Goal: Task Accomplishment & Management: Use online tool/utility

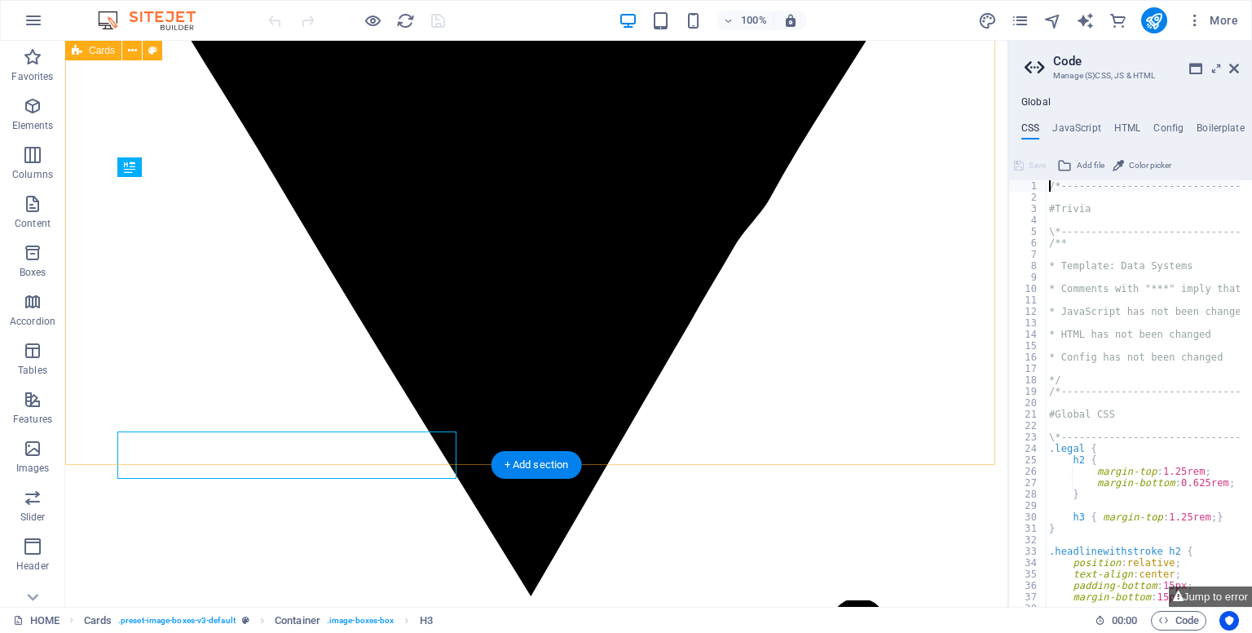
scroll to position [788, 0]
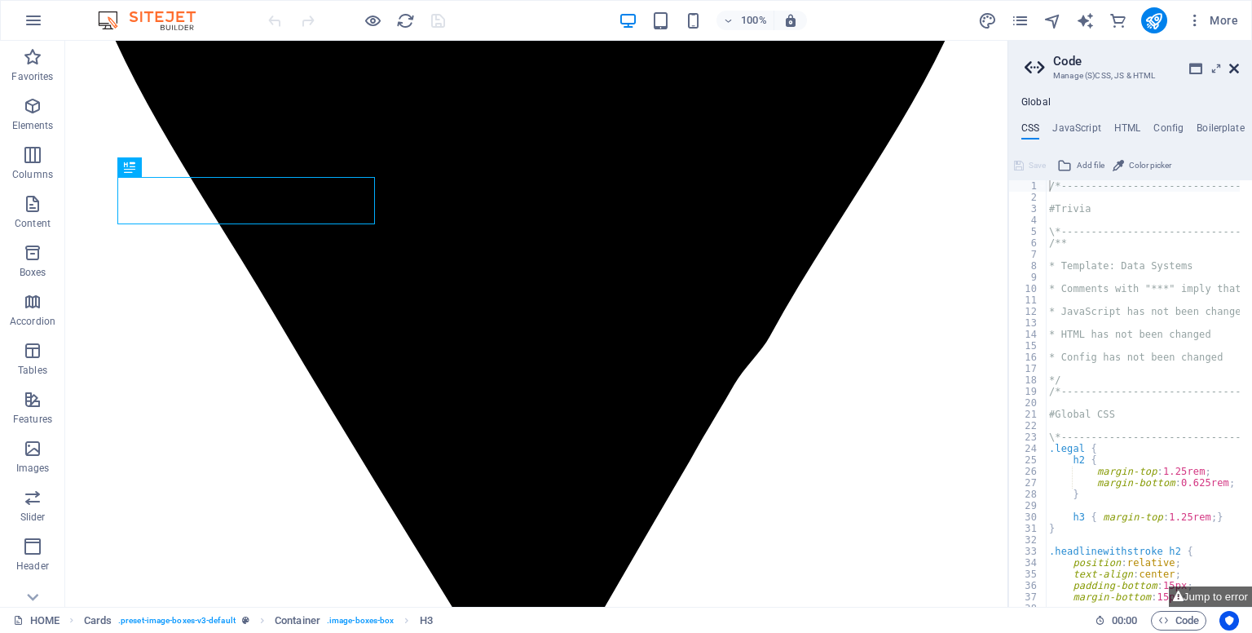
click at [1234, 64] on icon at bounding box center [1235, 68] width 10 height 13
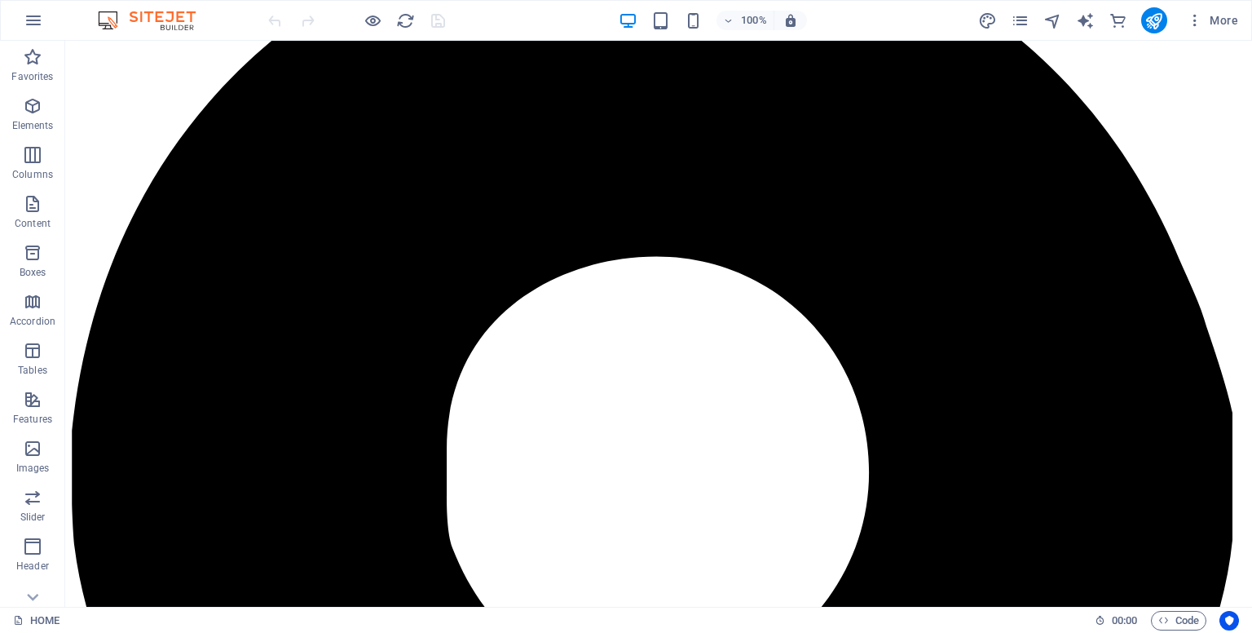
scroll to position [0, 0]
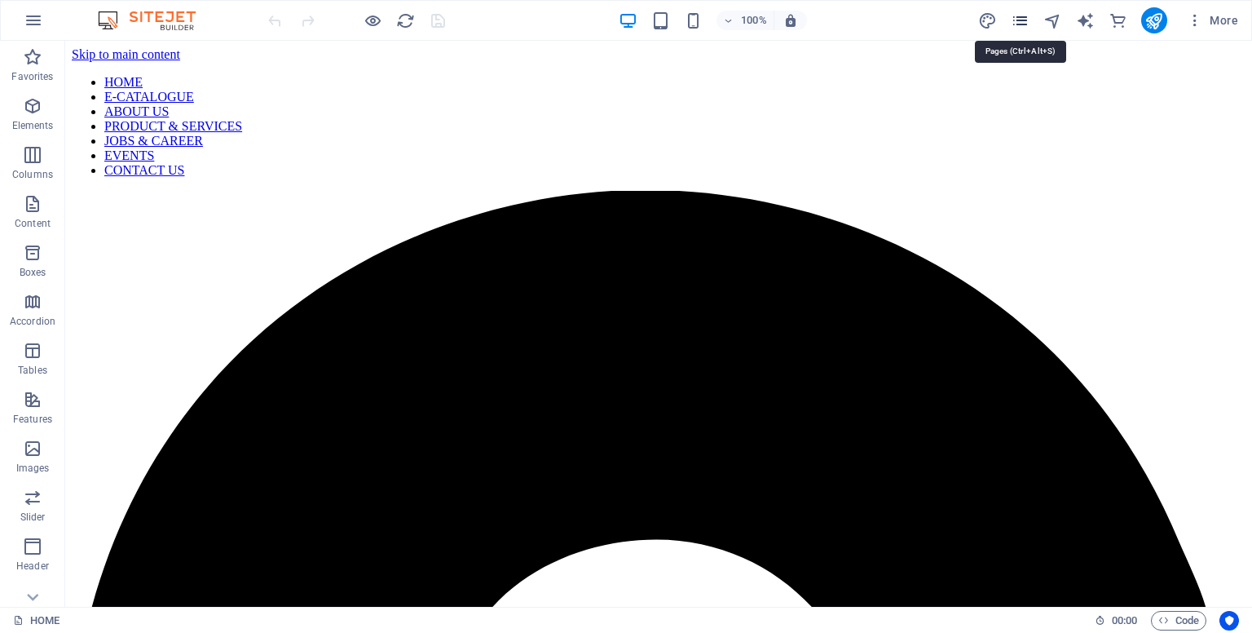
click at [1017, 27] on icon "pages" at bounding box center [1020, 20] width 19 height 19
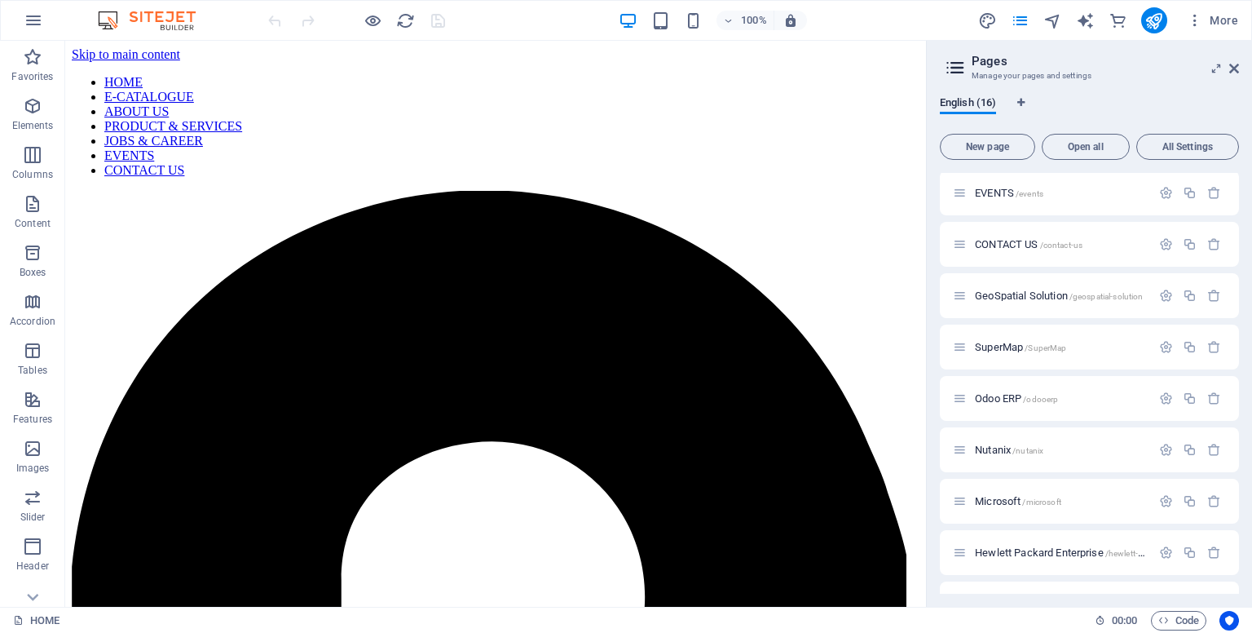
scroll to position [254, 0]
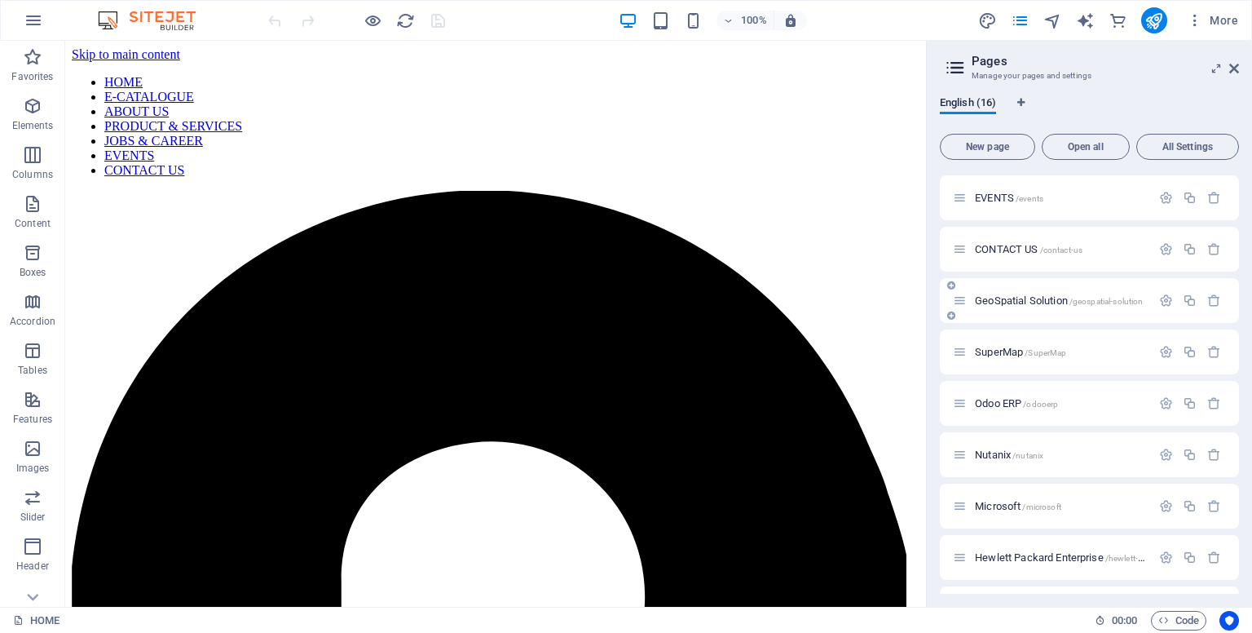
click at [1035, 299] on span "GeoSpatial Solution /geospatial-solution" at bounding box center [1059, 300] width 168 height 12
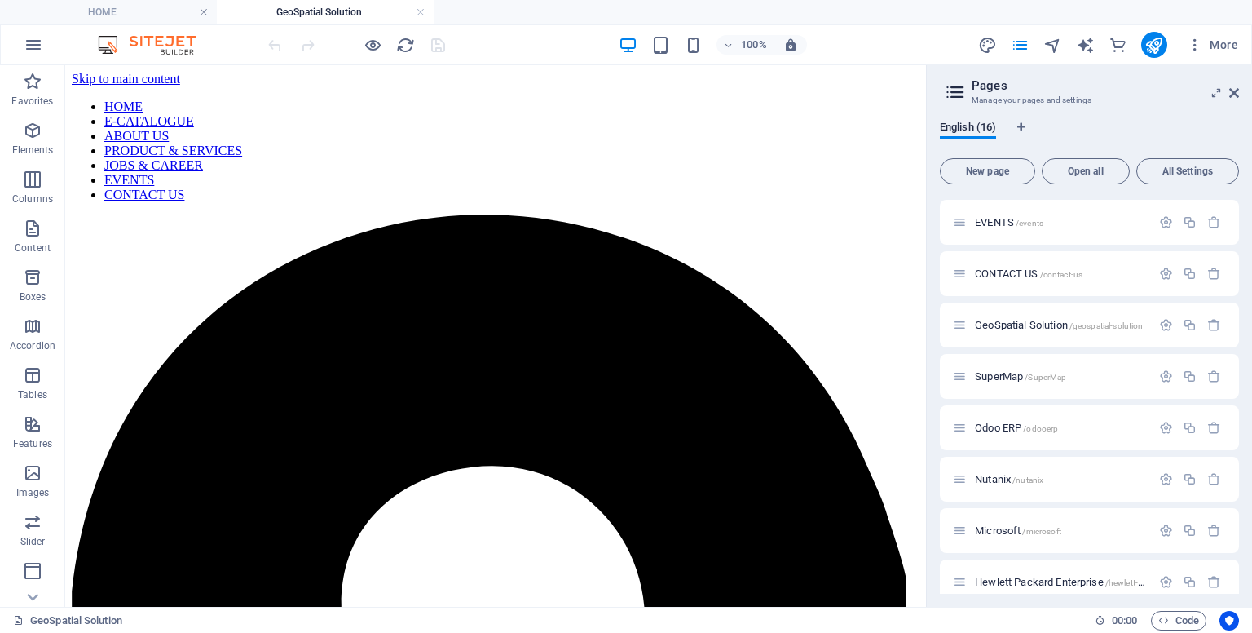
scroll to position [0, 0]
click at [1230, 91] on icon at bounding box center [1235, 92] width 10 height 13
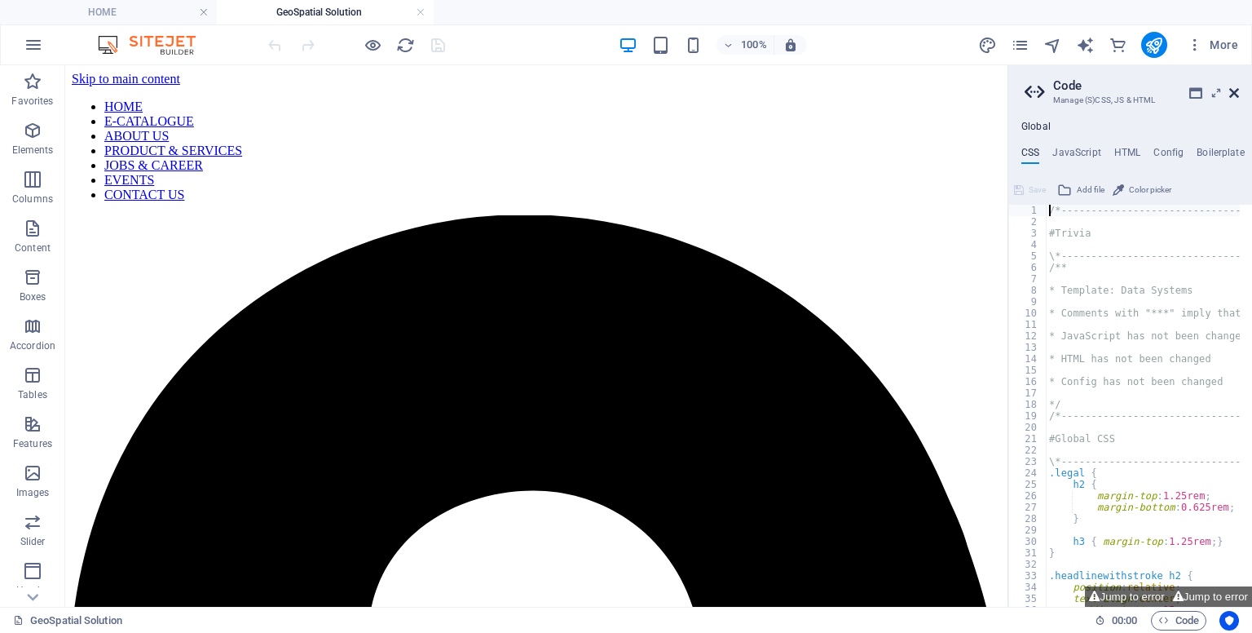
click at [1238, 86] on icon at bounding box center [1235, 92] width 10 height 13
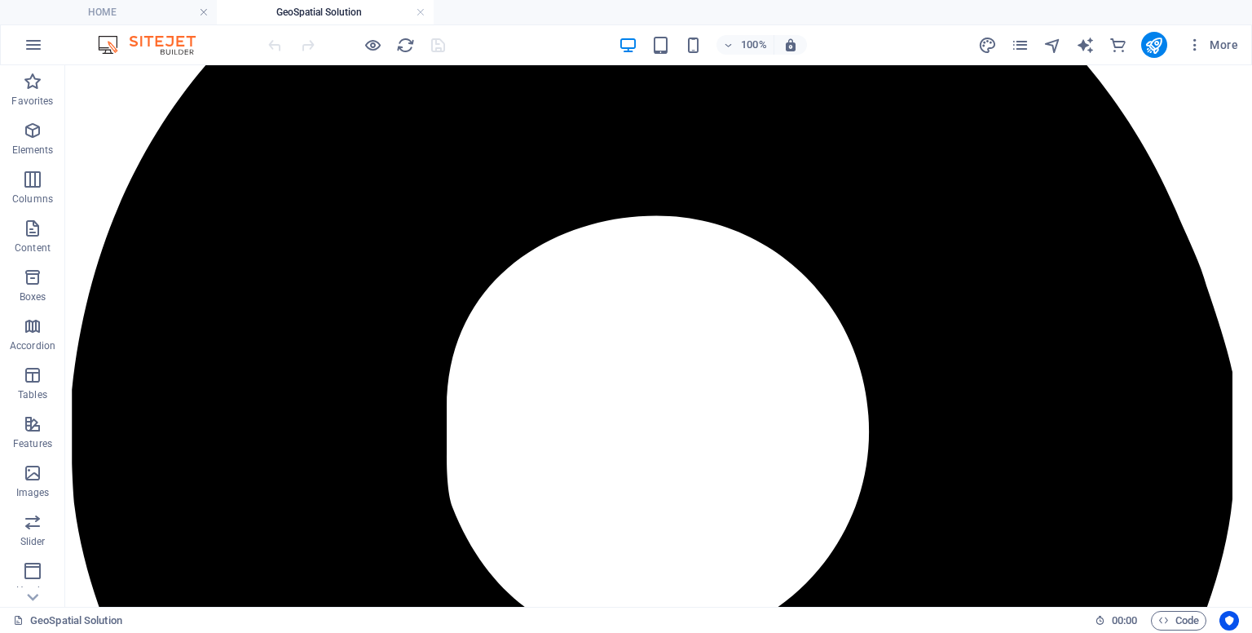
scroll to position [437, 0]
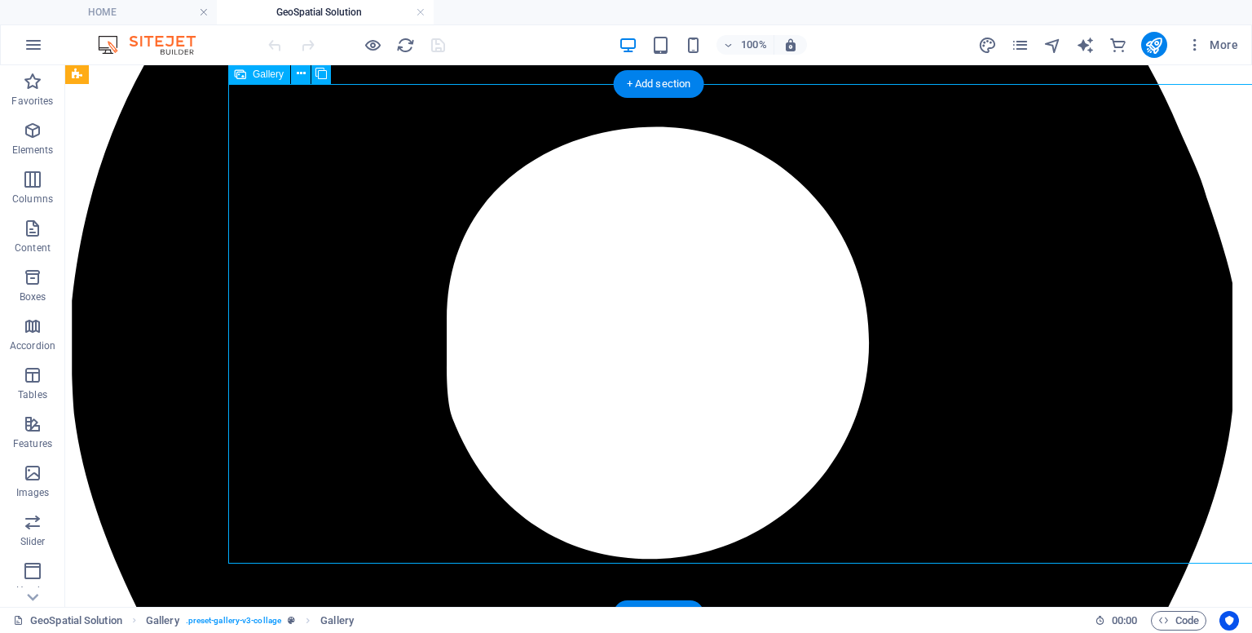
select select "5"
select select "px"
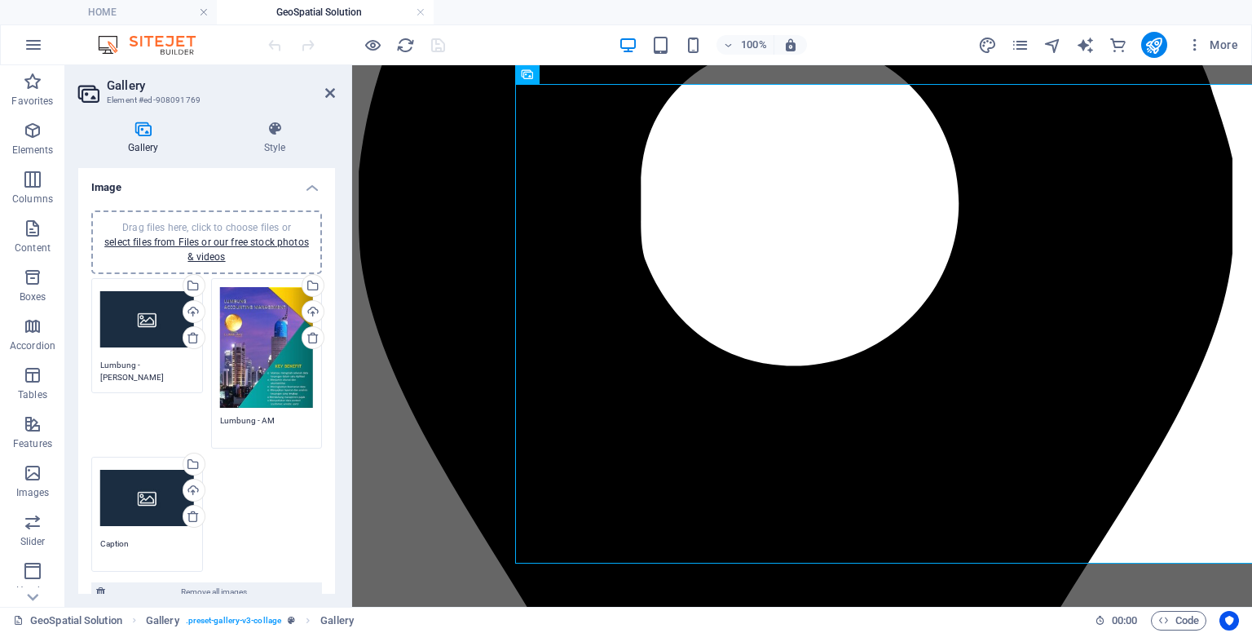
click at [158, 134] on icon at bounding box center [143, 129] width 130 height 16
click at [290, 148] on h4 "Style" at bounding box center [274, 138] width 121 height 34
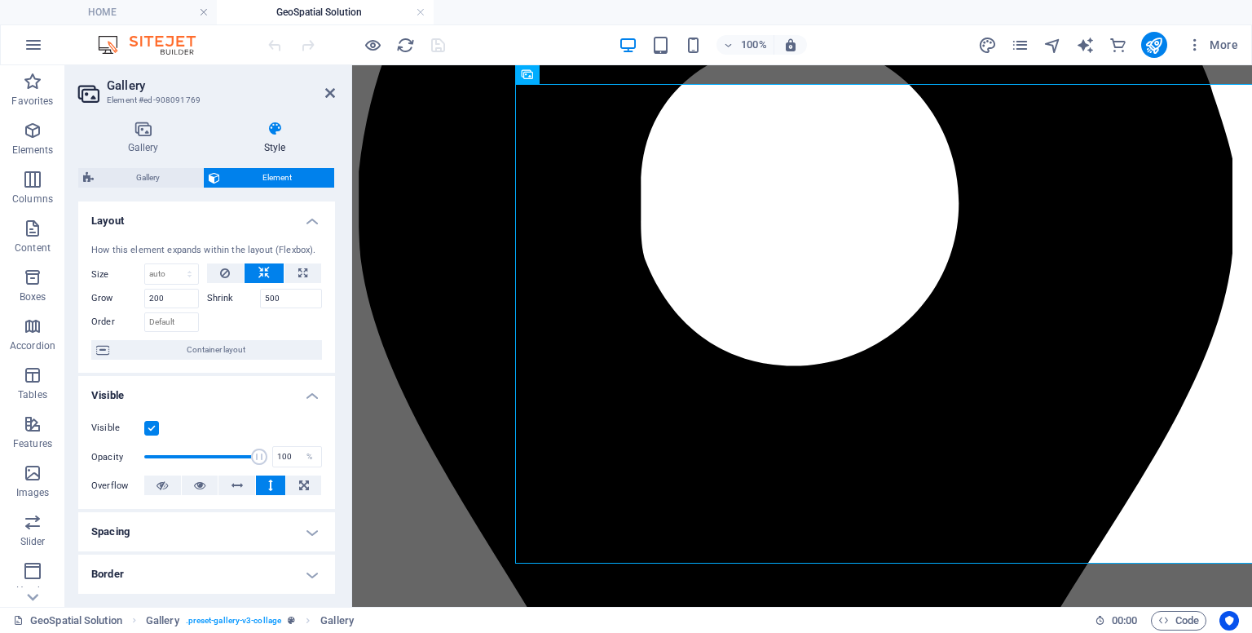
click at [147, 156] on div "Gallery Style Image Drag files here, click to choose files or select files from…" at bounding box center [206, 357] width 257 height 473
click at [144, 147] on h4 "Gallery" at bounding box center [146, 138] width 136 height 34
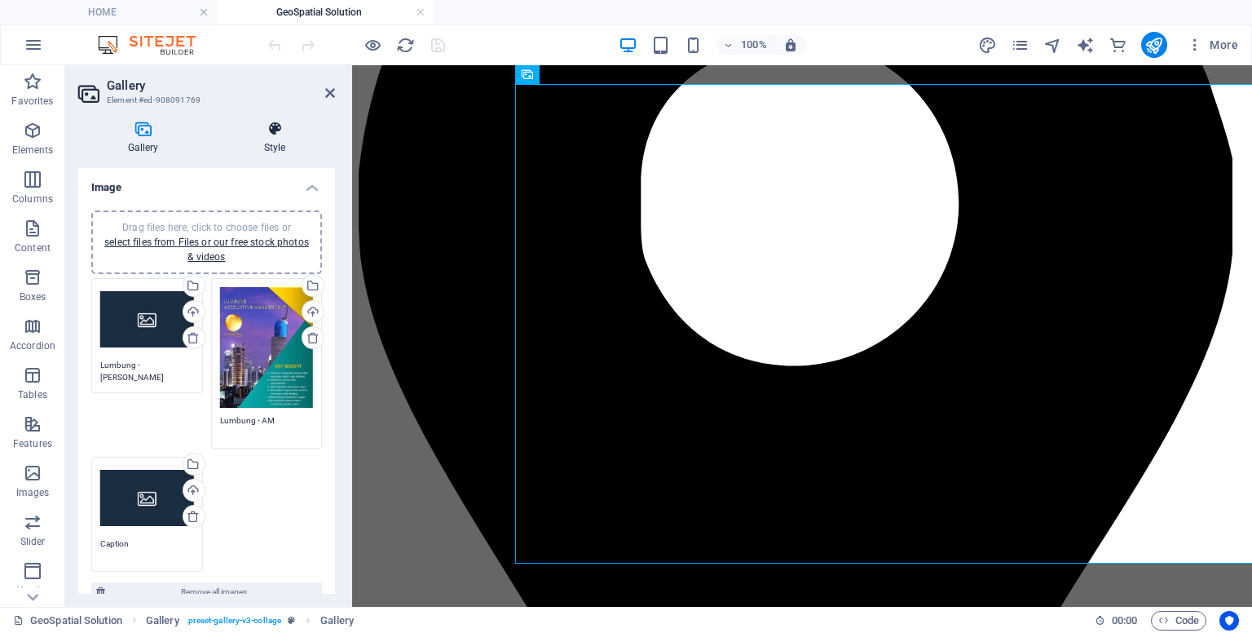
click at [279, 144] on h4 "Style" at bounding box center [274, 138] width 121 height 34
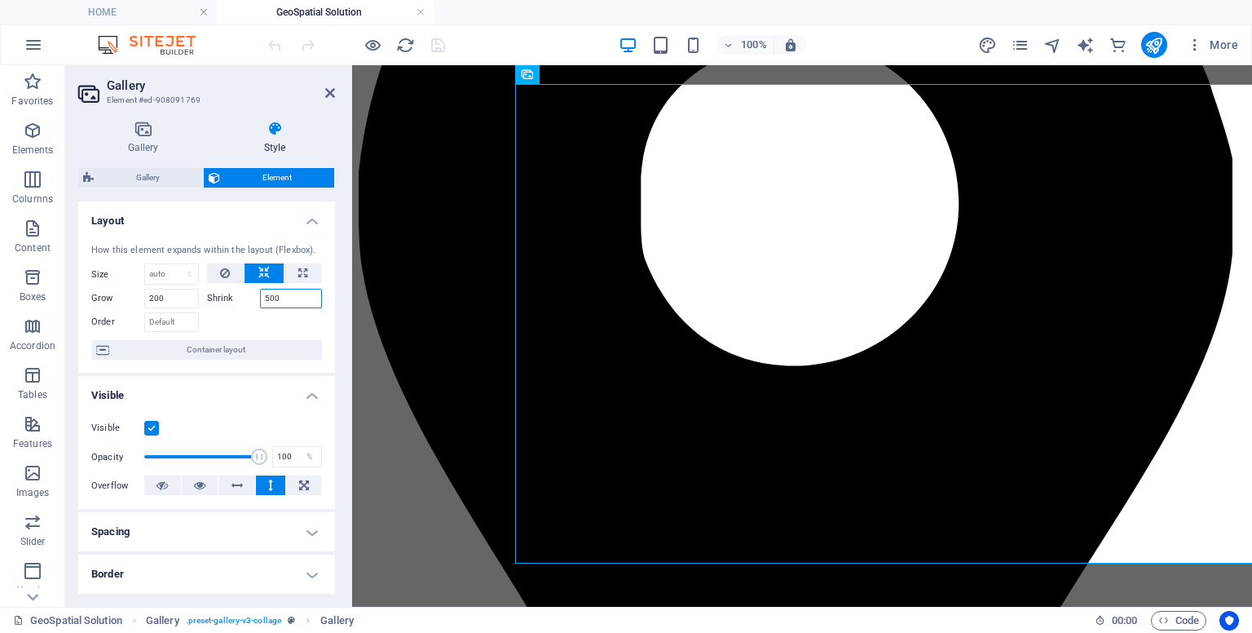
click at [278, 293] on input "500" at bounding box center [291, 299] width 63 height 20
type input "5"
type input "0"
click at [170, 307] on input "200" at bounding box center [171, 299] width 55 height 20
type input "2"
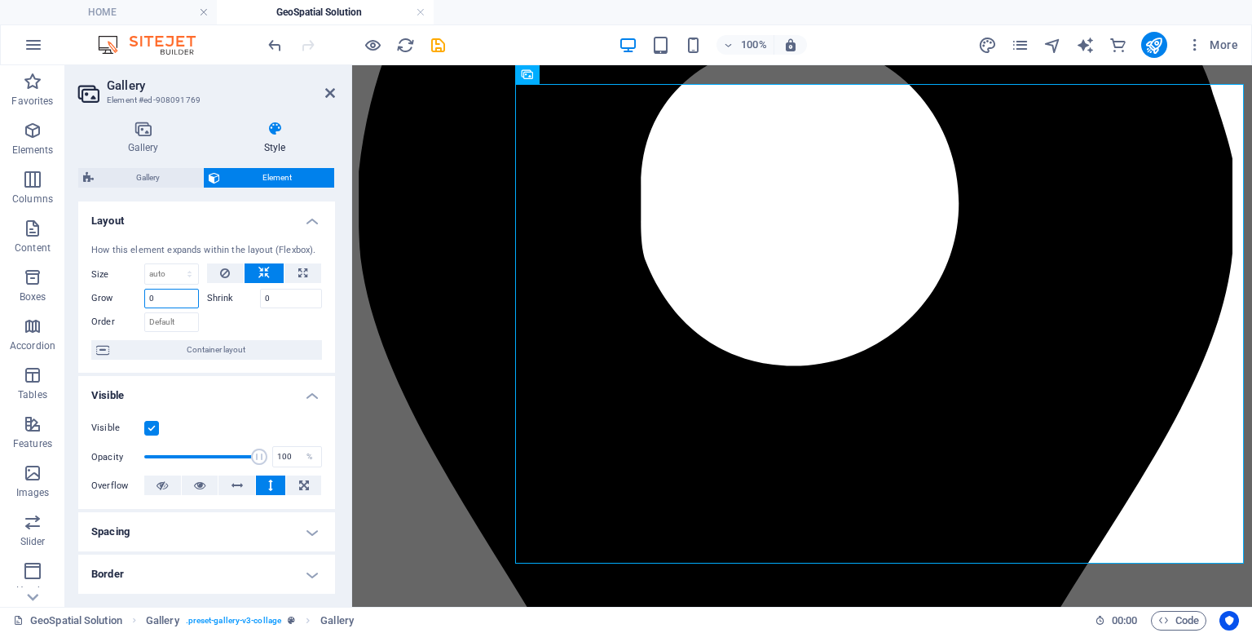
type input "0"
click at [170, 322] on input "Order" at bounding box center [171, 322] width 55 height 20
click at [170, 302] on input "0" at bounding box center [171, 299] width 55 height 20
click at [302, 334] on div "How this element expands within the layout (Flexbox). Size Default auto px % 1/…" at bounding box center [206, 302] width 257 height 143
drag, startPoint x: 330, startPoint y: 403, endPoint x: 333, endPoint y: 421, distance: 18.1
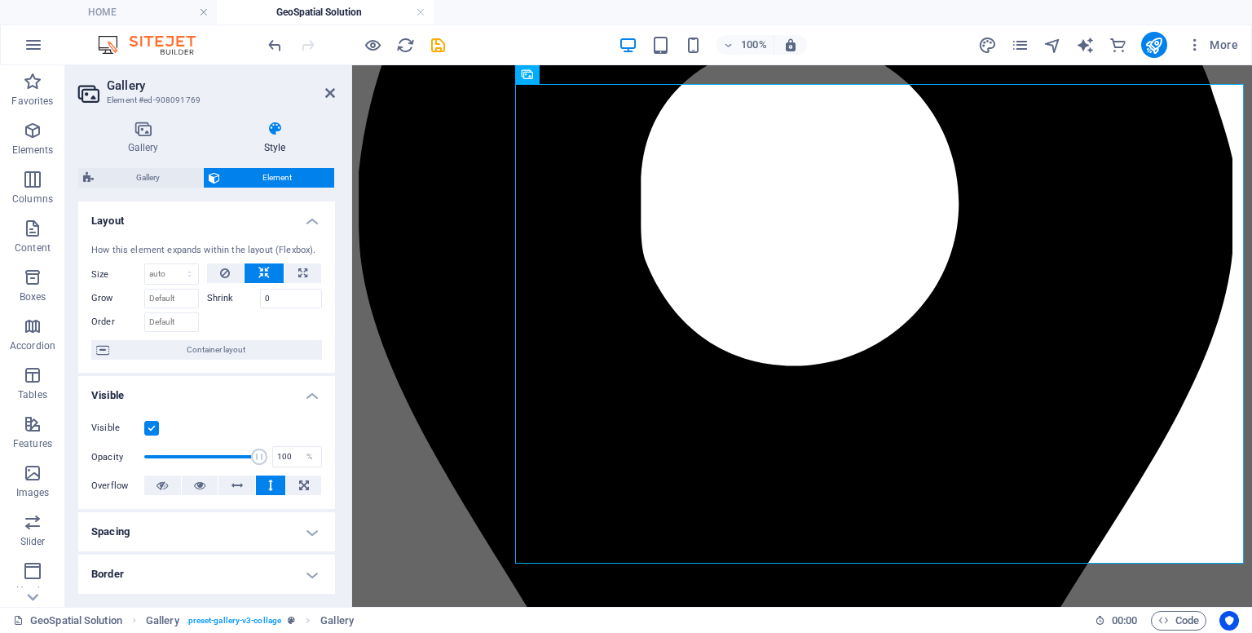
click at [333, 418] on div "Layout How this element expands within the layout (Flexbox). Size Default auto …" at bounding box center [206, 397] width 257 height 392
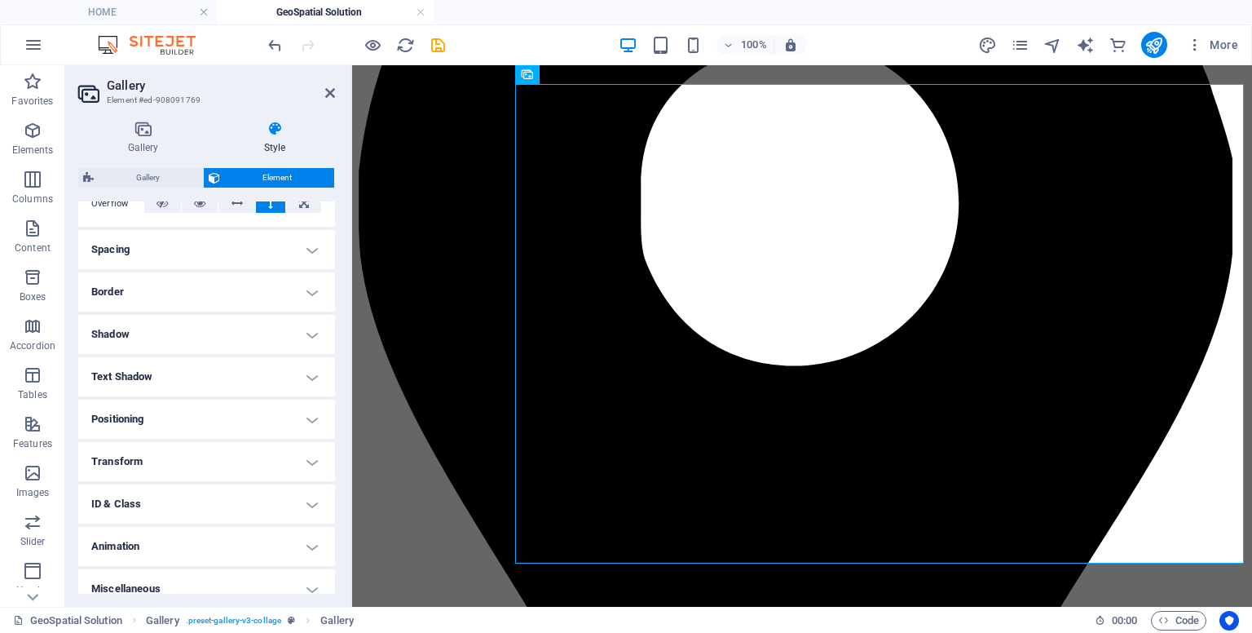
scroll to position [296, 0]
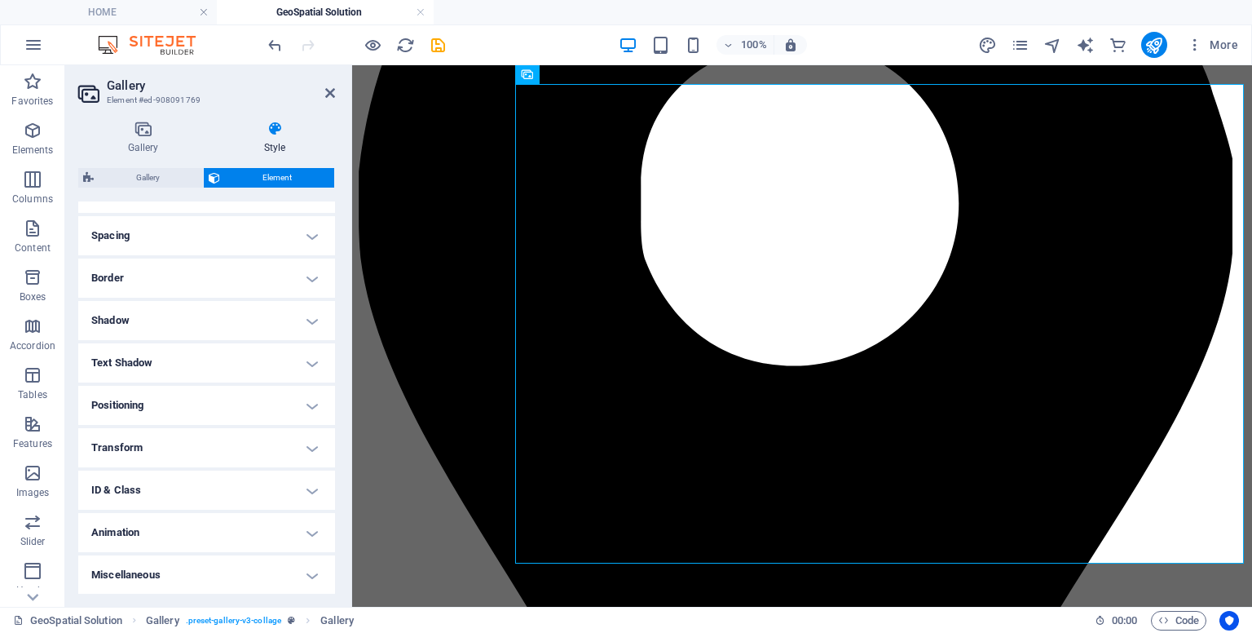
click at [142, 451] on h4 "Transform" at bounding box center [206, 447] width 257 height 39
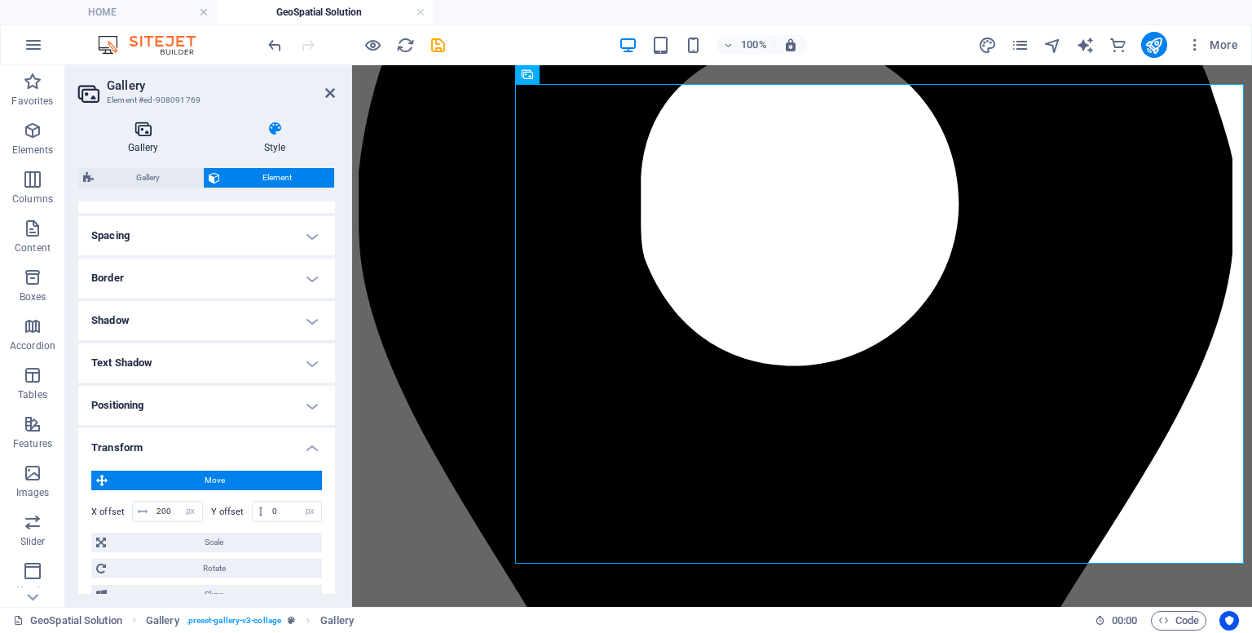
click at [141, 136] on icon at bounding box center [143, 129] width 130 height 16
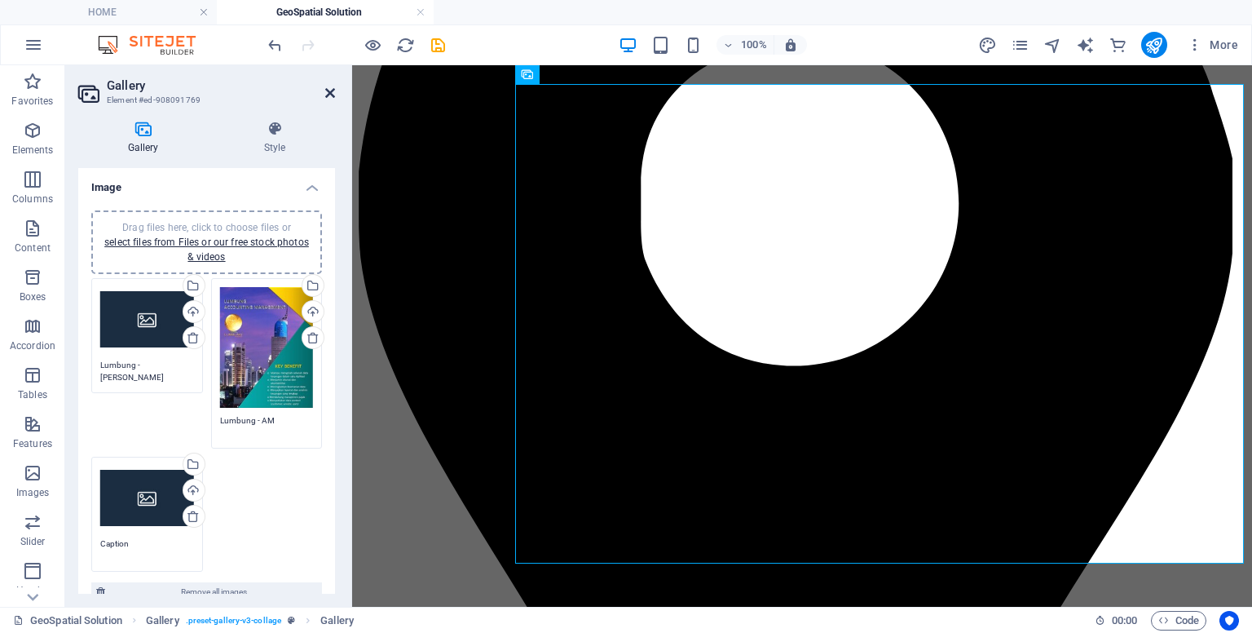
click at [326, 86] on icon at bounding box center [330, 92] width 10 height 13
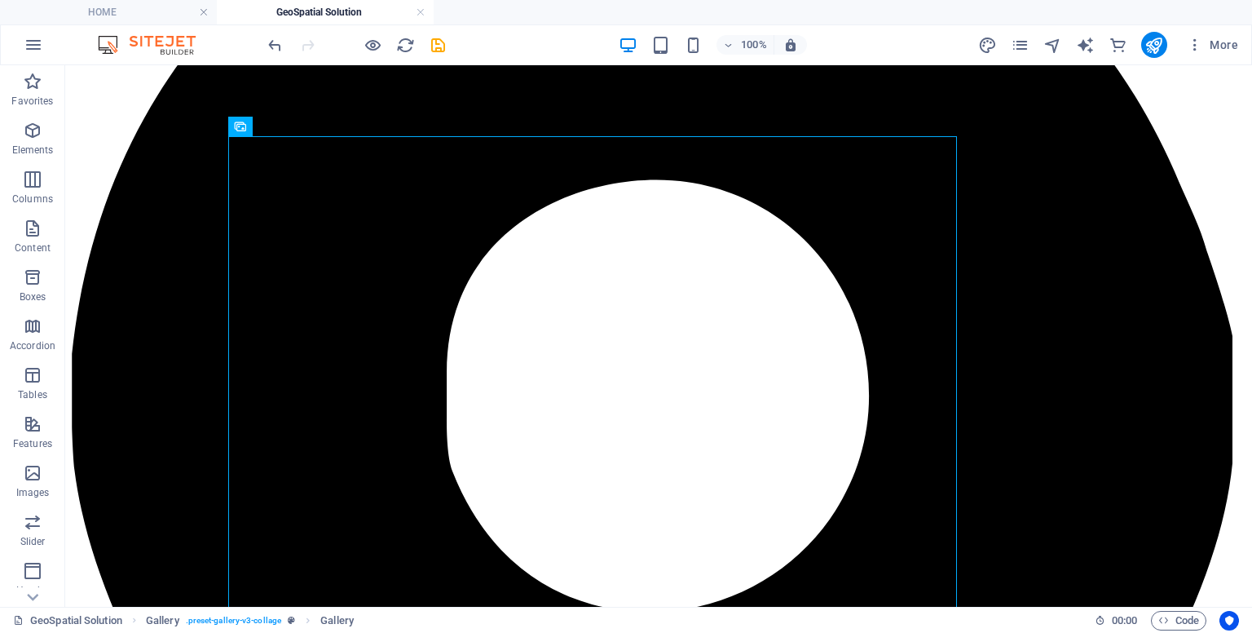
scroll to position [385, 0]
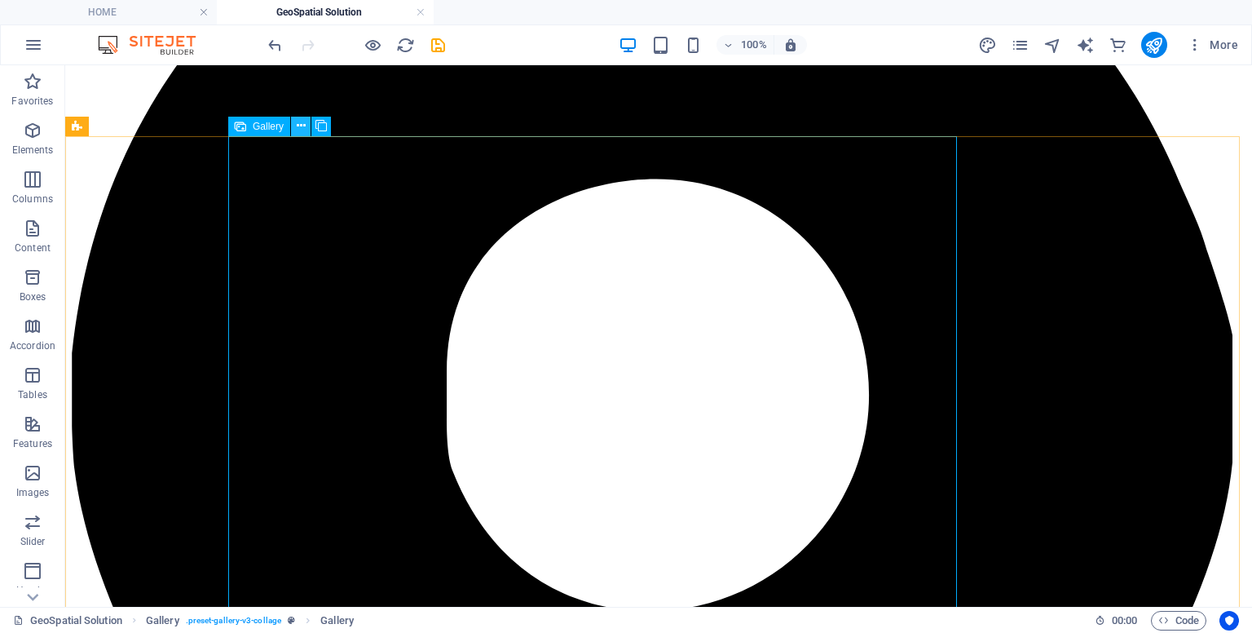
click at [300, 131] on icon at bounding box center [301, 125] width 9 height 17
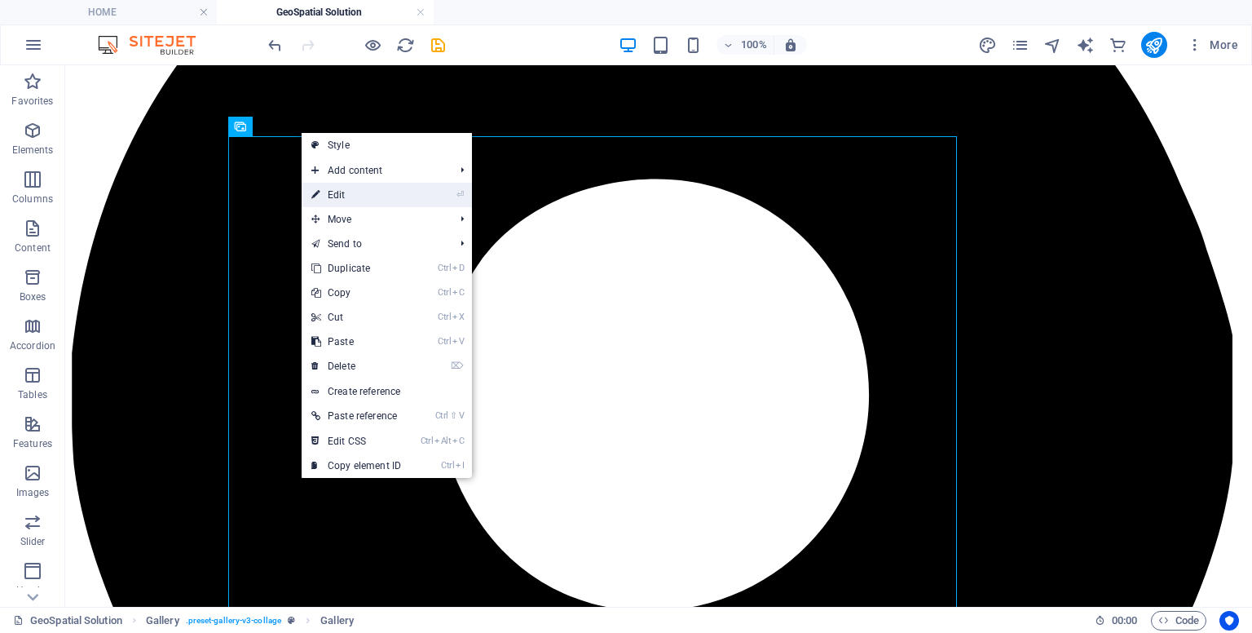
click at [320, 192] on link "⏎ Edit" at bounding box center [356, 195] width 109 height 24
select select "5"
select select "px"
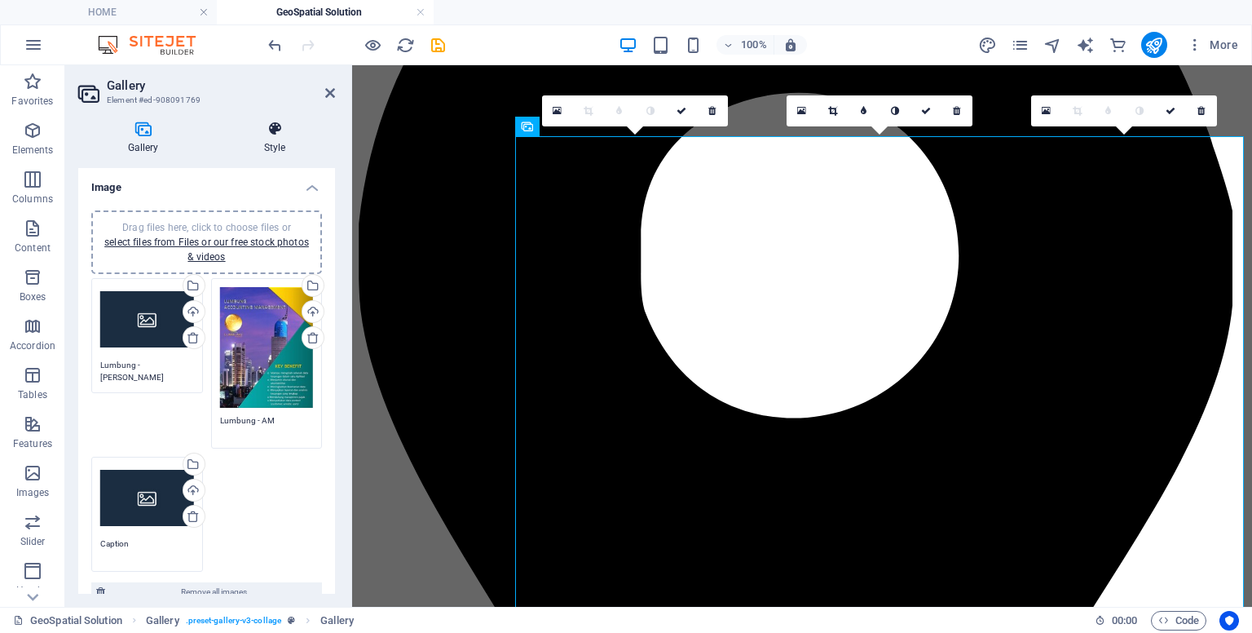
click at [269, 149] on h4 "Style" at bounding box center [274, 138] width 121 height 34
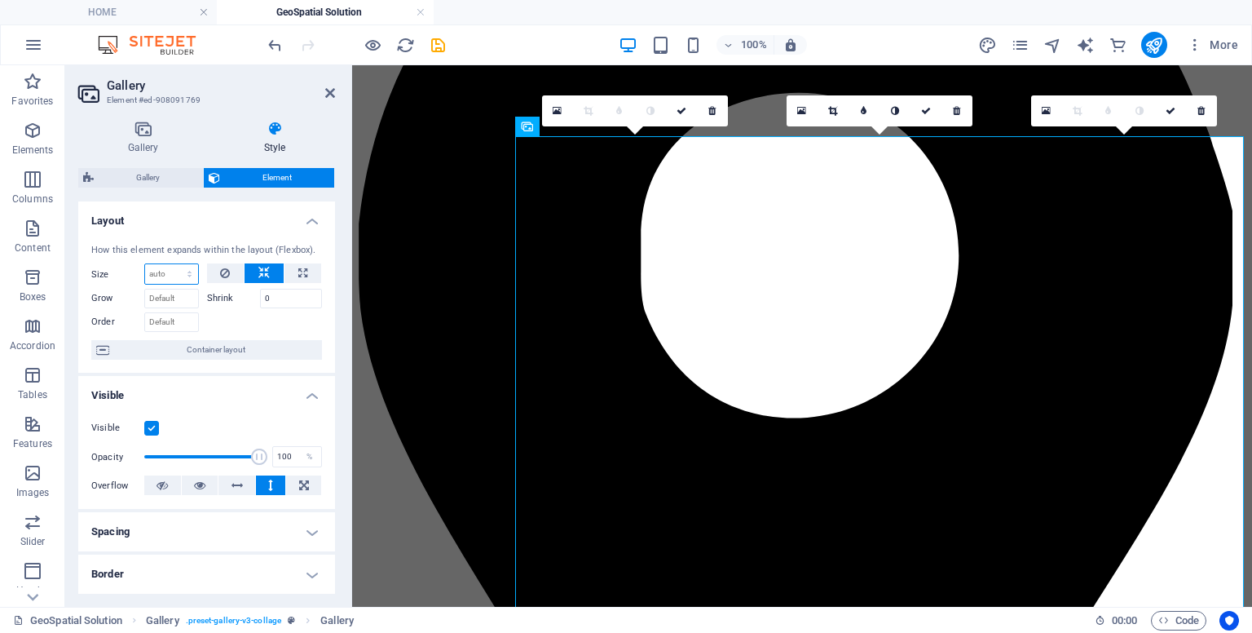
click at [192, 268] on select "Default auto px % 1/1 1/2 1/3 1/4 1/5 1/6 1/7 1/8 1/9 1/10" at bounding box center [171, 274] width 53 height 20
click at [145, 264] on select "Default auto px % 1/1 1/2 1/3 1/4 1/5 1/6 1/7 1/8 1/9 1/10" at bounding box center [171, 274] width 53 height 20
click at [183, 275] on select "Default auto px % 1/1 1/2 1/3 1/4 1/5 1/6 1/7 1/8 1/9 1/10" at bounding box center [171, 274] width 53 height 20
select select "px"
click at [173, 264] on select "Default auto px % 1/1 1/2 1/3 1/4 1/5 1/6 1/7 1/8 1/9 1/10" at bounding box center [171, 274] width 53 height 20
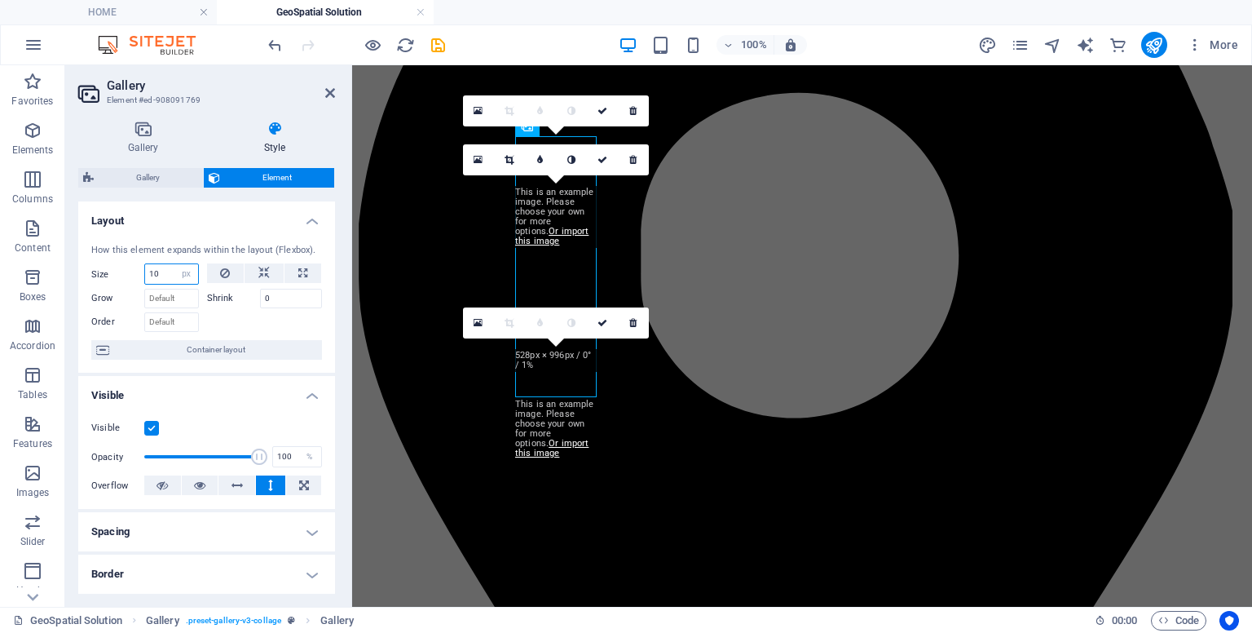
type input "1"
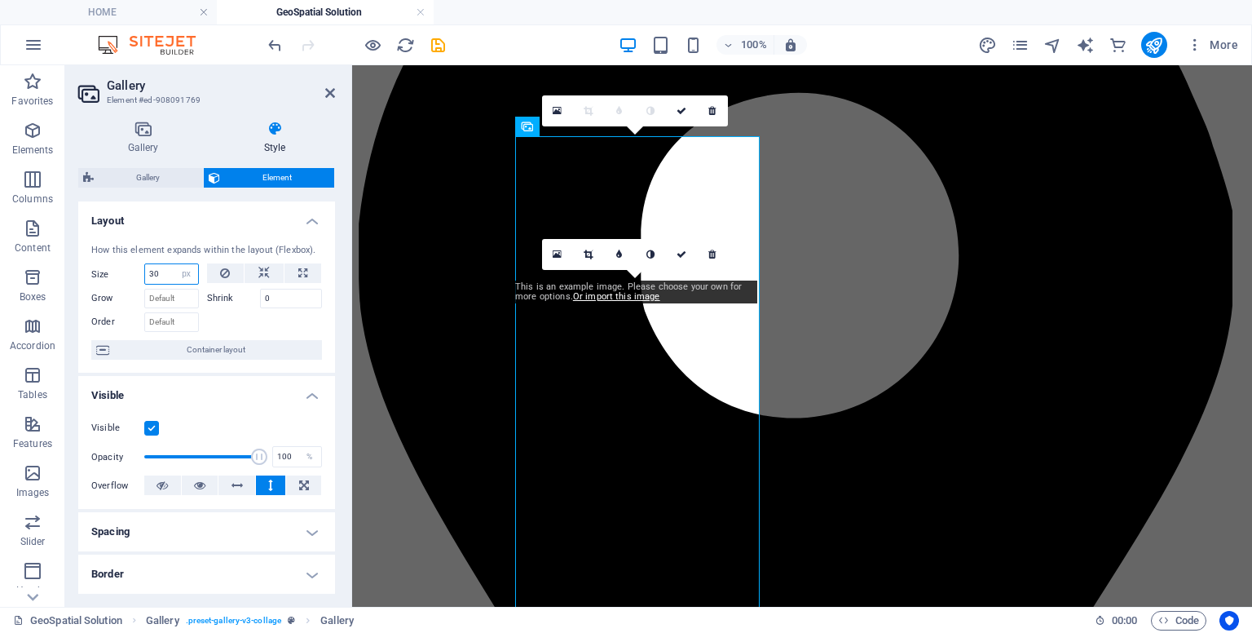
type input "3"
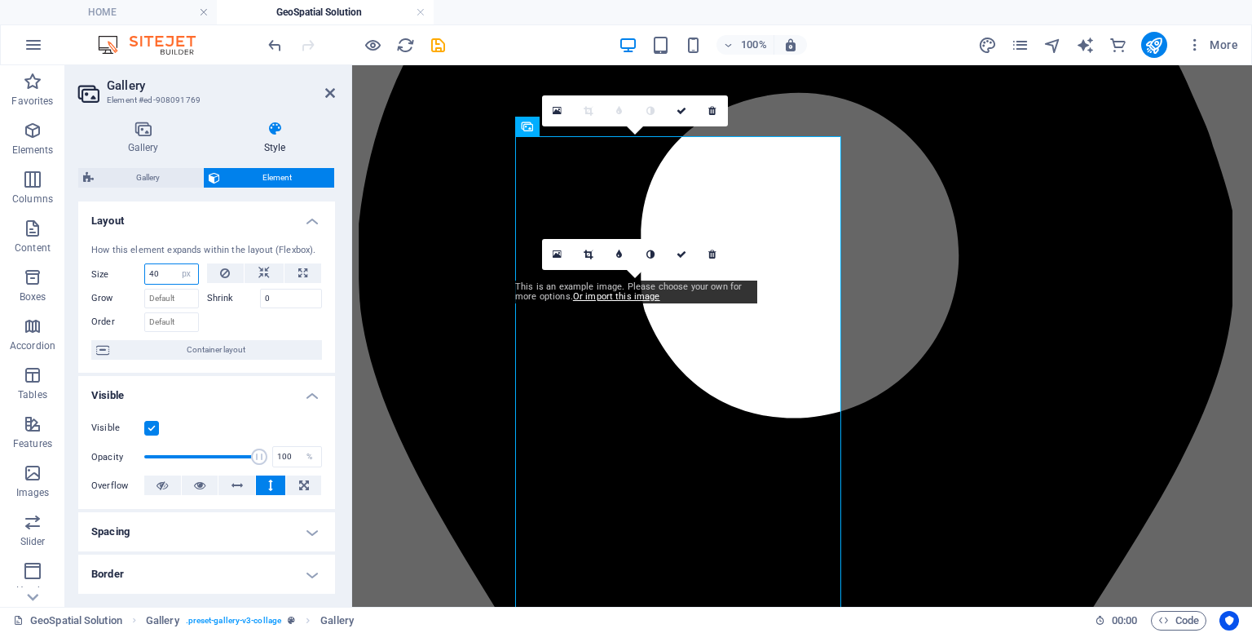
type input "4"
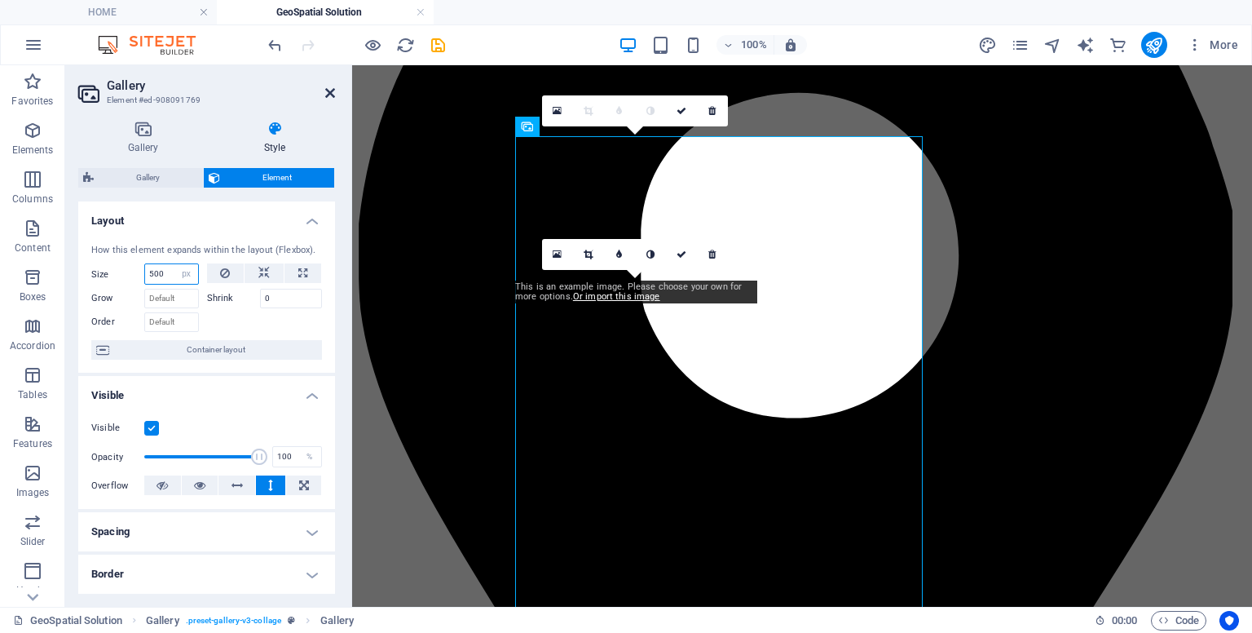
type input "500"
click at [327, 95] on icon at bounding box center [330, 92] width 10 height 13
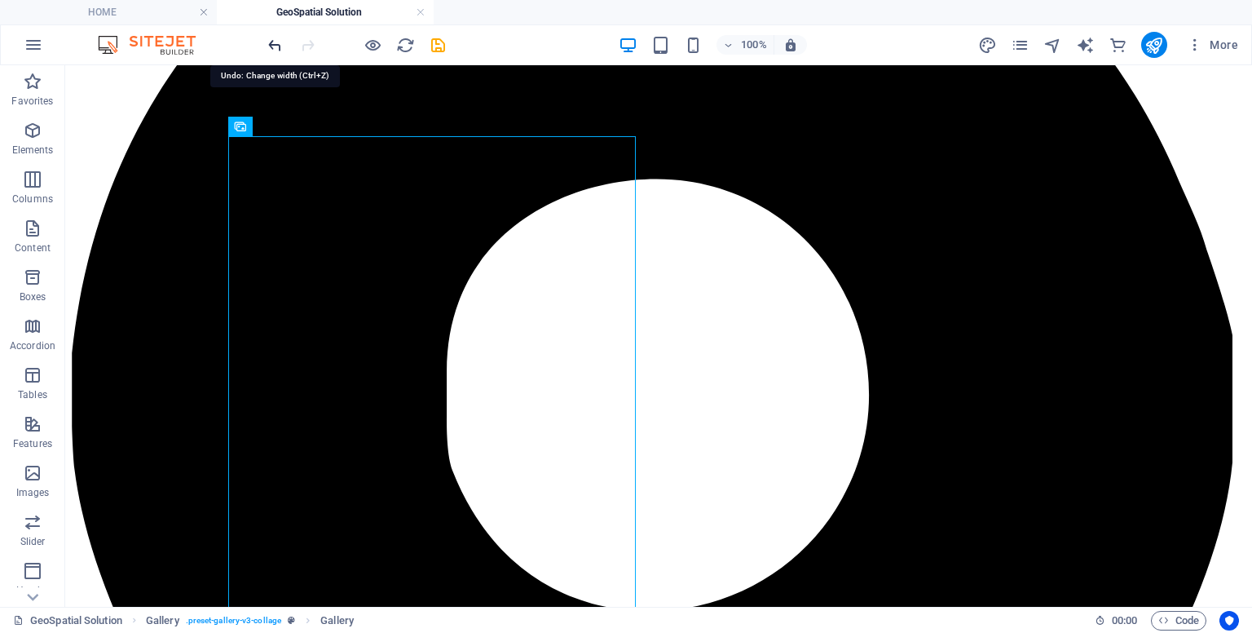
click at [272, 40] on icon "undo" at bounding box center [275, 45] width 19 height 19
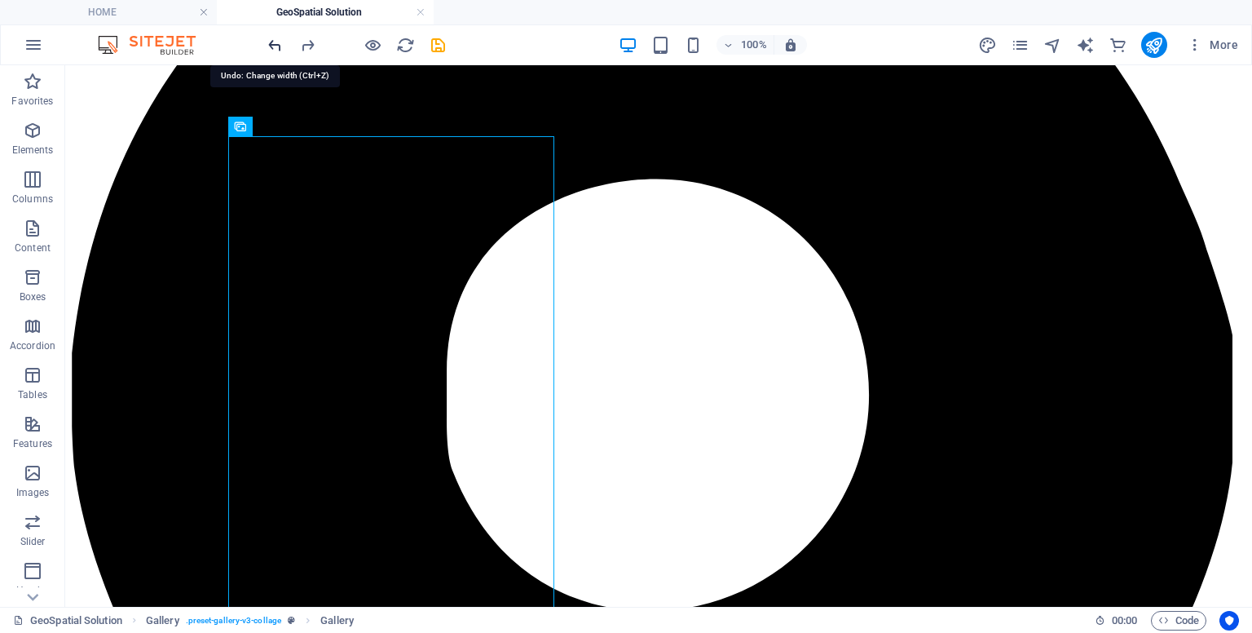
click at [272, 40] on icon "undo" at bounding box center [275, 45] width 19 height 19
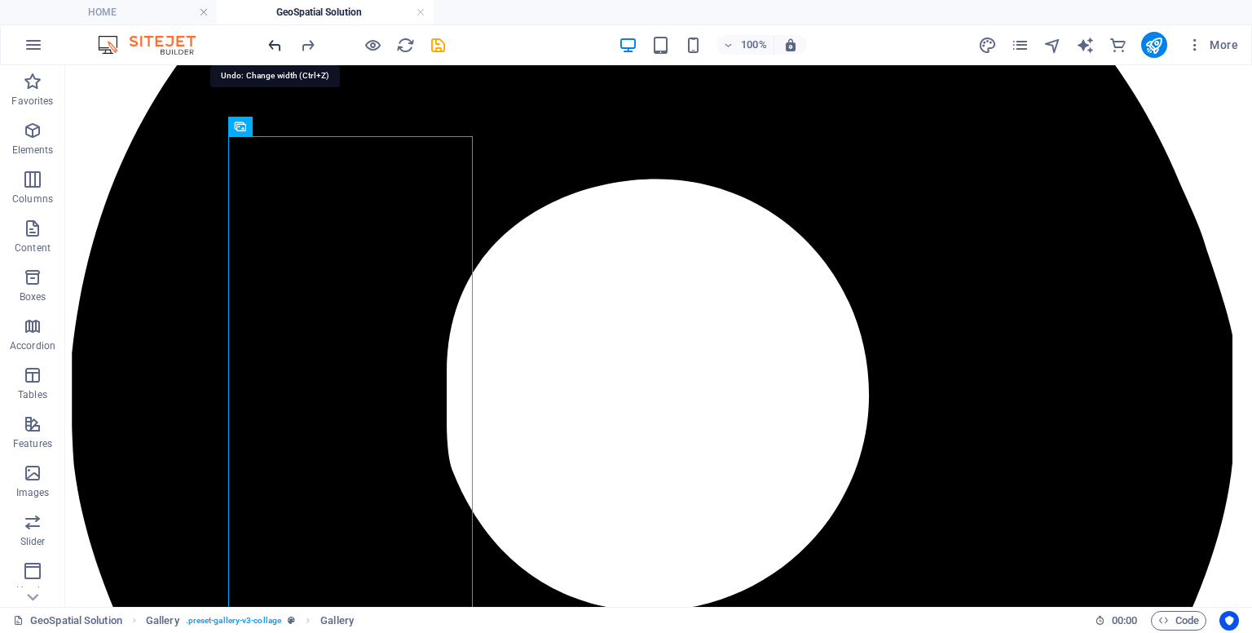
click at [272, 40] on icon "undo" at bounding box center [275, 45] width 19 height 19
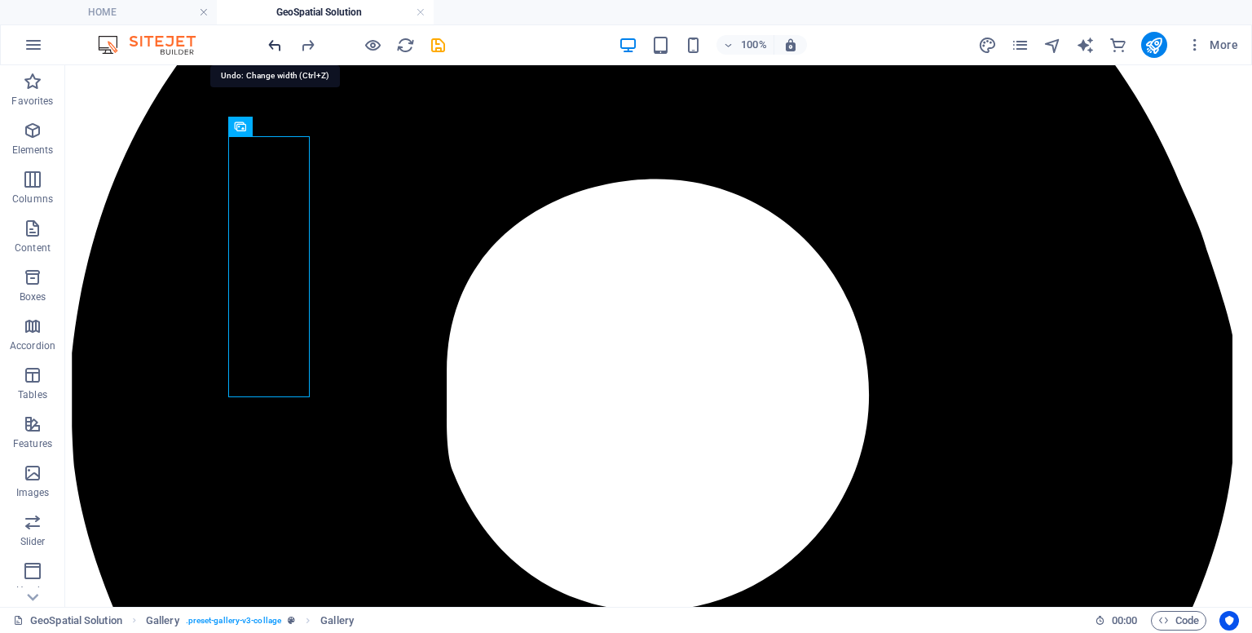
click at [272, 40] on icon "undo" at bounding box center [275, 45] width 19 height 19
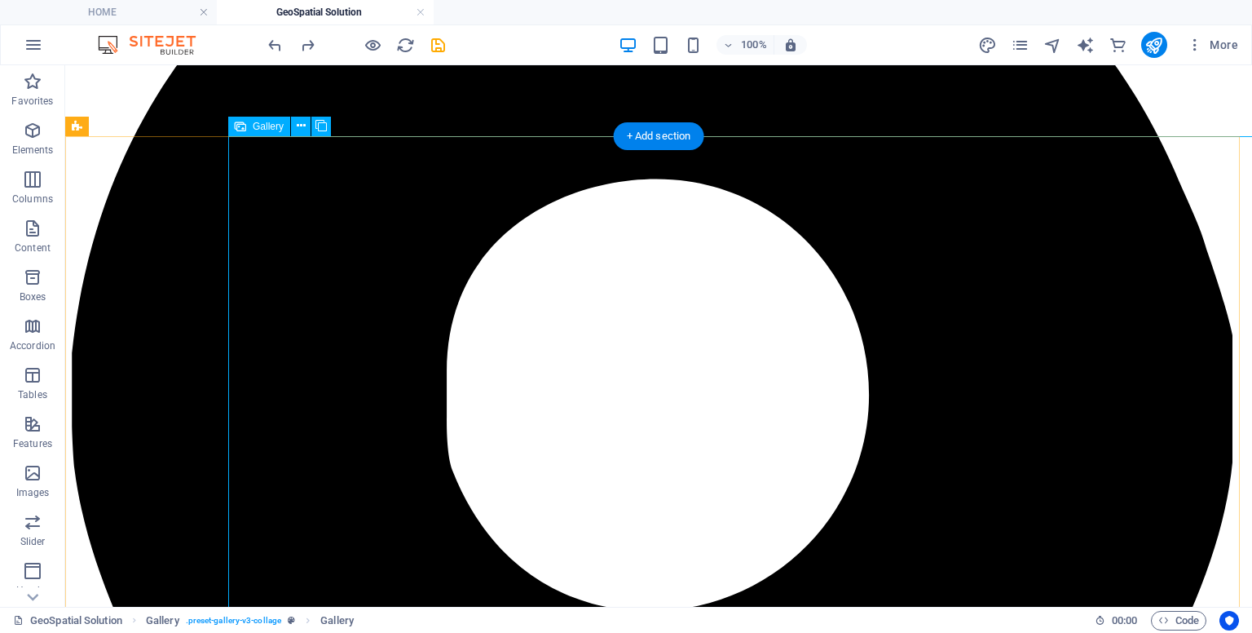
select select "px"
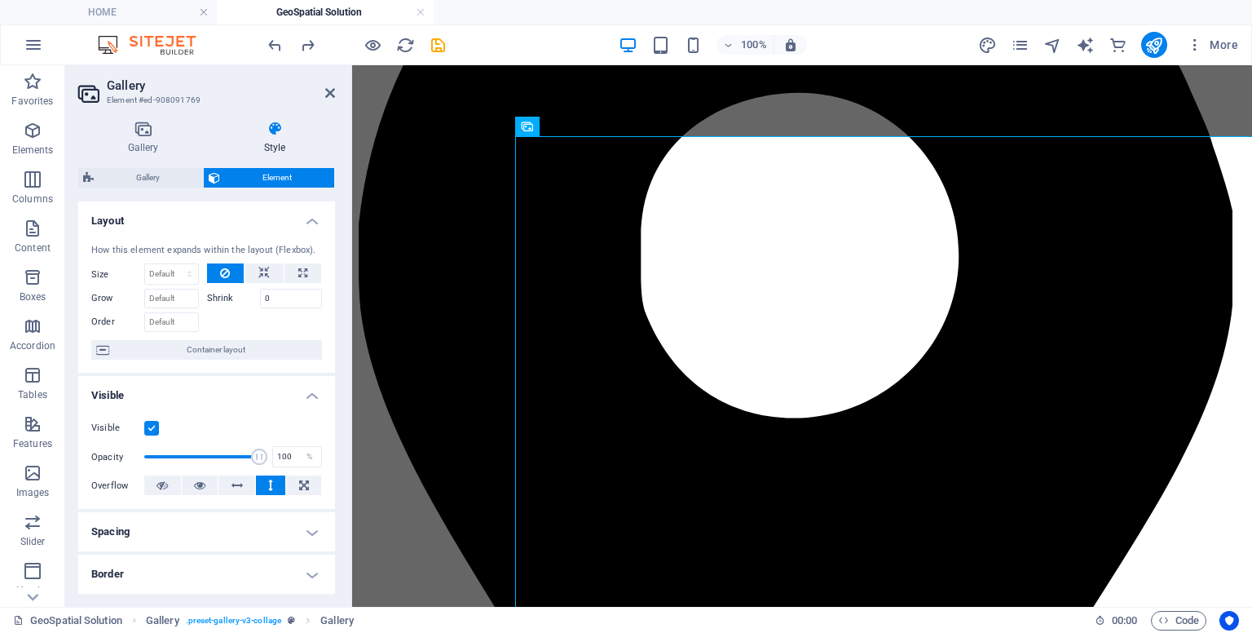
click at [330, 487] on div "Visible Opacity 100 % Overflow" at bounding box center [206, 457] width 257 height 104
click at [308, 350] on span "Container layout" at bounding box center [215, 350] width 203 height 20
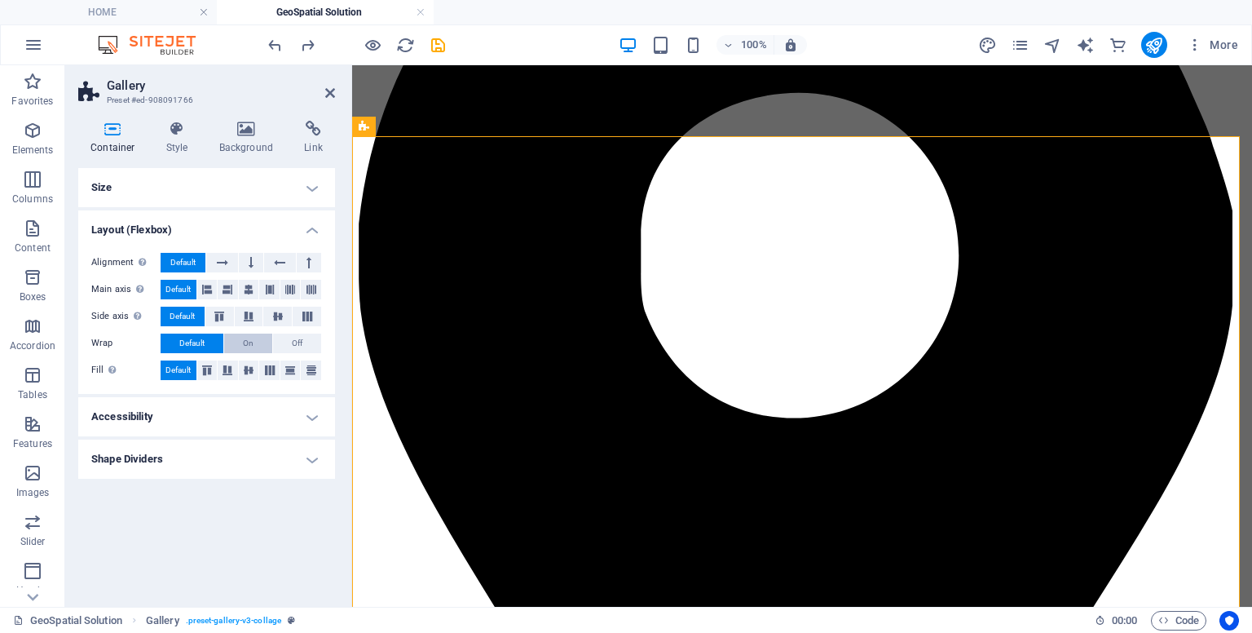
click at [254, 338] on button "On" at bounding box center [248, 343] width 48 height 20
click at [234, 363] on button at bounding box center [228, 370] width 20 height 20
click at [252, 369] on icon at bounding box center [249, 370] width 20 height 10
click at [270, 371] on icon at bounding box center [270, 370] width 20 height 10
click at [287, 372] on icon at bounding box center [290, 370] width 20 height 10
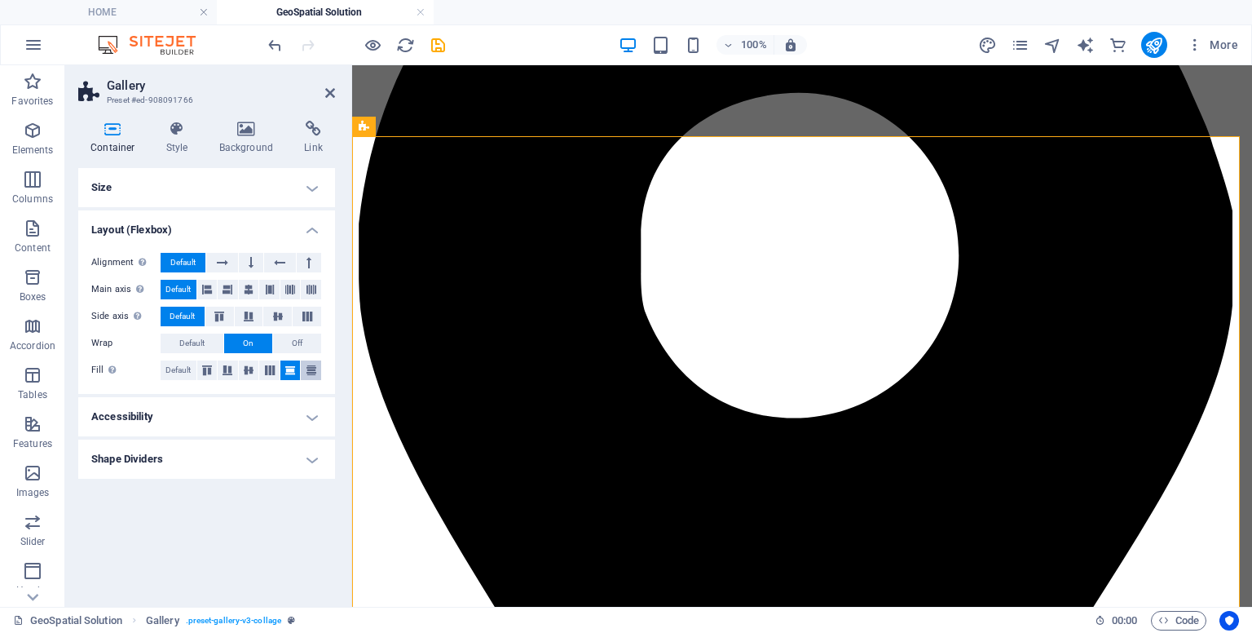
click at [311, 376] on button at bounding box center [311, 370] width 20 height 20
click at [201, 368] on icon at bounding box center [207, 370] width 20 height 10
click at [313, 364] on button at bounding box center [311, 370] width 20 height 20
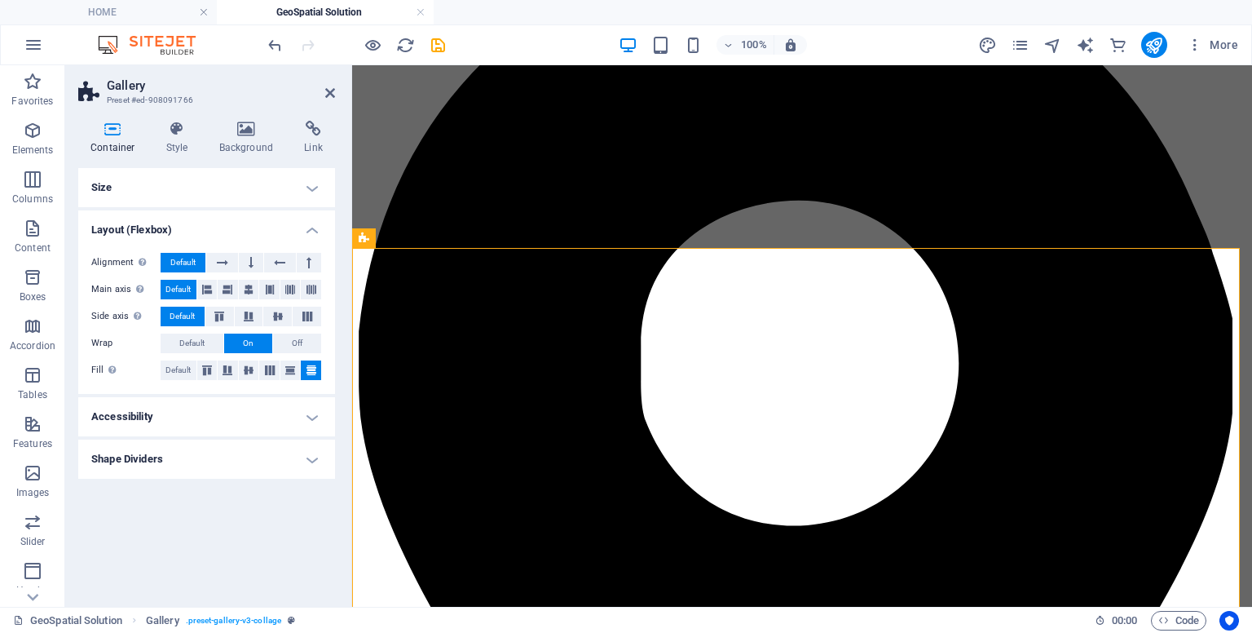
scroll to position [271, 0]
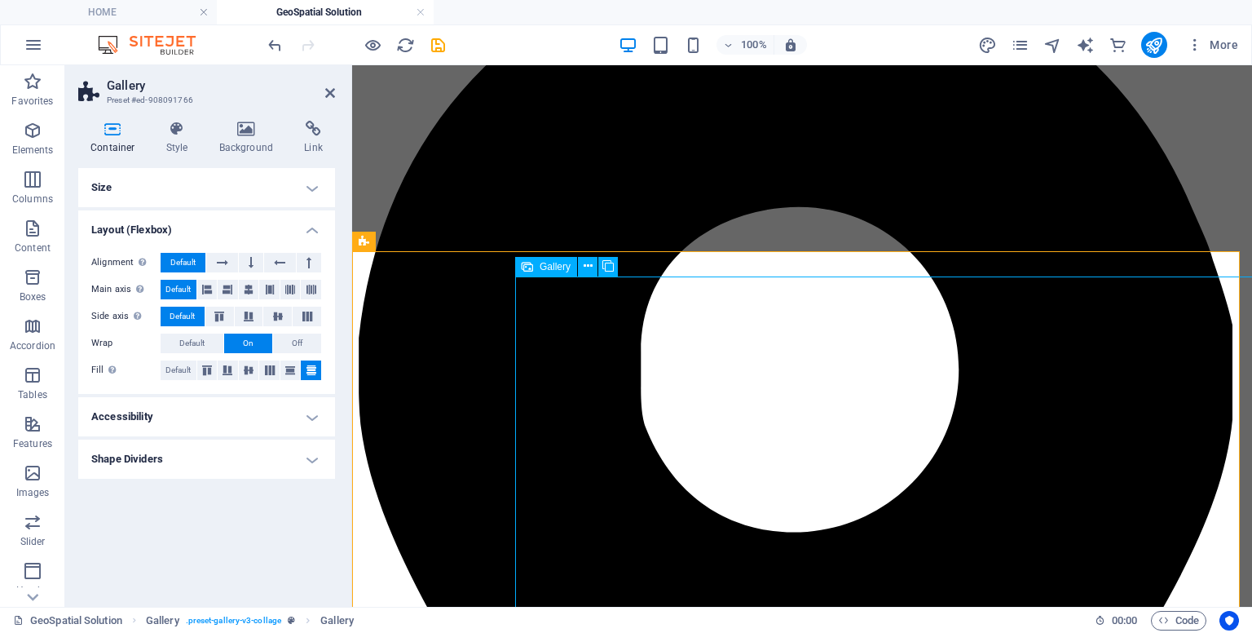
select select "px"
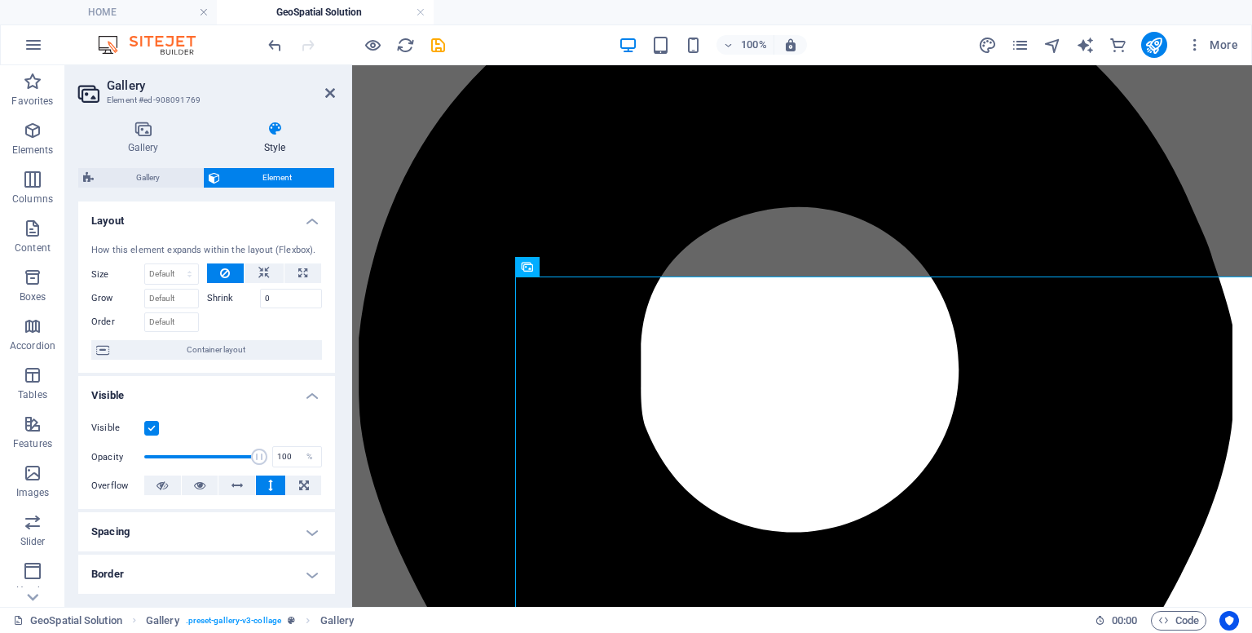
drag, startPoint x: 331, startPoint y: 336, endPoint x: 333, endPoint y: 500, distance: 163.9
click at [333, 504] on div "Layout How this element expands within the layout (Flexbox). Size Default auto …" at bounding box center [206, 397] width 257 height 392
drag, startPoint x: 331, startPoint y: 364, endPoint x: 315, endPoint y: 497, distance: 133.9
click at [315, 497] on ul "Layout How this element expands within the layout (Flexbox). Size Default auto …" at bounding box center [206, 621] width 257 height 840
click at [331, 433] on div "Visible Opacity 100 % Overflow" at bounding box center [206, 457] width 257 height 104
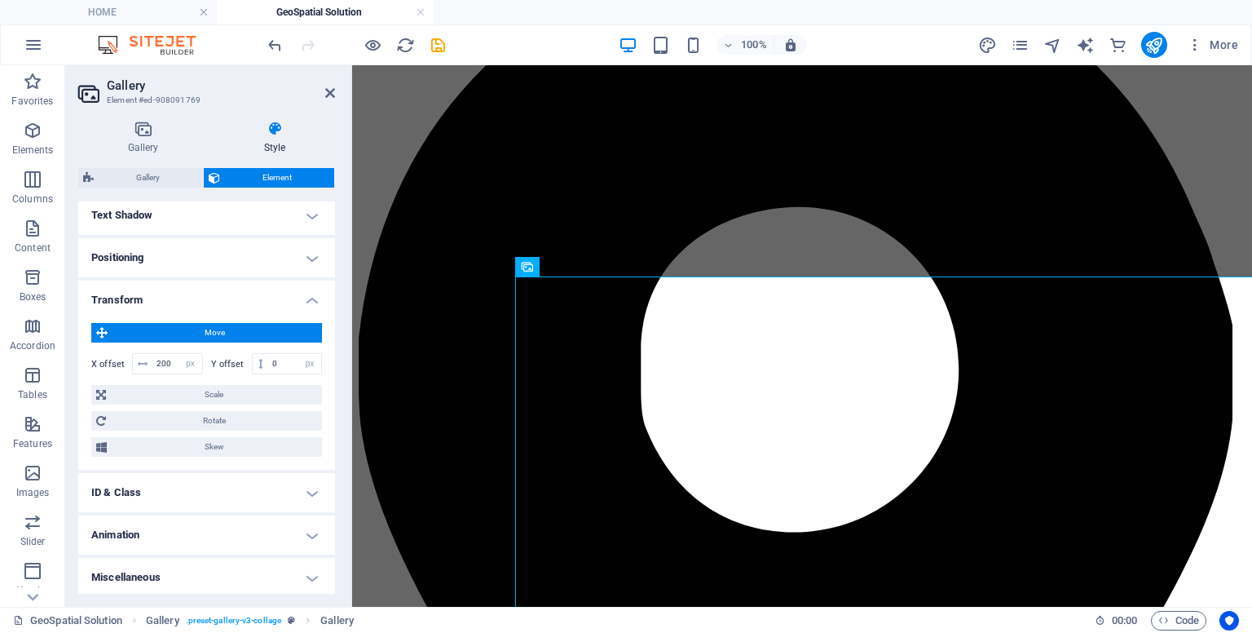
scroll to position [446, 0]
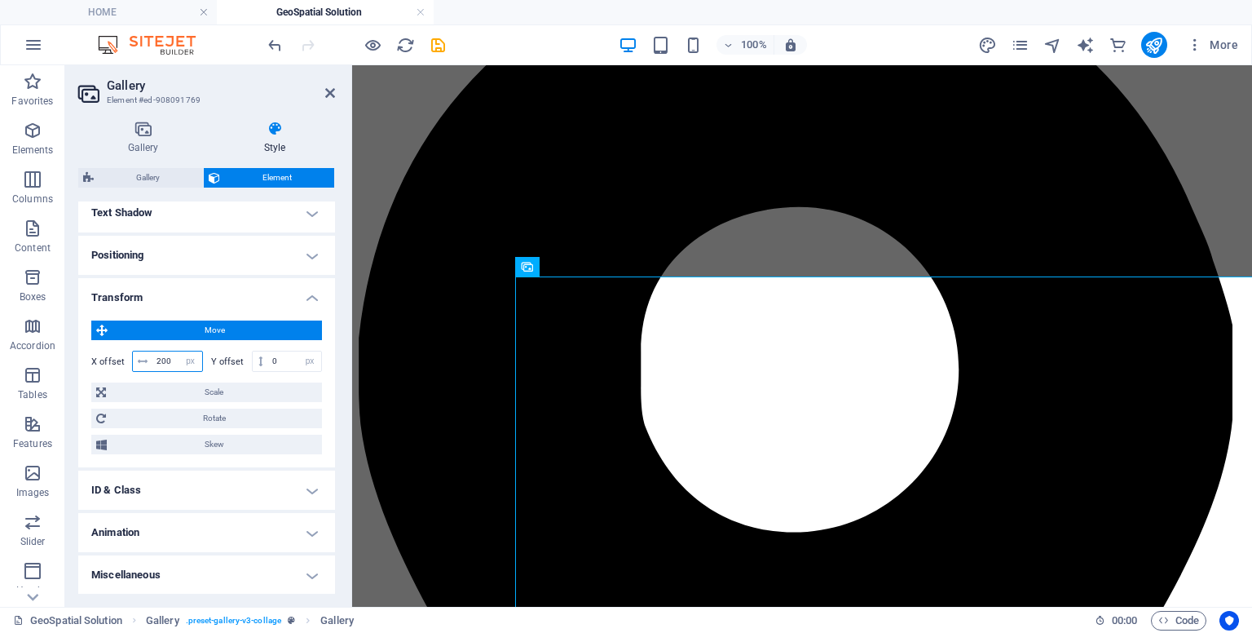
drag, startPoint x: 173, startPoint y: 358, endPoint x: 127, endPoint y: 337, distance: 50.3
click at [127, 337] on div "Move X offset 200 px rem % em vh vw Y offset 0 px rem % em vh vw Scale Zoom 100…" at bounding box center [206, 387] width 231 height 134
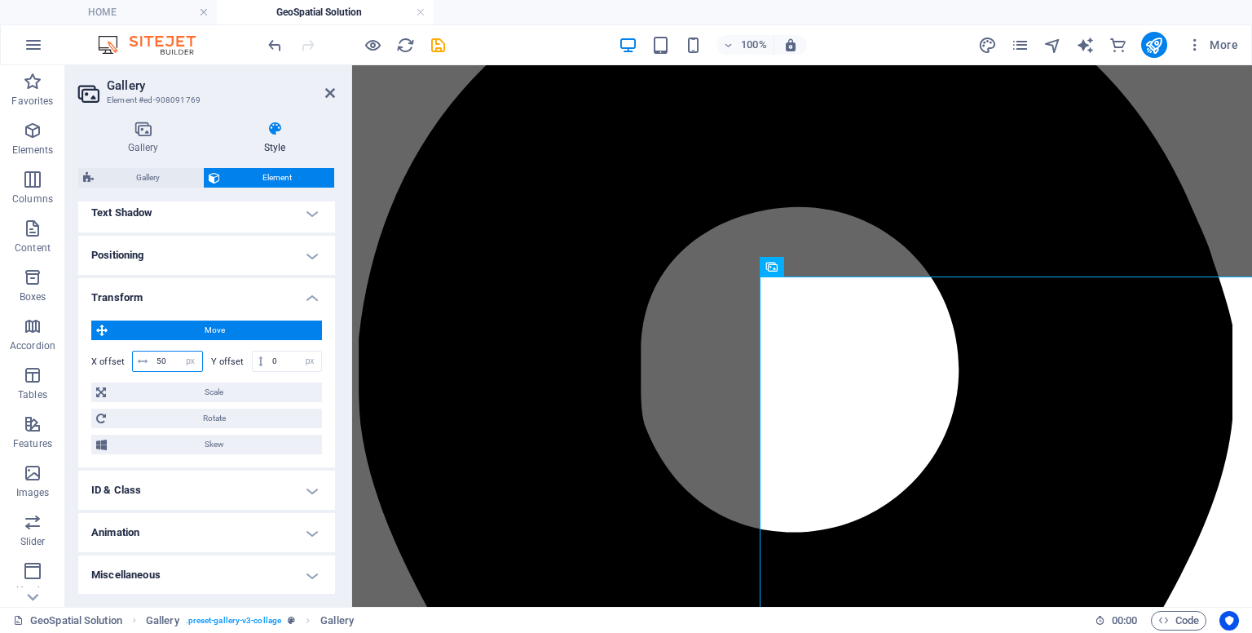
type input "5"
type input "200"
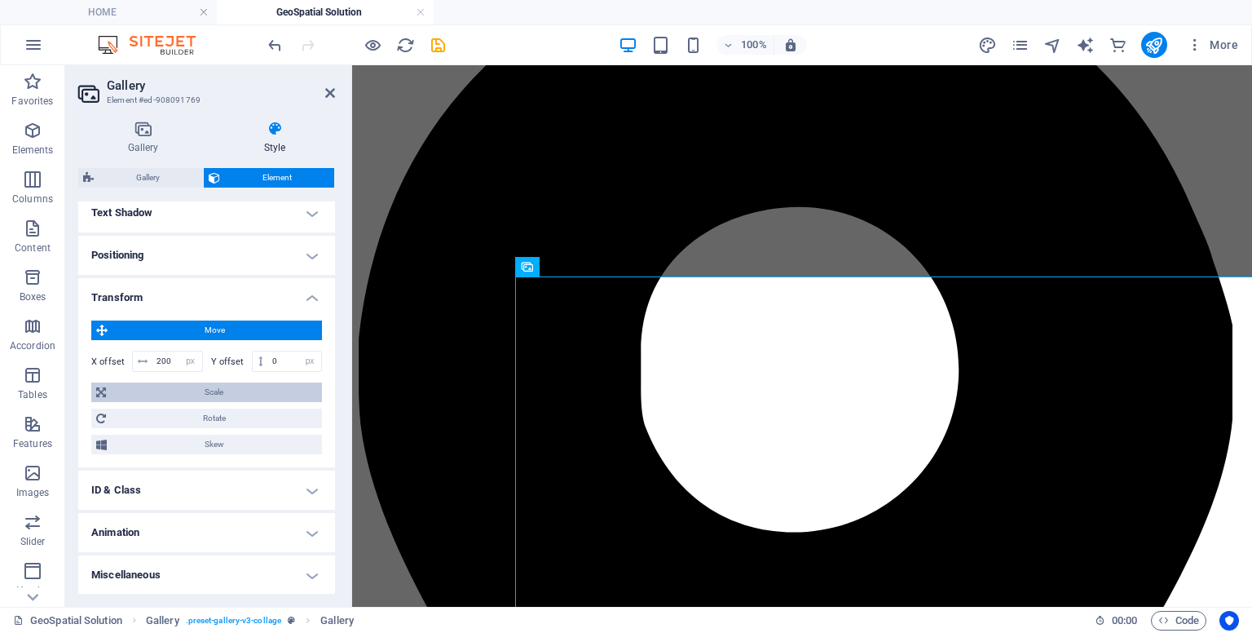
click at [163, 388] on span "Scale" at bounding box center [214, 392] width 206 height 20
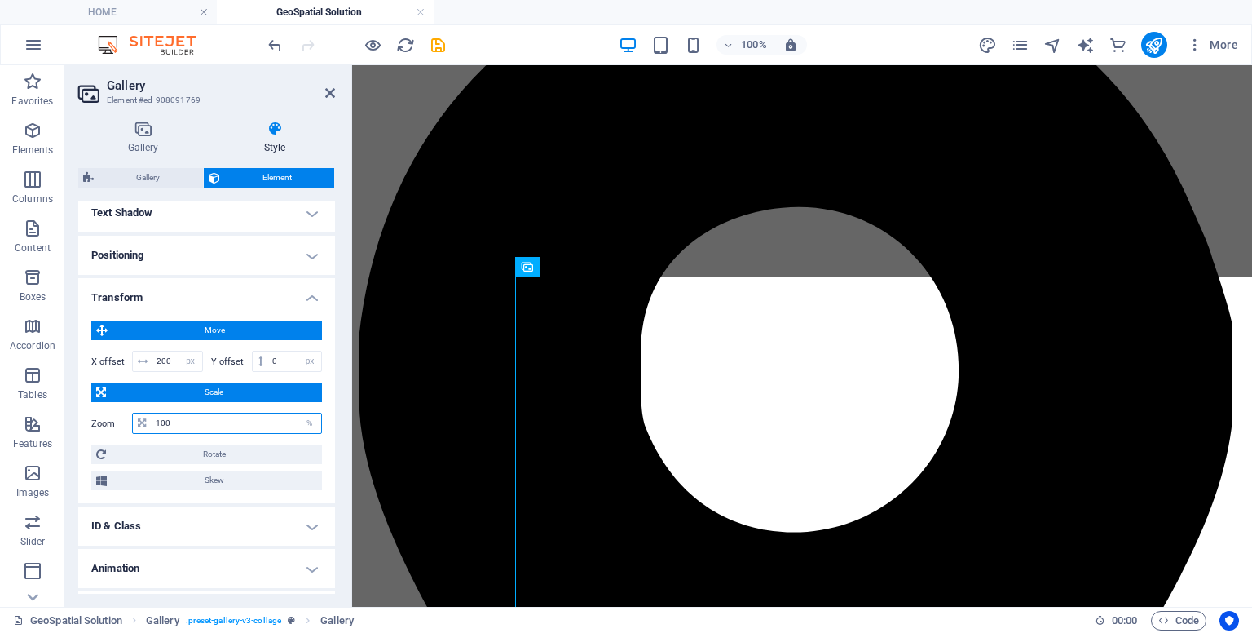
click at [180, 418] on input "100" at bounding box center [237, 423] width 170 height 20
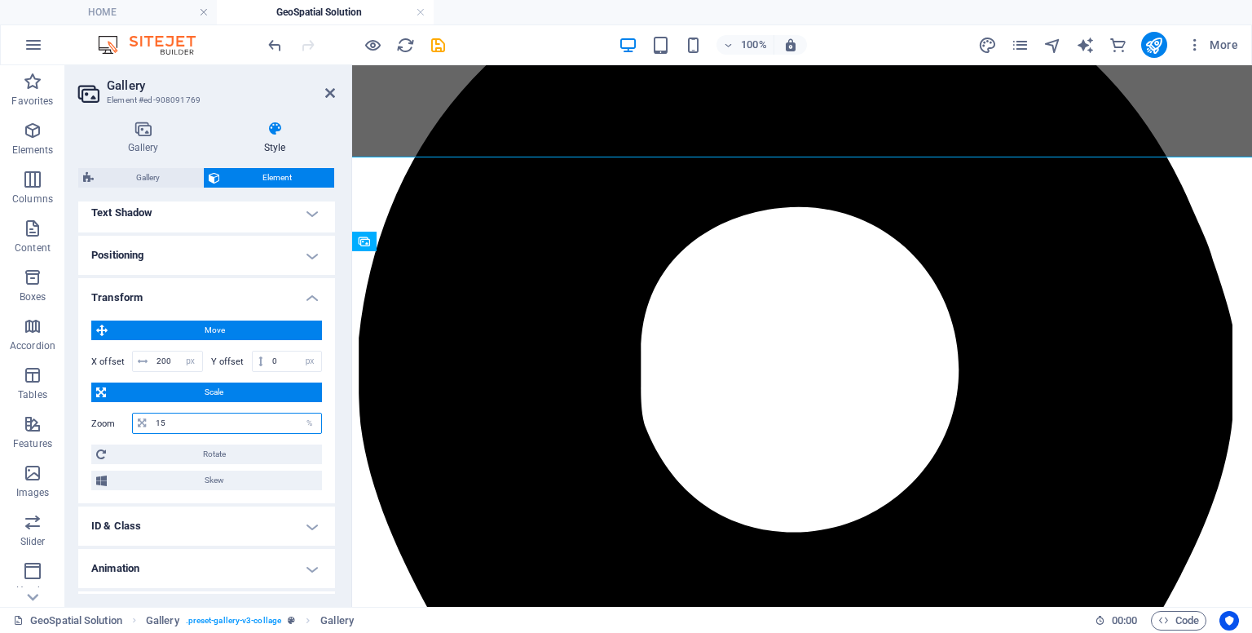
type input "1"
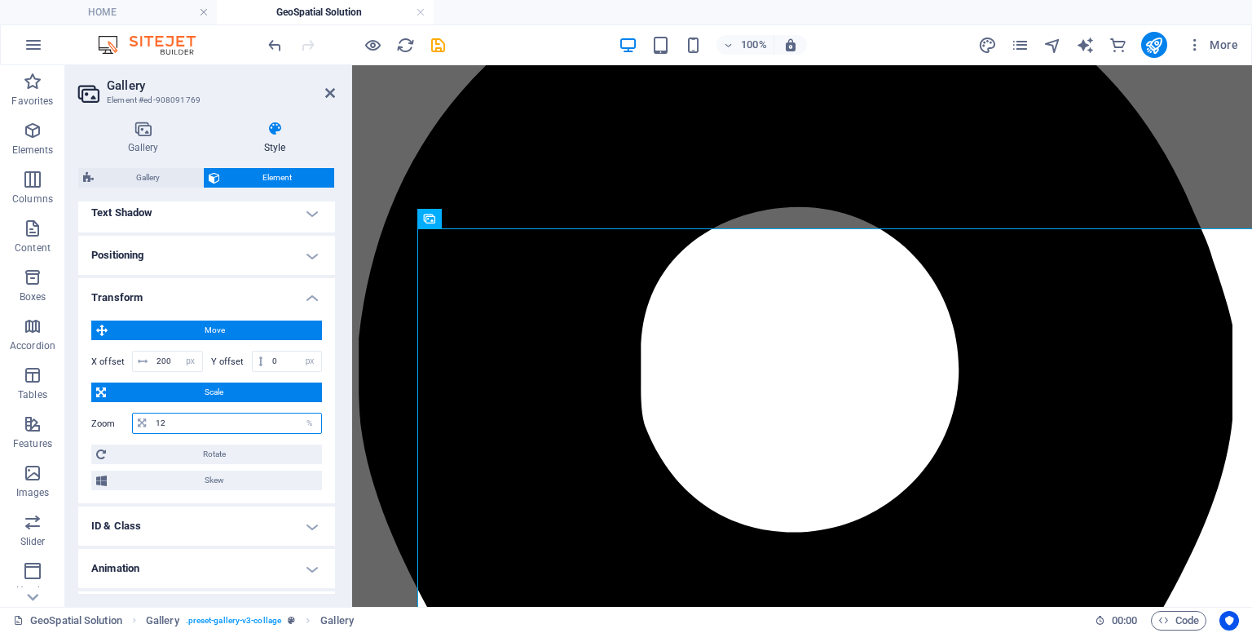
type input "1"
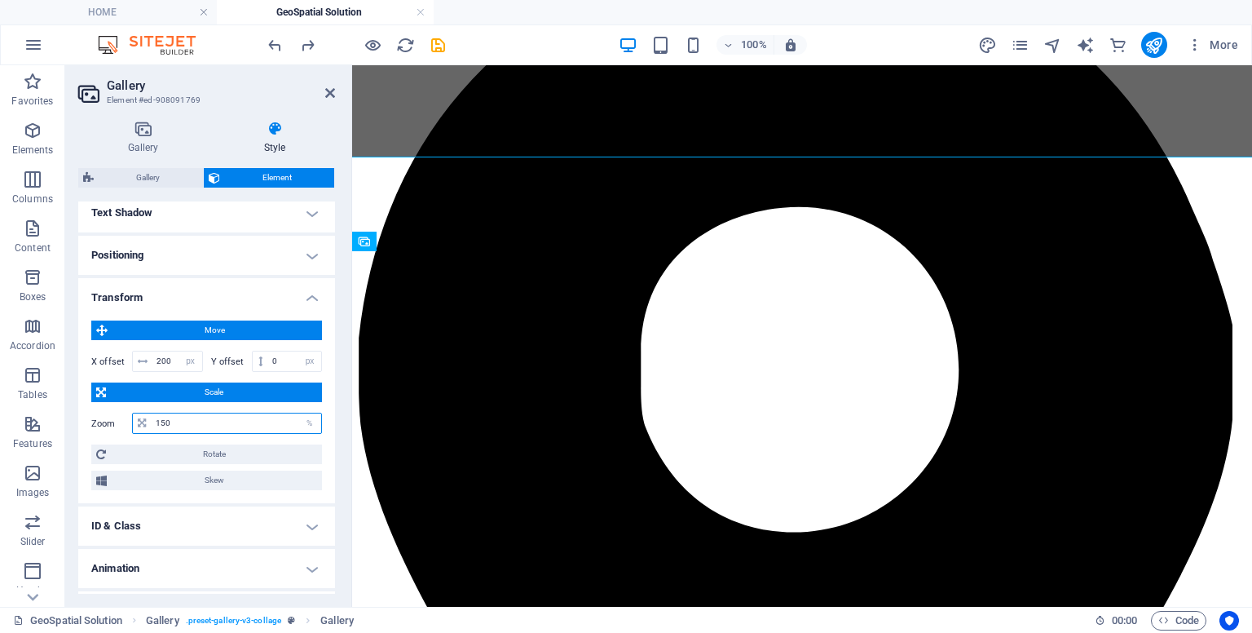
type input "100"
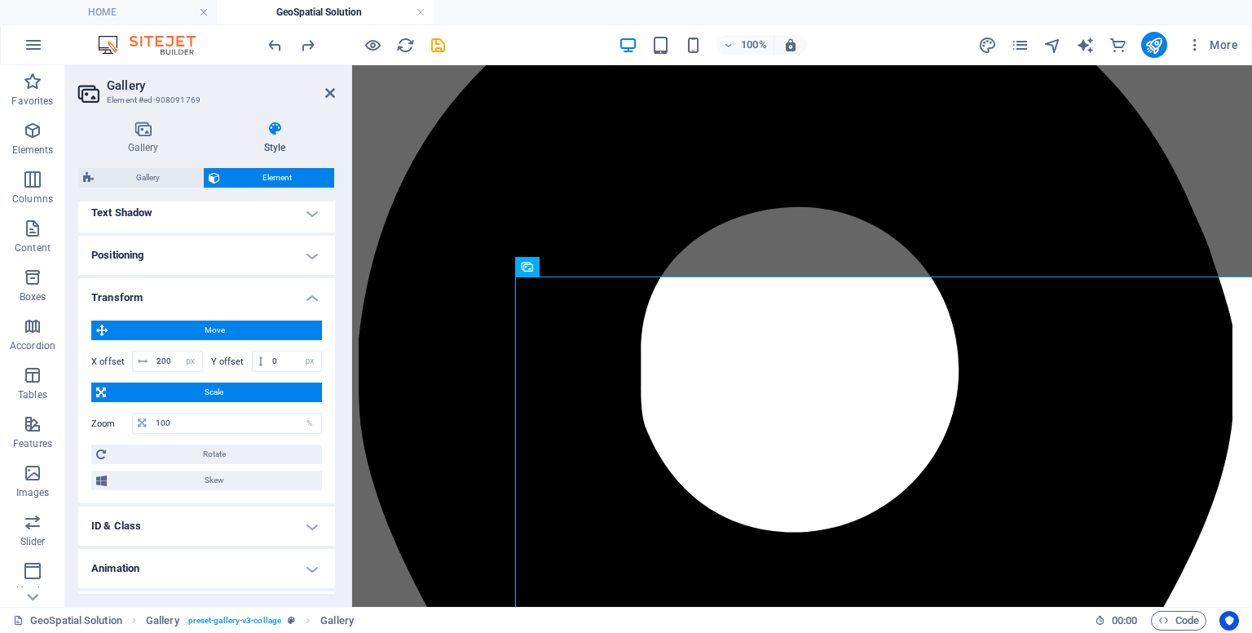
click at [256, 267] on h4 "Positioning" at bounding box center [206, 255] width 257 height 39
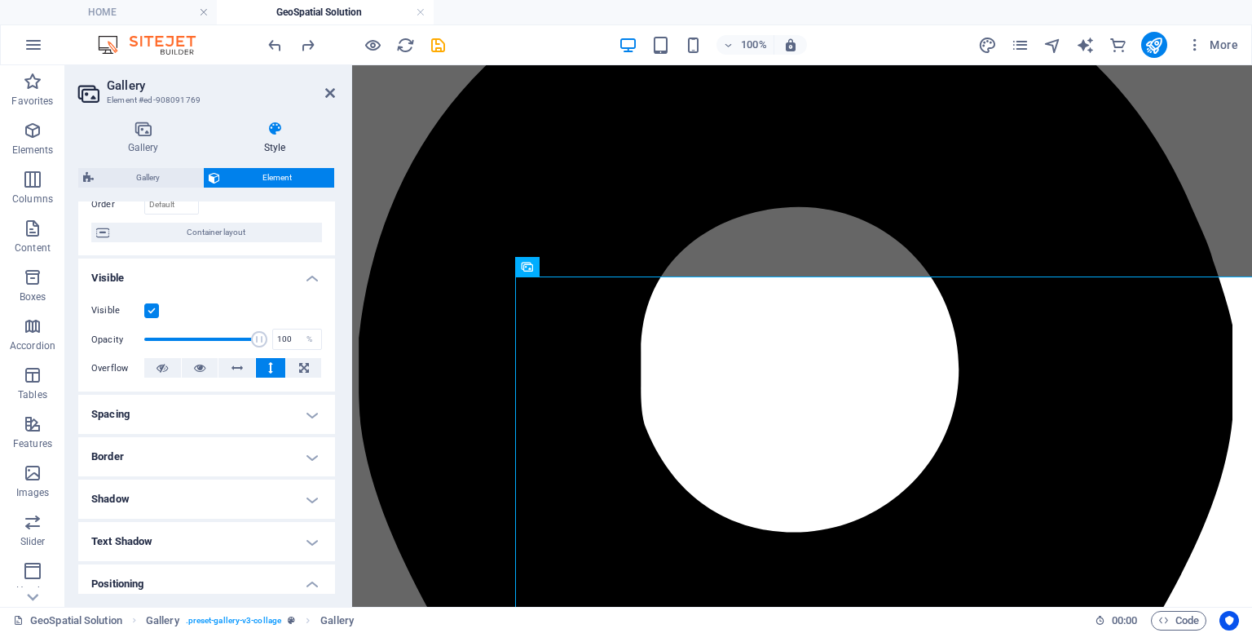
scroll to position [114, 0]
click at [284, 412] on h4 "Spacing" at bounding box center [206, 417] width 257 height 39
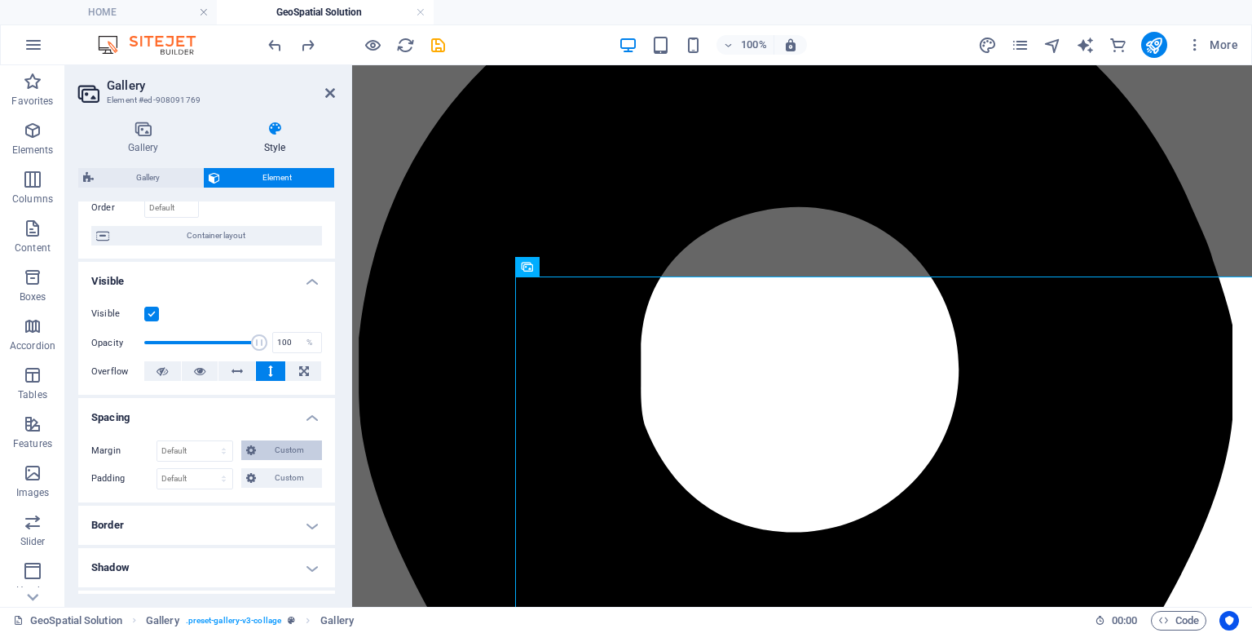
click at [267, 454] on span "Custom" at bounding box center [289, 450] width 56 height 20
click at [327, 94] on icon at bounding box center [330, 92] width 10 height 13
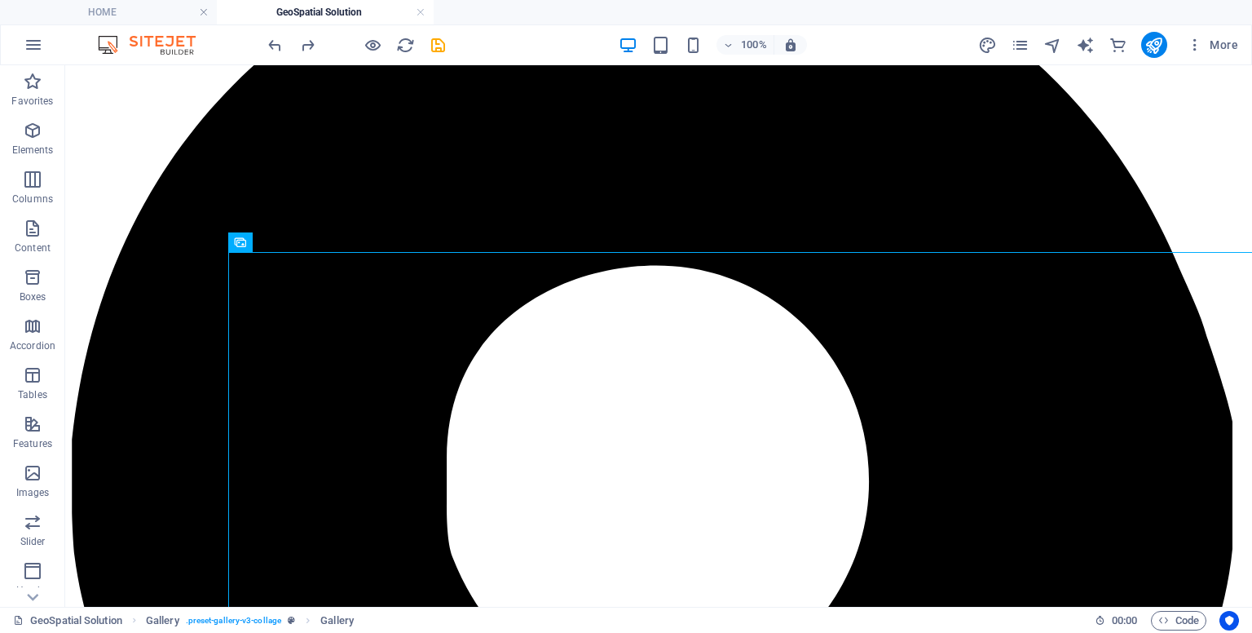
scroll to position [295, 0]
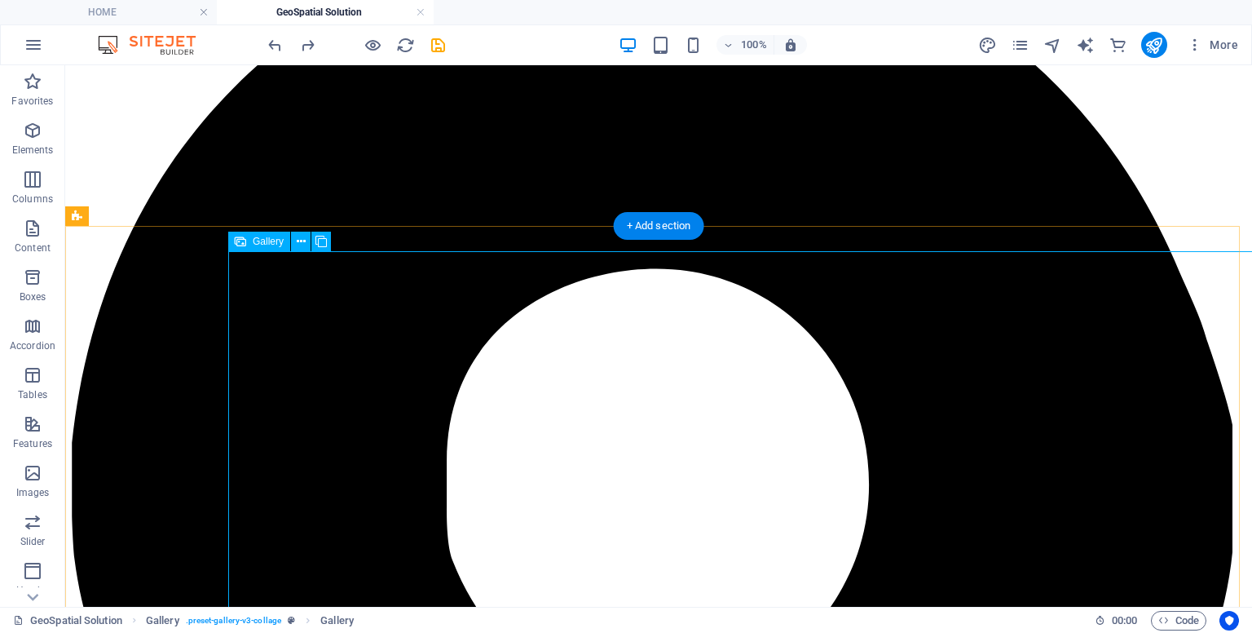
select select "px"
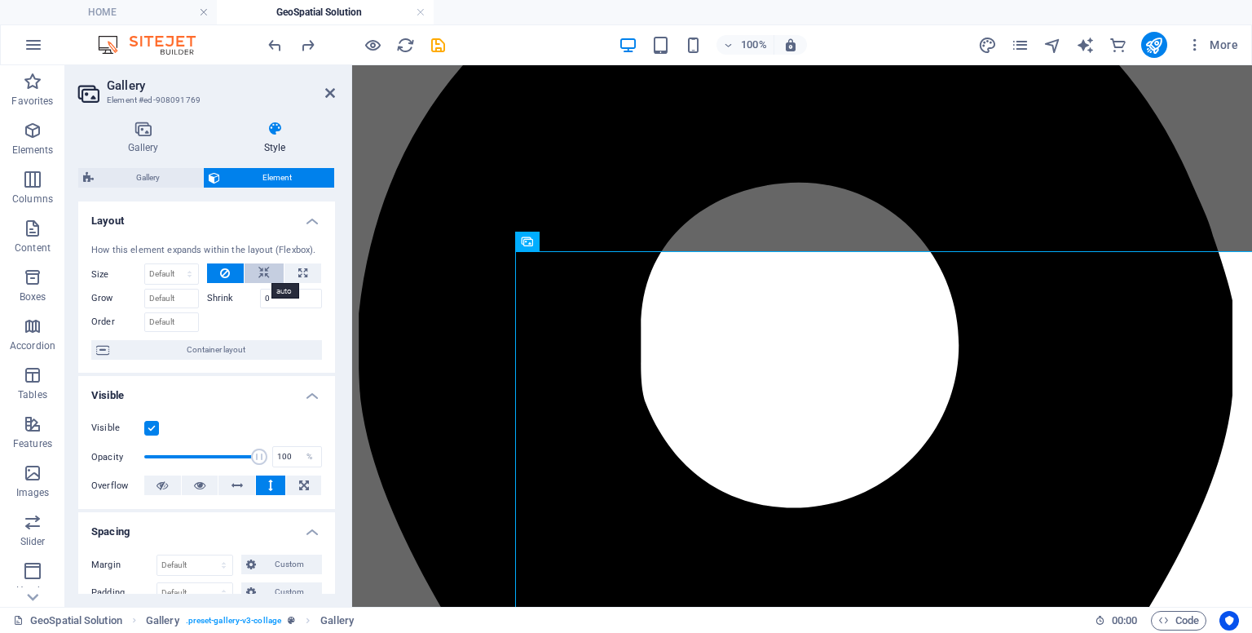
click at [262, 272] on icon at bounding box center [263, 273] width 11 height 20
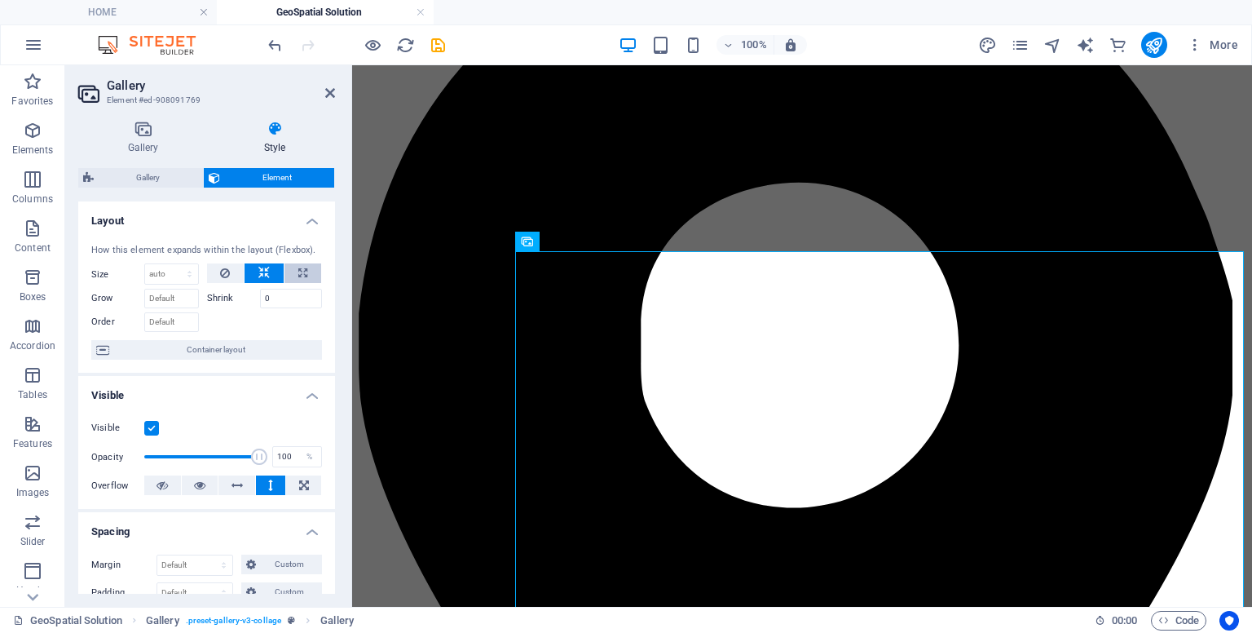
click at [302, 276] on icon at bounding box center [302, 273] width 9 height 20
type input "100"
select select "%"
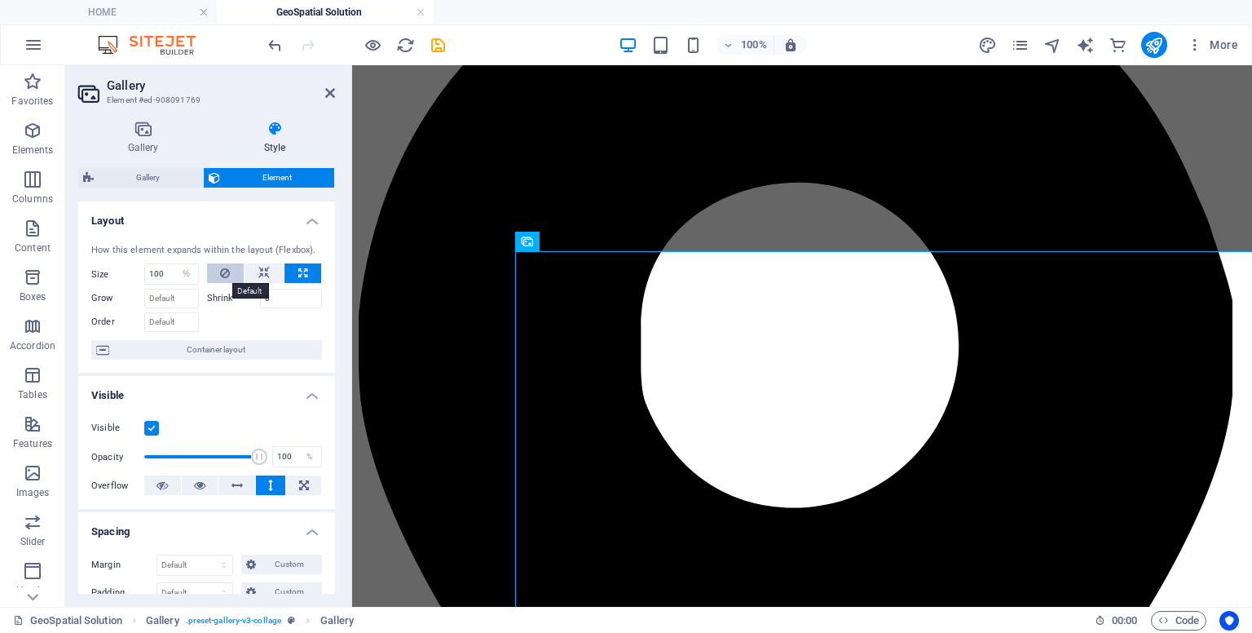
click at [230, 265] on button at bounding box center [226, 273] width 38 height 20
select select "DISABLED_OPTION_VALUE"
click at [258, 272] on icon at bounding box center [263, 273] width 11 height 20
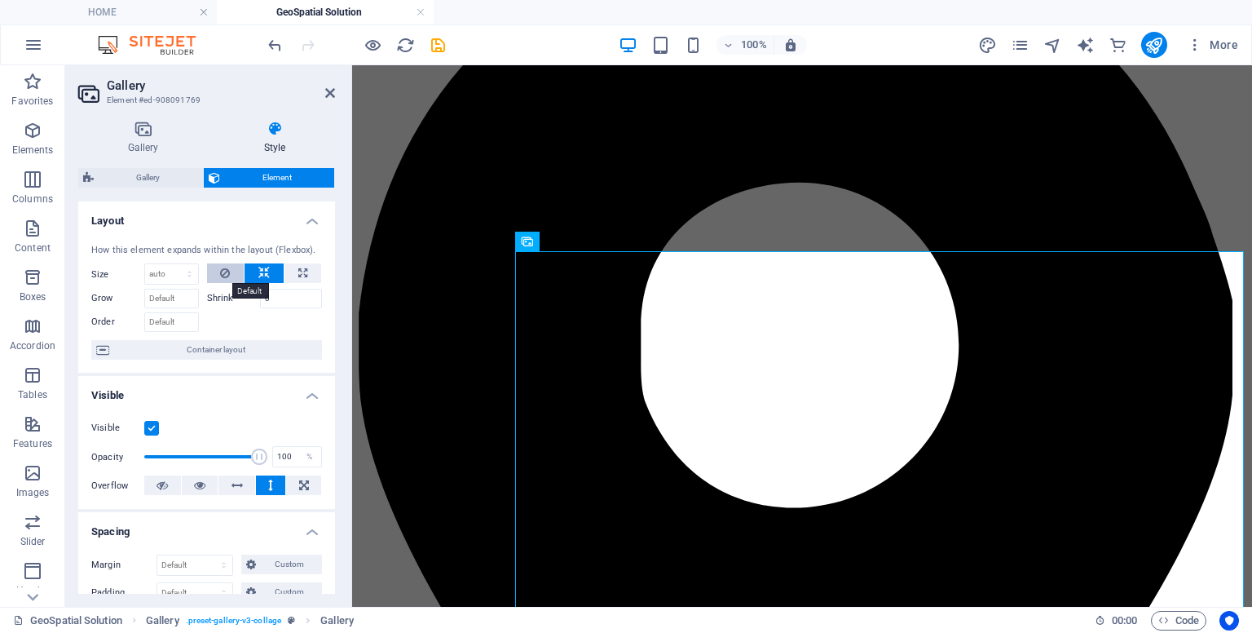
click at [234, 272] on button at bounding box center [226, 273] width 38 height 20
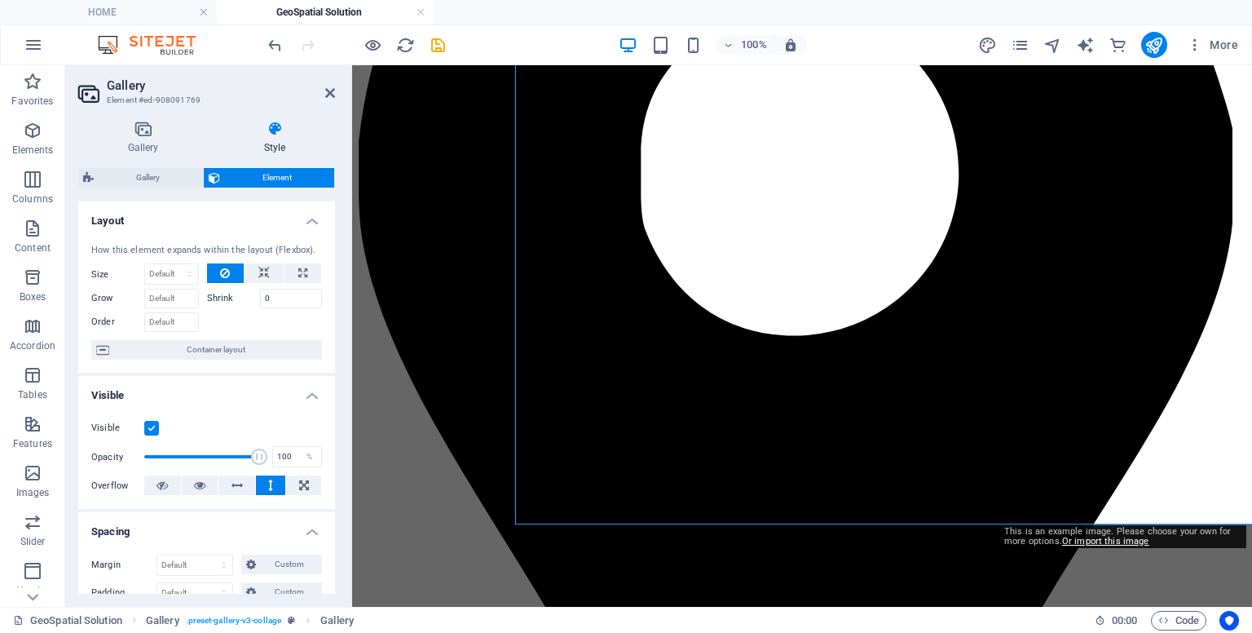
scroll to position [506, 0]
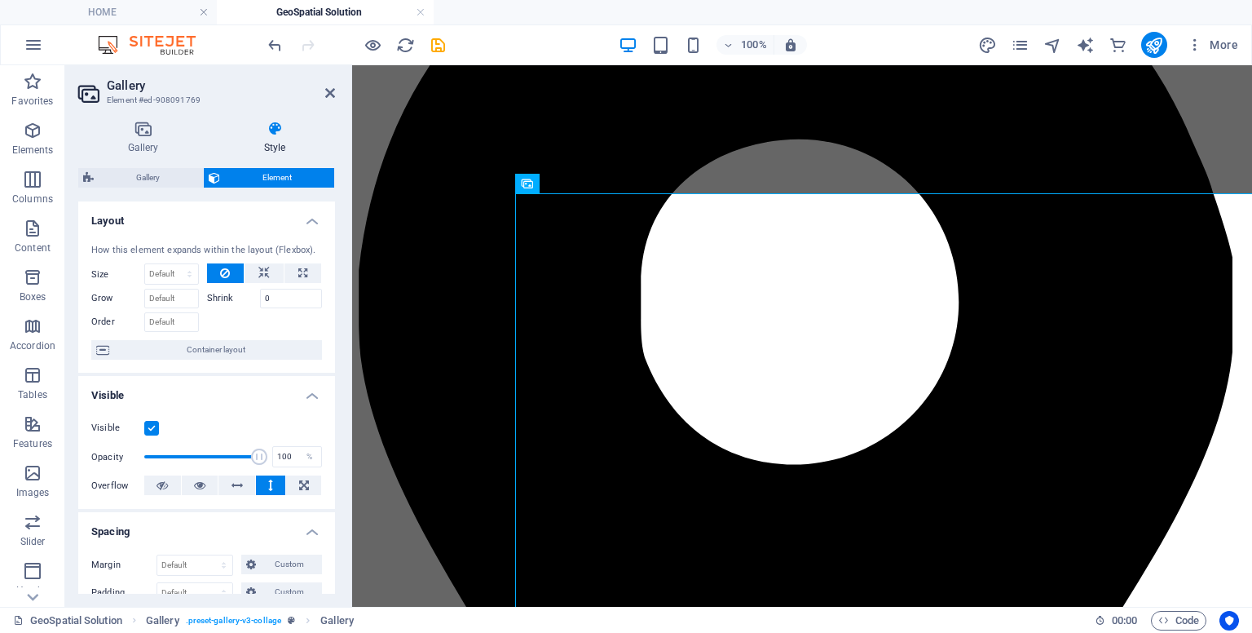
scroll to position [337, 0]
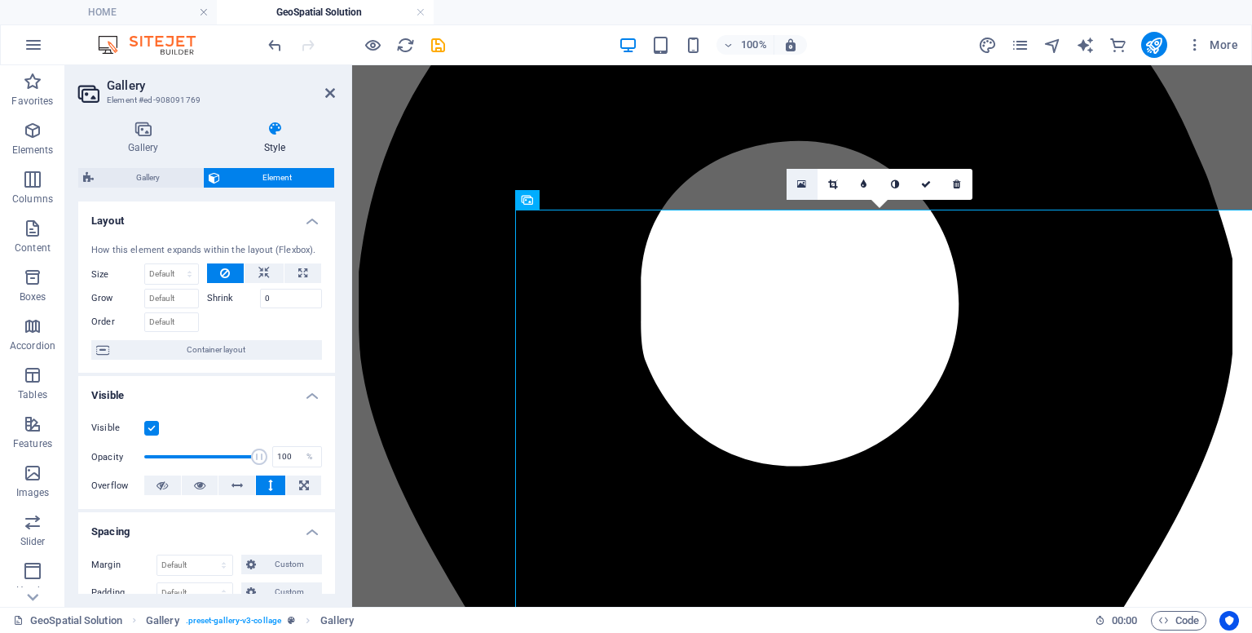
click at [796, 183] on link at bounding box center [802, 184] width 31 height 31
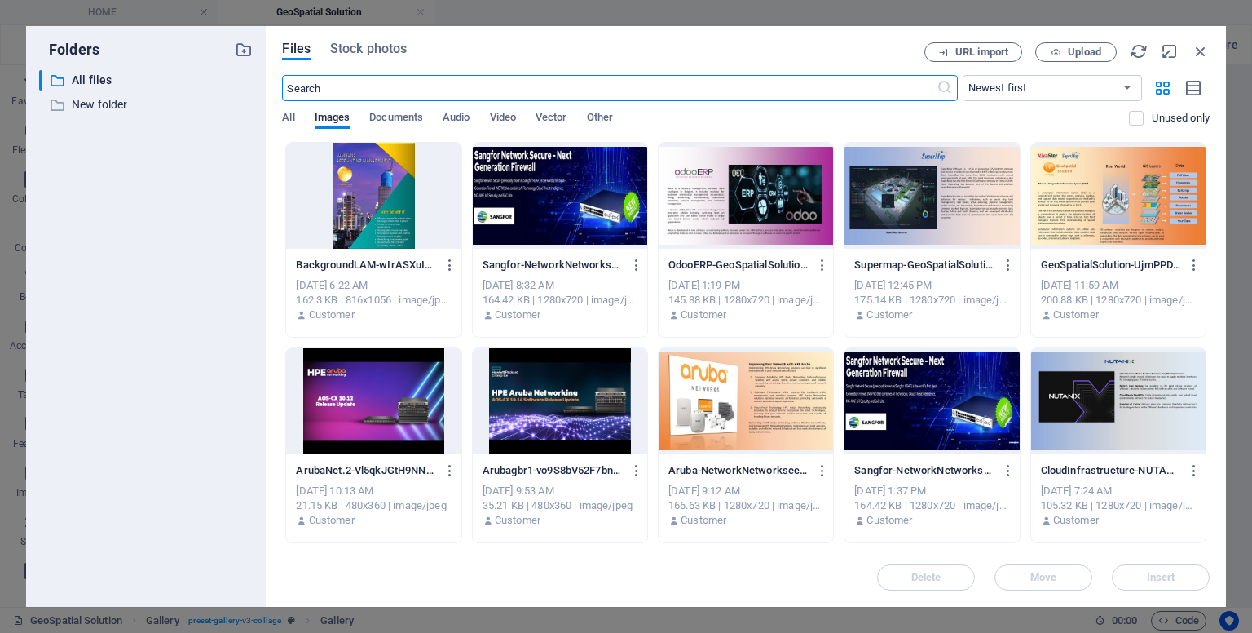
scroll to position [302, 0]
click at [398, 197] on div at bounding box center [373, 196] width 174 height 106
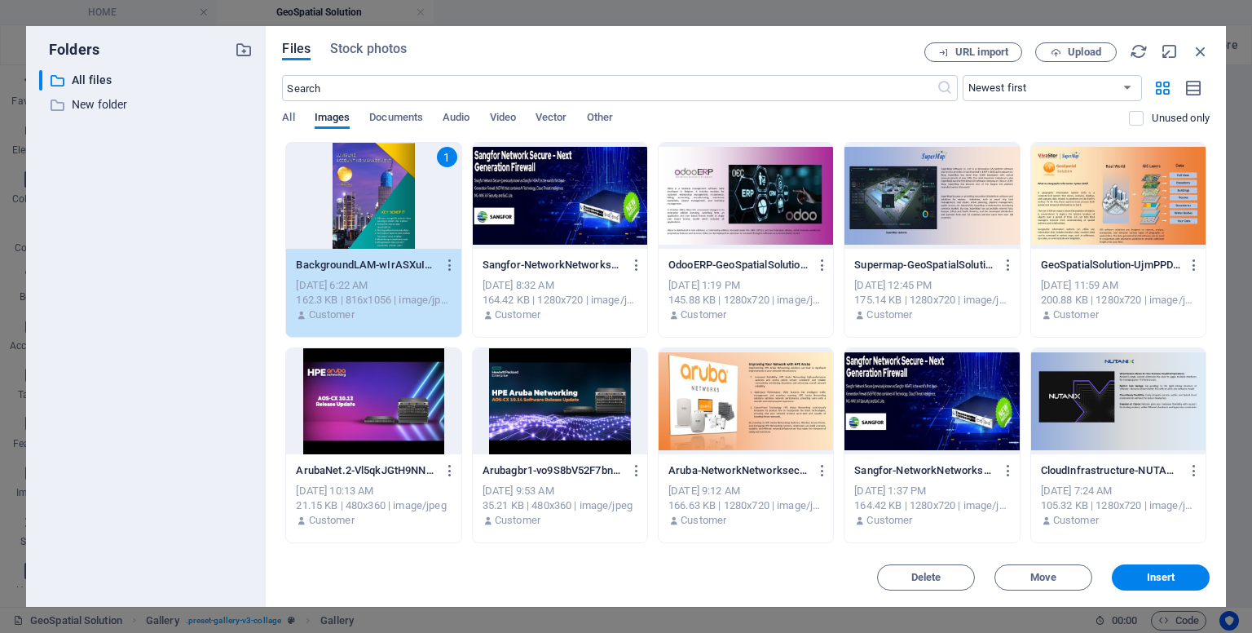
click at [398, 197] on div "1" at bounding box center [373, 196] width 174 height 106
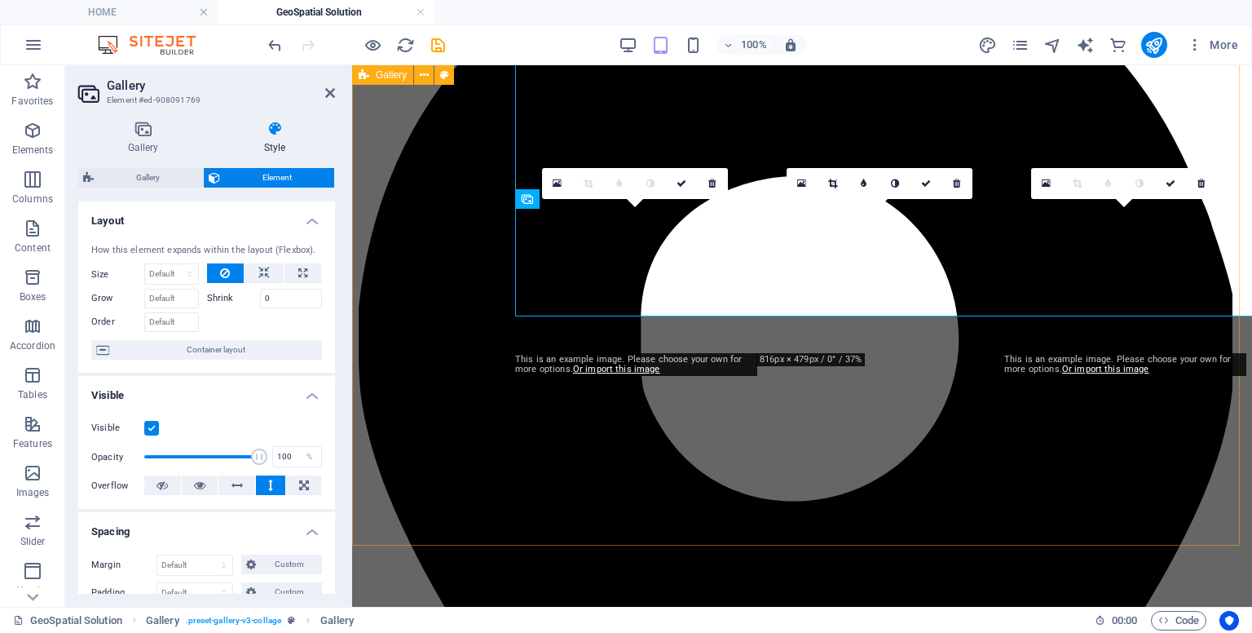
scroll to position [506, 0]
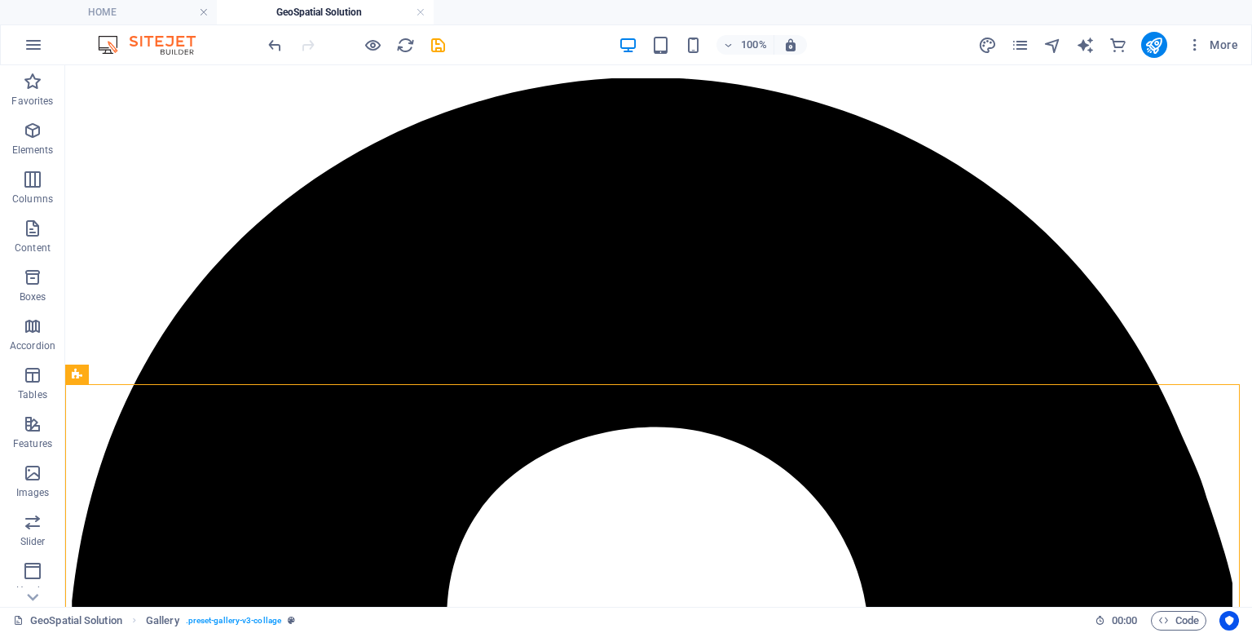
scroll to position [129, 0]
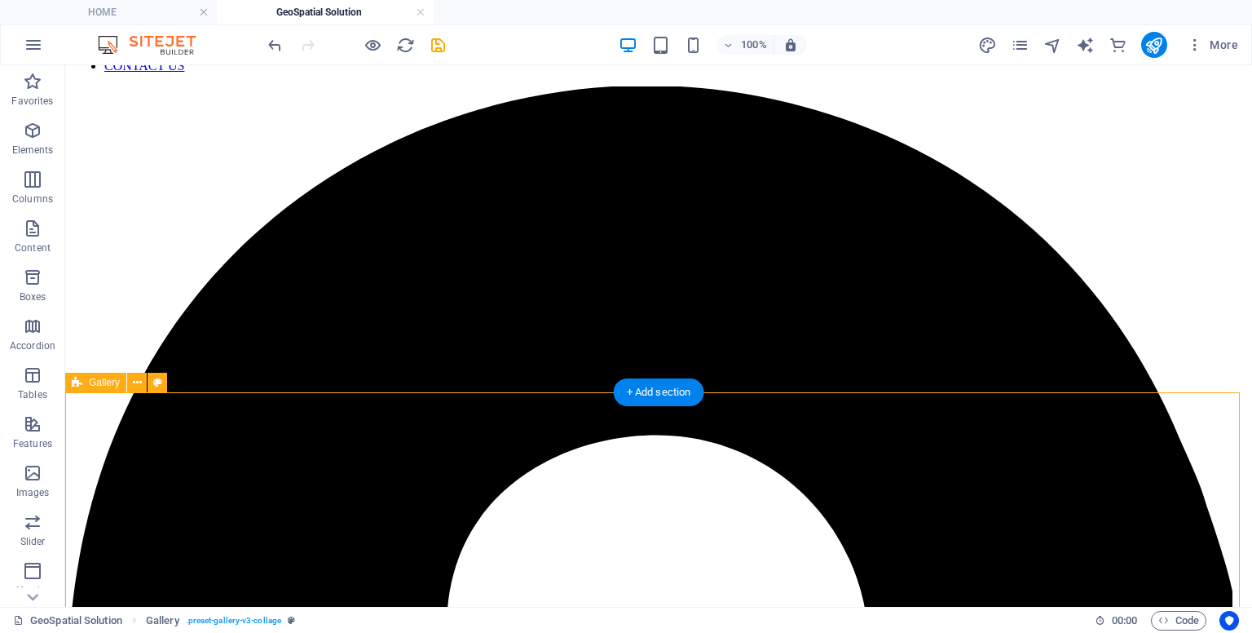
click at [135, 386] on icon at bounding box center [137, 382] width 9 height 17
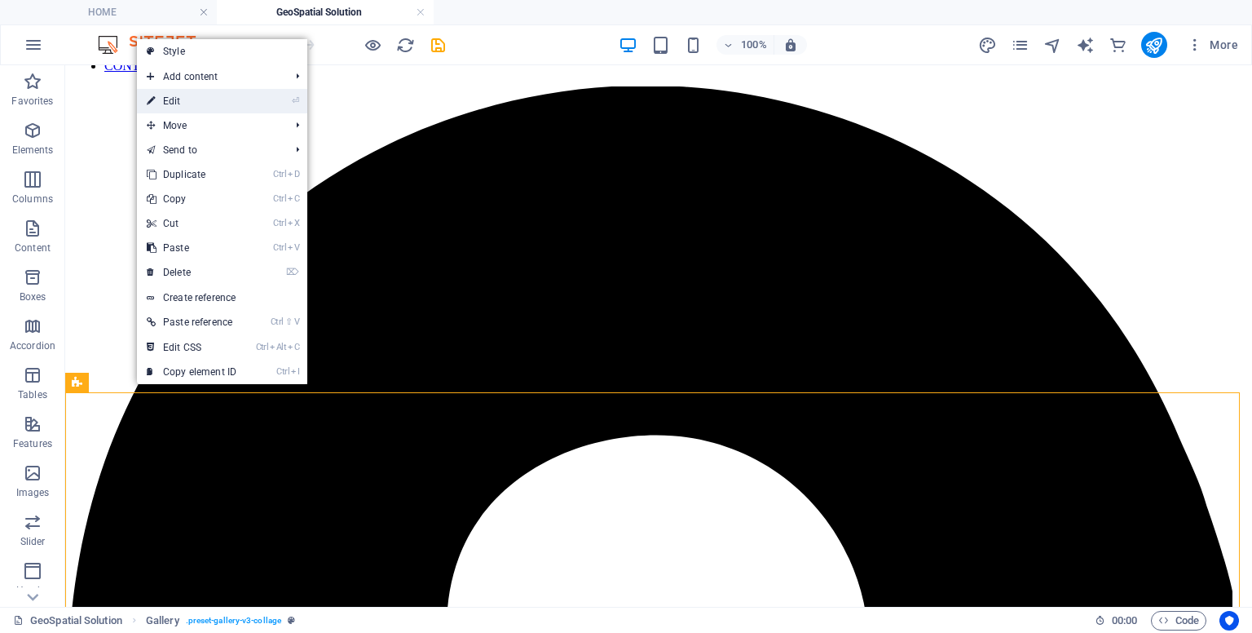
click at [180, 108] on link "⏎ Edit" at bounding box center [191, 101] width 109 height 24
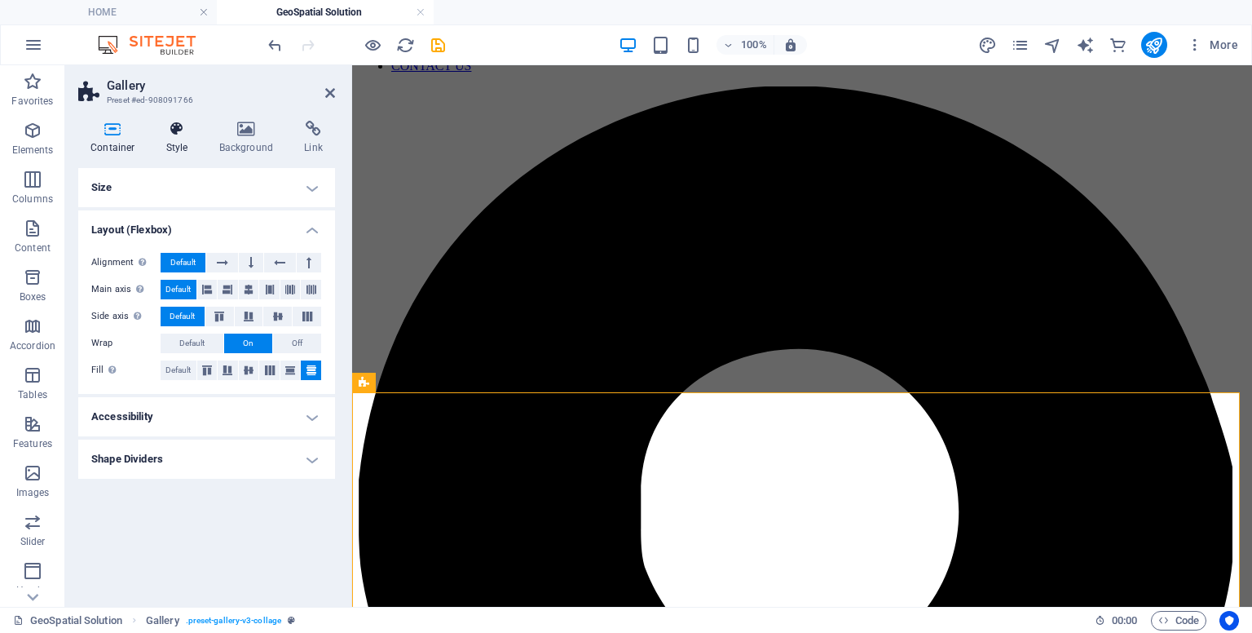
click at [166, 148] on h4 "Style" at bounding box center [180, 138] width 53 height 34
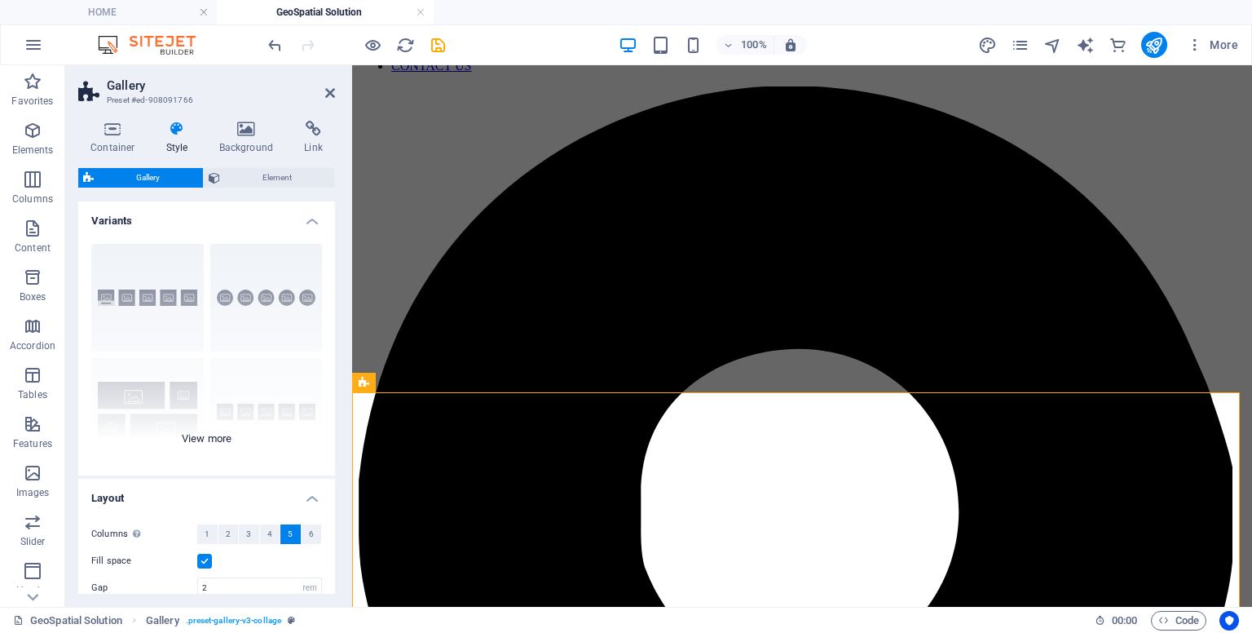
drag, startPoint x: 335, startPoint y: 307, endPoint x: 325, endPoint y: 436, distance: 129.3
click at [325, 434] on div "Container Style Background Link Size Height 650 Default px rem % vh vw Min. hei…" at bounding box center [206, 357] width 283 height 499
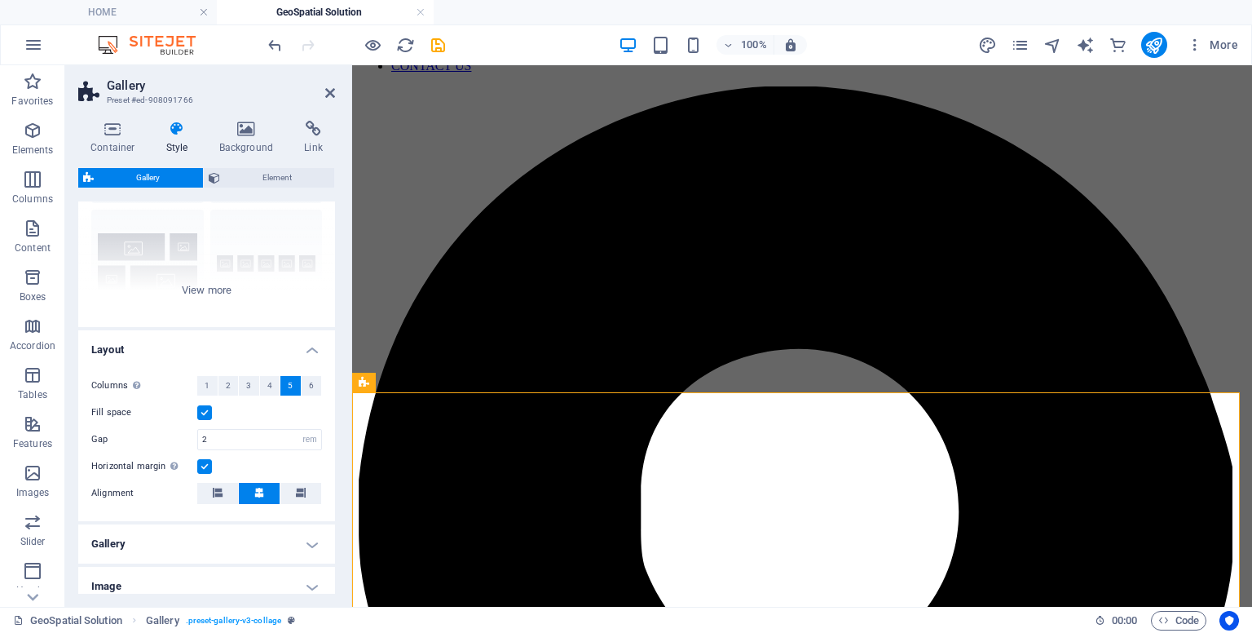
scroll to position [225, 0]
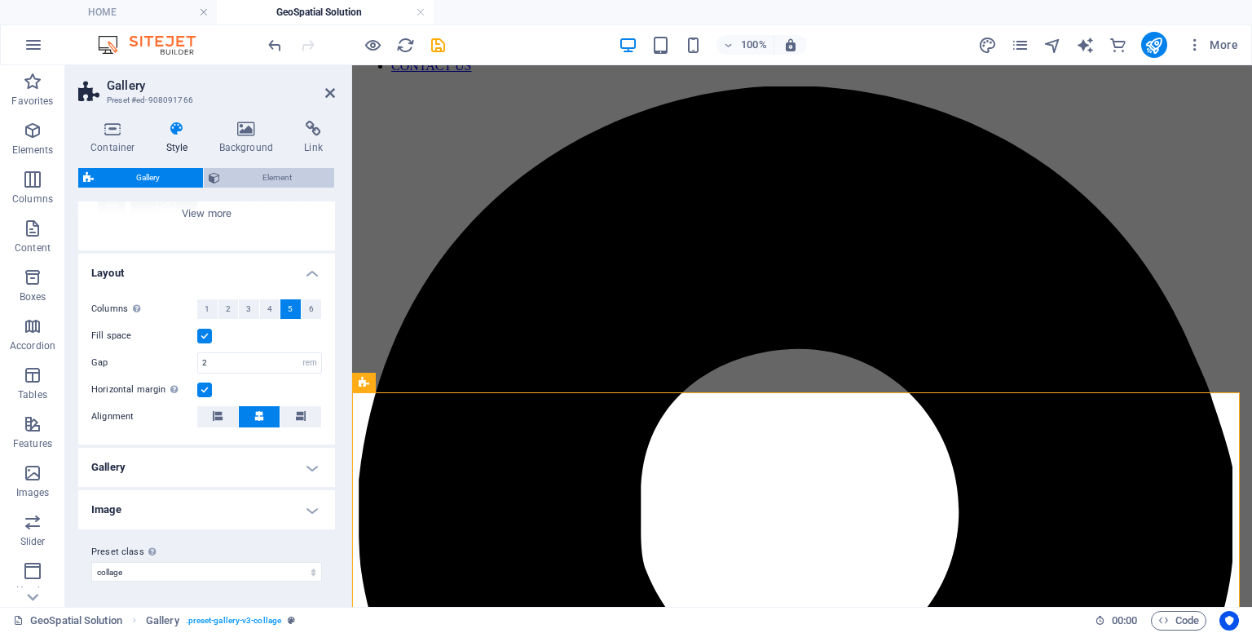
click at [249, 181] on span "Element" at bounding box center [277, 178] width 105 height 20
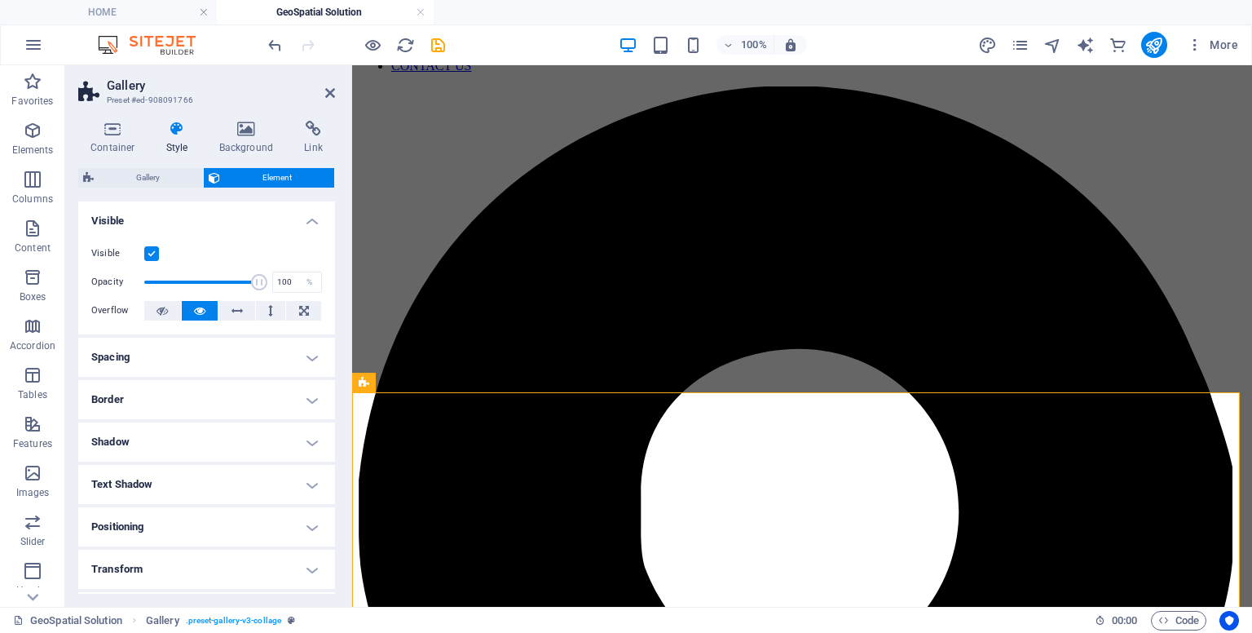
drag, startPoint x: 329, startPoint y: 325, endPoint x: 320, endPoint y: 458, distance: 133.3
click at [320, 457] on ul "Layout How this element expands within the layout (Flexbox). Size Default auto …" at bounding box center [206, 458] width 257 height 514
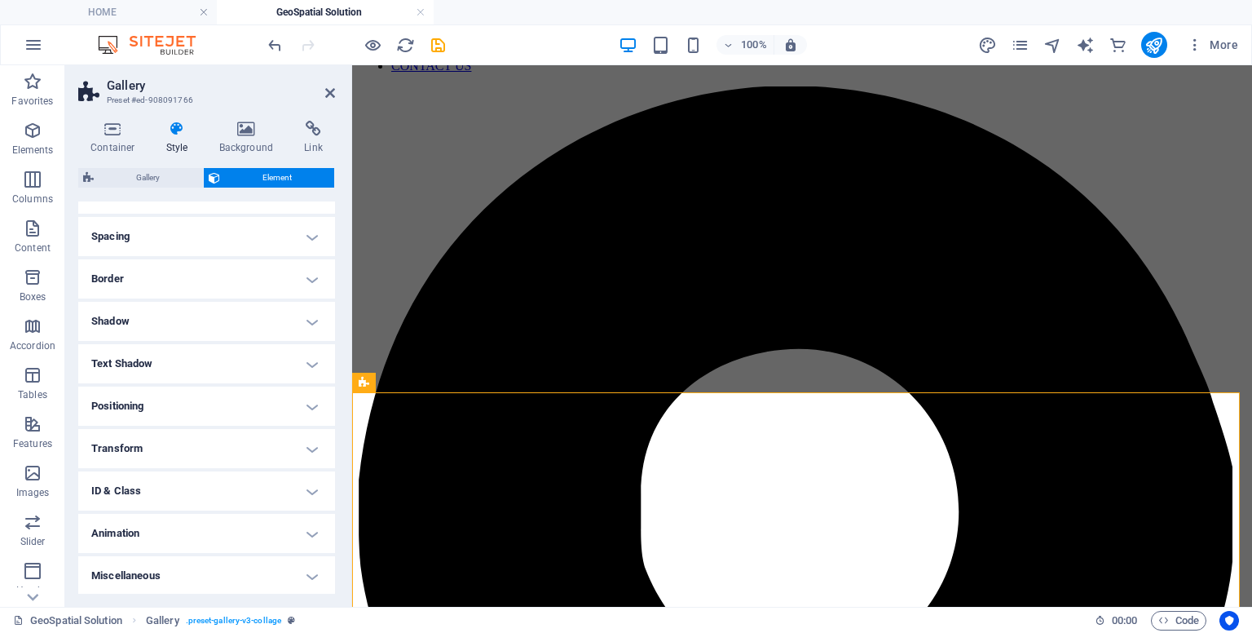
scroll to position [121, 0]
click at [202, 454] on h4 "Transform" at bounding box center [206, 447] width 257 height 39
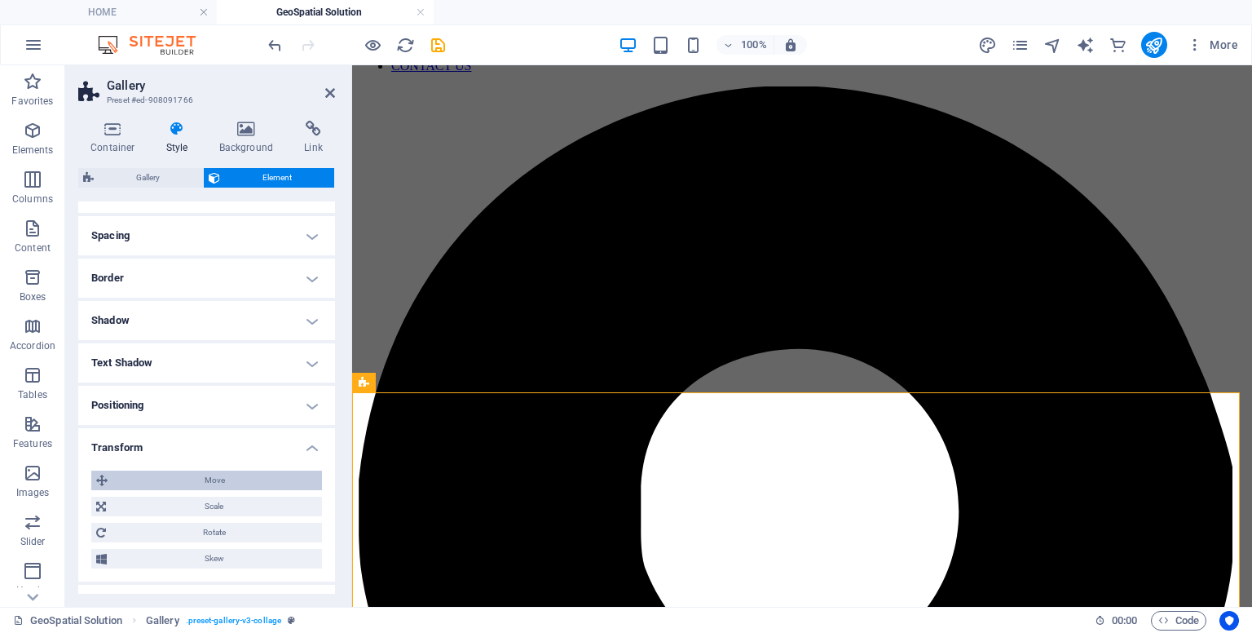
click at [222, 484] on span "Move" at bounding box center [215, 480] width 205 height 20
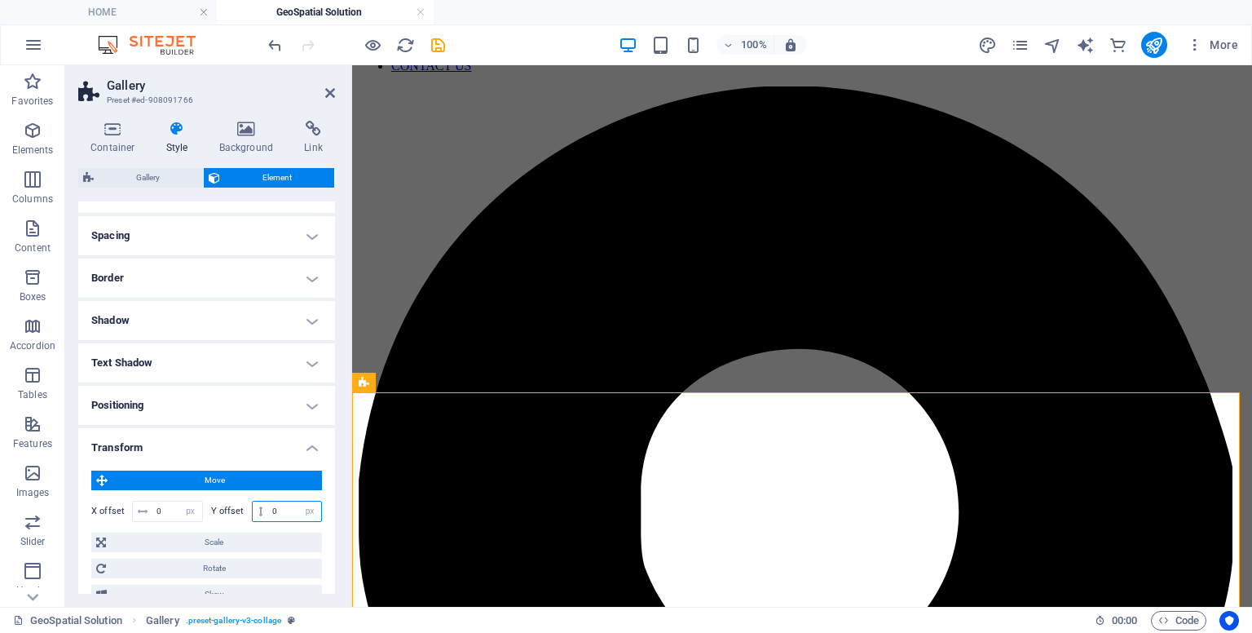
drag, startPoint x: 277, startPoint y: 510, endPoint x: 264, endPoint y: 504, distance: 14.2
click at [264, 504] on div "0 px rem % em vh vw" at bounding box center [287, 511] width 71 height 21
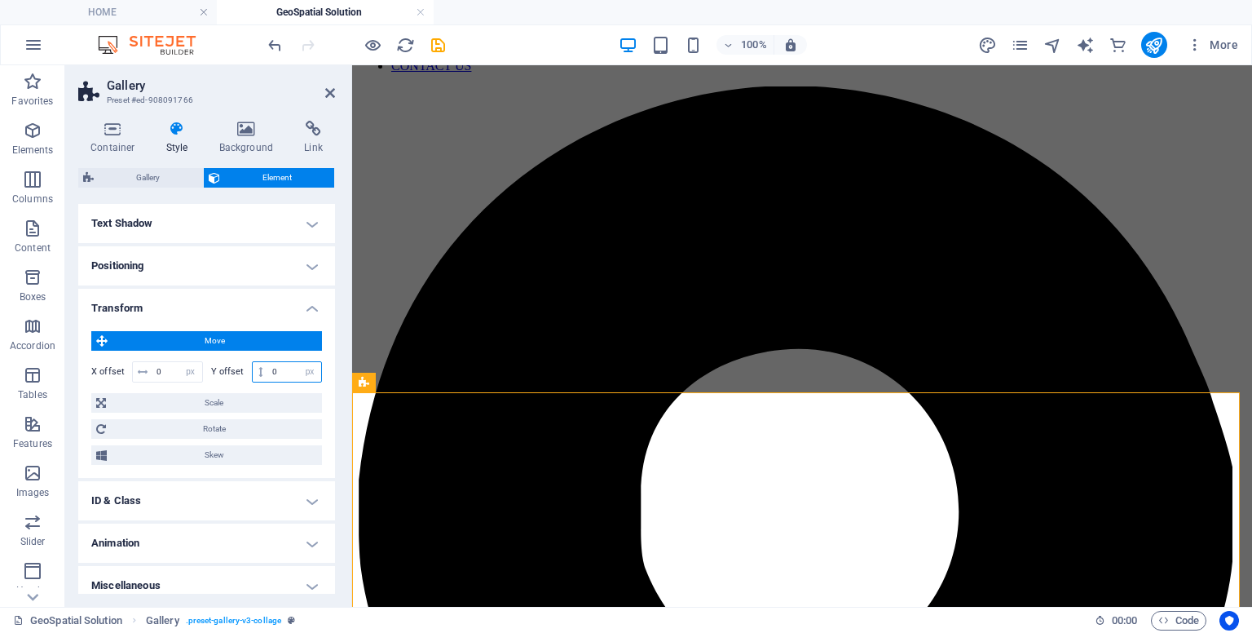
scroll to position [271, 0]
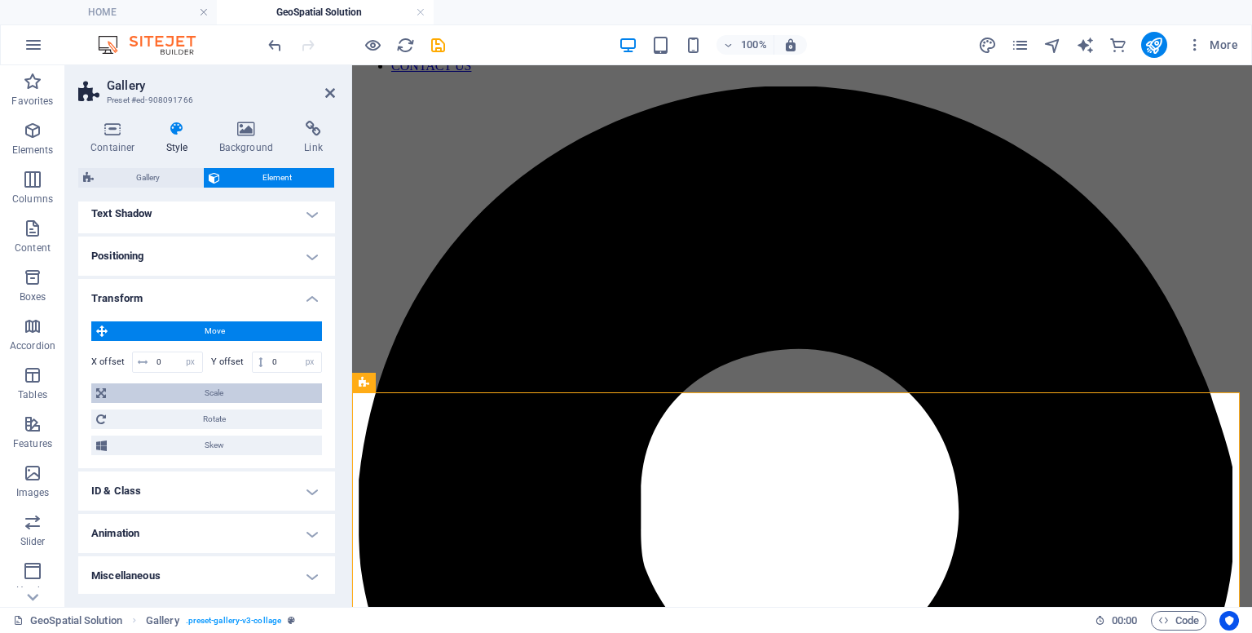
click at [245, 389] on span "Scale" at bounding box center [214, 393] width 206 height 20
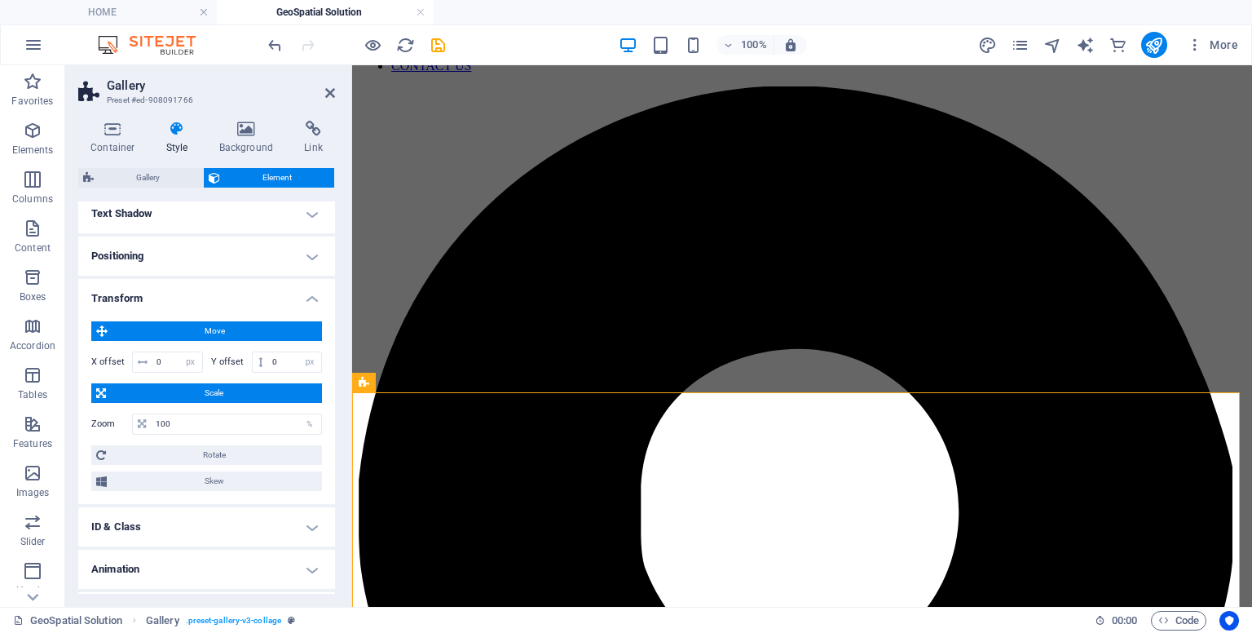
click at [245, 389] on span "Scale" at bounding box center [214, 393] width 206 height 20
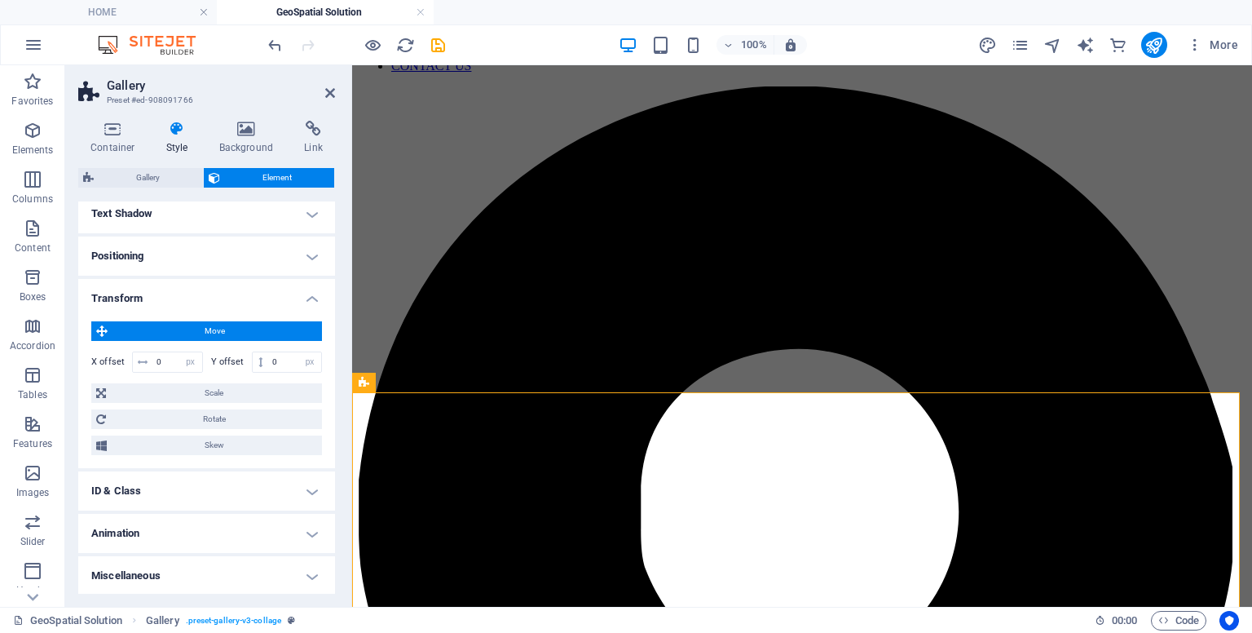
click at [239, 252] on h4 "Positioning" at bounding box center [206, 255] width 257 height 39
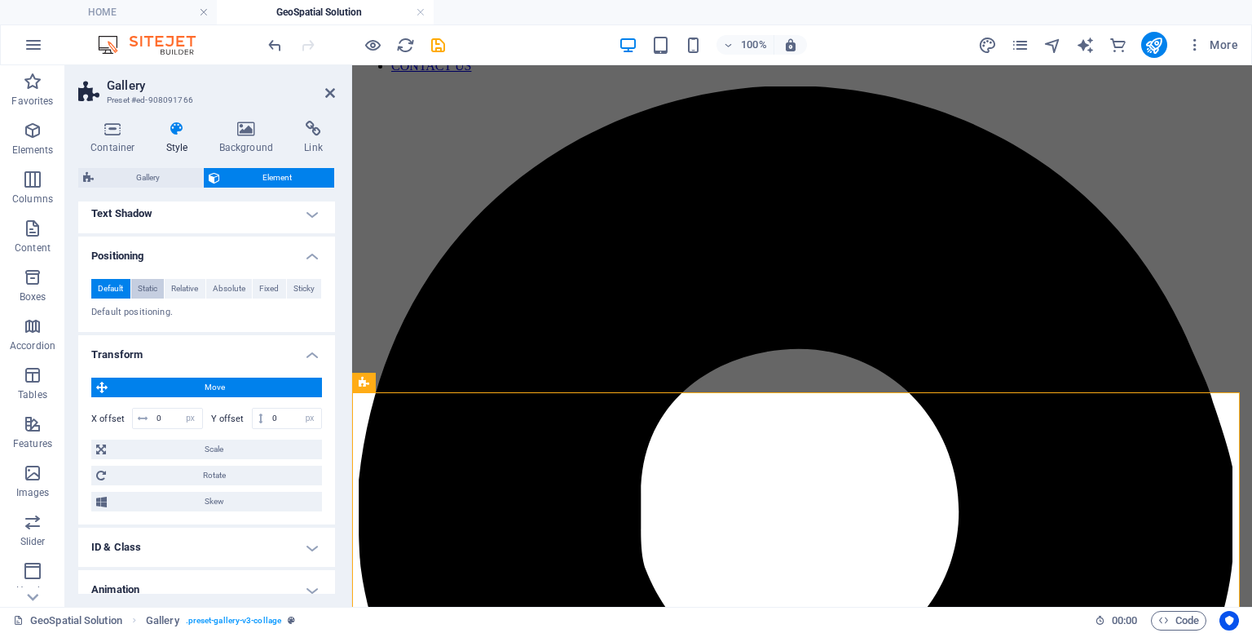
click at [139, 290] on span "Static" at bounding box center [148, 289] width 20 height 20
click at [201, 287] on button "Relative" at bounding box center [185, 289] width 41 height 20
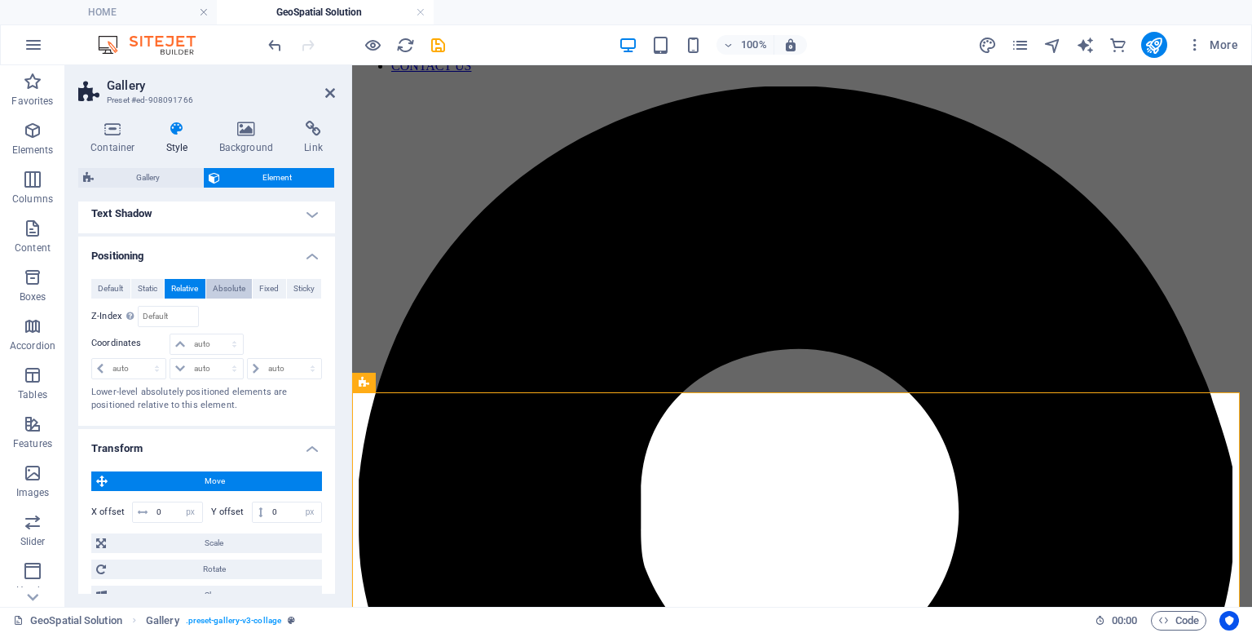
click at [227, 287] on span "Absolute" at bounding box center [229, 289] width 33 height 20
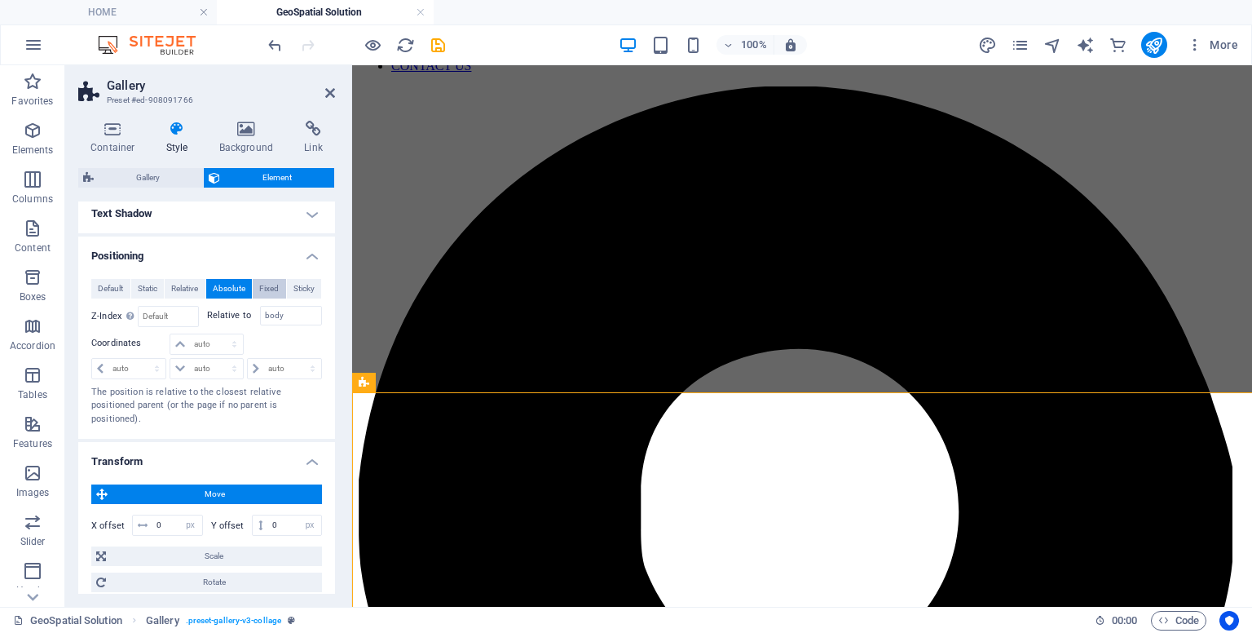
click at [276, 280] on span "Fixed" at bounding box center [269, 289] width 20 height 20
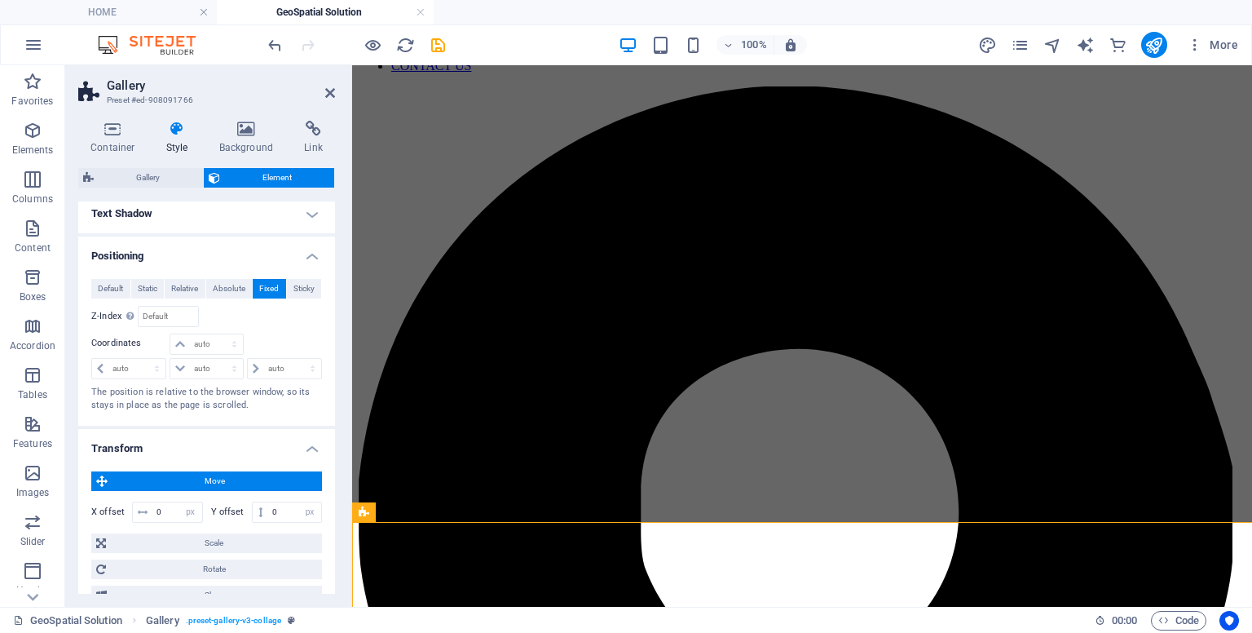
scroll to position [0, 0]
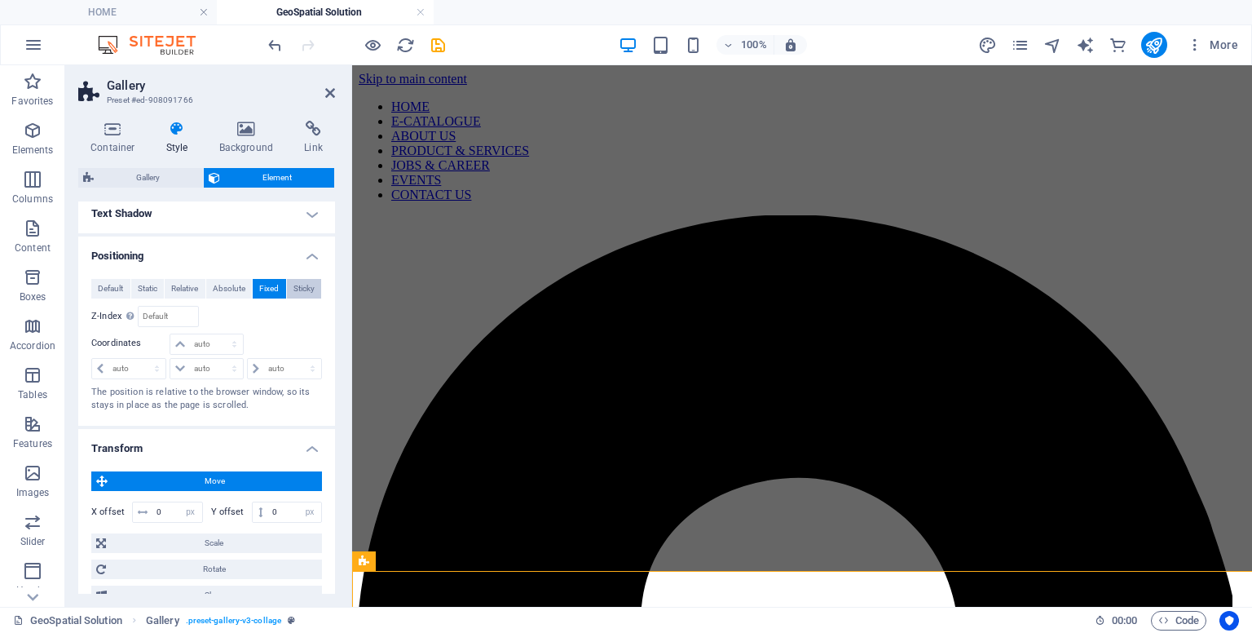
click at [294, 282] on span "Sticky" at bounding box center [304, 289] width 21 height 20
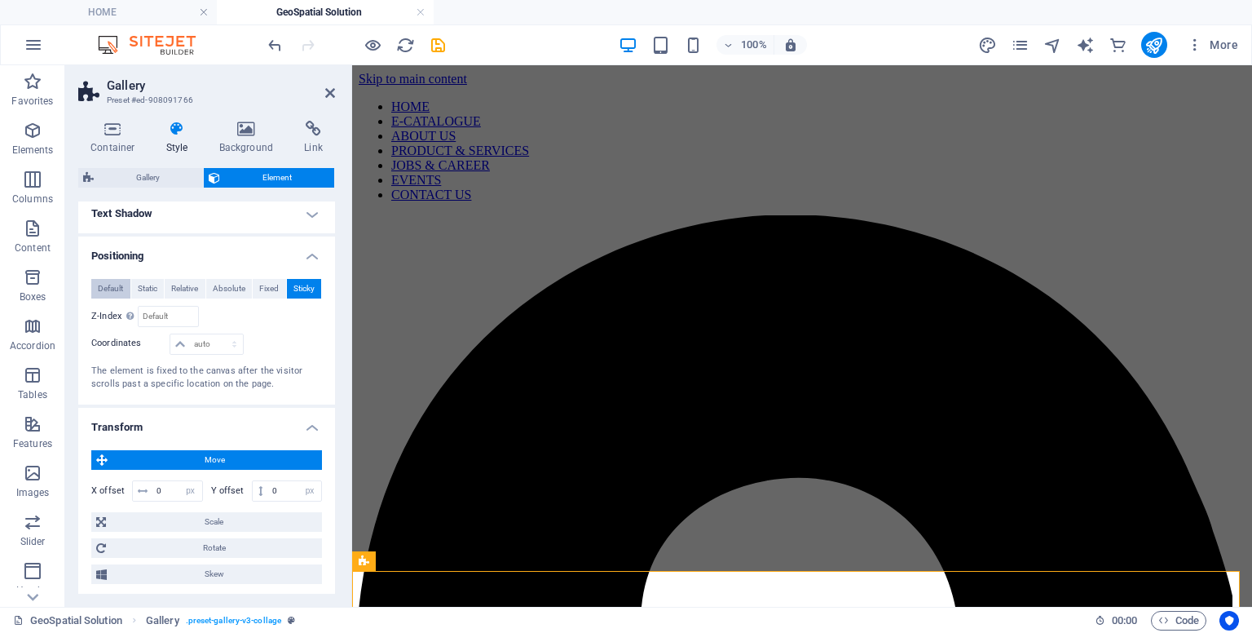
click at [113, 285] on span "Default" at bounding box center [110, 289] width 25 height 20
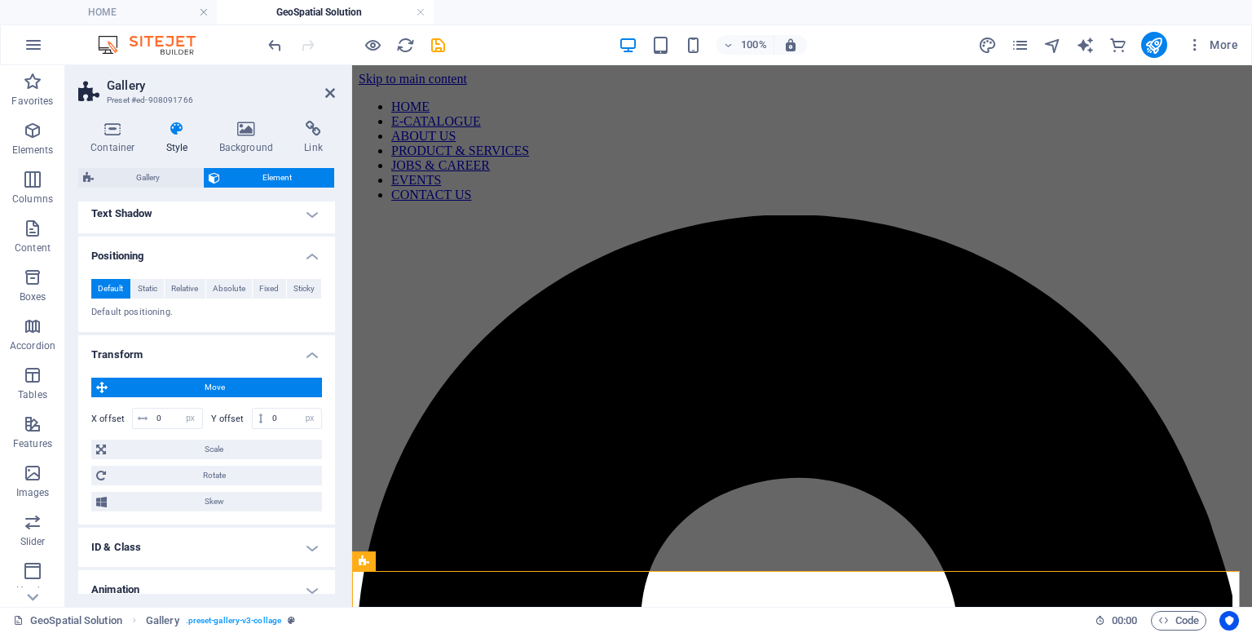
click at [312, 254] on h4 "Positioning" at bounding box center [206, 250] width 257 height 29
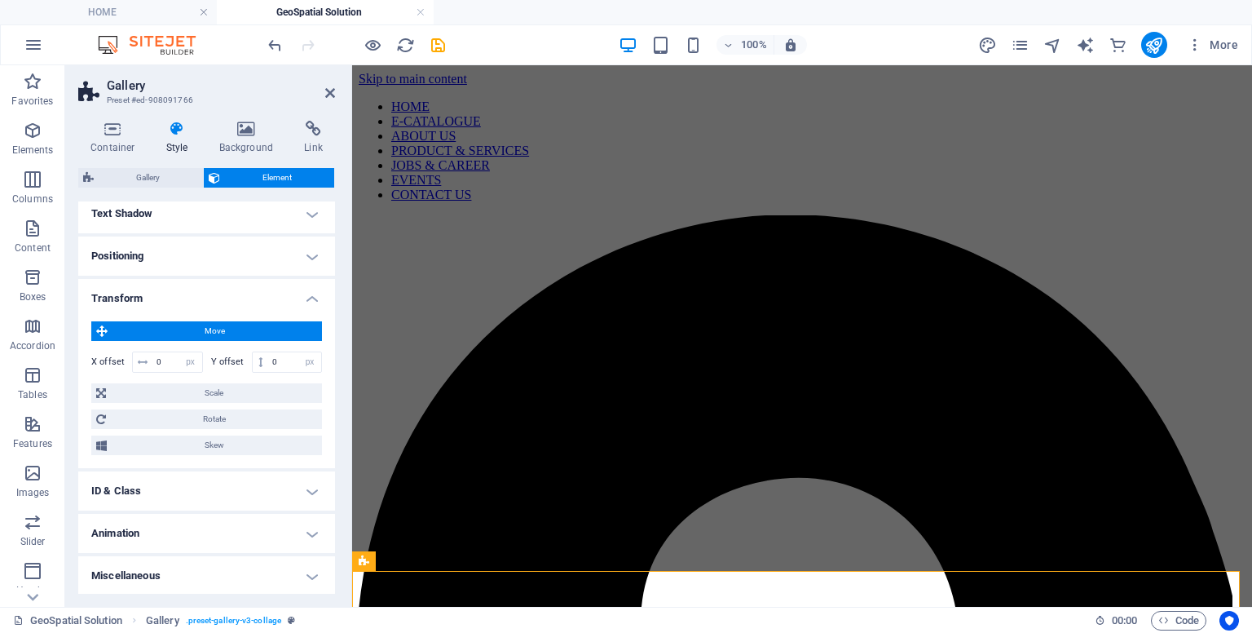
drag, startPoint x: 329, startPoint y: 432, endPoint x: 336, endPoint y: 330, distance: 102.2
click at [338, 332] on div "Container Style Background Link Size Height 650 Default px rem % vh vw Min. hei…" at bounding box center [206, 357] width 283 height 499
drag, startPoint x: 338, startPoint y: 419, endPoint x: 332, endPoint y: 373, distance: 46.0
click at [332, 373] on div "Container Style Background Link Size Height 650 Default px rem % vh vw Min. hei…" at bounding box center [206, 357] width 283 height 499
drag, startPoint x: 331, startPoint y: 370, endPoint x: 342, endPoint y: 261, distance: 109.9
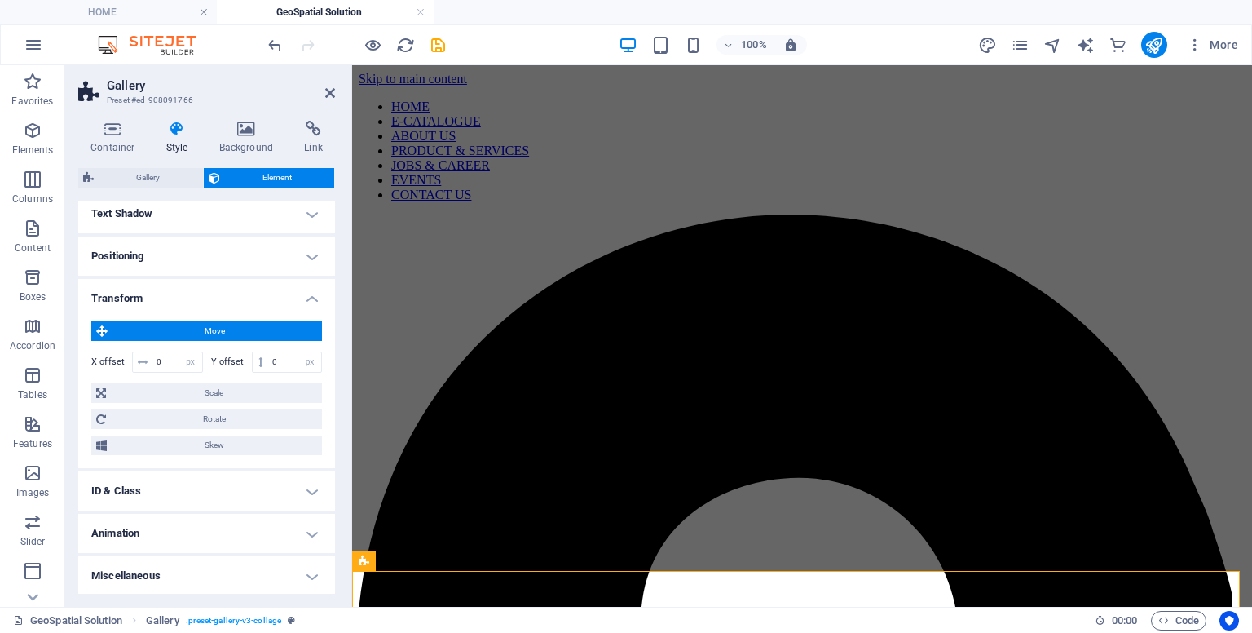
click at [342, 261] on div "Container Style Background Link Size Height 650 Default px rem % vh vw Min. hei…" at bounding box center [206, 357] width 283 height 499
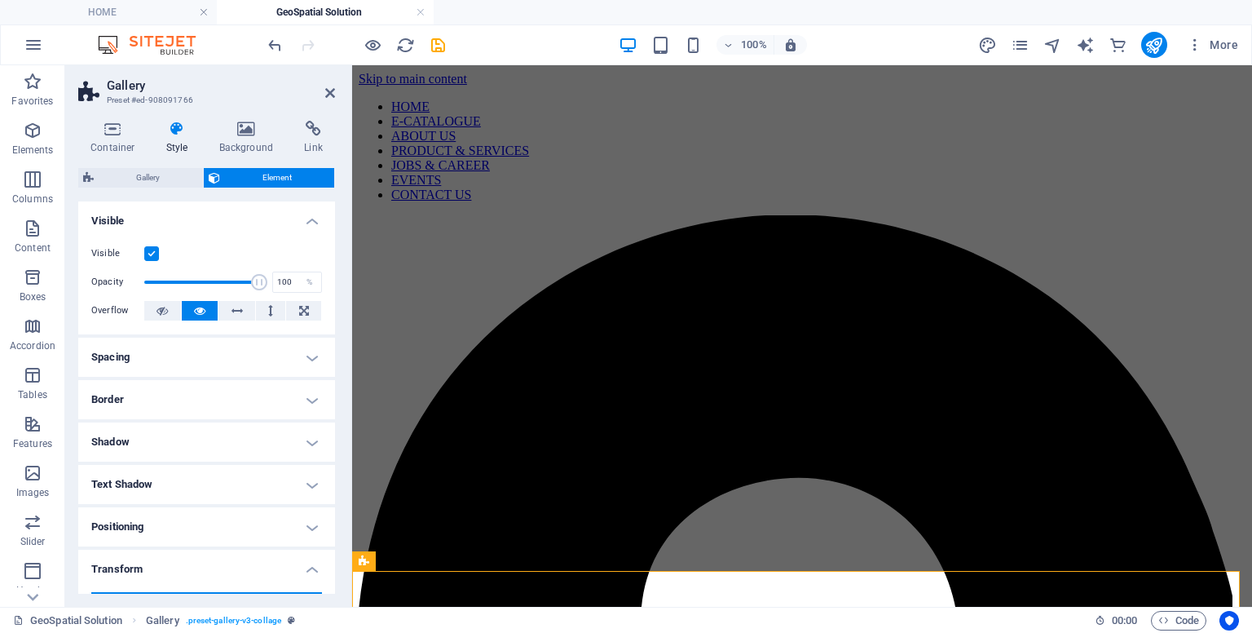
drag, startPoint x: 333, startPoint y: 396, endPoint x: 14, endPoint y: 140, distance: 408.9
click at [311, 223] on h4 "Visible" at bounding box center [206, 215] width 257 height 29
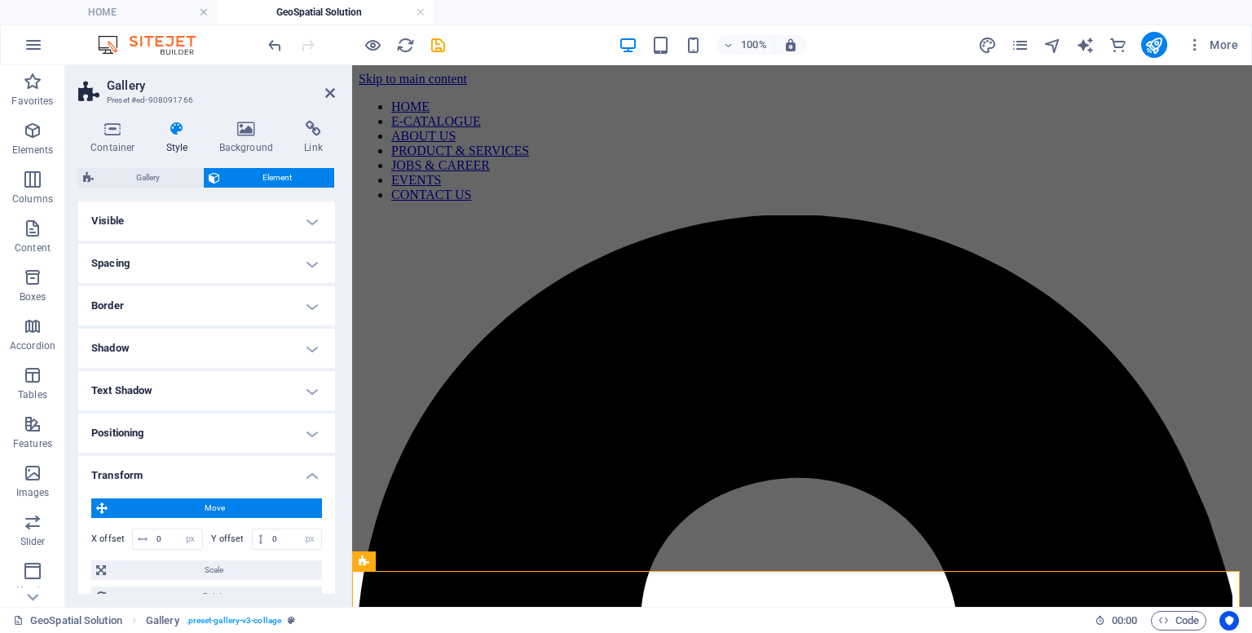
click at [300, 227] on h4 "Visible" at bounding box center [206, 220] width 257 height 39
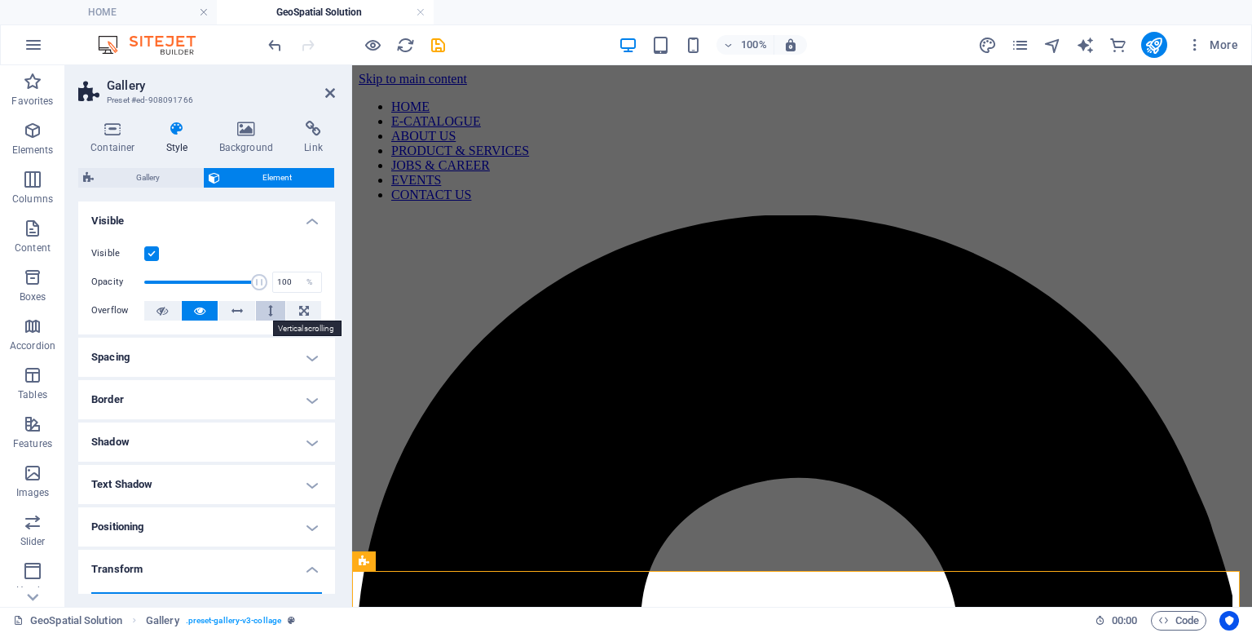
click at [268, 302] on icon at bounding box center [270, 311] width 5 height 20
click at [331, 86] on icon at bounding box center [330, 92] width 10 height 13
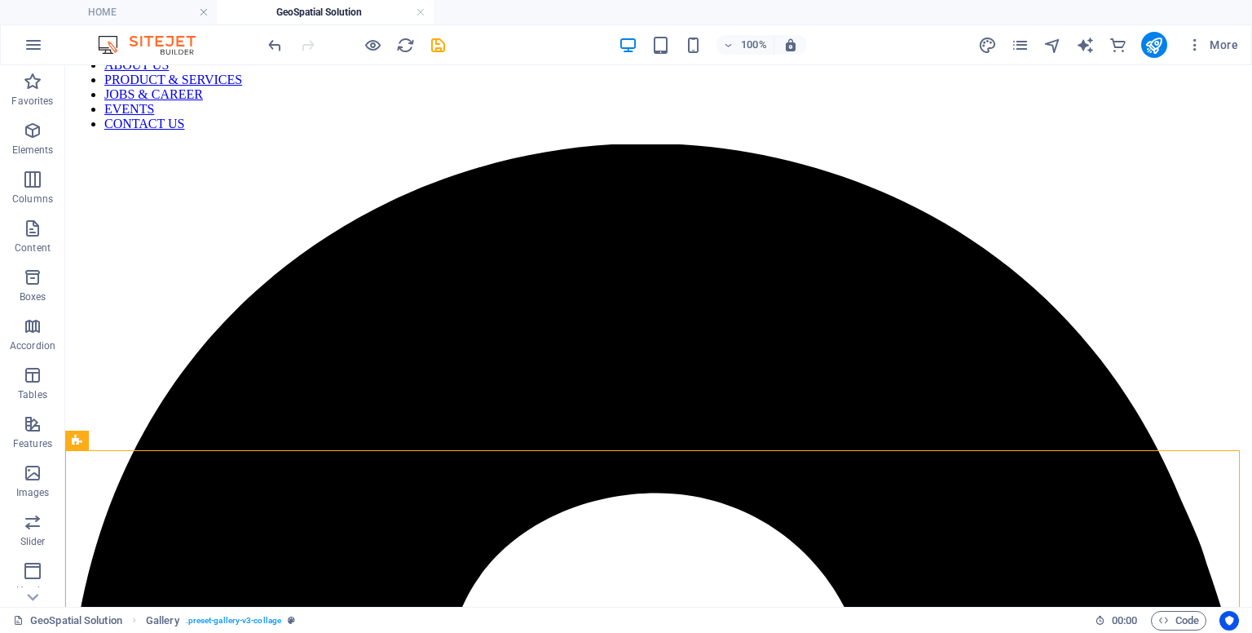
scroll to position [86, 0]
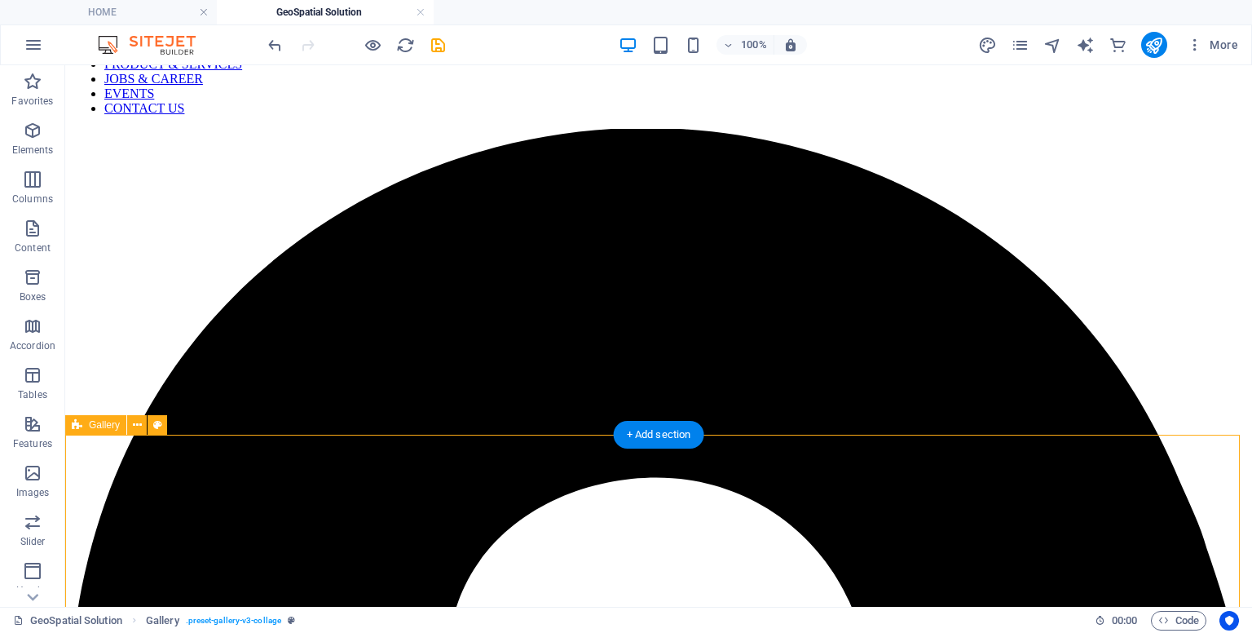
select select "px"
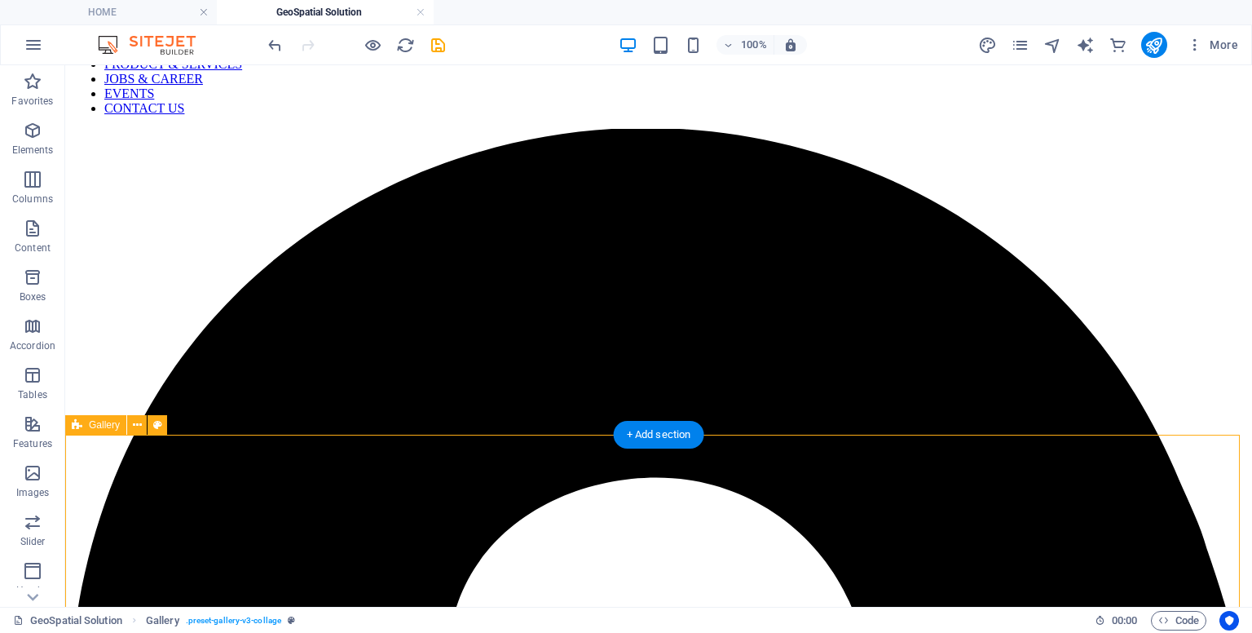
select select "px"
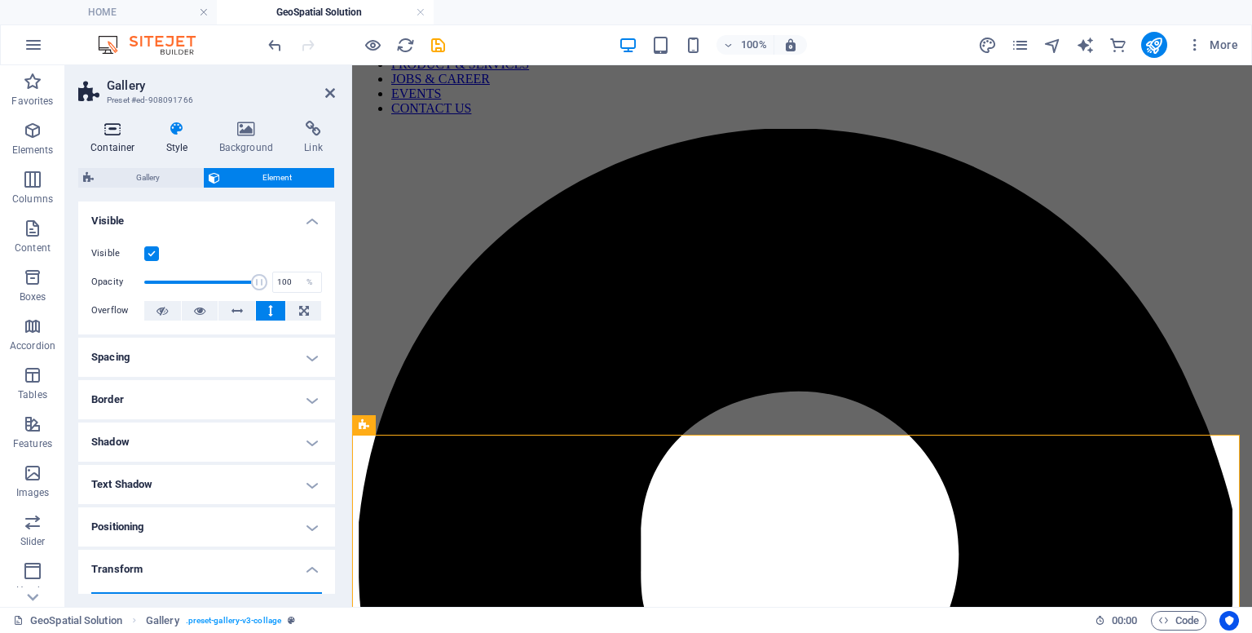
click at [101, 142] on h4 "Container" at bounding box center [116, 138] width 76 height 34
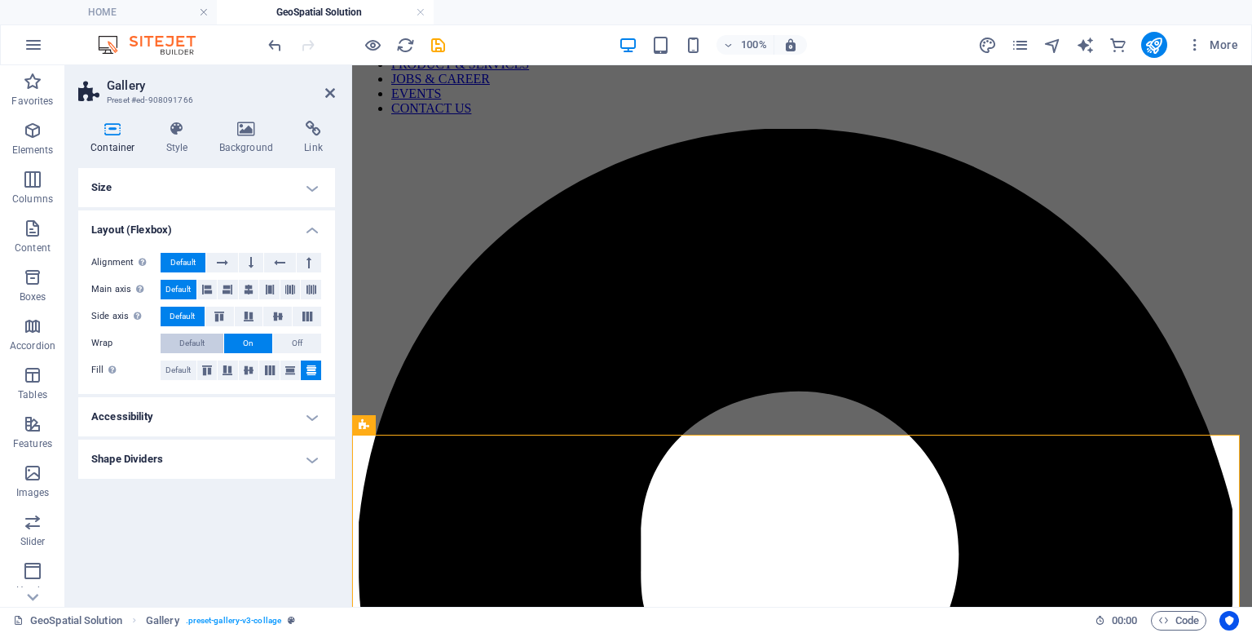
click at [194, 343] on span "Default" at bounding box center [191, 343] width 25 height 20
click at [258, 333] on button "On" at bounding box center [248, 343] width 48 height 20
click at [191, 126] on icon at bounding box center [177, 129] width 46 height 16
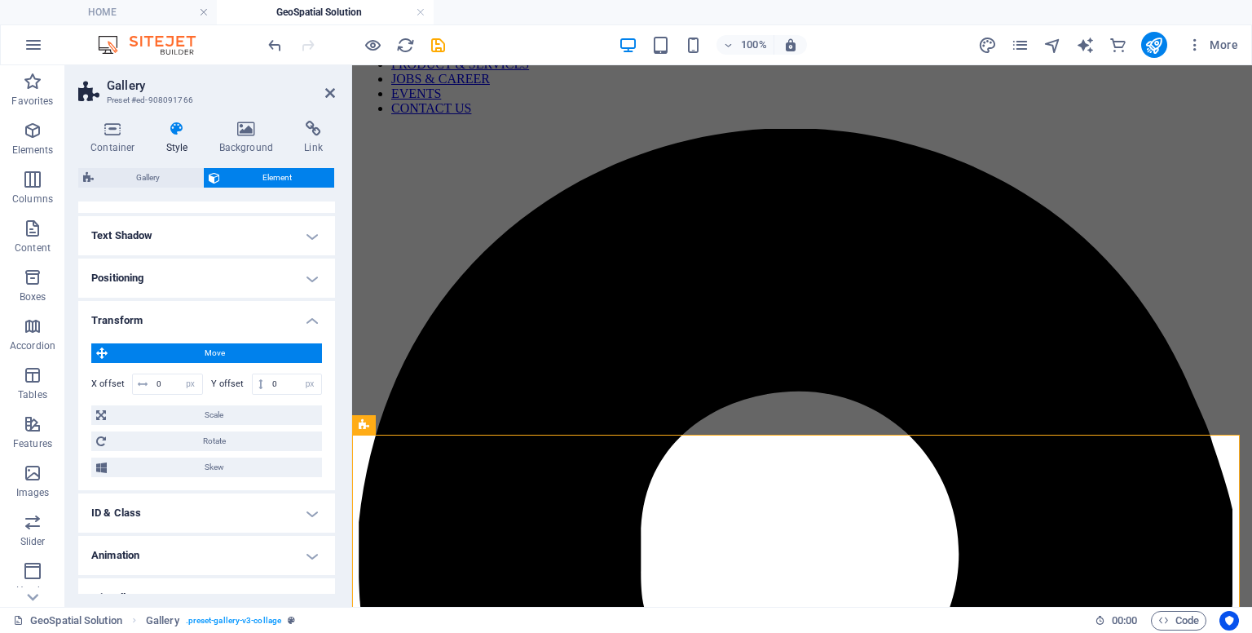
scroll to position [254, 0]
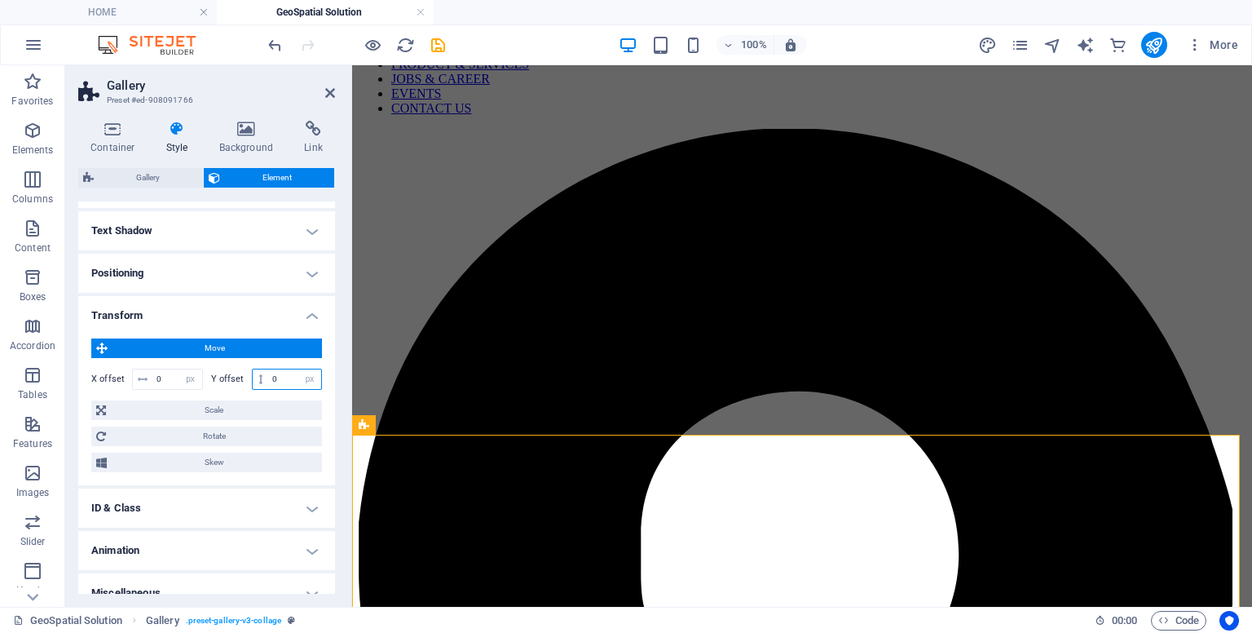
drag, startPoint x: 289, startPoint y: 373, endPoint x: 234, endPoint y: 355, distance: 58.0
click at [234, 355] on div "Move X offset 0 px rem % em vh vw Y offset 0 px rem % em vh vw Scale Zoom 100 %…" at bounding box center [206, 405] width 231 height 134
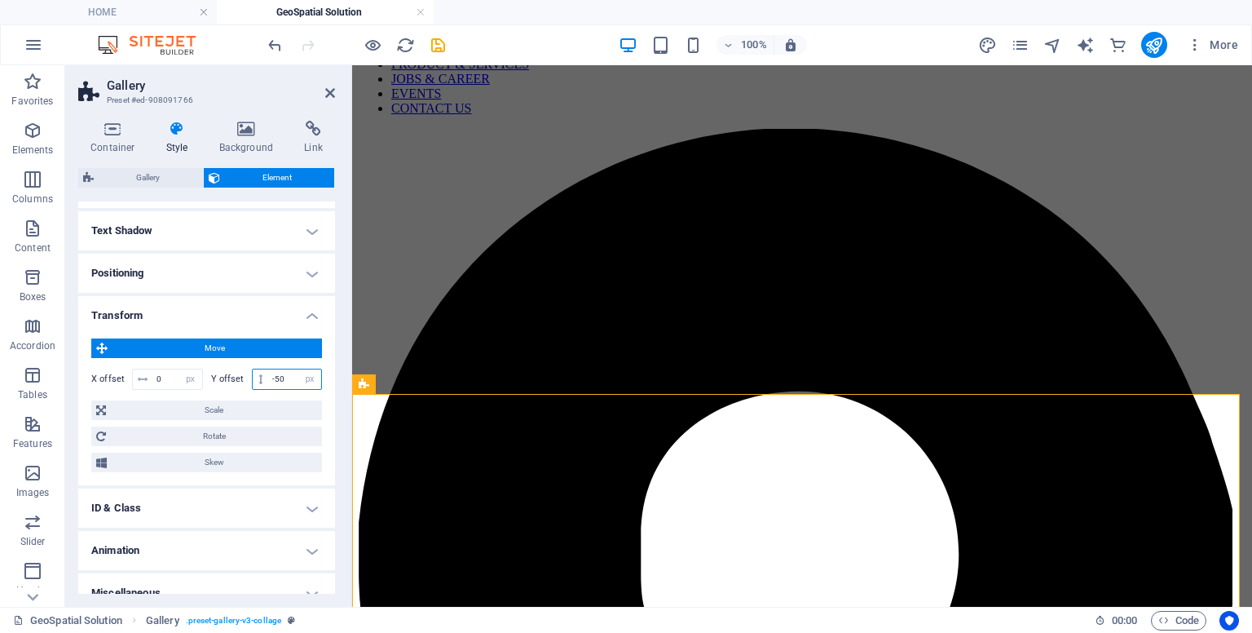
type input "-5"
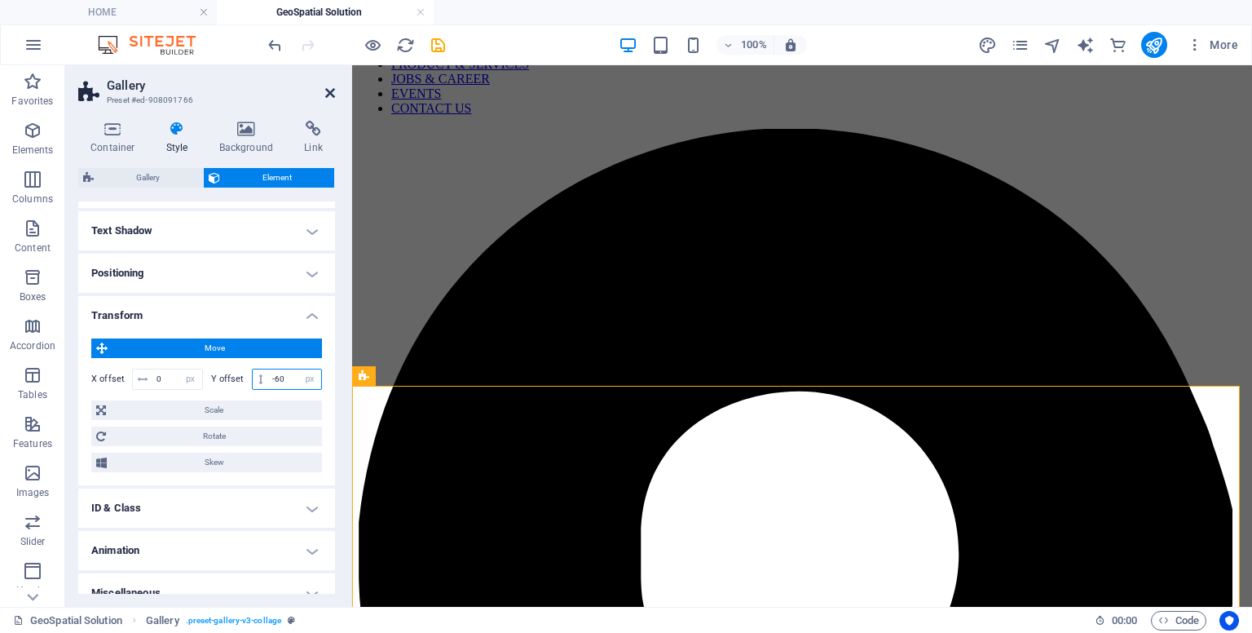
type input "-60"
click at [331, 90] on icon at bounding box center [330, 92] width 10 height 13
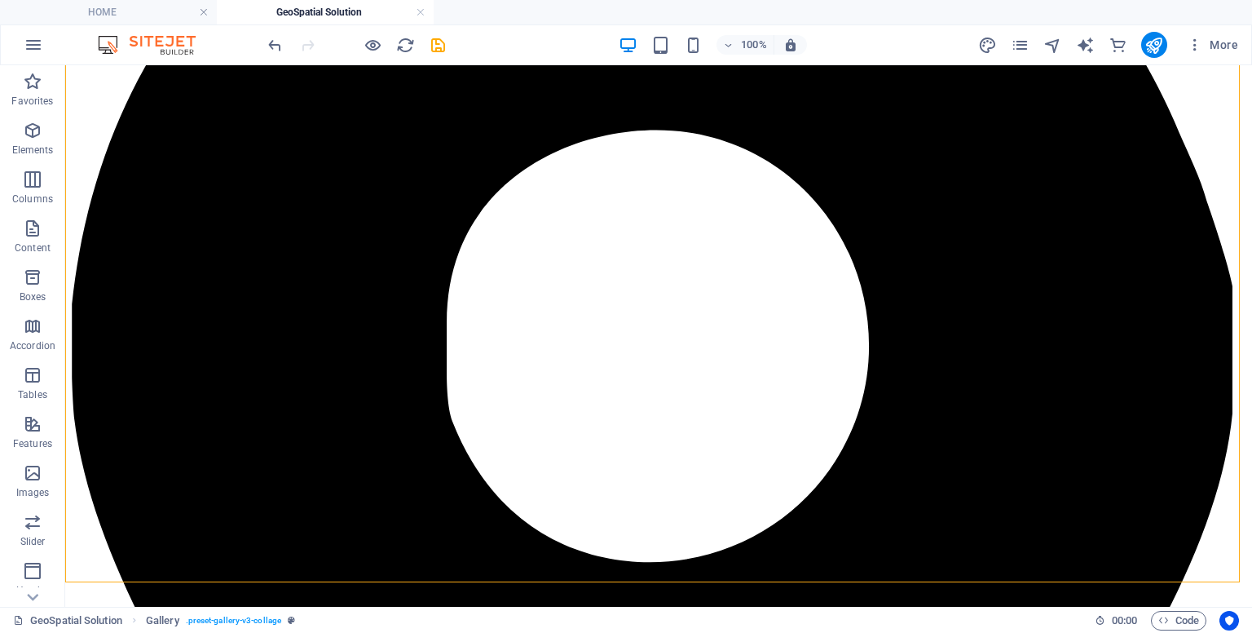
scroll to position [493, 0]
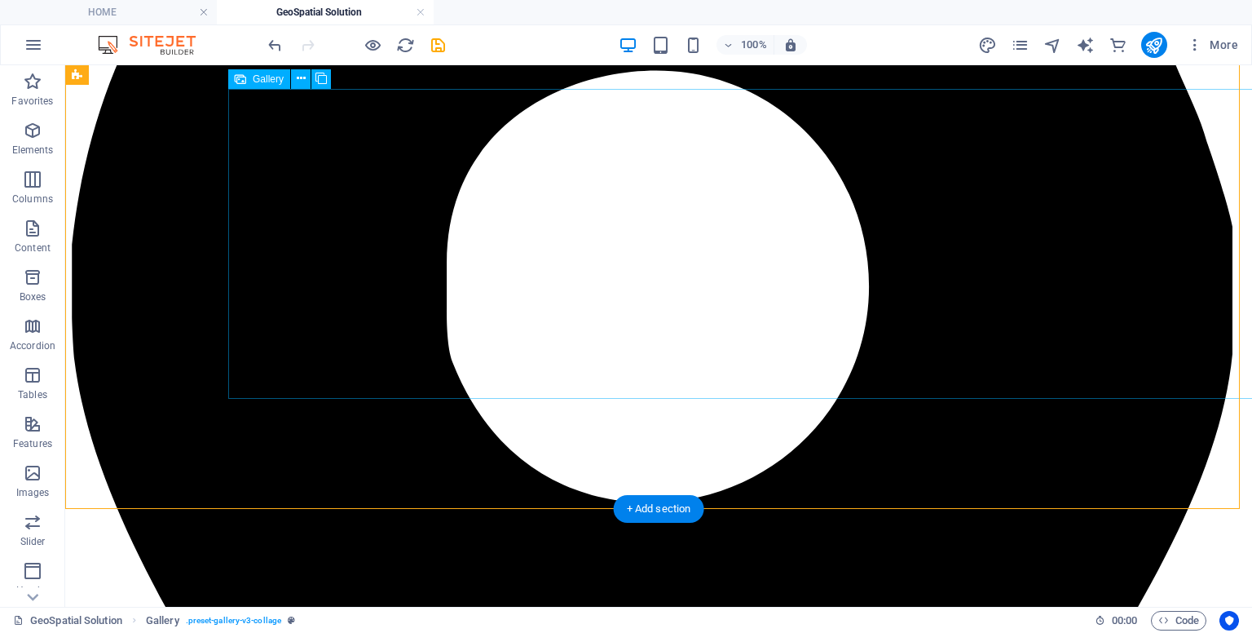
select select "px"
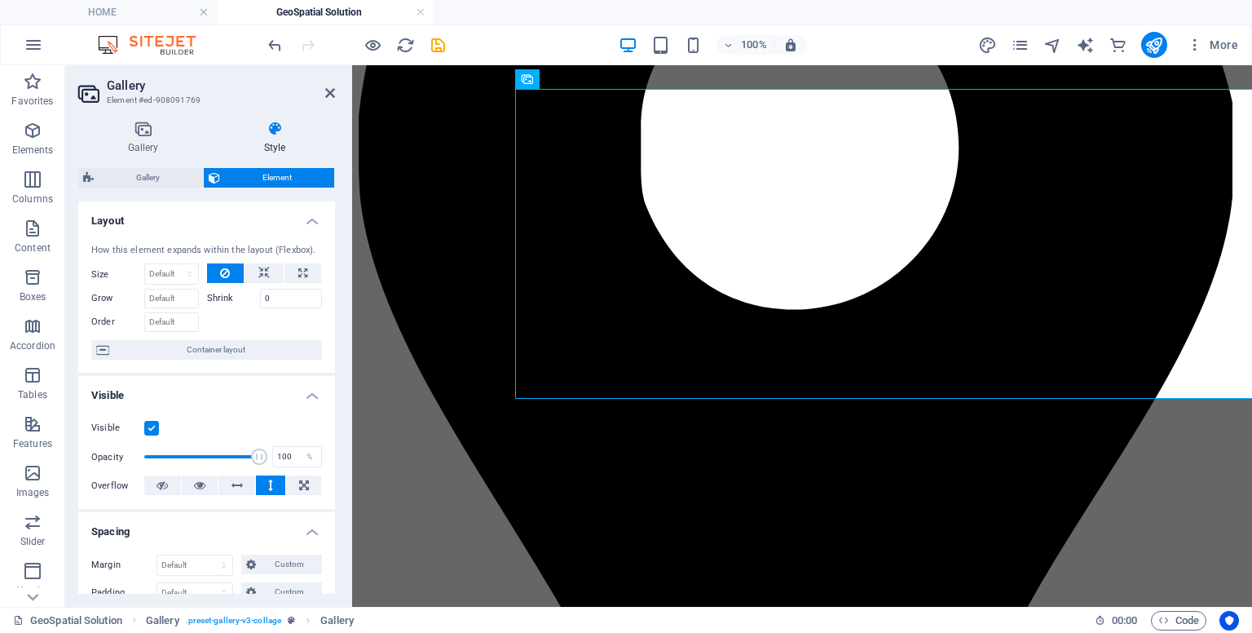
drag, startPoint x: 331, startPoint y: 308, endPoint x: 348, endPoint y: 418, distance: 111.4
click at [348, 418] on aside "Gallery Element #ed-908091769 Gallery Style Image Drag files here, click to cho…" at bounding box center [208, 335] width 287 height 541
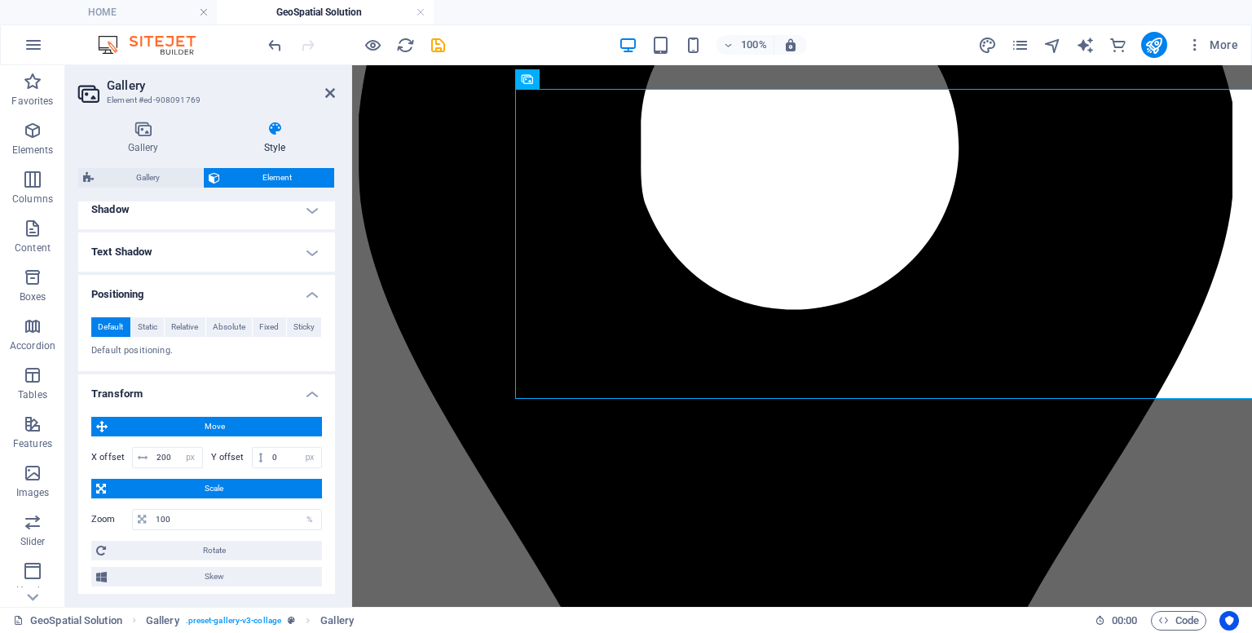
scroll to position [483, 0]
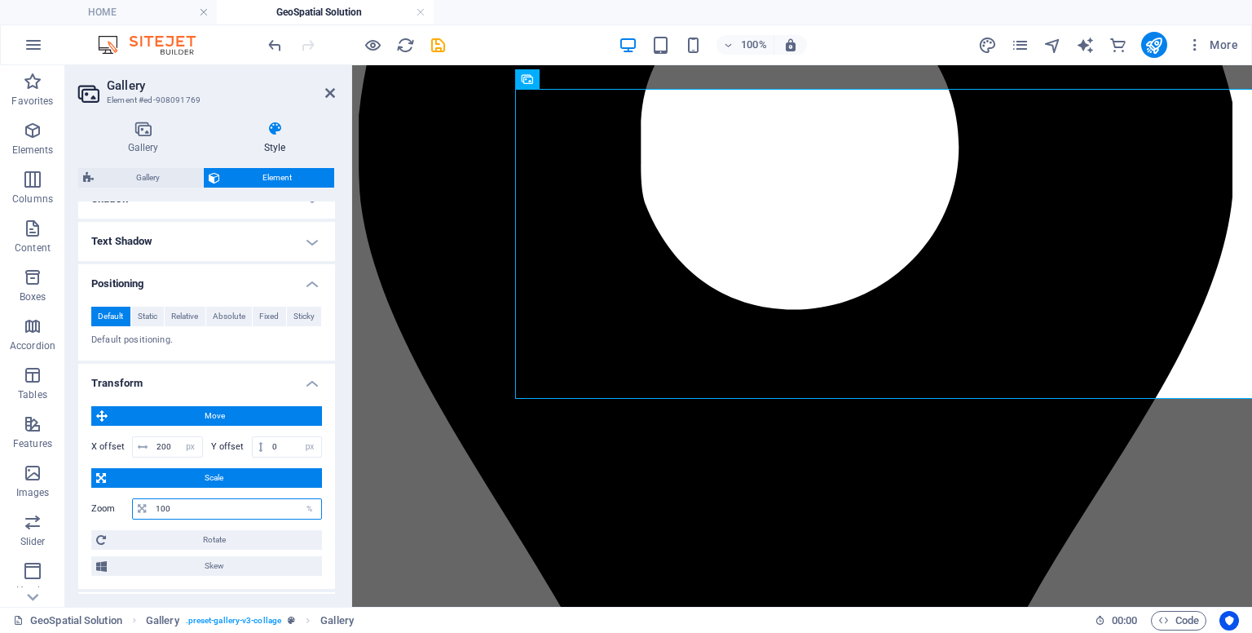
drag, startPoint x: 196, startPoint y: 506, endPoint x: 82, endPoint y: 480, distance: 116.9
click at [82, 480] on div "Move X offset 200 px rem % em vh vw Y offset 0 px rem % em vh vw Scale Zoom 100…" at bounding box center [206, 491] width 257 height 196
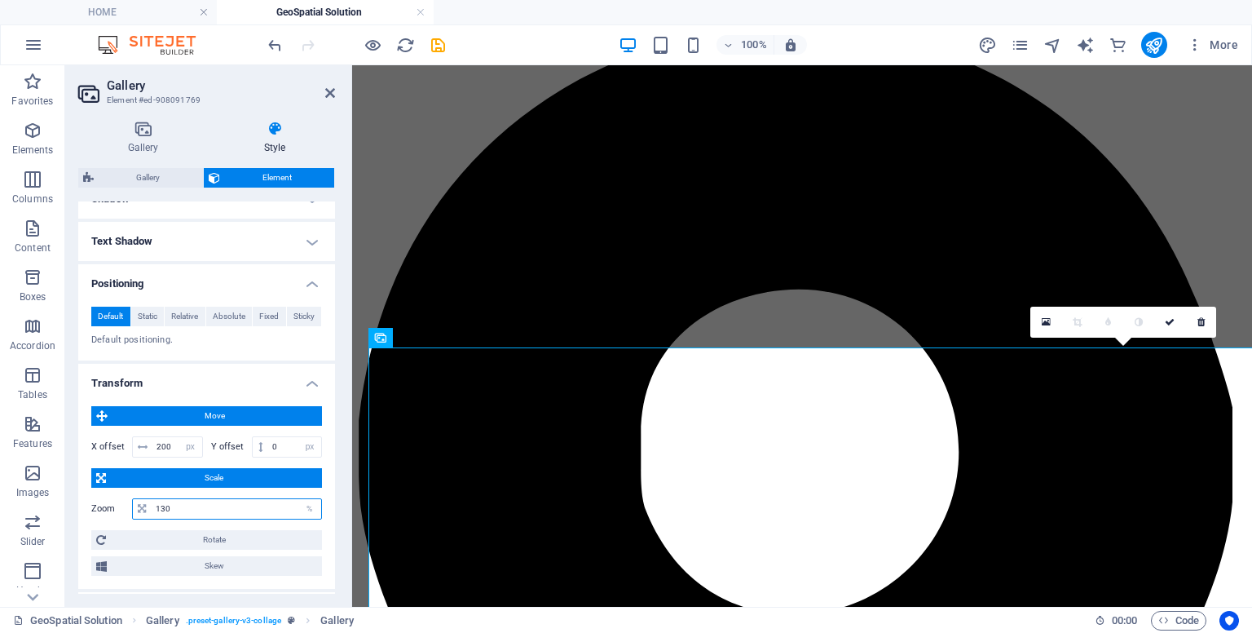
scroll to position [183, 0]
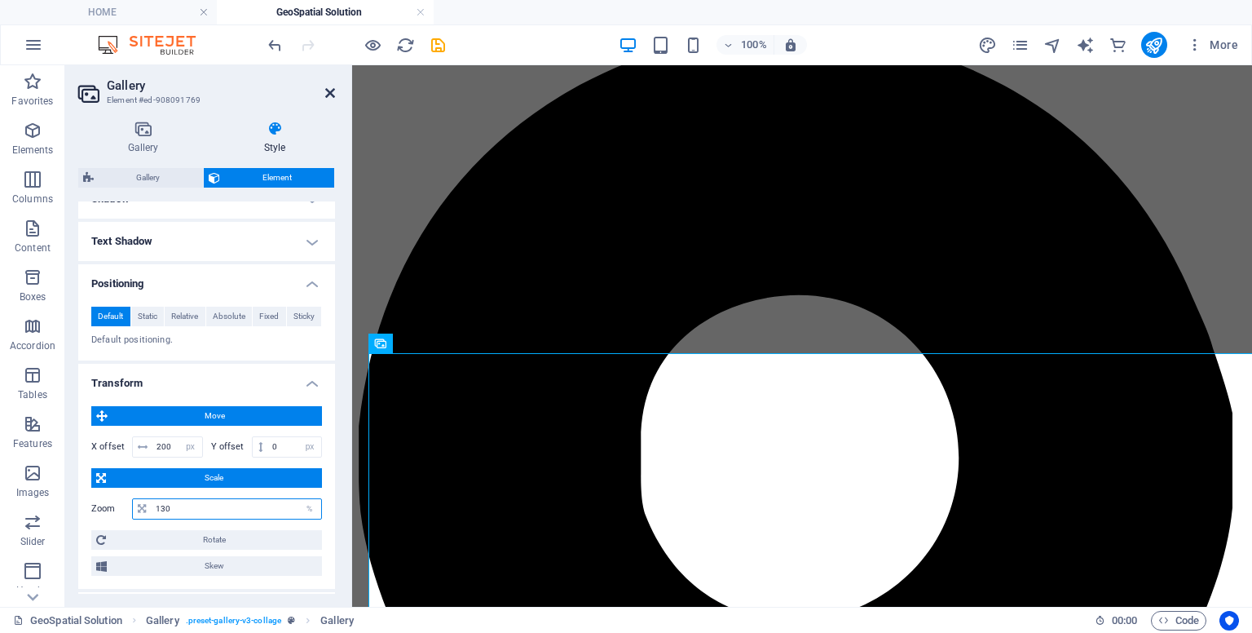
type input "130"
click at [328, 93] on icon at bounding box center [330, 92] width 10 height 13
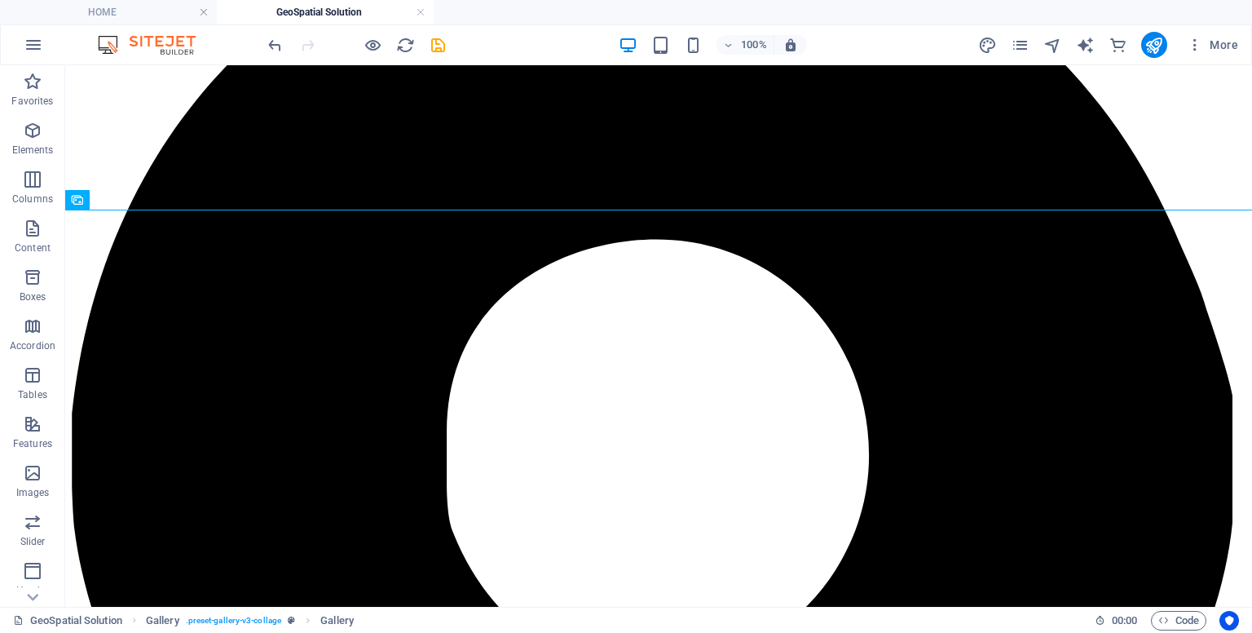
scroll to position [320, 0]
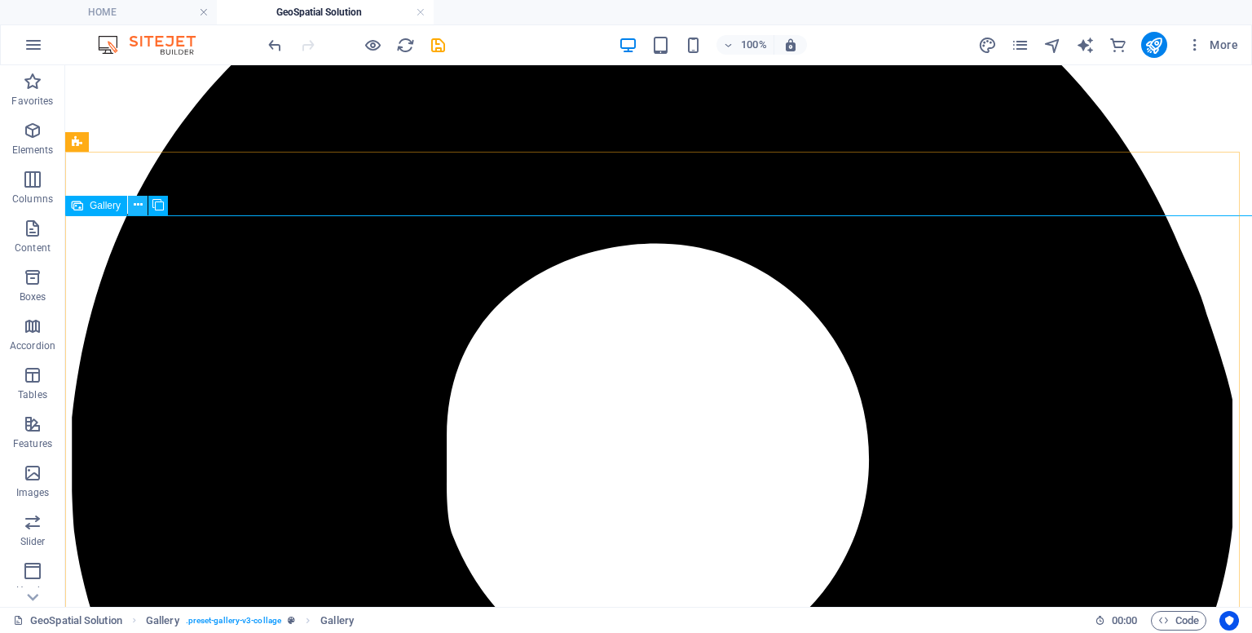
click at [135, 204] on icon at bounding box center [138, 204] width 9 height 17
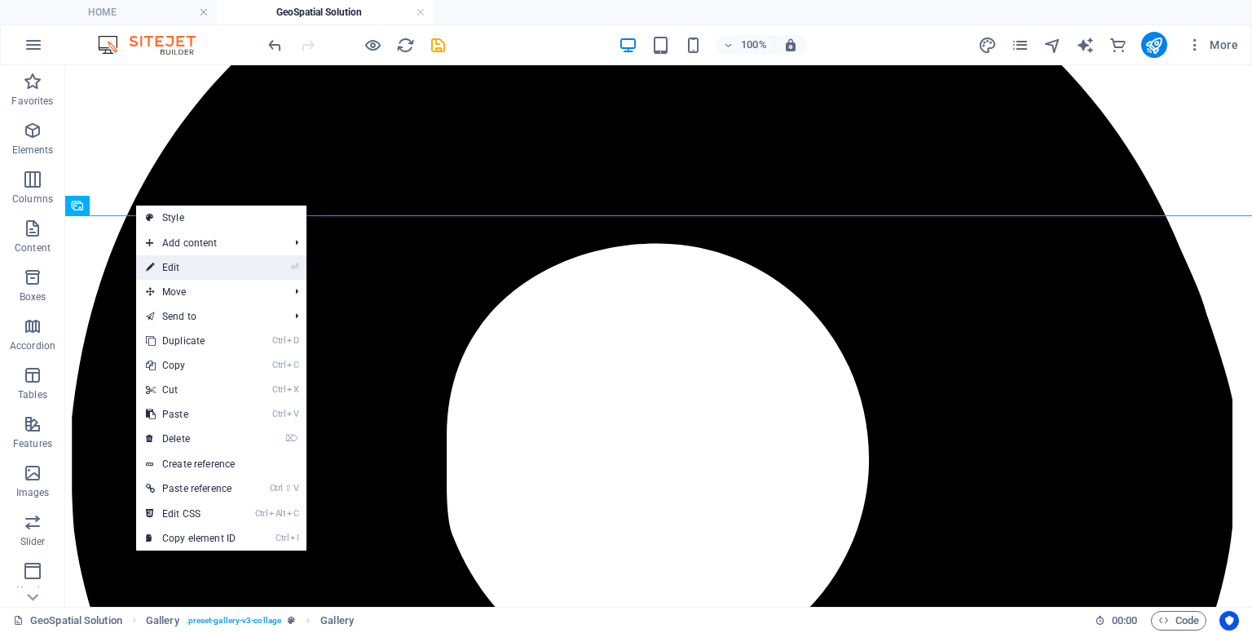
click at [179, 262] on link "⏎ Edit" at bounding box center [190, 267] width 109 height 24
select select "px"
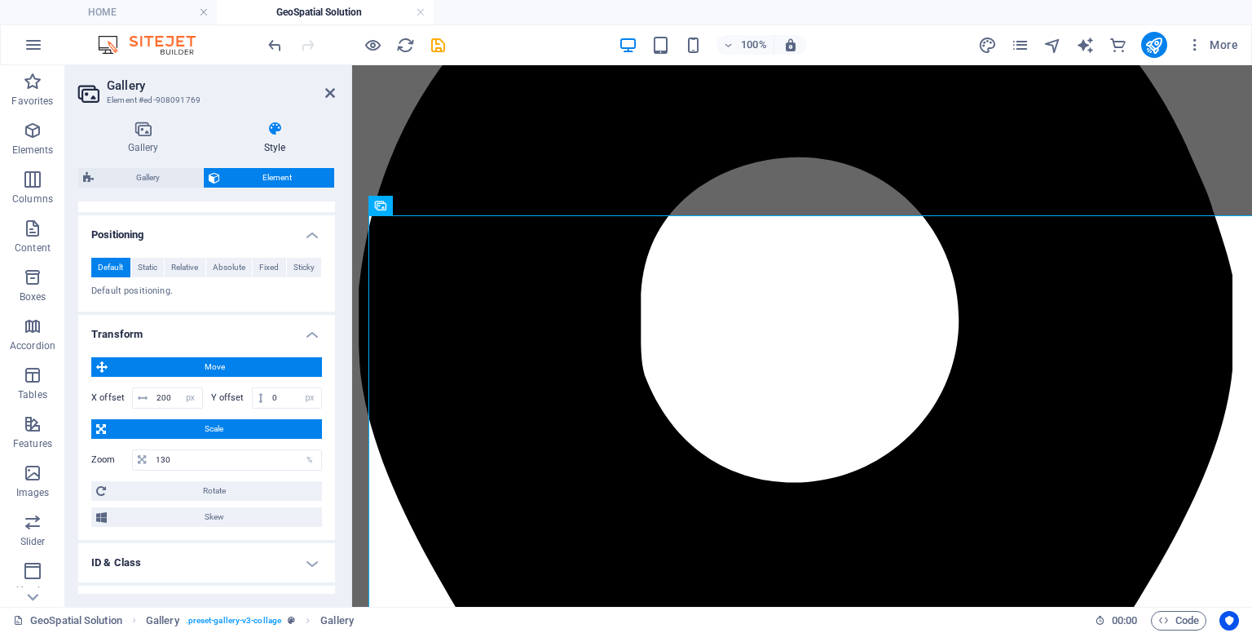
scroll to position [603, 0]
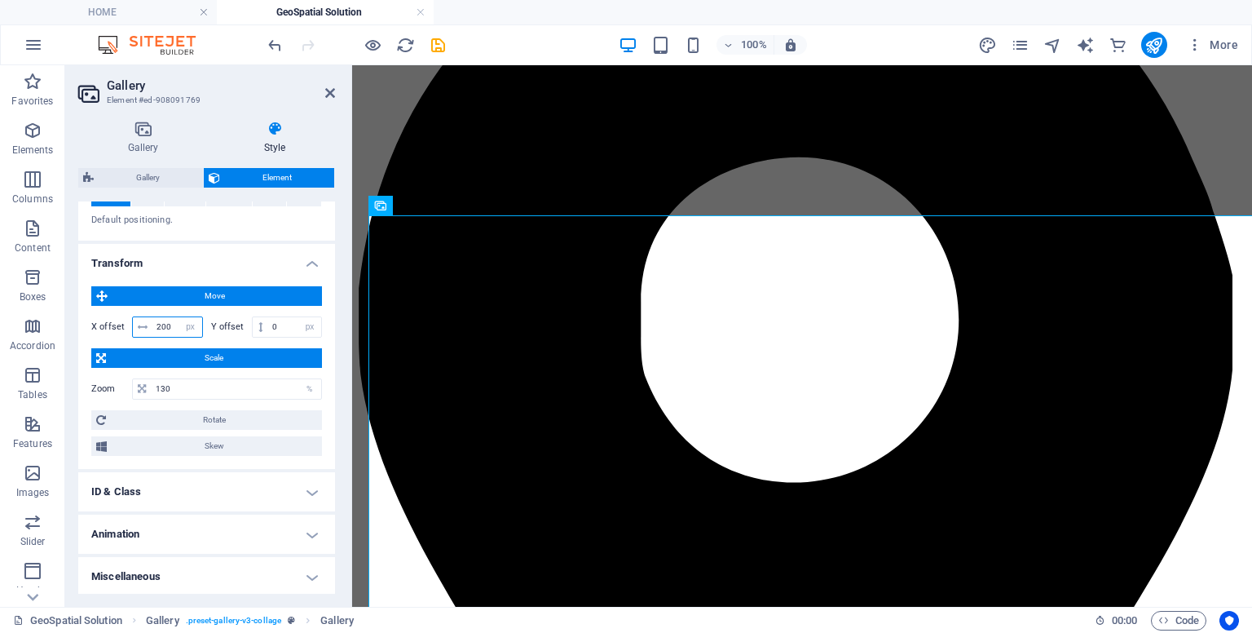
drag, startPoint x: 174, startPoint y: 327, endPoint x: 136, endPoint y: 310, distance: 41.2
click at [136, 310] on div "Move X offset 200 px rem % em vh vw Y offset 0 px rem % em vh vw Scale Zoom 130…" at bounding box center [206, 371] width 231 height 170
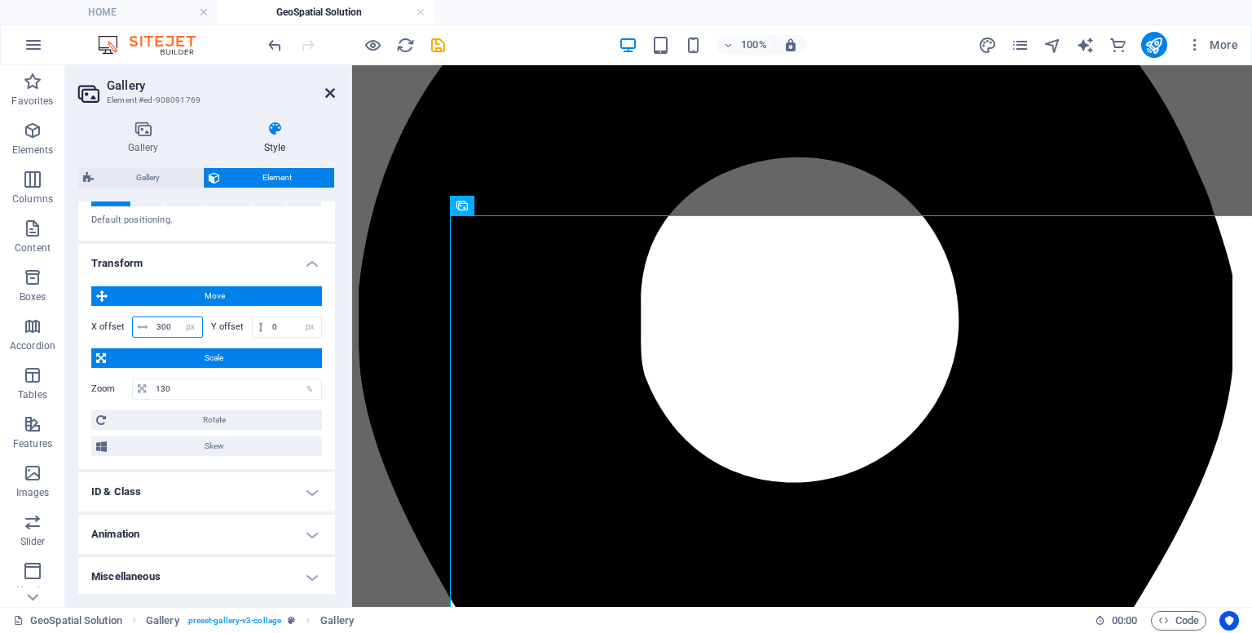
type input "300"
click at [330, 90] on icon at bounding box center [330, 92] width 10 height 13
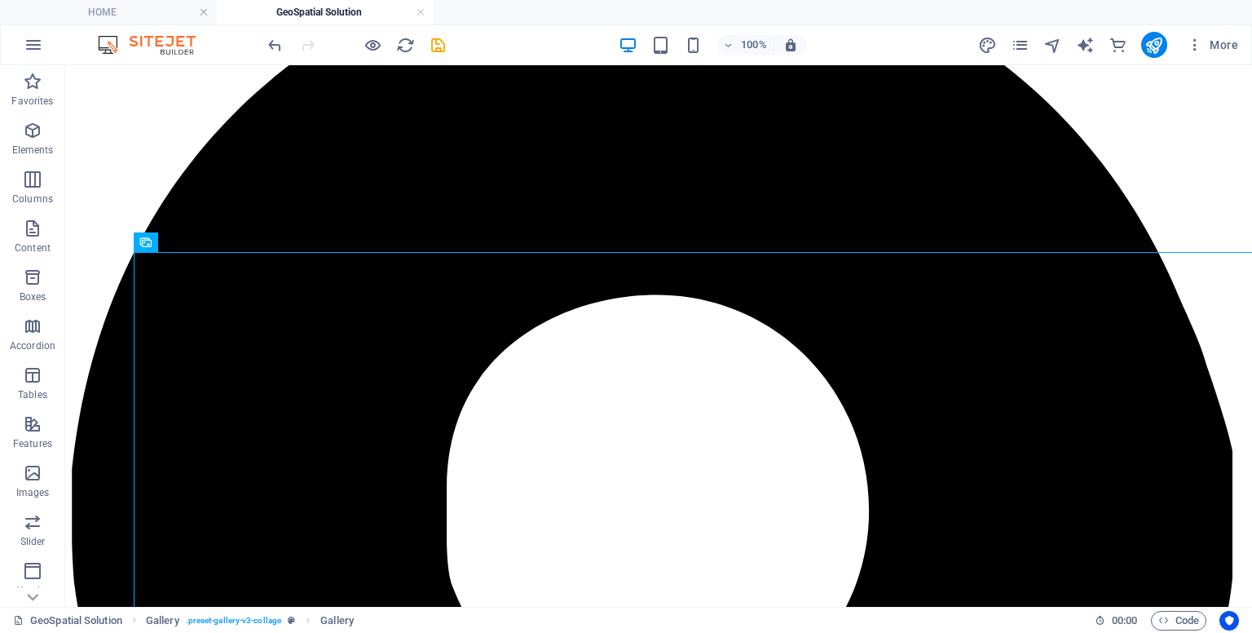
scroll to position [246, 0]
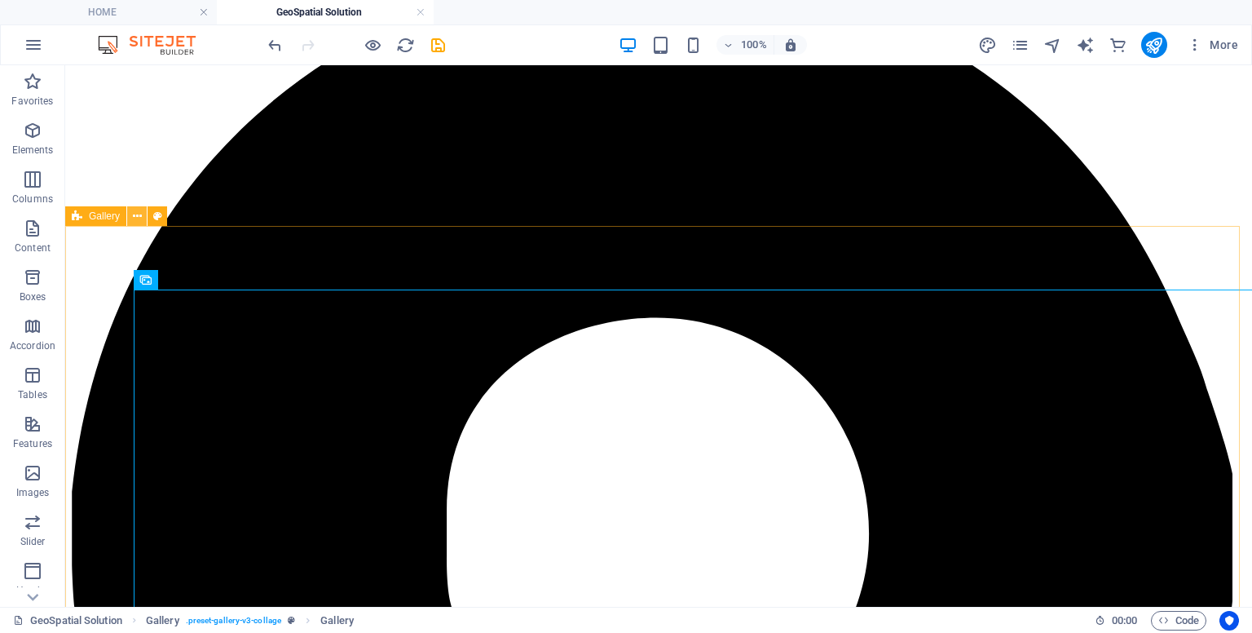
click at [139, 223] on icon at bounding box center [137, 216] width 9 height 17
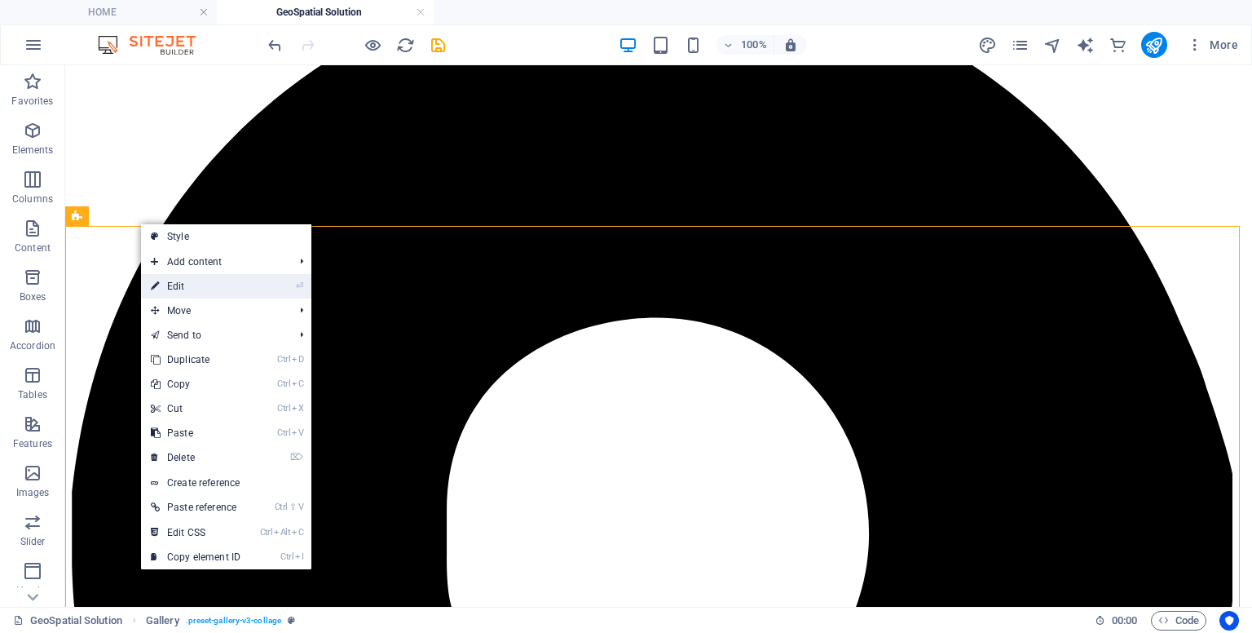
click at [184, 289] on link "⏎ Edit" at bounding box center [195, 286] width 109 height 24
select select "px"
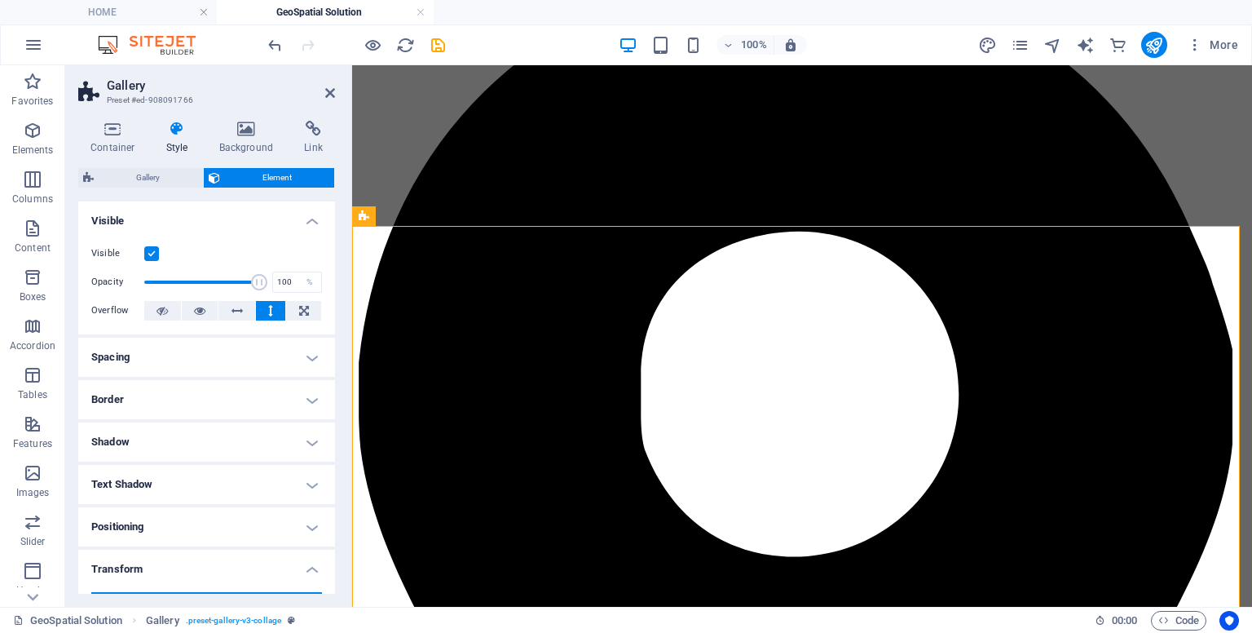
drag, startPoint x: 331, startPoint y: 373, endPoint x: 307, endPoint y: 471, distance: 101.6
click at [307, 474] on ul "Layout How this element expands within the layout (Flexbox). Size Default auto …" at bounding box center [206, 533] width 257 height 665
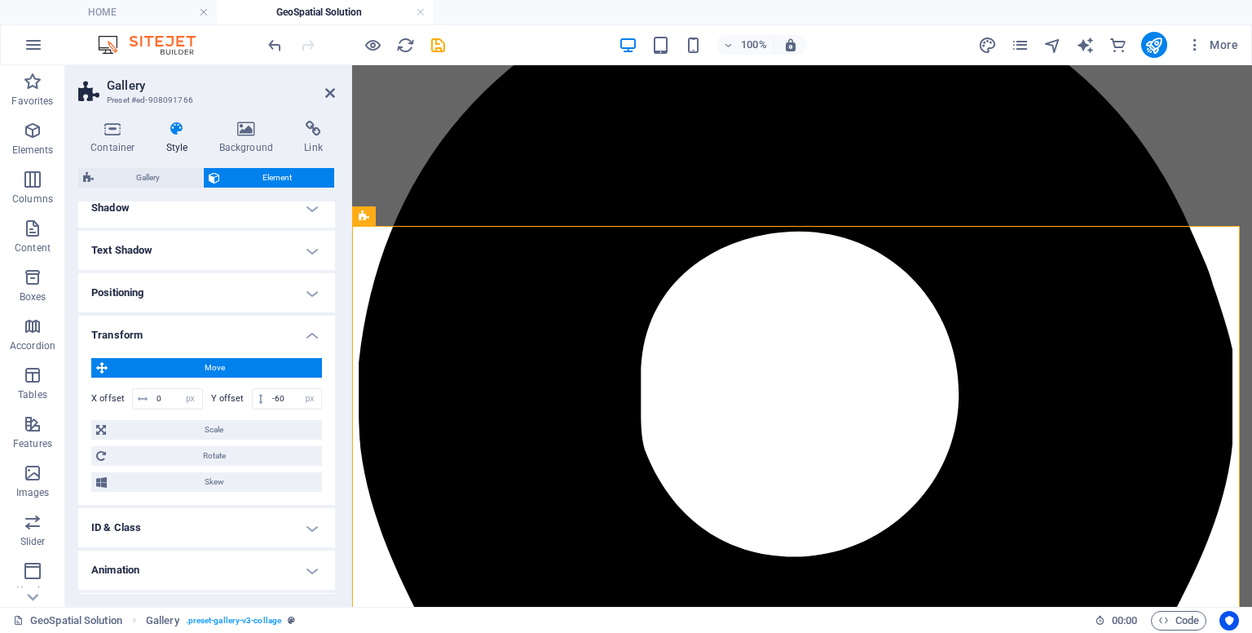
scroll to position [271, 0]
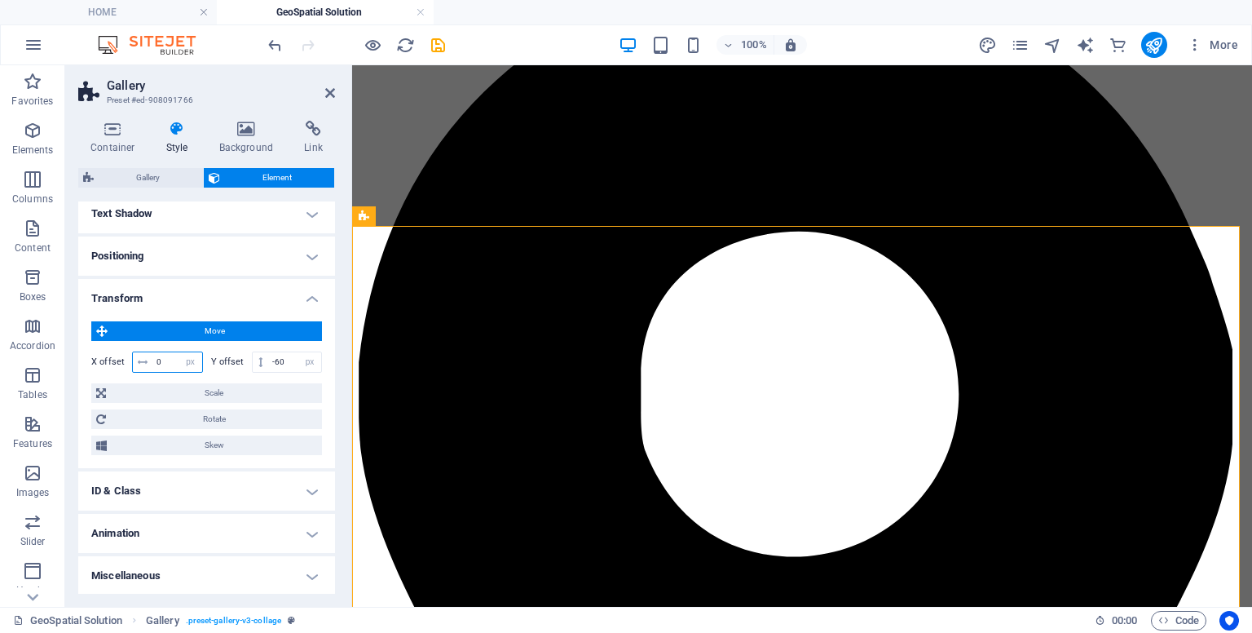
drag, startPoint x: 170, startPoint y: 361, endPoint x: 77, endPoint y: 353, distance: 93.3
click at [77, 353] on div "Container Style Background Link Size Height 650 Default px rem % vh vw Min. hei…" at bounding box center [206, 357] width 283 height 499
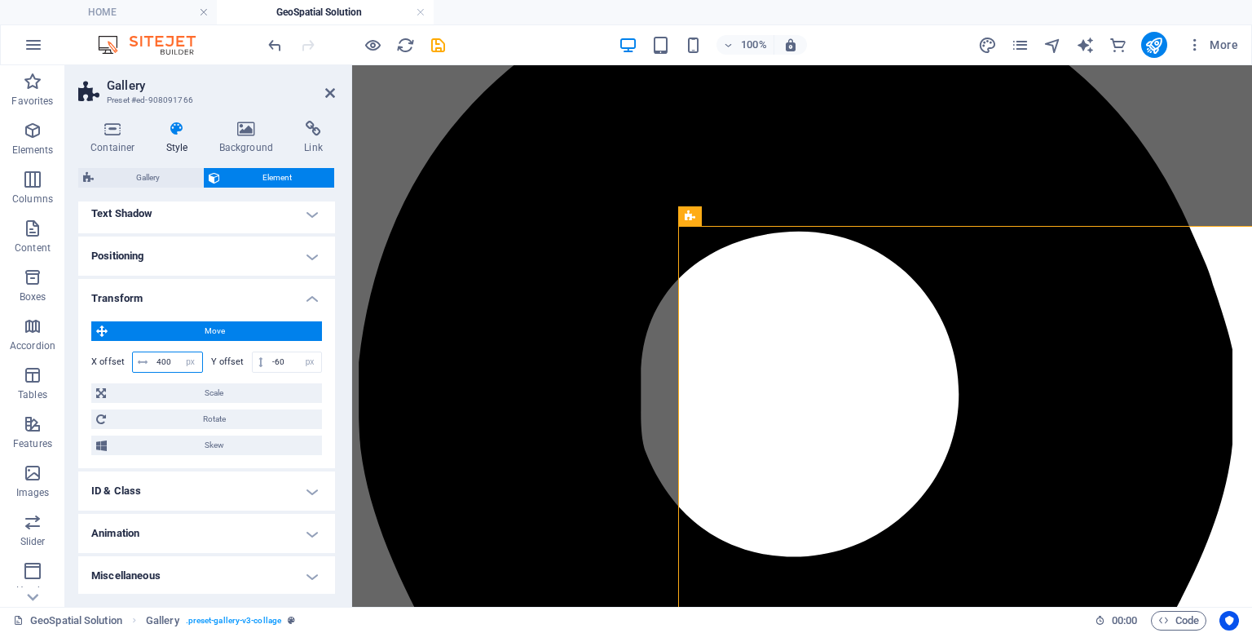
type input "0"
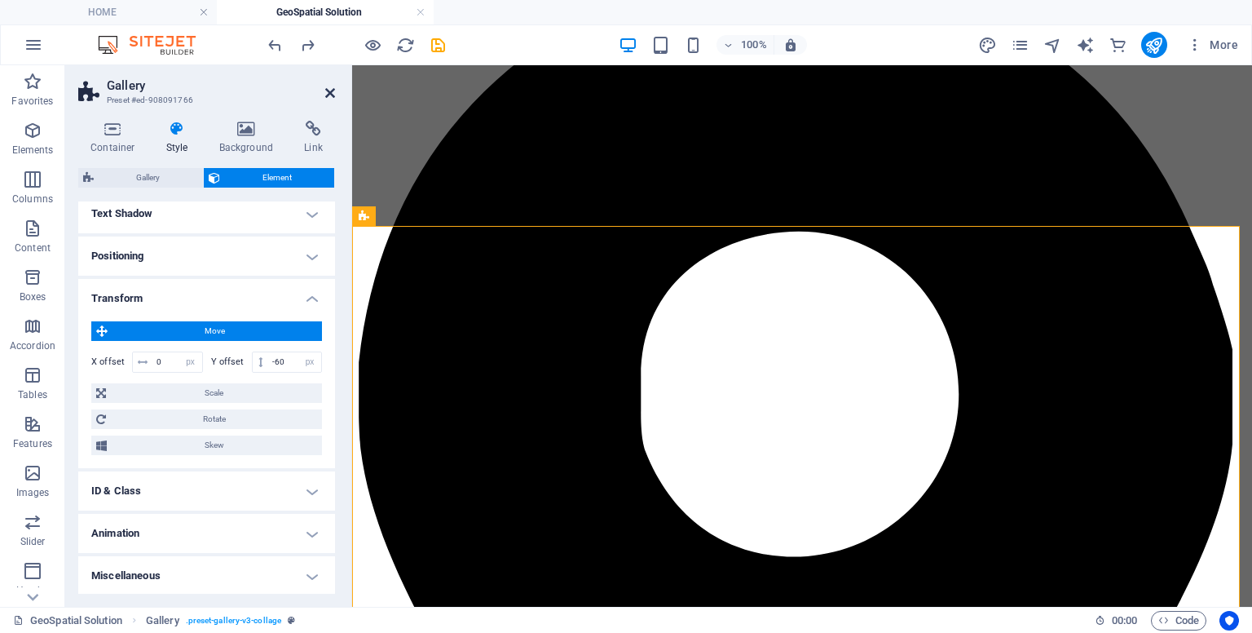
click at [325, 92] on icon at bounding box center [330, 92] width 10 height 13
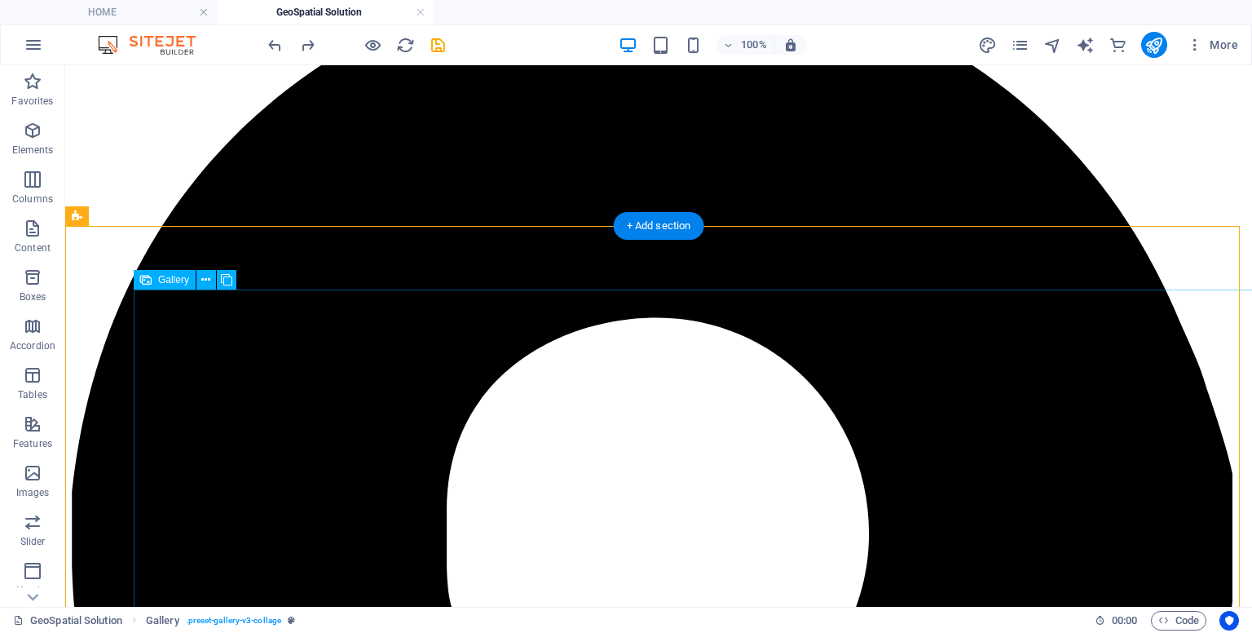
select select "px"
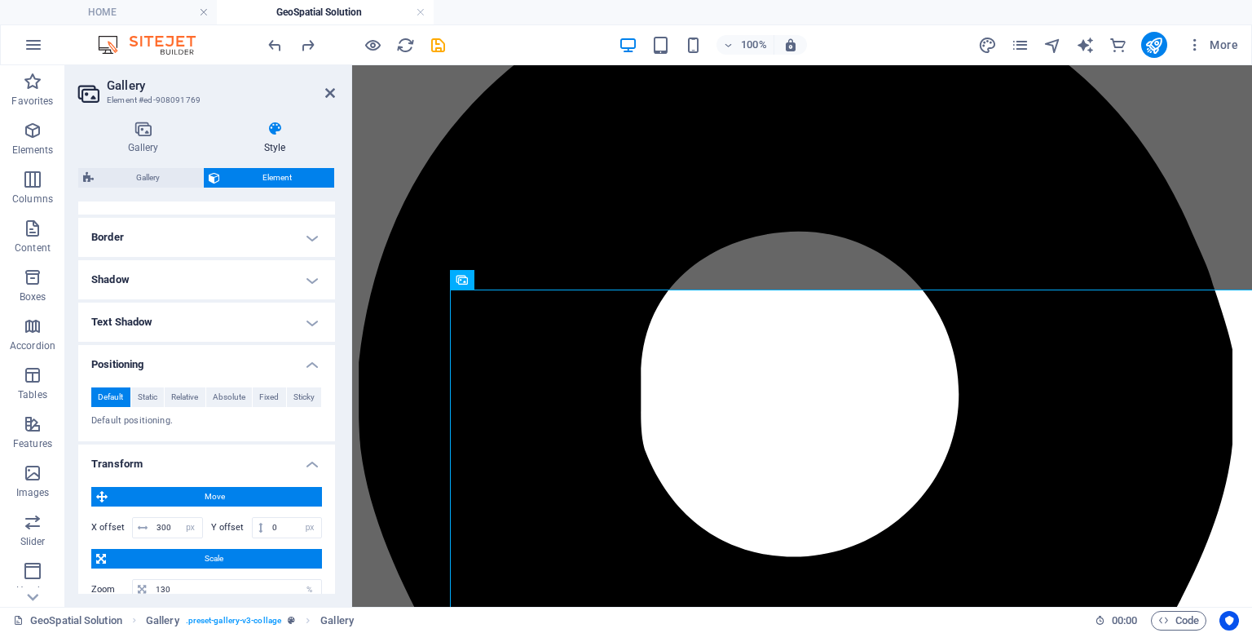
scroll to position [408, 0]
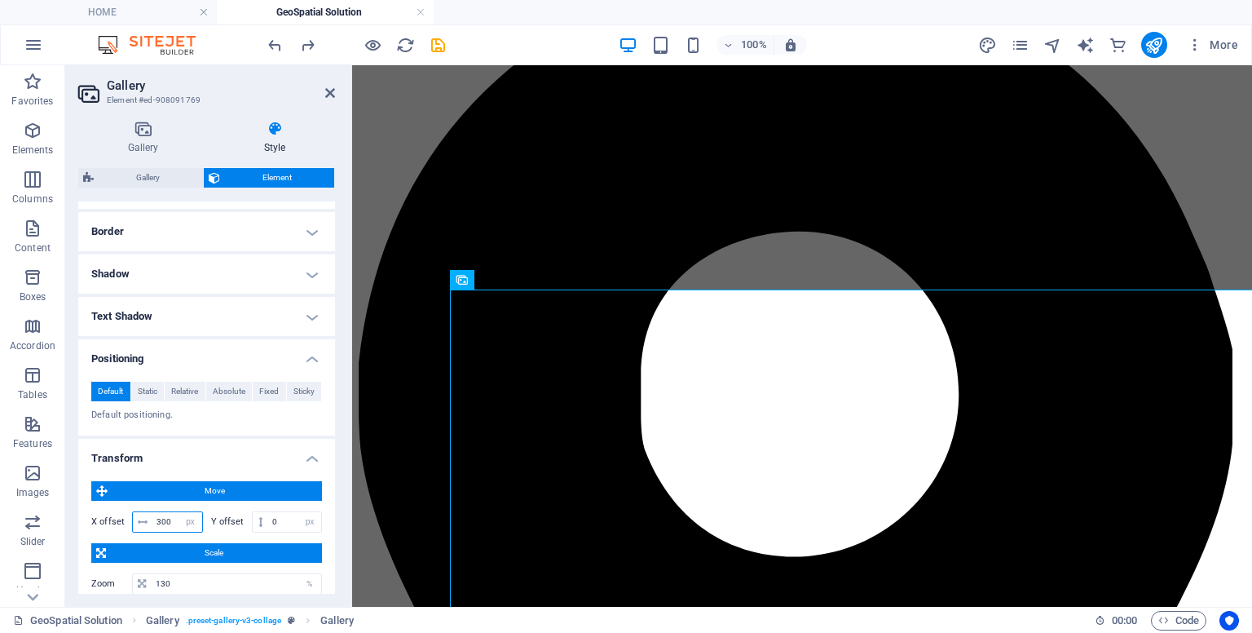
click at [174, 519] on input "300" at bounding box center [177, 522] width 50 height 20
type input "3"
type input "400"
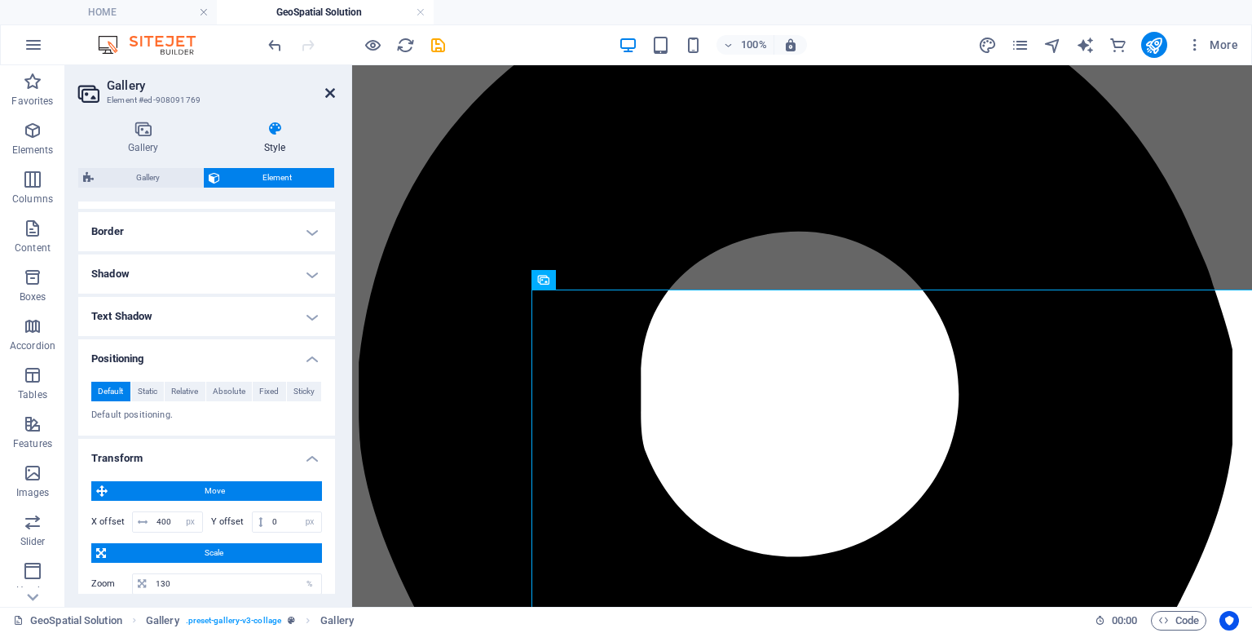
click at [333, 95] on icon at bounding box center [330, 92] width 10 height 13
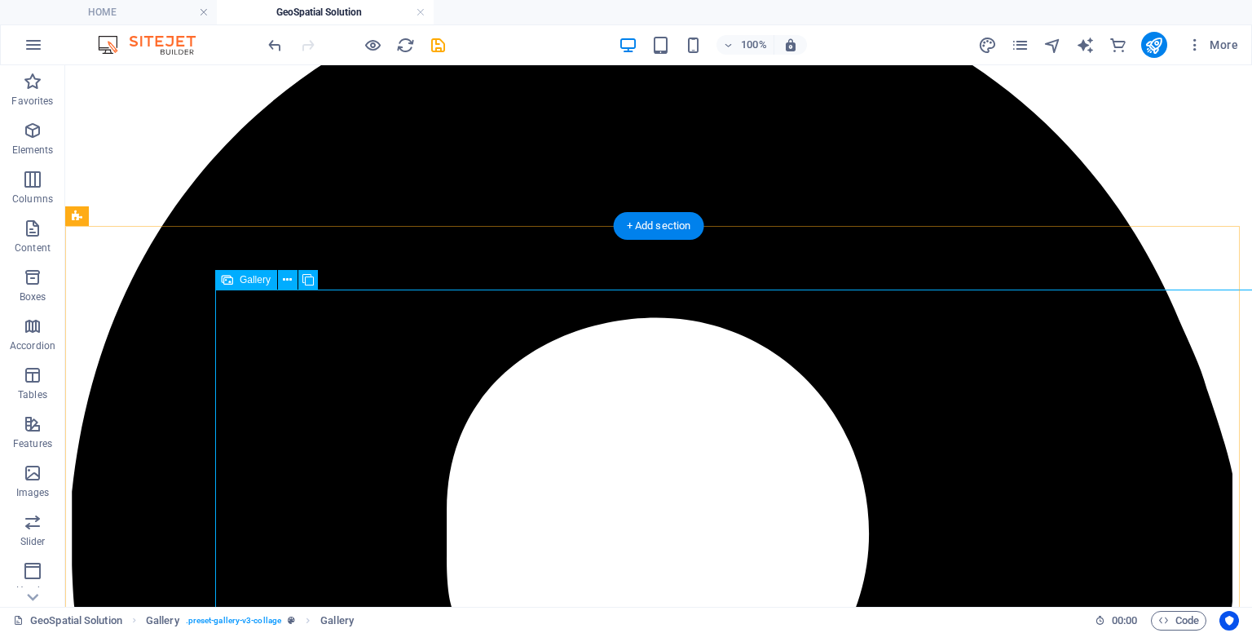
select select "px"
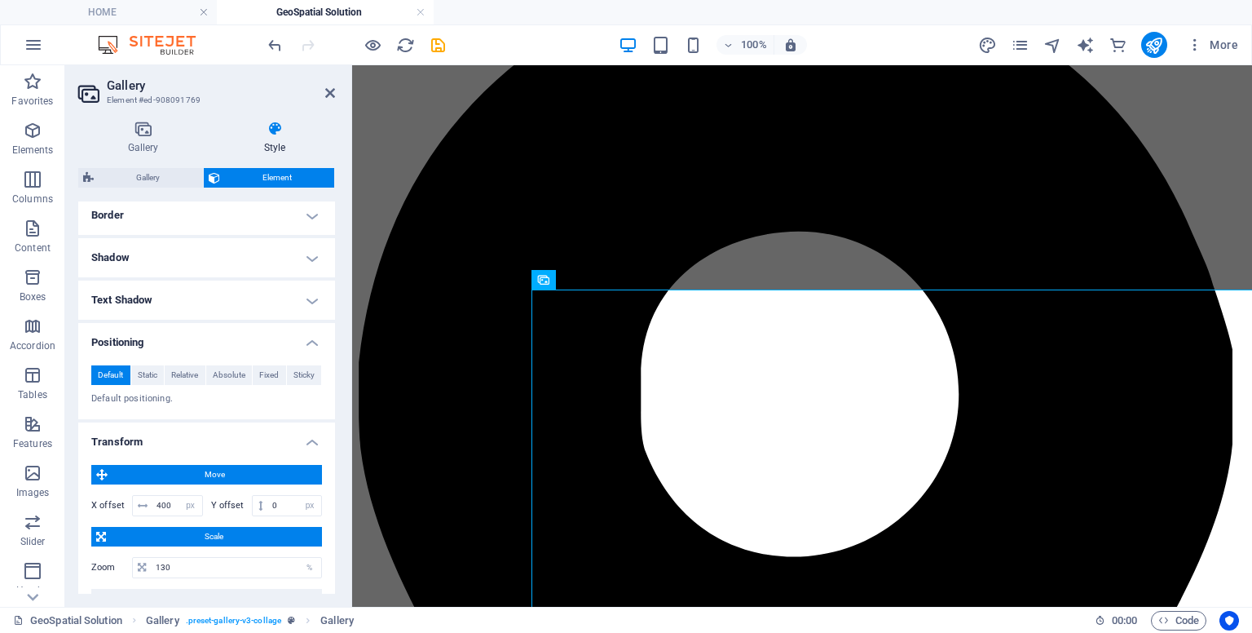
scroll to position [422, 0]
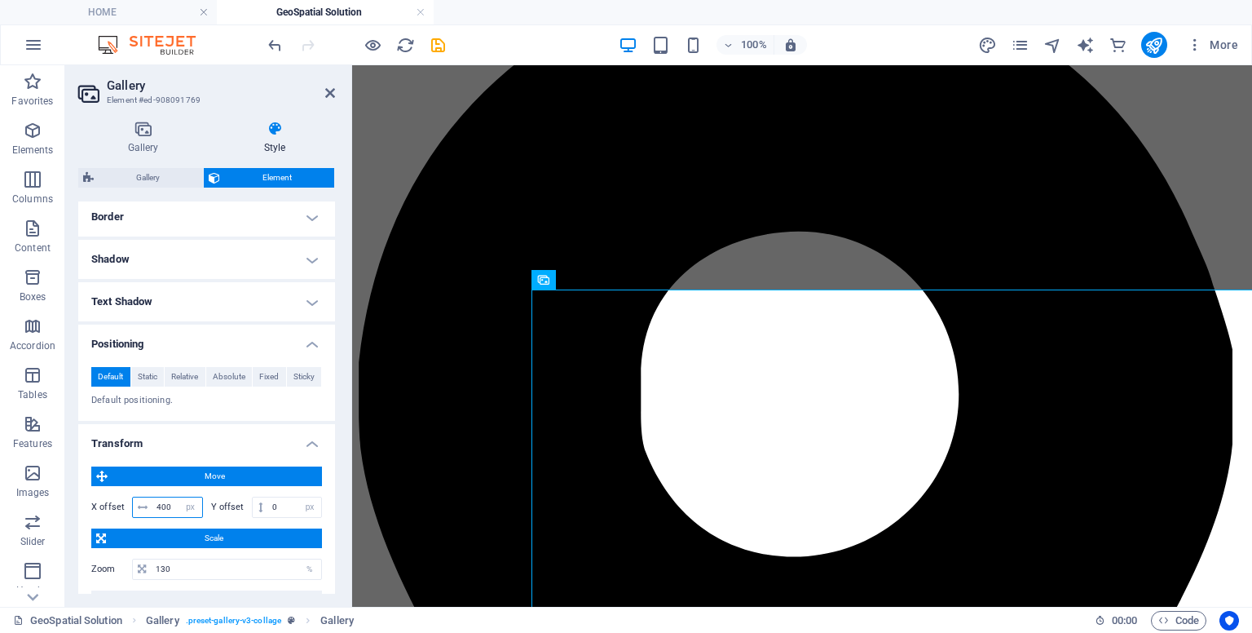
click at [169, 501] on input "400" at bounding box center [177, 507] width 50 height 20
type input "4"
type input "350"
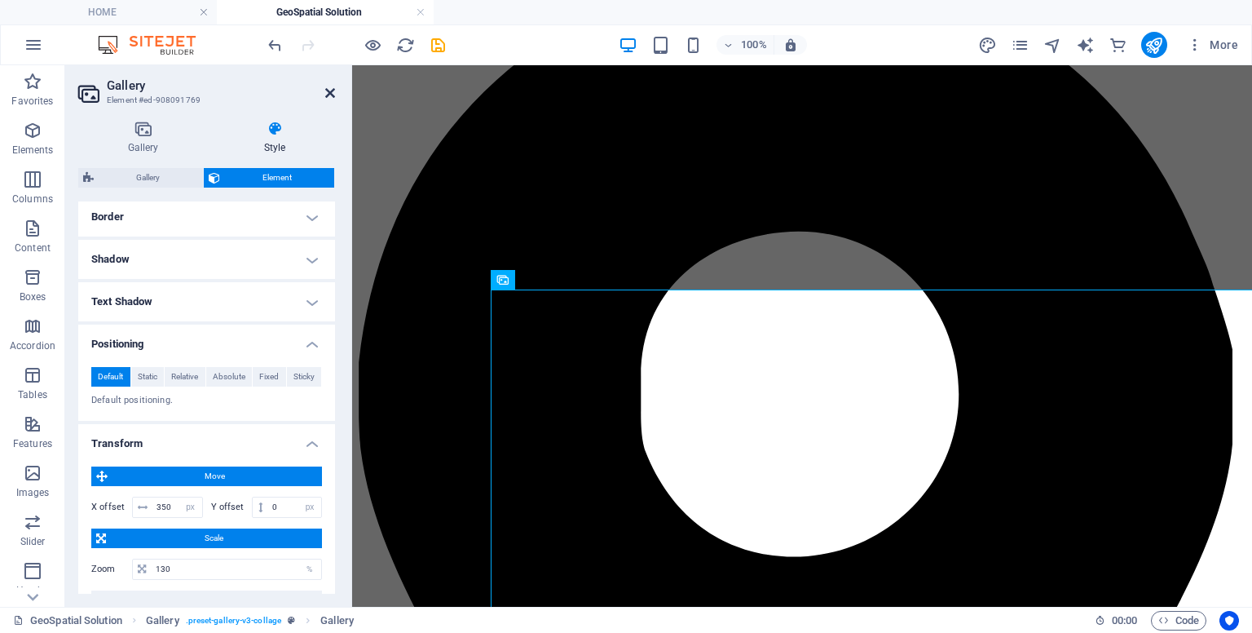
click at [329, 93] on icon at bounding box center [330, 92] width 10 height 13
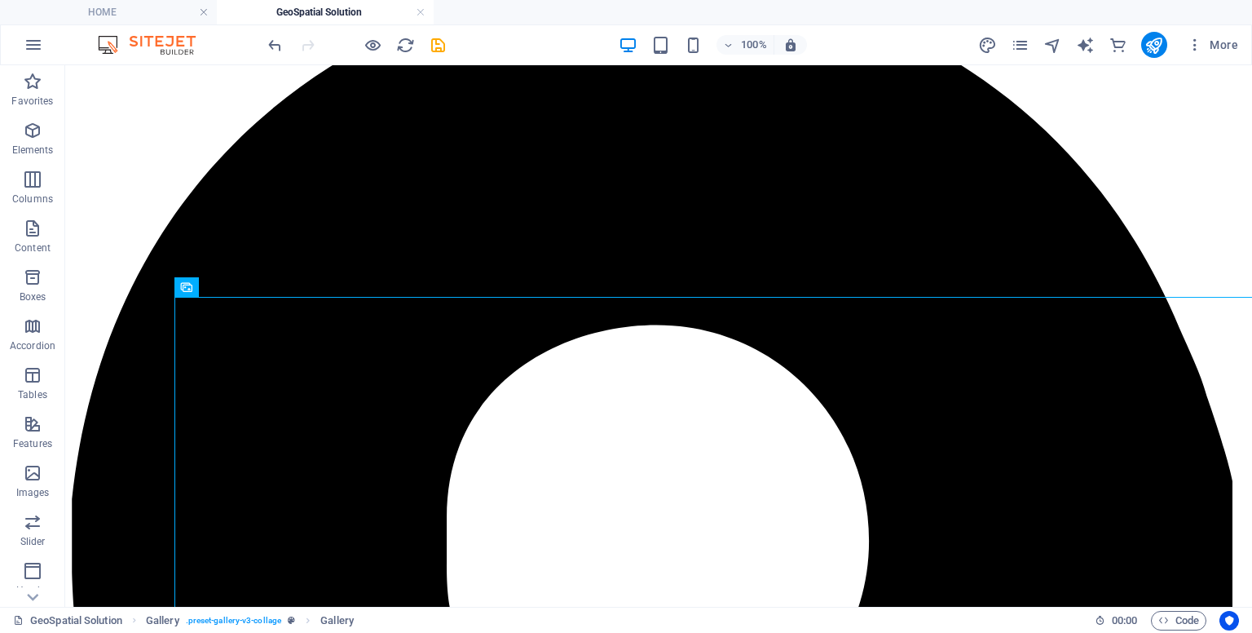
scroll to position [0, 0]
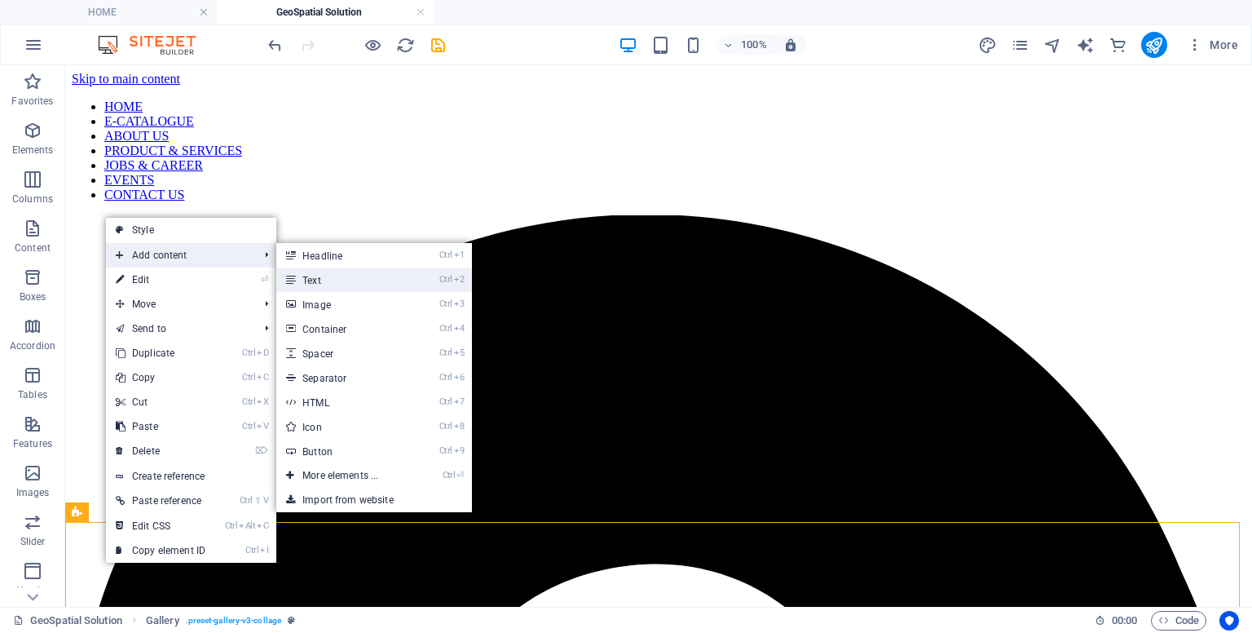
click at [327, 278] on link "Ctrl 2 Text" at bounding box center [343, 279] width 135 height 24
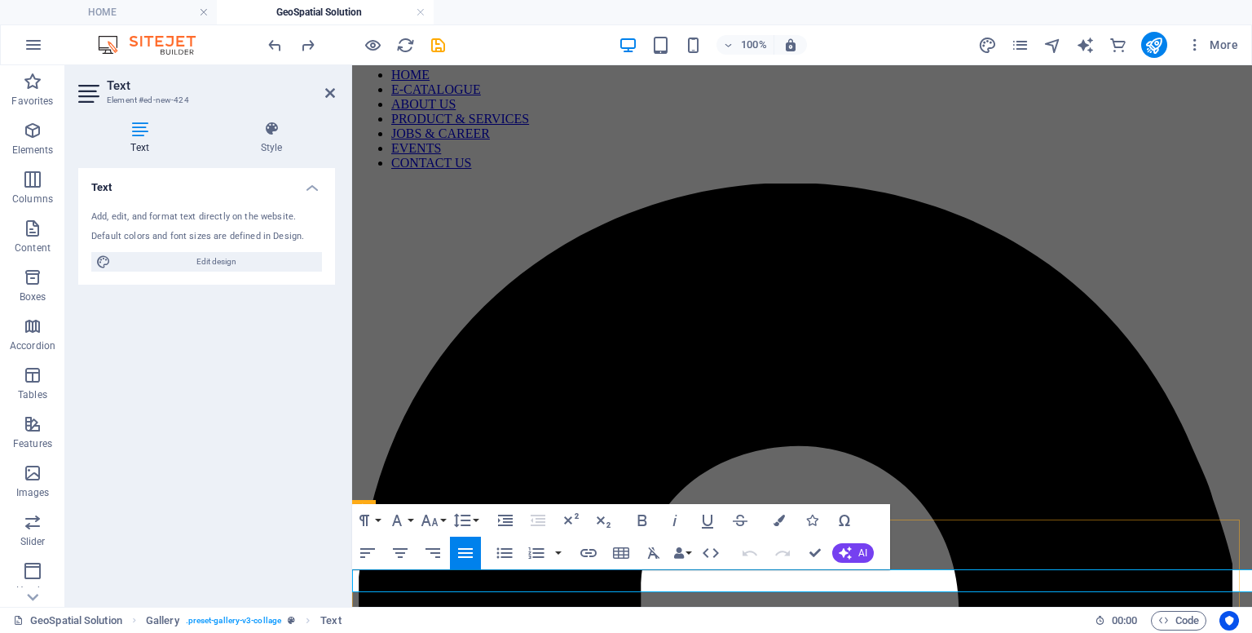
scroll to position [50, 0]
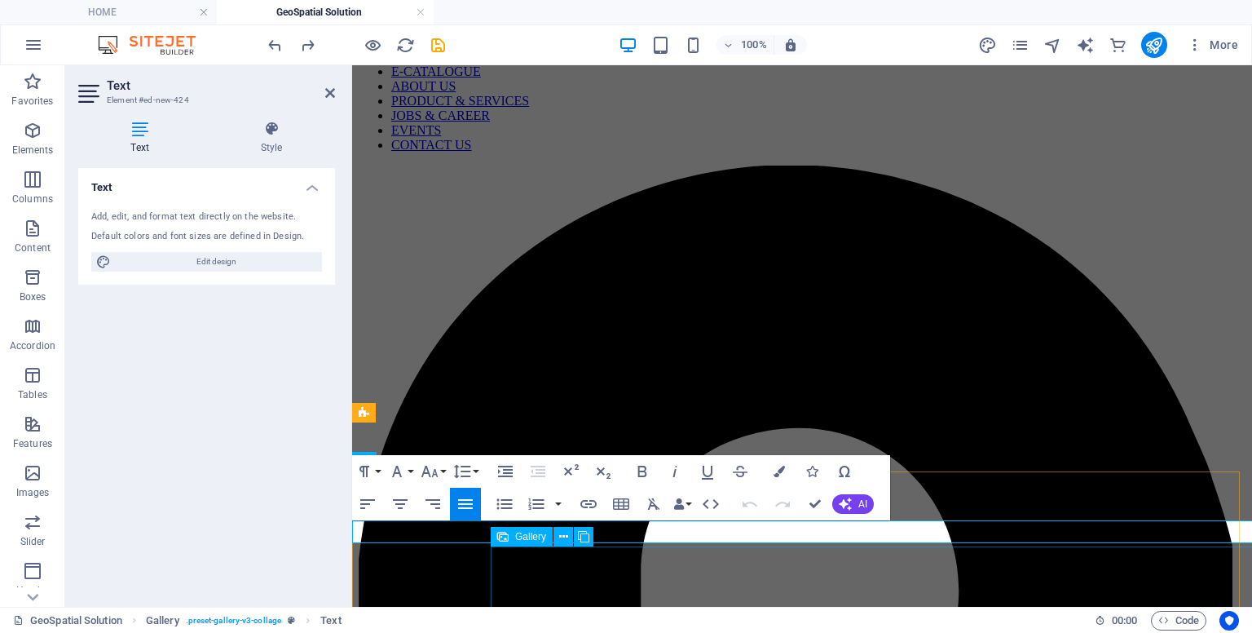
drag, startPoint x: 534, startPoint y: 583, endPoint x: 508, endPoint y: 585, distance: 26.1
select select "px"
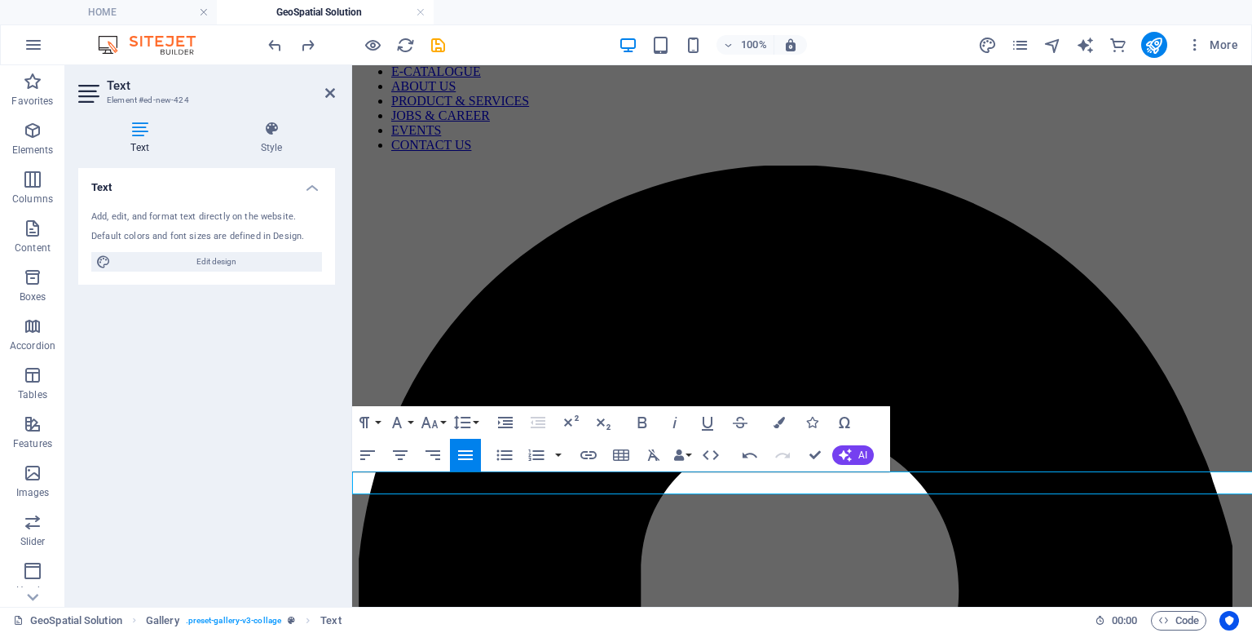
drag, startPoint x: 494, startPoint y: 474, endPoint x: 656, endPoint y: 524, distance: 169.2
click at [786, 425] on button "Colors" at bounding box center [779, 422] width 31 height 33
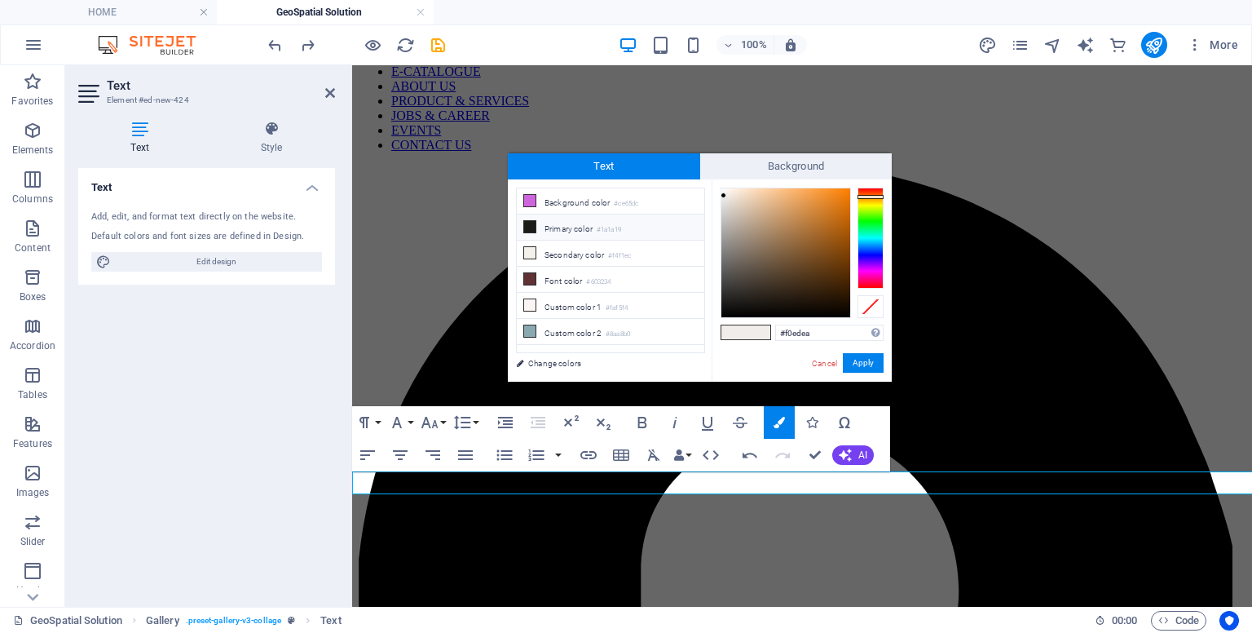
click at [551, 228] on li "Primary color #1a1a19" at bounding box center [611, 227] width 188 height 26
type input "#1a1a19"
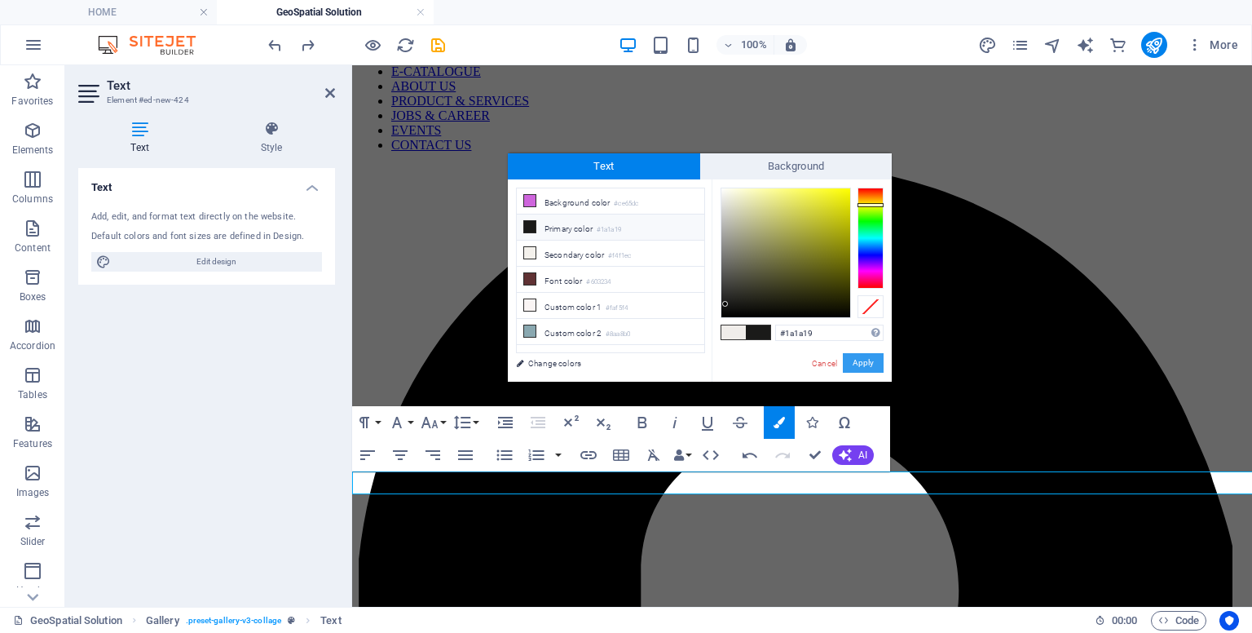
click at [854, 369] on button "Apply" at bounding box center [863, 363] width 41 height 20
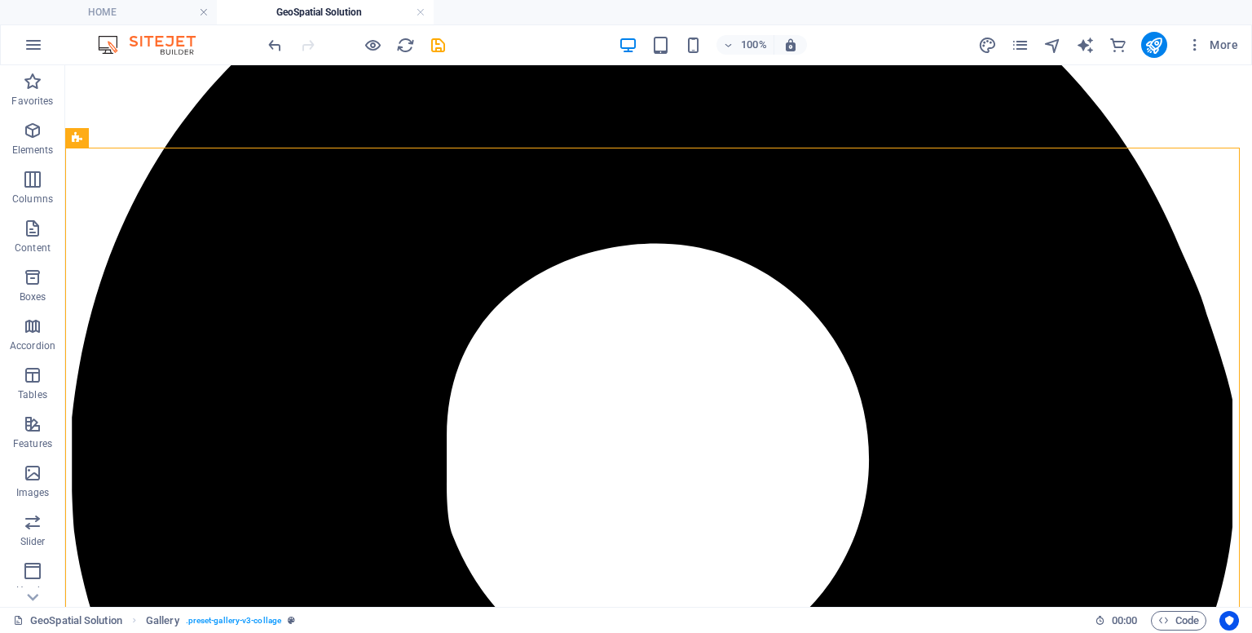
scroll to position [316, 0]
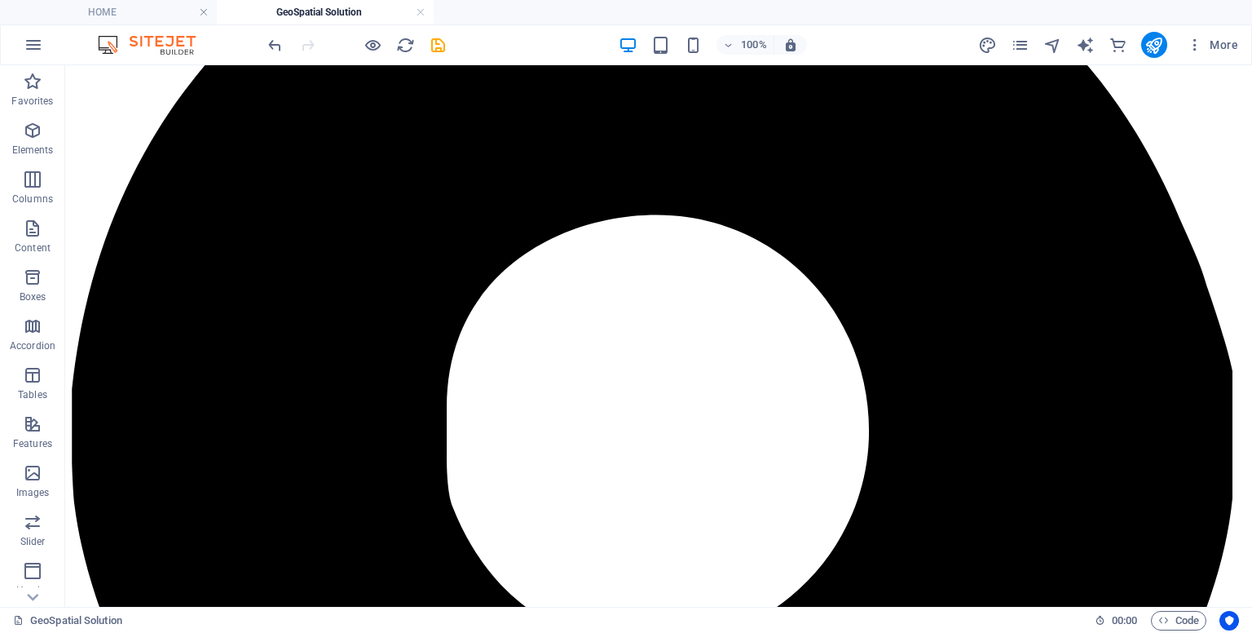
scroll to position [346, 0]
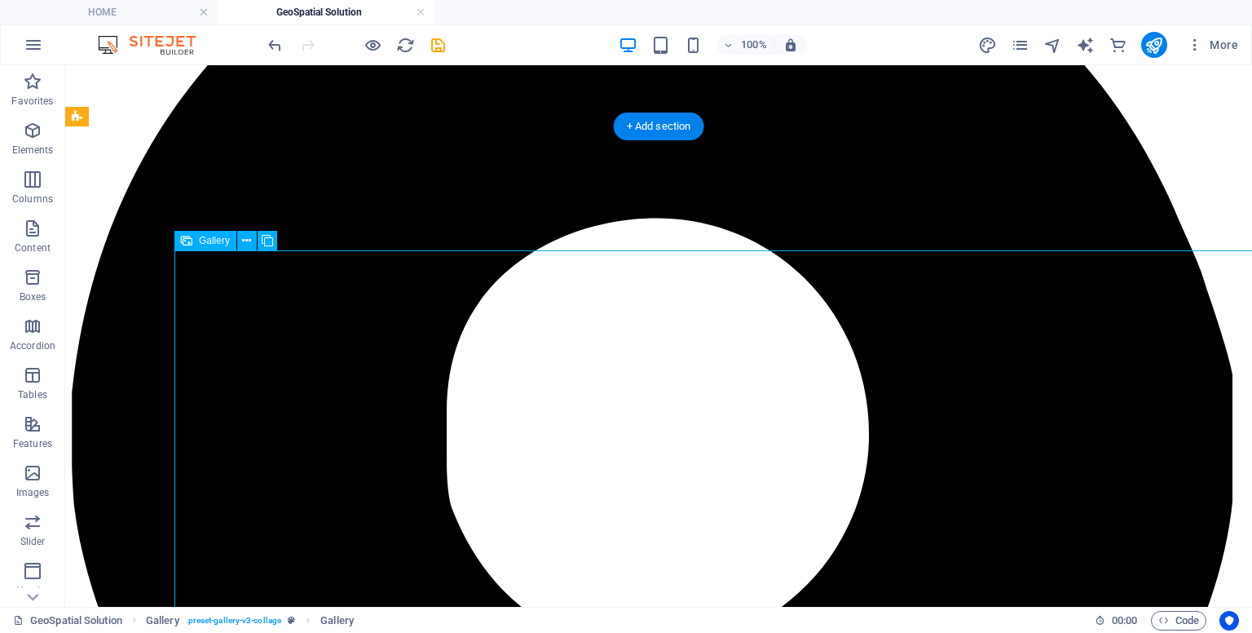
select select "px"
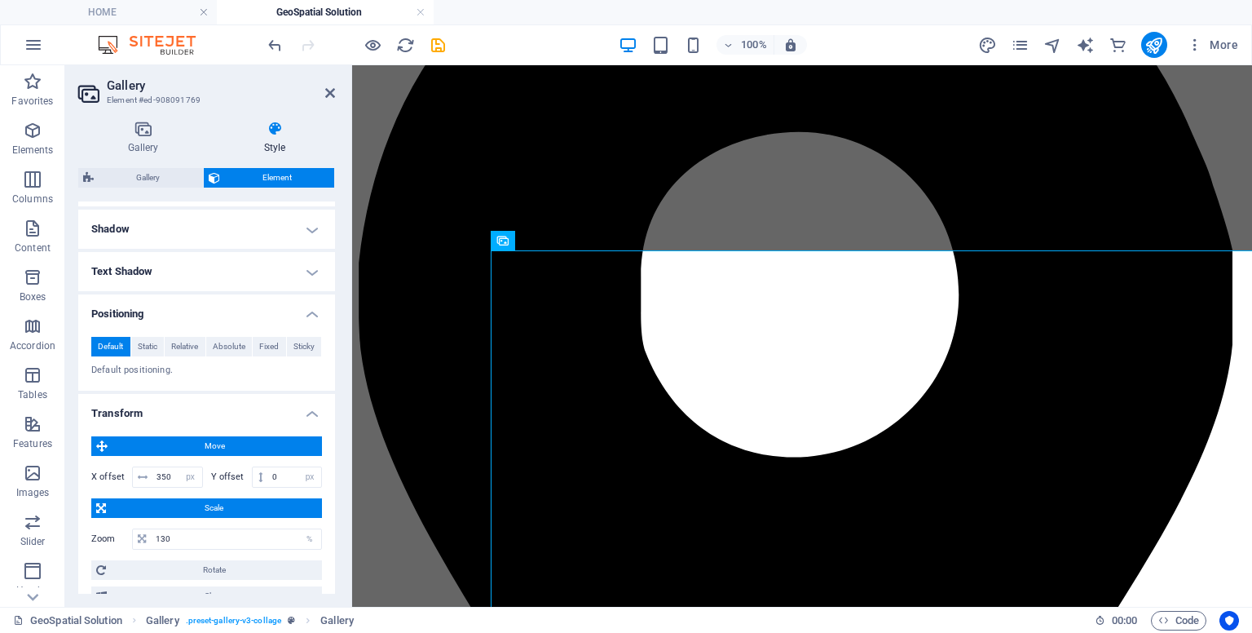
scroll to position [456, 0]
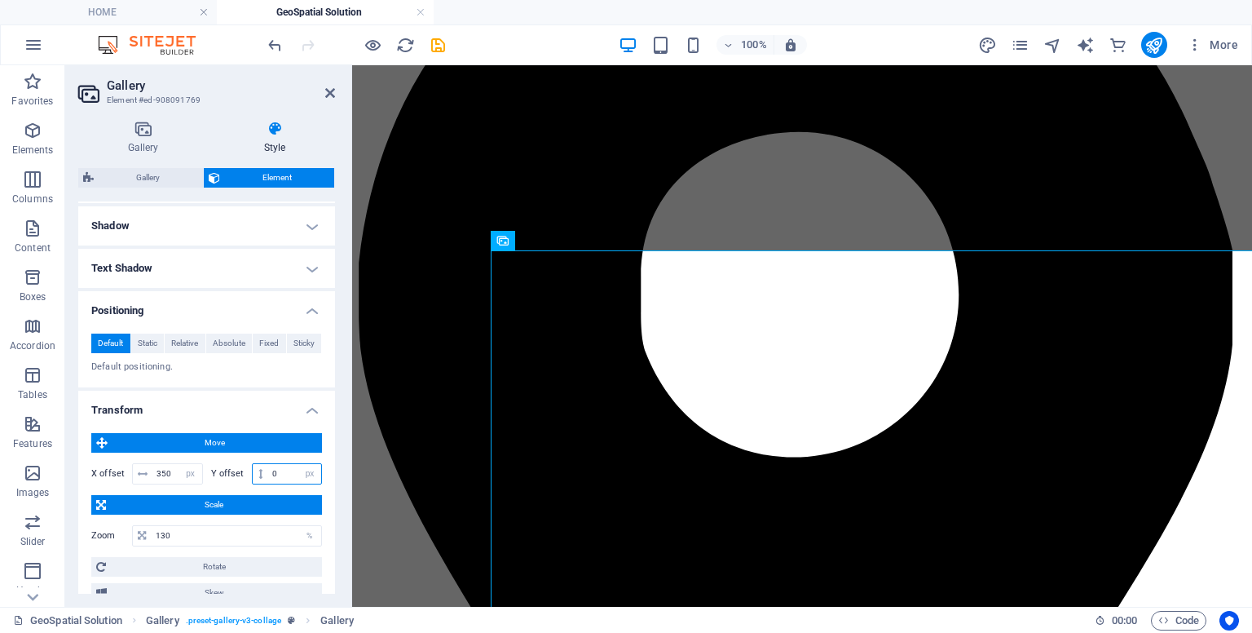
drag, startPoint x: 285, startPoint y: 472, endPoint x: 258, endPoint y: 472, distance: 27.7
click at [258, 472] on div "0 px rem % em vh vw" at bounding box center [287, 473] width 71 height 21
click at [194, 528] on input "130" at bounding box center [237, 536] width 170 height 20
click at [280, 464] on input "0" at bounding box center [294, 474] width 53 height 20
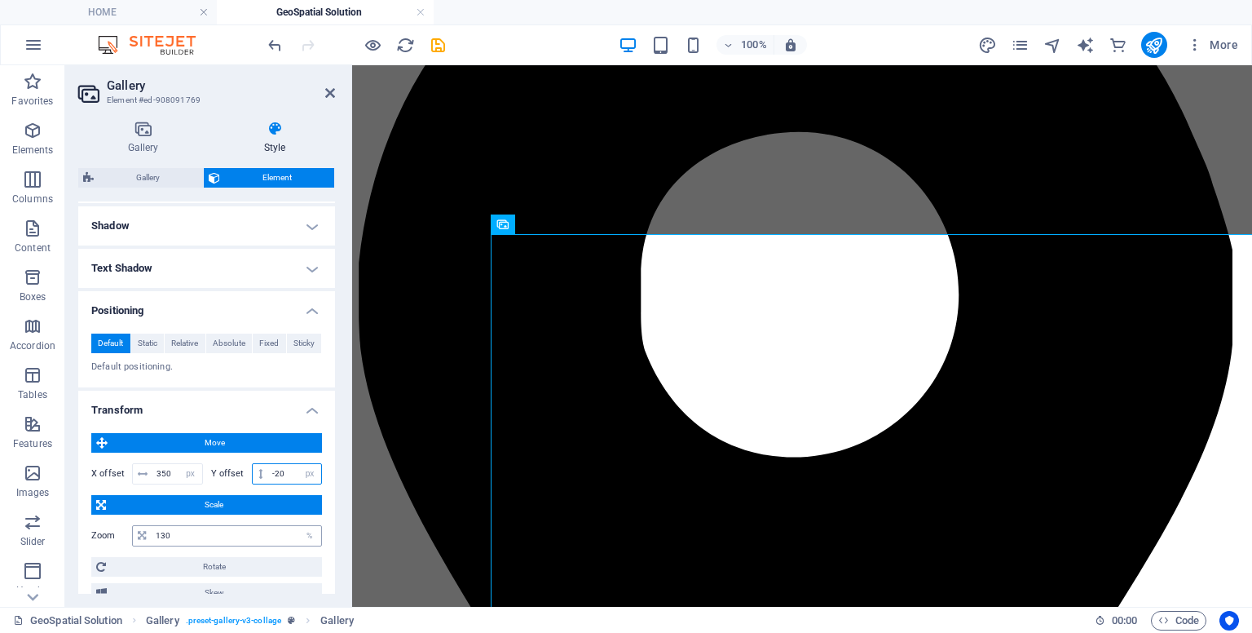
type input "-20"
drag, startPoint x: 205, startPoint y: 527, endPoint x: 125, endPoint y: 535, distance: 81.1
click at [125, 535] on div "Zoom 130 %" at bounding box center [206, 535] width 231 height 21
click at [329, 93] on icon at bounding box center [330, 92] width 10 height 13
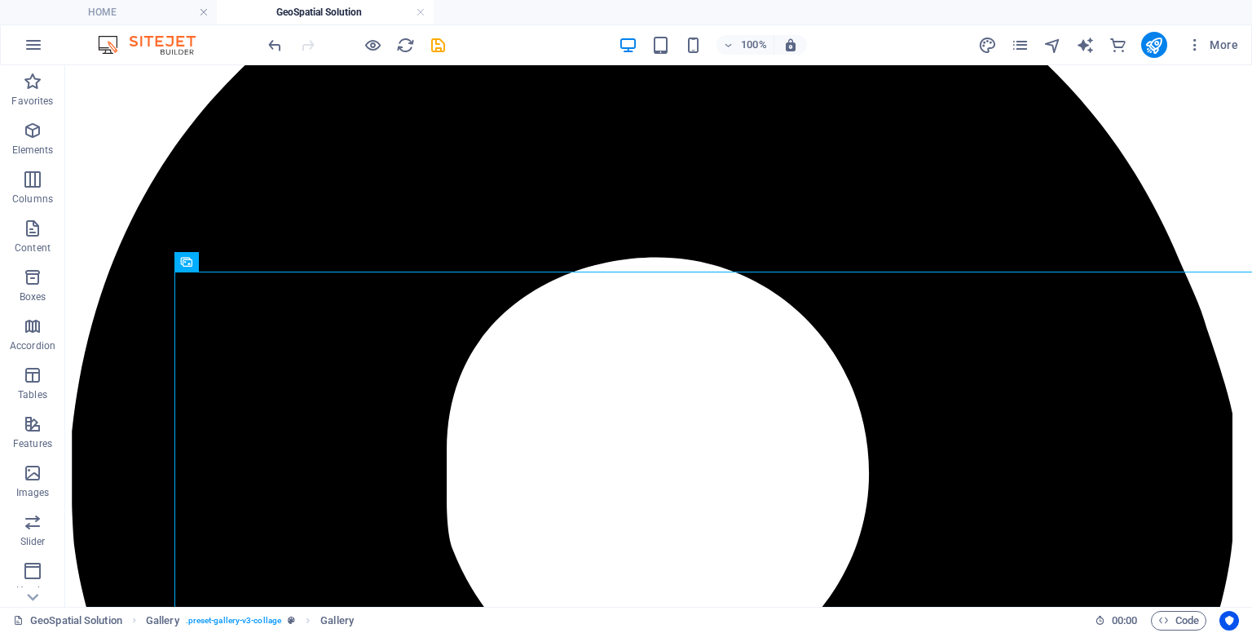
scroll to position [302, 0]
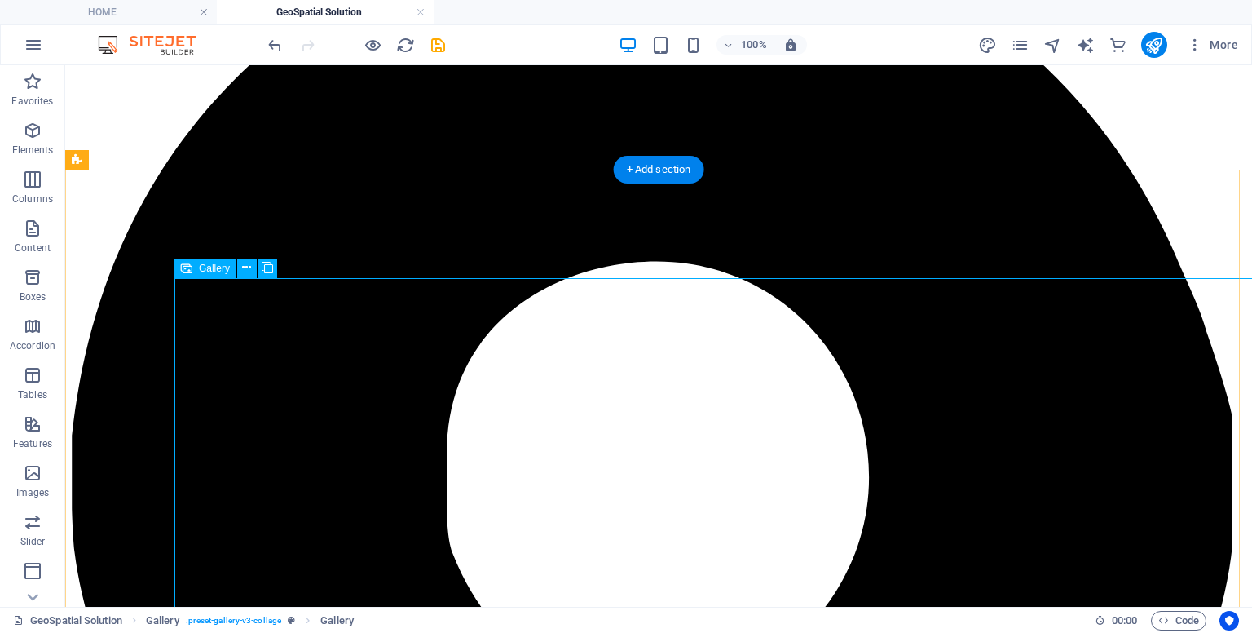
select select "px"
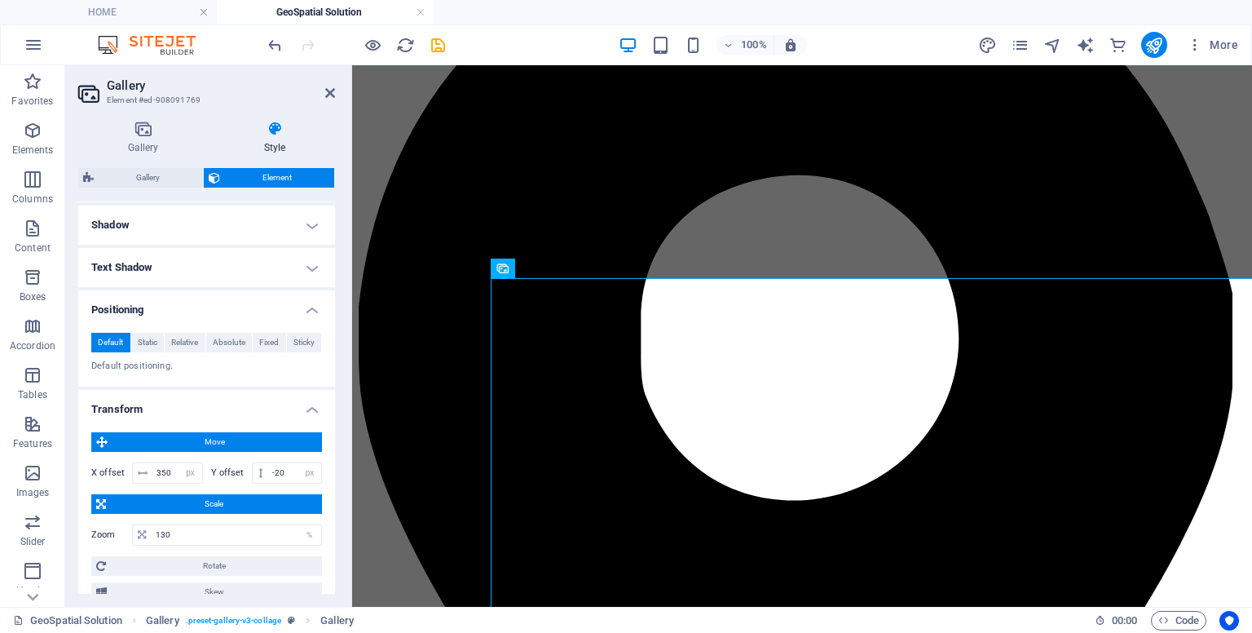
scroll to position [463, 0]
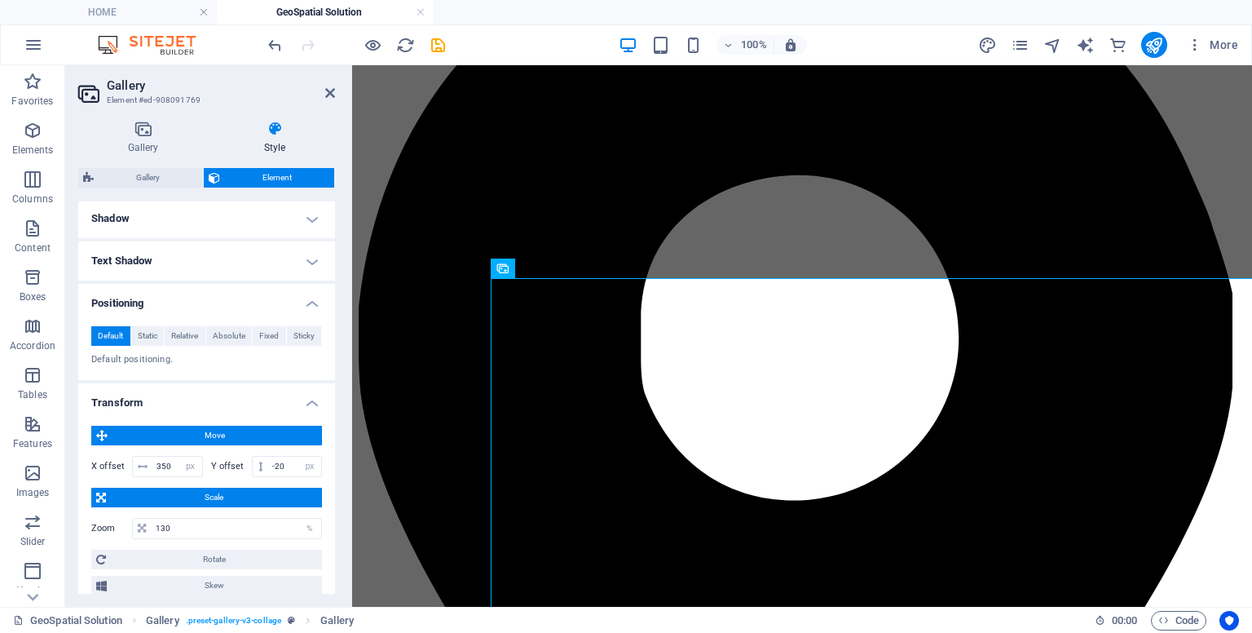
drag, startPoint x: 333, startPoint y: 307, endPoint x: 1, endPoint y: 425, distance: 352.3
click at [277, 458] on input "-20" at bounding box center [294, 467] width 53 height 20
type input "-2"
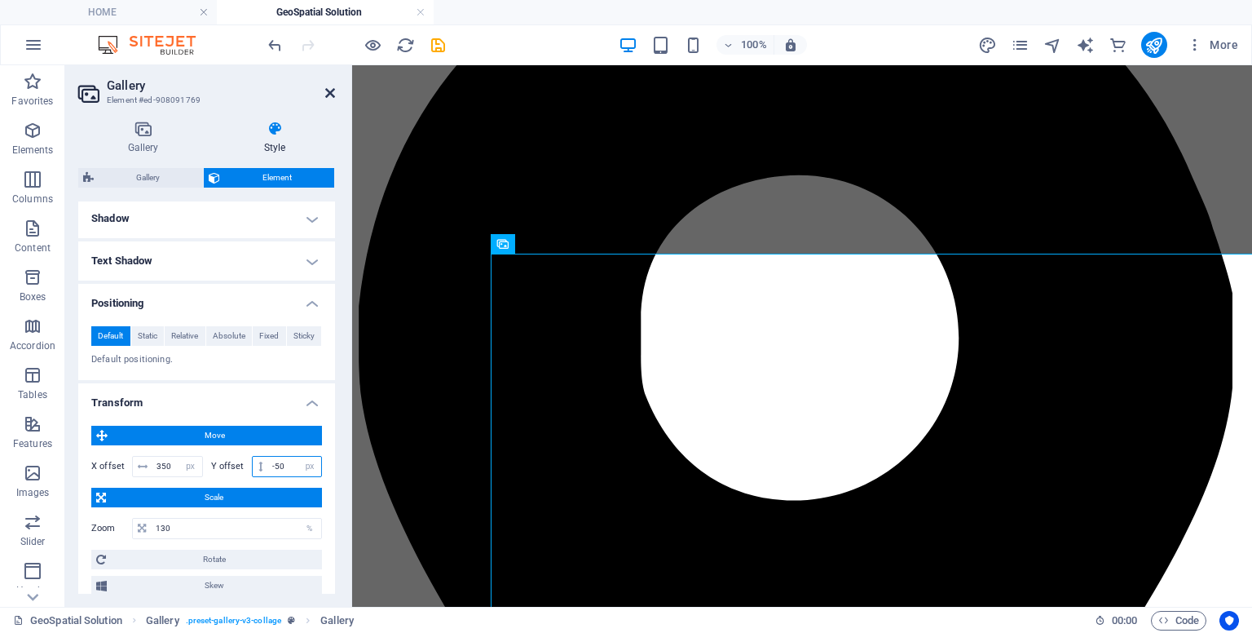
type input "-50"
click at [327, 95] on icon at bounding box center [330, 92] width 10 height 13
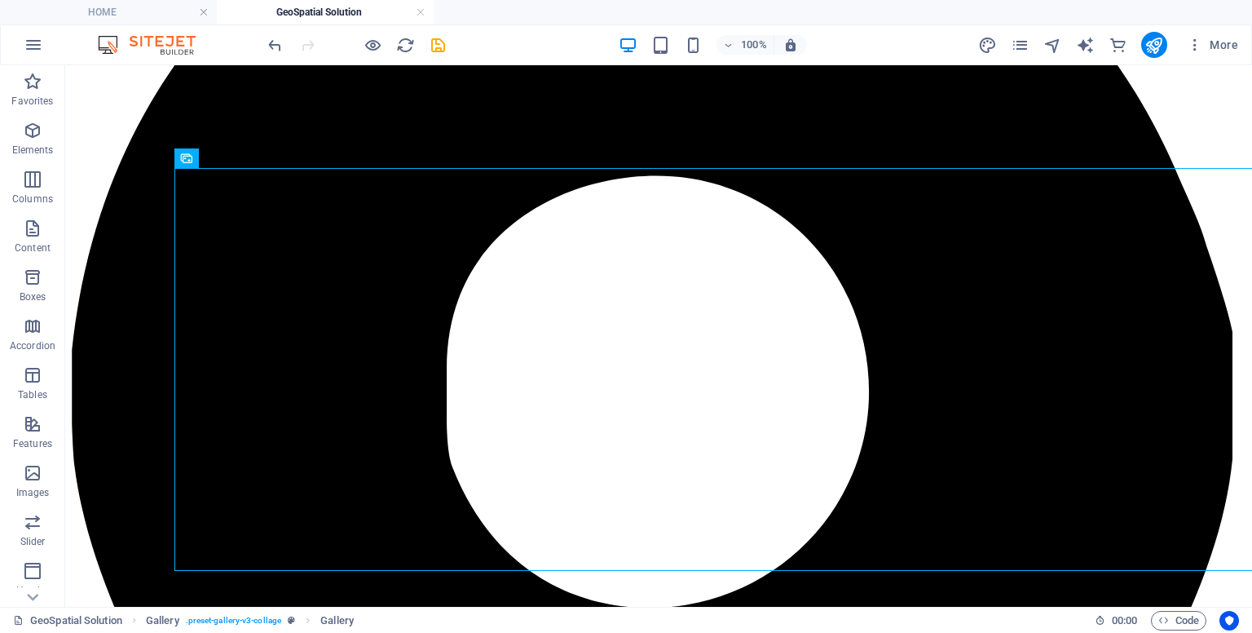
scroll to position [236, 0]
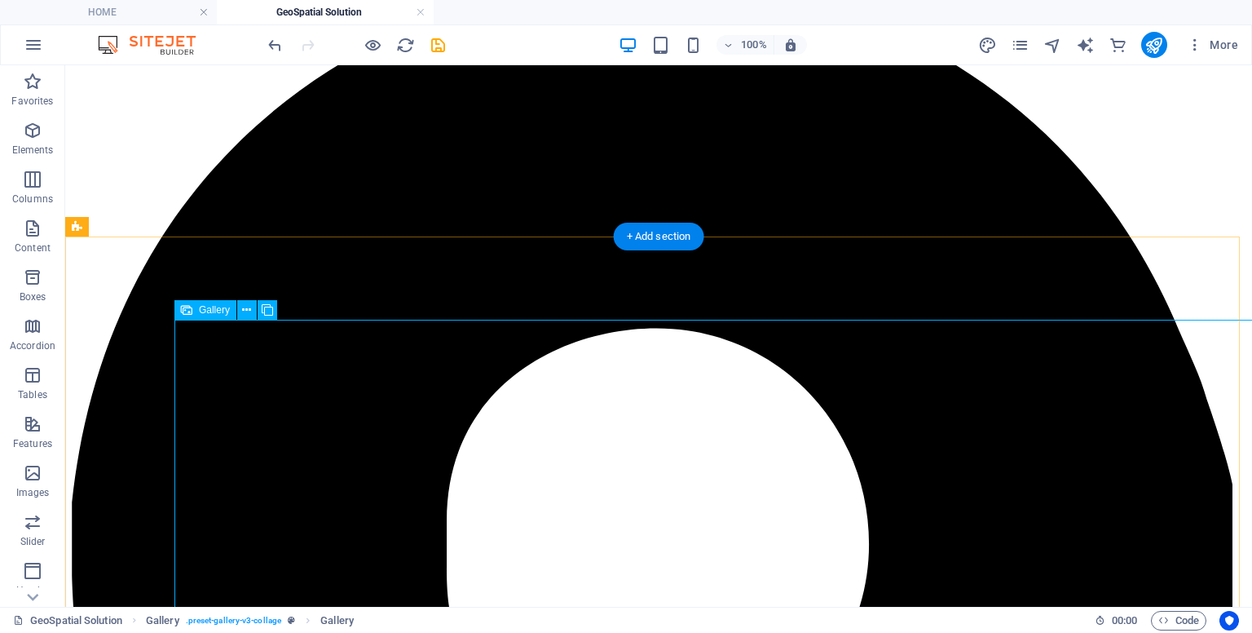
select select "px"
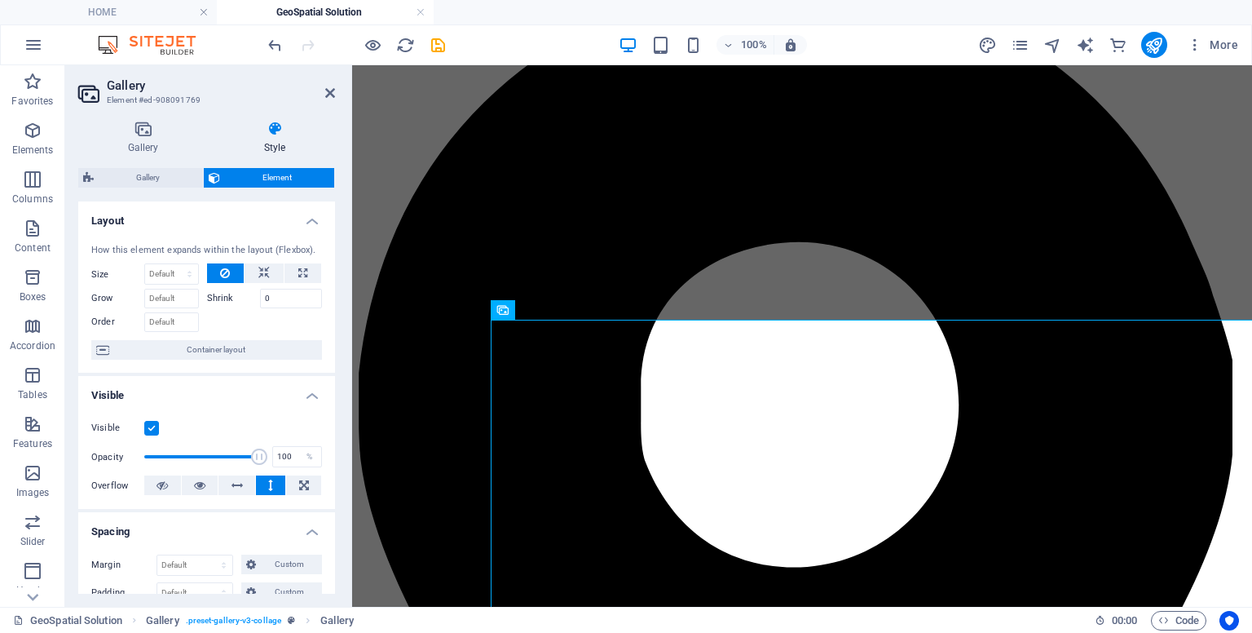
drag, startPoint x: 328, startPoint y: 300, endPoint x: 321, endPoint y: 423, distance: 123.3
drag, startPoint x: 330, startPoint y: 335, endPoint x: 332, endPoint y: 521, distance: 185.9
click at [332, 521] on div "Layout How this element expands within the layout (Flexbox). Size Default auto …" at bounding box center [206, 397] width 257 height 392
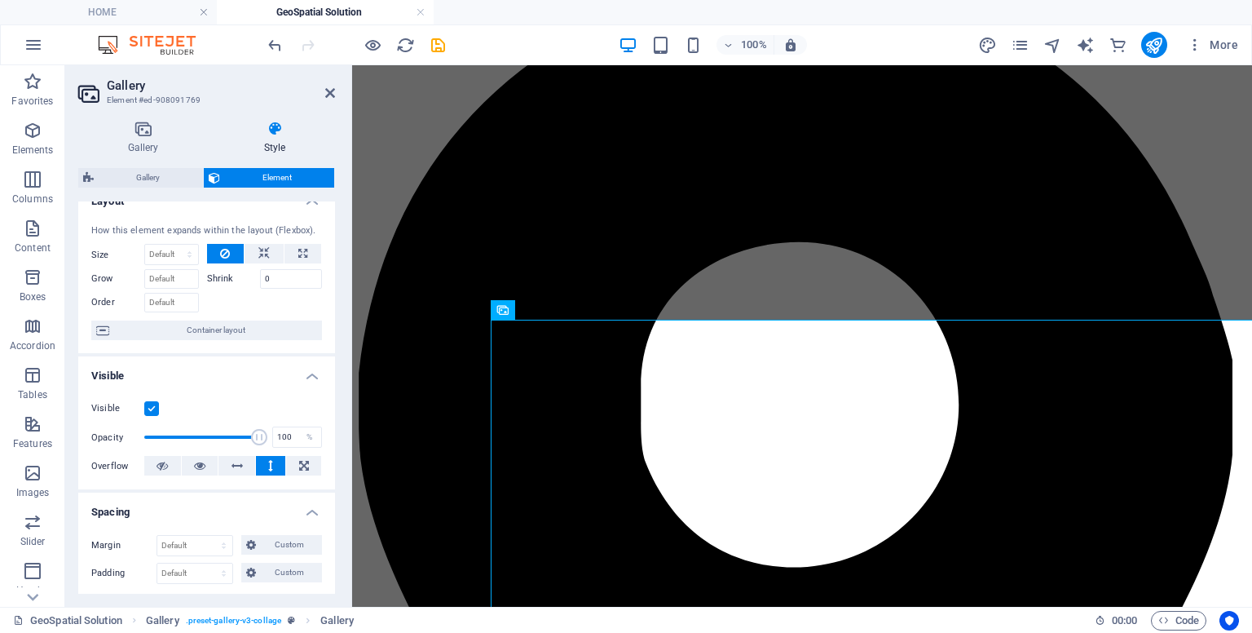
scroll to position [0, 0]
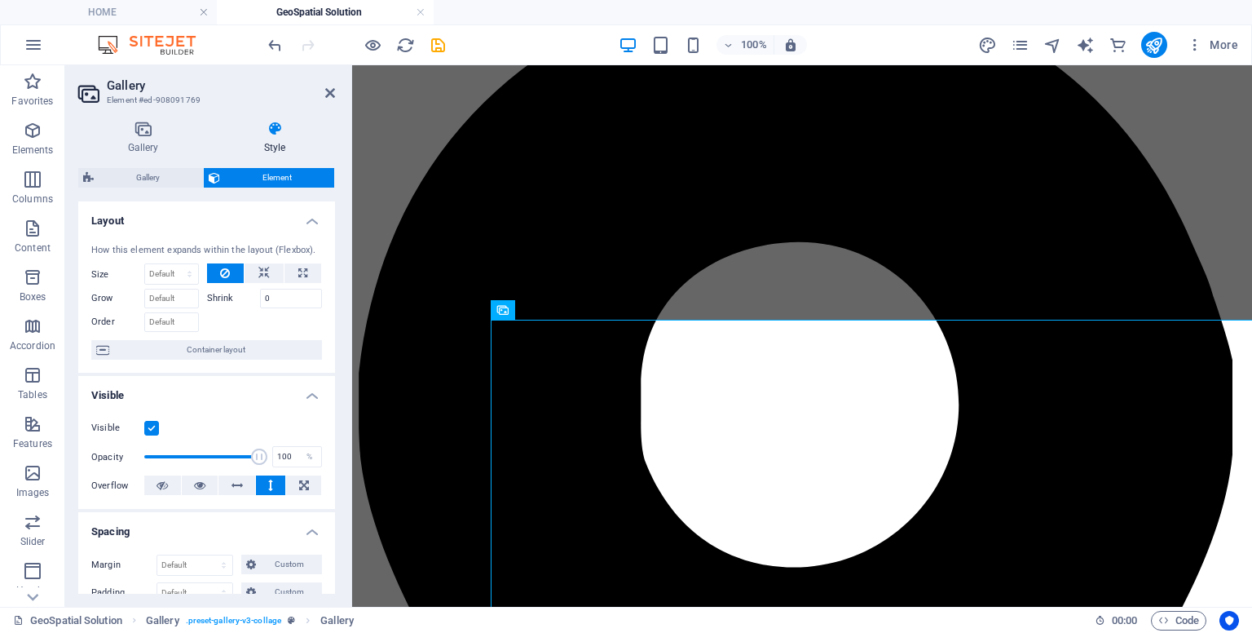
drag, startPoint x: 333, startPoint y: 272, endPoint x: 22, endPoint y: 43, distance: 385.5
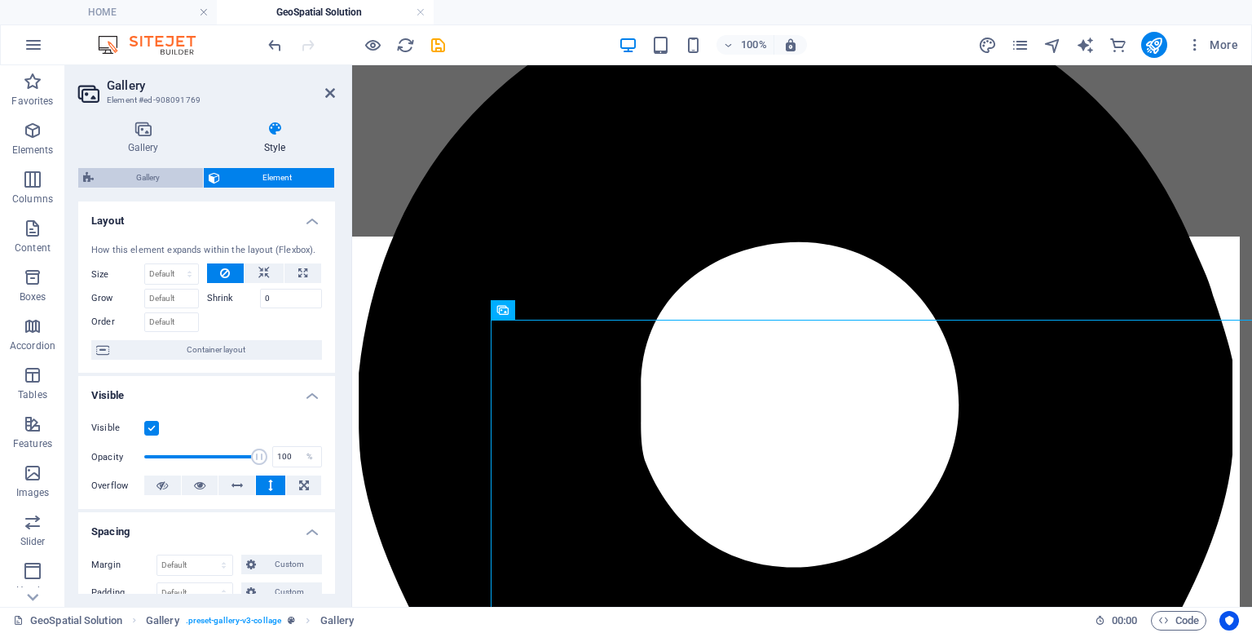
click at [125, 178] on span "Gallery" at bounding box center [148, 178] width 99 height 20
select select "rem"
select select "preset-gallery-v3-collage"
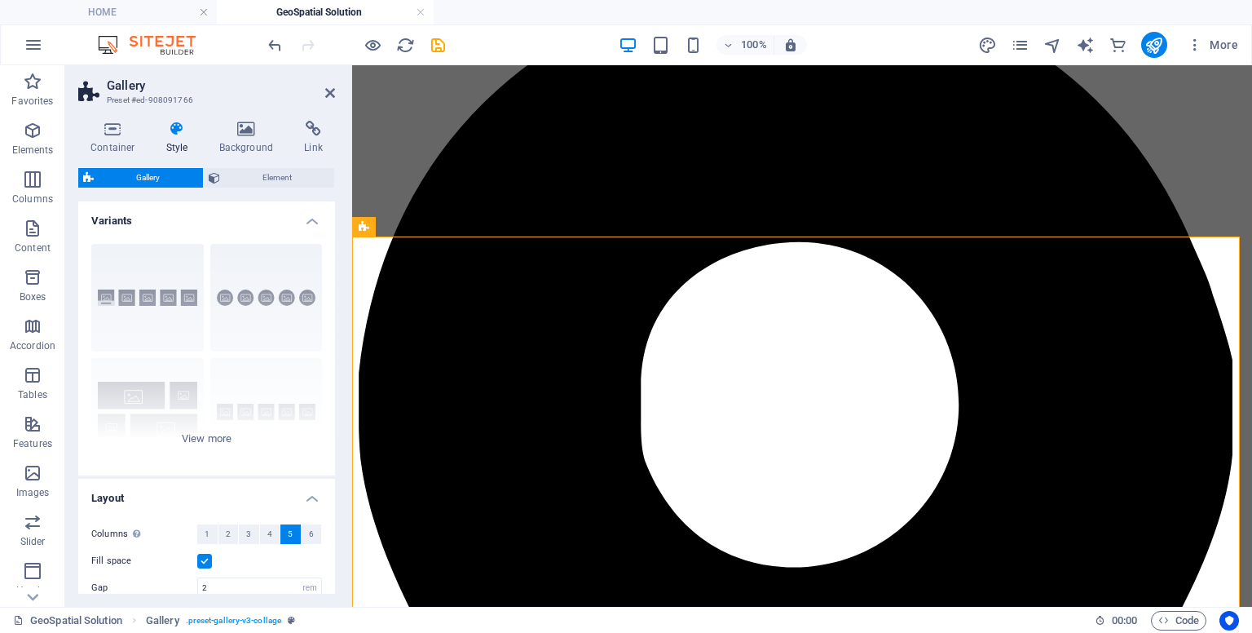
click at [179, 142] on h4 "Style" at bounding box center [180, 138] width 53 height 34
click at [135, 142] on h4 "Container" at bounding box center [116, 138] width 76 height 34
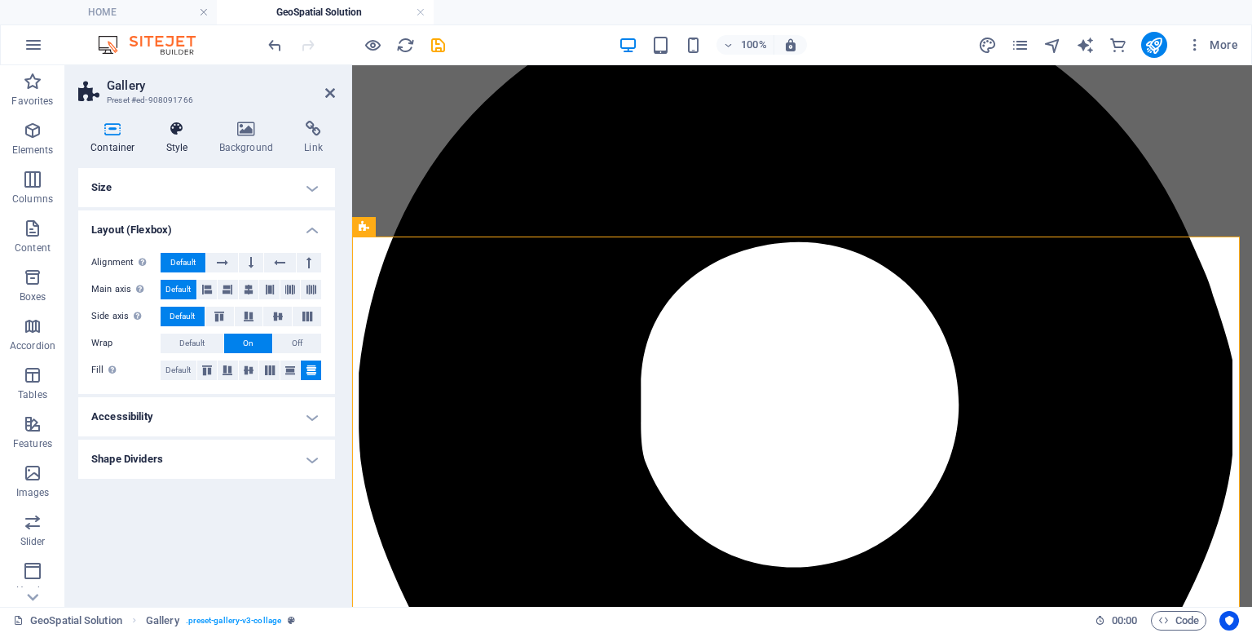
click at [173, 139] on h4 "Style" at bounding box center [180, 138] width 53 height 34
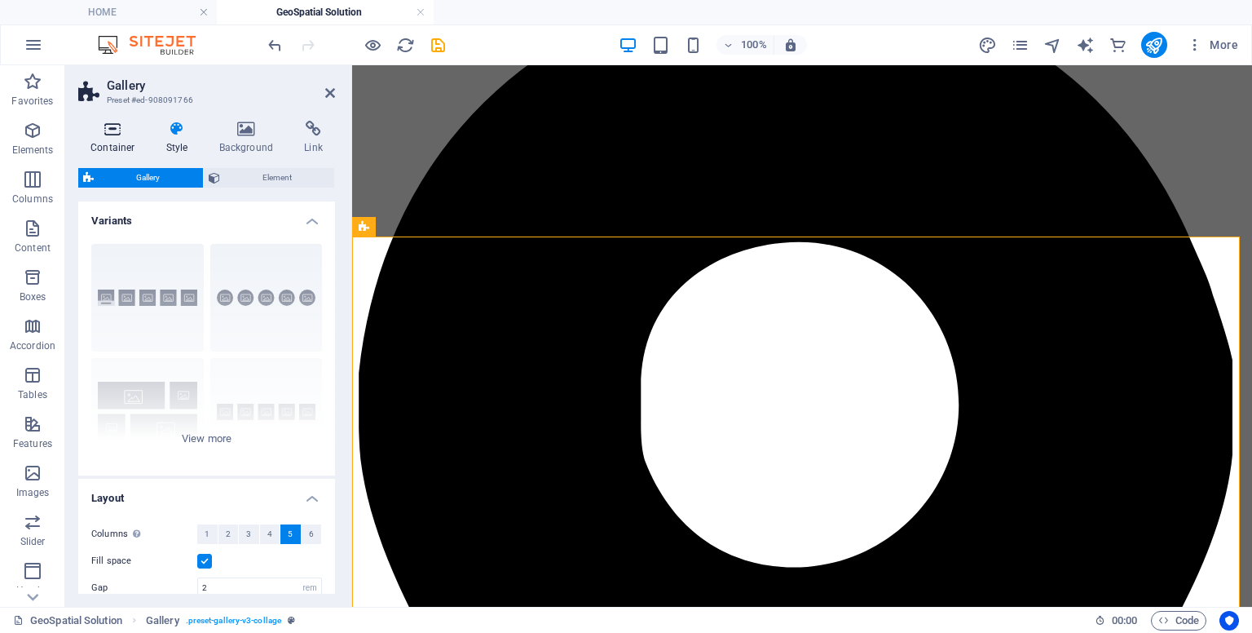
click at [94, 133] on icon at bounding box center [112, 129] width 69 height 16
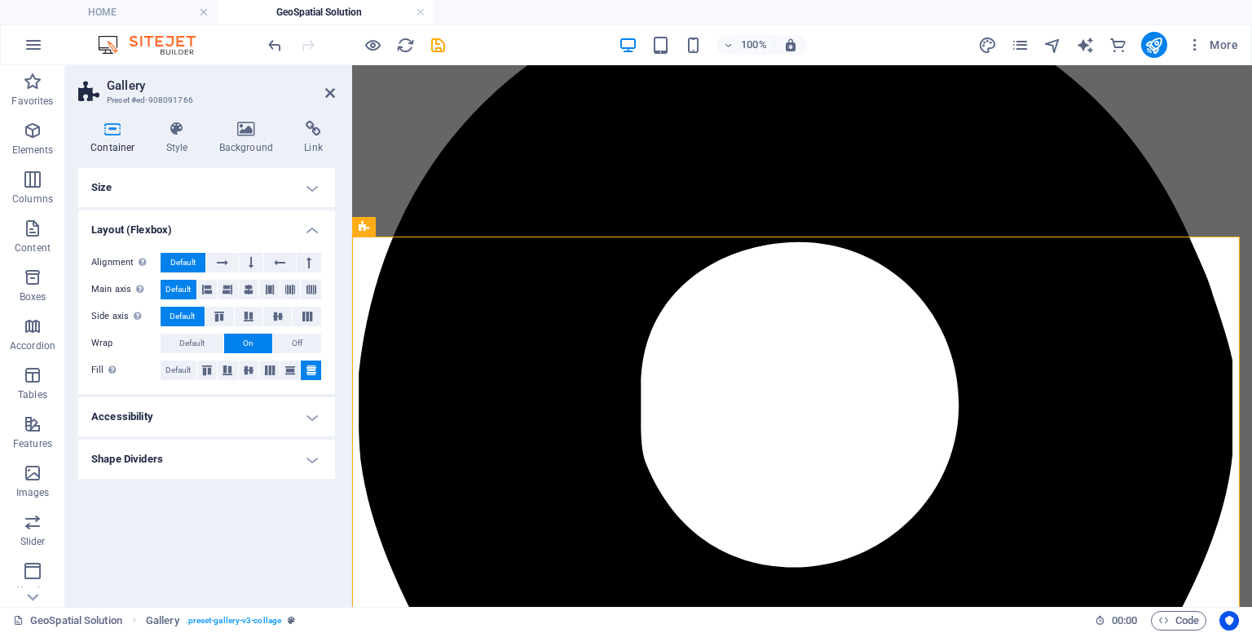
click at [316, 187] on h4 "Size" at bounding box center [206, 187] width 257 height 39
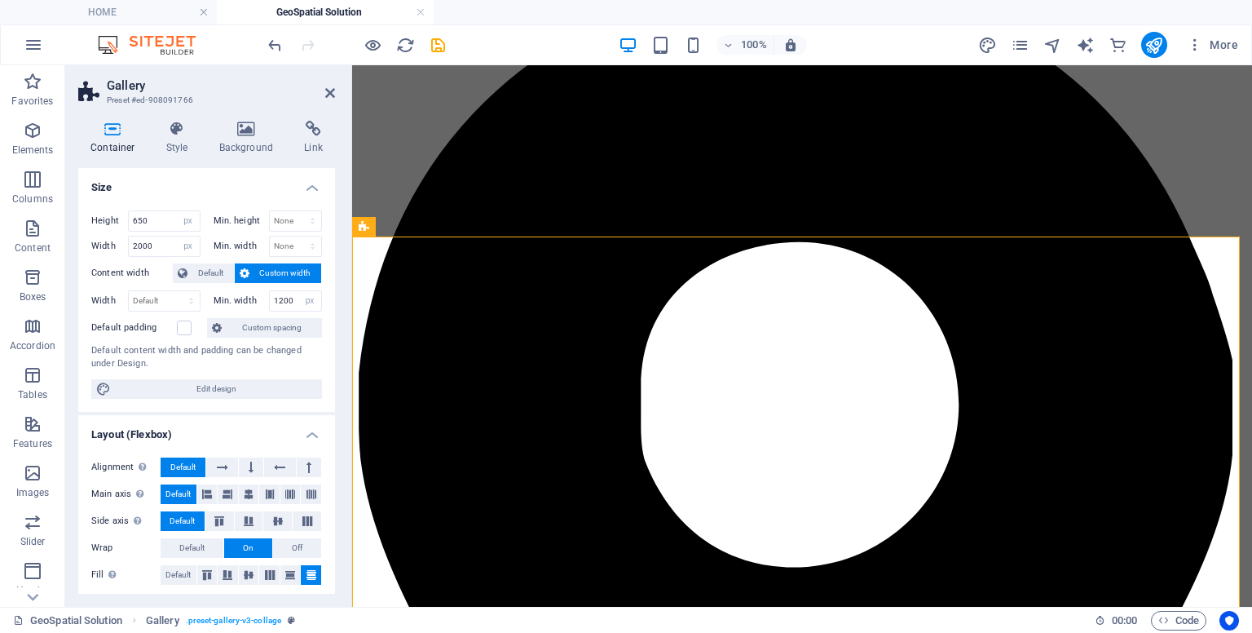
click at [316, 187] on h4 "Size" at bounding box center [206, 182] width 257 height 29
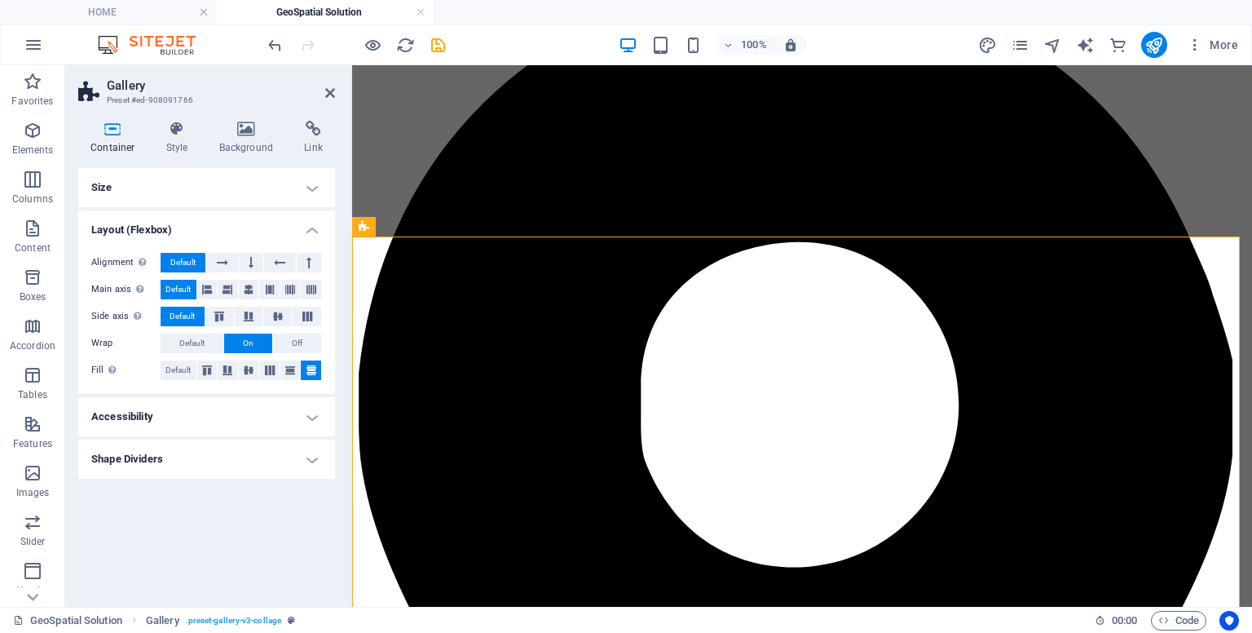
click at [311, 187] on h4 "Size" at bounding box center [206, 187] width 257 height 39
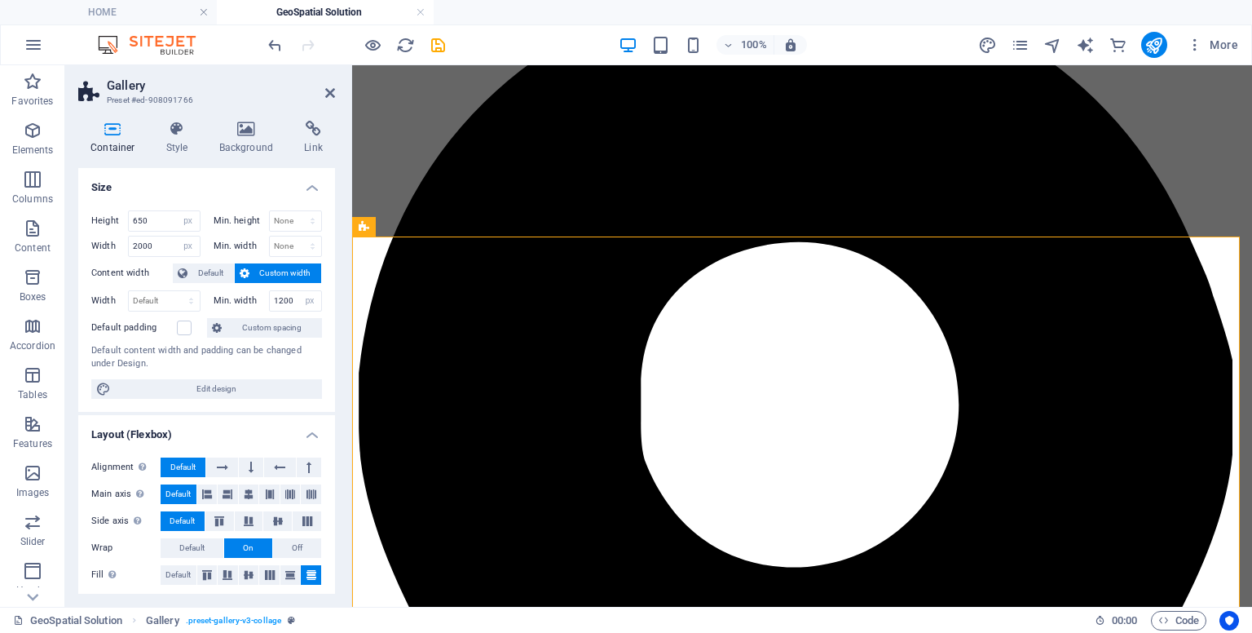
click at [311, 187] on h4 "Size" at bounding box center [206, 182] width 257 height 29
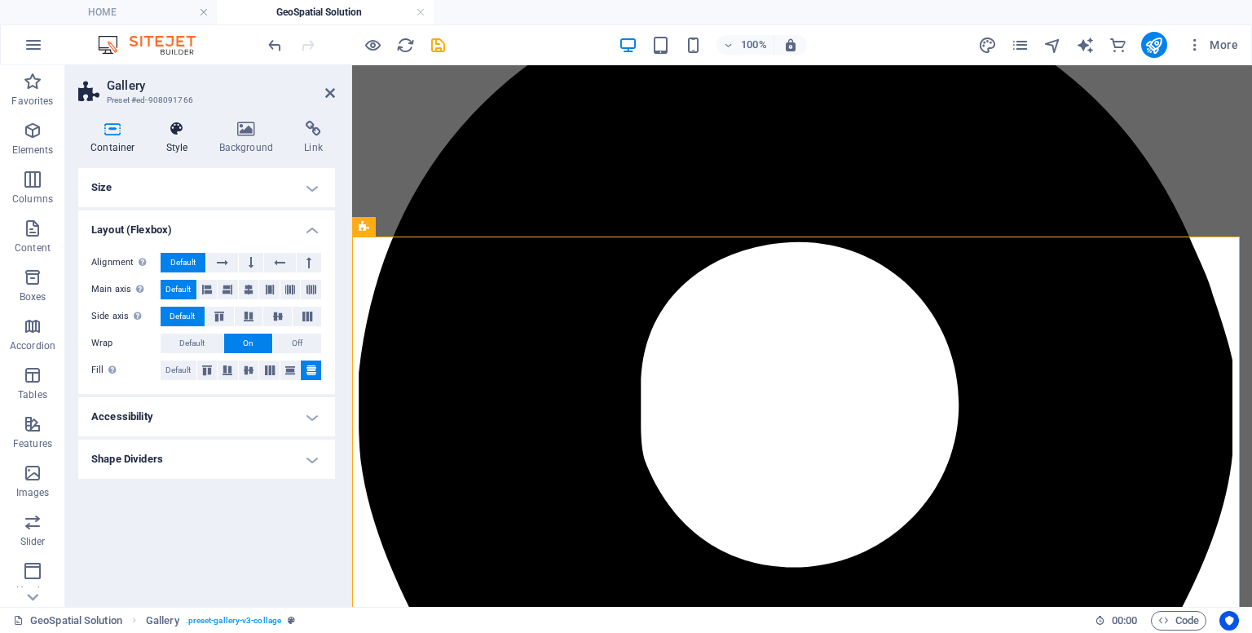
click at [181, 138] on h4 "Style" at bounding box center [180, 138] width 53 height 34
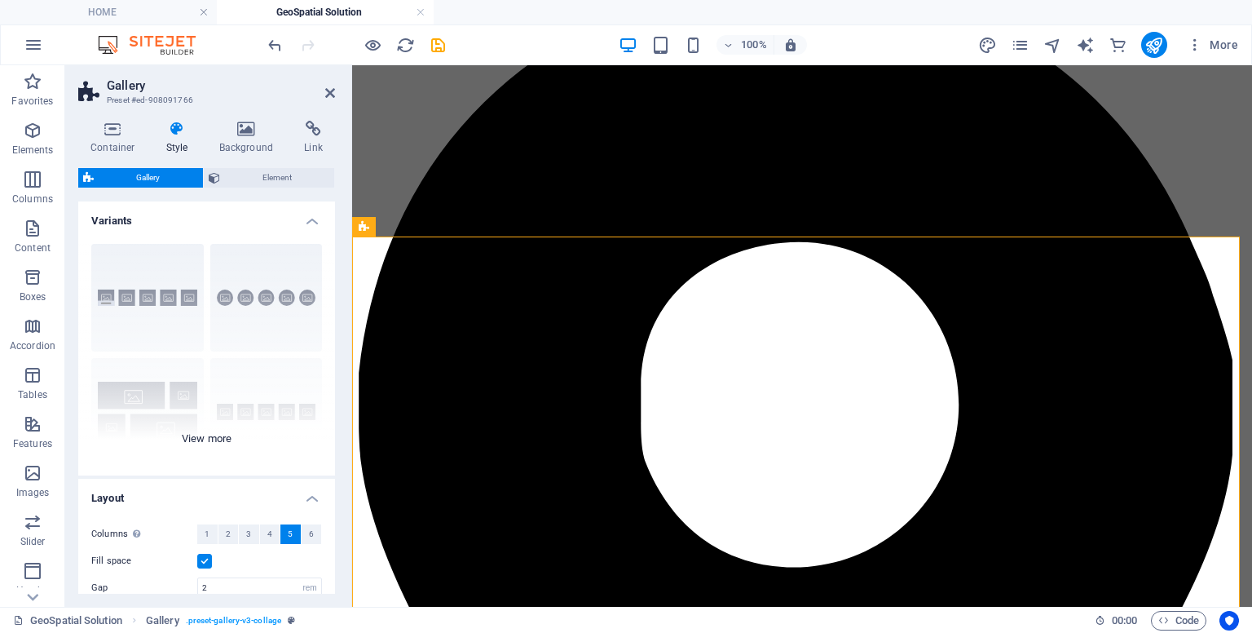
drag, startPoint x: 330, startPoint y: 294, endPoint x: 330, endPoint y: 306, distance: 11.4
click at [330, 306] on div "Captions Circle Collage Default Grid Grid shifted" at bounding box center [206, 353] width 257 height 245
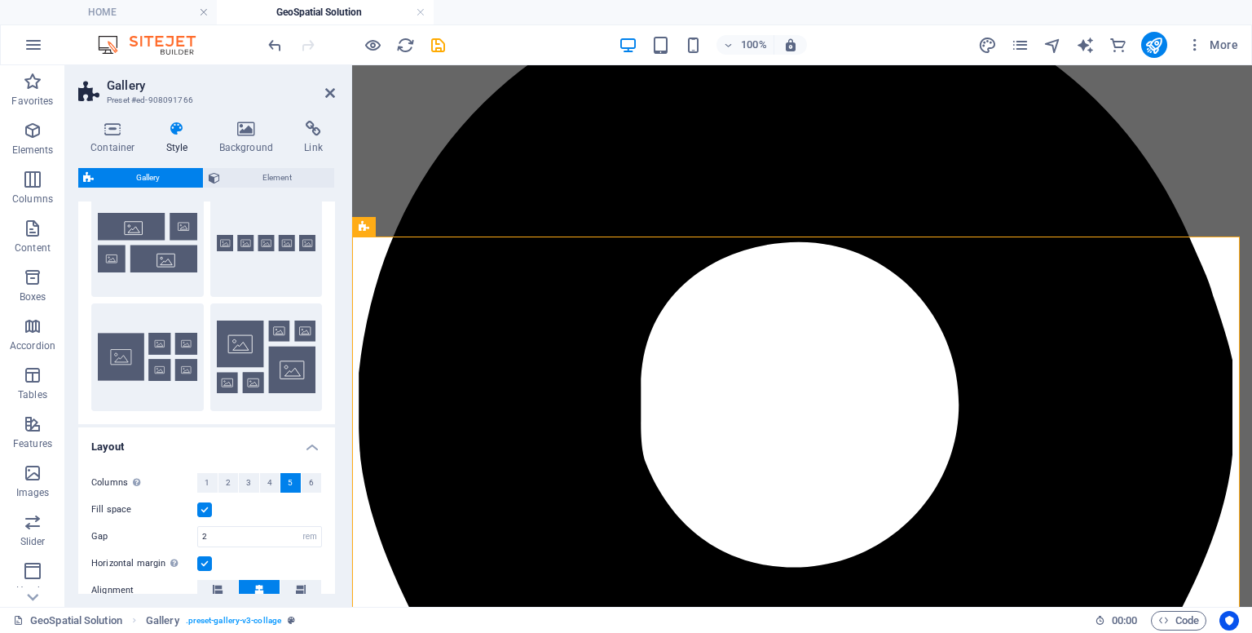
scroll to position [271, 0]
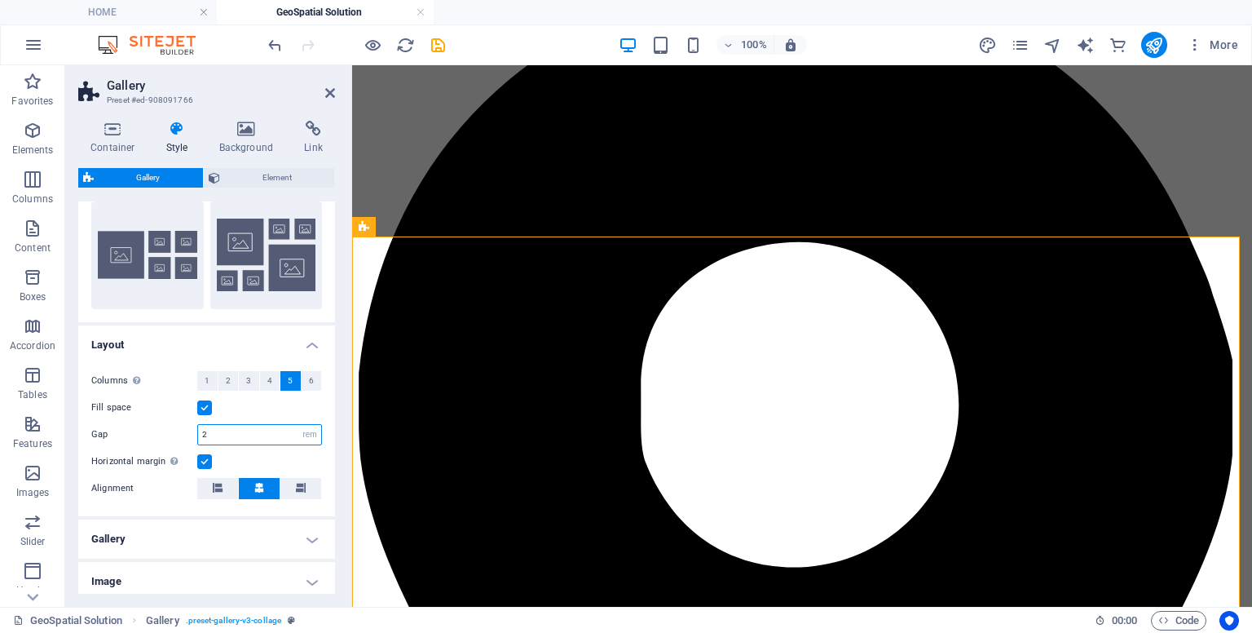
drag, startPoint x: 216, startPoint y: 425, endPoint x: 141, endPoint y: 427, distance: 75.1
click at [141, 427] on div "Gap 2 px rem % vh vw" at bounding box center [206, 434] width 231 height 21
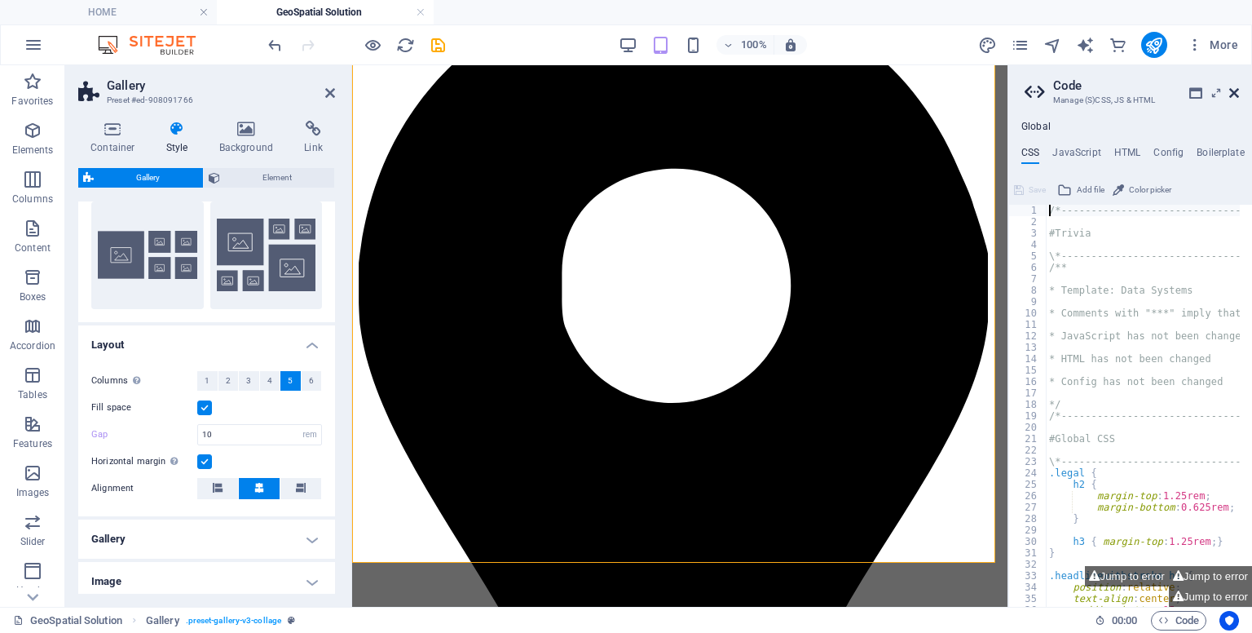
click at [1238, 98] on icon at bounding box center [1235, 92] width 10 height 13
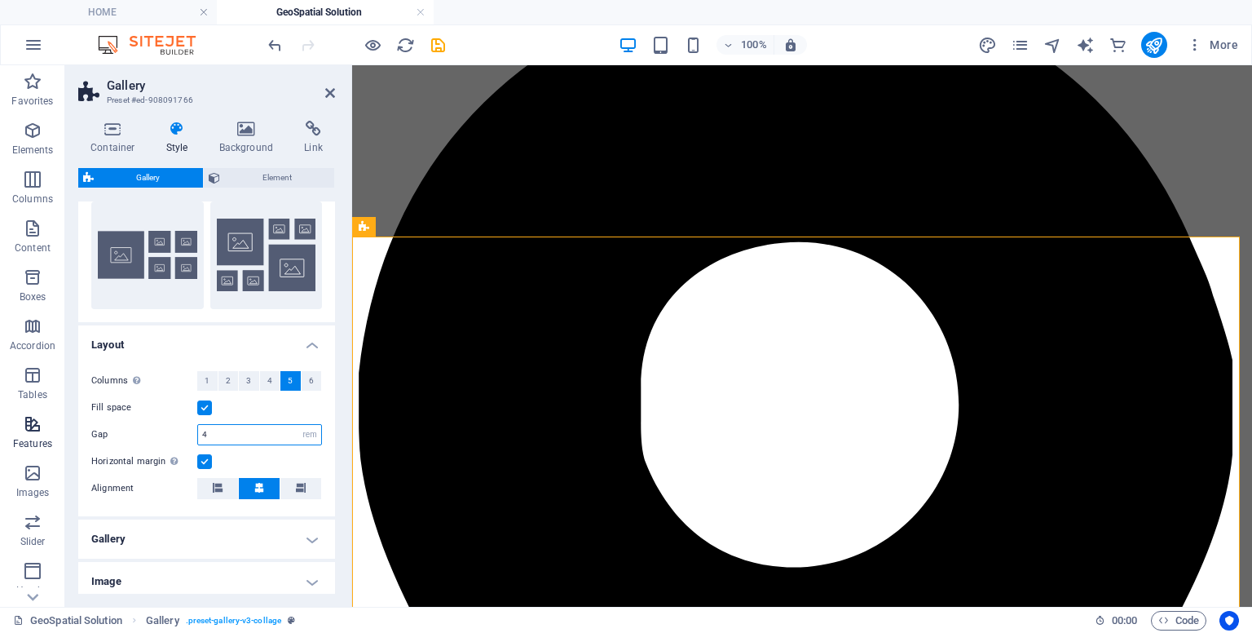
drag, startPoint x: 248, startPoint y: 438, endPoint x: 57, endPoint y: 409, distance: 192.9
click at [57, 409] on section "Favorites Elements Columns Content Boxes Accordion Tables Features Images Slide…" at bounding box center [626, 335] width 1252 height 541
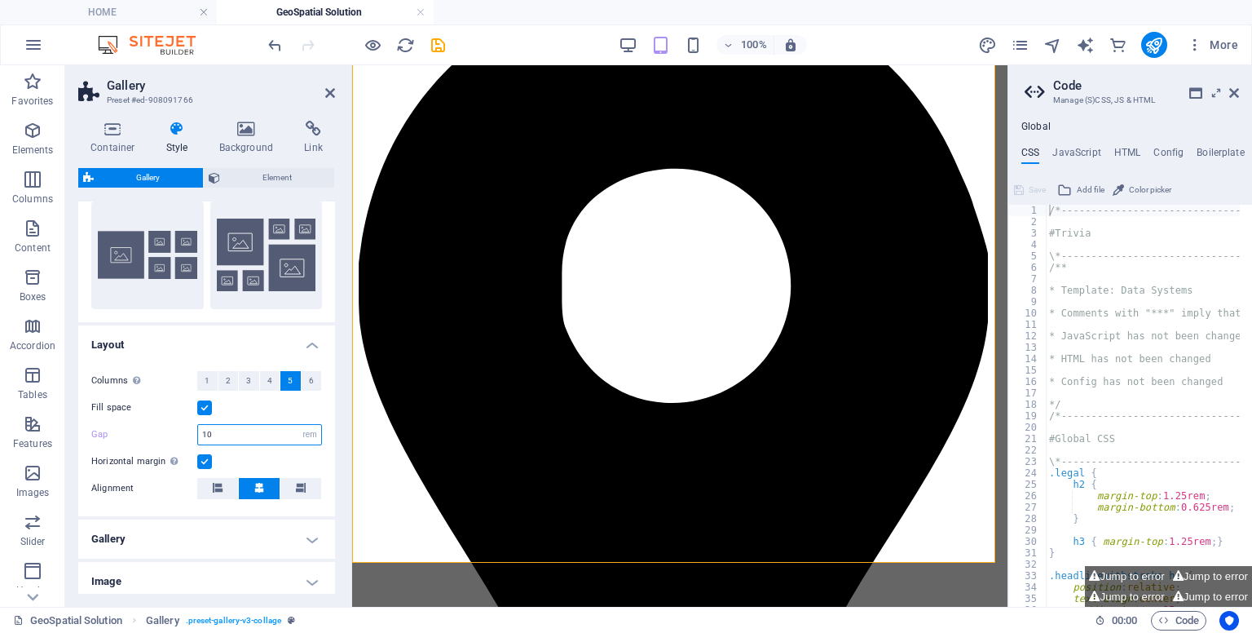
drag, startPoint x: 249, startPoint y: 433, endPoint x: 130, endPoint y: 419, distance: 119.0
click at [130, 419] on div "Columns Only if "Style" is set to "Default". 1 2 3 4 5 6 Fill space Gap 10 px r…" at bounding box center [206, 435] width 263 height 161
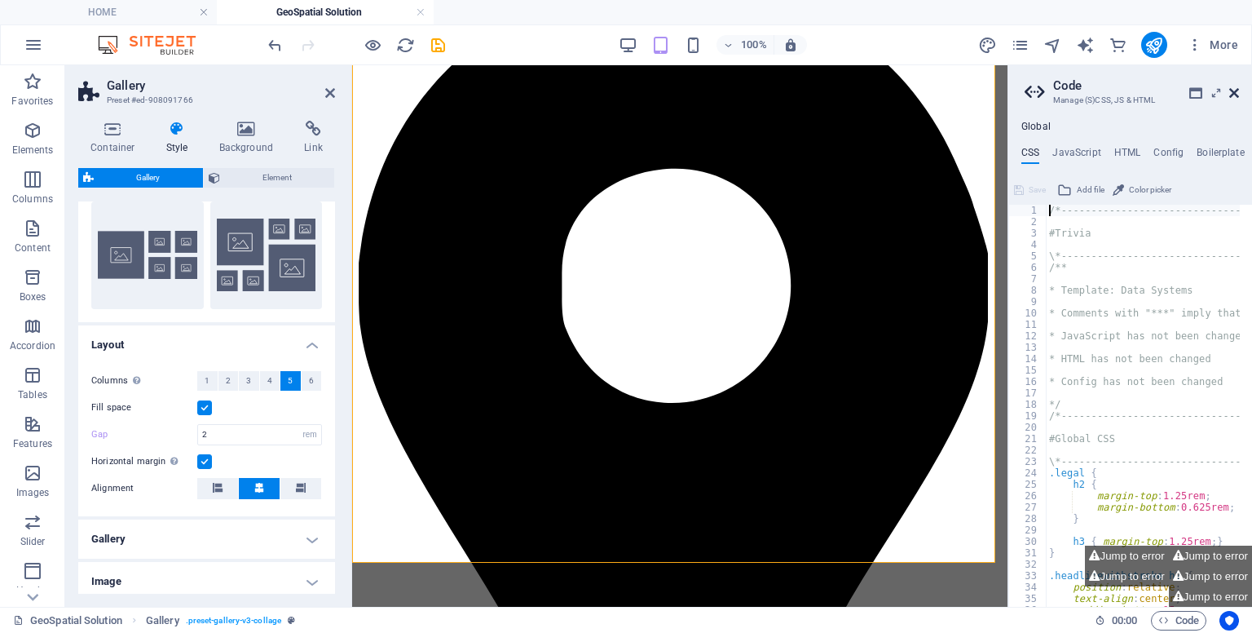
click at [1234, 86] on icon at bounding box center [1235, 92] width 10 height 13
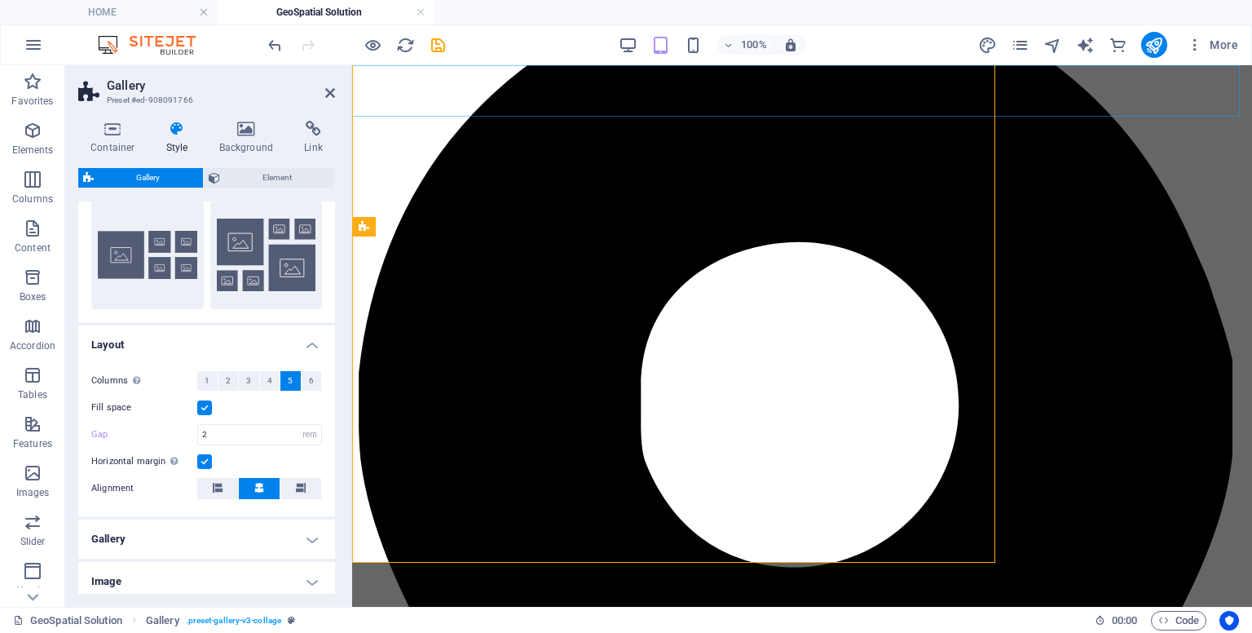
type input "0"
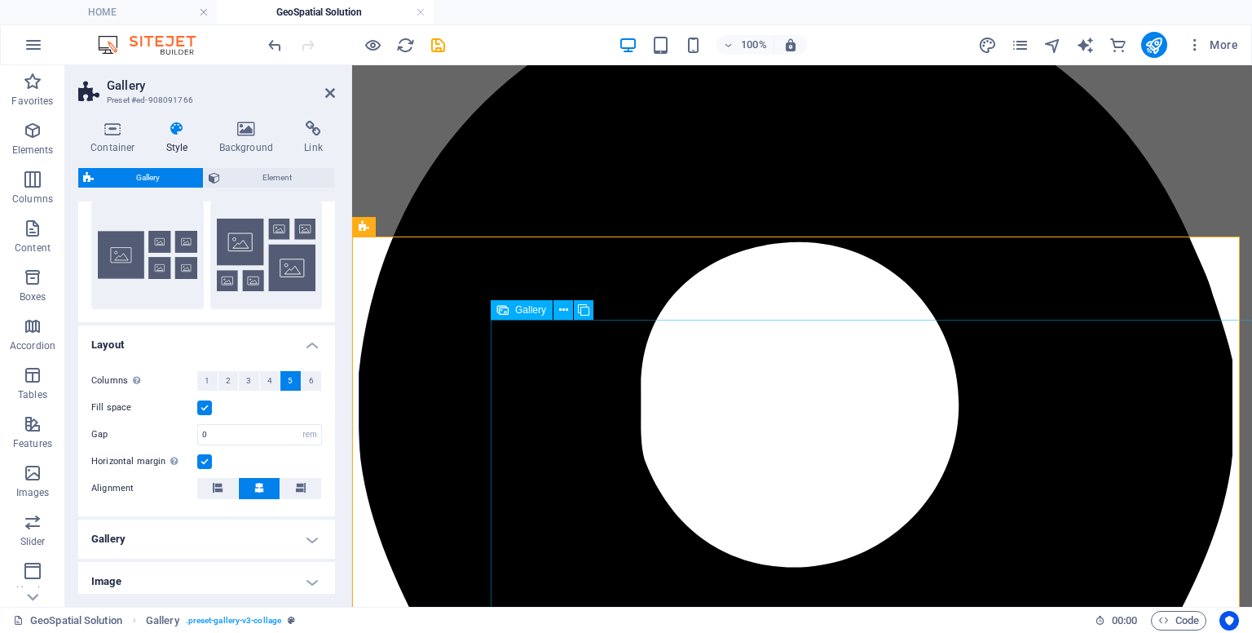
select select "px"
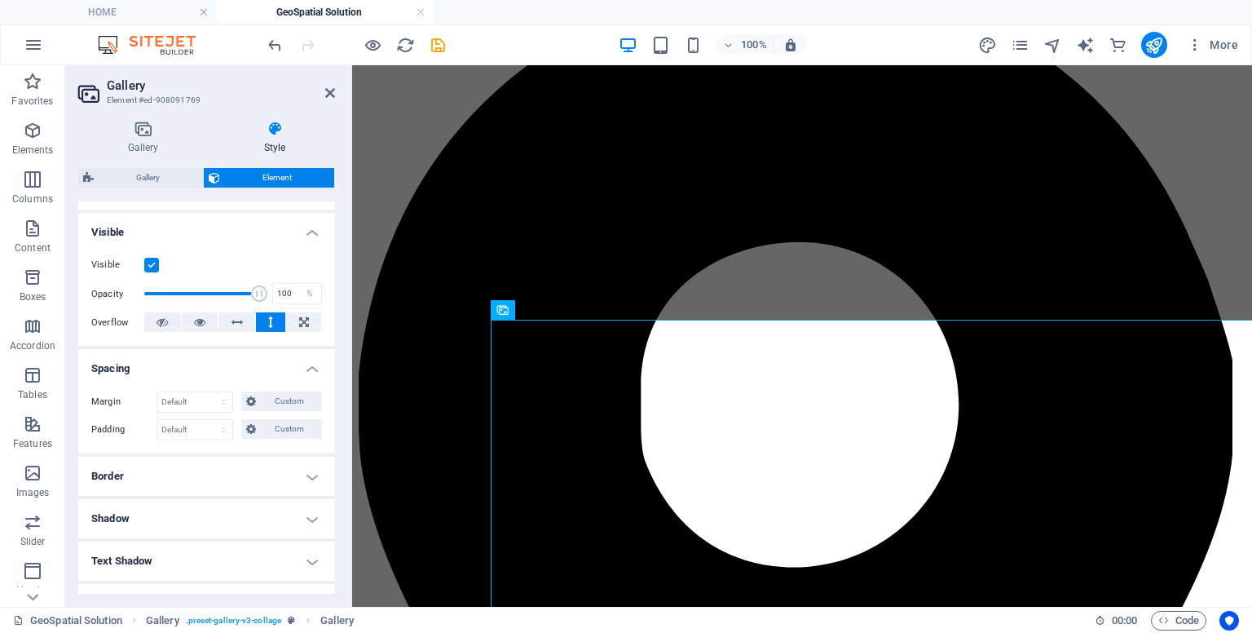
scroll to position [0, 0]
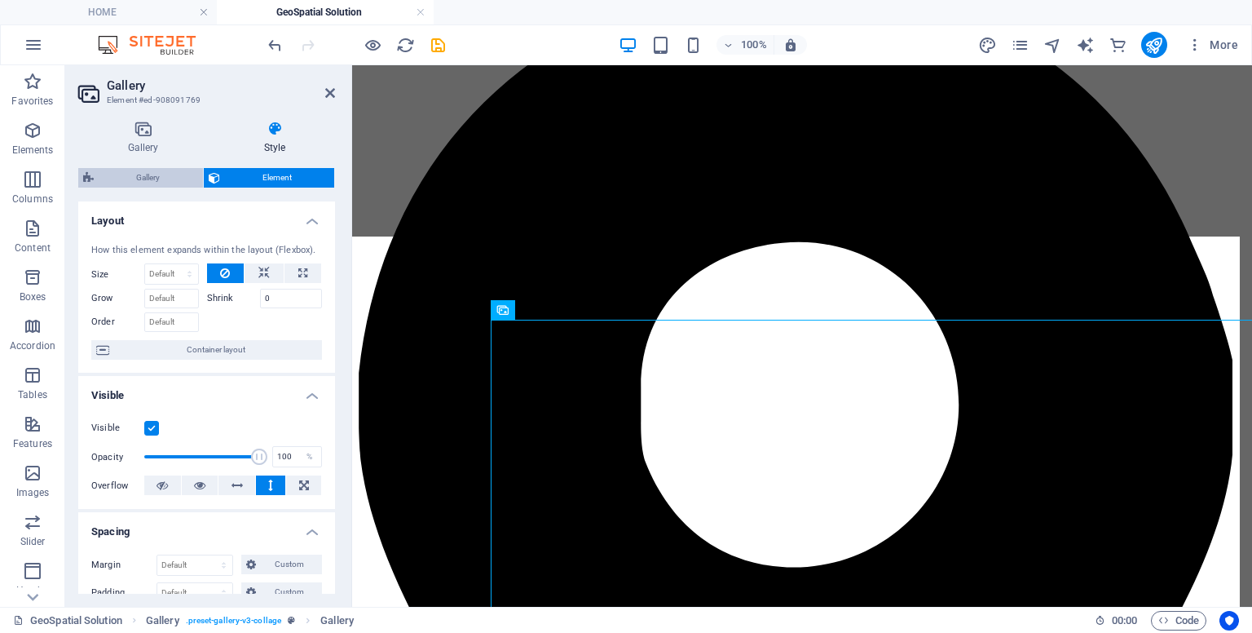
click at [126, 170] on span "Gallery" at bounding box center [148, 178] width 99 height 20
select select "rem"
select select "preset-gallery-v3-collage"
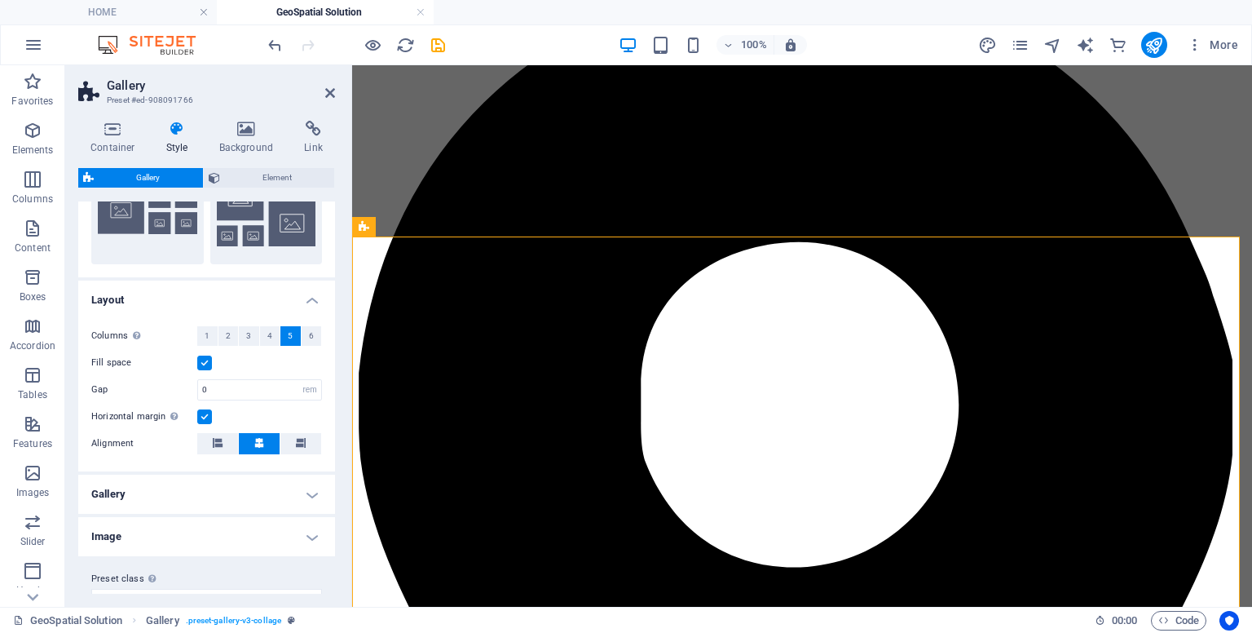
scroll to position [342, 0]
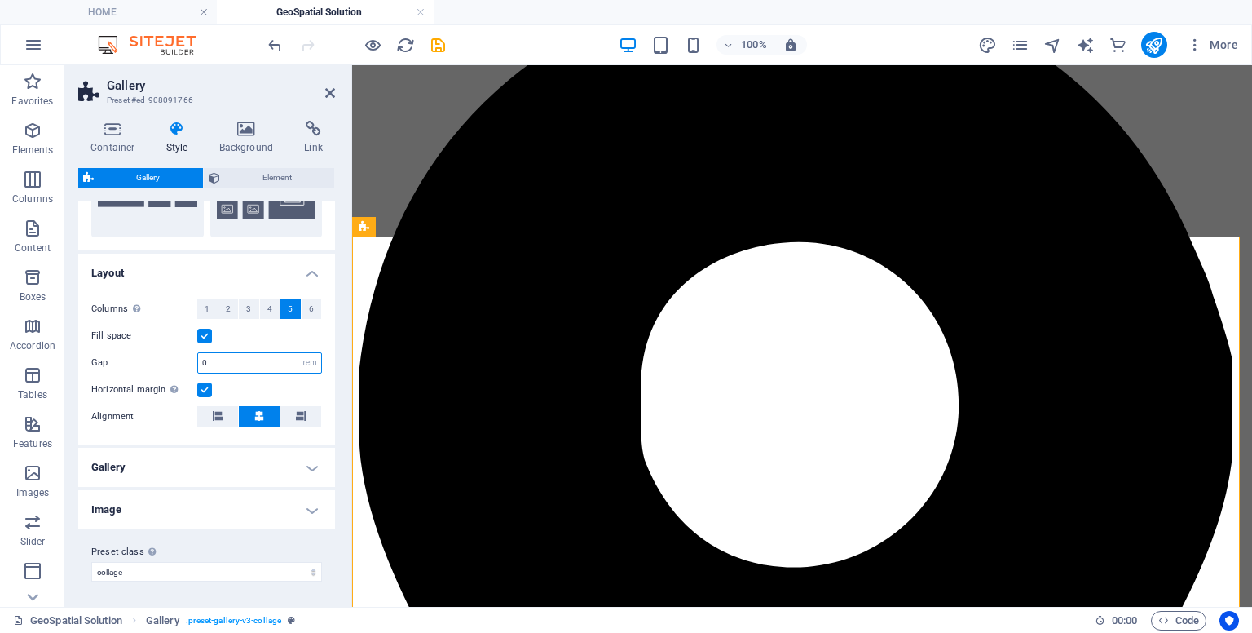
drag, startPoint x: 228, startPoint y: 367, endPoint x: 182, endPoint y: 364, distance: 46.5
click at [182, 364] on div "Gap 0 px rem % vh vw" at bounding box center [206, 362] width 231 height 21
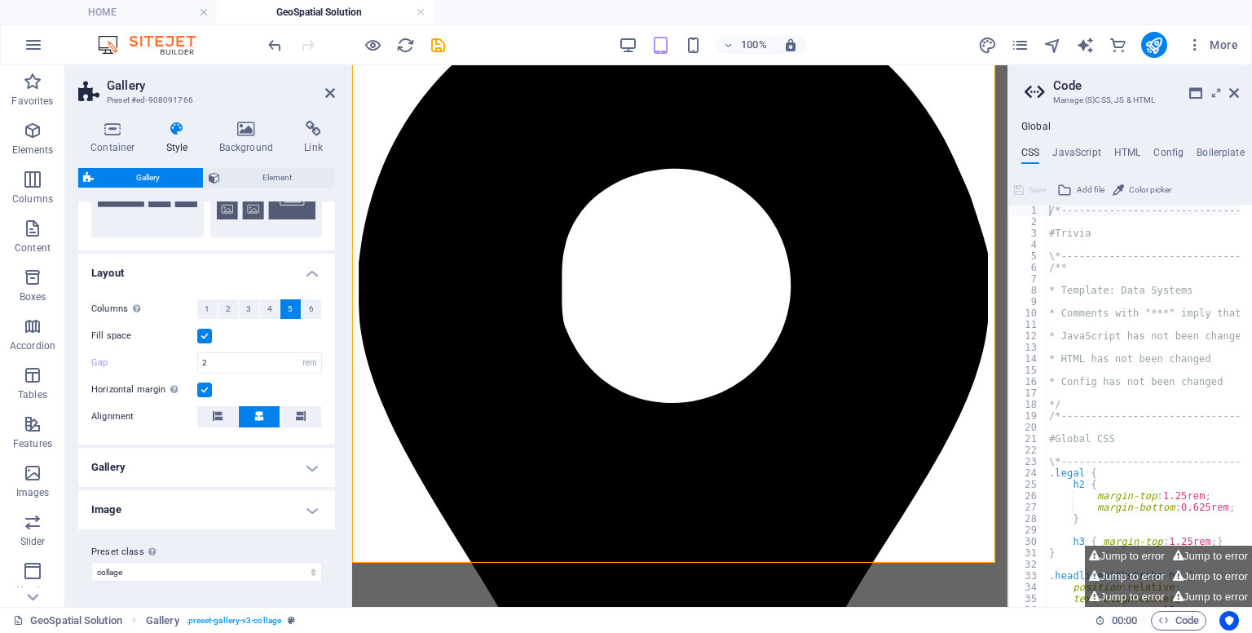
click at [1217, 105] on header "Code Manage (S)CSS, JS & HTML" at bounding box center [1132, 86] width 214 height 42
click at [1230, 91] on icon at bounding box center [1235, 92] width 10 height 13
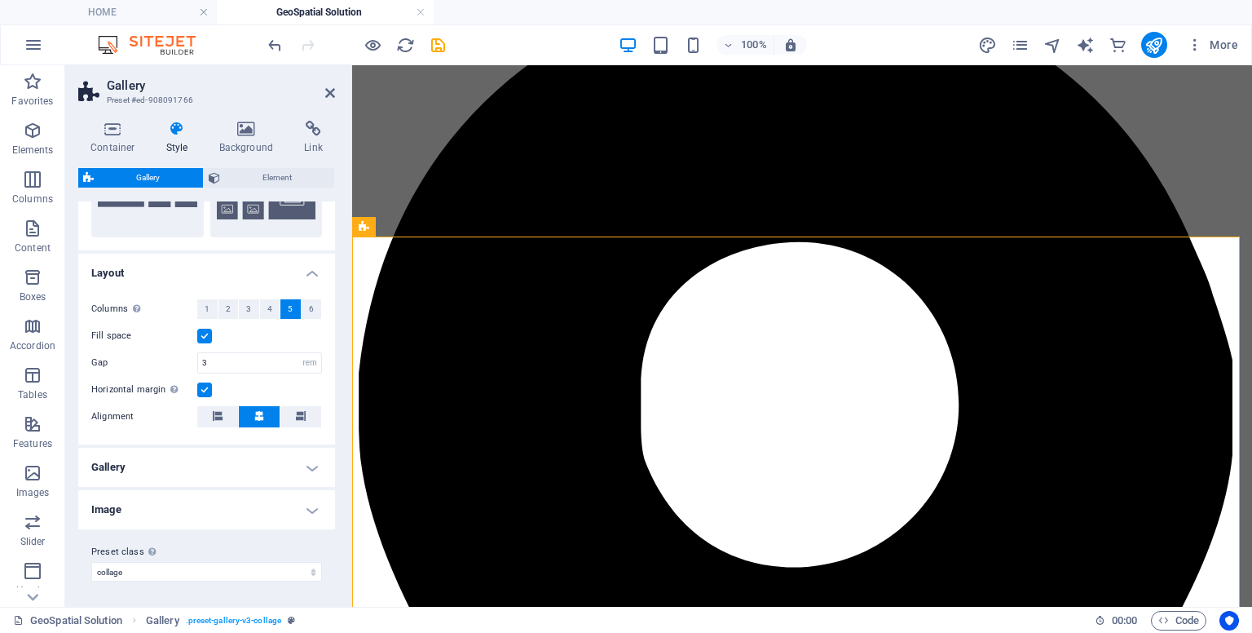
click at [205, 380] on div "Horizontal margin Only if the containers "Content width" is not set to "Default"" at bounding box center [206, 390] width 231 height 20
click at [205, 383] on label at bounding box center [204, 389] width 15 height 15
click at [0, 0] on input "Horizontal margin Only if the containers "Content width" is not set to "Default"" at bounding box center [0, 0] width 0 height 0
type input "2"
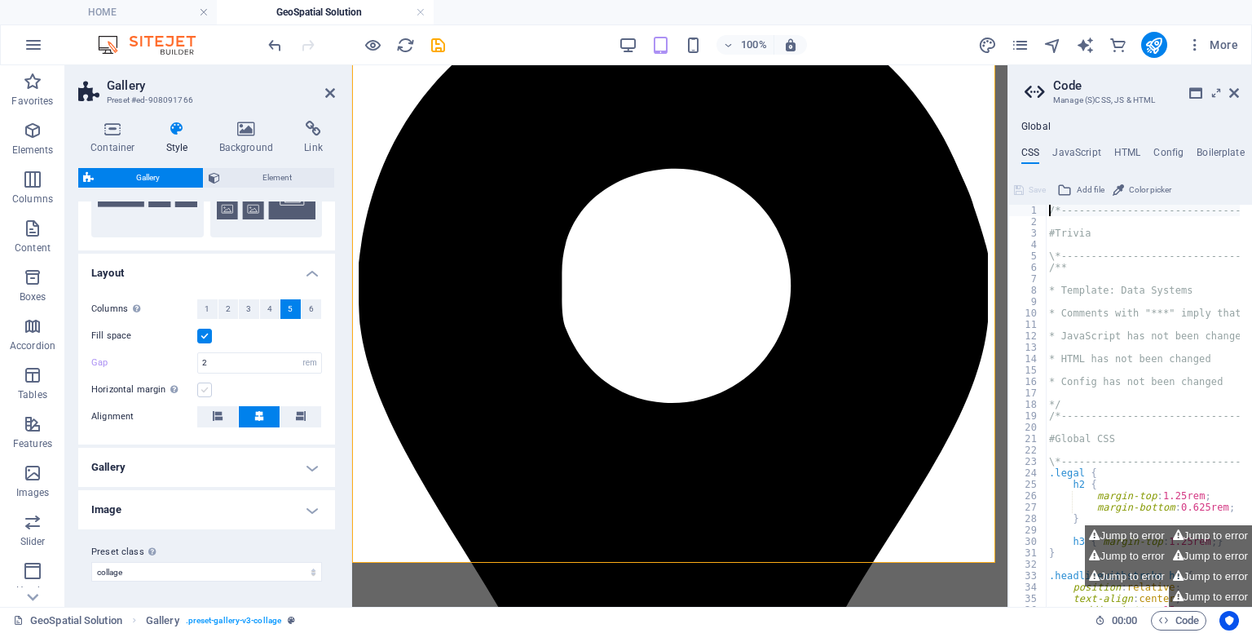
click at [206, 386] on label at bounding box center [204, 389] width 15 height 15
click at [0, 0] on input "Horizontal margin Only if the containers "Content width" is not set to "Default"" at bounding box center [0, 0] width 0 height 0
click at [213, 364] on input "2" at bounding box center [259, 363] width 123 height 20
click at [208, 333] on label at bounding box center [204, 336] width 15 height 15
click at [0, 0] on input "Fill space" at bounding box center [0, 0] width 0 height 0
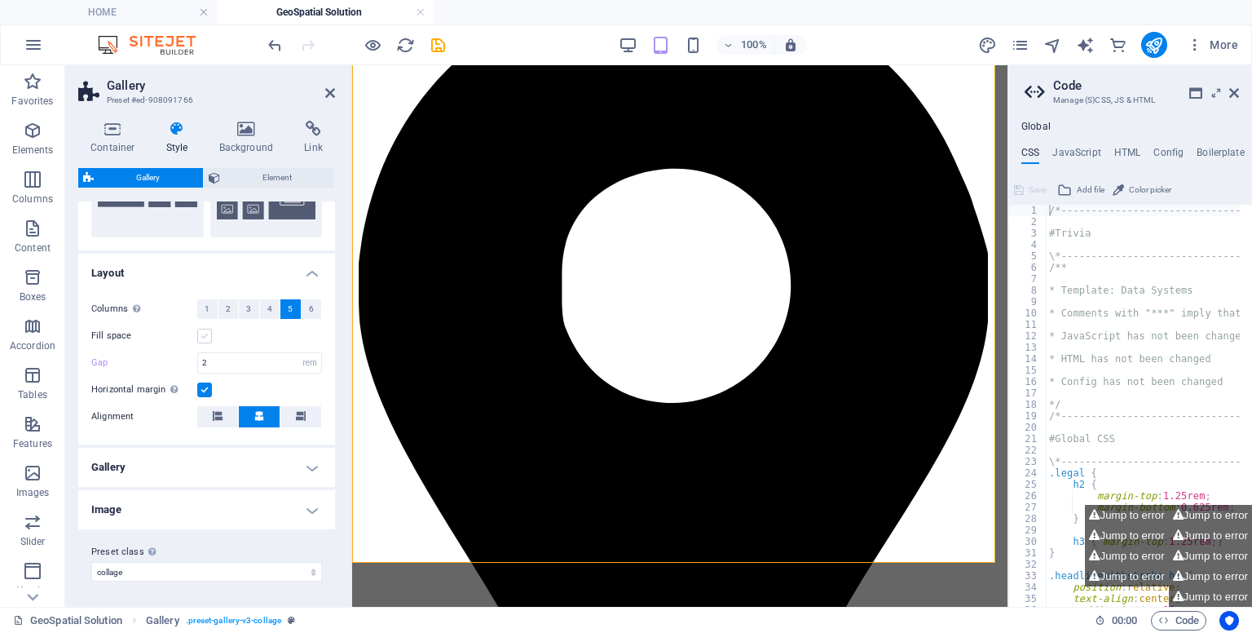
click at [208, 333] on label at bounding box center [204, 336] width 15 height 15
click at [0, 0] on input "Fill space" at bounding box center [0, 0] width 0 height 0
click at [251, 307] on button "3" at bounding box center [249, 309] width 20 height 20
click at [331, 95] on icon at bounding box center [330, 92] width 10 height 13
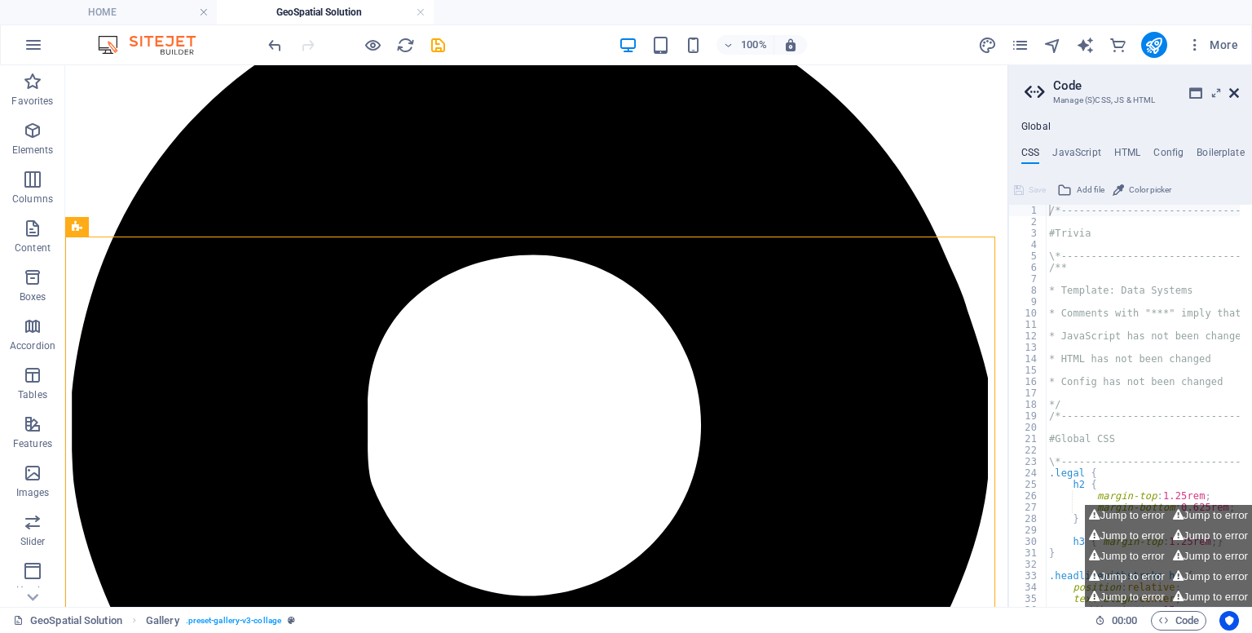
click at [1237, 91] on icon at bounding box center [1235, 92] width 10 height 13
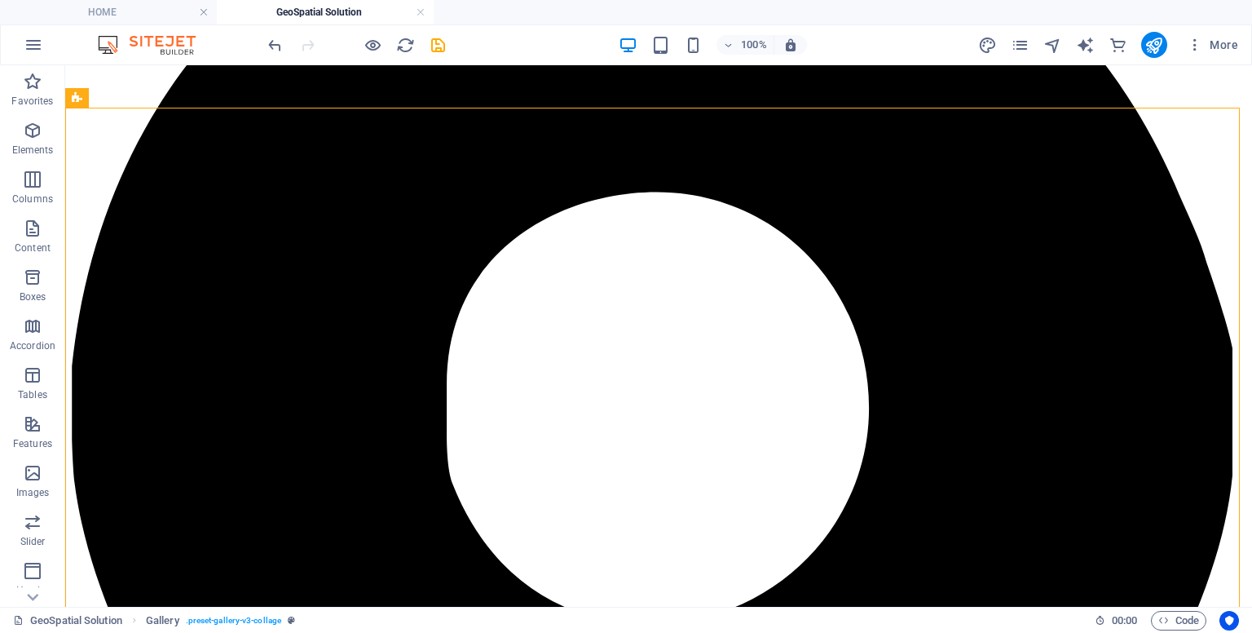
scroll to position [353, 0]
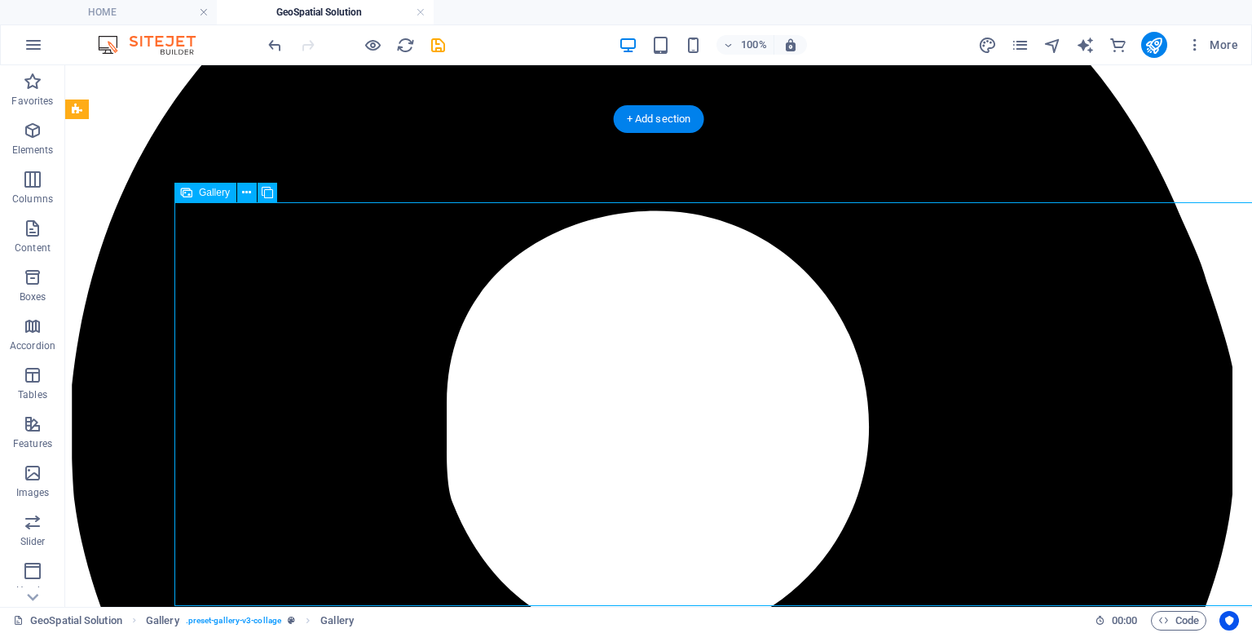
select select "px"
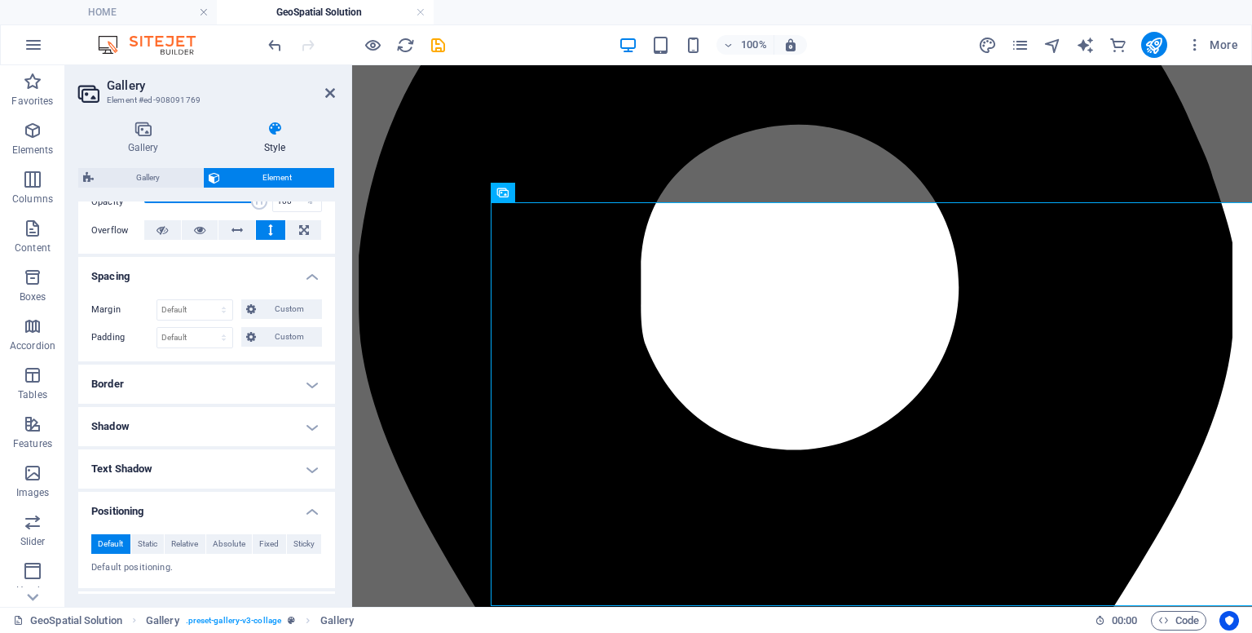
scroll to position [259, 0]
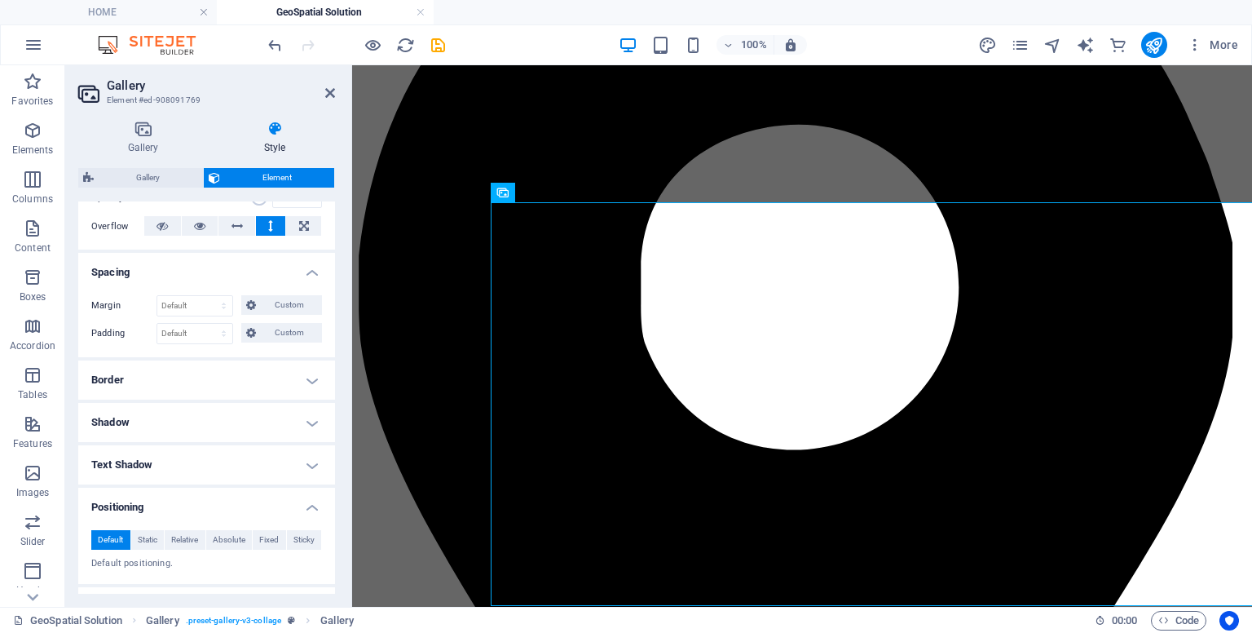
click at [304, 506] on h4 "Positioning" at bounding box center [206, 502] width 257 height 29
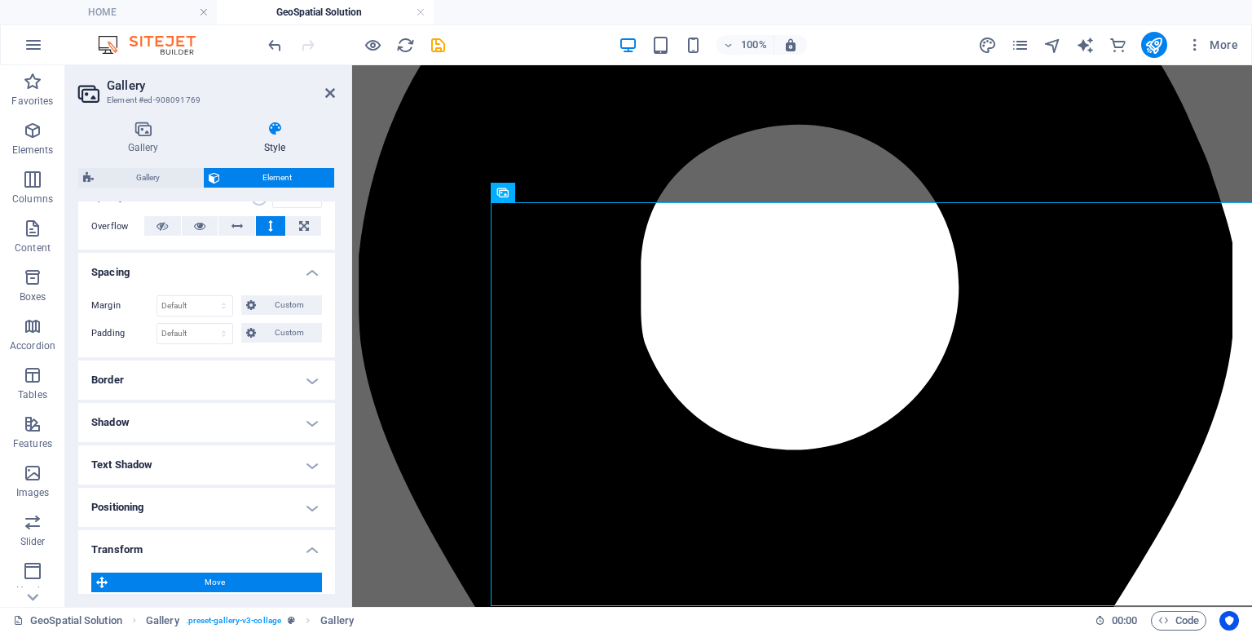
click at [304, 506] on h4 "Positioning" at bounding box center [206, 507] width 257 height 39
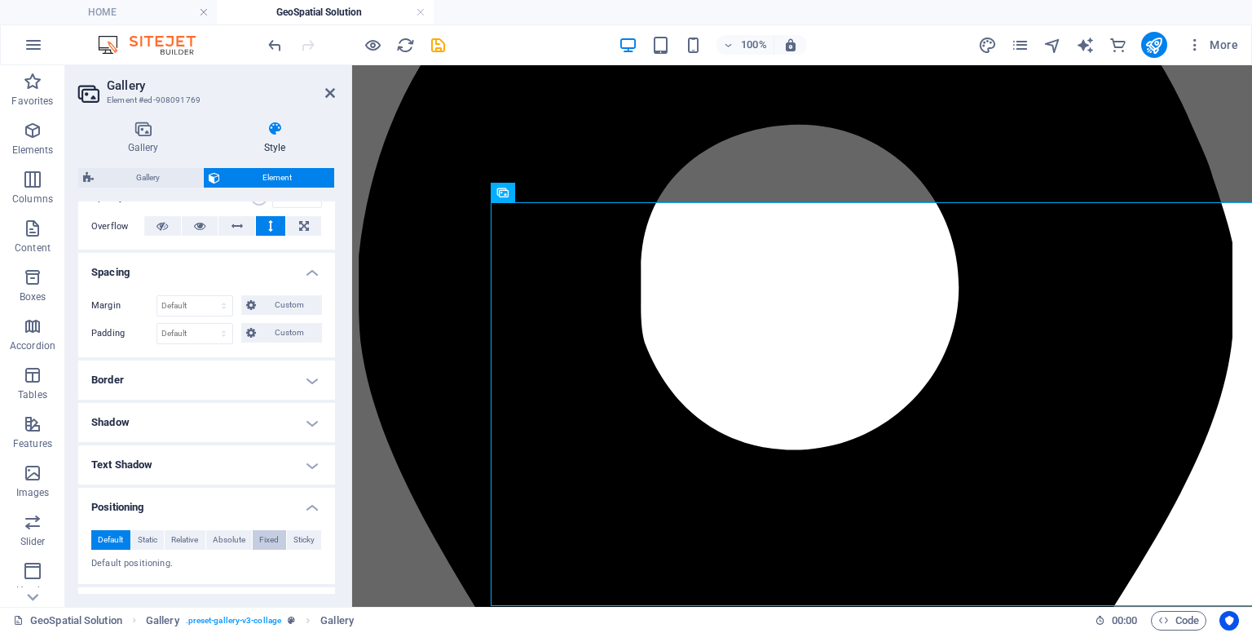
click at [276, 540] on span "Fixed" at bounding box center [269, 540] width 20 height 20
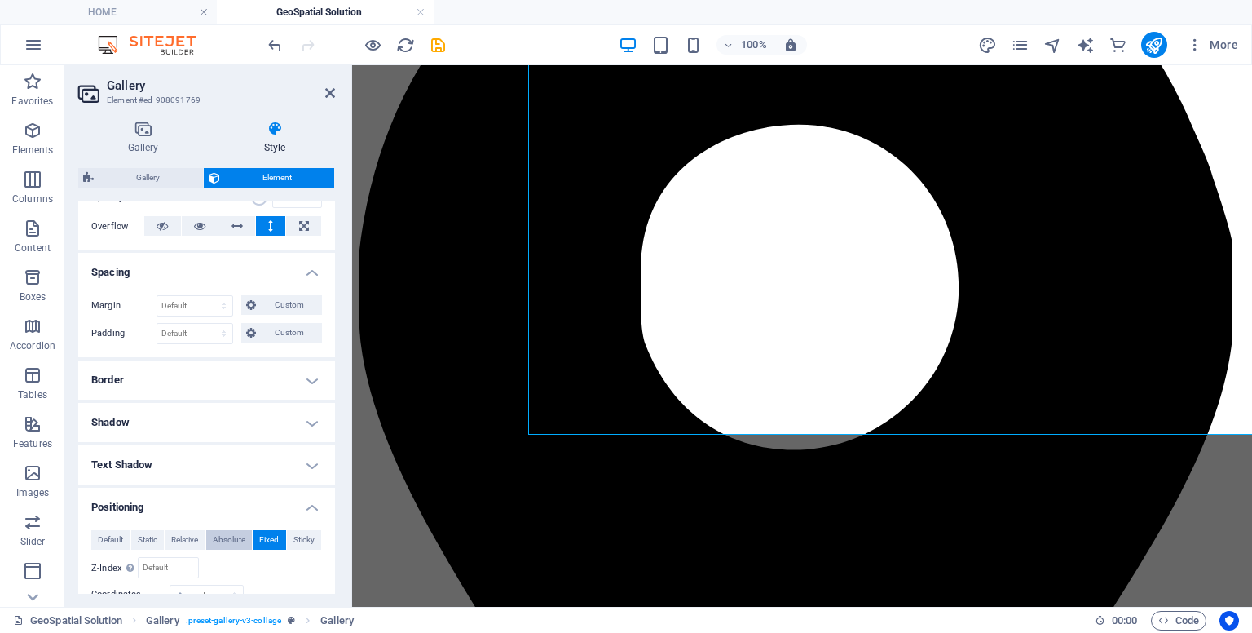
click at [244, 539] on span "Absolute" at bounding box center [229, 540] width 33 height 20
click at [177, 542] on span "Relative" at bounding box center [184, 540] width 27 height 20
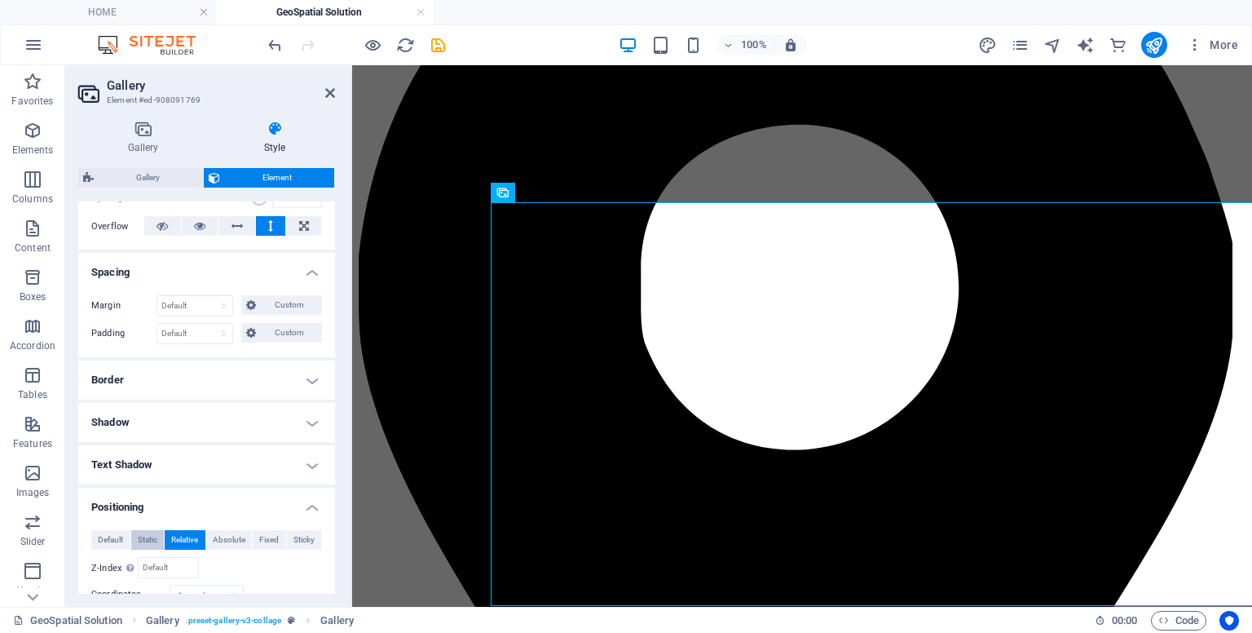
click at [138, 542] on span "Static" at bounding box center [148, 540] width 20 height 20
click at [119, 542] on span "Default" at bounding box center [110, 540] width 25 height 20
click at [173, 542] on span "Relative" at bounding box center [184, 540] width 27 height 20
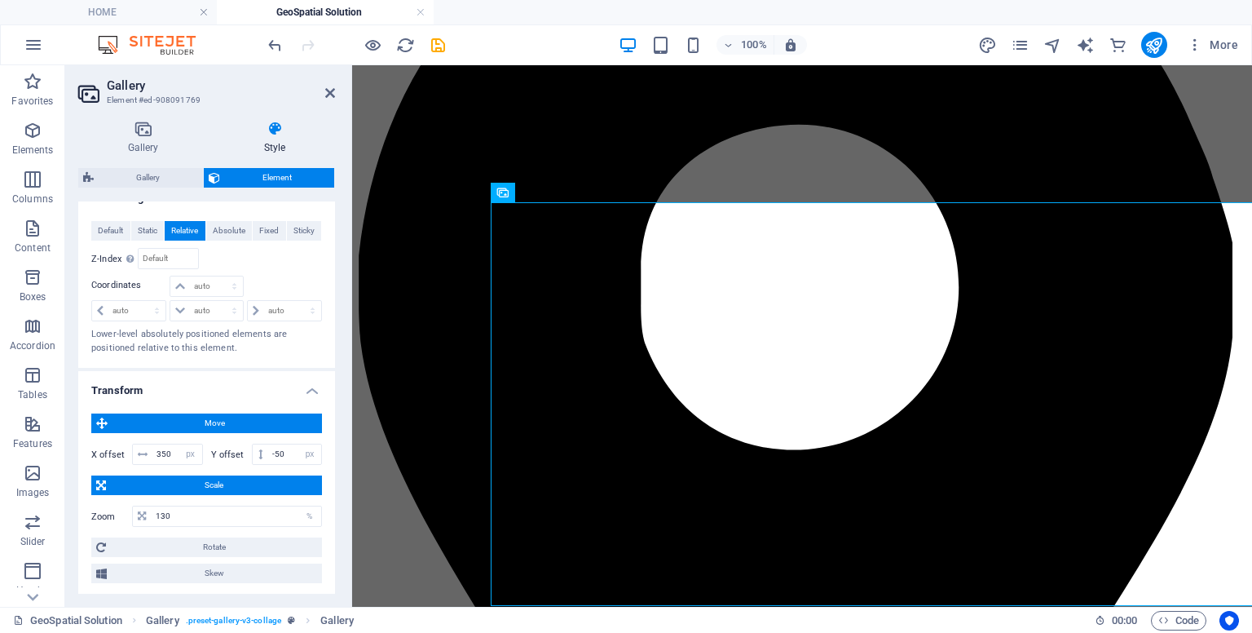
scroll to position [0, 0]
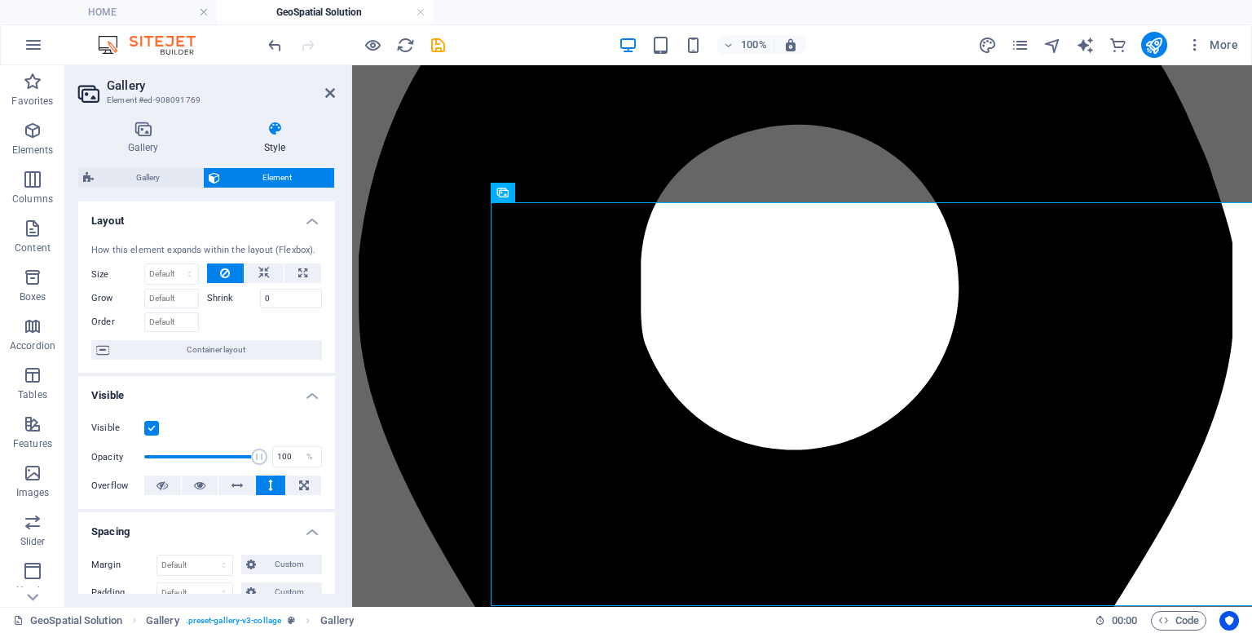
drag, startPoint x: 332, startPoint y: 415, endPoint x: 23, endPoint y: 193, distance: 380.4
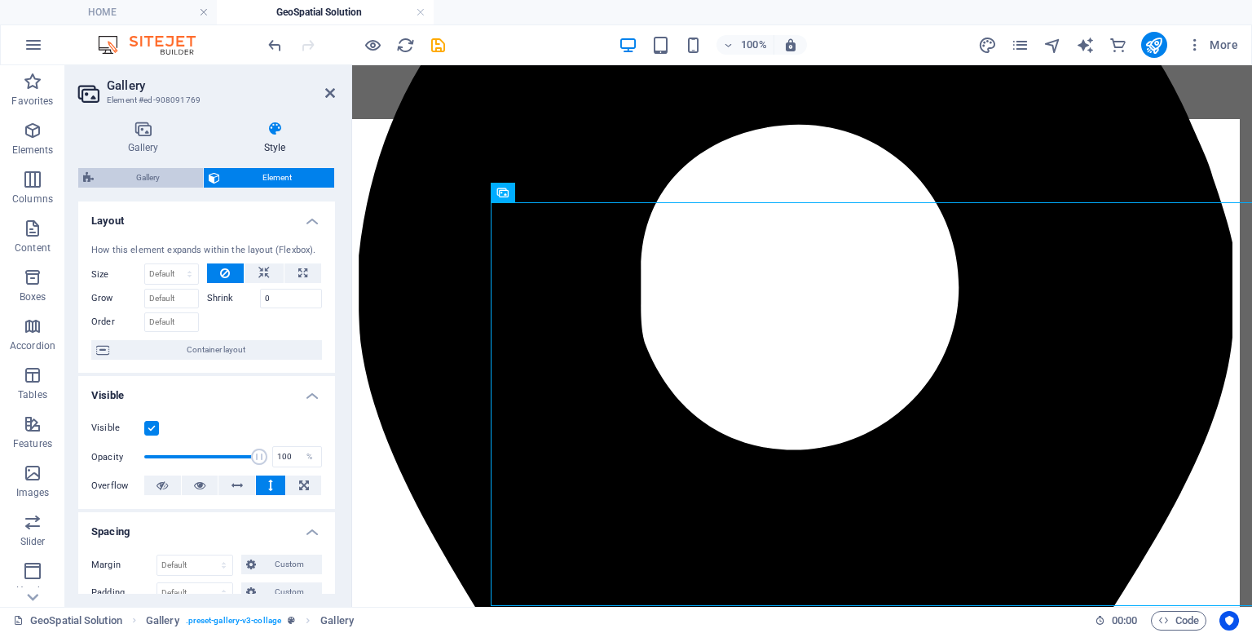
click at [140, 176] on span "Gallery" at bounding box center [148, 178] width 99 height 20
select select "rem"
select select "preset-gallery-v3-collage"
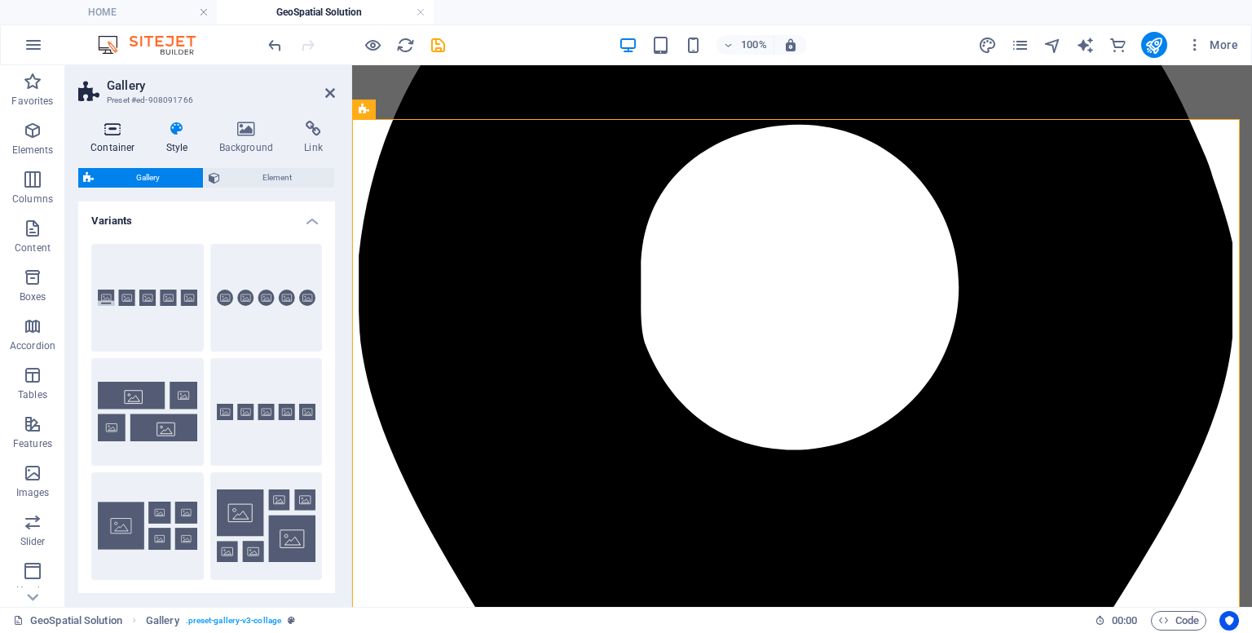
click at [100, 127] on icon at bounding box center [112, 129] width 69 height 16
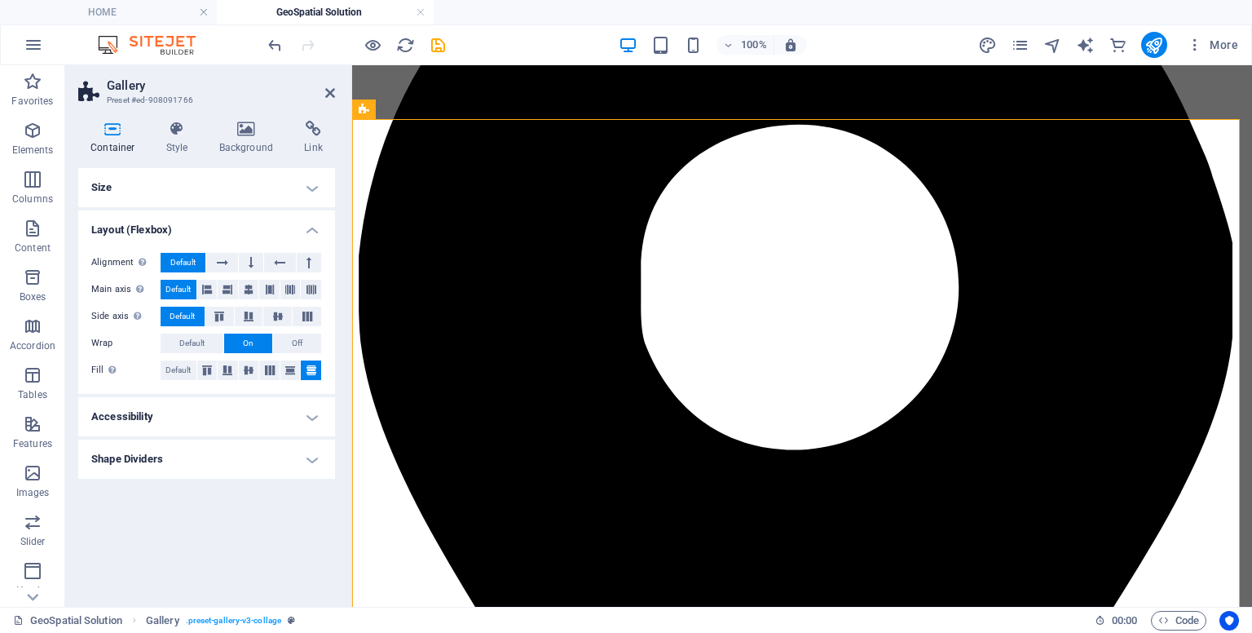
click at [303, 193] on h4 "Size" at bounding box center [206, 187] width 257 height 39
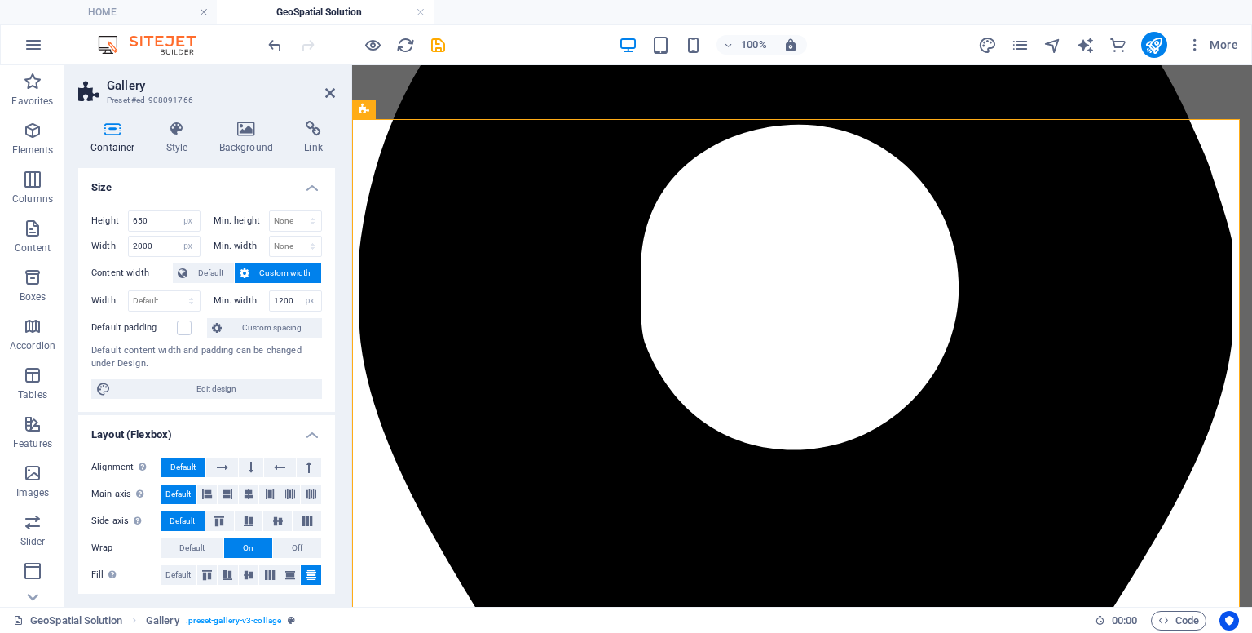
click at [303, 193] on h4 "Size" at bounding box center [206, 182] width 257 height 29
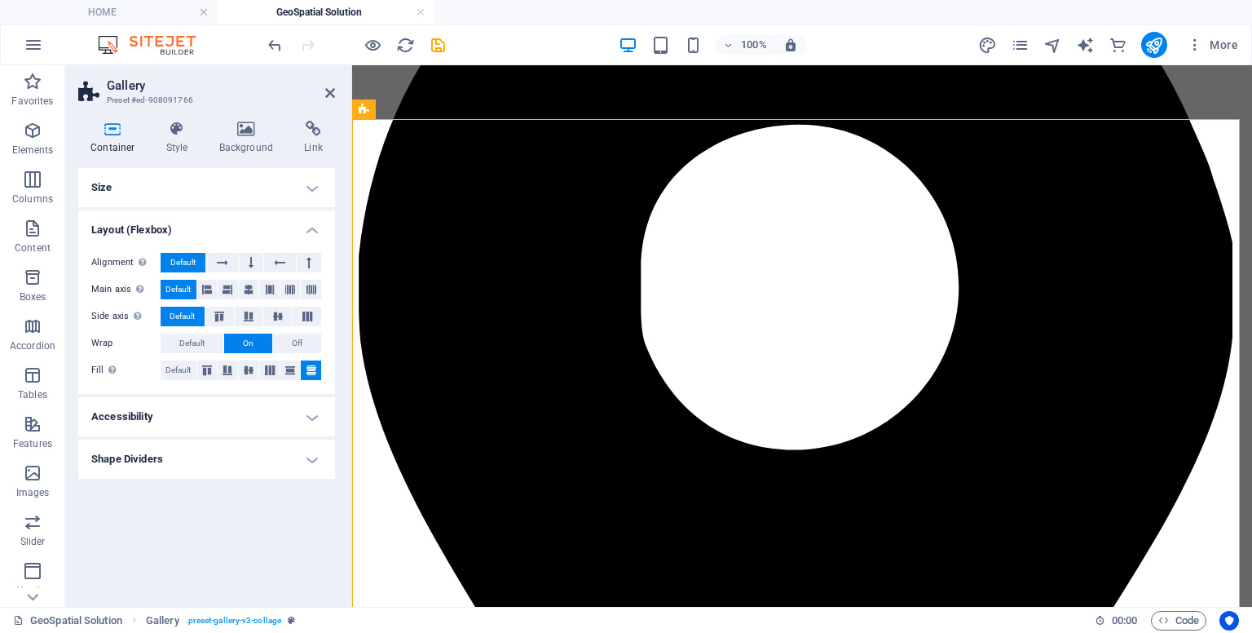
click at [252, 425] on h4 "Accessibility" at bounding box center [206, 416] width 257 height 39
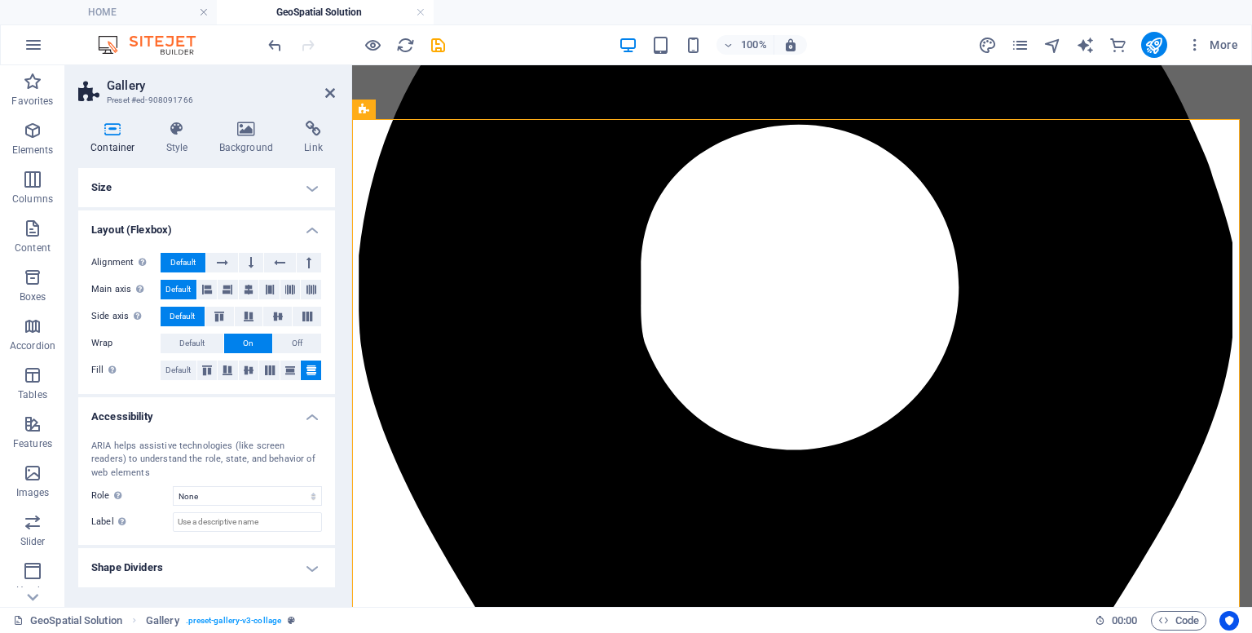
click at [252, 425] on h4 "Accessibility" at bounding box center [206, 411] width 257 height 29
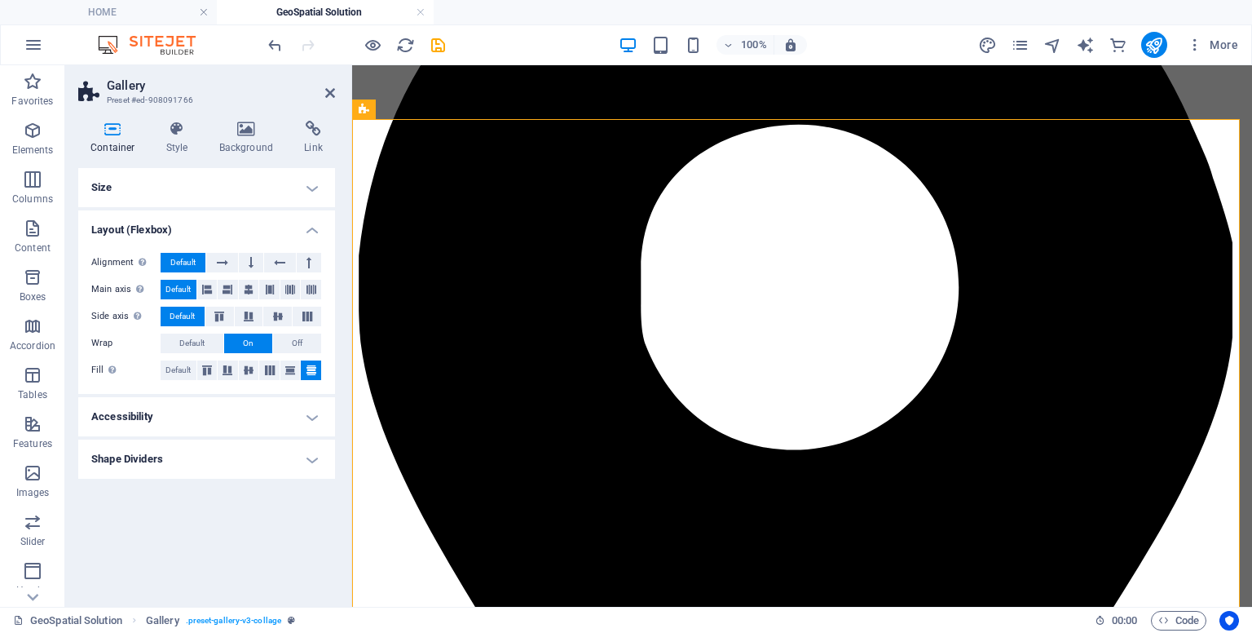
click at [225, 458] on h4 "Shape Dividers" at bounding box center [206, 458] width 257 height 39
click at [225, 458] on h4 "Shape Dividers" at bounding box center [206, 453] width 257 height 29
click at [238, 351] on button "On" at bounding box center [248, 343] width 48 height 20
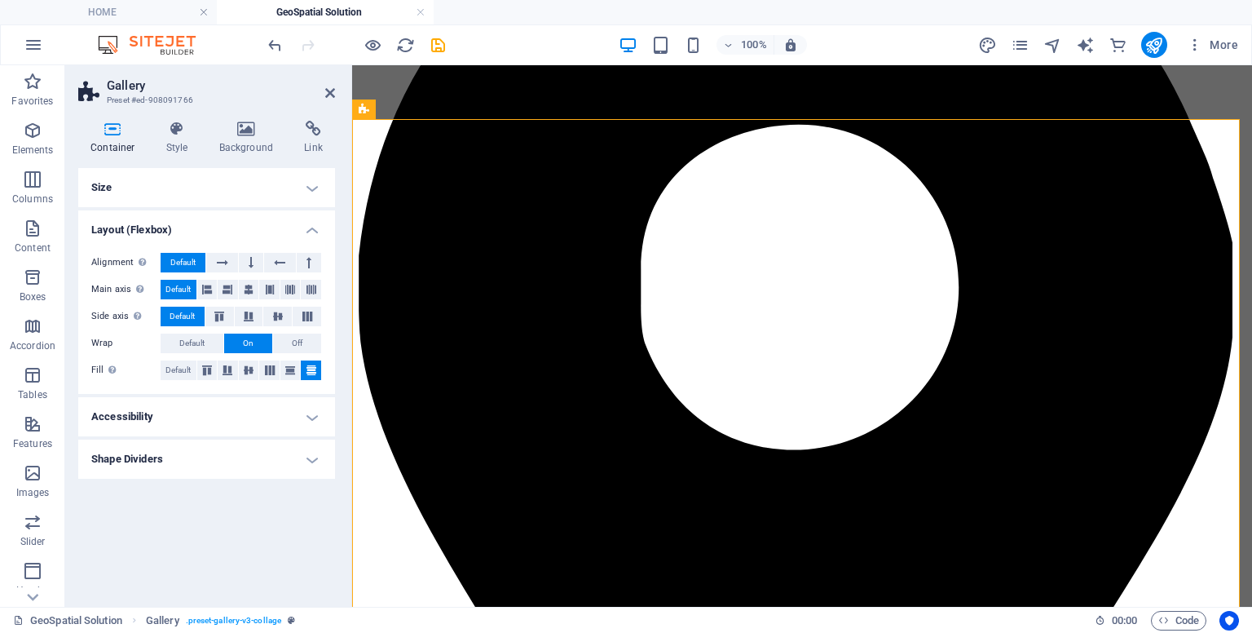
click at [238, 192] on h4 "Size" at bounding box center [206, 187] width 257 height 39
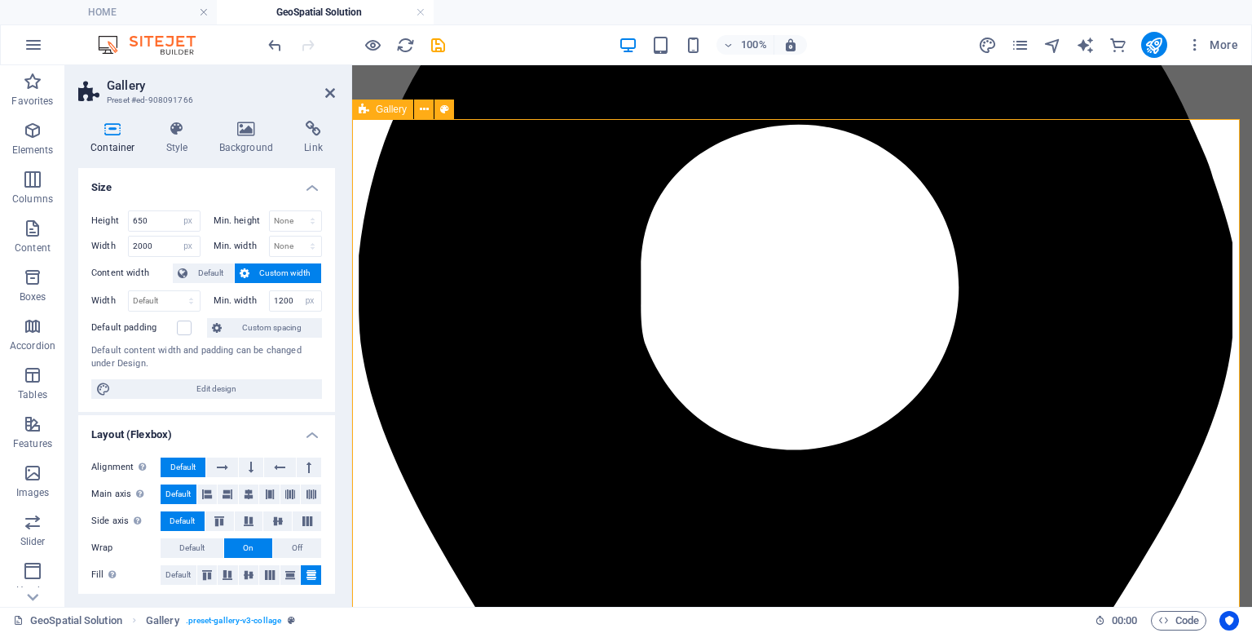
drag, startPoint x: 682, startPoint y: 440, endPoint x: 355, endPoint y: 489, distance: 330.6
click at [301, 149] on h4 "Link" at bounding box center [313, 138] width 43 height 34
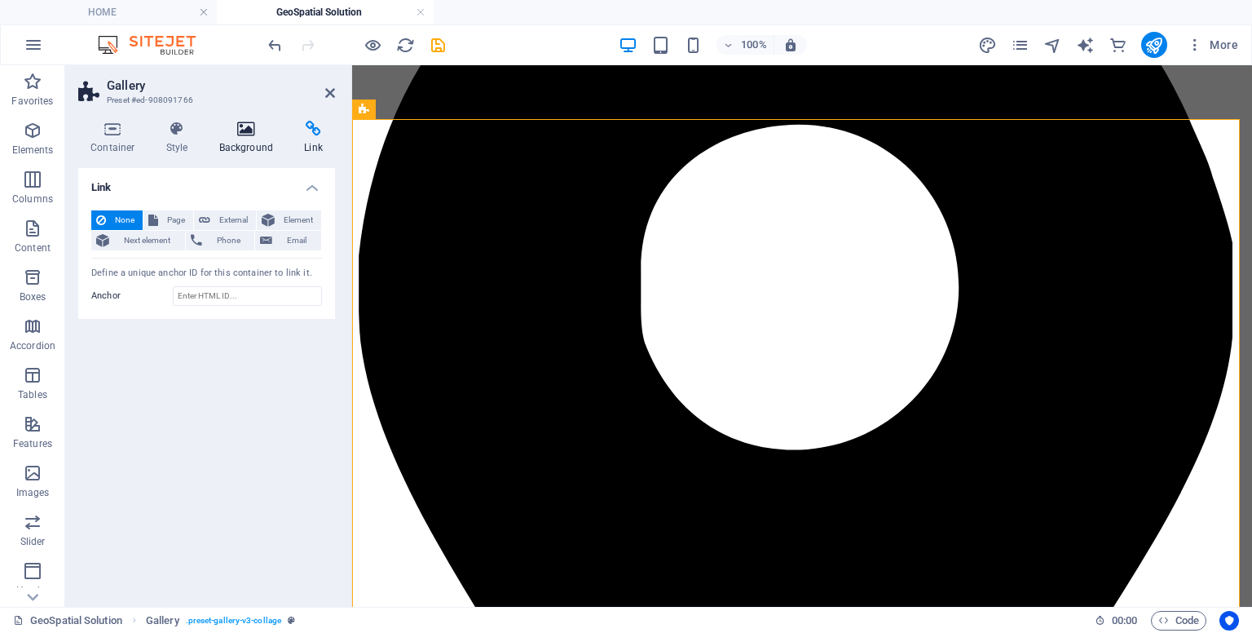
click at [257, 147] on h4 "Background" at bounding box center [250, 138] width 86 height 34
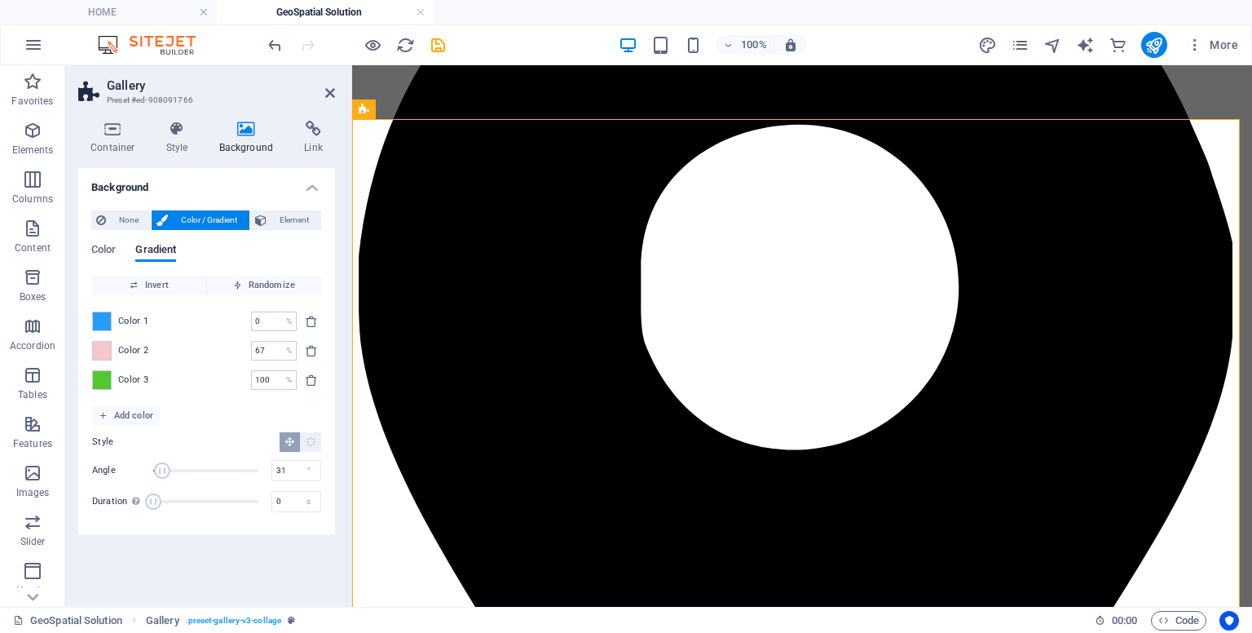
click at [173, 154] on div "Container Style Background Link Size Height 650 Default px rem % vh vw Min. hei…" at bounding box center [206, 357] width 257 height 473
click at [172, 145] on h4 "Style" at bounding box center [180, 138] width 53 height 34
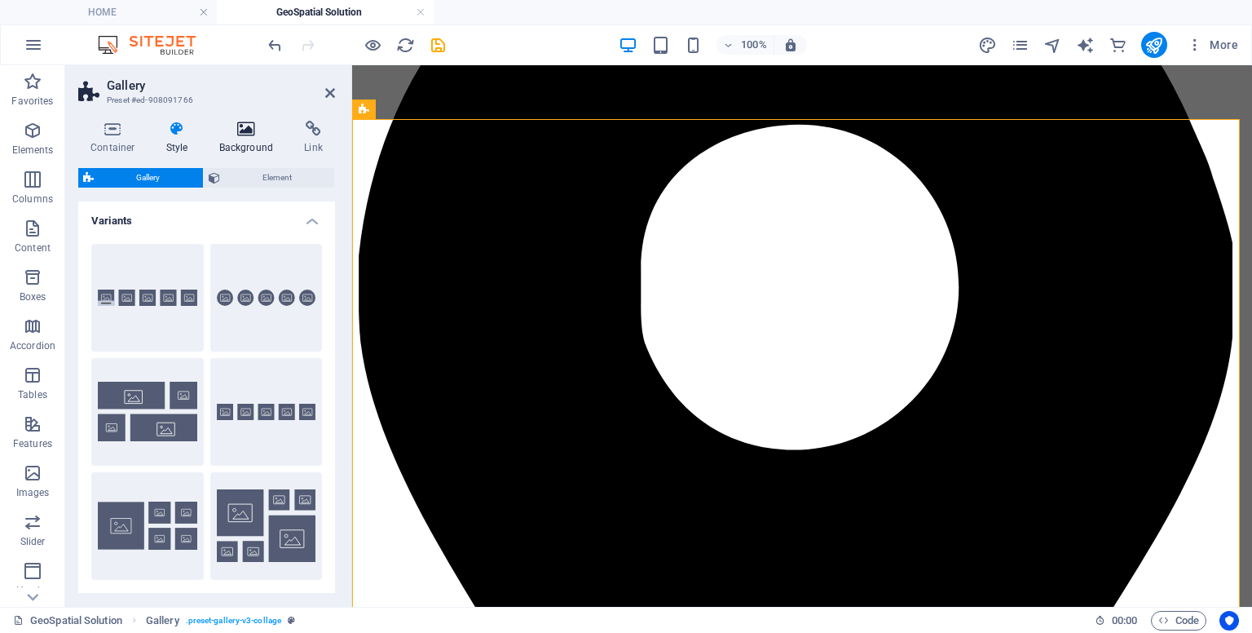
click at [236, 153] on h4 "Background" at bounding box center [250, 138] width 86 height 34
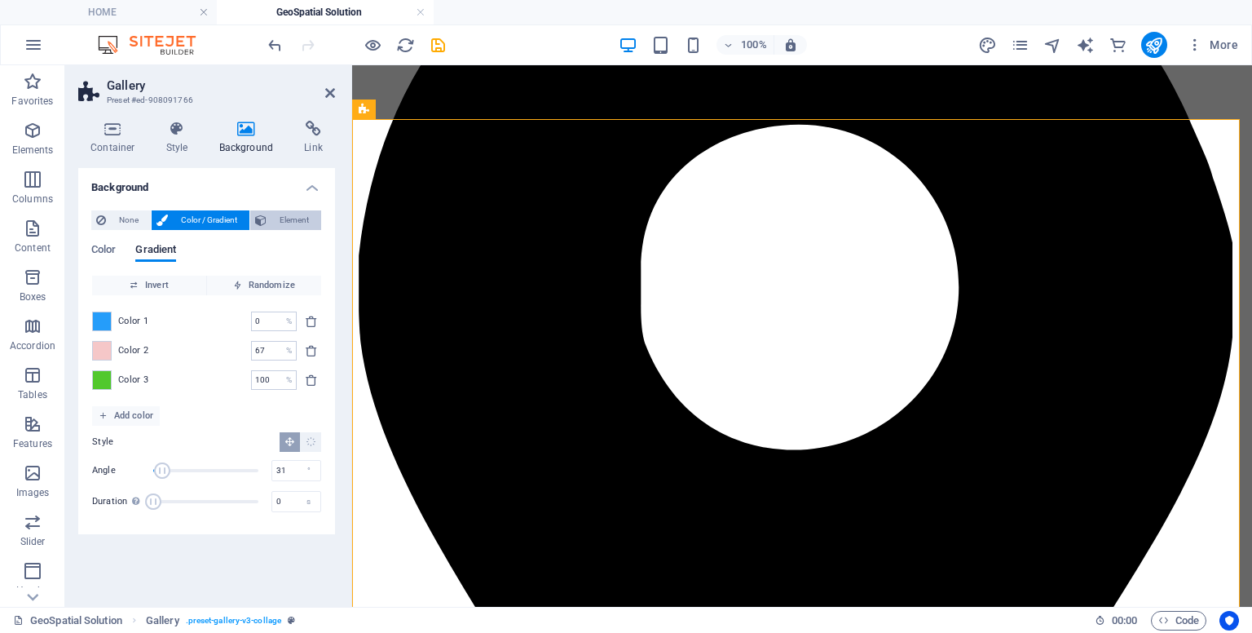
click at [272, 216] on span "Element" at bounding box center [294, 220] width 45 height 20
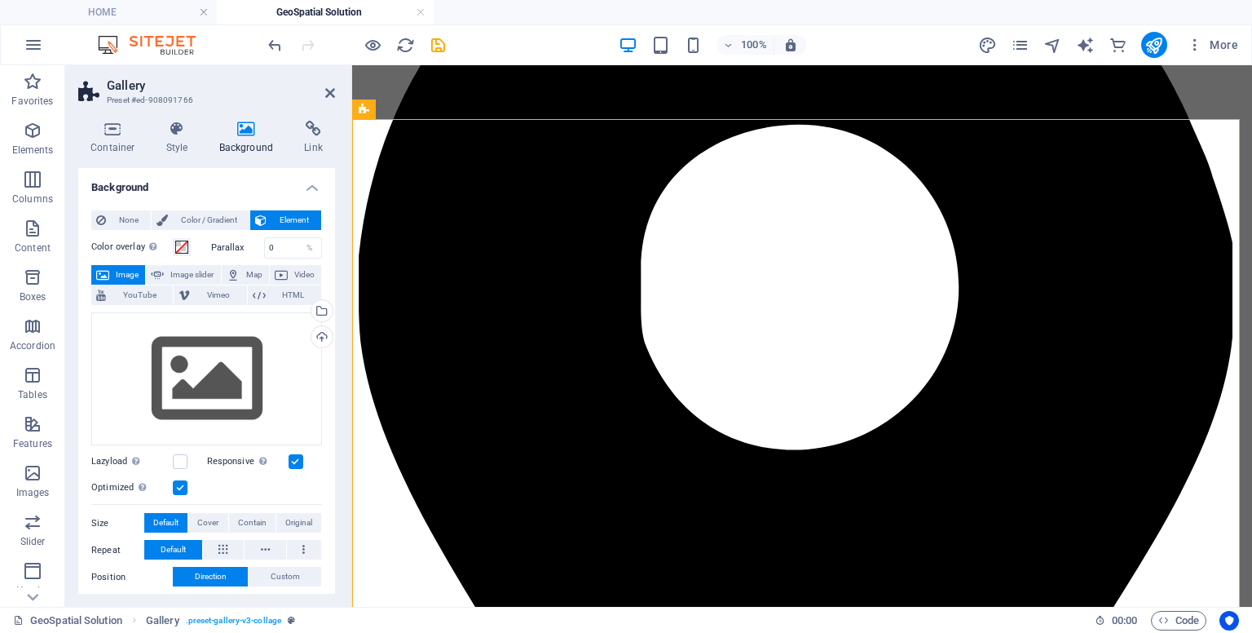
drag, startPoint x: 333, startPoint y: 395, endPoint x: 7, endPoint y: 266, distance: 349.9
click at [183, 223] on span "Color / Gradient" at bounding box center [209, 220] width 72 height 20
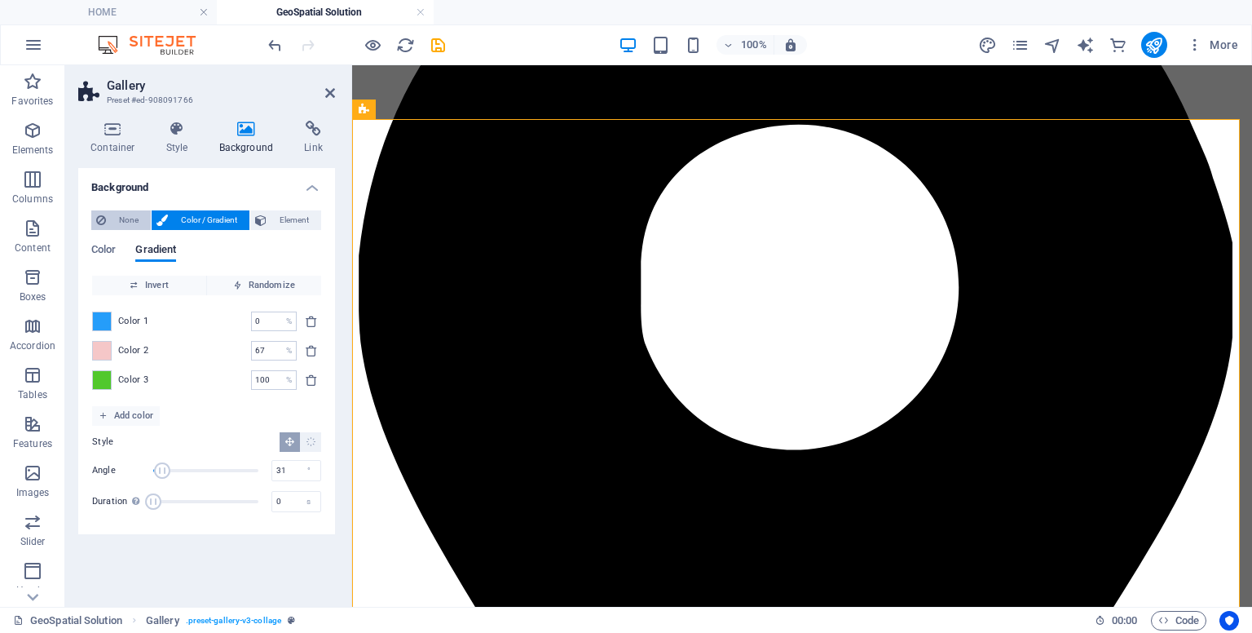
click at [128, 219] on span "None" at bounding box center [128, 220] width 35 height 20
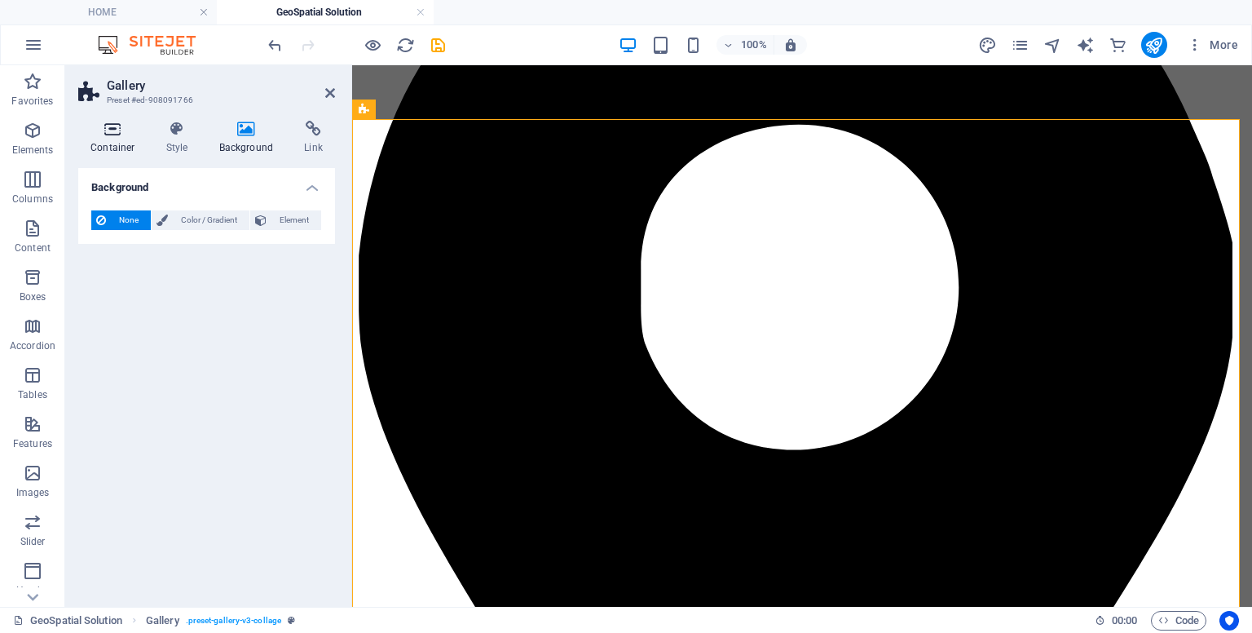
click at [121, 150] on h4 "Container" at bounding box center [116, 138] width 76 height 34
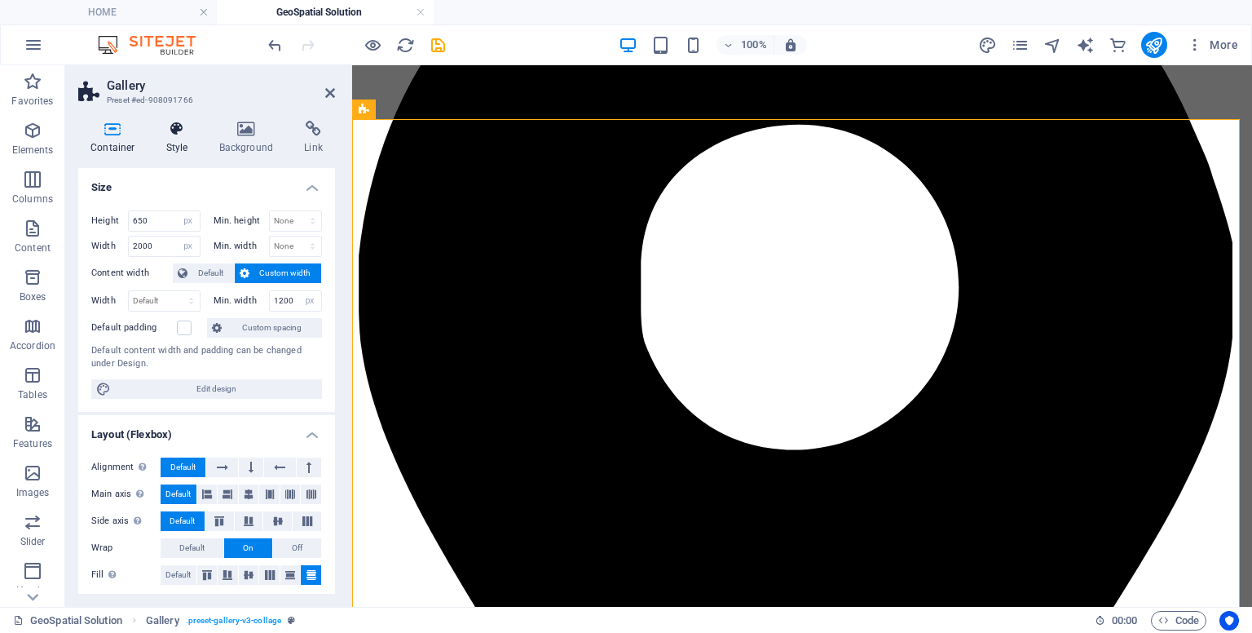
click at [182, 135] on icon at bounding box center [177, 129] width 46 height 16
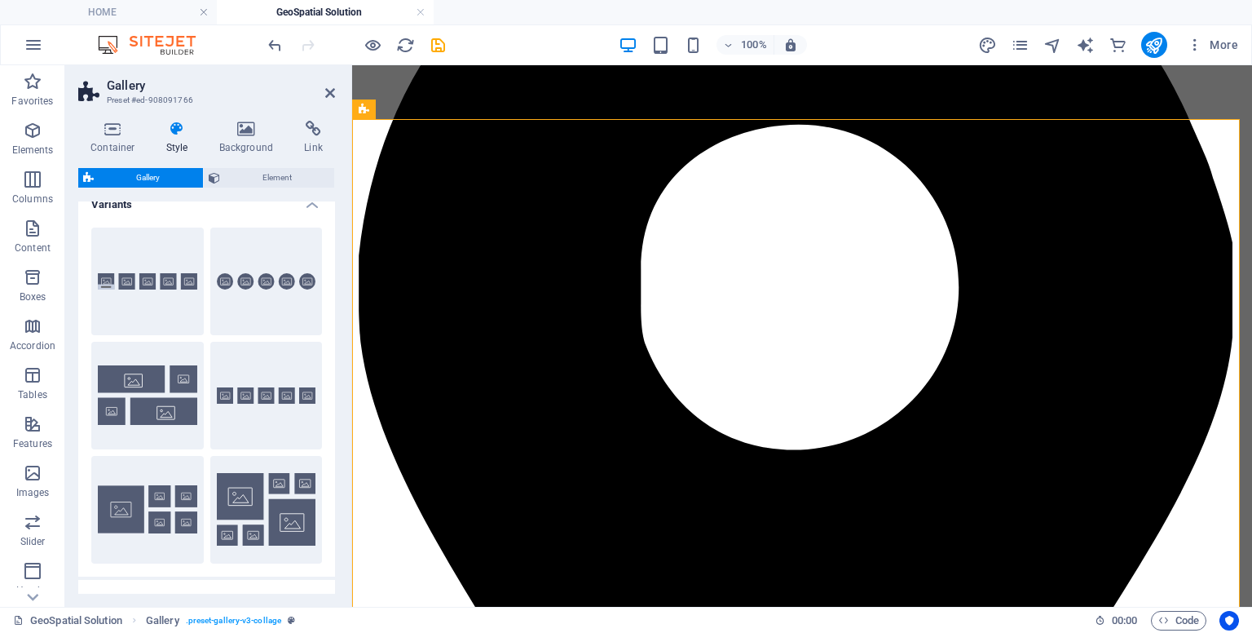
scroll to position [342, 0]
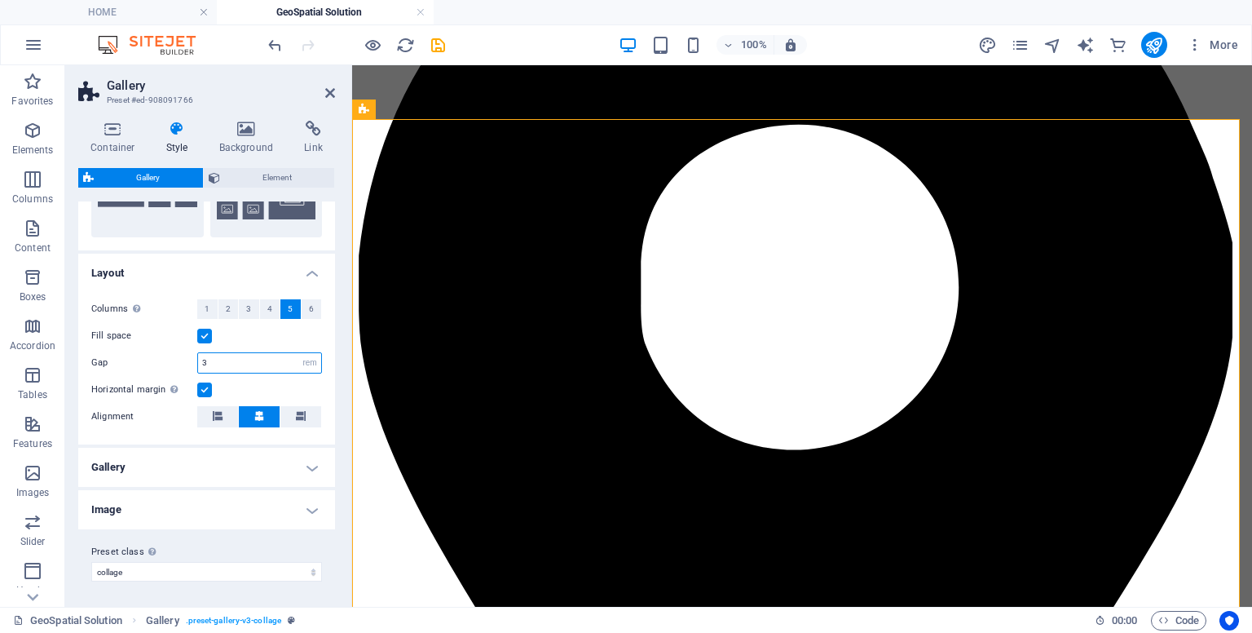
drag, startPoint x: 227, startPoint y: 364, endPoint x: 193, endPoint y: 360, distance: 33.7
click at [193, 360] on div "Gap 3 px rem % vh vw" at bounding box center [206, 362] width 231 height 21
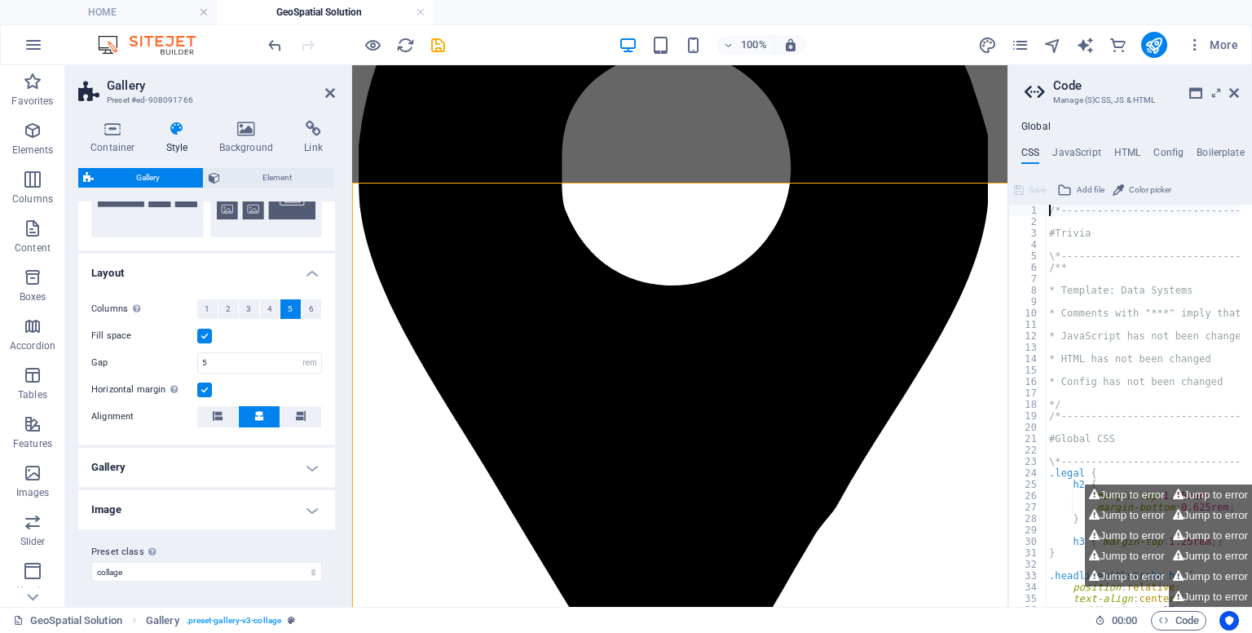
scroll to position [289, 0]
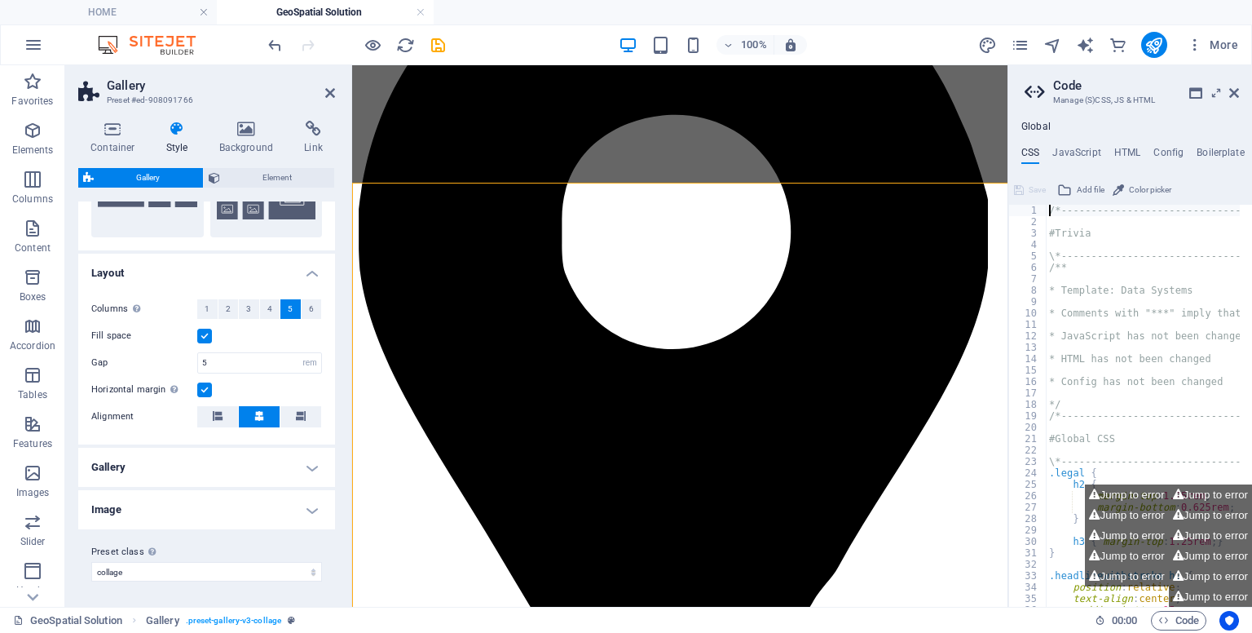
type input "2"
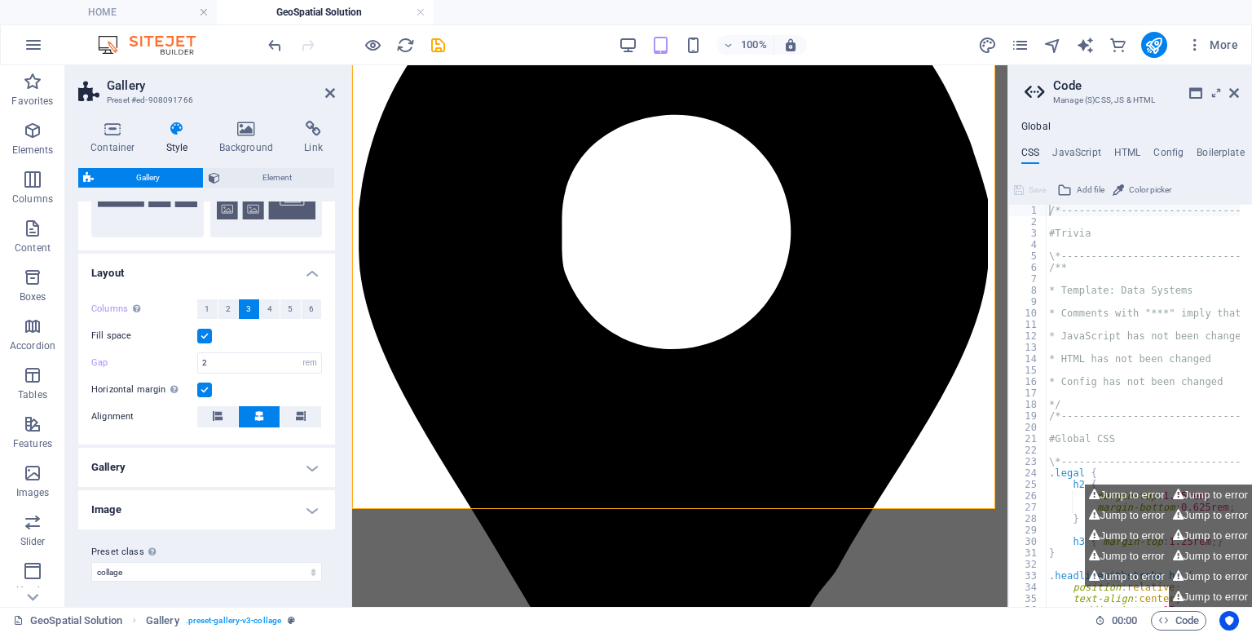
click at [205, 333] on label at bounding box center [204, 336] width 15 height 15
click at [0, 0] on input "Fill space" at bounding box center [0, 0] width 0 height 0
drag, startPoint x: 209, startPoint y: 366, endPoint x: 163, endPoint y: 368, distance: 45.7
click at [163, 368] on div "Gap 2 px rem % vh vw" at bounding box center [206, 362] width 231 height 21
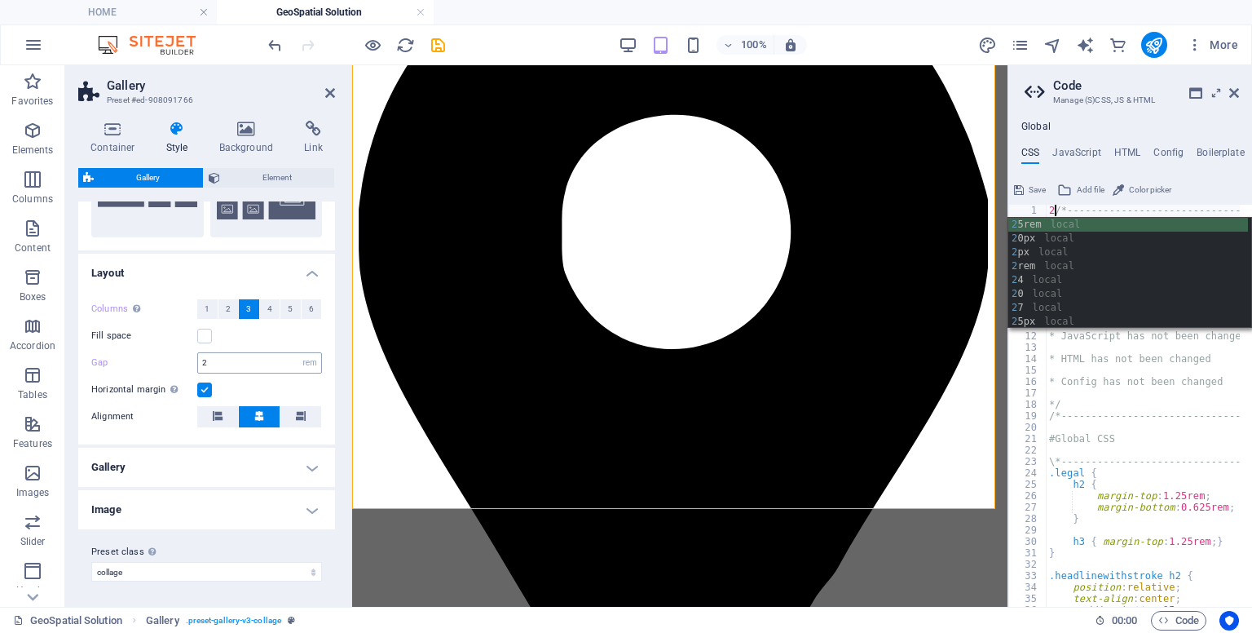
type textarea "2/*------------------------------------*\"
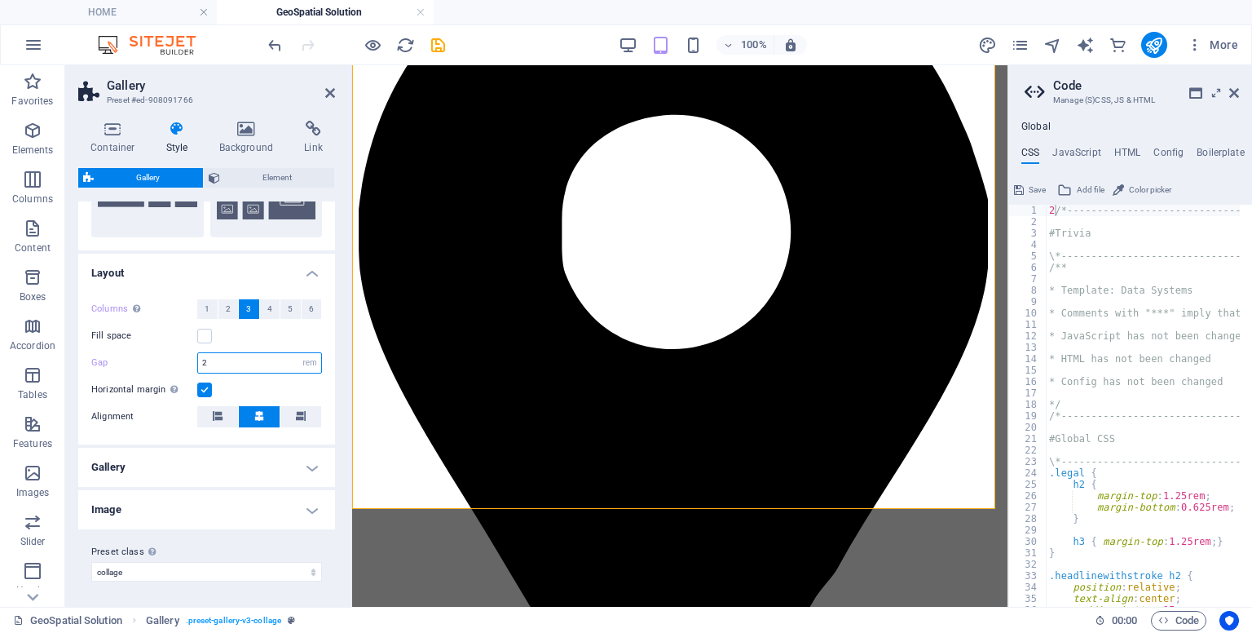
drag, startPoint x: 237, startPoint y: 369, endPoint x: 124, endPoint y: 355, distance: 114.2
click at [124, 355] on div "Gap 2 px rem % vh vw" at bounding box center [206, 362] width 231 height 21
type input "0"
type textarea "/*------------------------------------*\"
click at [1236, 89] on icon at bounding box center [1235, 92] width 10 height 13
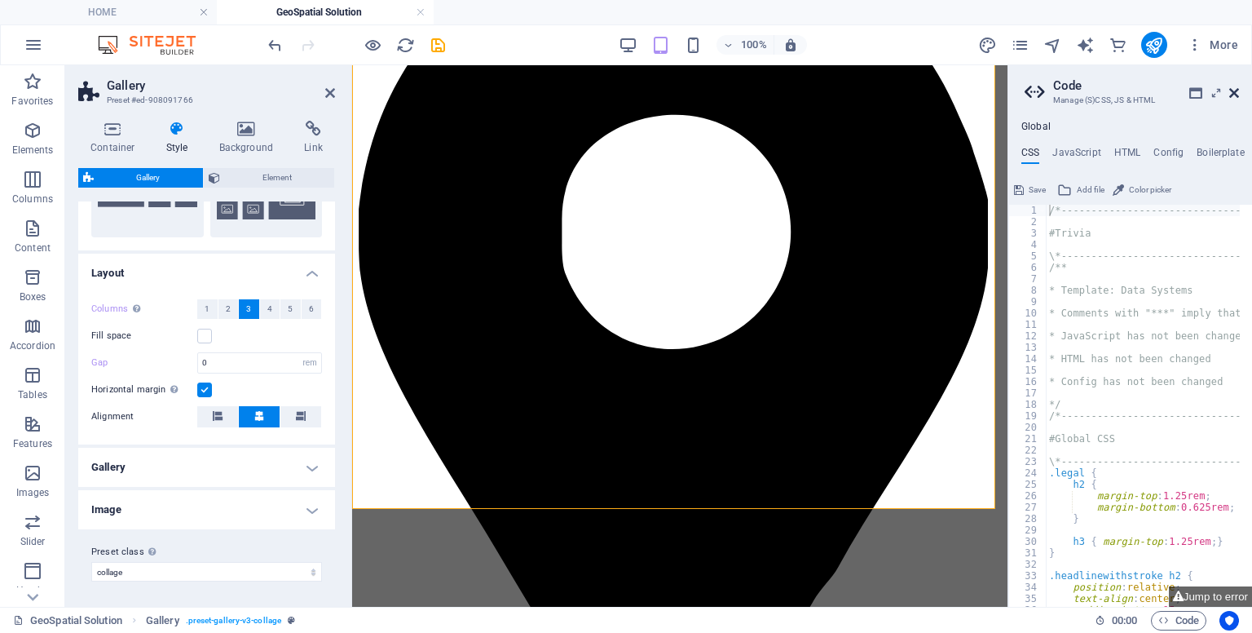
scroll to position [492, 0]
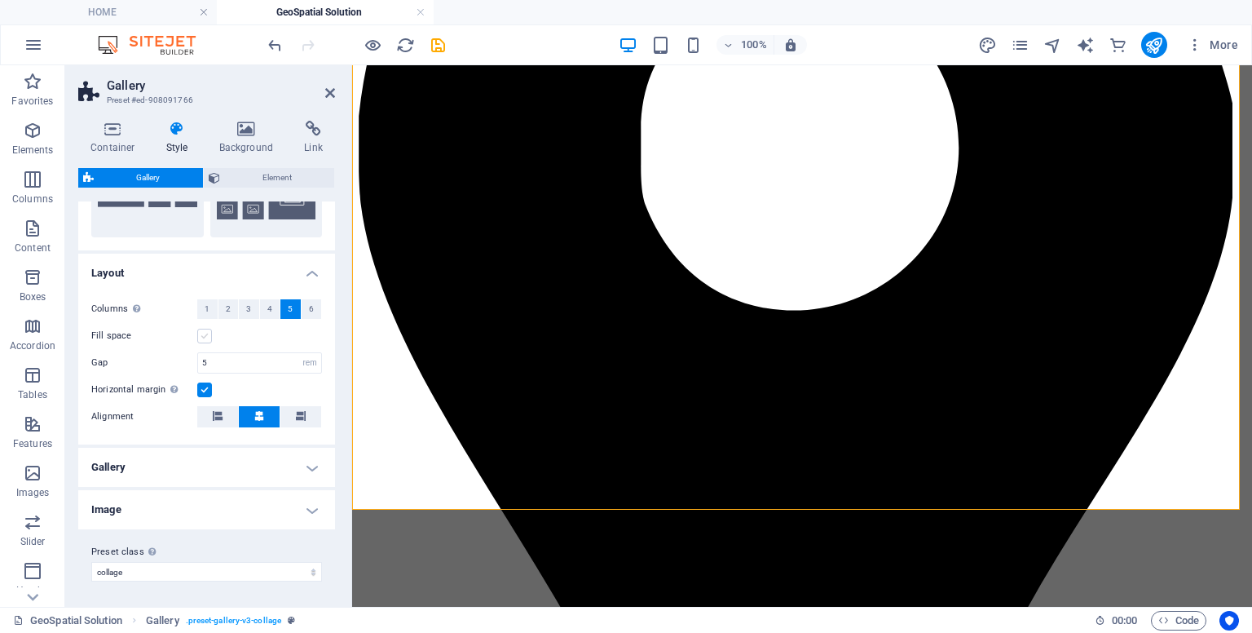
click at [199, 333] on label at bounding box center [204, 336] width 15 height 15
click at [0, 0] on input "Fill space" at bounding box center [0, 0] width 0 height 0
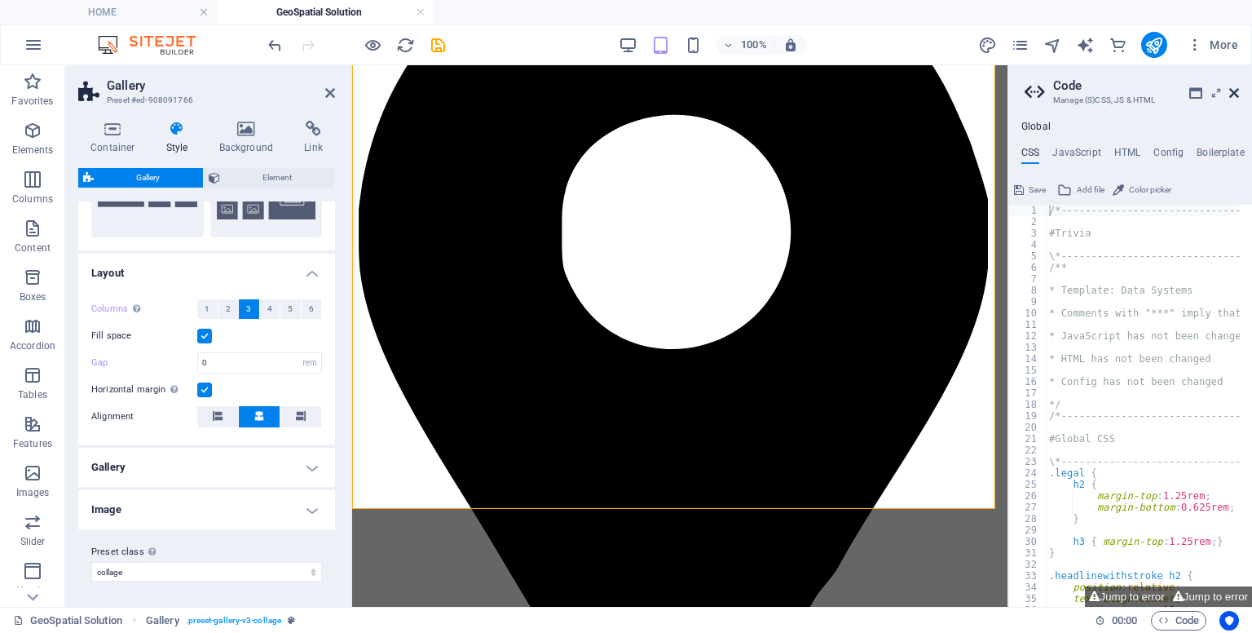
click at [1232, 94] on icon at bounding box center [1235, 92] width 10 height 13
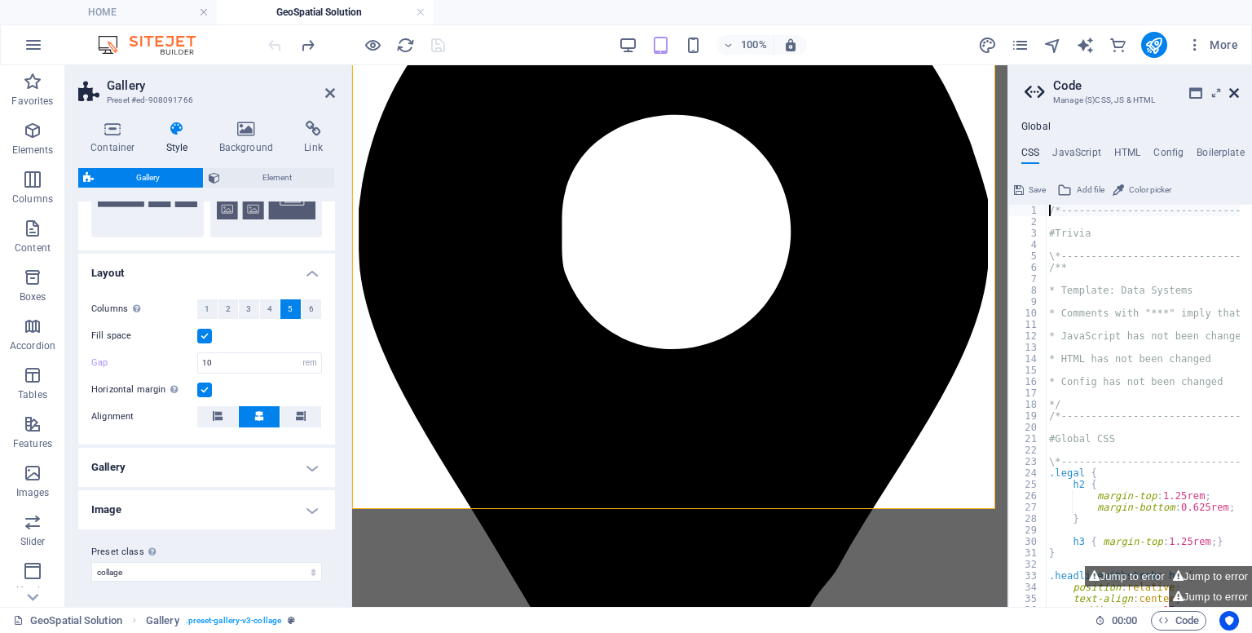
click at [1232, 94] on icon at bounding box center [1235, 92] width 10 height 13
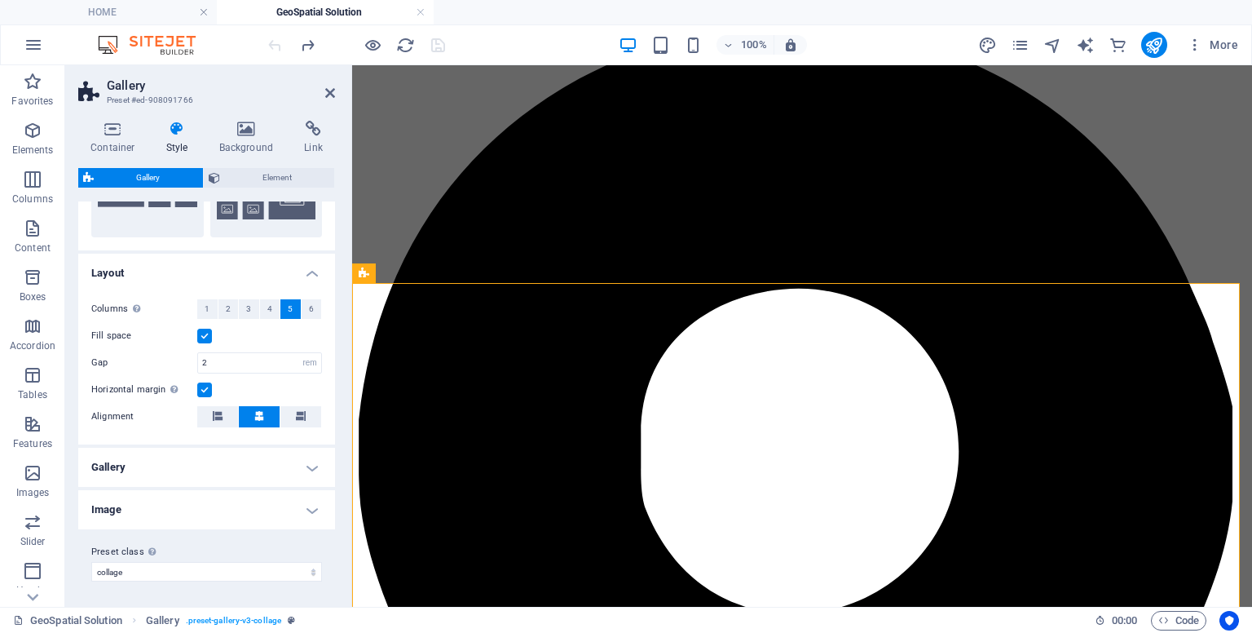
scroll to position [186, 0]
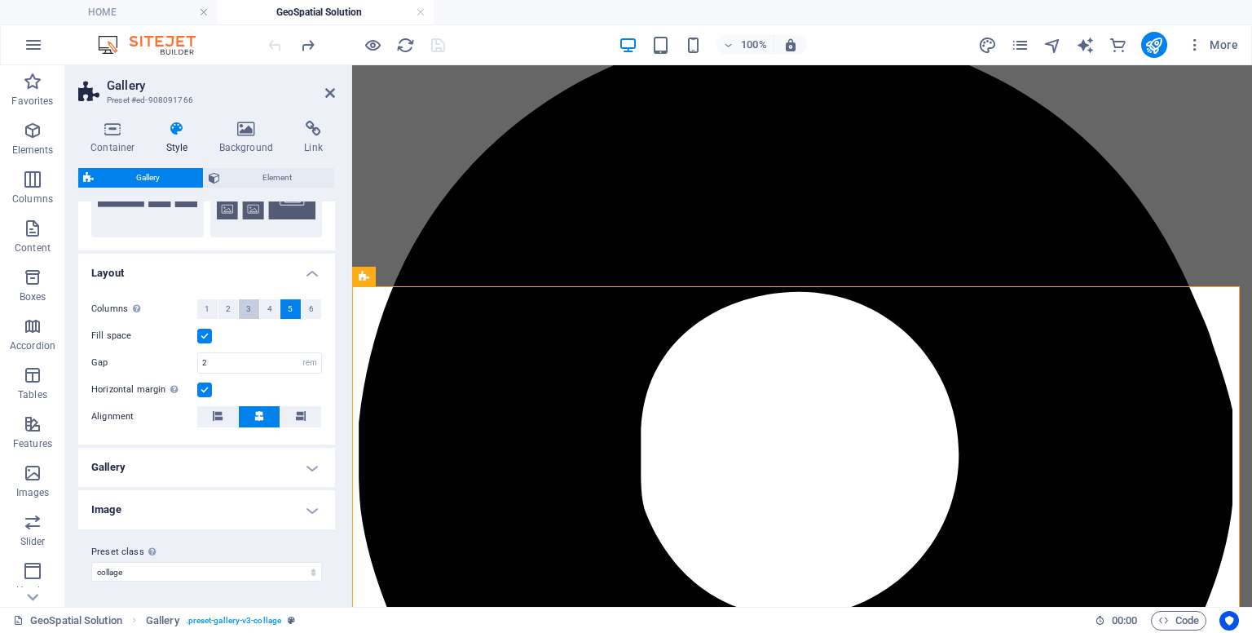
click at [254, 311] on button "3" at bounding box center [249, 309] width 20 height 20
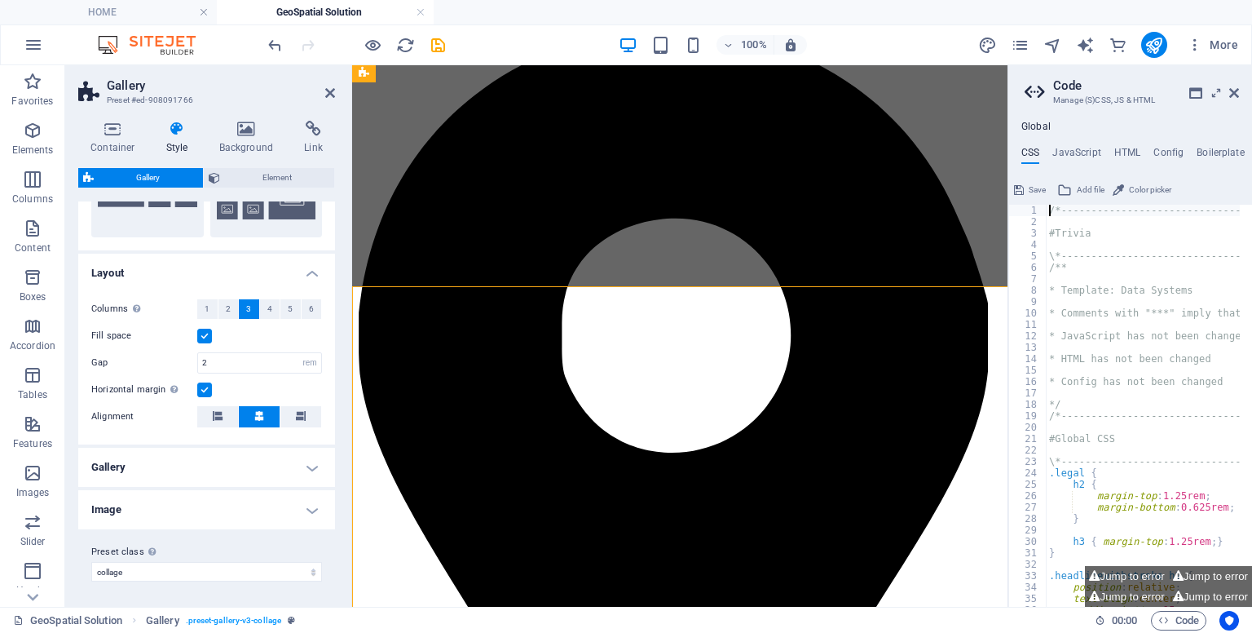
type input "10"
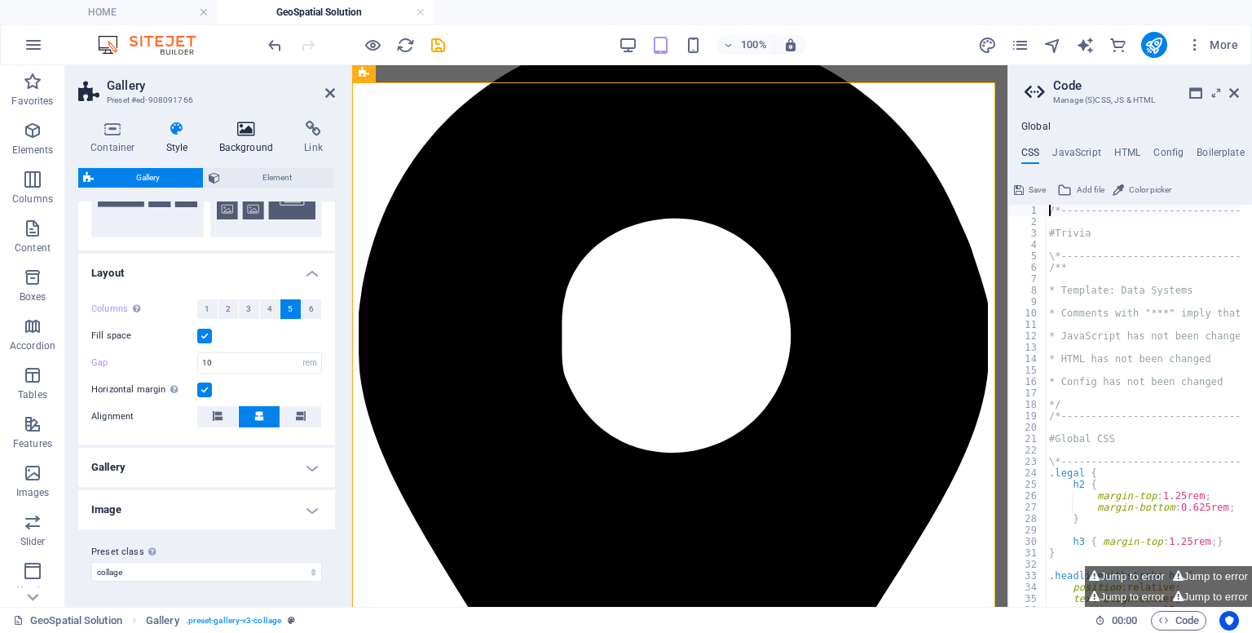
click at [249, 143] on h4 "Background" at bounding box center [250, 138] width 86 height 34
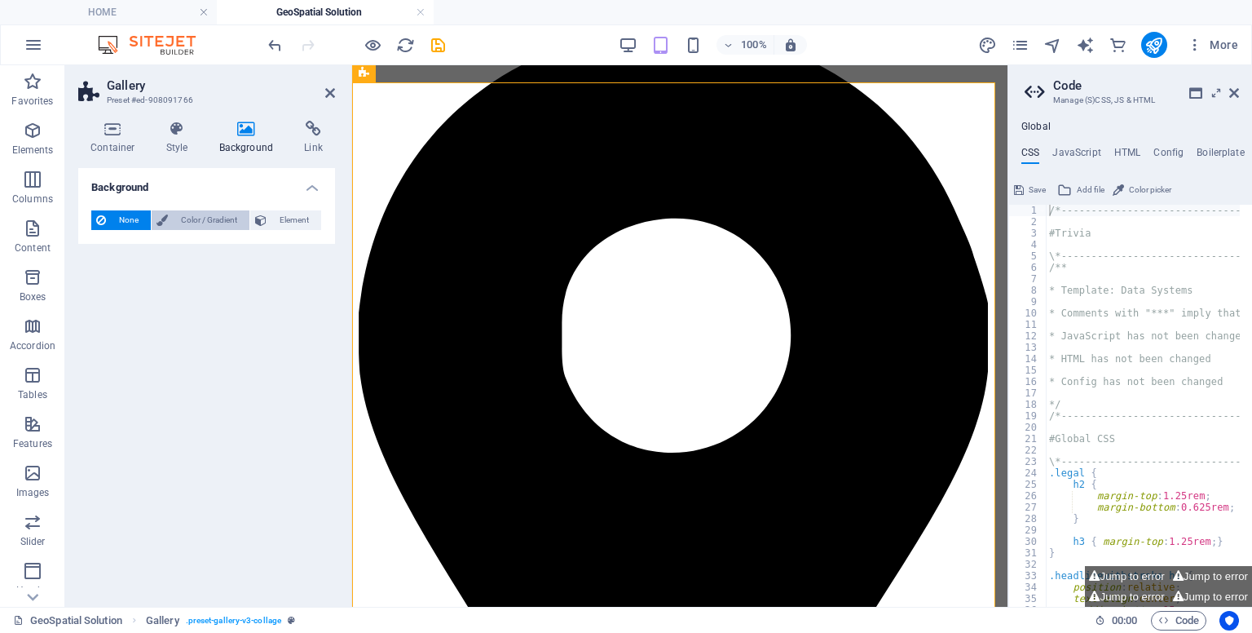
click at [217, 214] on span "Color / Gradient" at bounding box center [209, 220] width 72 height 20
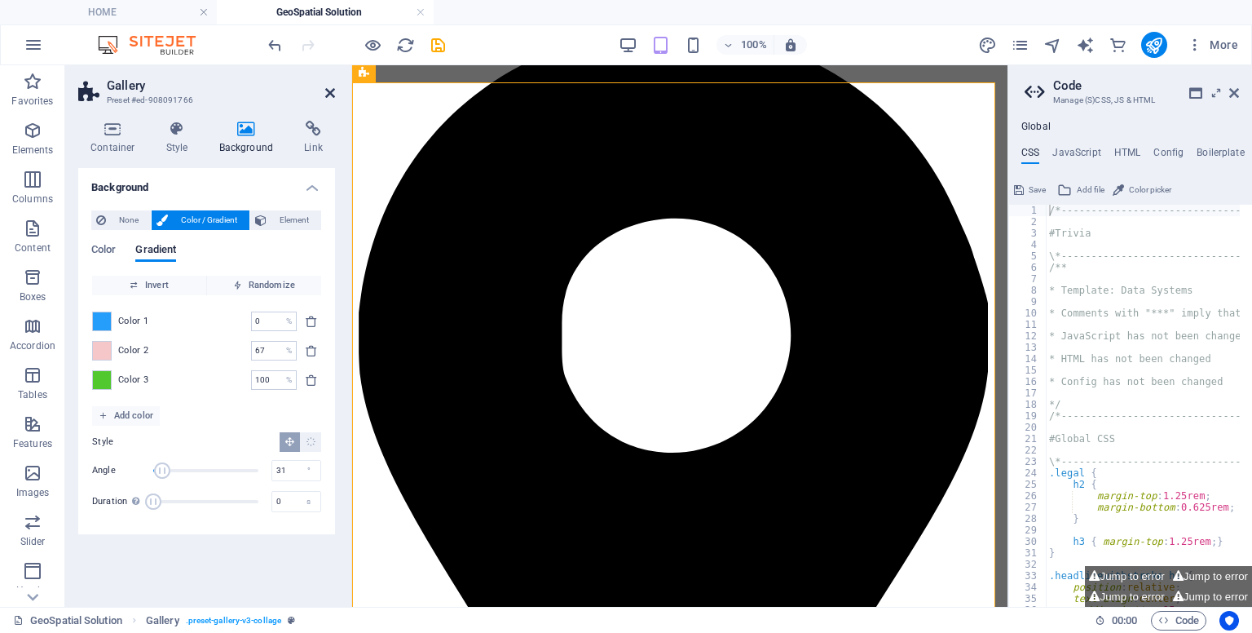
click at [331, 95] on icon at bounding box center [330, 92] width 10 height 13
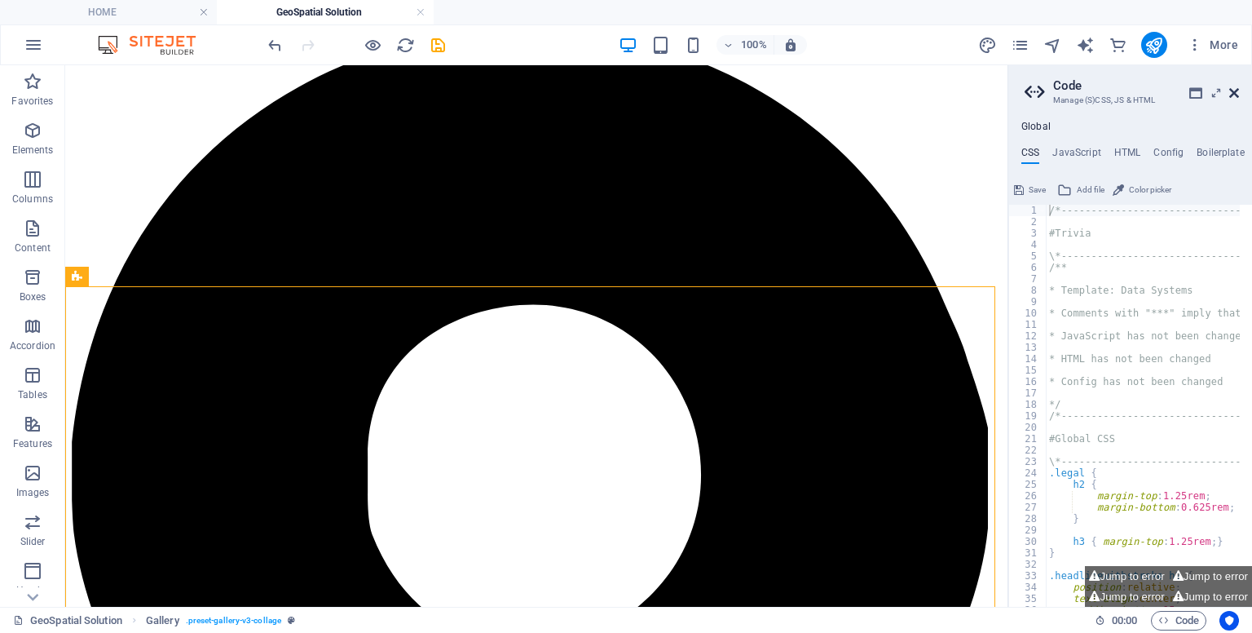
click at [1234, 93] on icon at bounding box center [1235, 92] width 10 height 13
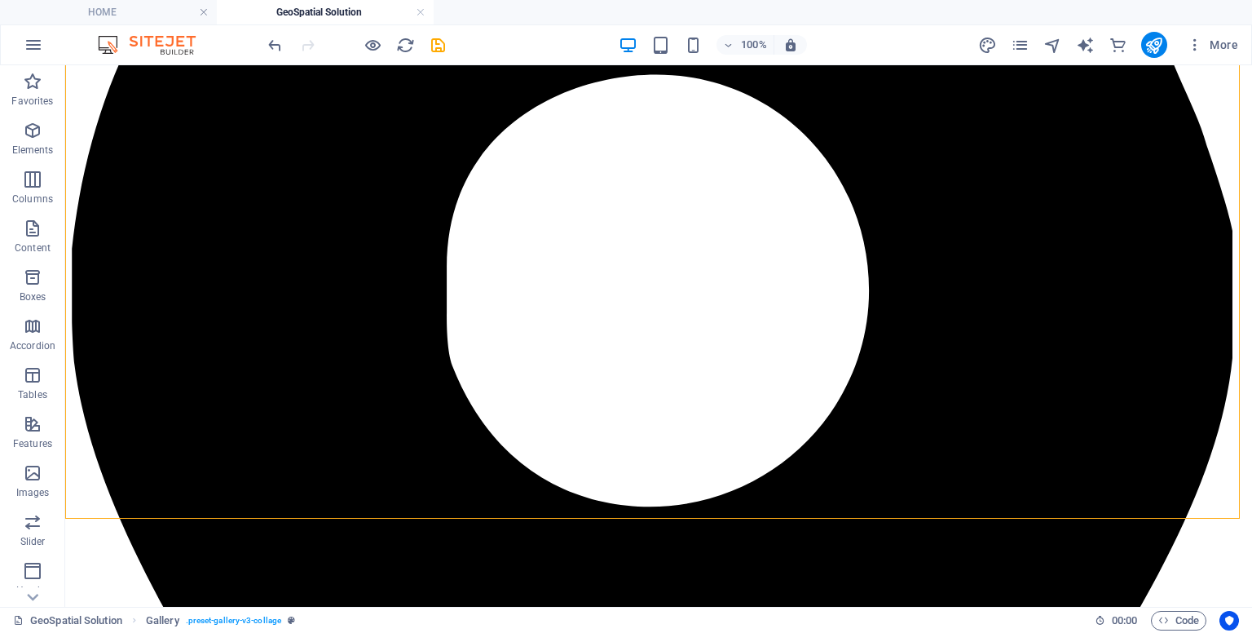
scroll to position [493, 0]
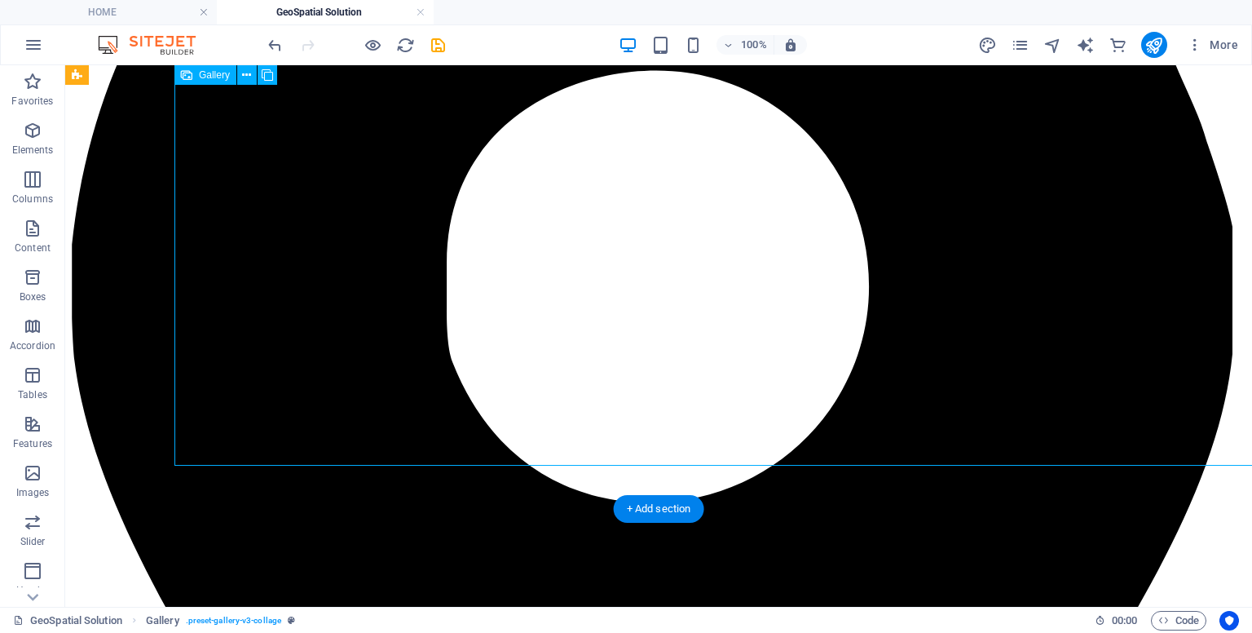
select select "px"
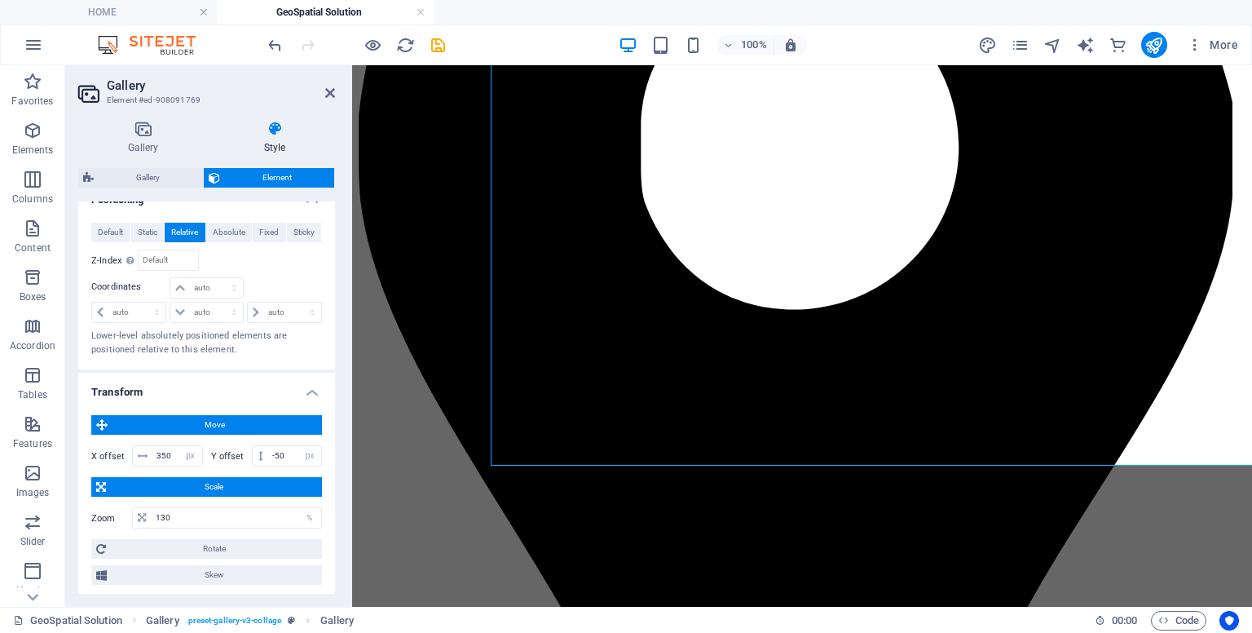
scroll to position [572, 0]
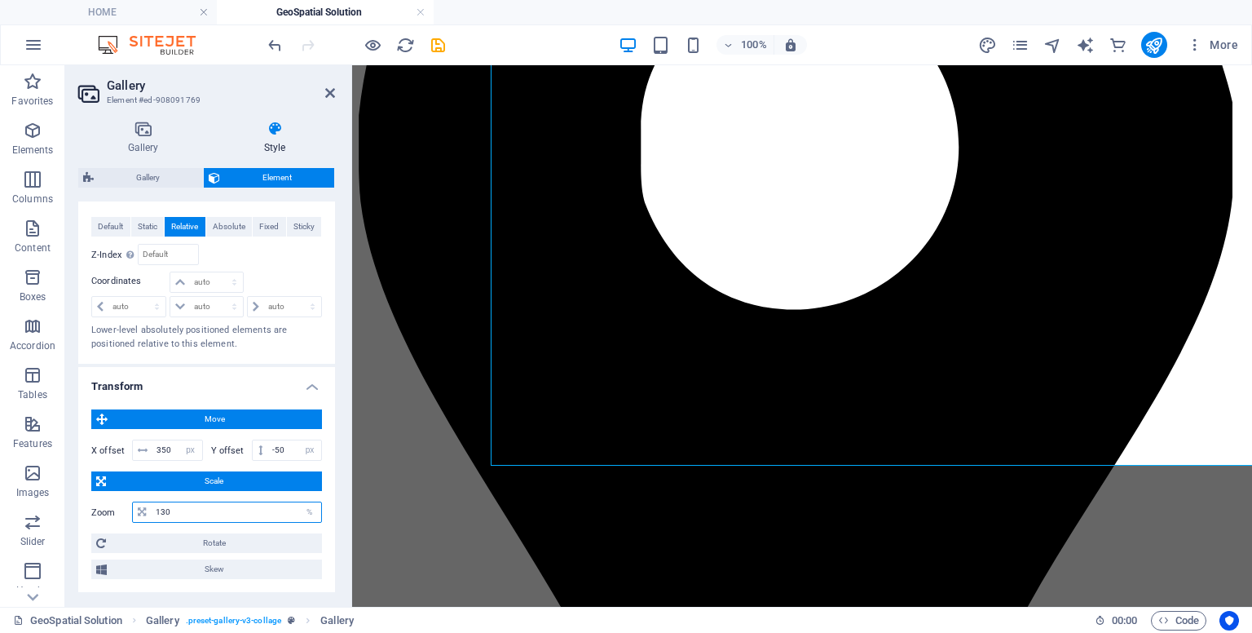
drag, startPoint x: 245, startPoint y: 509, endPoint x: 109, endPoint y: 484, distance: 137.7
click at [109, 484] on div "Move X offset 350 px rem % em vh vw Y offset -50 px rem % em vh vw Scale Zoom 1…" at bounding box center [206, 494] width 231 height 170
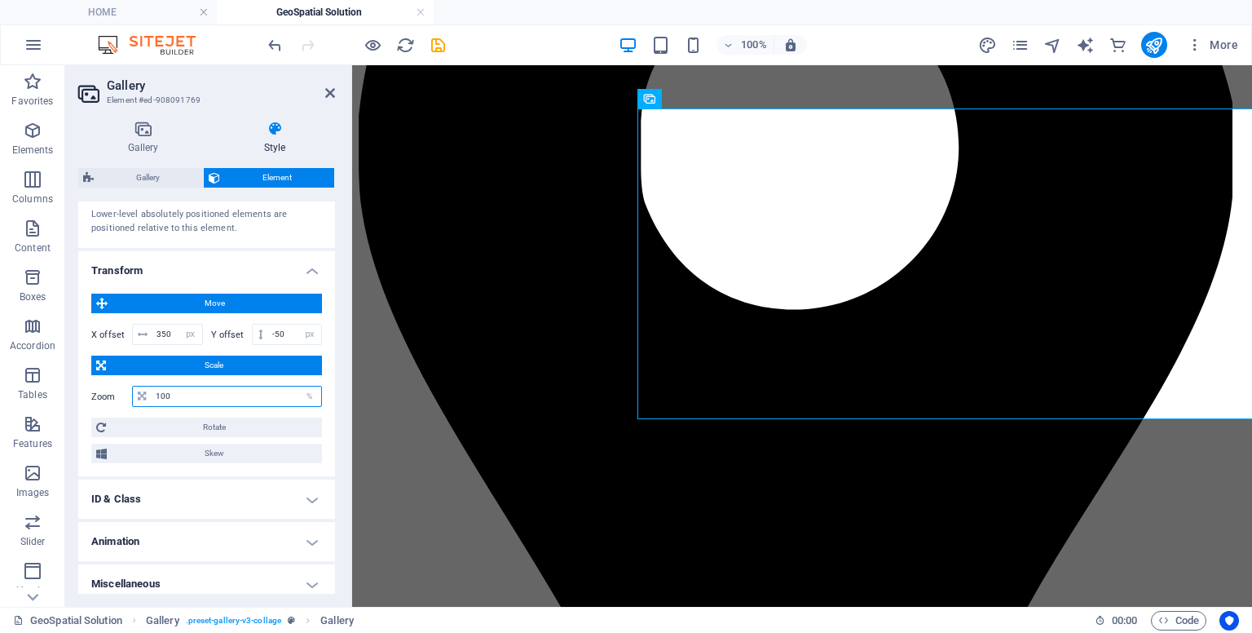
scroll to position [695, 0]
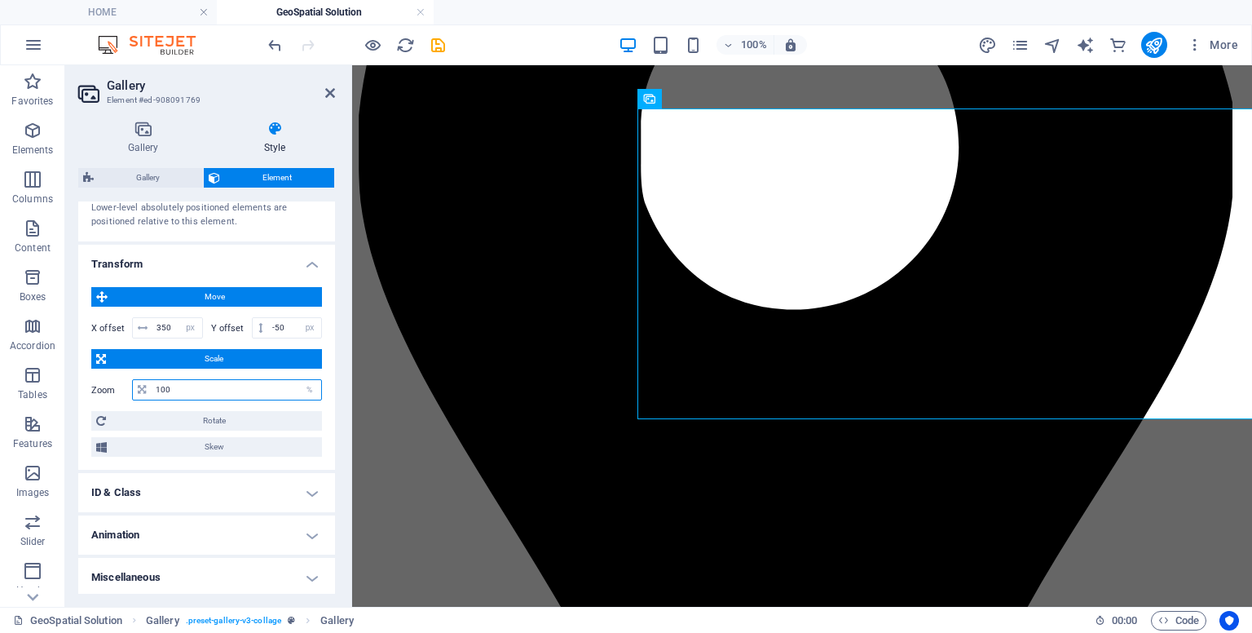
type input "100"
click at [253, 494] on h4 "ID & Class" at bounding box center [206, 492] width 257 height 39
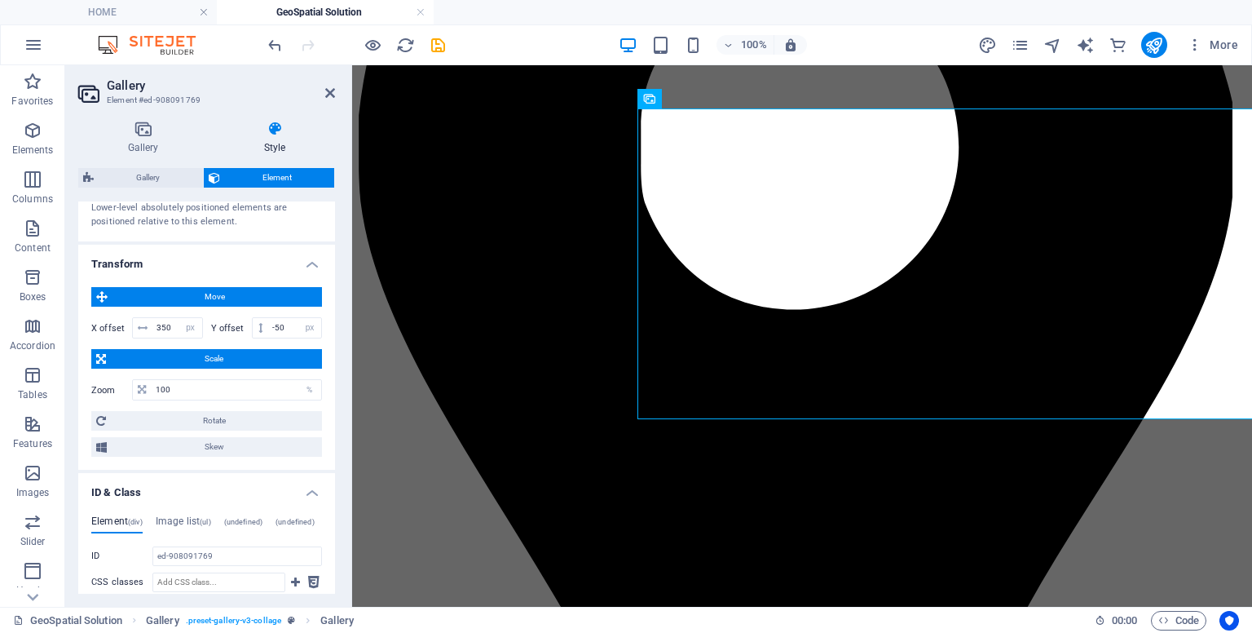
click at [251, 494] on h4 "ID & Class" at bounding box center [206, 487] width 257 height 29
click at [255, 528] on h4 "Animation" at bounding box center [206, 534] width 257 height 39
click at [255, 528] on h4 "Animation" at bounding box center [206, 529] width 257 height 29
click at [311, 575] on h4 "Miscellaneous" at bounding box center [206, 577] width 257 height 39
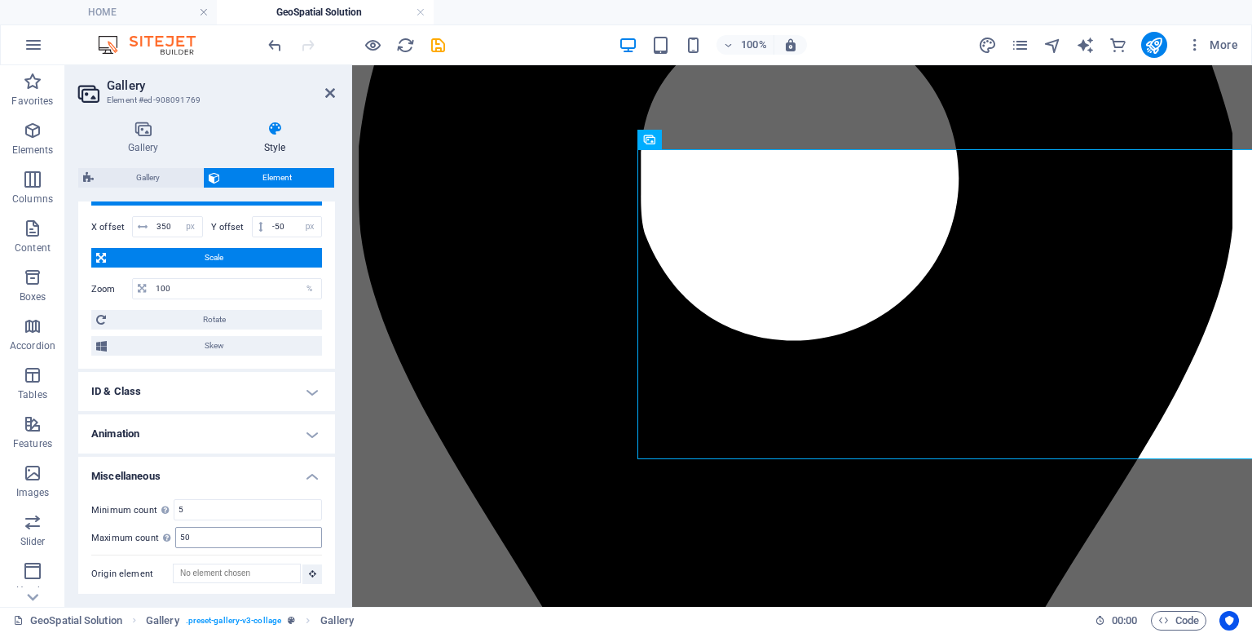
scroll to position [444, 0]
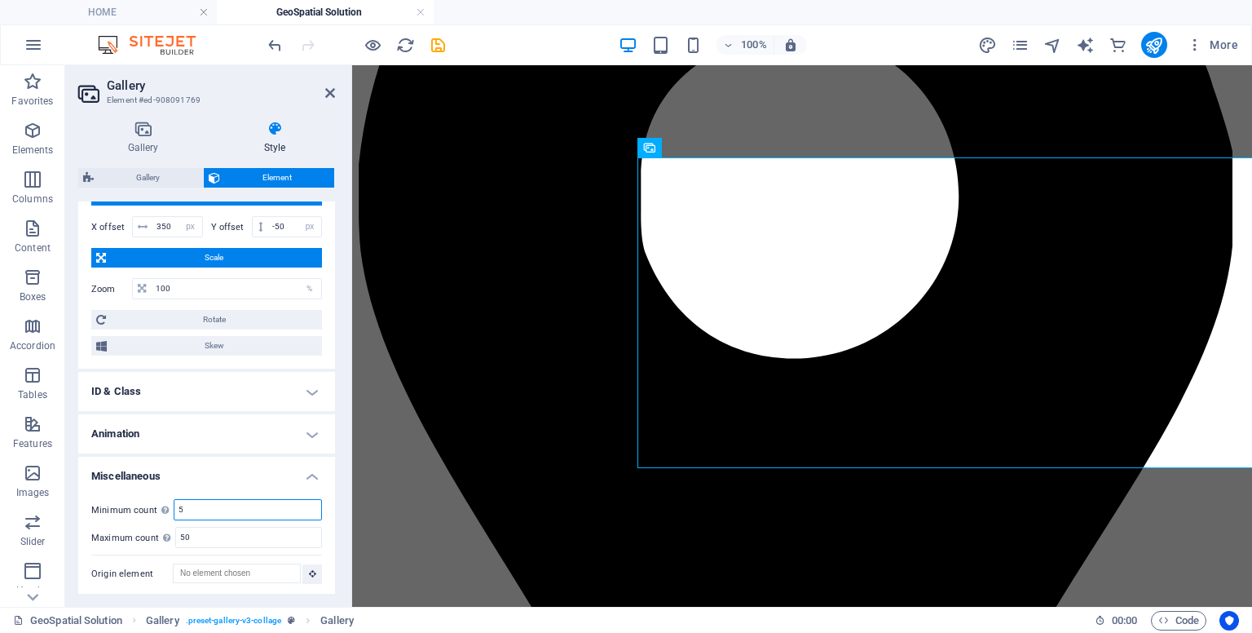
click at [229, 510] on input "5" at bounding box center [247, 510] width 147 height 20
drag, startPoint x: 229, startPoint y: 510, endPoint x: 111, endPoint y: 504, distance: 118.4
click at [111, 504] on div "Minimum count Define whether this element should be duplicable. 5" at bounding box center [206, 509] width 231 height 21
type input "3"
click at [192, 534] on input "50" at bounding box center [248, 538] width 145 height 20
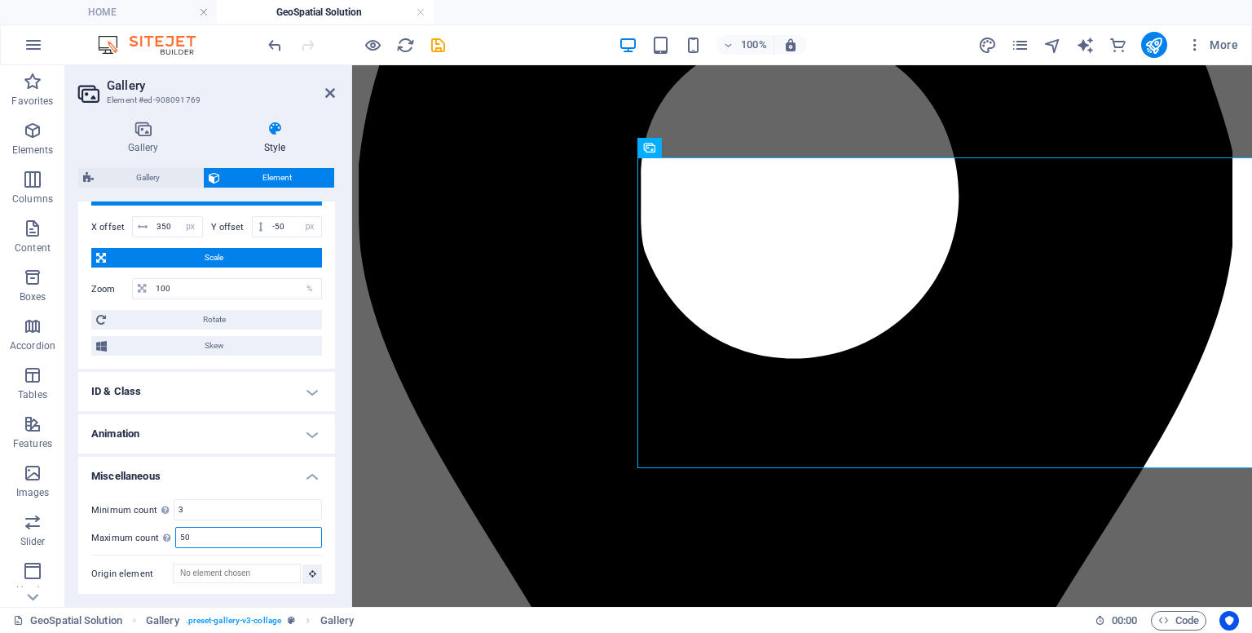
drag, startPoint x: 214, startPoint y: 534, endPoint x: 136, endPoint y: 510, distance: 81.2
click at [136, 510] on div "Minimum count Define whether this element should be duplicable. 3 Maximum count…" at bounding box center [206, 541] width 257 height 111
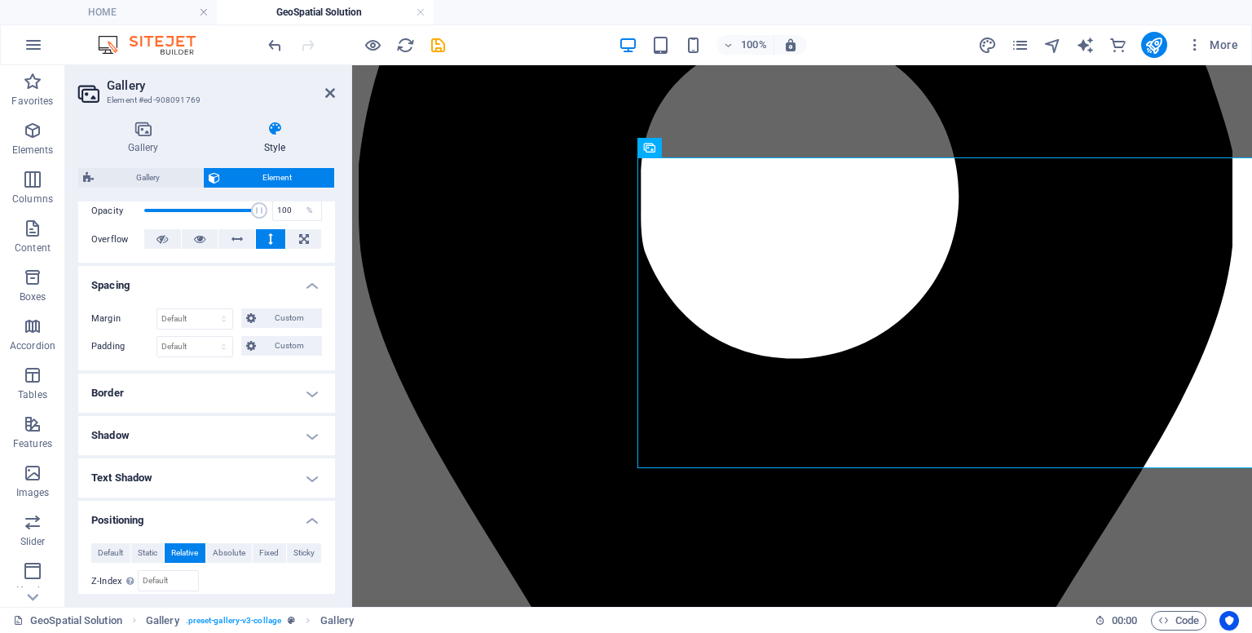
scroll to position [243, 0]
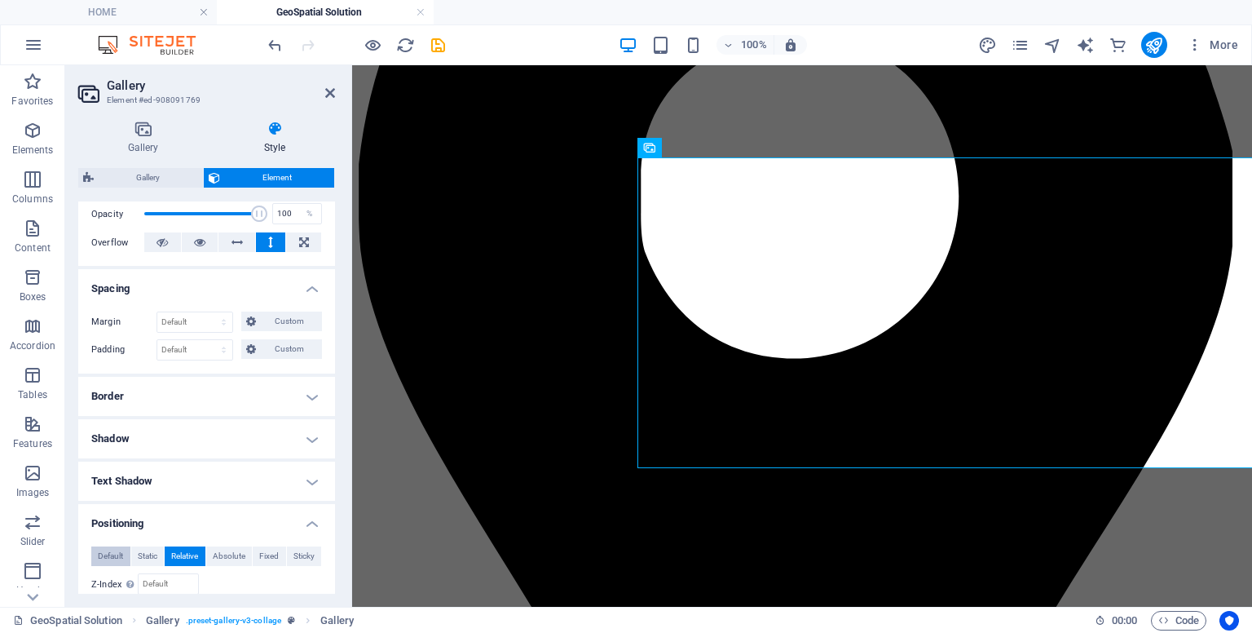
type input "30"
click at [120, 552] on span "Default" at bounding box center [110, 556] width 25 height 20
drag, startPoint x: 682, startPoint y: 470, endPoint x: 355, endPoint y: 376, distance: 340.9
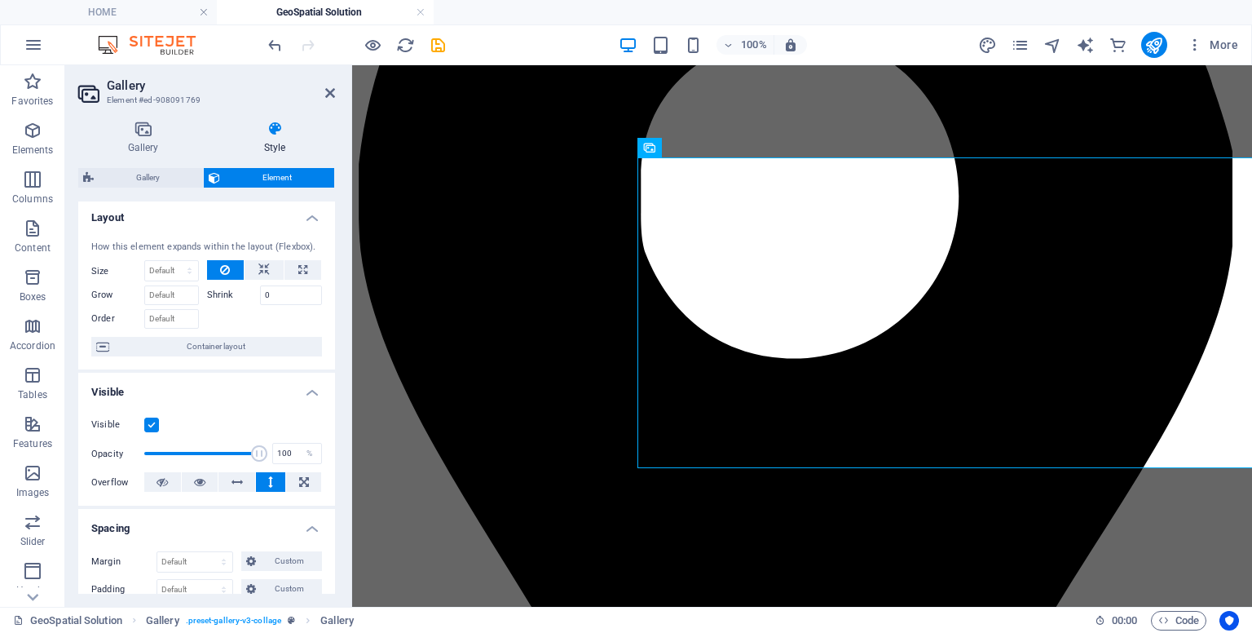
scroll to position [0, 0]
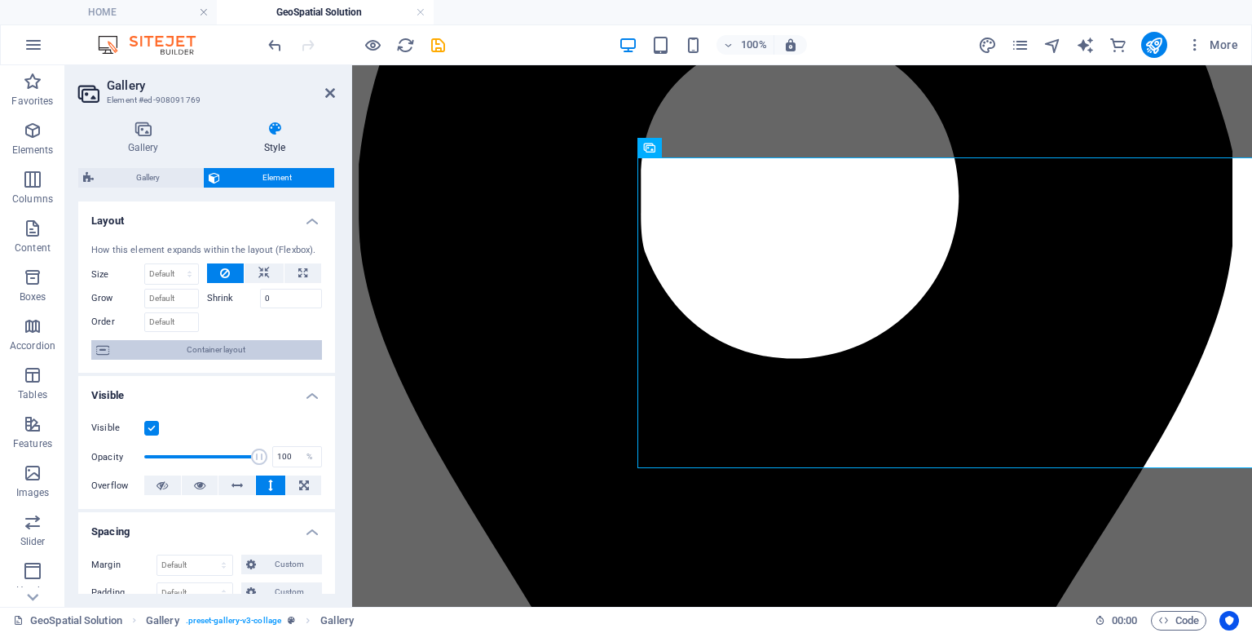
click at [223, 352] on span "Container layout" at bounding box center [215, 350] width 203 height 20
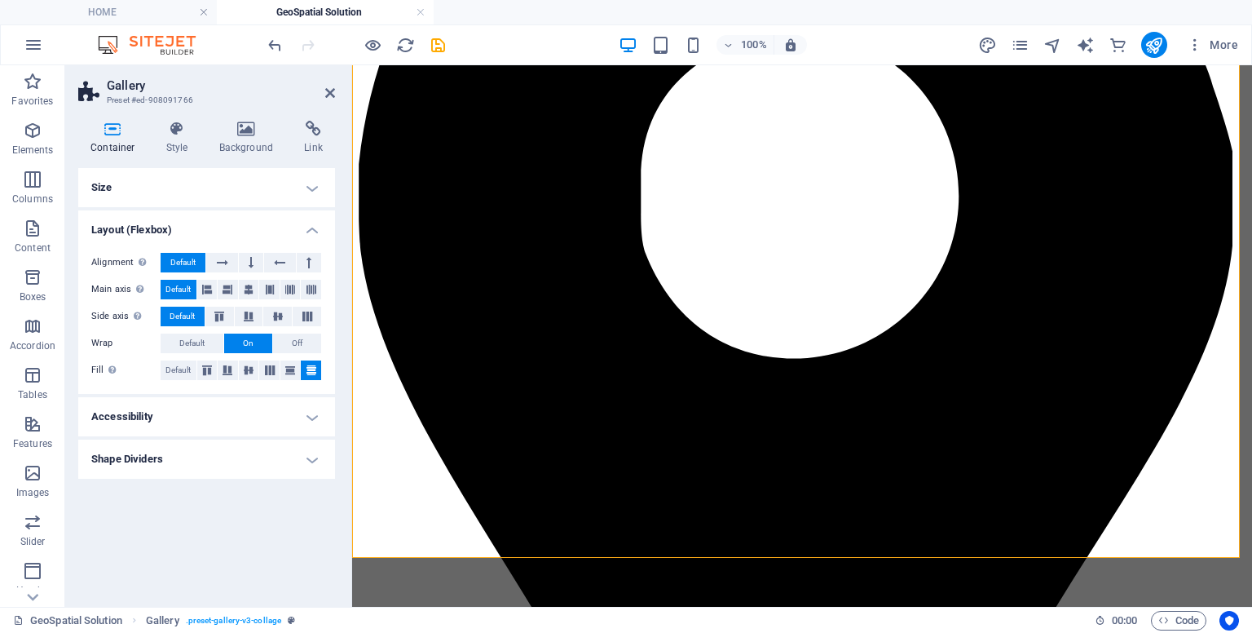
click at [292, 191] on h4 "Size" at bounding box center [206, 187] width 257 height 39
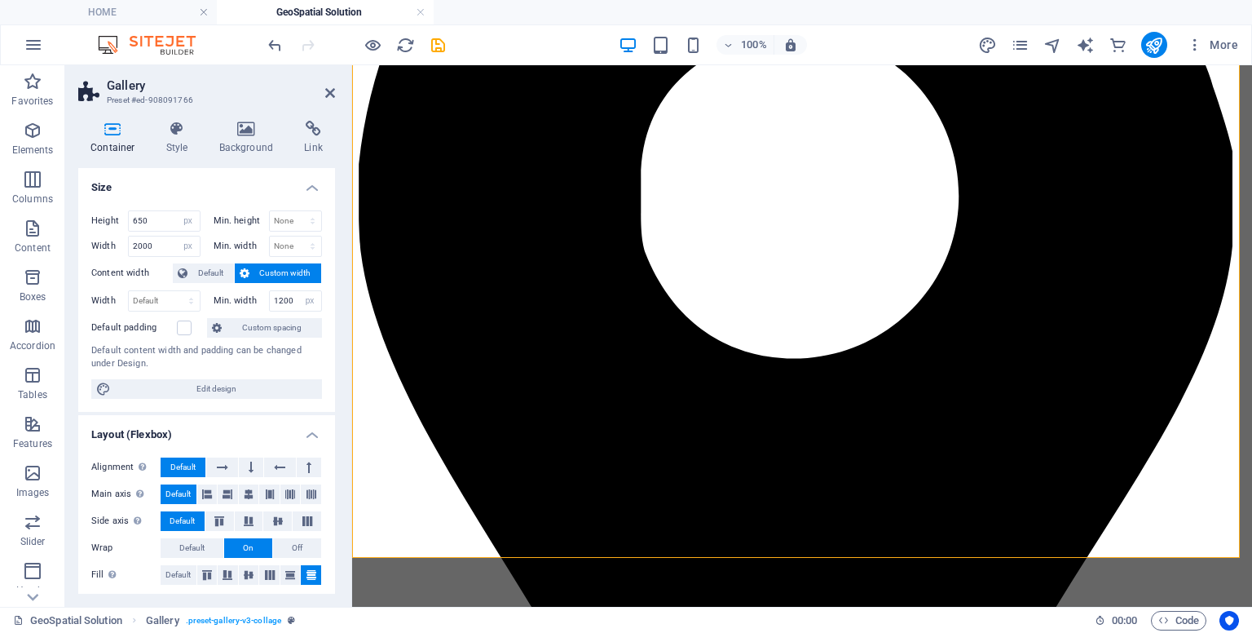
click at [292, 191] on h4 "Size" at bounding box center [206, 182] width 257 height 29
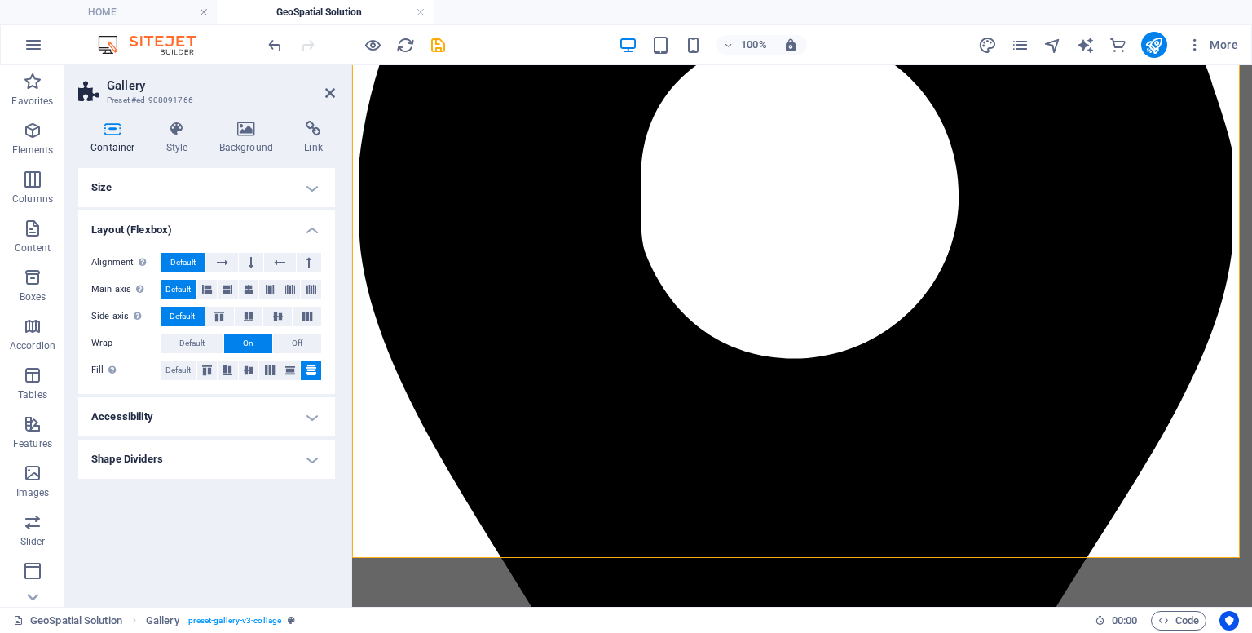
click at [276, 428] on h4 "Accessibility" at bounding box center [206, 416] width 257 height 39
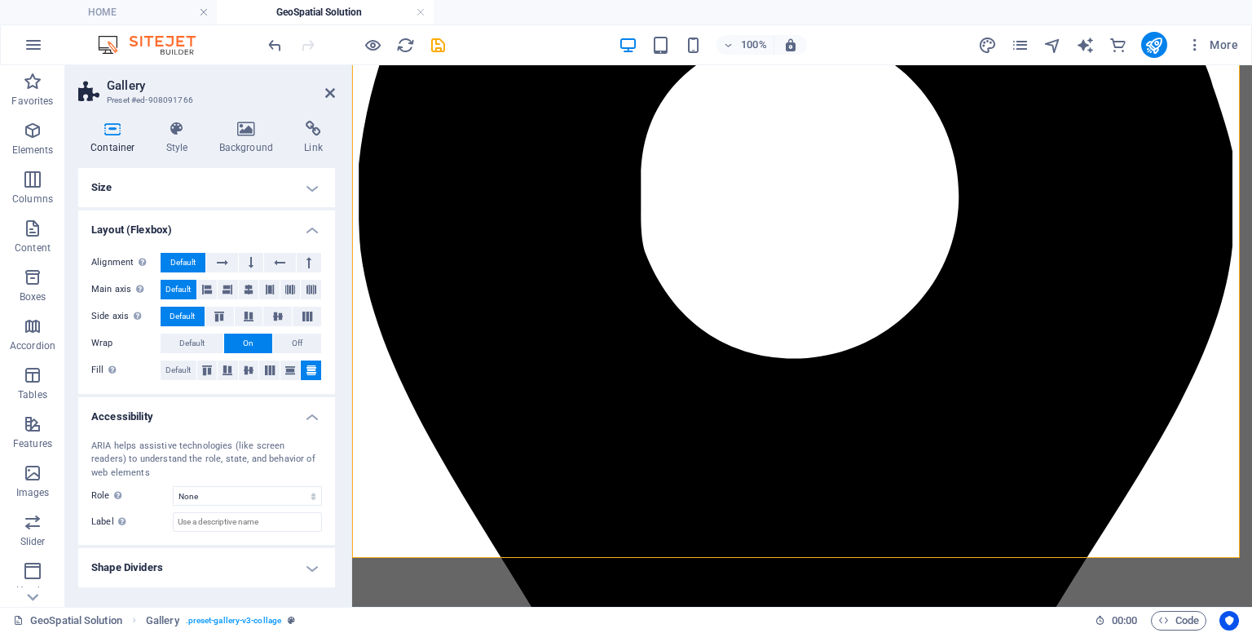
click at [276, 428] on div "ARIA helps assistive technologies (like screen readers) to understand the role,…" at bounding box center [206, 485] width 257 height 119
click at [298, 420] on h4 "Accessibility" at bounding box center [206, 411] width 257 height 29
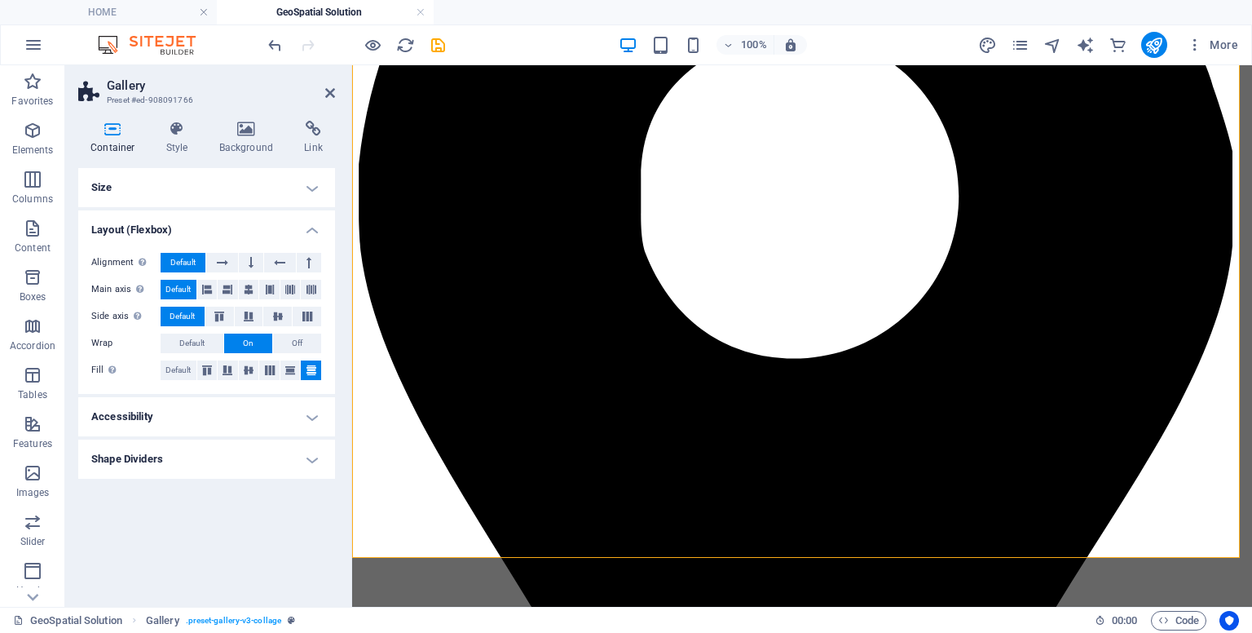
click at [272, 457] on h4 "Shape Dividers" at bounding box center [206, 458] width 257 height 39
click at [272, 457] on h4 "Shape Dividers" at bounding box center [206, 453] width 257 height 29
click at [311, 178] on h4 "Size" at bounding box center [206, 187] width 257 height 39
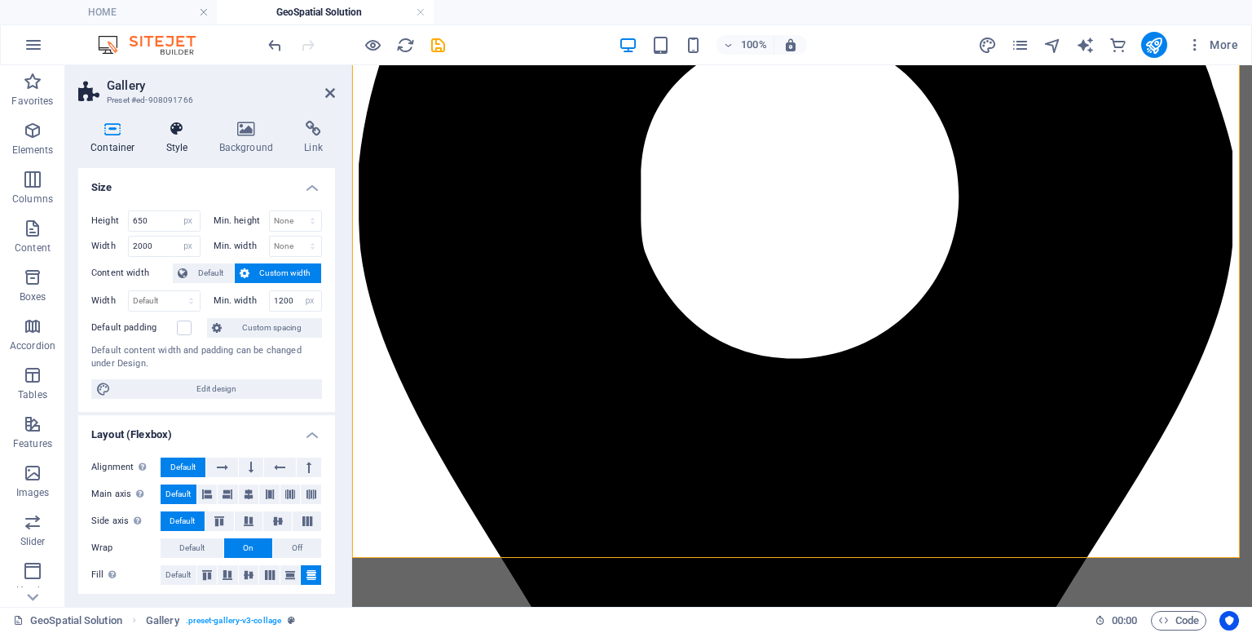
click at [159, 141] on h4 "Style" at bounding box center [180, 138] width 53 height 34
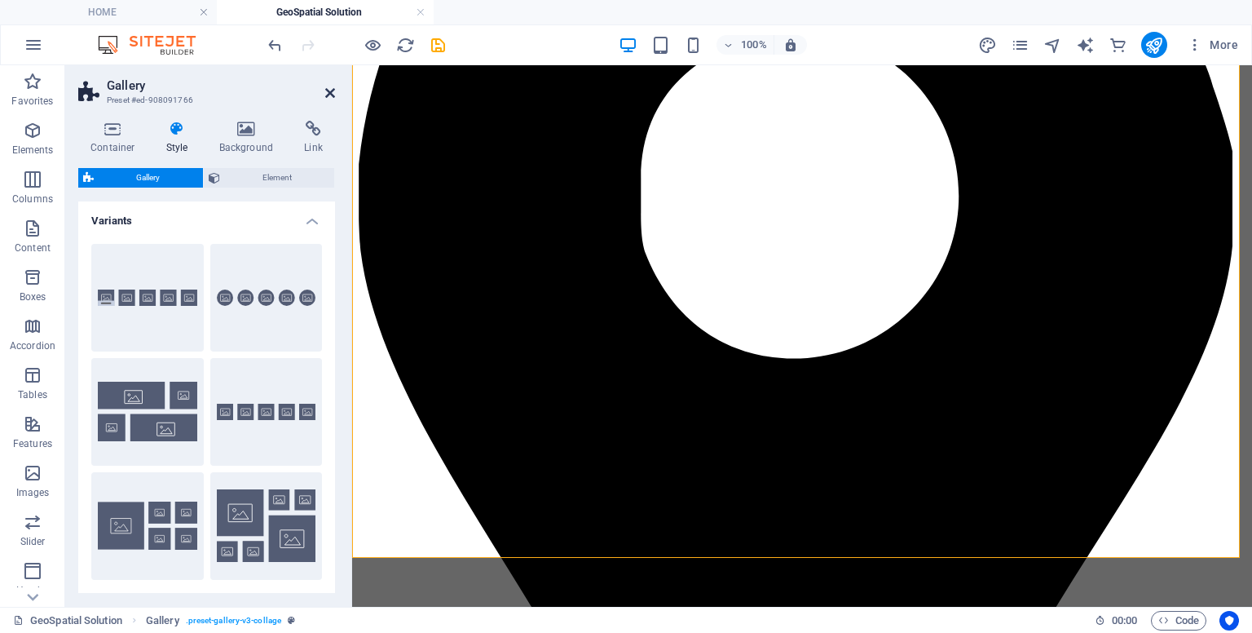
click at [328, 91] on icon at bounding box center [330, 92] width 10 height 13
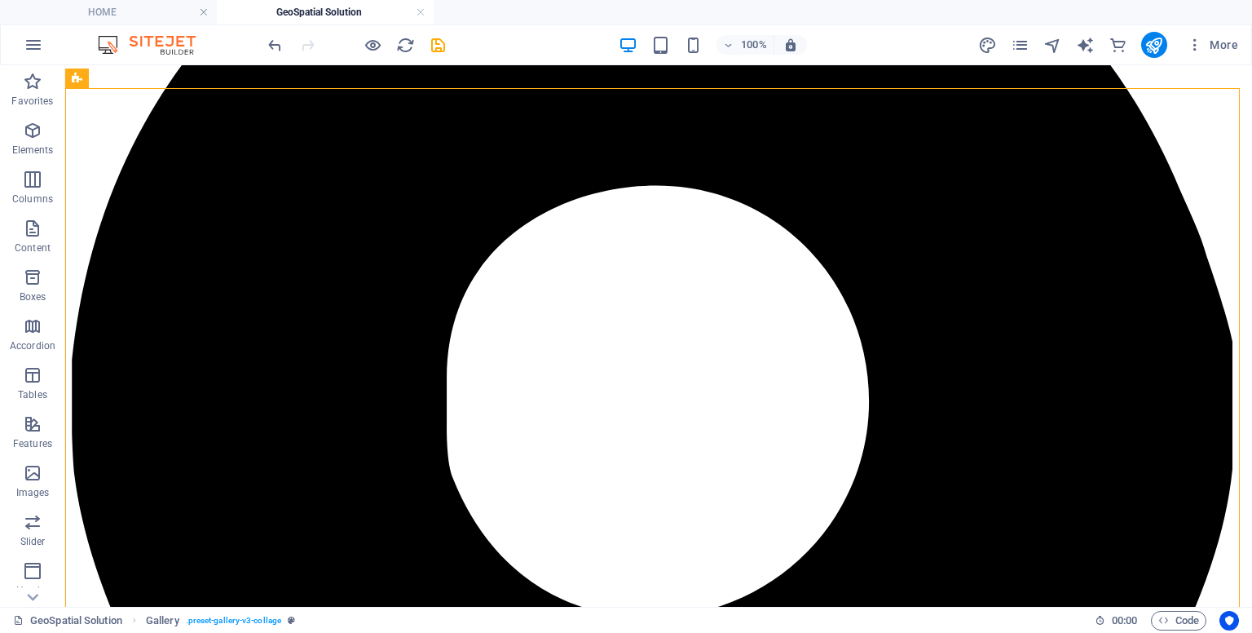
scroll to position [388, 0]
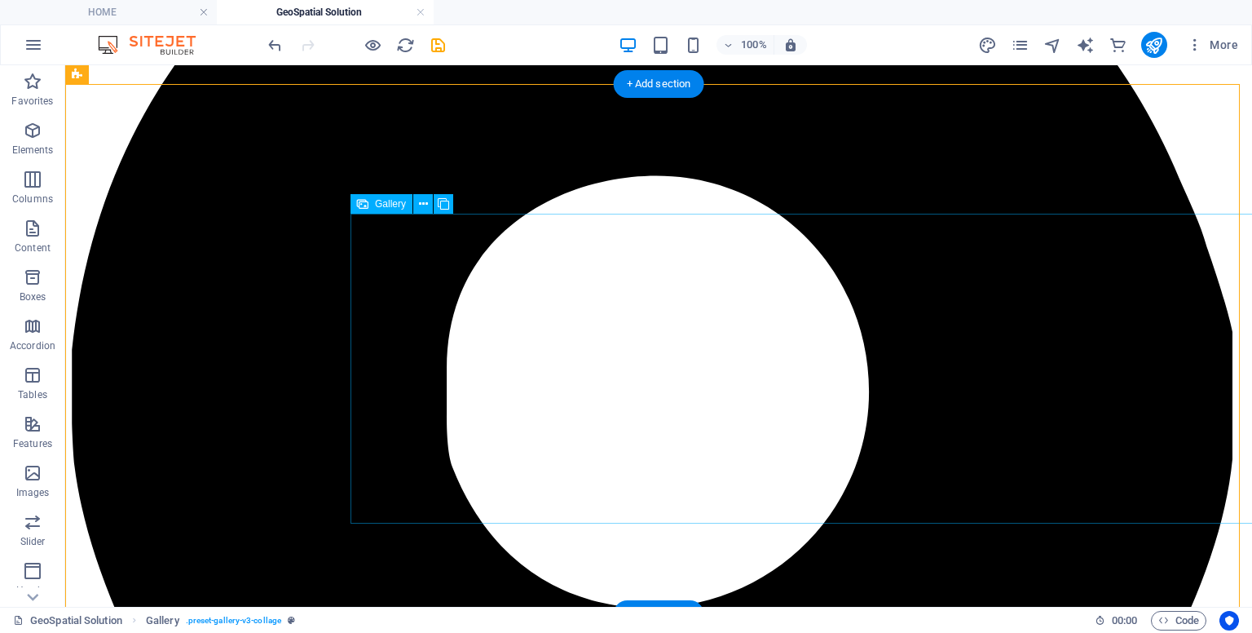
click at [425, 205] on icon at bounding box center [423, 204] width 9 height 17
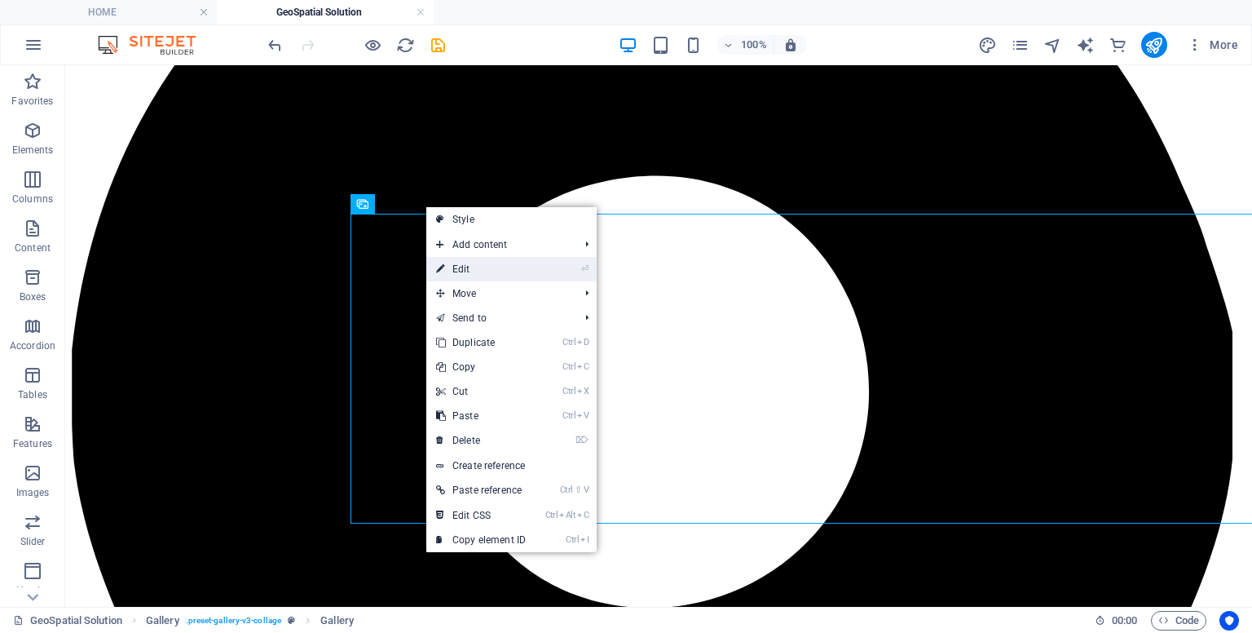
click at [461, 257] on link "⏎ Edit" at bounding box center [480, 269] width 109 height 24
select select "px"
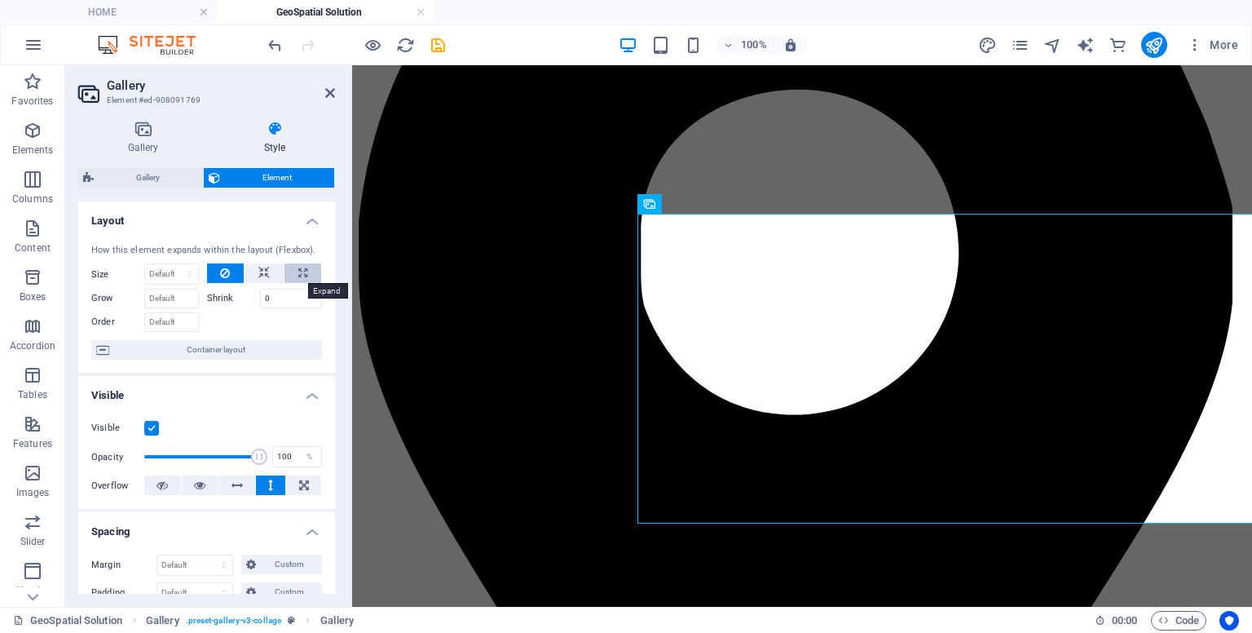
click at [309, 271] on button at bounding box center [303, 273] width 37 height 20
type input "100"
select select "%"
click at [254, 267] on button at bounding box center [264, 273] width 39 height 20
select select "DISABLED_OPTION_VALUE"
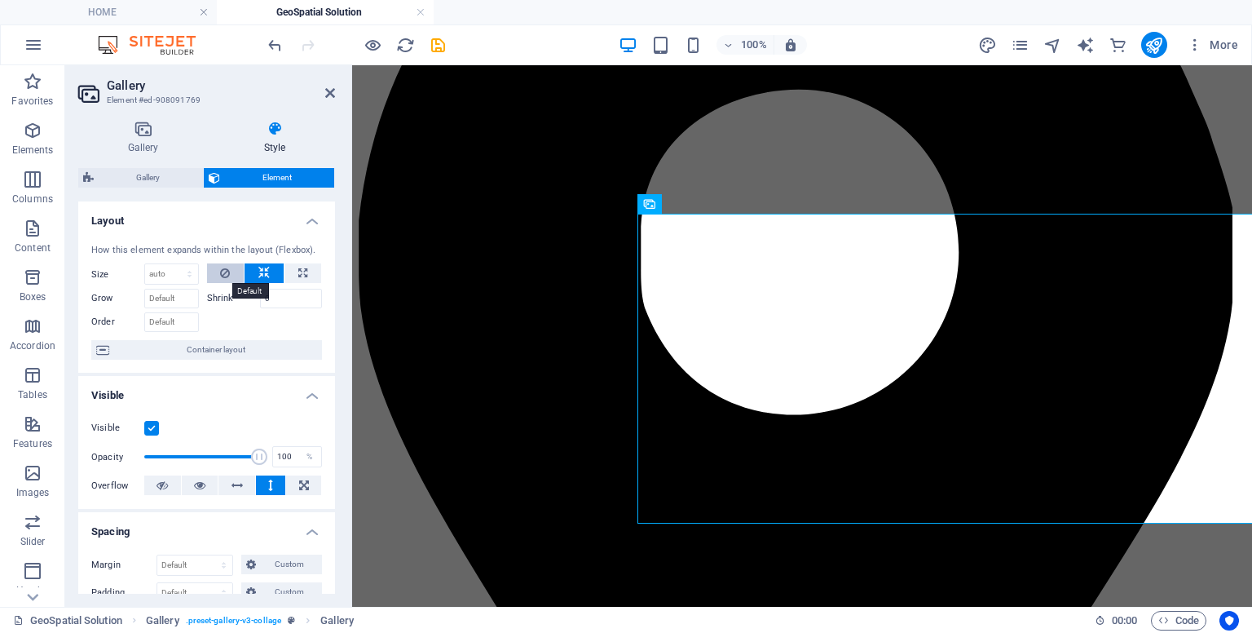
click at [226, 263] on icon at bounding box center [225, 273] width 10 height 20
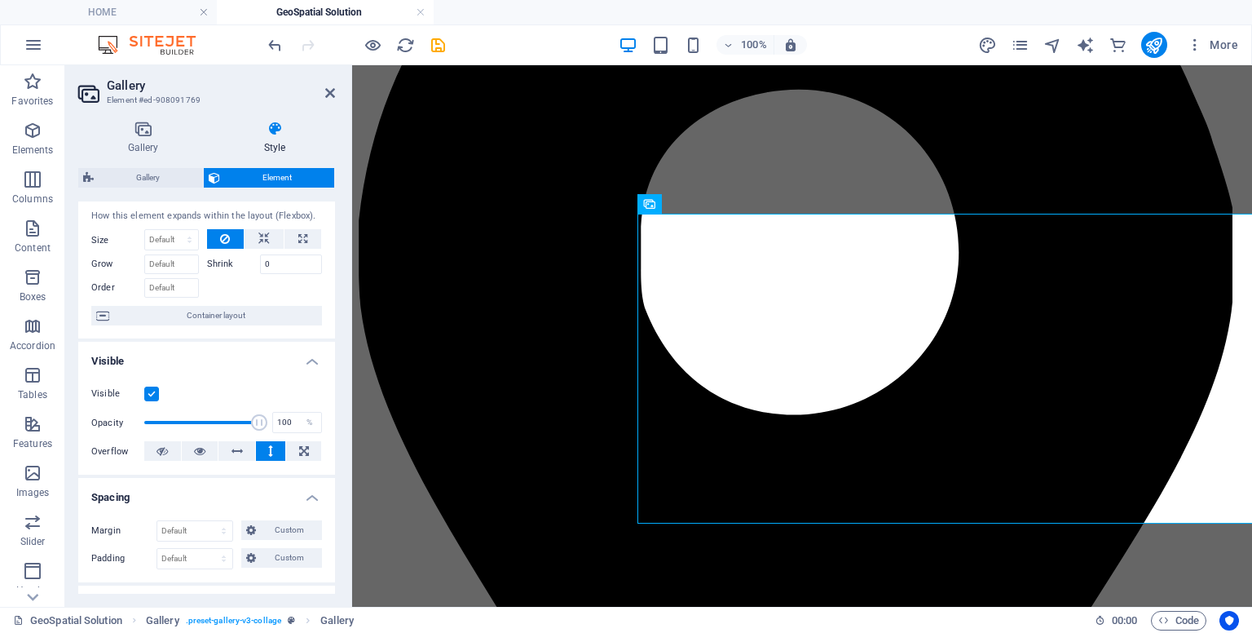
scroll to position [0, 0]
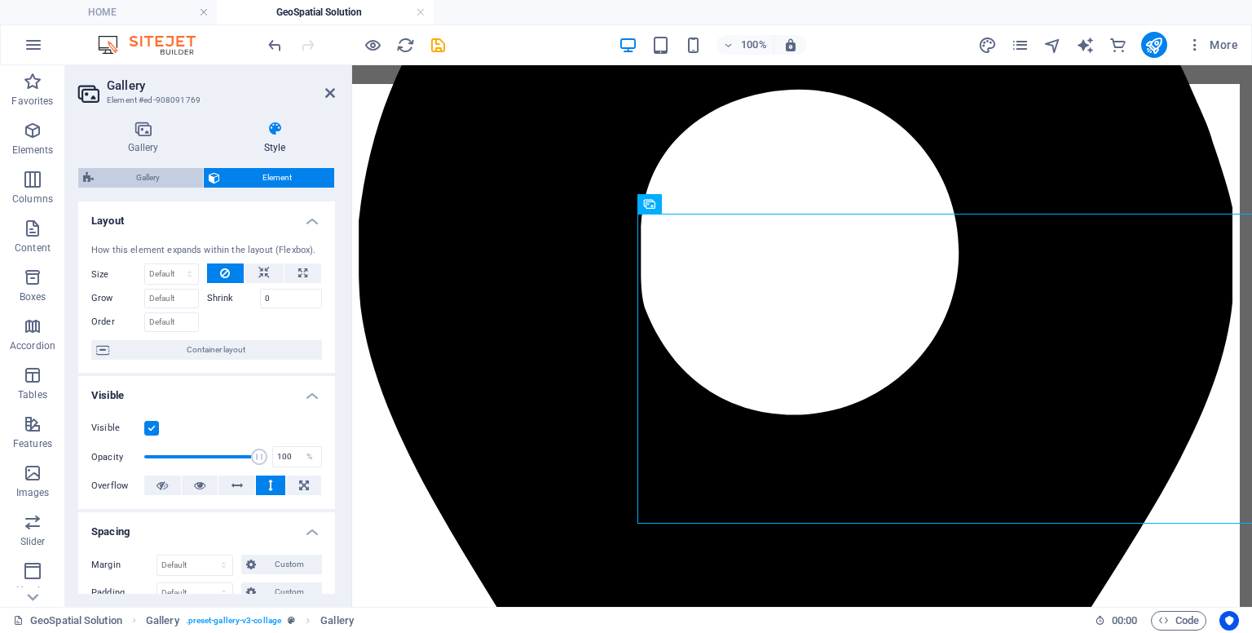
click at [159, 174] on span "Gallery" at bounding box center [148, 178] width 99 height 20
select select "rem"
select select "preset-gallery-v3-collage"
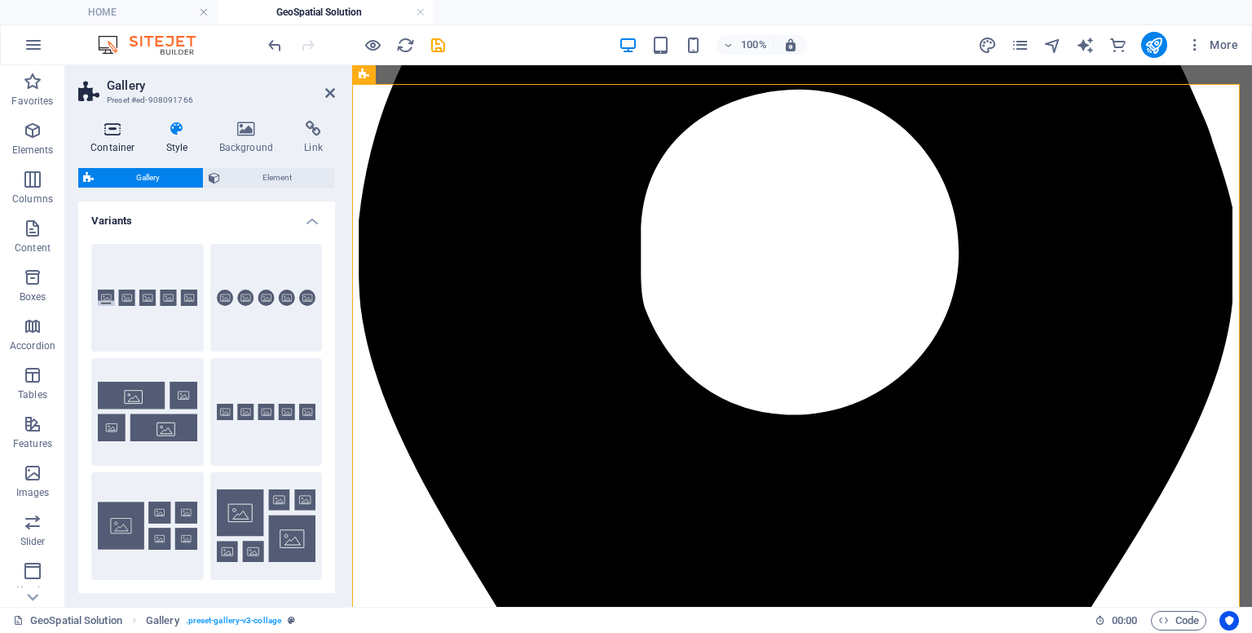
click at [125, 136] on icon at bounding box center [112, 129] width 69 height 16
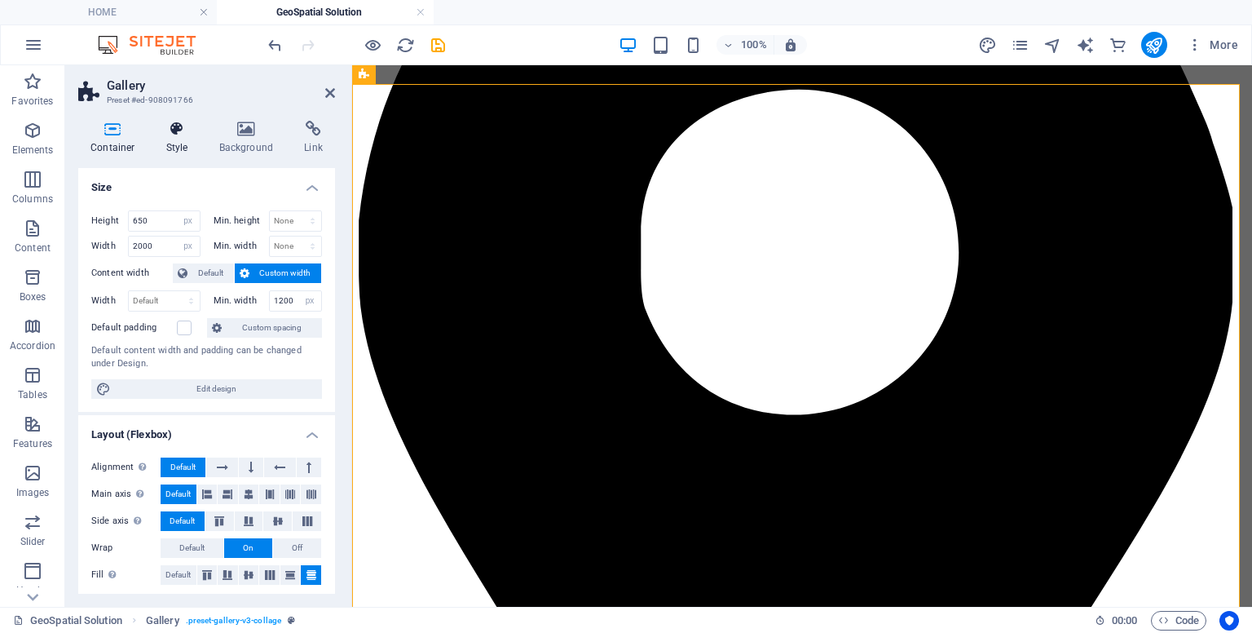
click at [188, 124] on icon at bounding box center [177, 129] width 46 height 16
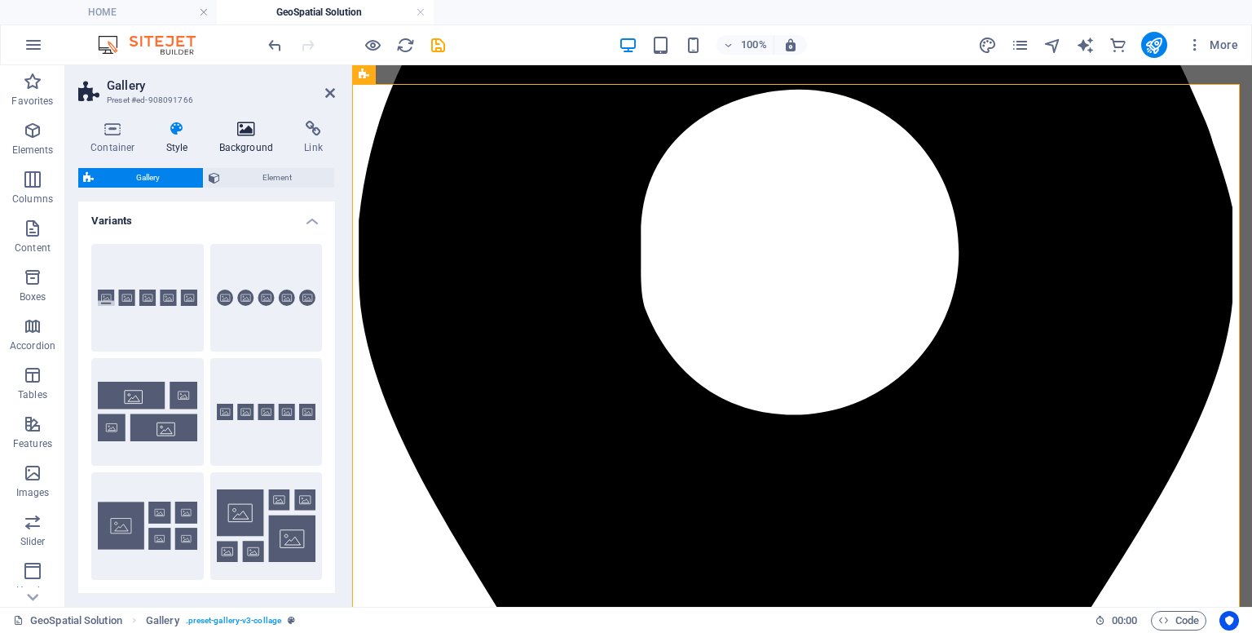
click at [228, 135] on icon at bounding box center [246, 129] width 79 height 16
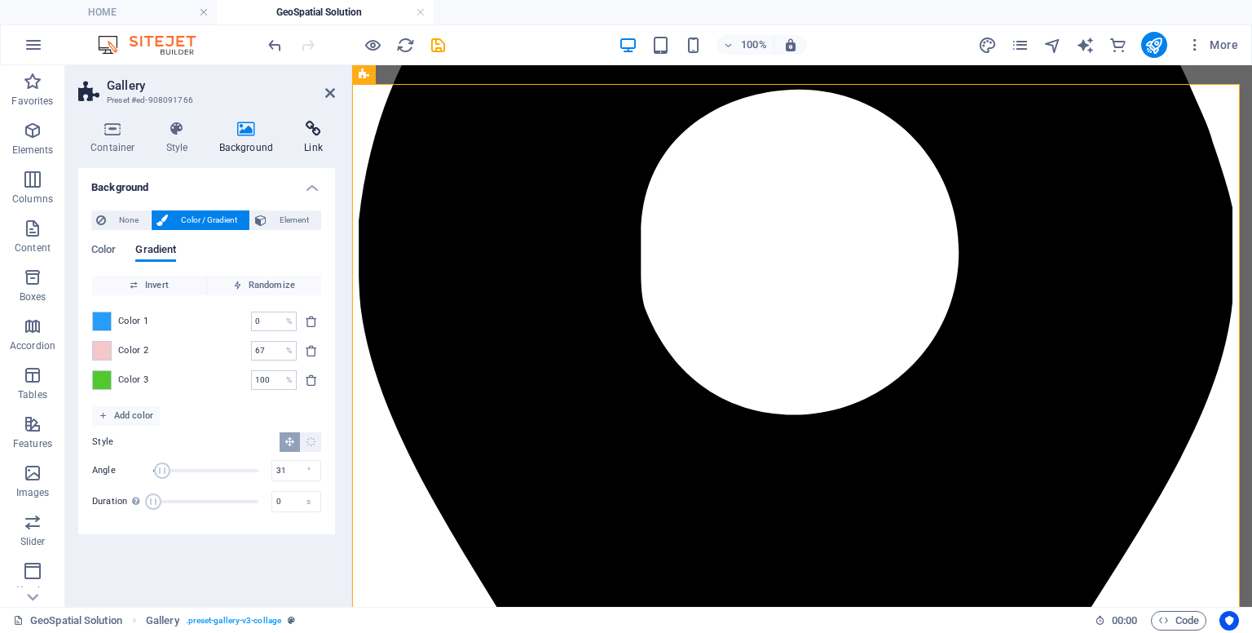
click at [312, 151] on h4 "Link" at bounding box center [313, 138] width 43 height 34
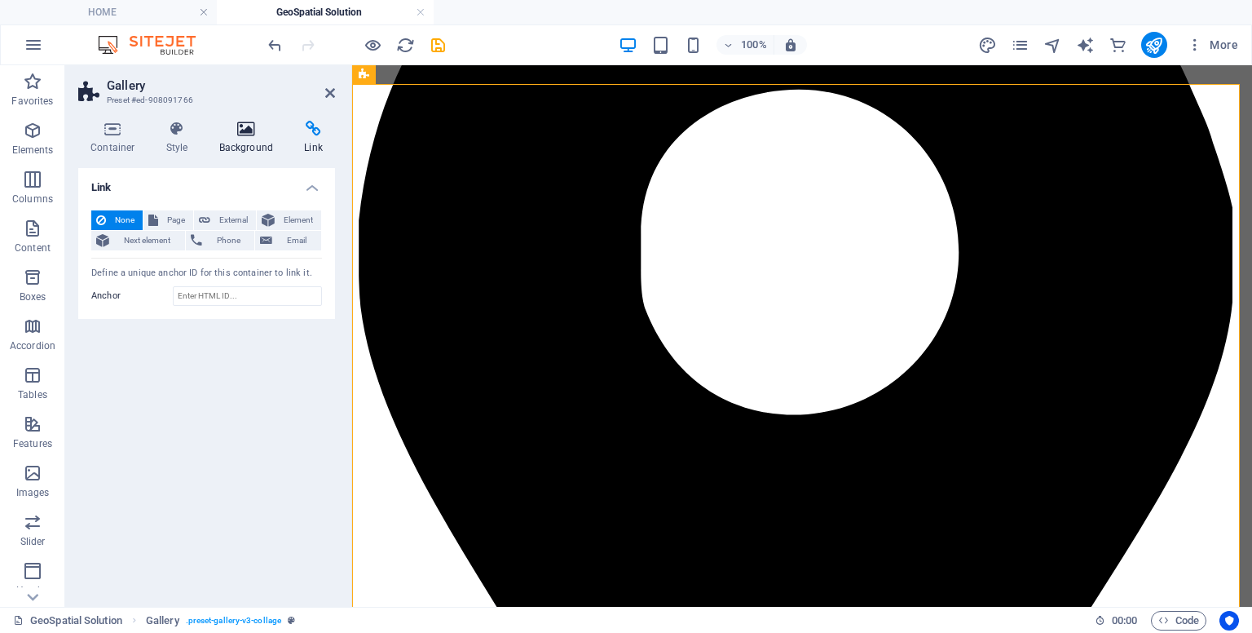
click at [229, 144] on h4 "Background" at bounding box center [250, 138] width 86 height 34
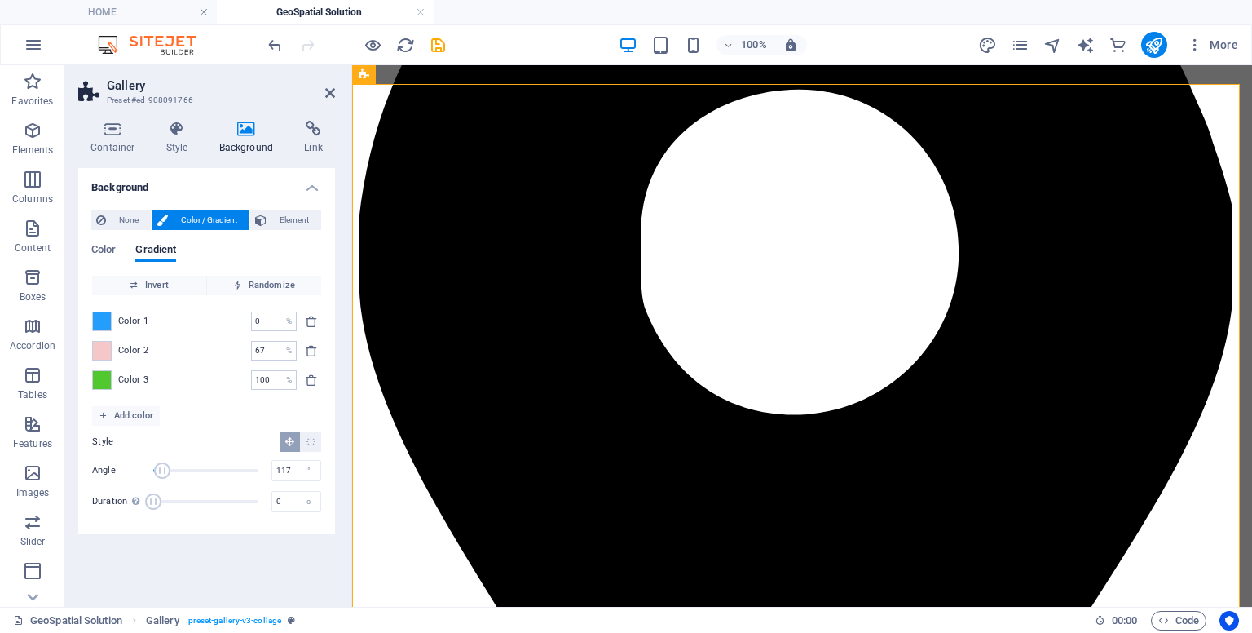
click at [188, 466] on span "Angle" at bounding box center [205, 470] width 105 height 24
drag, startPoint x: 188, startPoint y: 466, endPoint x: 137, endPoint y: 464, distance: 50.6
click at [137, 464] on div "Angle 0 °" at bounding box center [206, 470] width 229 height 24
type input "31"
drag, startPoint x: 145, startPoint y: 466, endPoint x: 162, endPoint y: 476, distance: 19.7
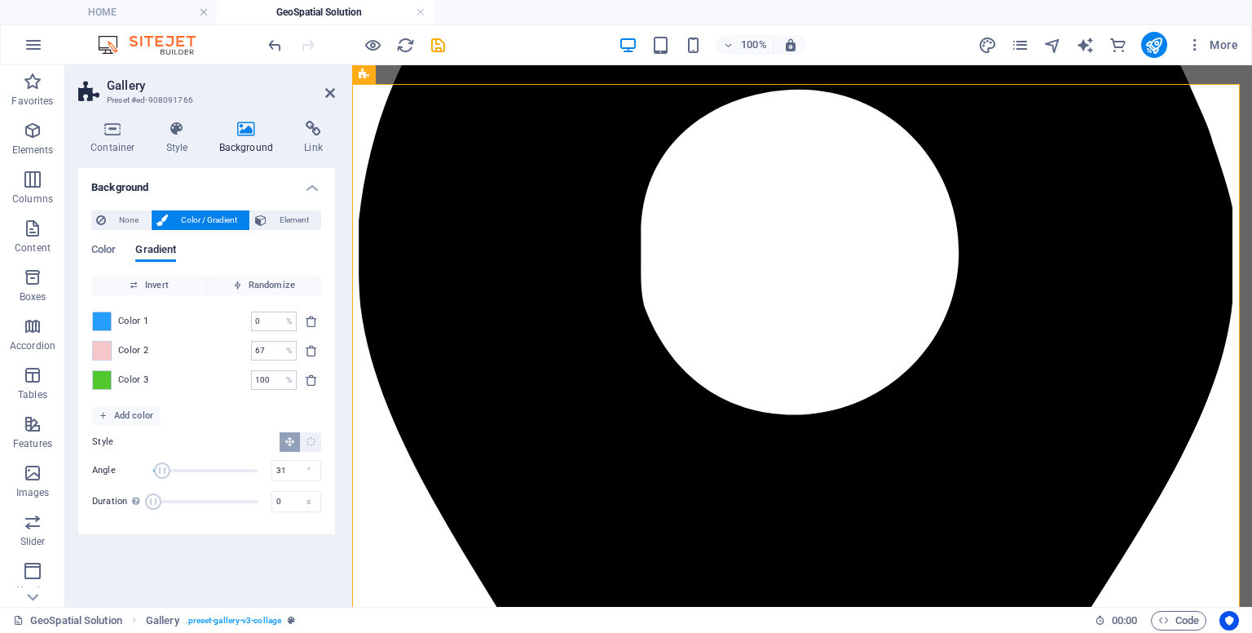
click at [162, 476] on span "Angle" at bounding box center [162, 470] width 16 height 16
click at [167, 140] on h4 "Style" at bounding box center [180, 138] width 53 height 34
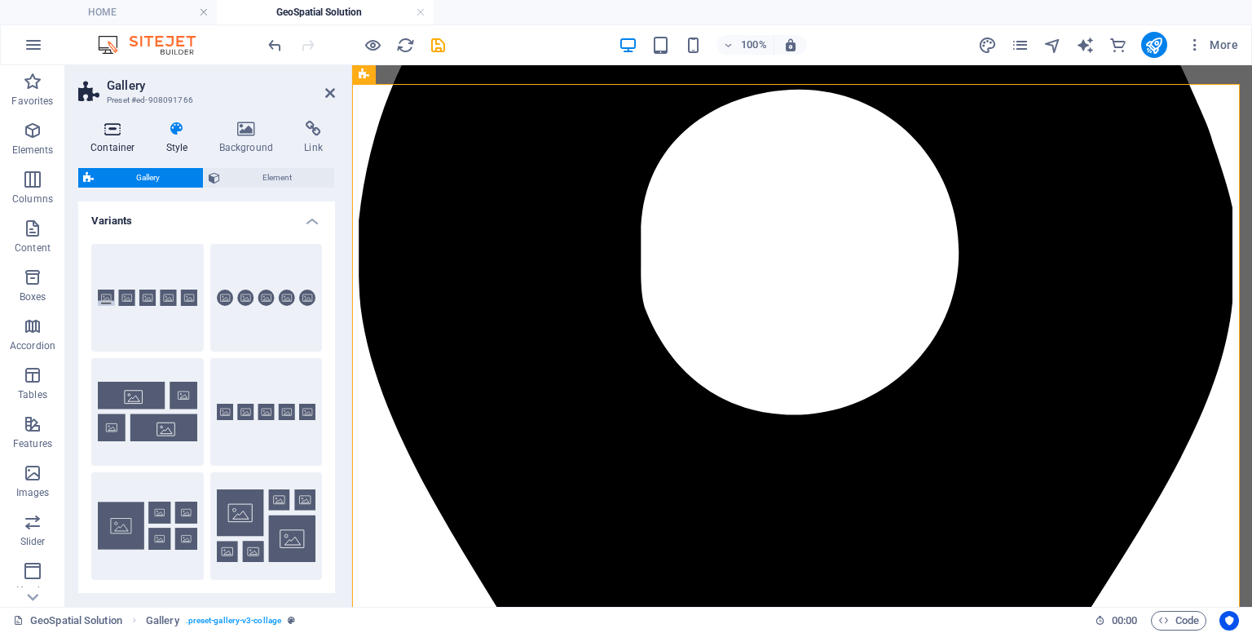
click at [99, 144] on h4 "Container" at bounding box center [116, 138] width 76 height 34
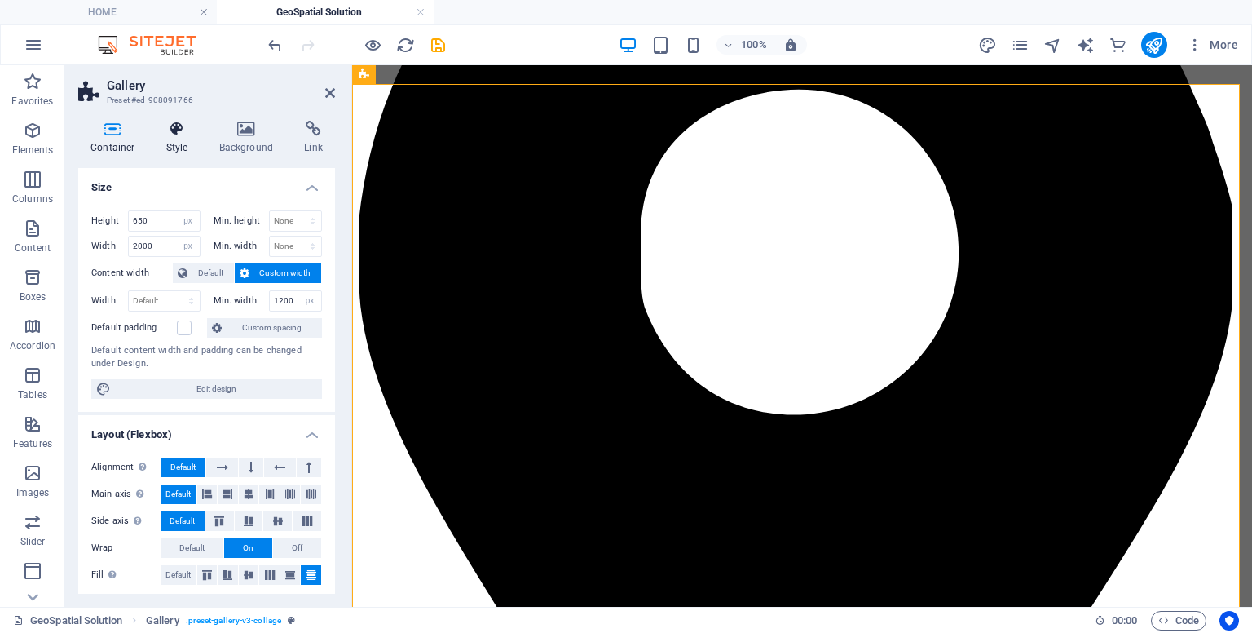
click at [159, 144] on h4 "Style" at bounding box center [180, 138] width 53 height 34
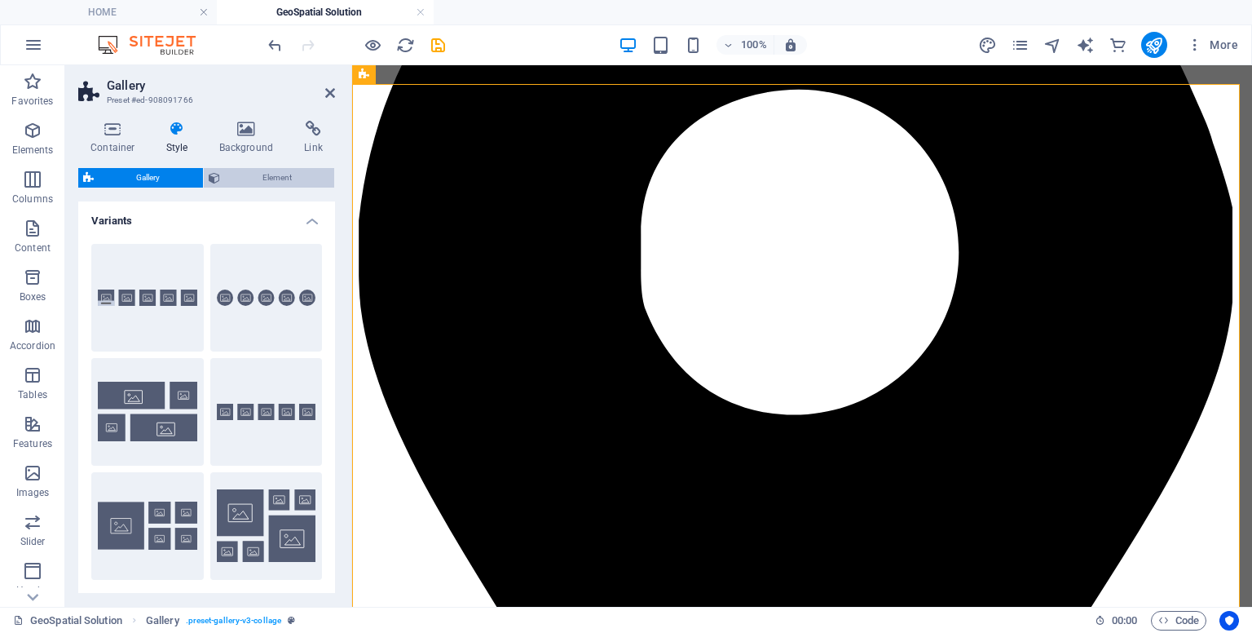
click at [267, 181] on span "Element" at bounding box center [277, 178] width 105 height 20
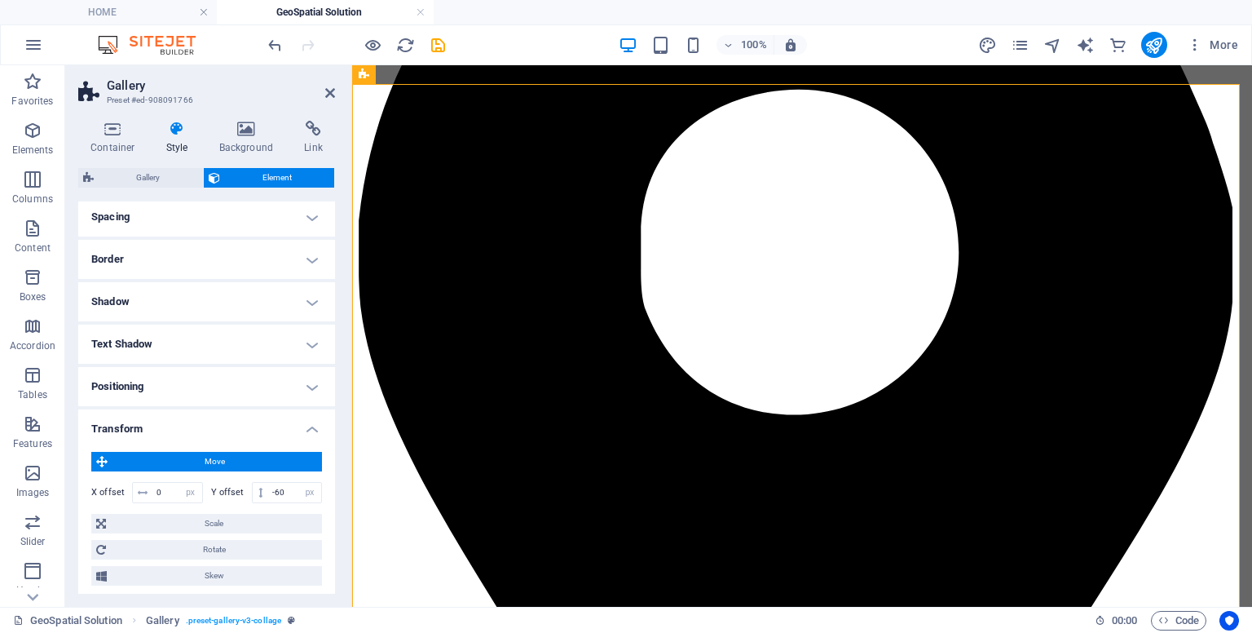
scroll to position [92, 0]
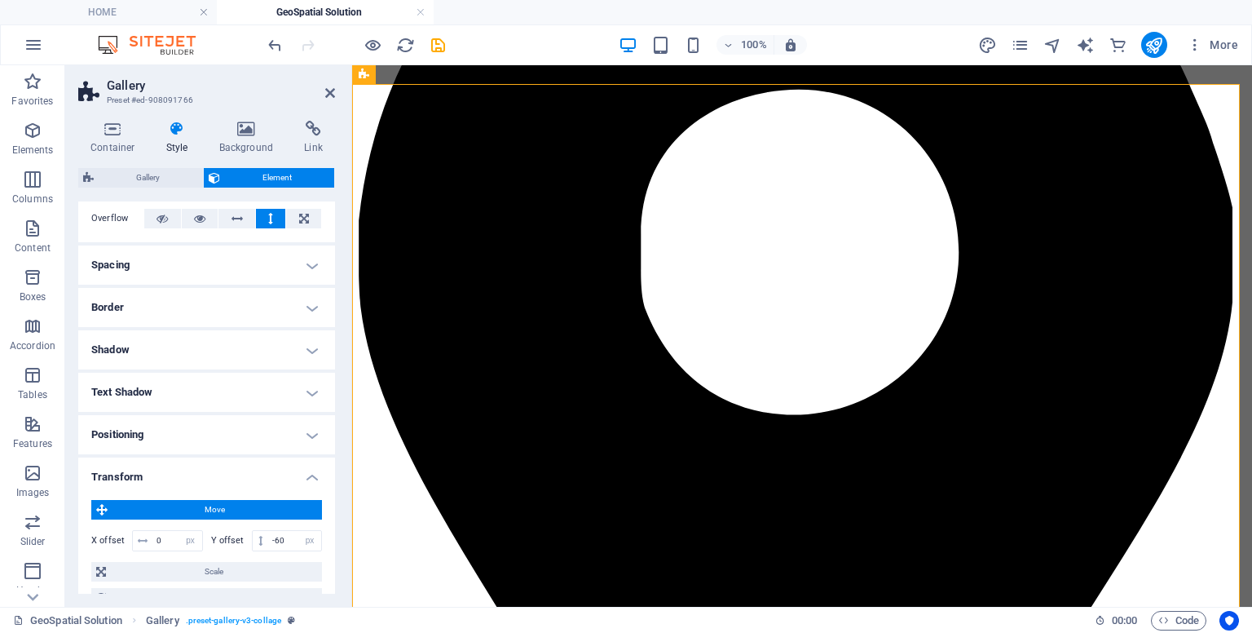
click at [296, 433] on h4 "Positioning" at bounding box center [206, 434] width 257 height 39
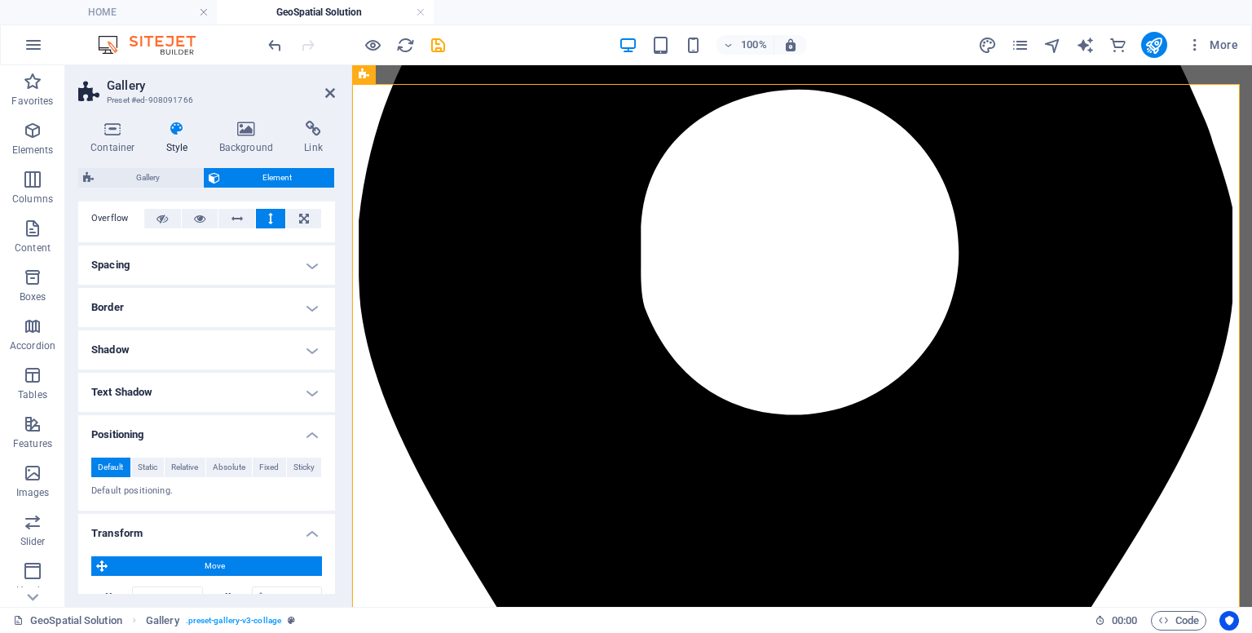
drag, startPoint x: 331, startPoint y: 425, endPoint x: 342, endPoint y: 503, distance: 79.1
click at [342, 503] on div "Container Style Background Link Size Height 650 Default px rem % vh vw Min. hei…" at bounding box center [206, 357] width 283 height 499
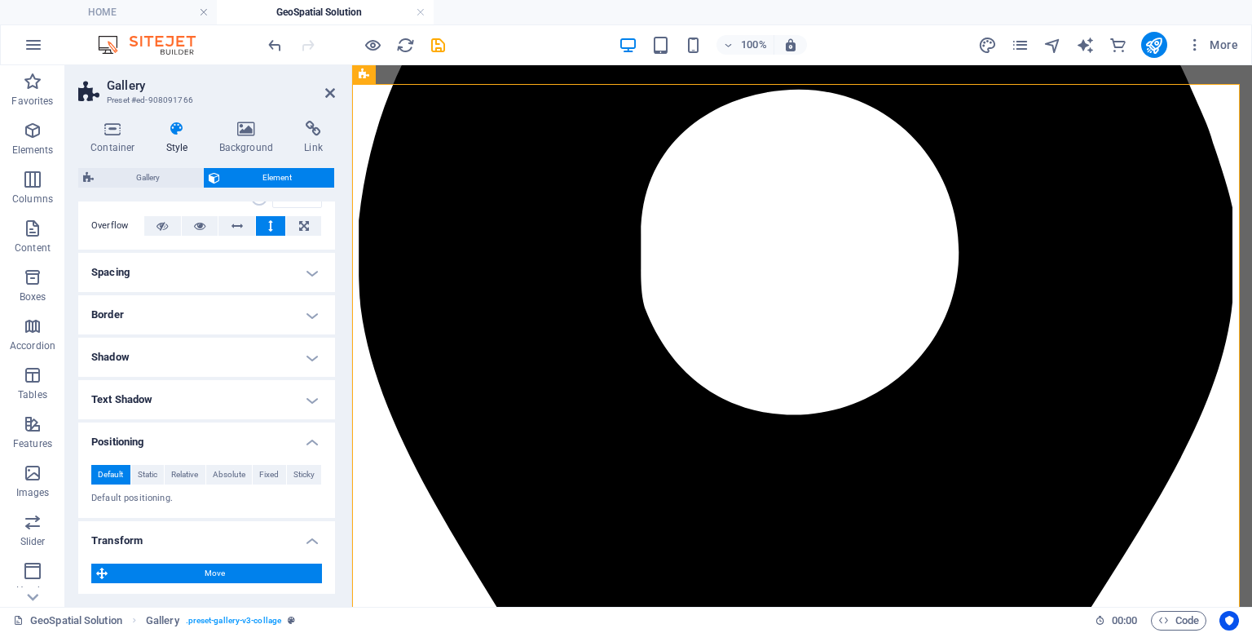
scroll to position [82, 0]
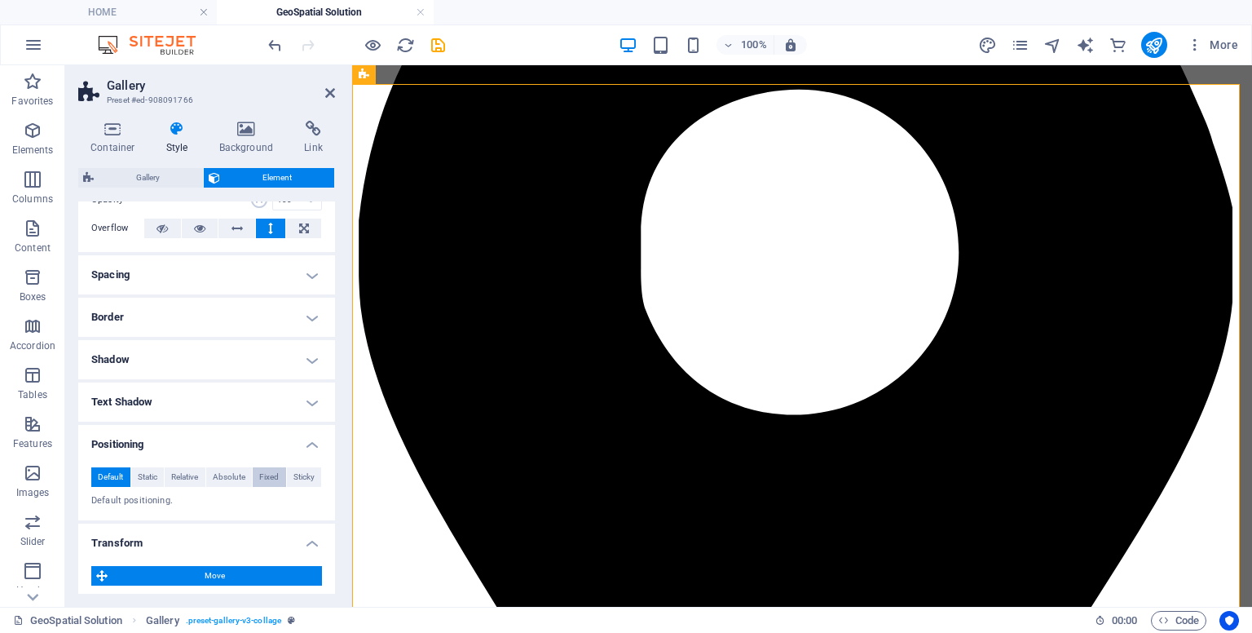
click at [261, 469] on span "Fixed" at bounding box center [269, 477] width 20 height 20
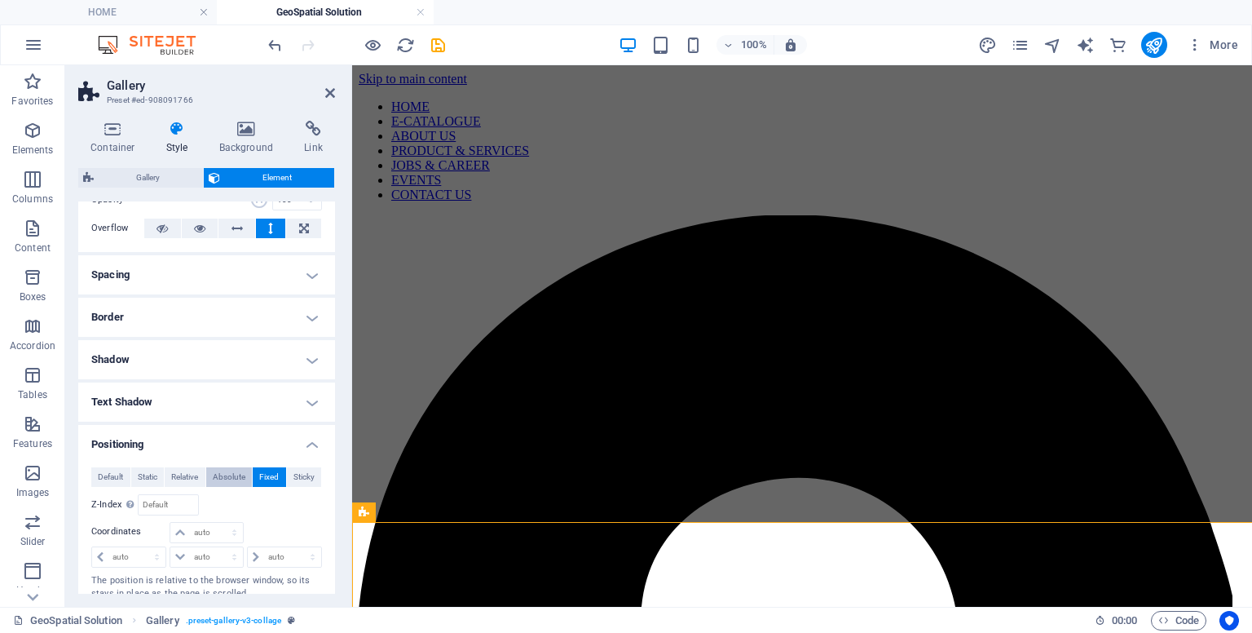
click at [244, 469] on button "Absolute" at bounding box center [229, 477] width 46 height 20
click at [200, 468] on button "Relative" at bounding box center [185, 477] width 41 height 20
click at [148, 468] on span "Static" at bounding box center [148, 477] width 20 height 20
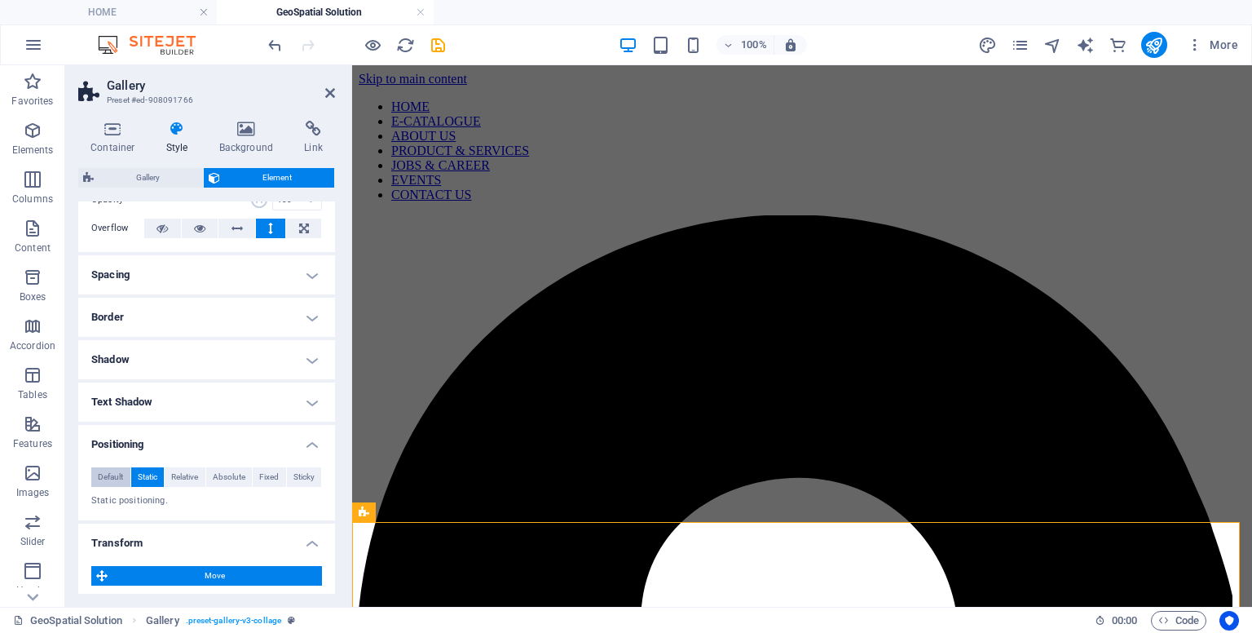
click at [120, 472] on span "Default" at bounding box center [110, 477] width 25 height 20
click at [241, 223] on button at bounding box center [237, 229] width 37 height 20
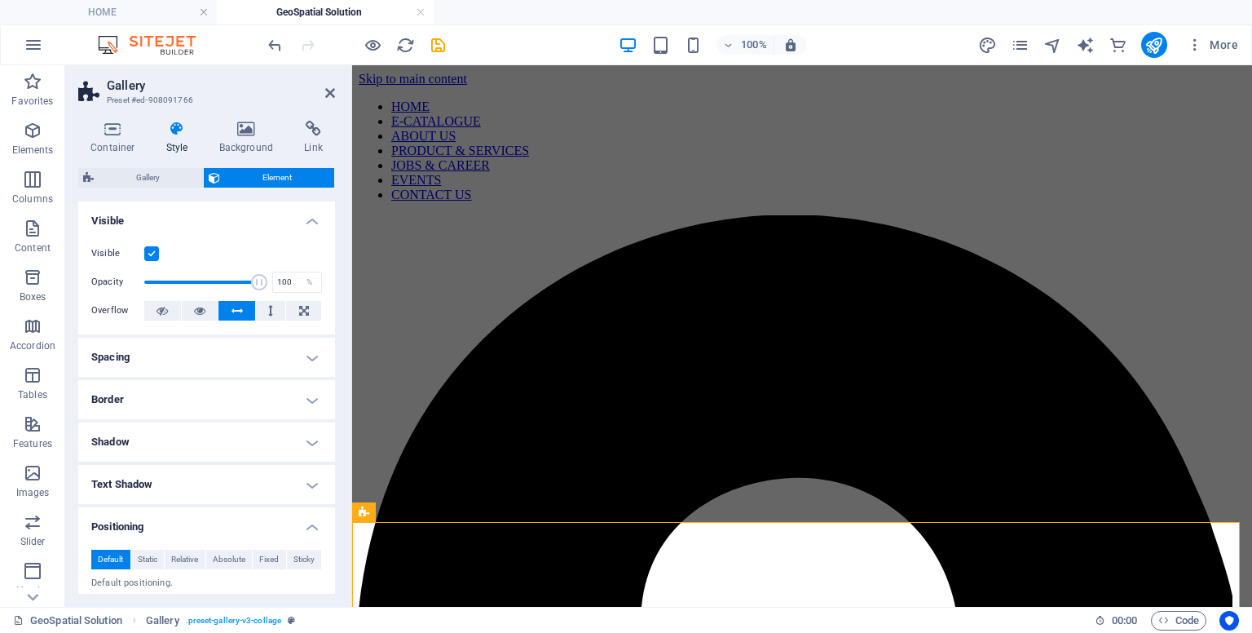
click at [243, 155] on div "Container Style Background Link Size Height 650 Default px rem % vh vw Min. hei…" at bounding box center [206, 357] width 257 height 473
click at [238, 148] on h4 "Background" at bounding box center [250, 138] width 86 height 34
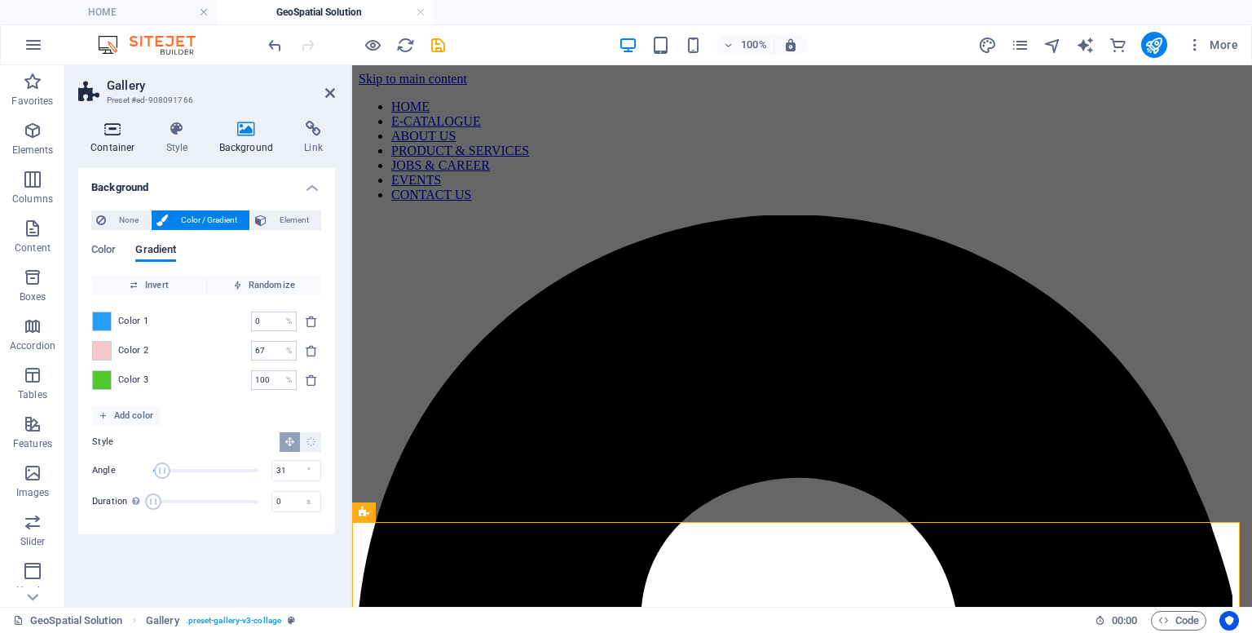
click at [129, 138] on h4 "Container" at bounding box center [116, 138] width 76 height 34
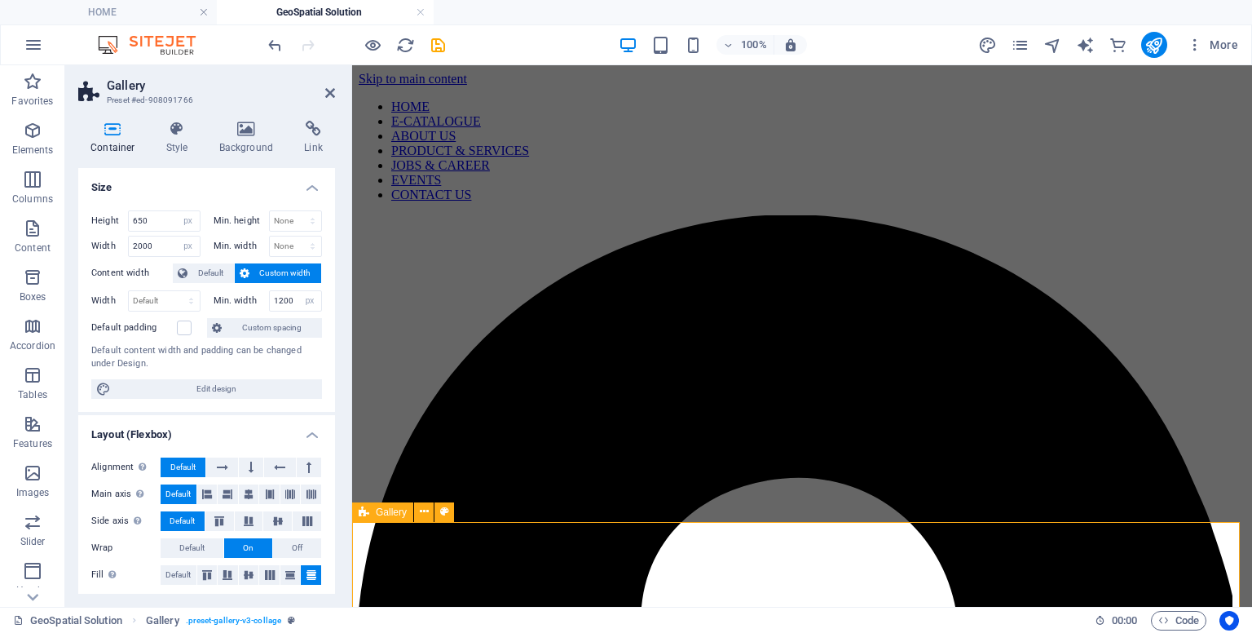
click at [980, 45] on icon "design" at bounding box center [987, 45] width 19 height 19
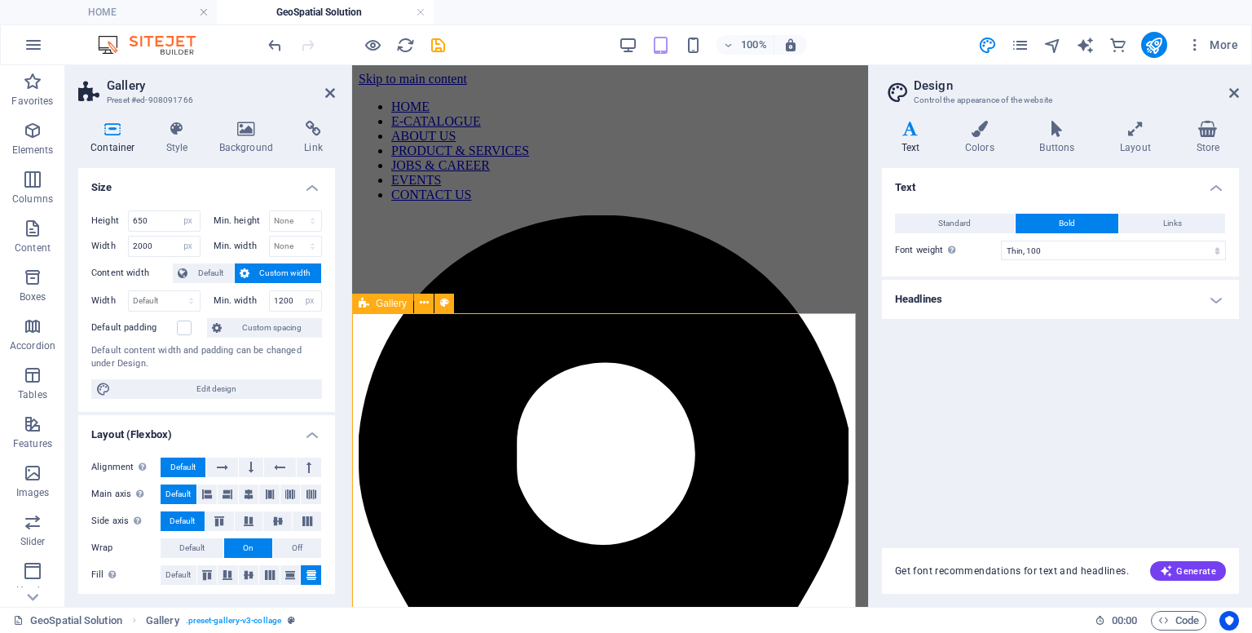
click at [1132, 143] on h4 "Layout" at bounding box center [1139, 138] width 76 height 34
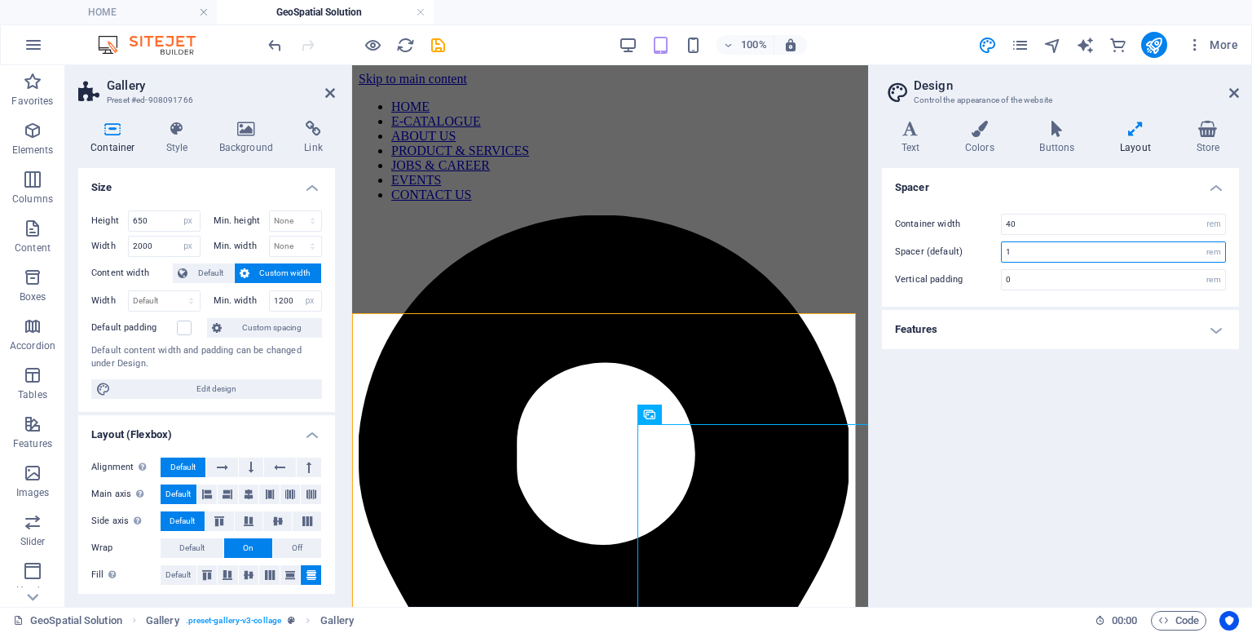
drag, startPoint x: 1023, startPoint y: 254, endPoint x: 975, endPoint y: 252, distance: 48.2
click at [975, 252] on div "Spacer (default) 1 rem" at bounding box center [1060, 251] width 331 height 21
type input "2"
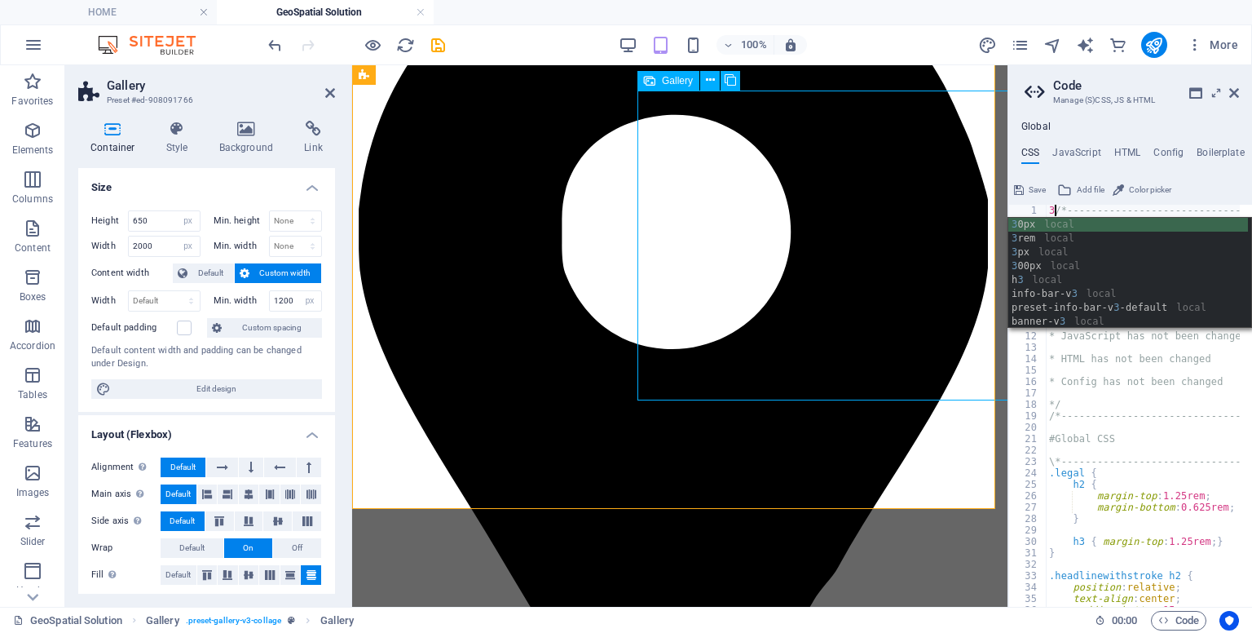
type textarea "/*------------------------------------*\"
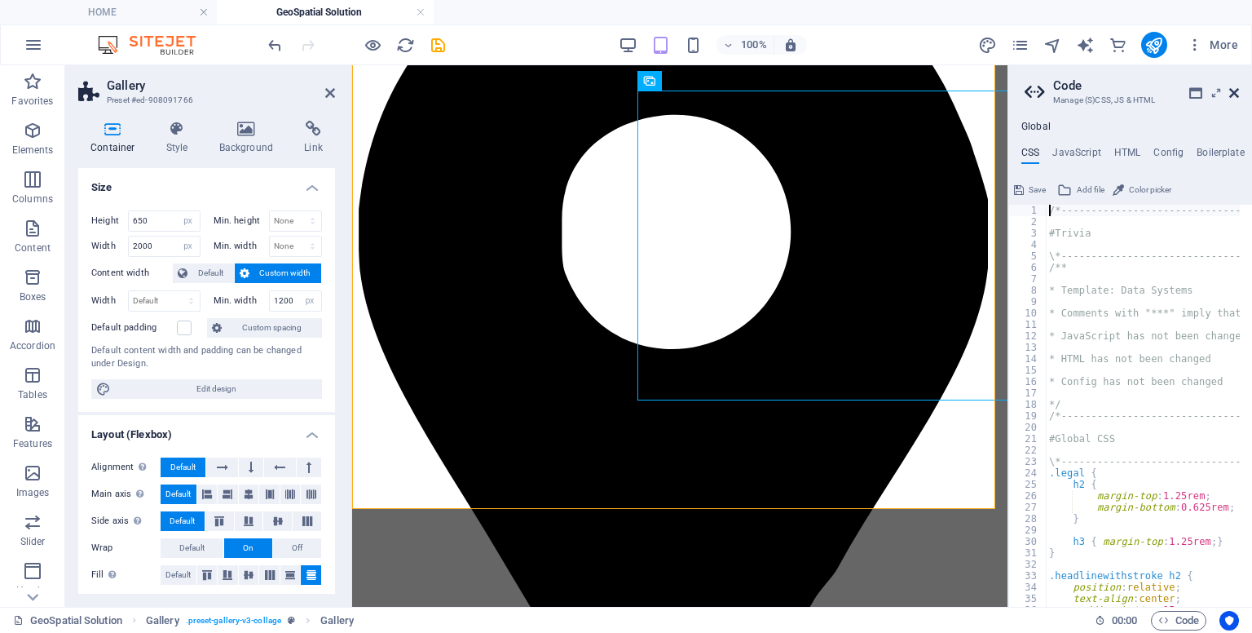
click at [1230, 94] on icon at bounding box center [1235, 92] width 10 height 13
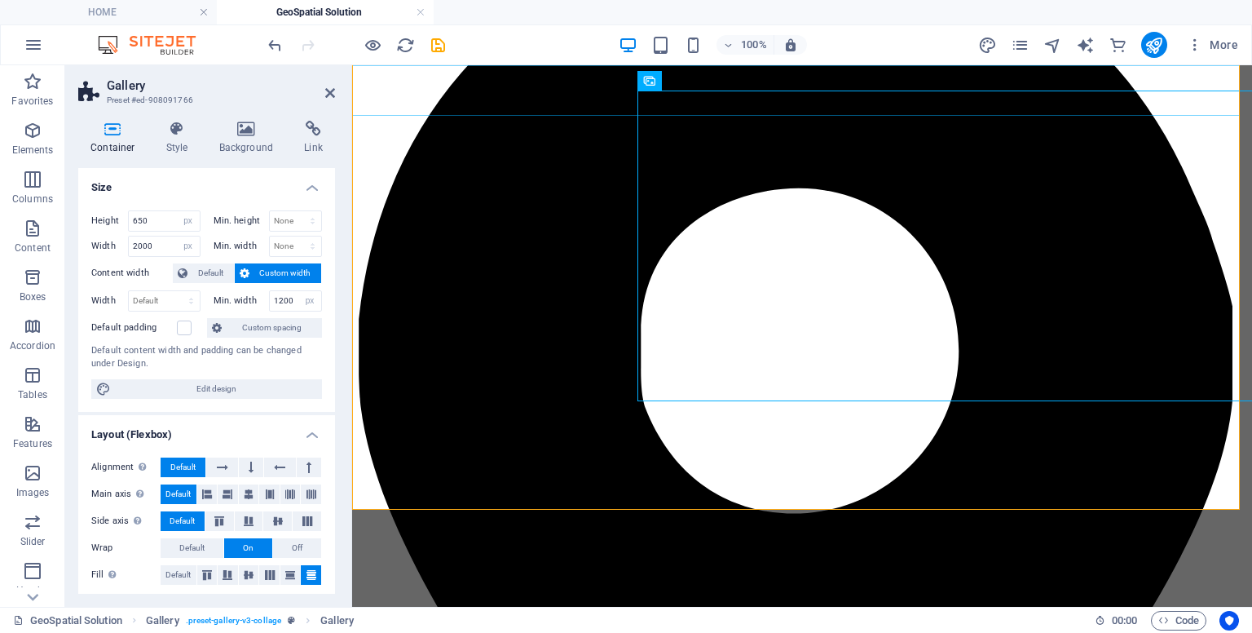
scroll to position [492, 0]
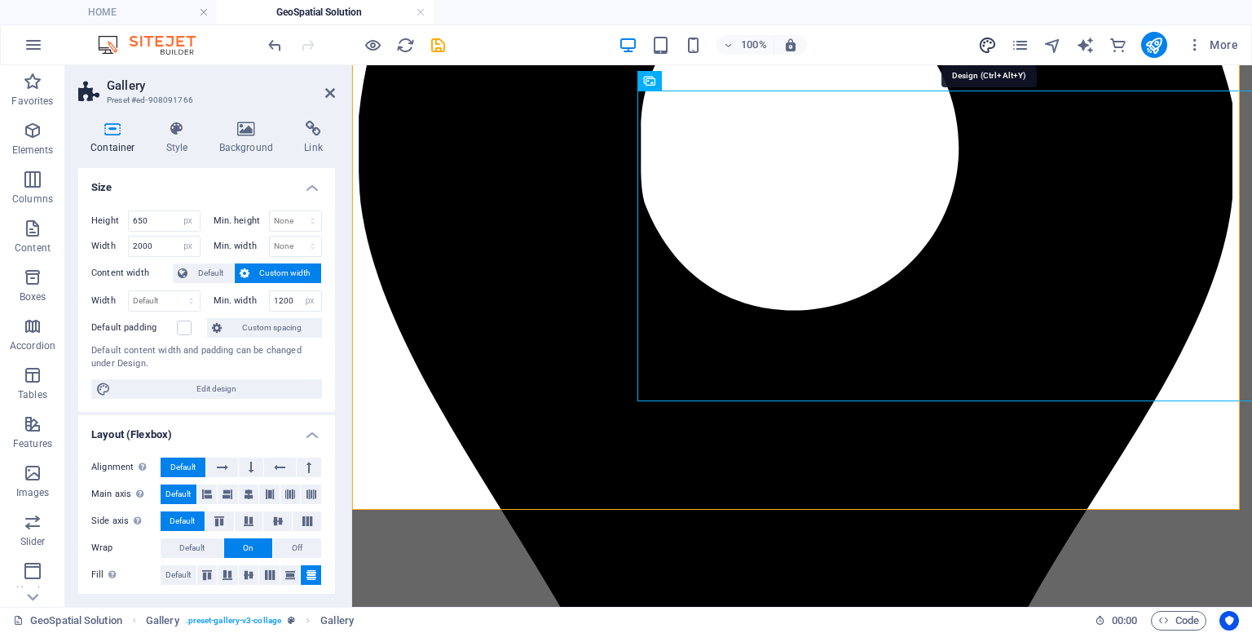
click at [994, 51] on icon "design" at bounding box center [987, 45] width 19 height 19
select select "rem"
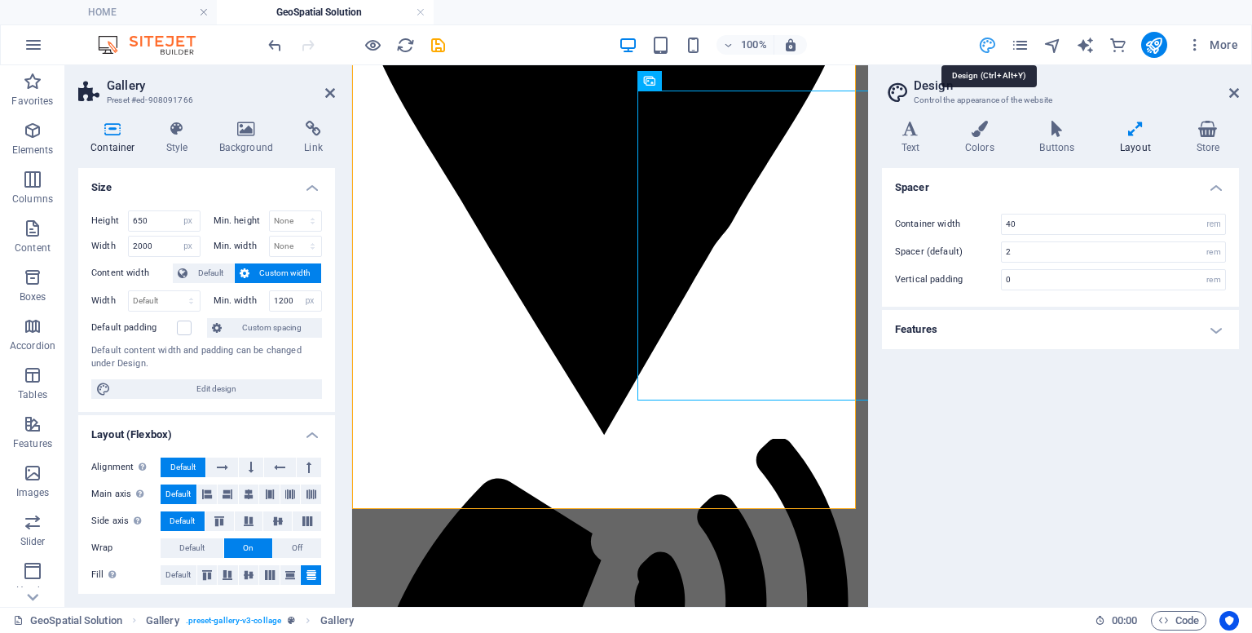
scroll to position [289, 0]
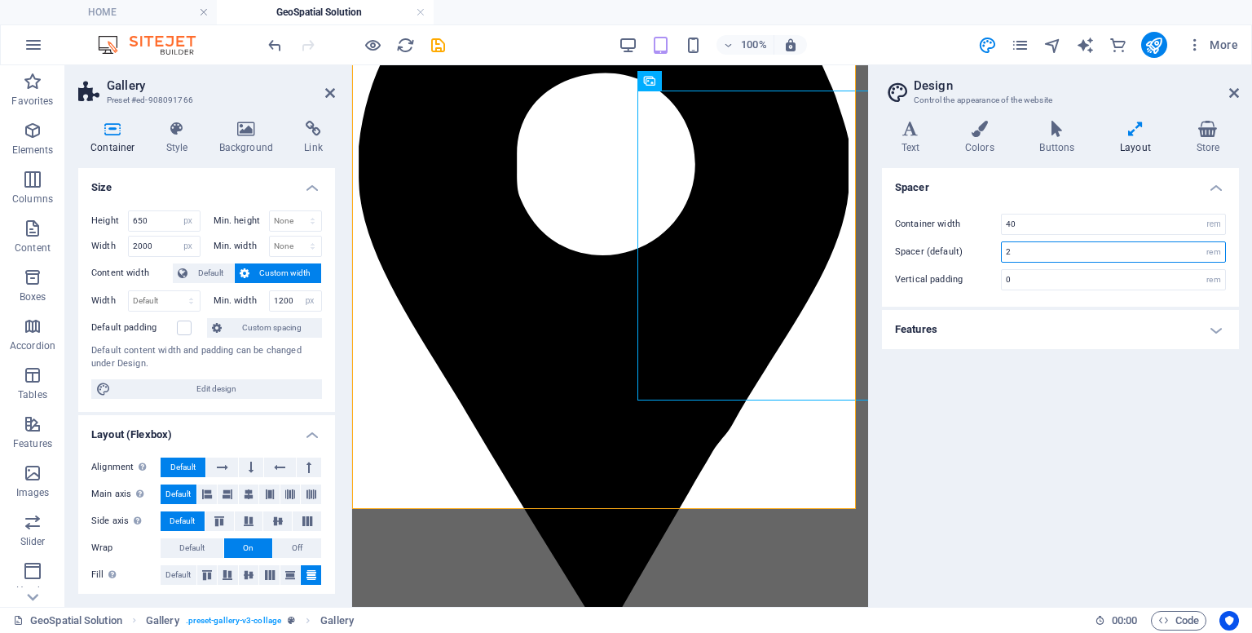
click at [1036, 242] on input "2" at bounding box center [1113, 252] width 223 height 20
type input "3"
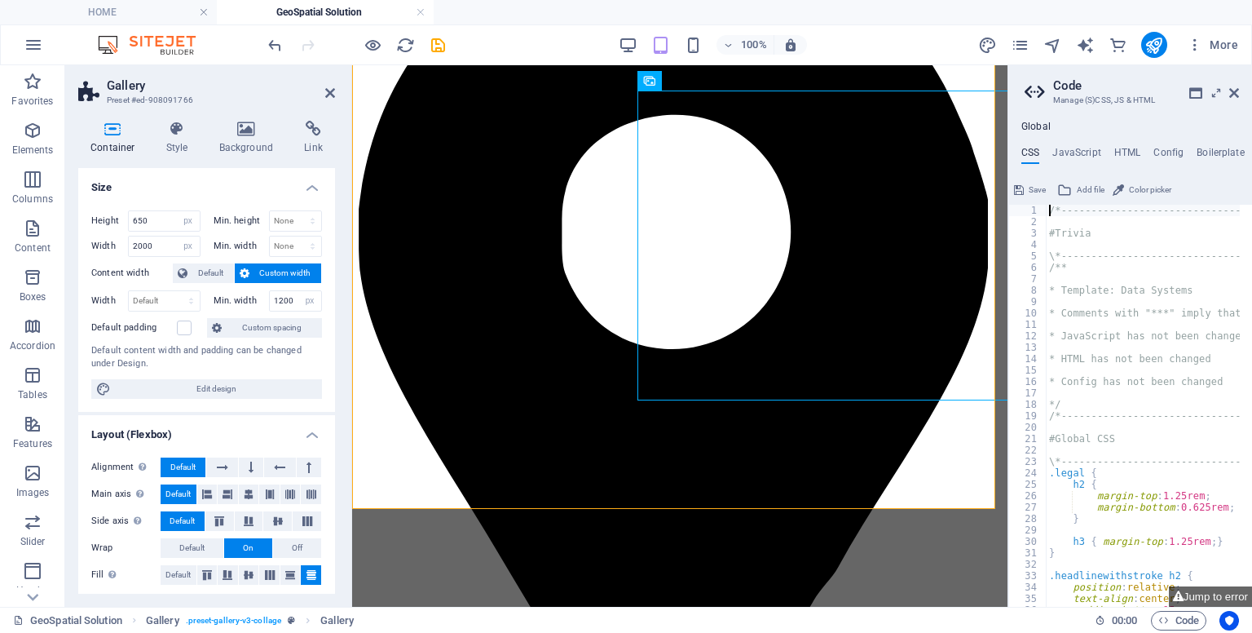
click at [1239, 100] on header "Code Manage (S)CSS, JS & HTML" at bounding box center [1132, 86] width 214 height 42
click at [1234, 92] on icon at bounding box center [1235, 92] width 10 height 13
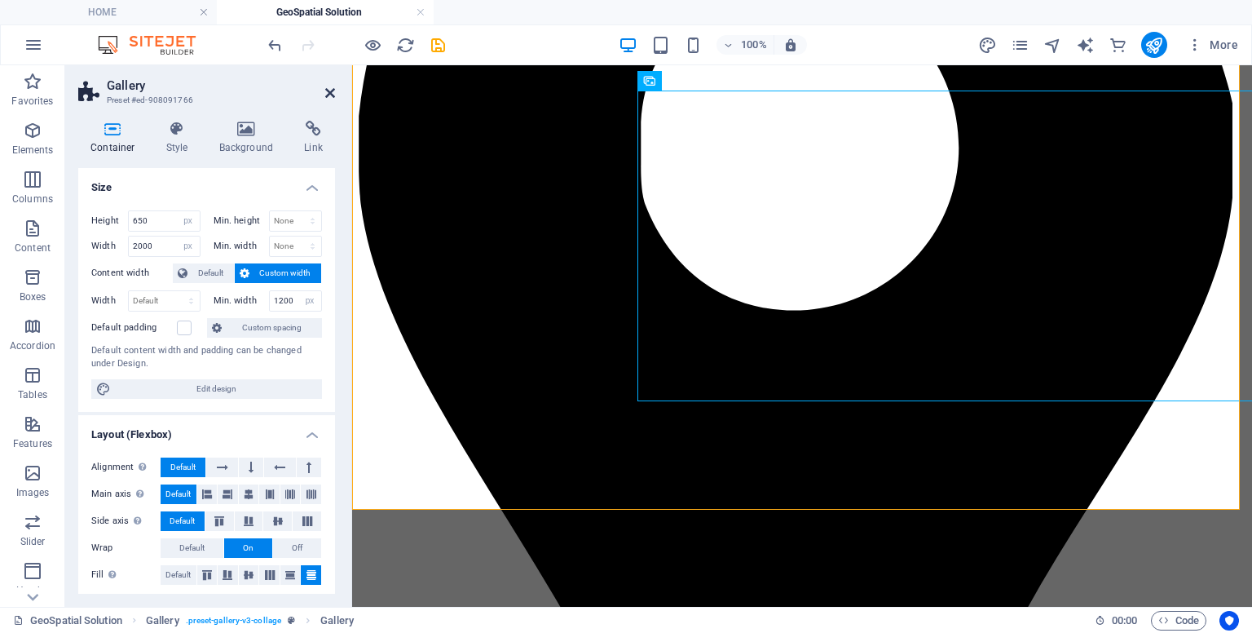
click at [332, 86] on icon at bounding box center [330, 92] width 10 height 13
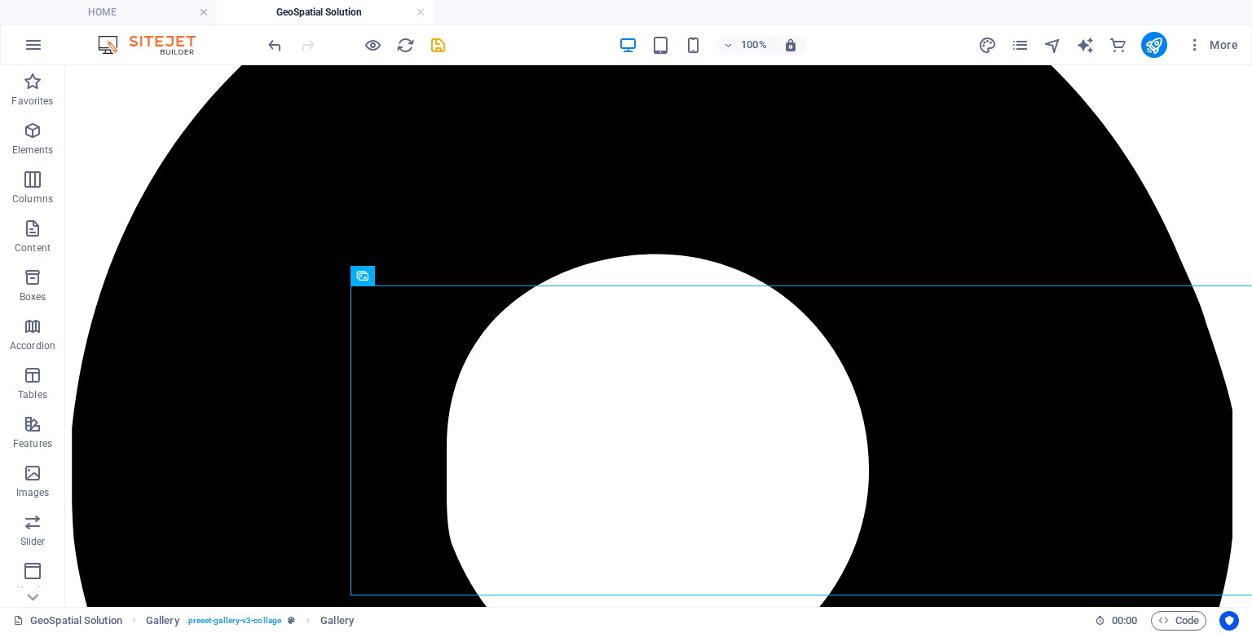
scroll to position [307, 0]
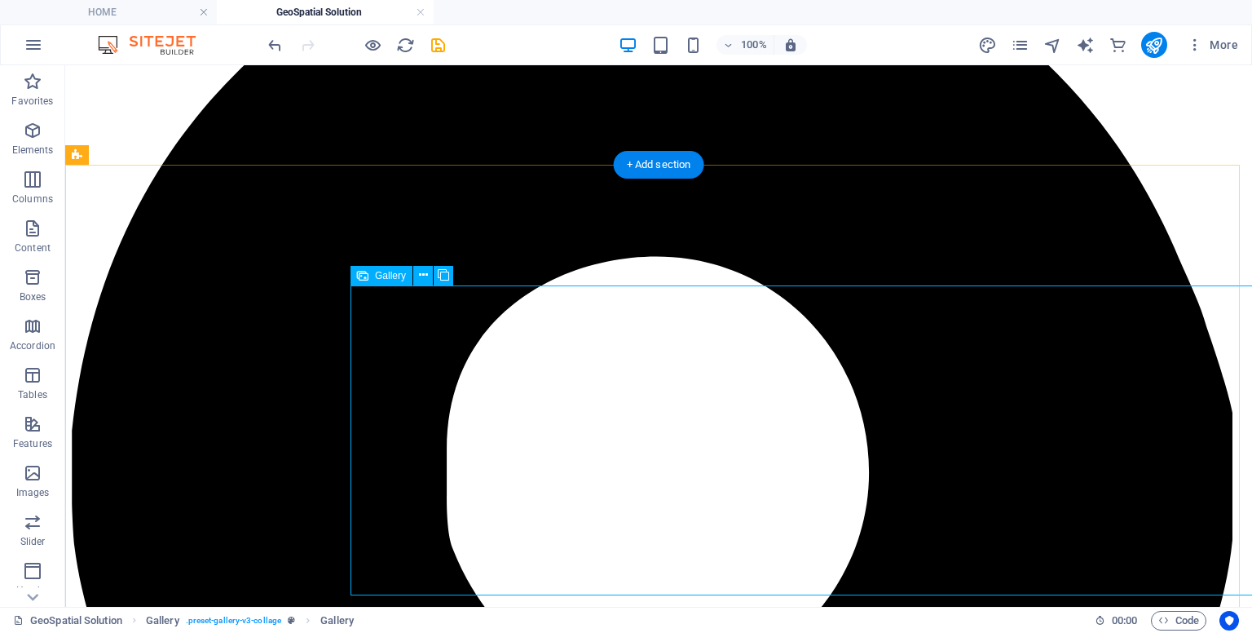
select select "px"
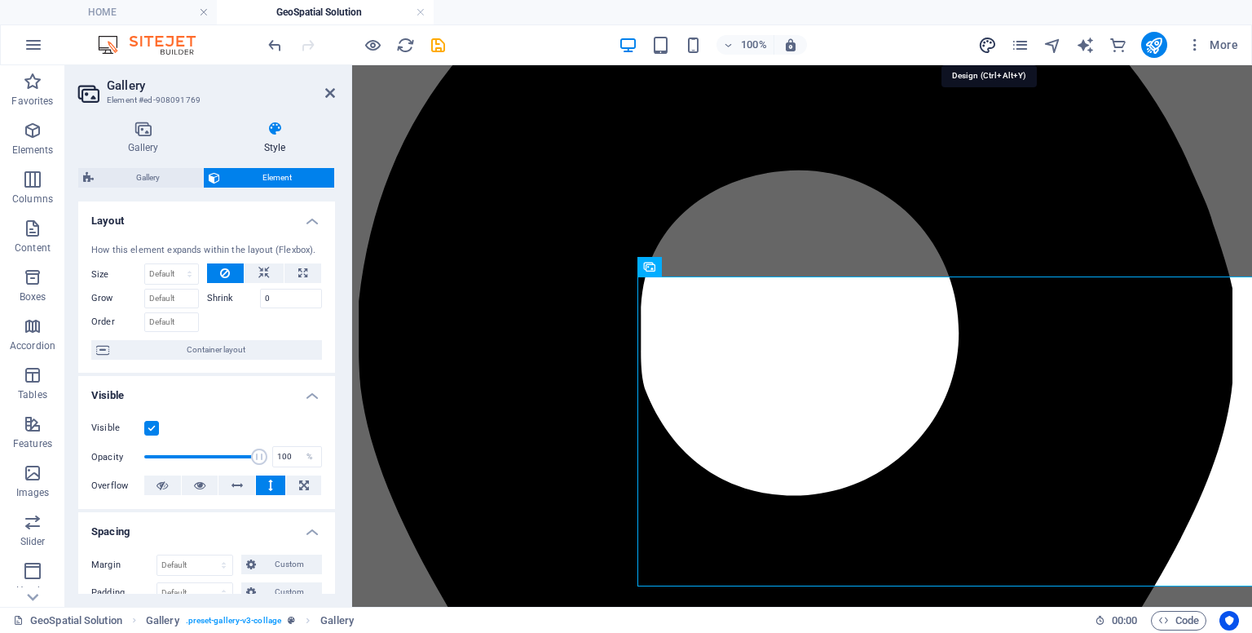
click at [982, 46] on icon "design" at bounding box center [987, 45] width 19 height 19
select select "rem"
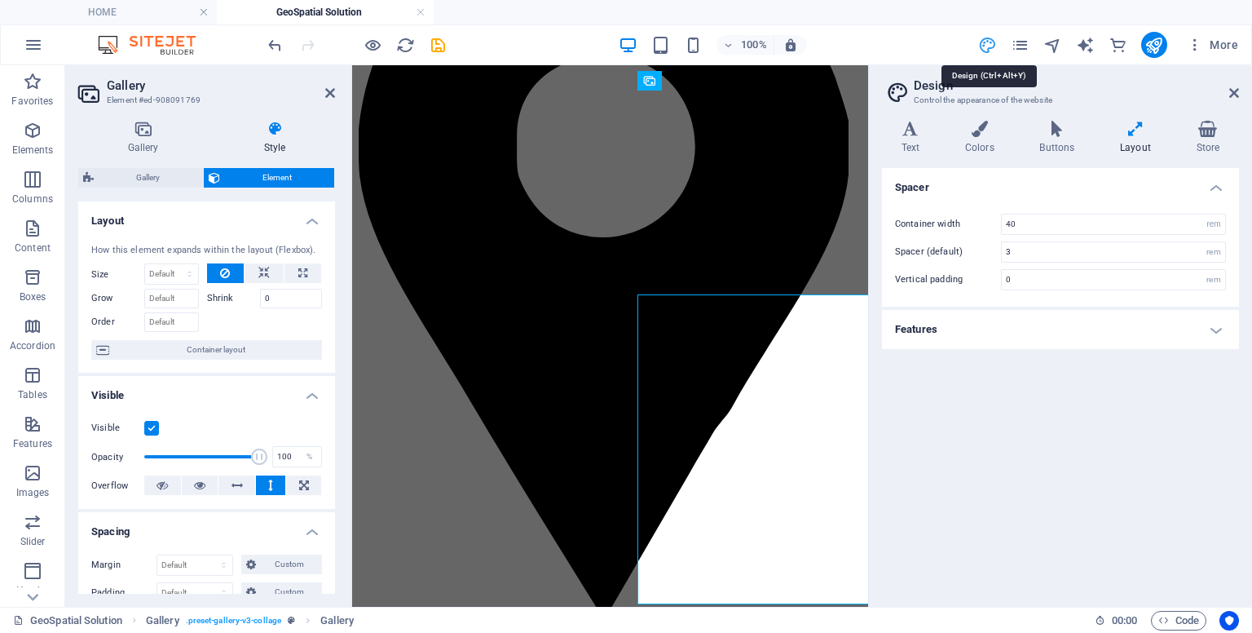
scroll to position [289, 0]
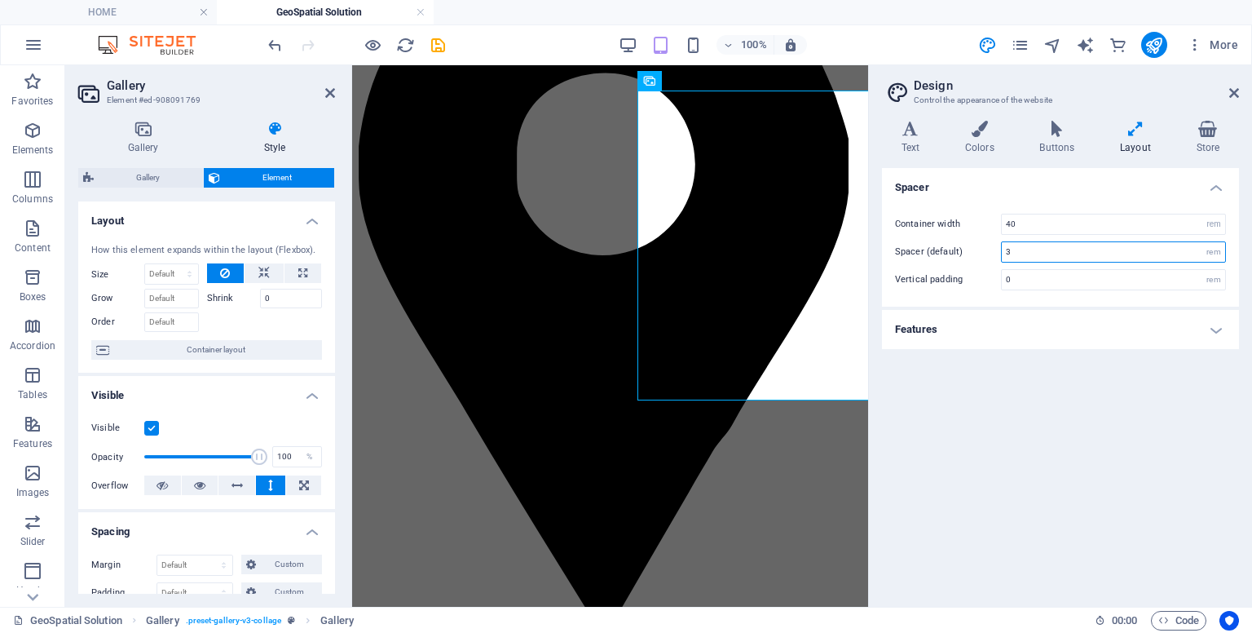
click at [1014, 252] on input "3" at bounding box center [1113, 252] width 223 height 20
type input "2"
drag, startPoint x: 1035, startPoint y: 223, endPoint x: 922, endPoint y: 241, distance: 113.9
click at [922, 241] on div "Container width 40 rem px Spacer (default) 2 rem Vertical padding 0 rem" at bounding box center [1061, 251] width 364 height 109
type input "80"
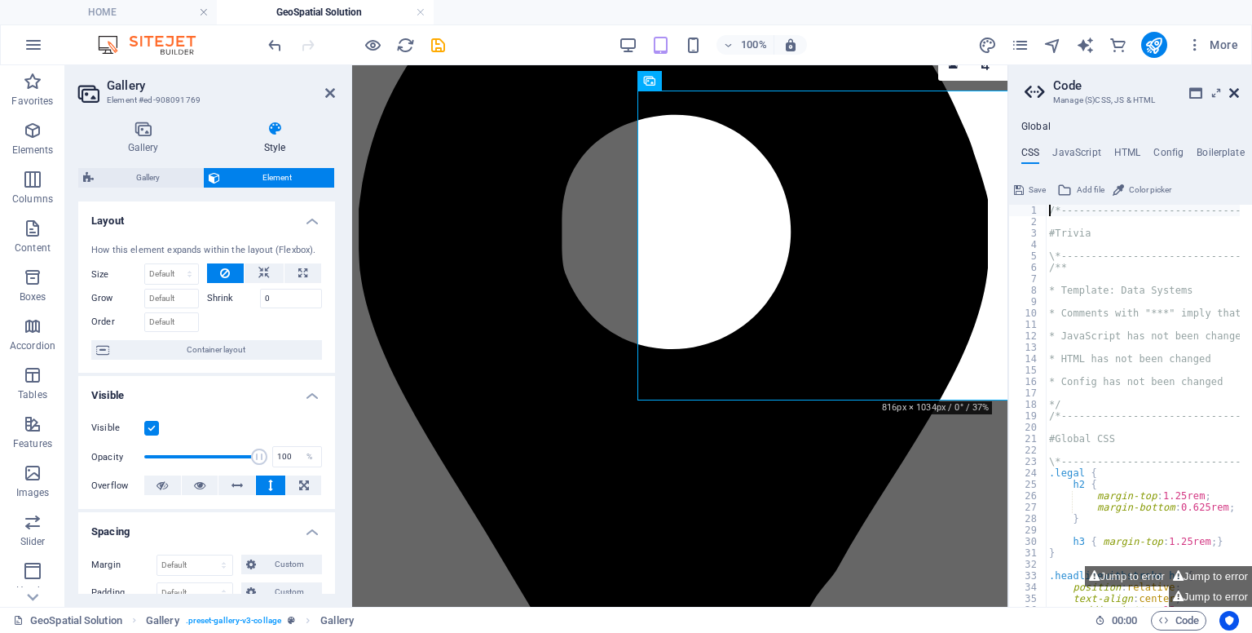
click at [1236, 95] on icon at bounding box center [1235, 92] width 10 height 13
click at [329, 95] on icon at bounding box center [330, 92] width 10 height 13
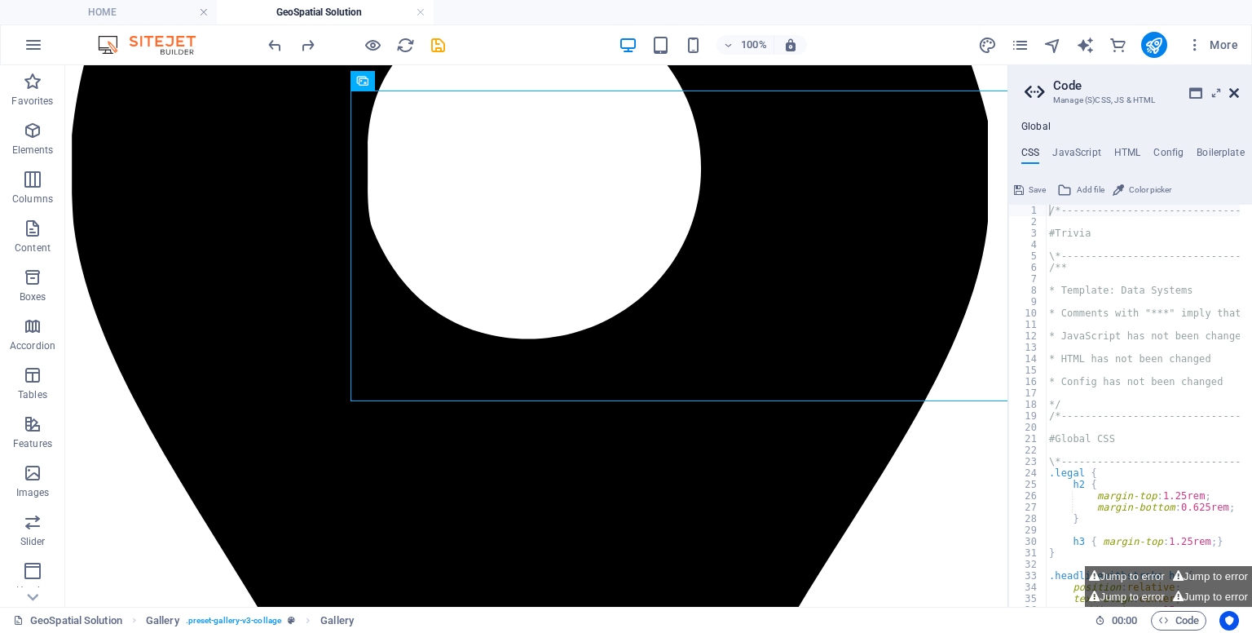
click at [1234, 95] on icon at bounding box center [1235, 92] width 10 height 13
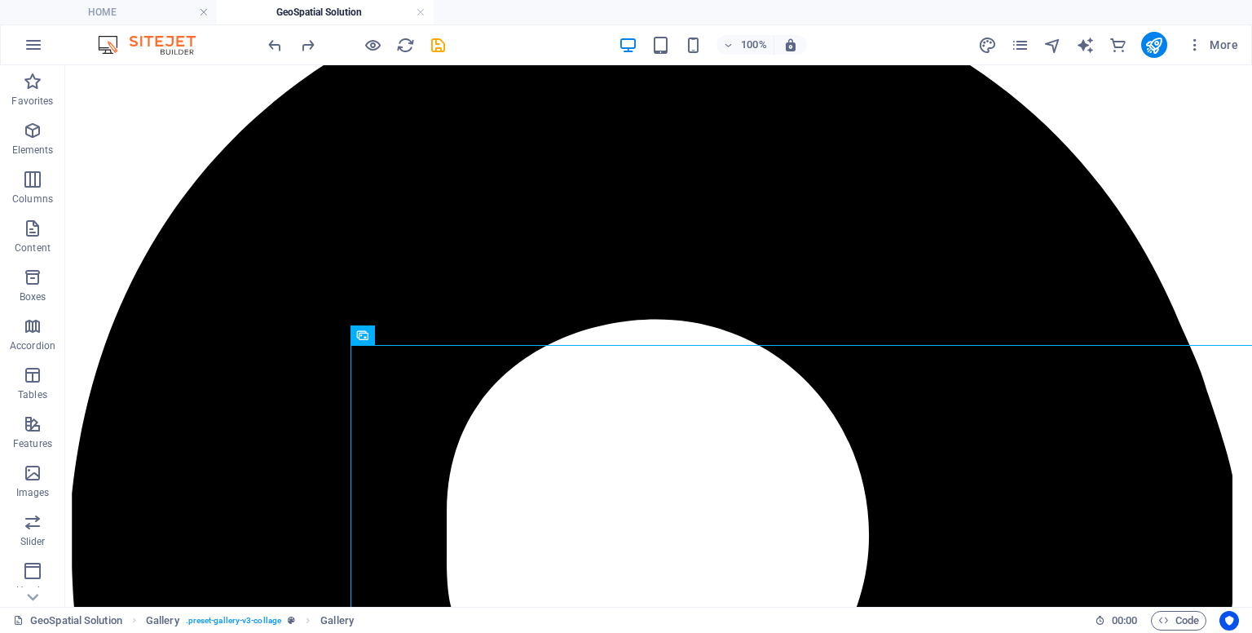
scroll to position [242, 0]
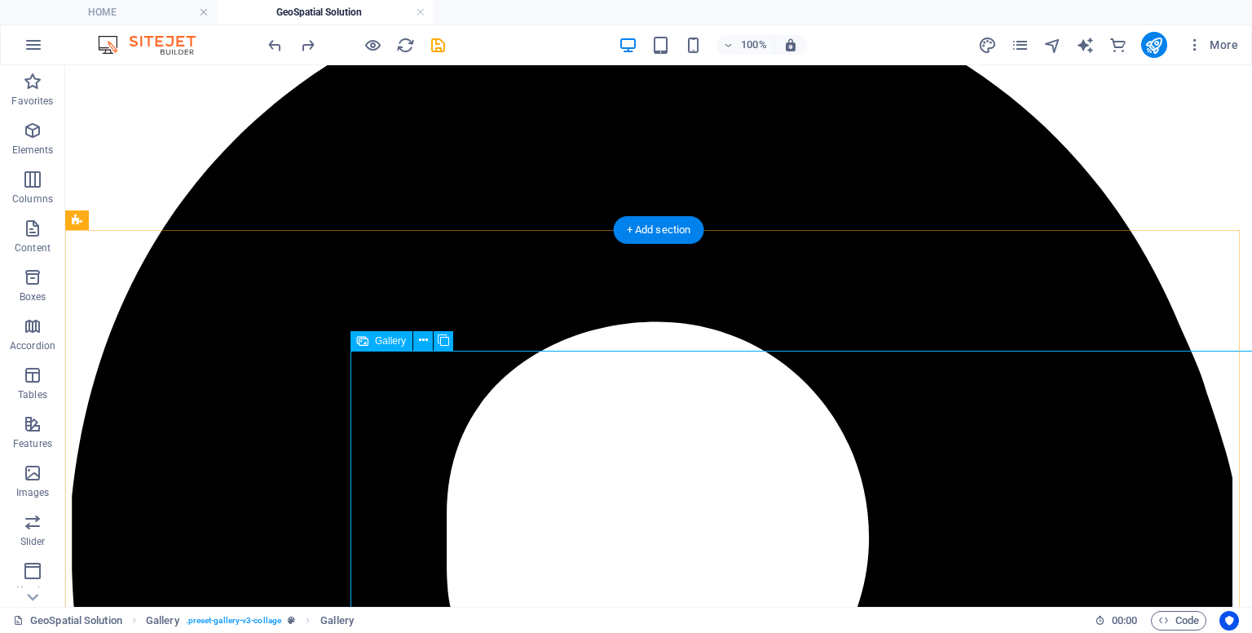
select select "px"
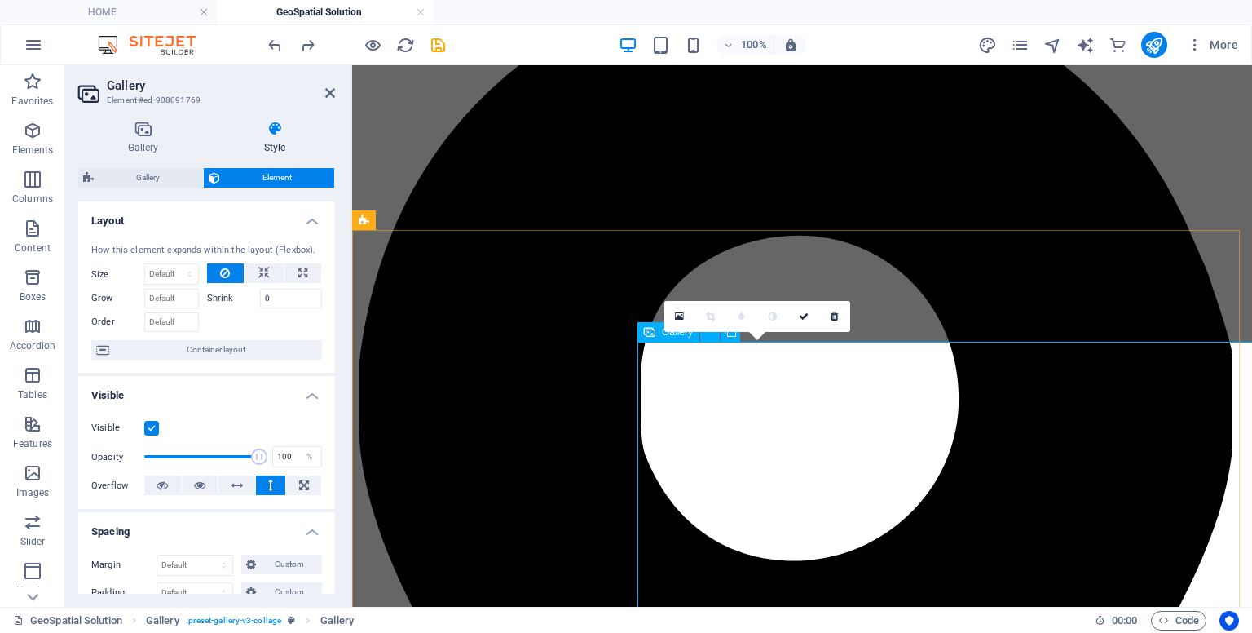
click at [713, 332] on div "0" at bounding box center [758, 316] width 186 height 31
click at [796, 316] on link at bounding box center [803, 316] width 31 height 31
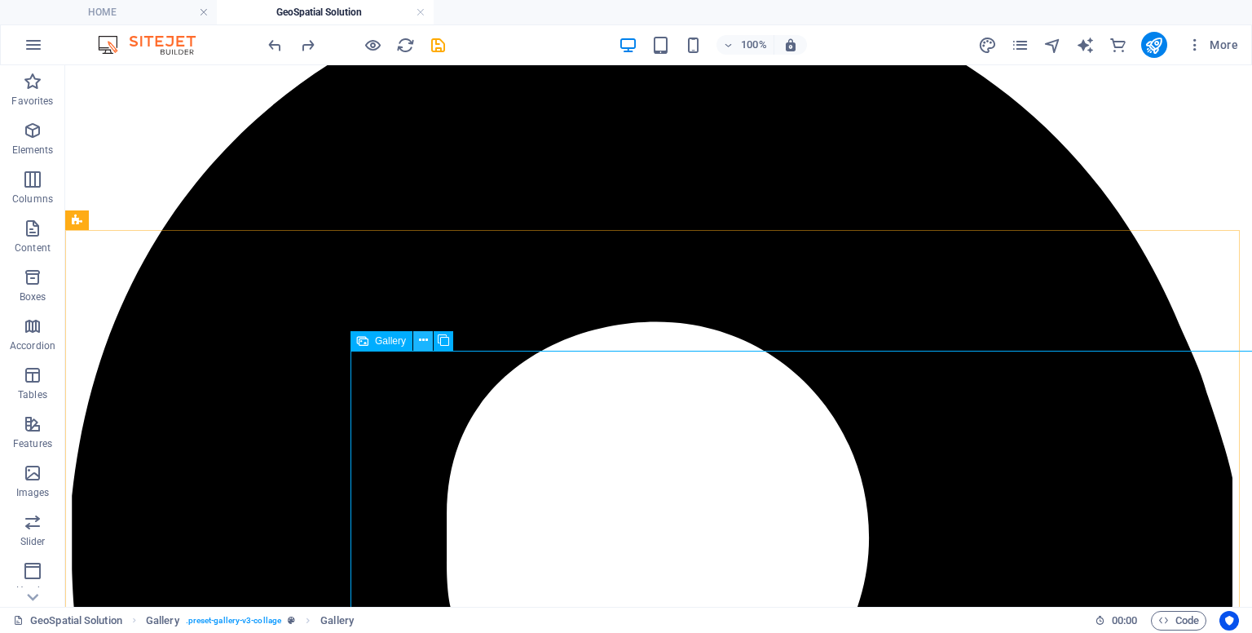
click at [423, 343] on icon at bounding box center [423, 340] width 9 height 17
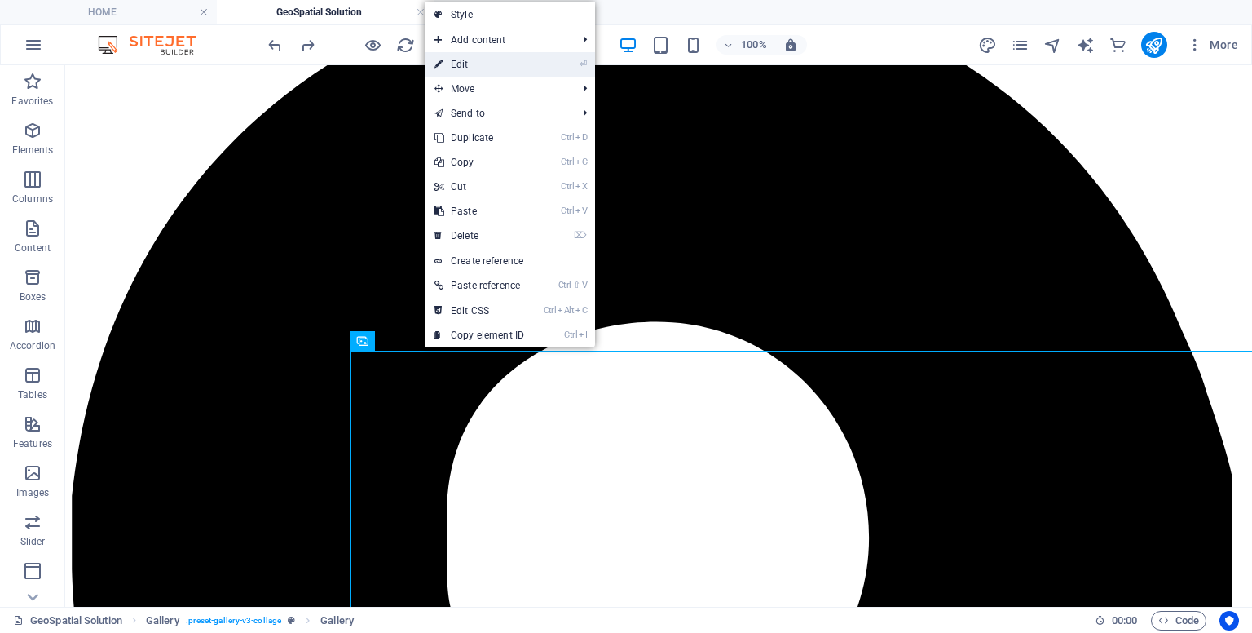
click at [522, 69] on link "⏎ Edit" at bounding box center [479, 64] width 109 height 24
select select "px"
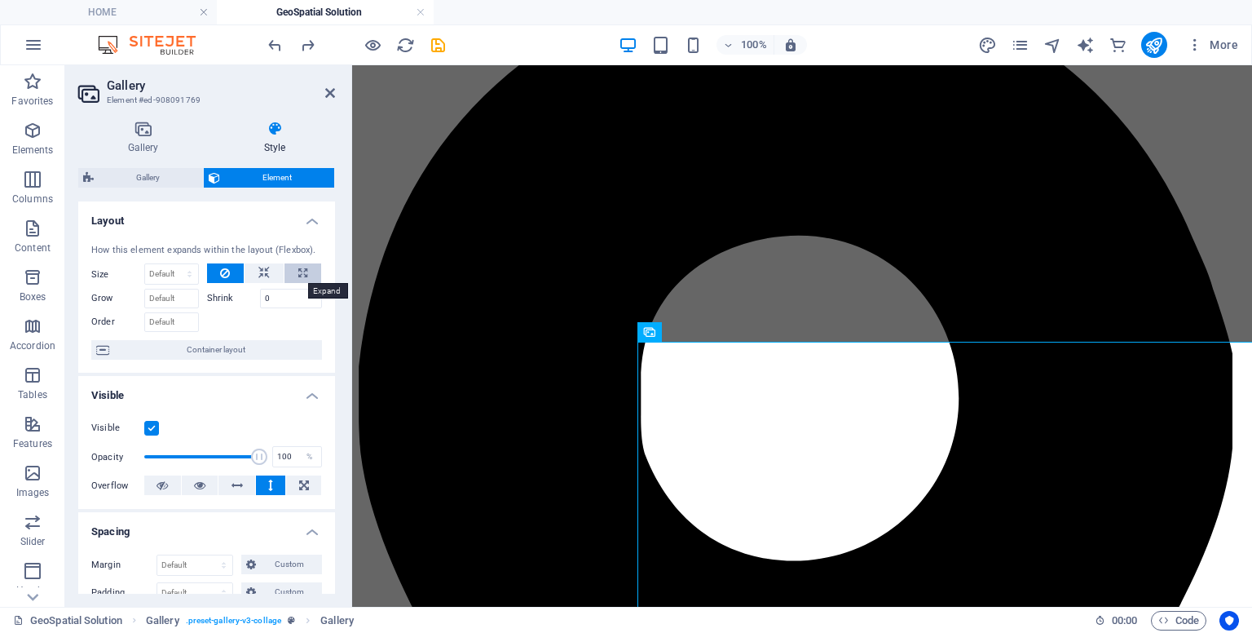
click at [285, 280] on button at bounding box center [303, 273] width 37 height 20
type input "100"
select select "%"
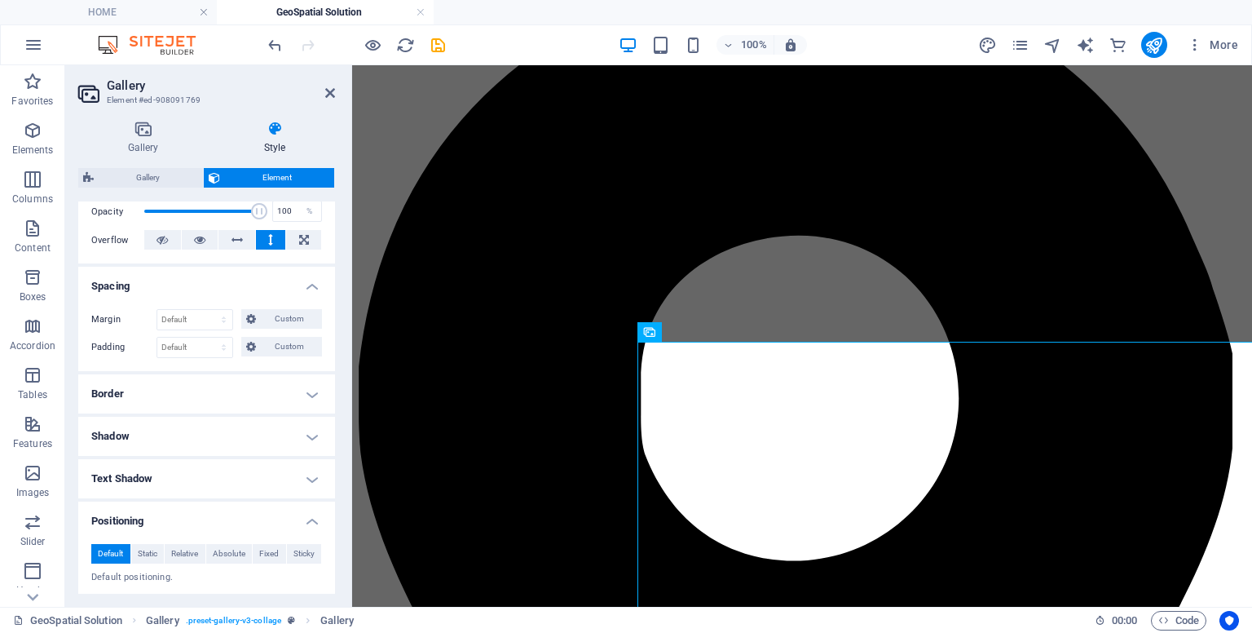
scroll to position [298, 0]
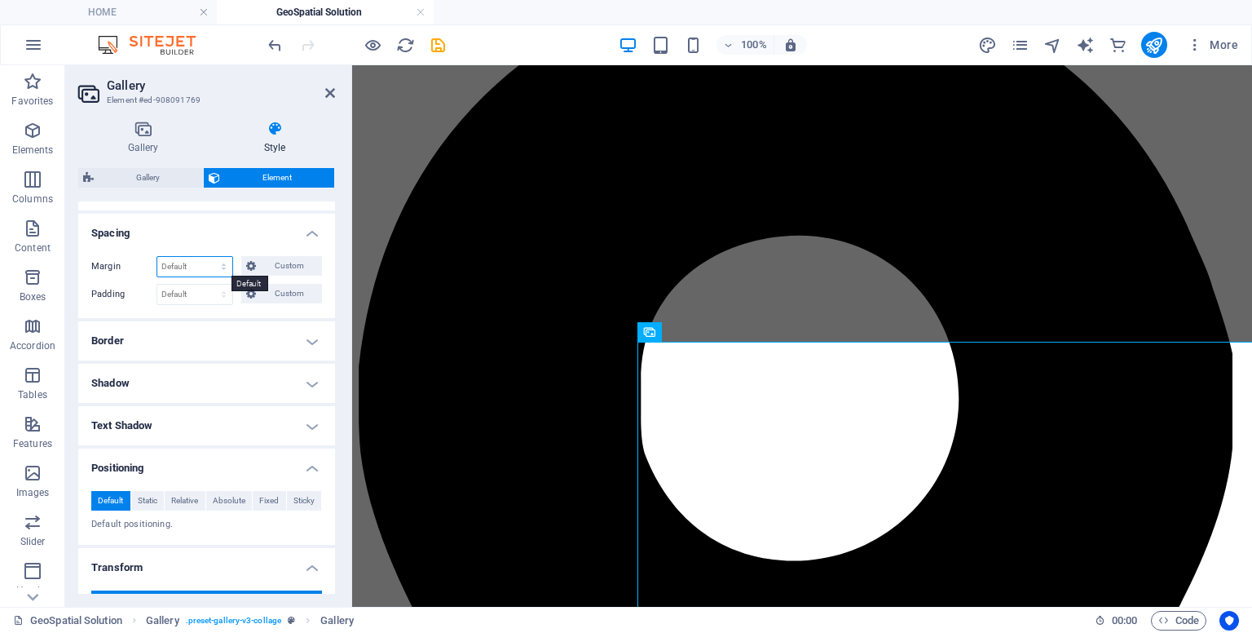
click at [188, 272] on select "Default auto px % rem vw vh Custom" at bounding box center [194, 267] width 75 height 20
select select "px"
click at [208, 257] on select "Default auto px % rem vw vh Custom" at bounding box center [194, 267] width 75 height 20
type input "3"
type input "1"
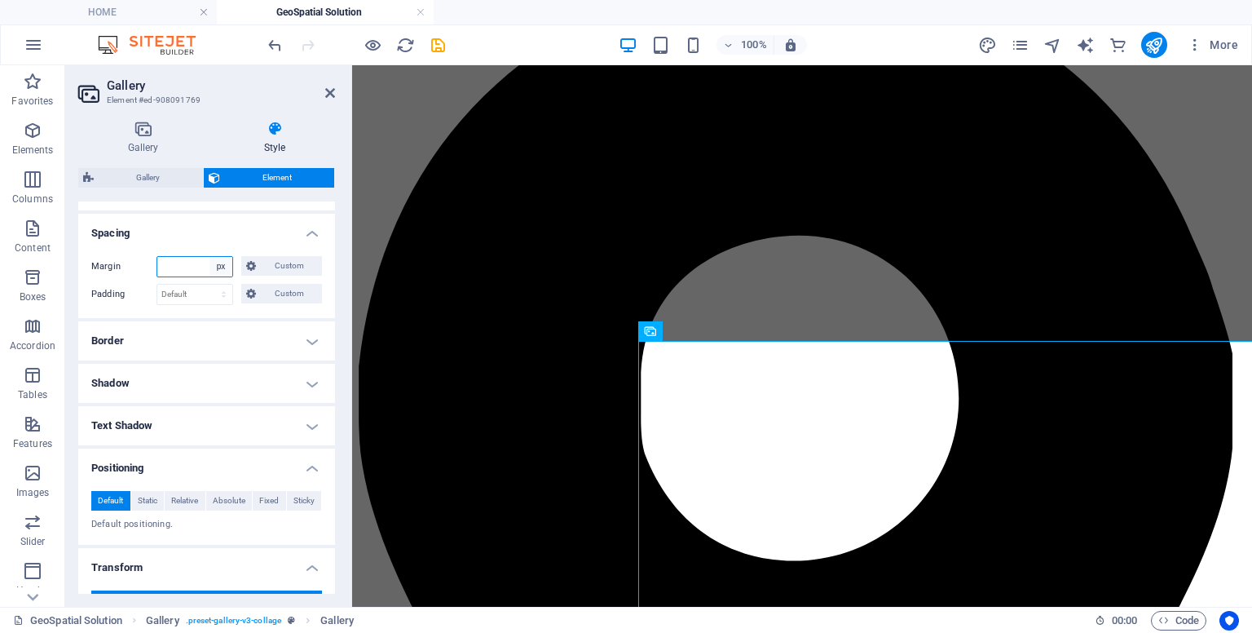
click at [212, 263] on select "Default auto px % rem vw vh Custom" at bounding box center [221, 267] width 23 height 20
click at [210, 257] on select "Default auto px % rem vw vh Custom" at bounding box center [221, 267] width 23 height 20
select select "DISABLED_OPTION_VALUE"
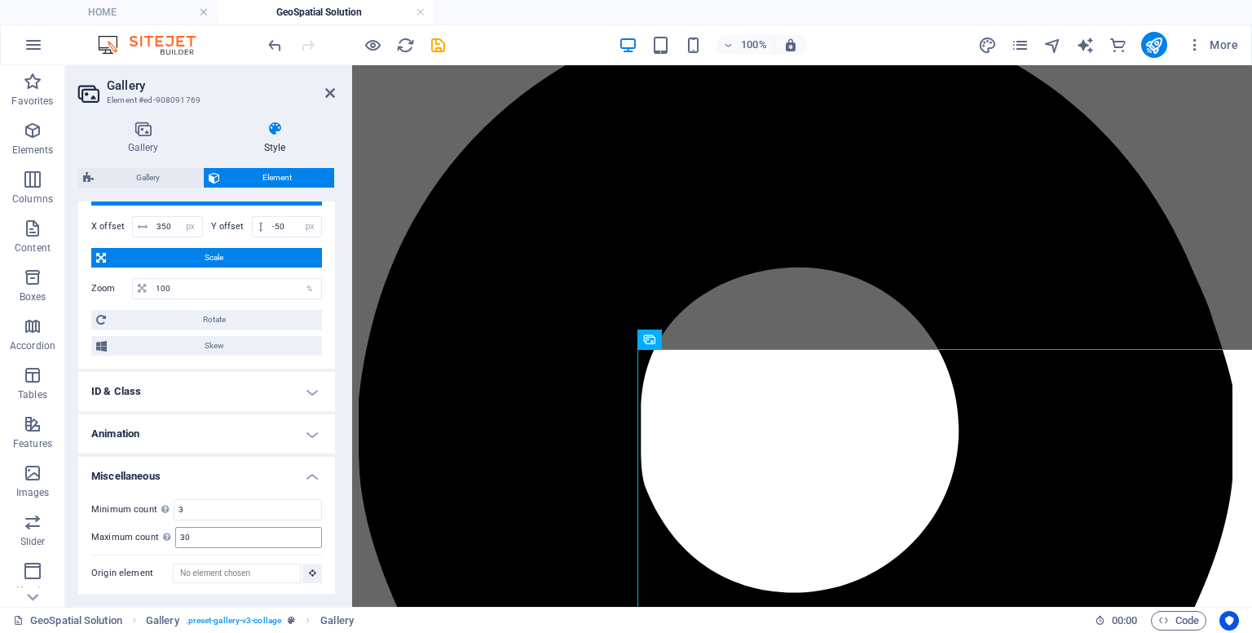
scroll to position [193, 0]
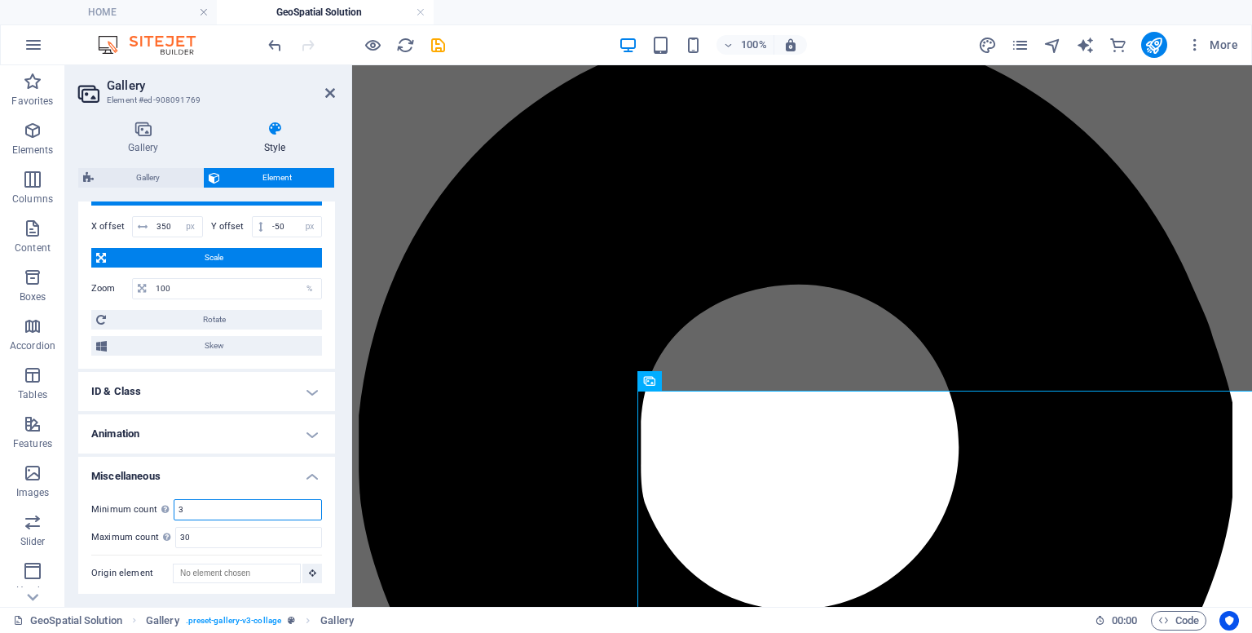
click at [222, 510] on input "3" at bounding box center [247, 510] width 147 height 20
type input "3"
click at [329, 95] on icon at bounding box center [330, 92] width 10 height 13
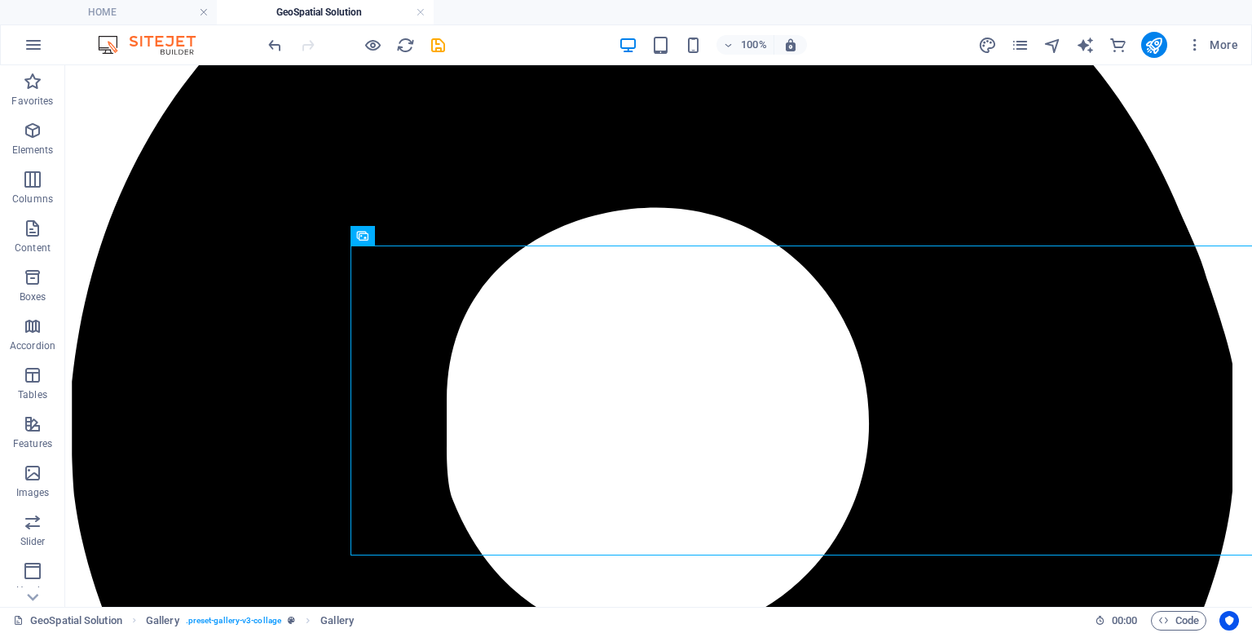
scroll to position [358, 0]
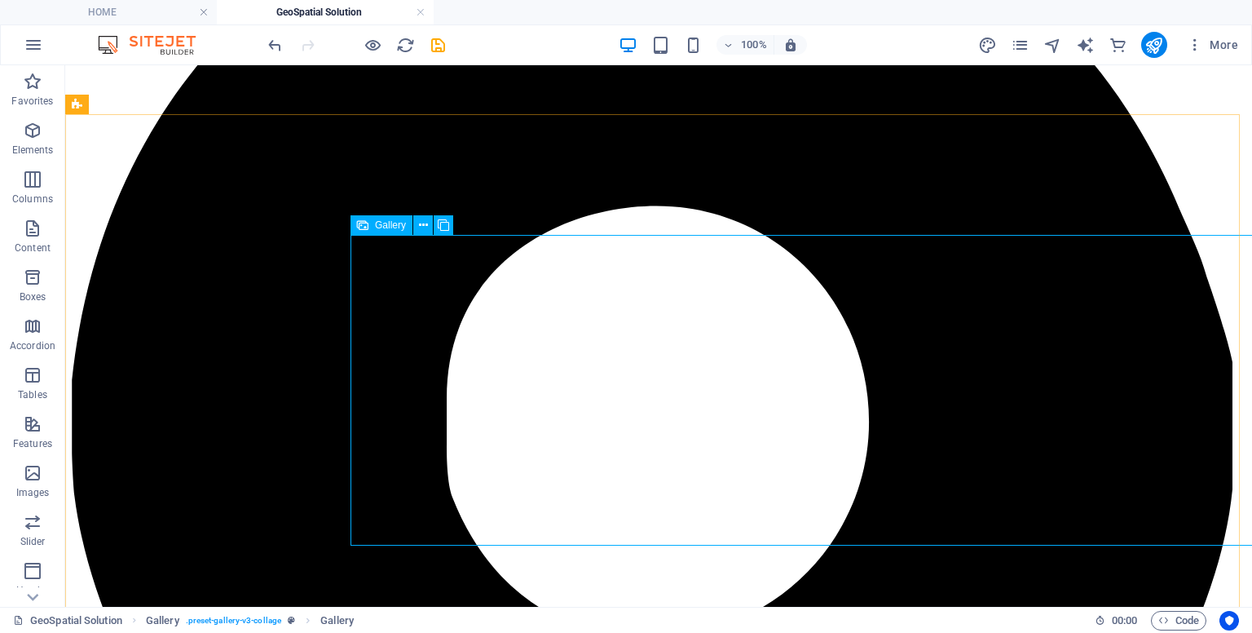
click at [374, 229] on div "Gallery" at bounding box center [382, 225] width 62 height 20
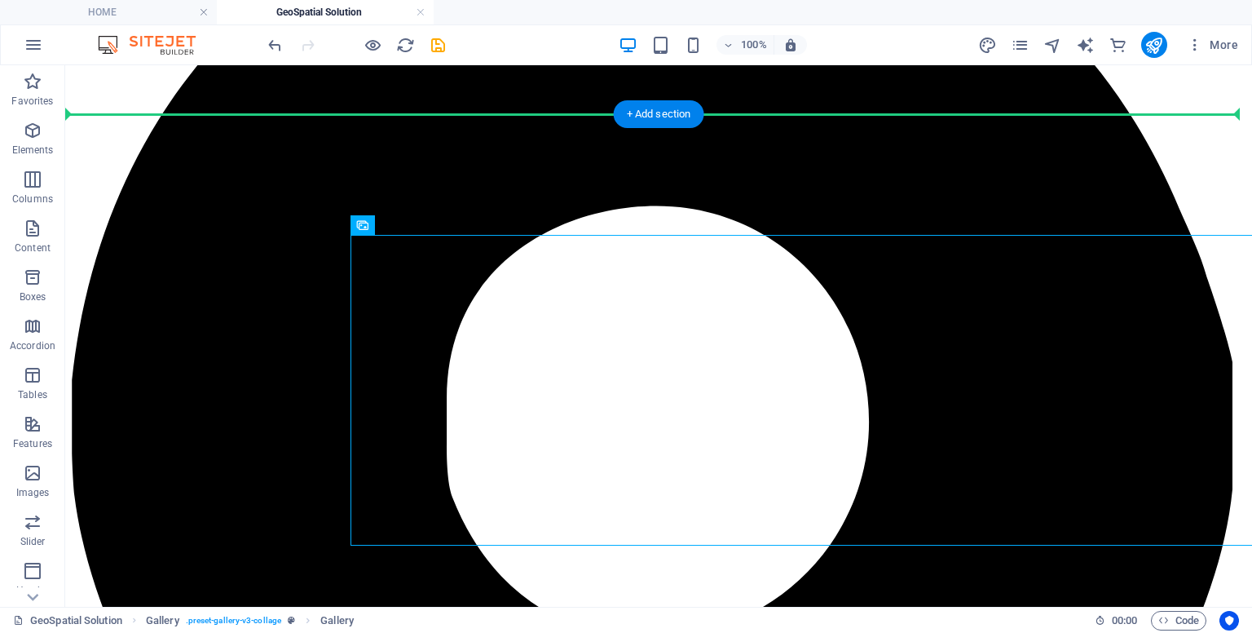
drag, startPoint x: 439, startPoint y: 294, endPoint x: 179, endPoint y: 241, distance: 266.4
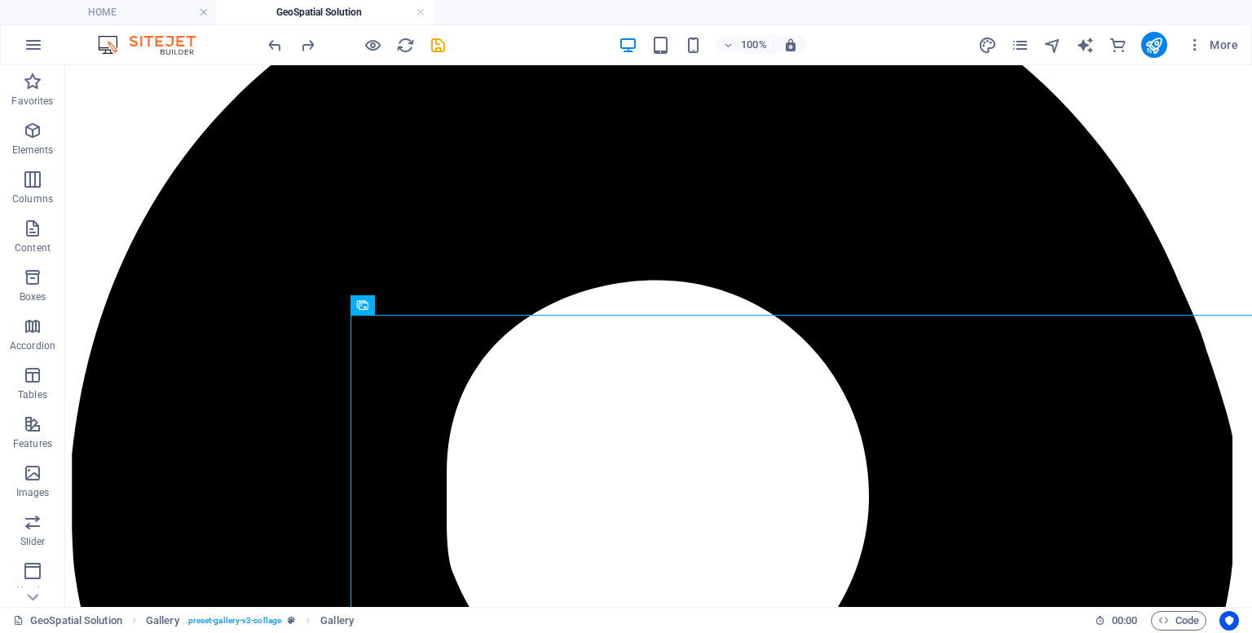
scroll to position [278, 0]
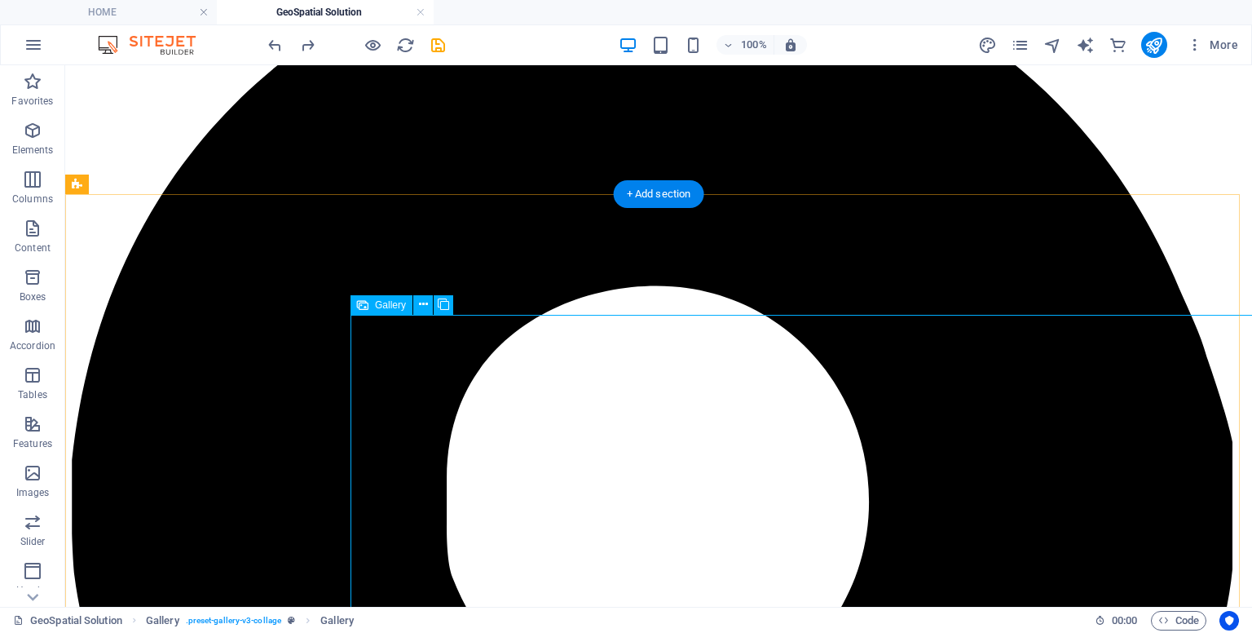
select select "%"
select select "px"
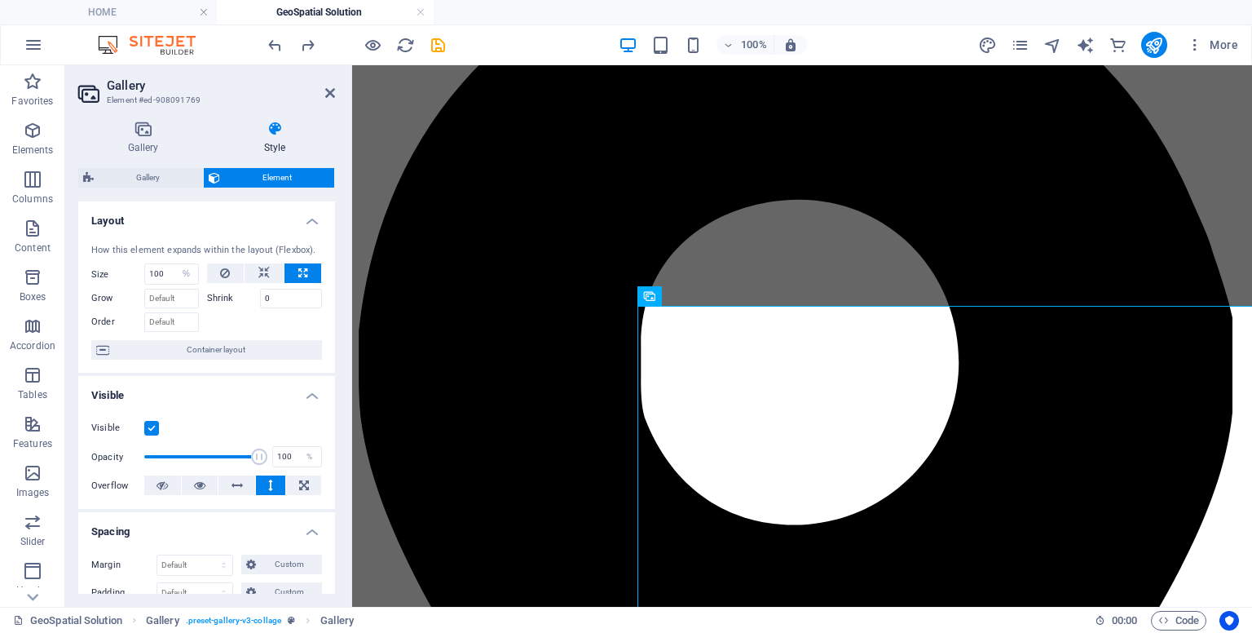
scroll to position [343, 0]
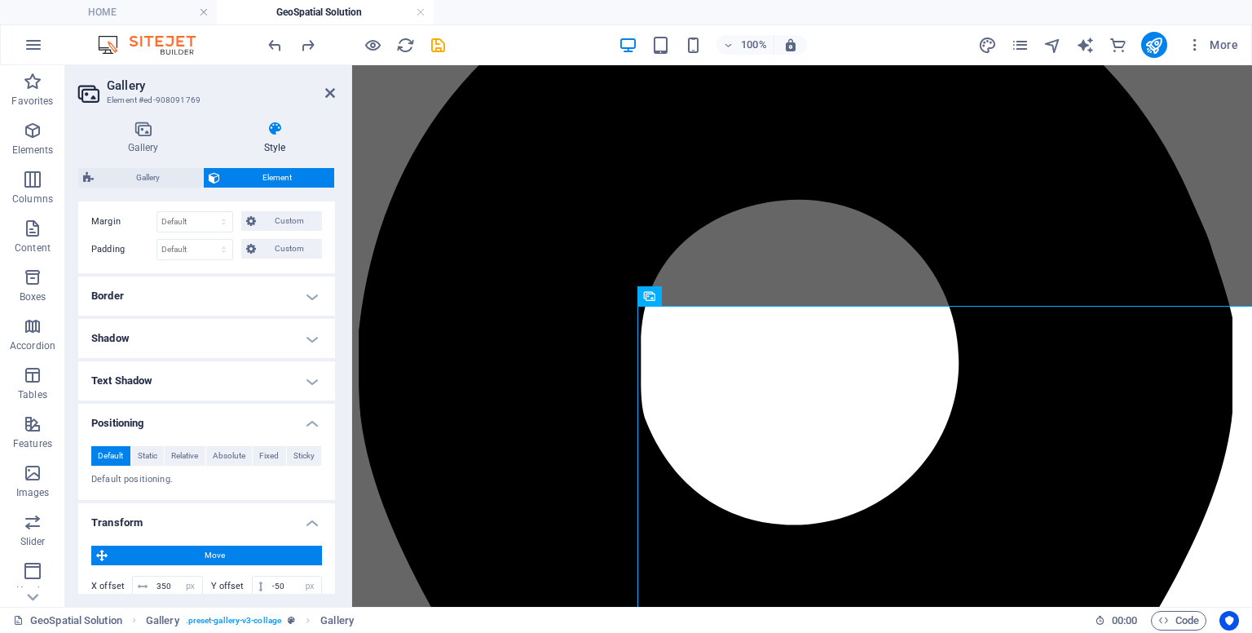
drag, startPoint x: 329, startPoint y: 381, endPoint x: 342, endPoint y: 497, distance: 116.5
click at [342, 497] on div "Gallery Style Image Drag files here, click to choose files or select files from…" at bounding box center [206, 357] width 283 height 499
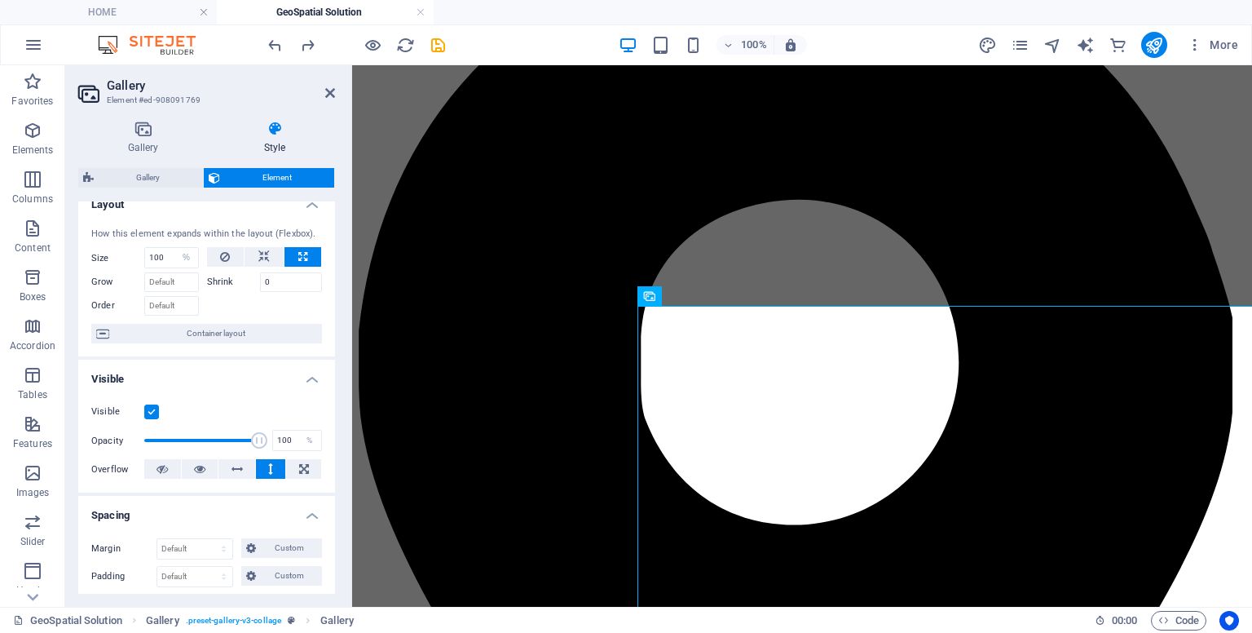
scroll to position [0, 0]
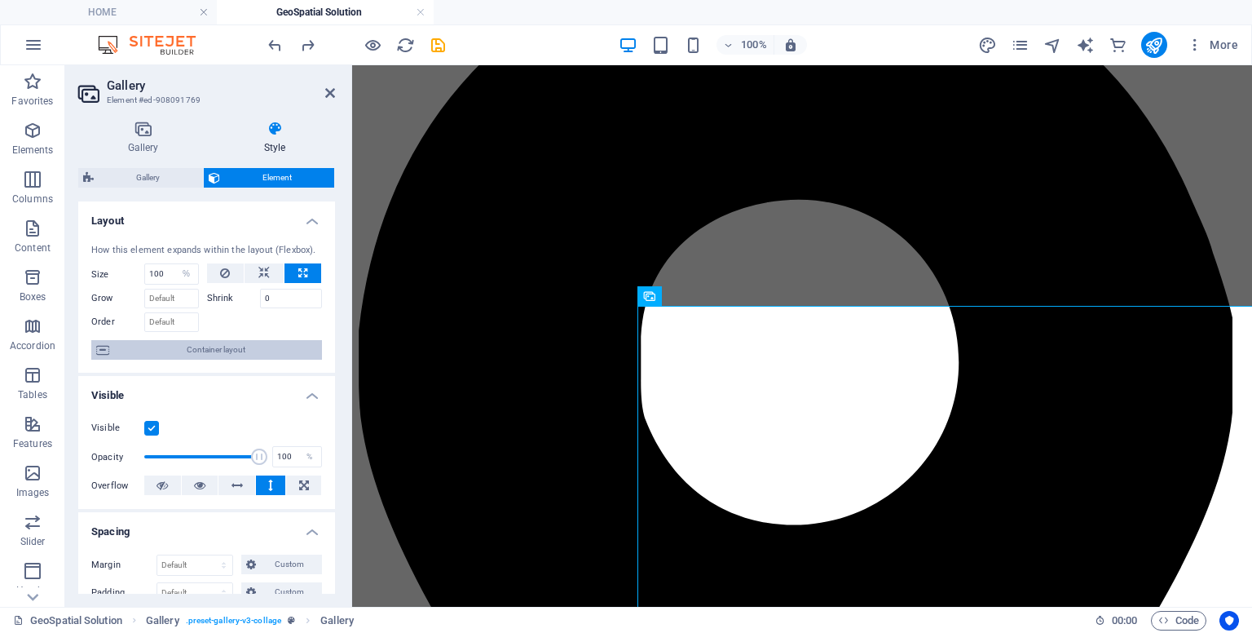
click at [263, 353] on span "Container layout" at bounding box center [215, 350] width 203 height 20
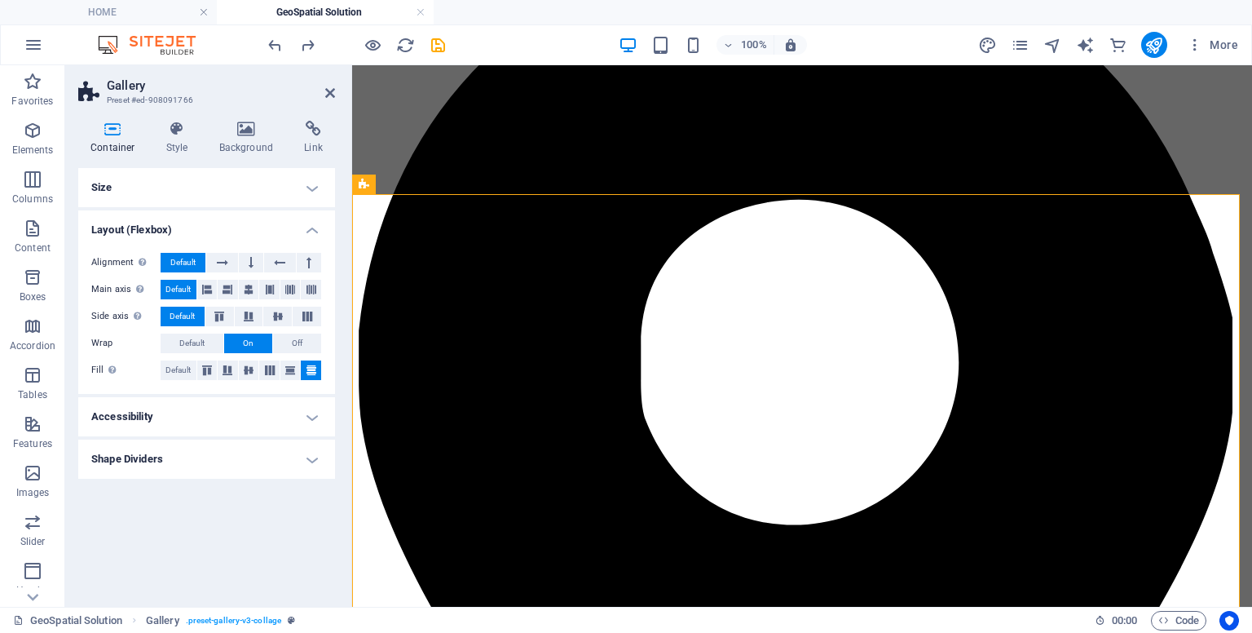
click at [247, 429] on h4 "Accessibility" at bounding box center [206, 416] width 257 height 39
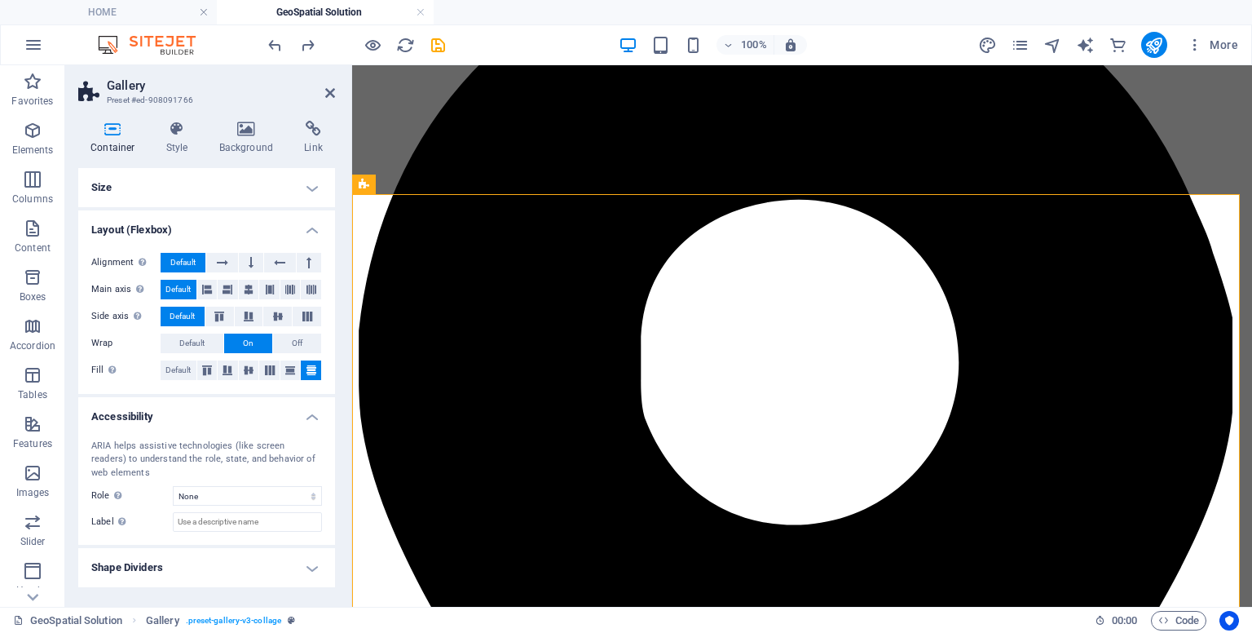
click at [247, 429] on div "ARIA helps assistive technologies (like screen readers) to understand the role,…" at bounding box center [206, 485] width 257 height 119
drag, startPoint x: 286, startPoint y: 429, endPoint x: 314, endPoint y: 418, distance: 29.7
click at [314, 418] on li "Accessibility ARIA helps assistive technologies (like screen readers) to unders…" at bounding box center [206, 471] width 257 height 148
click at [314, 418] on h4 "Accessibility" at bounding box center [206, 411] width 257 height 29
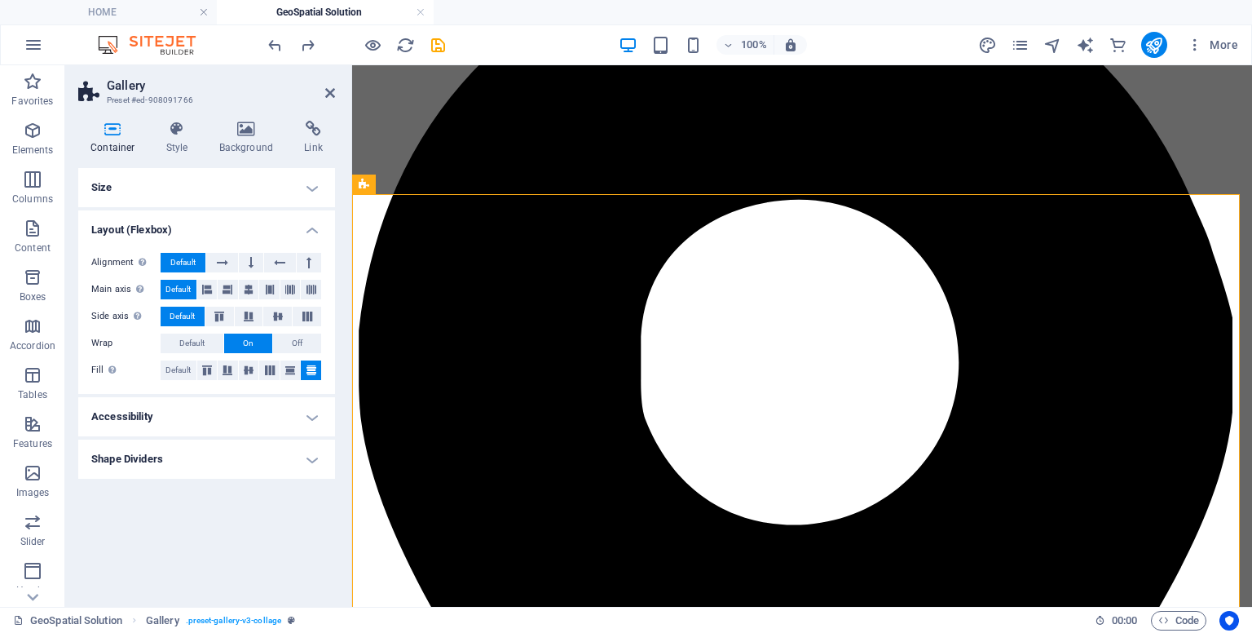
click at [311, 458] on h4 "Shape Dividers" at bounding box center [206, 458] width 257 height 39
click at [311, 458] on h4 "Shape Dividers" at bounding box center [206, 453] width 257 height 29
click at [184, 139] on h4 "Style" at bounding box center [180, 138] width 53 height 34
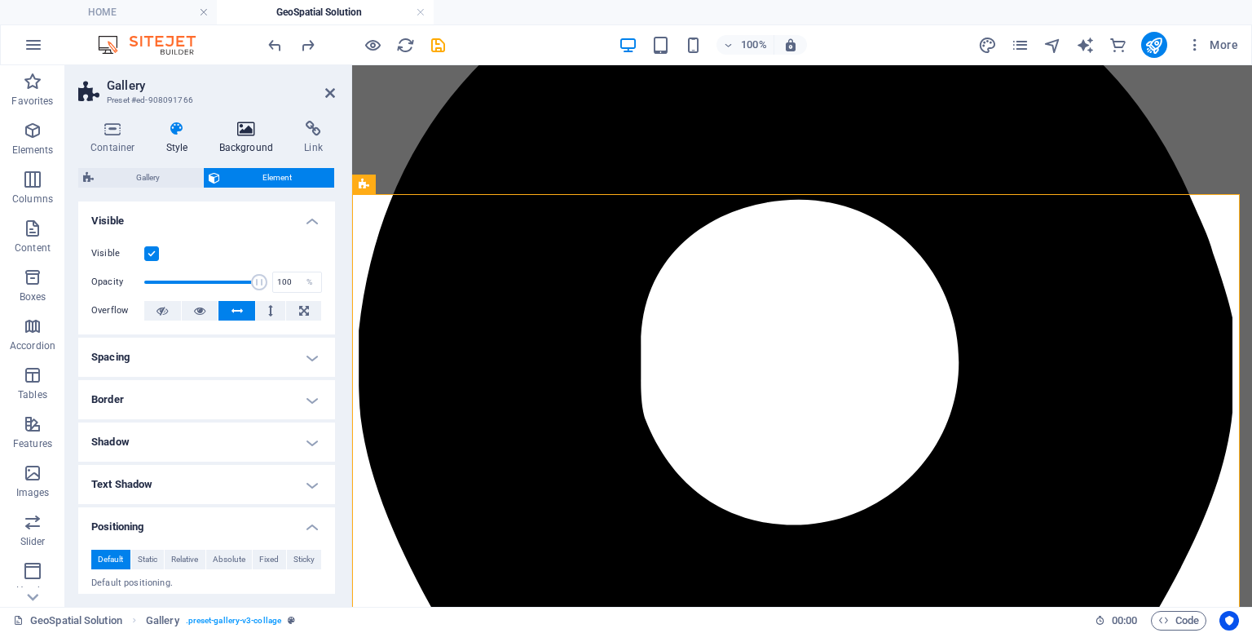
click at [237, 141] on h4 "Background" at bounding box center [250, 138] width 86 height 34
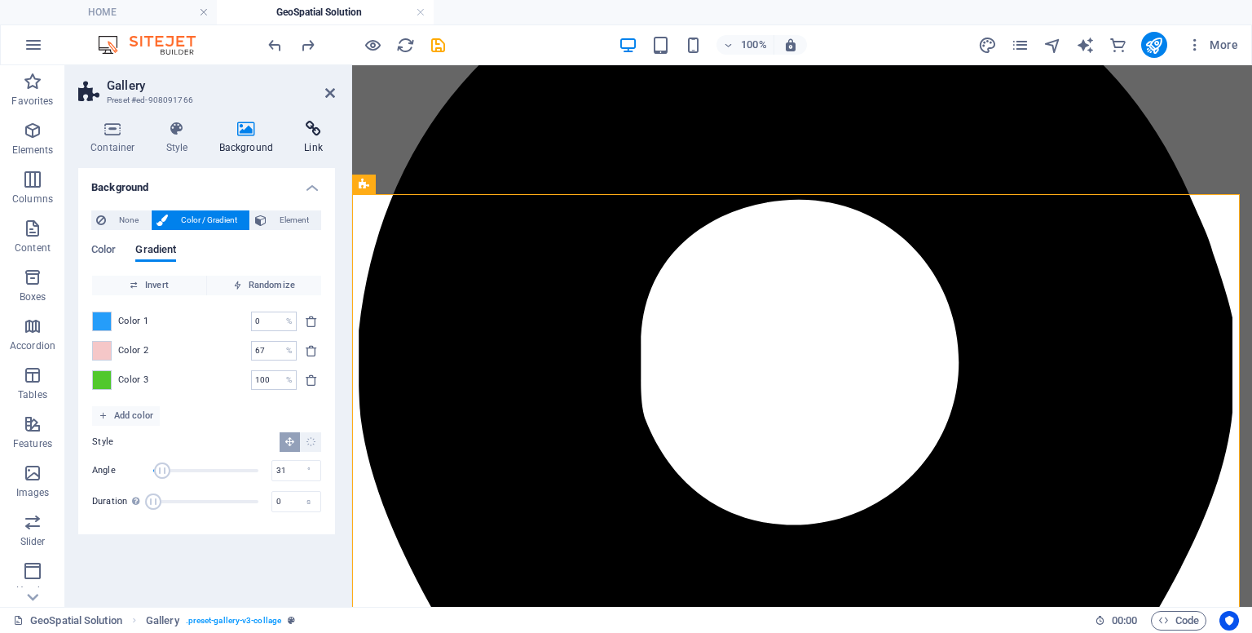
click at [307, 144] on h4 "Link" at bounding box center [313, 138] width 43 height 34
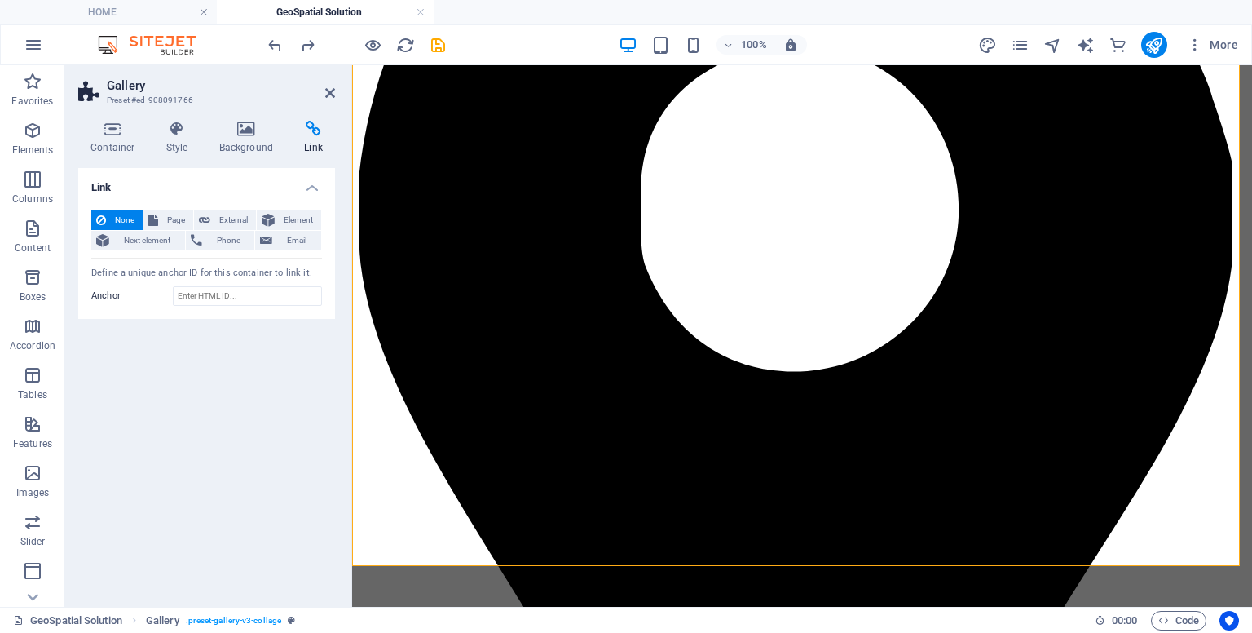
scroll to position [431, 0]
click at [325, 95] on icon at bounding box center [330, 92] width 10 height 13
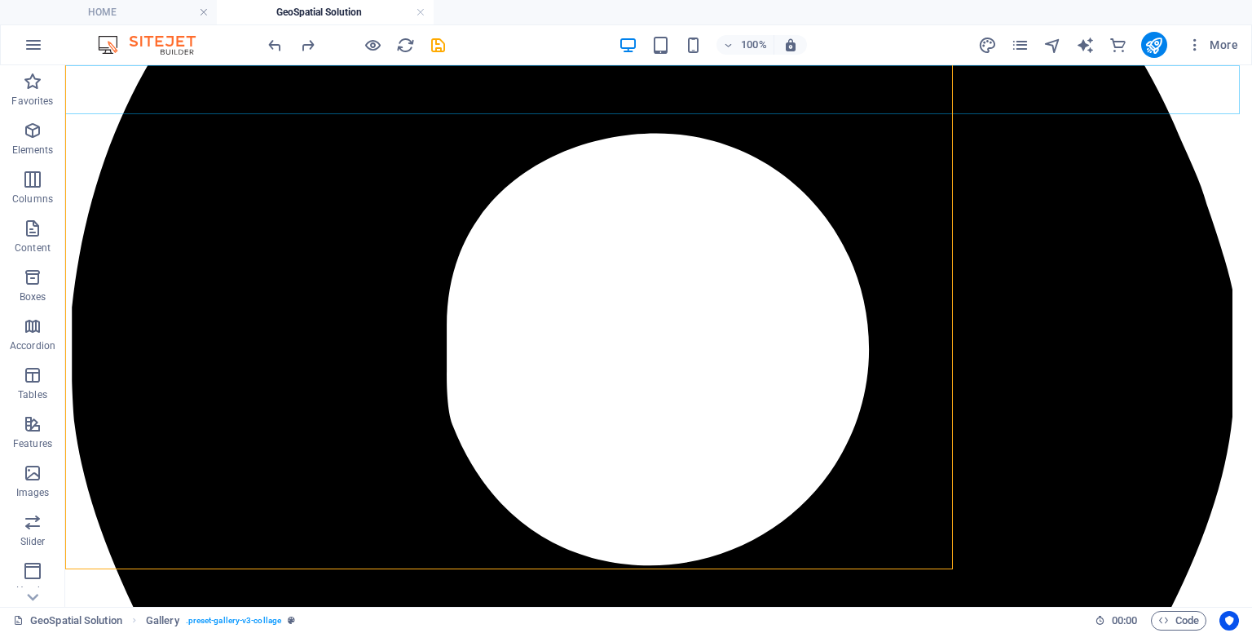
scroll to position [433, 0]
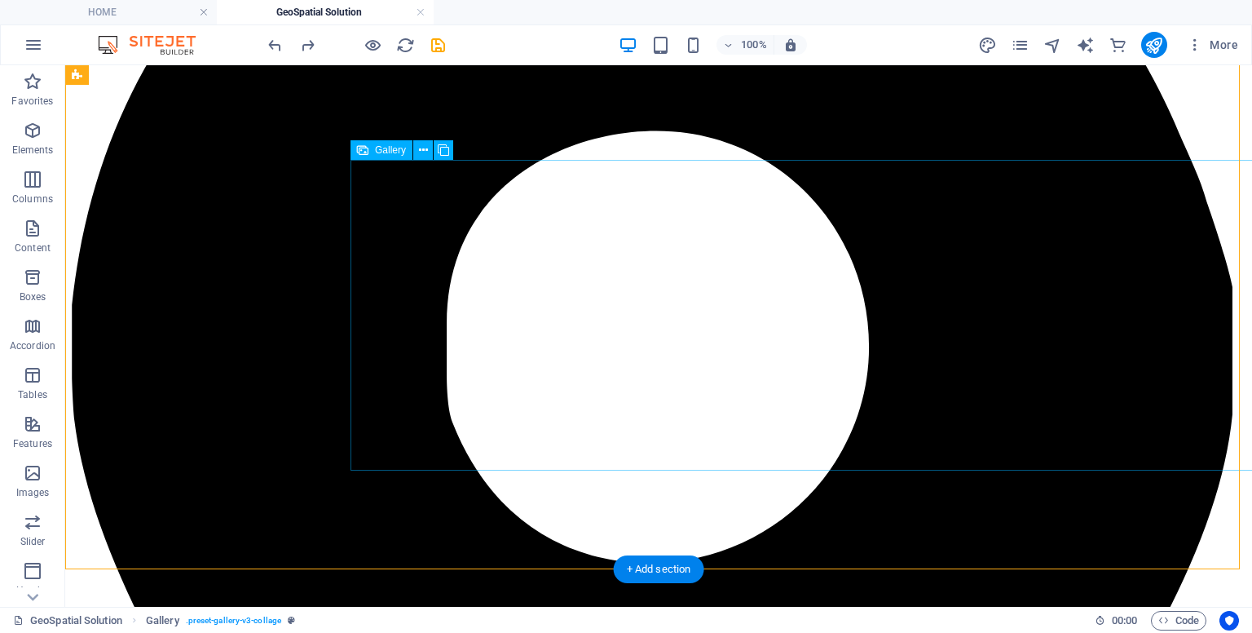
select select "%"
select select "px"
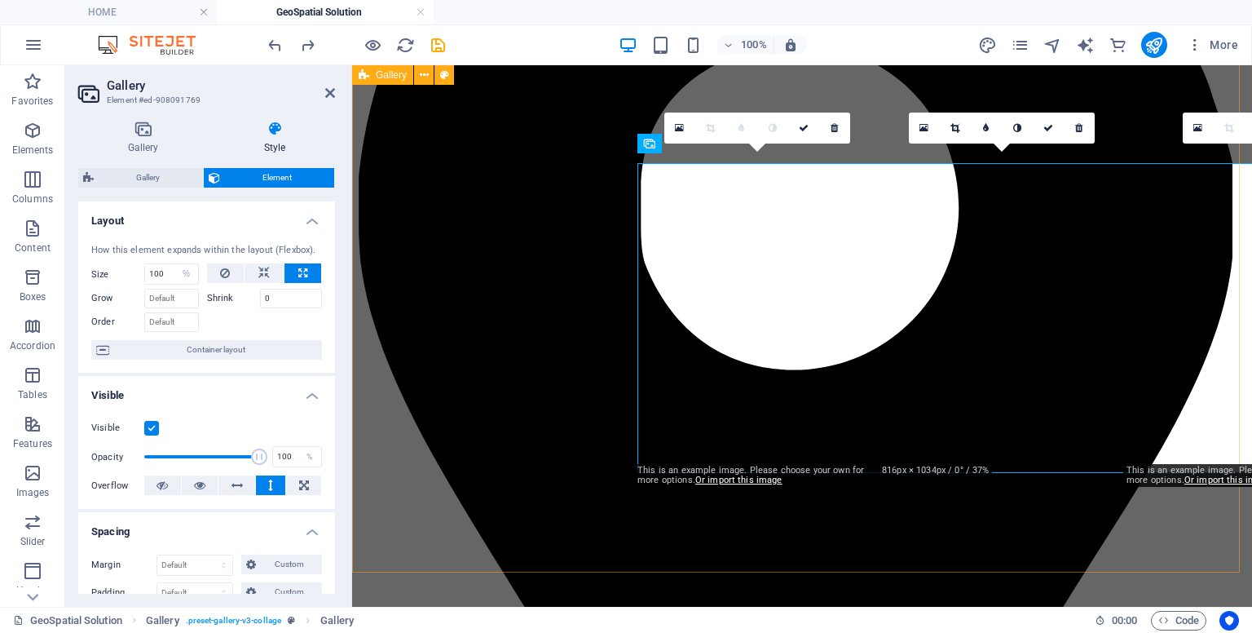
scroll to position [431, 0]
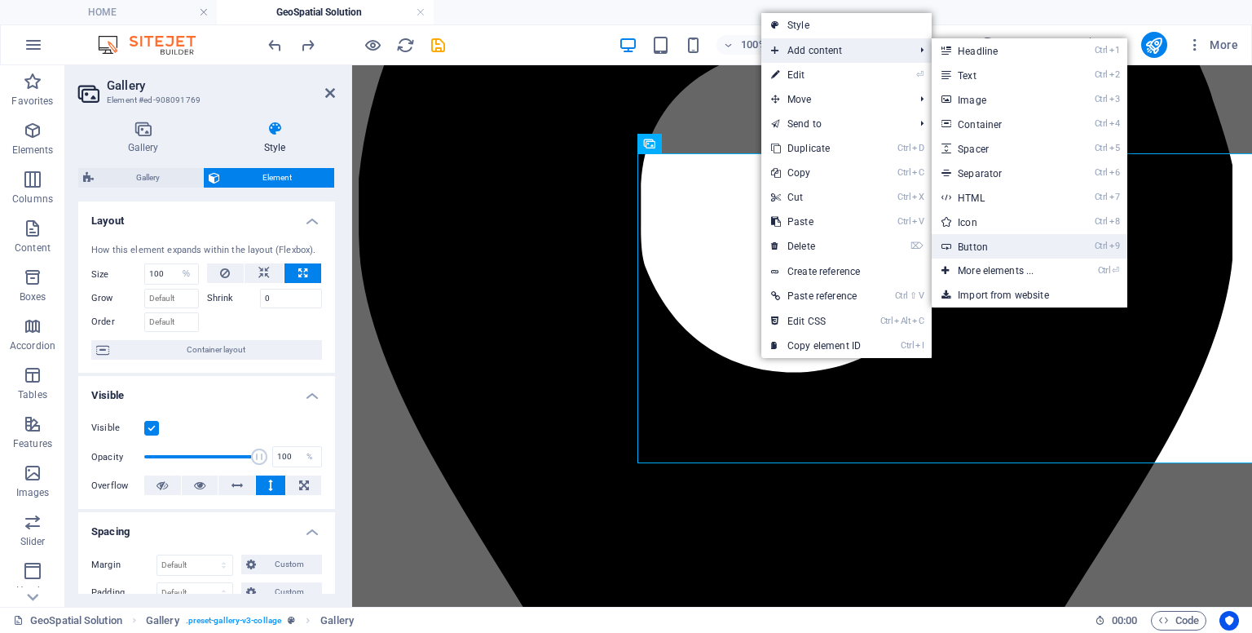
click at [1003, 244] on link "Ctrl 9 Button" at bounding box center [999, 246] width 135 height 24
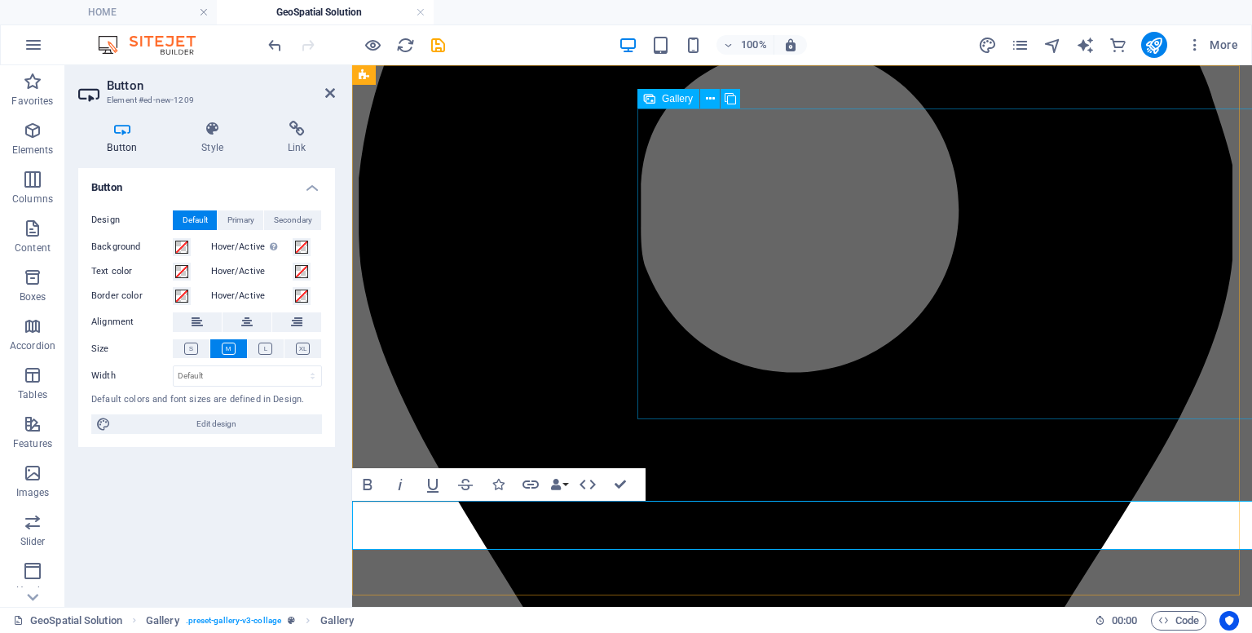
scroll to position [408, 0]
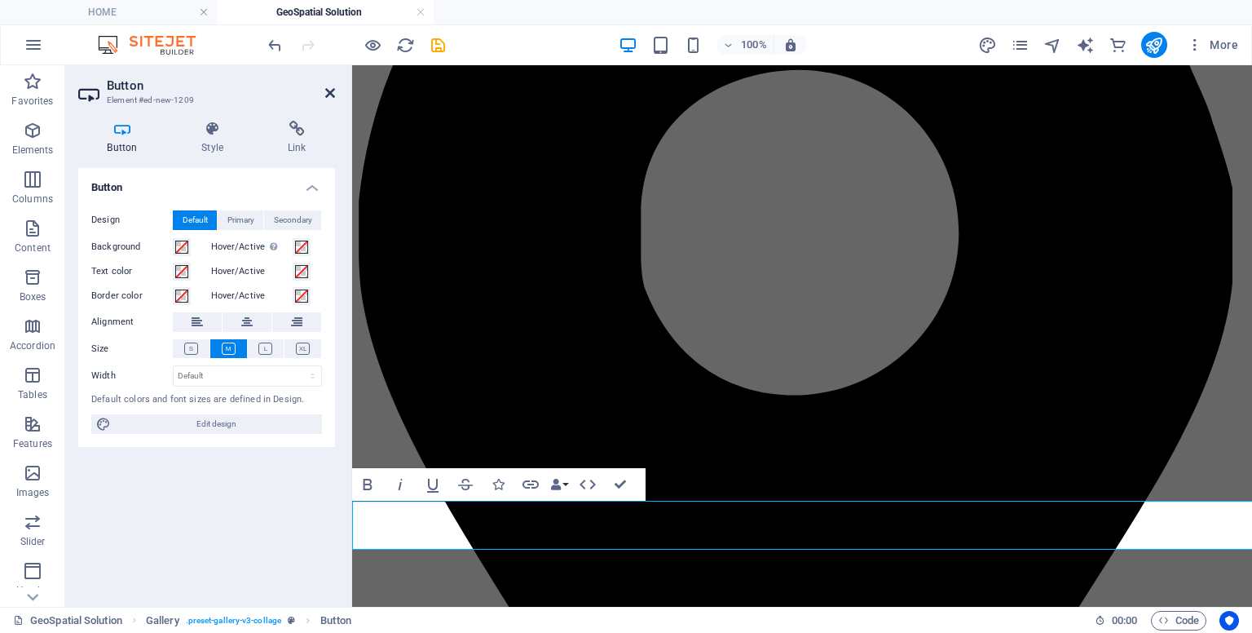
click at [329, 92] on icon at bounding box center [330, 92] width 10 height 13
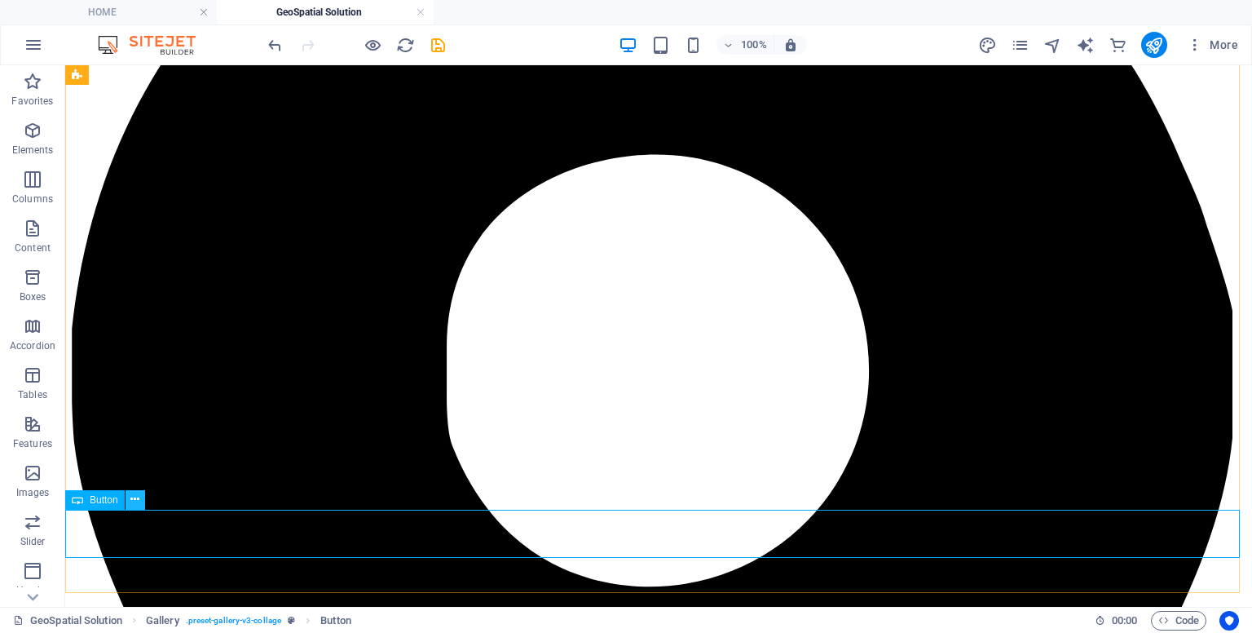
click at [132, 497] on icon at bounding box center [134, 499] width 9 height 17
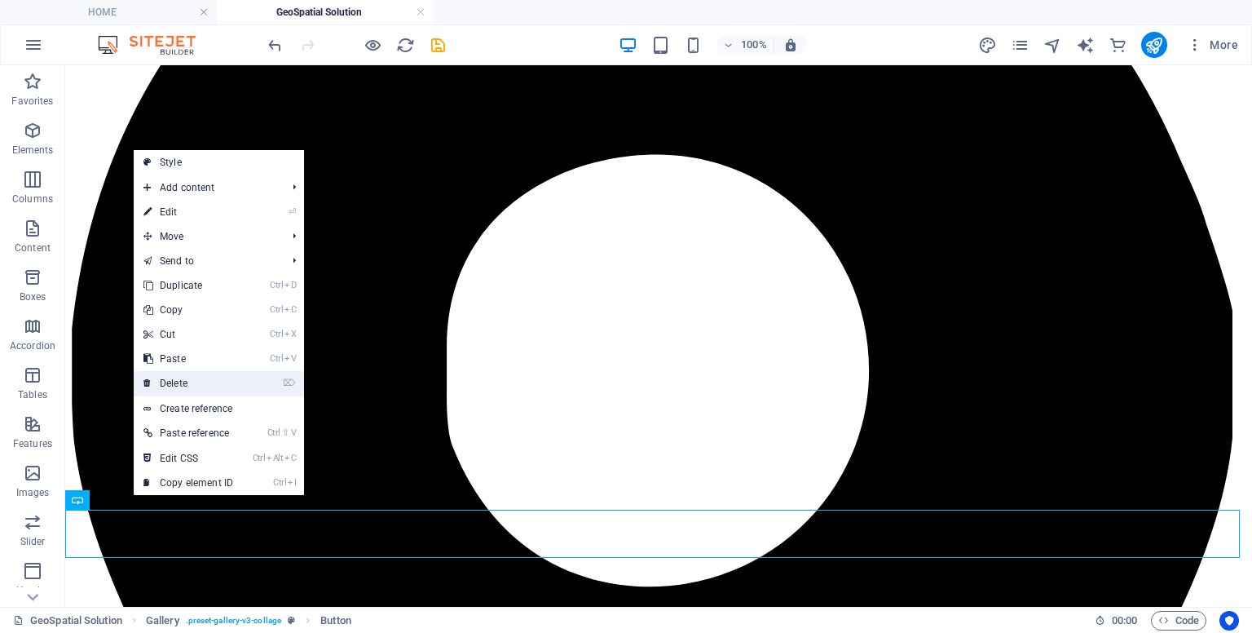
click at [191, 381] on link "⌦ Delete" at bounding box center [188, 383] width 109 height 24
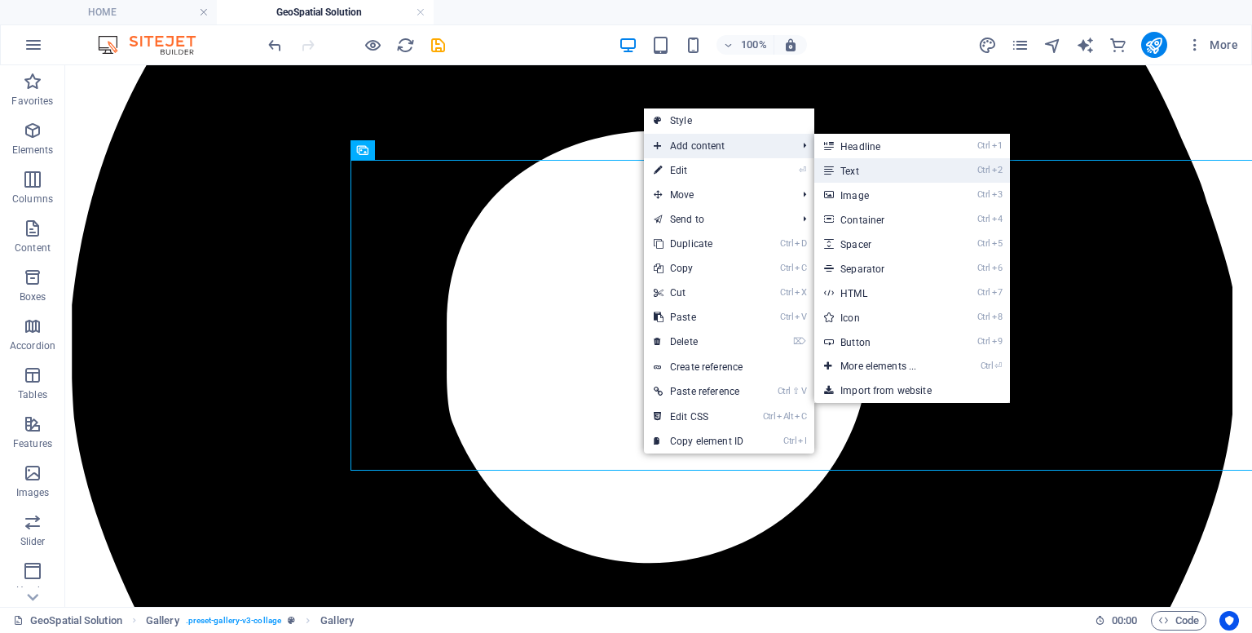
click at [837, 159] on link "Ctrl 2 Text" at bounding box center [882, 170] width 135 height 24
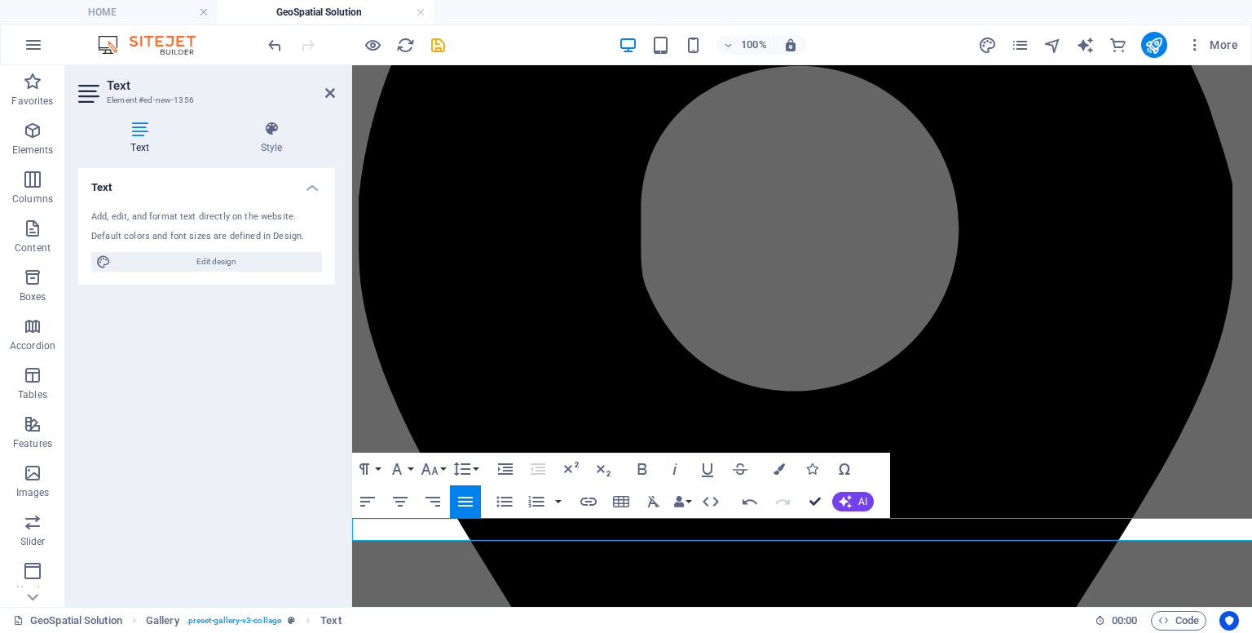
scroll to position [422, 0]
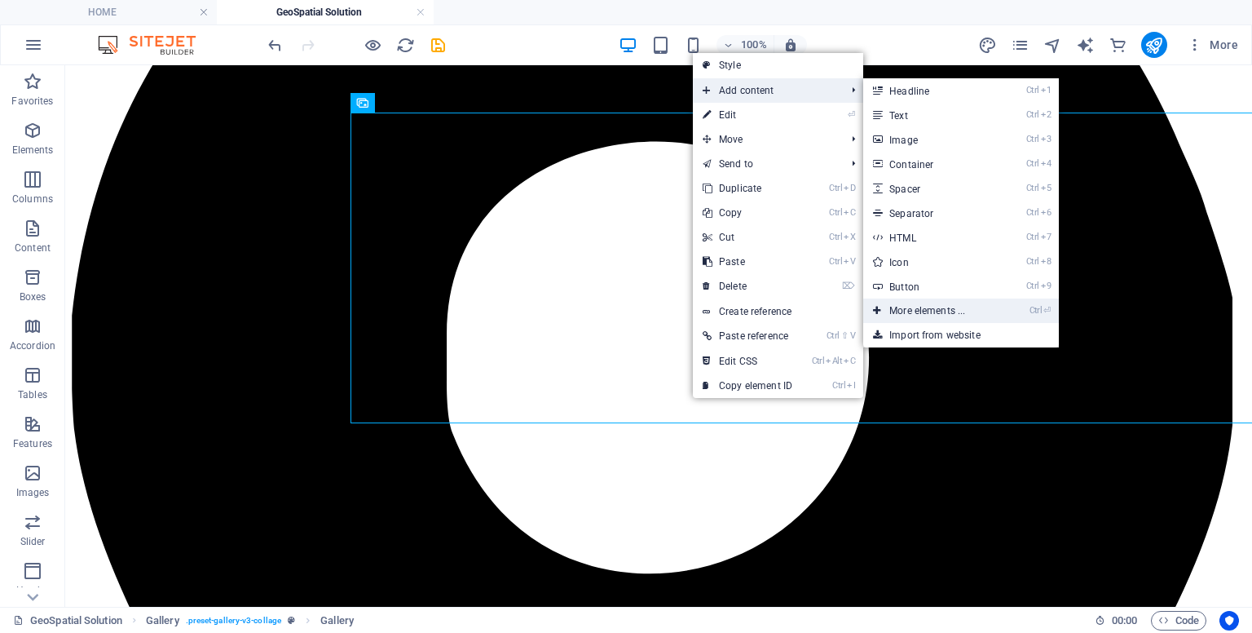
click at [962, 302] on link "Ctrl ⏎ More elements ..." at bounding box center [930, 310] width 135 height 24
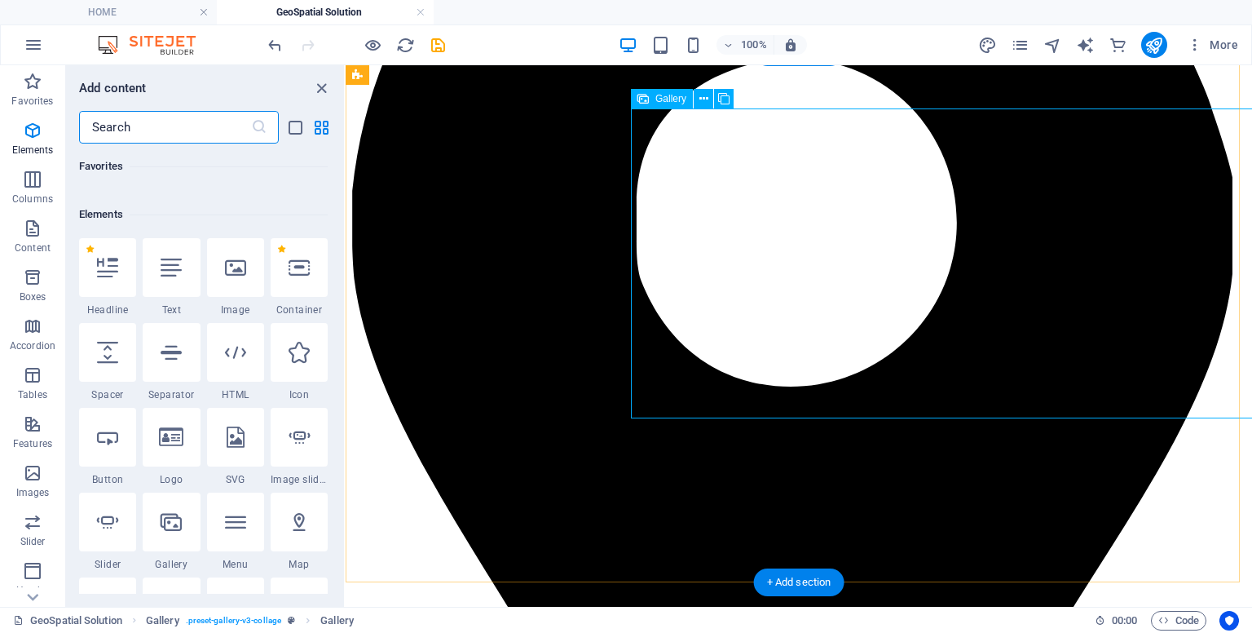
scroll to position [173, 0]
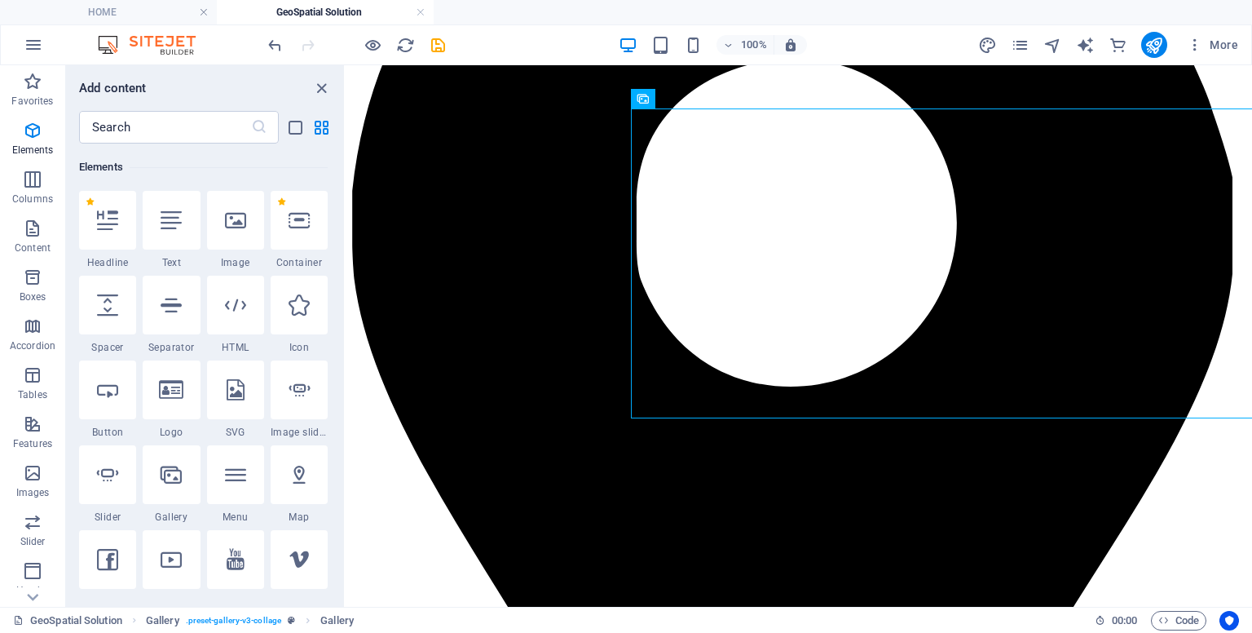
drag, startPoint x: 339, startPoint y: 160, endPoint x: 339, endPoint y: 183, distance: 23.6
click at [339, 182] on div "Favorites 1 Star Headline 1 Star Container Elements 1 Star Headline 1 Star Text…" at bounding box center [205, 369] width 278 height 450
click at [339, 188] on div "Favorites 1 Star Headline 1 Star Container Elements 1 Star Headline 1 Star Text…" at bounding box center [205, 369] width 278 height 450
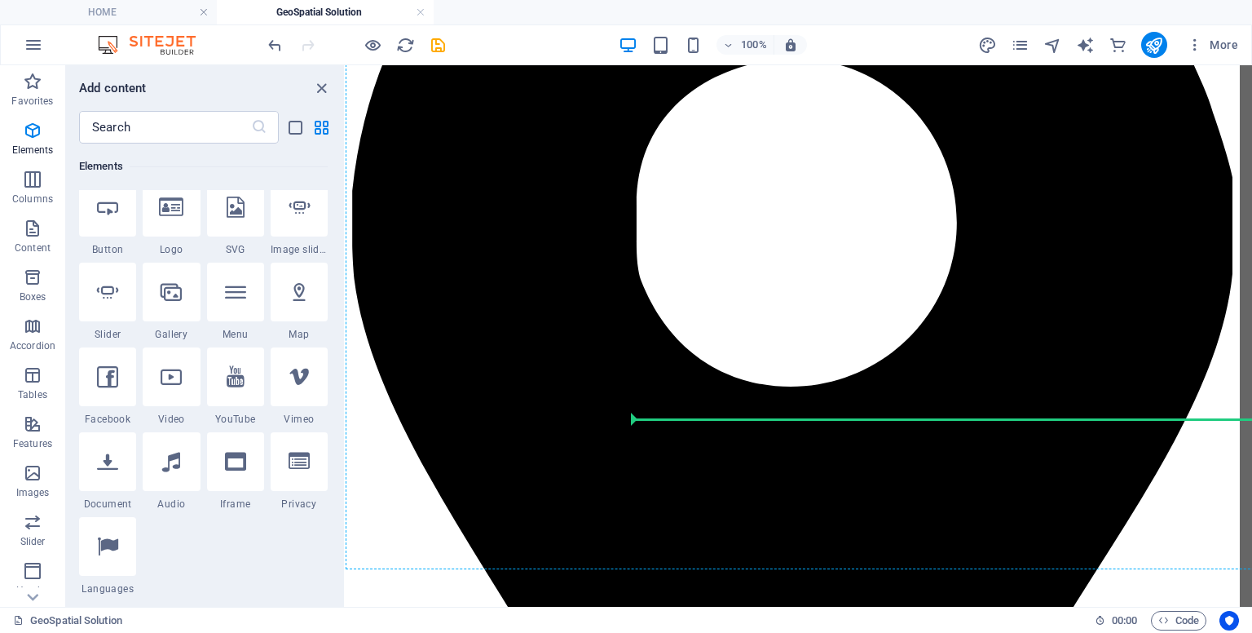
scroll to position [411, 0]
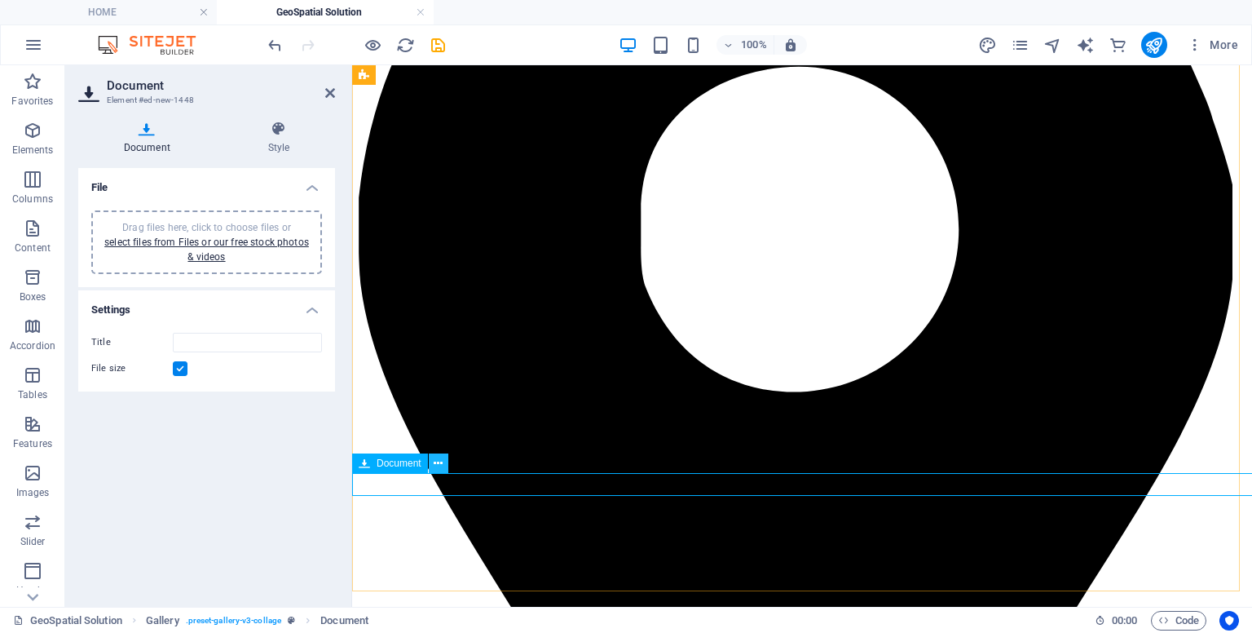
click at [440, 463] on icon at bounding box center [438, 463] width 9 height 17
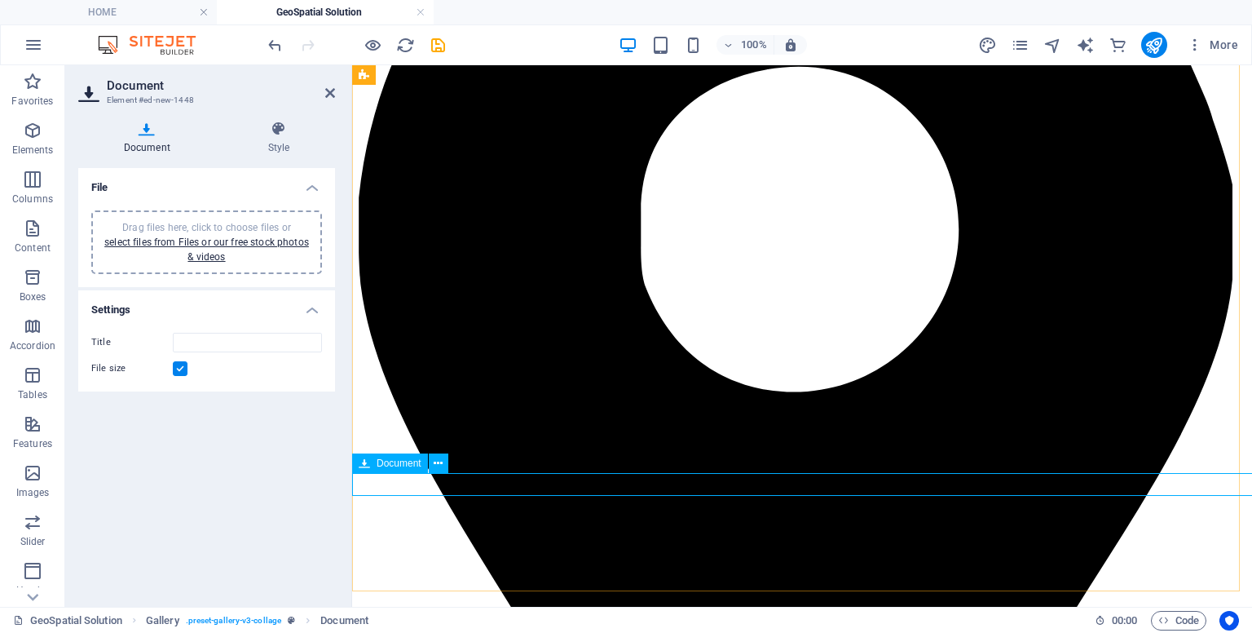
click at [228, 337] on input "Title" at bounding box center [247, 343] width 149 height 20
type input "F"
click at [231, 343] on input "Title" at bounding box center [247, 343] width 149 height 20
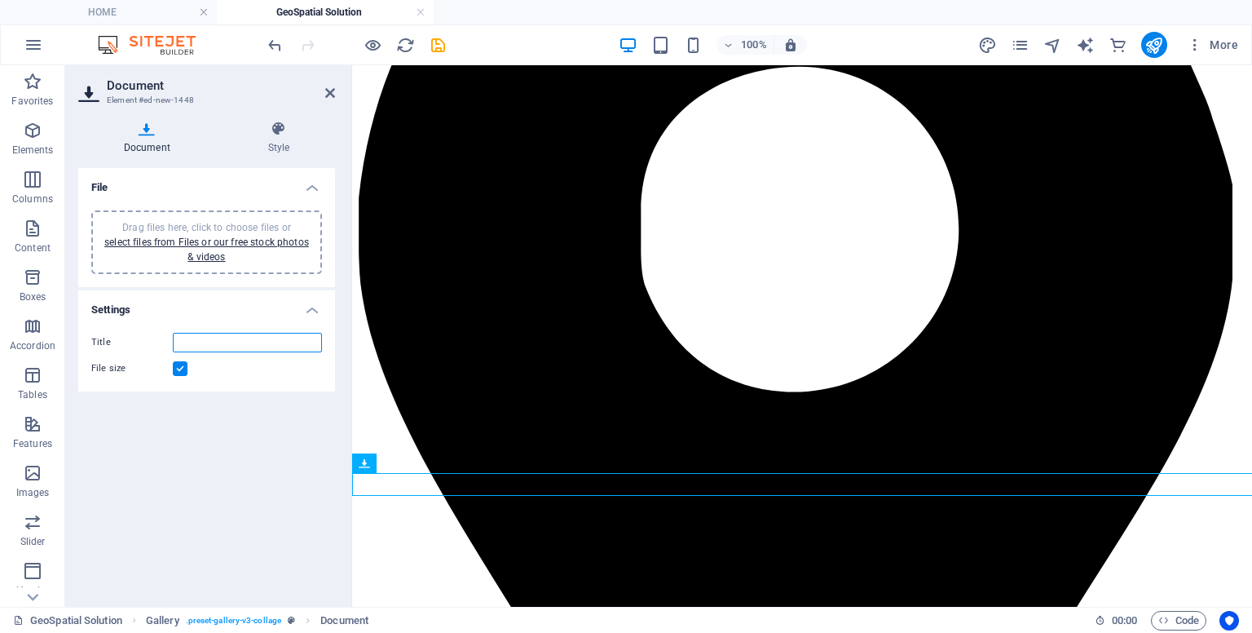
type input "L"
type input "Flyer Lumbung - AM"
click at [291, 242] on link "select files from Files or our free stock photos & videos" at bounding box center [206, 249] width 205 height 26
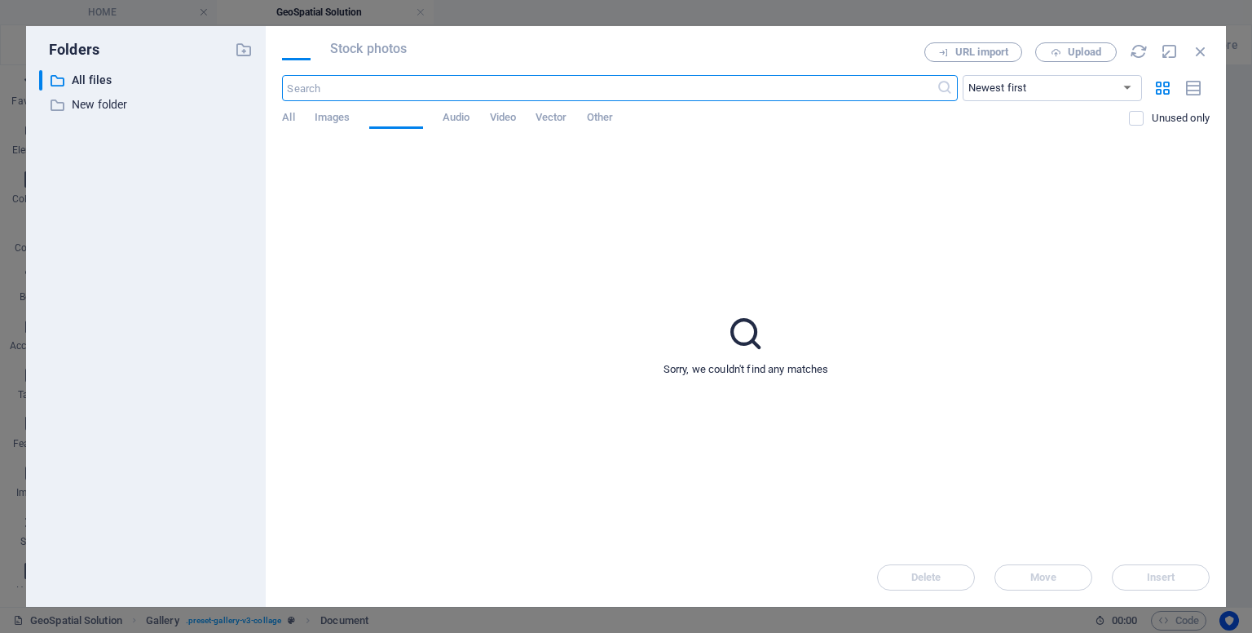
scroll to position [207, 0]
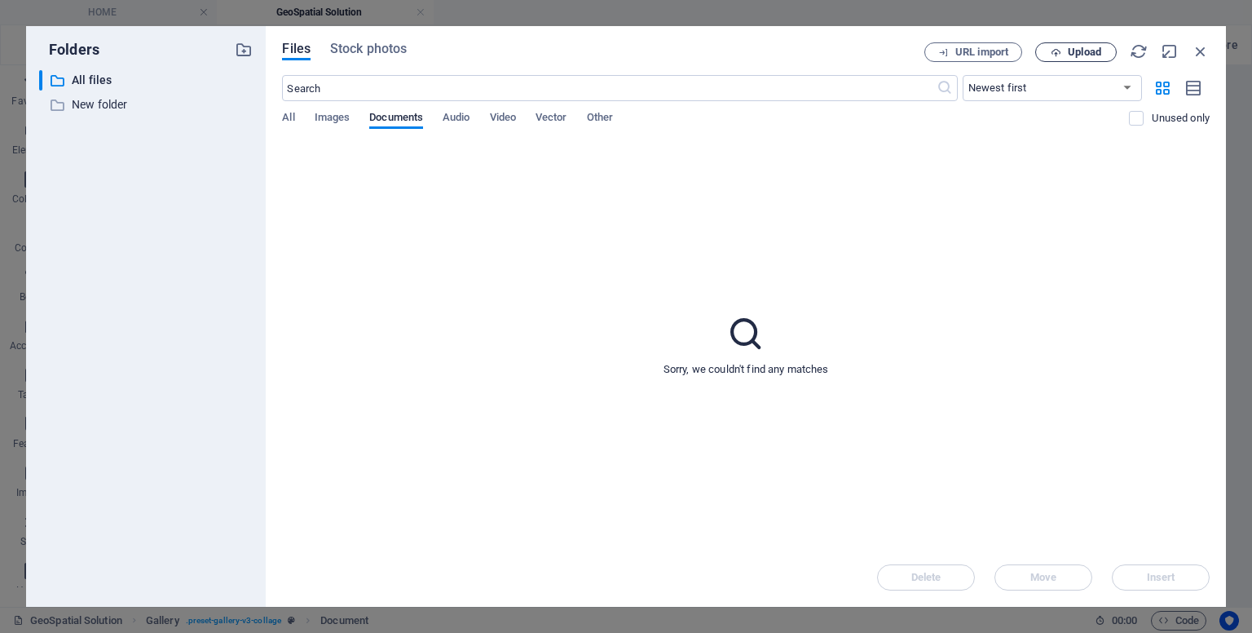
click at [1084, 54] on span "Upload" at bounding box center [1084, 52] width 33 height 10
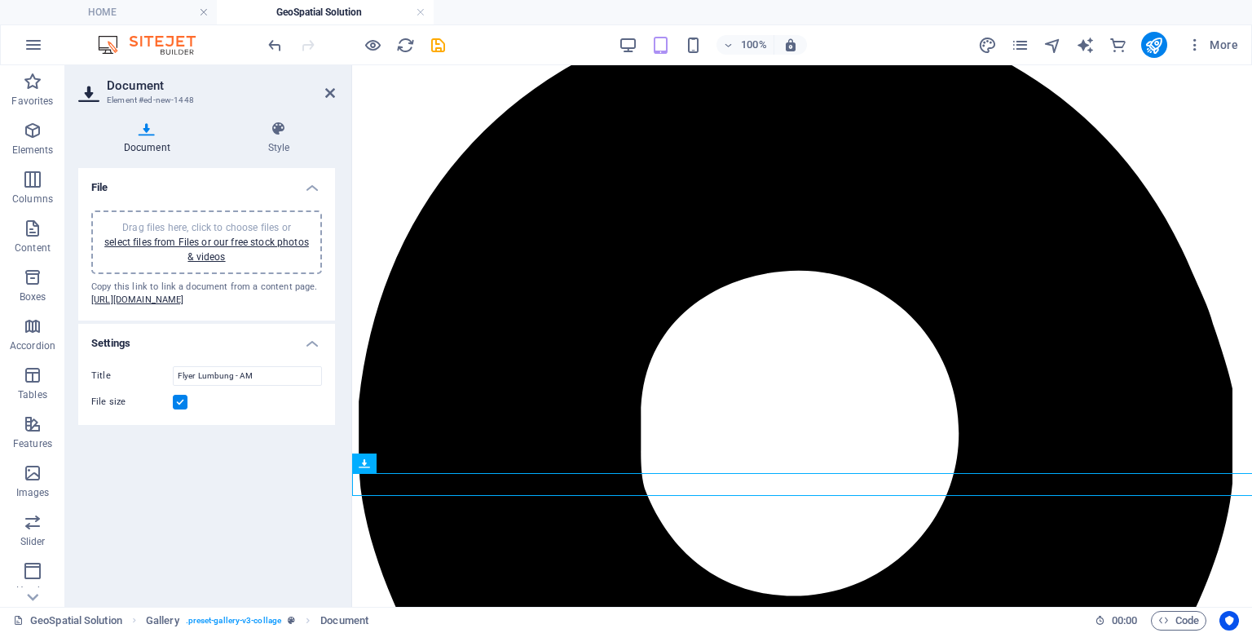
scroll to position [411, 0]
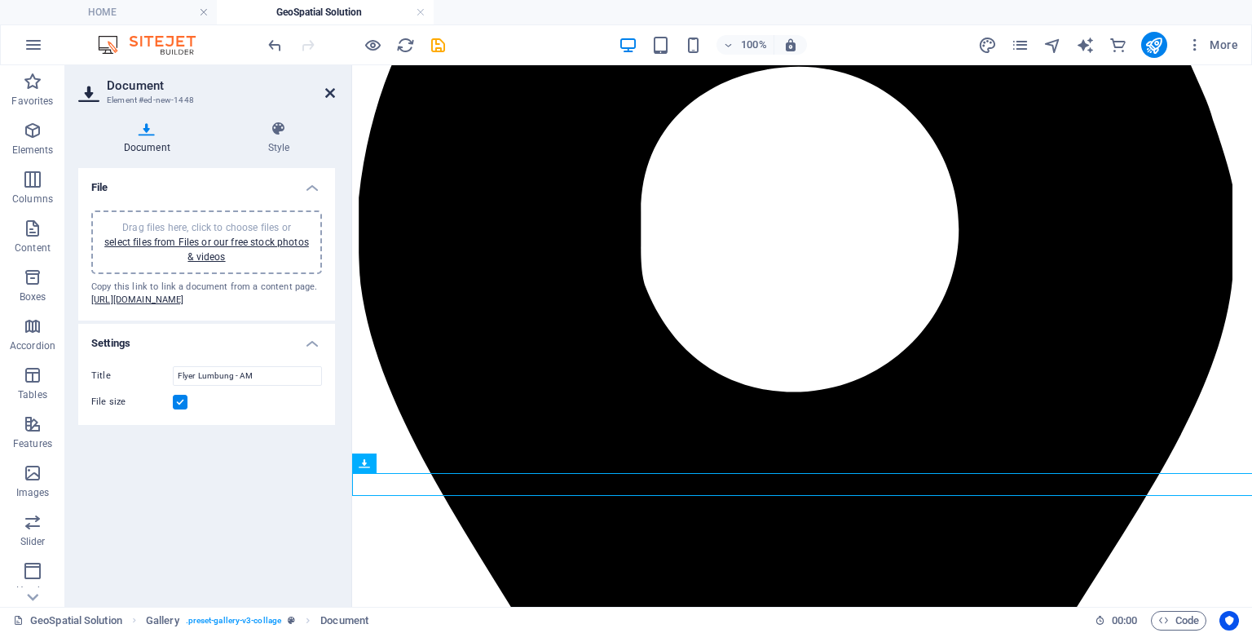
click at [333, 91] on icon at bounding box center [330, 92] width 10 height 13
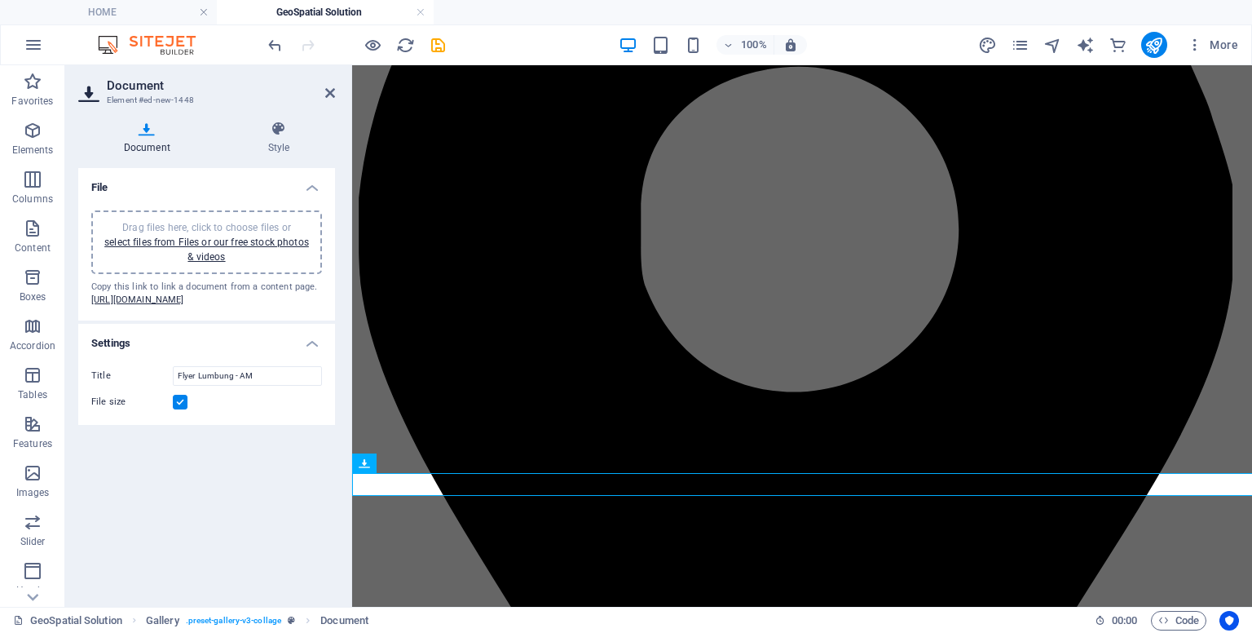
click at [311, 353] on h4 "Settings" at bounding box center [206, 338] width 257 height 29
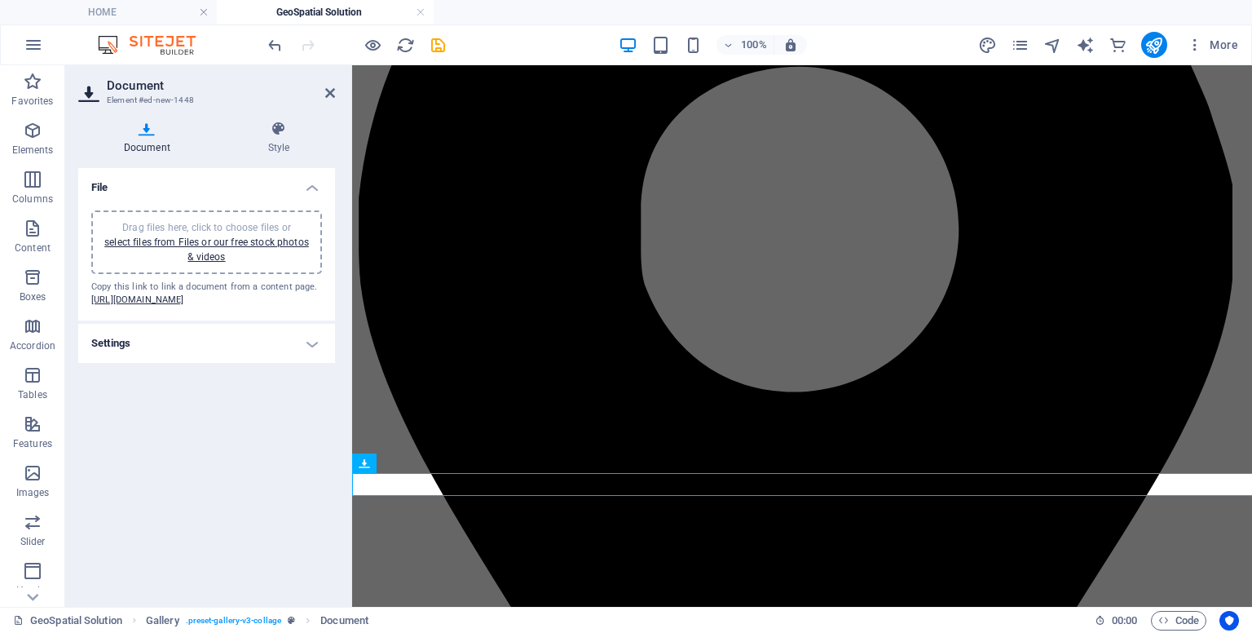
click at [311, 363] on h4 "Settings" at bounding box center [206, 343] width 257 height 39
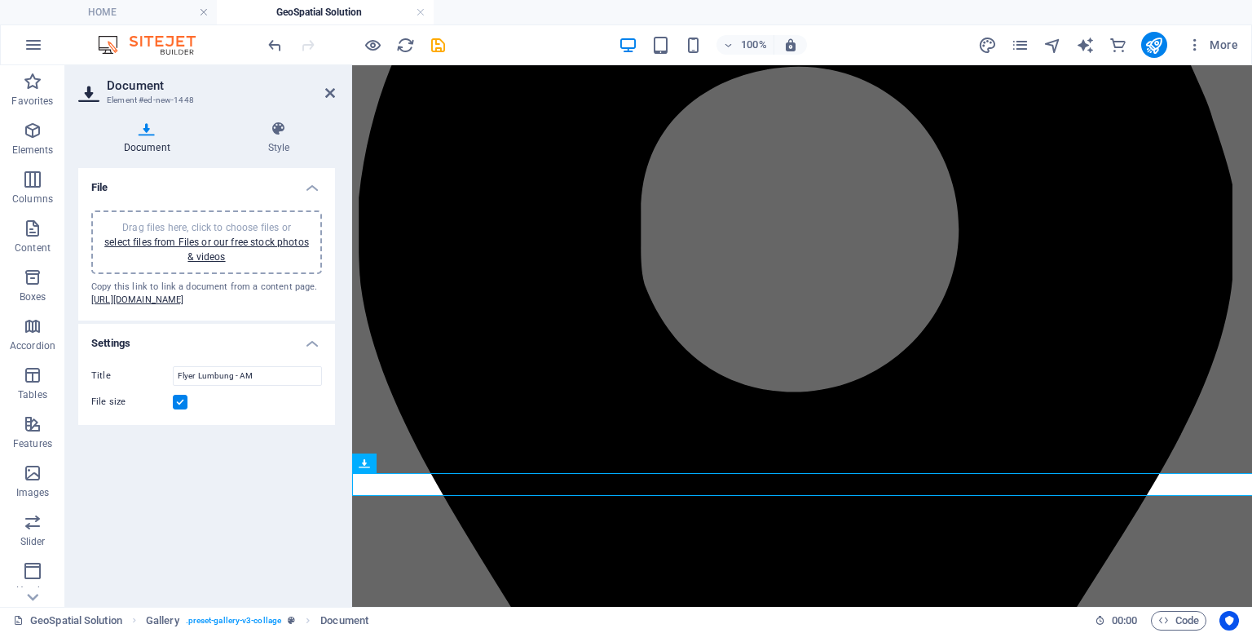
click at [174, 409] on label at bounding box center [180, 402] width 15 height 15
click at [0, 0] on input "File size" at bounding box center [0, 0] width 0 height 0
click at [325, 95] on icon at bounding box center [330, 92] width 10 height 13
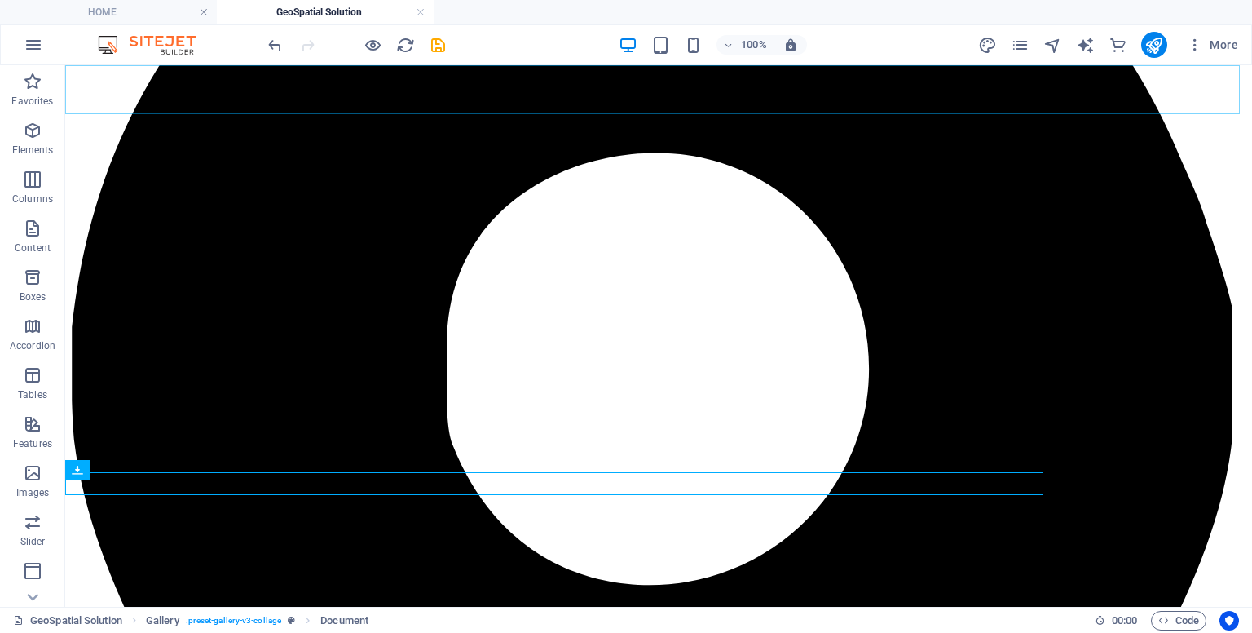
scroll to position [413, 0]
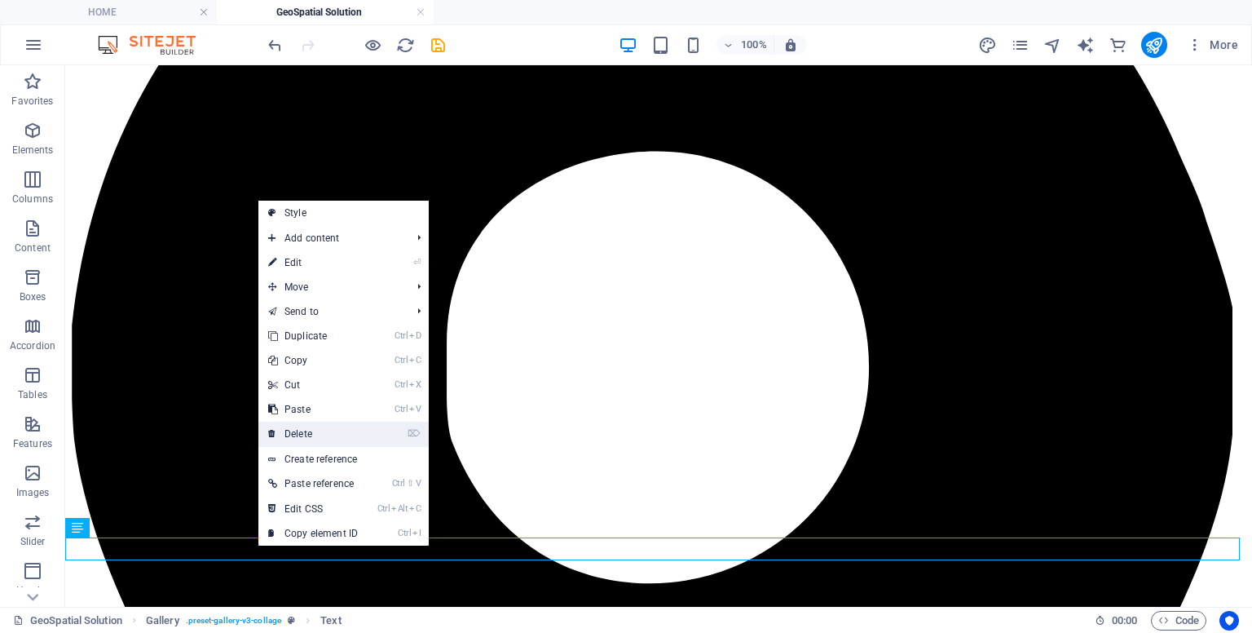
click at [303, 431] on link "⌦ Delete" at bounding box center [312, 434] width 109 height 24
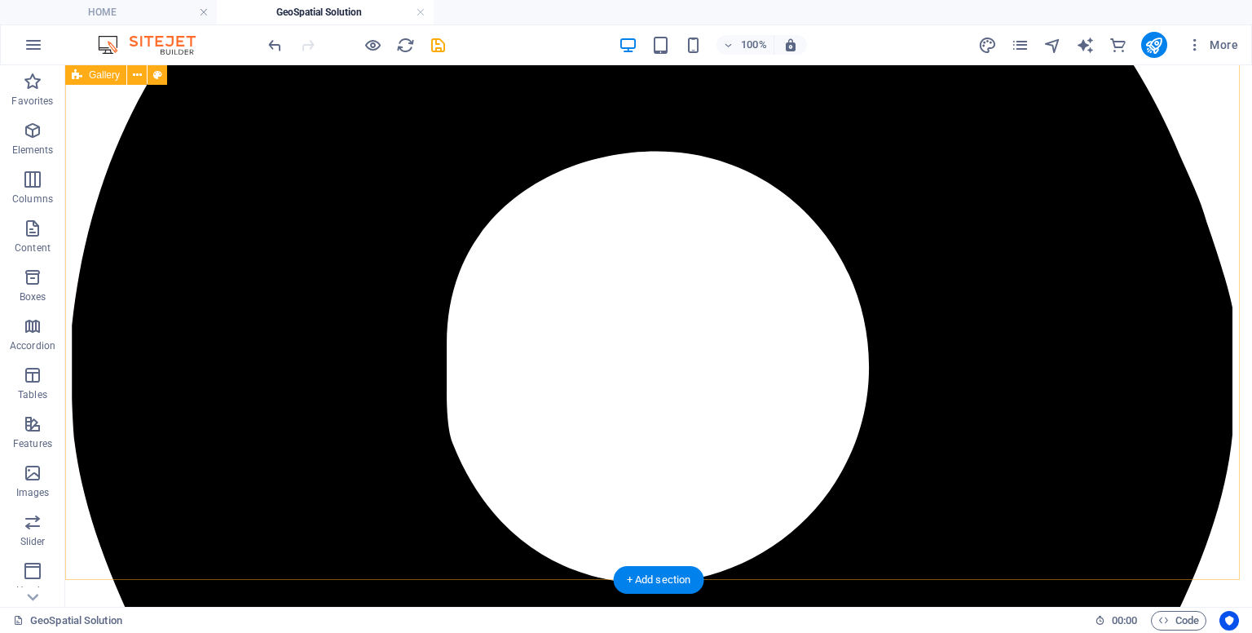
scroll to position [422, 0]
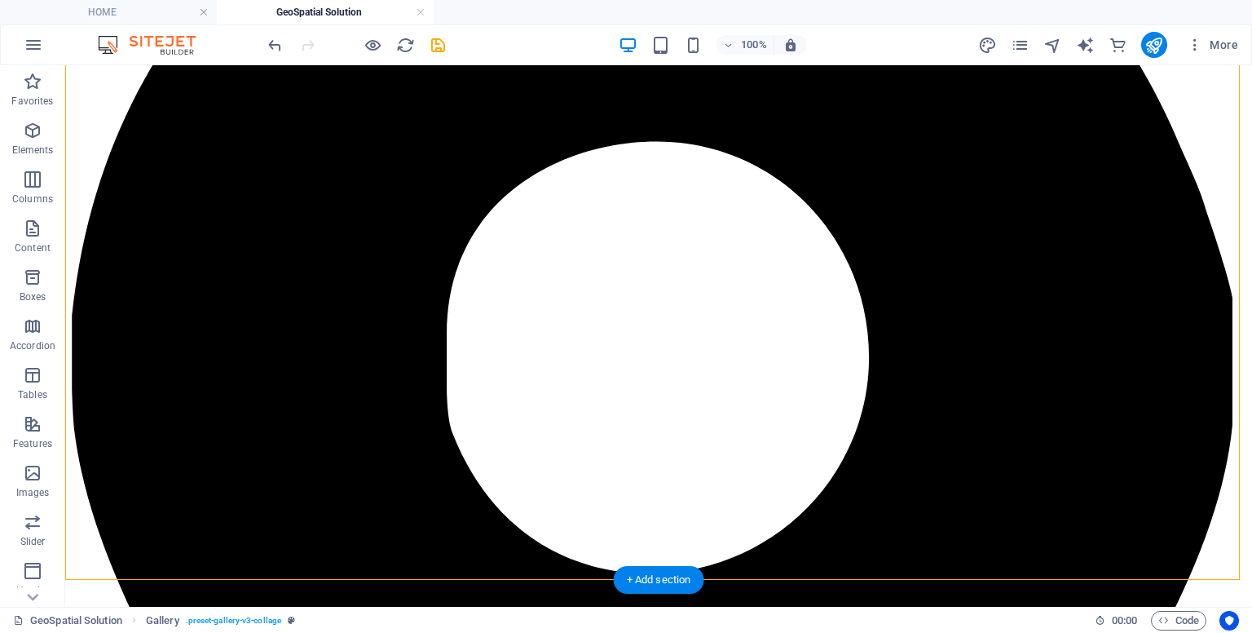
drag, startPoint x: 286, startPoint y: 532, endPoint x: 314, endPoint y: 449, distance: 87.7
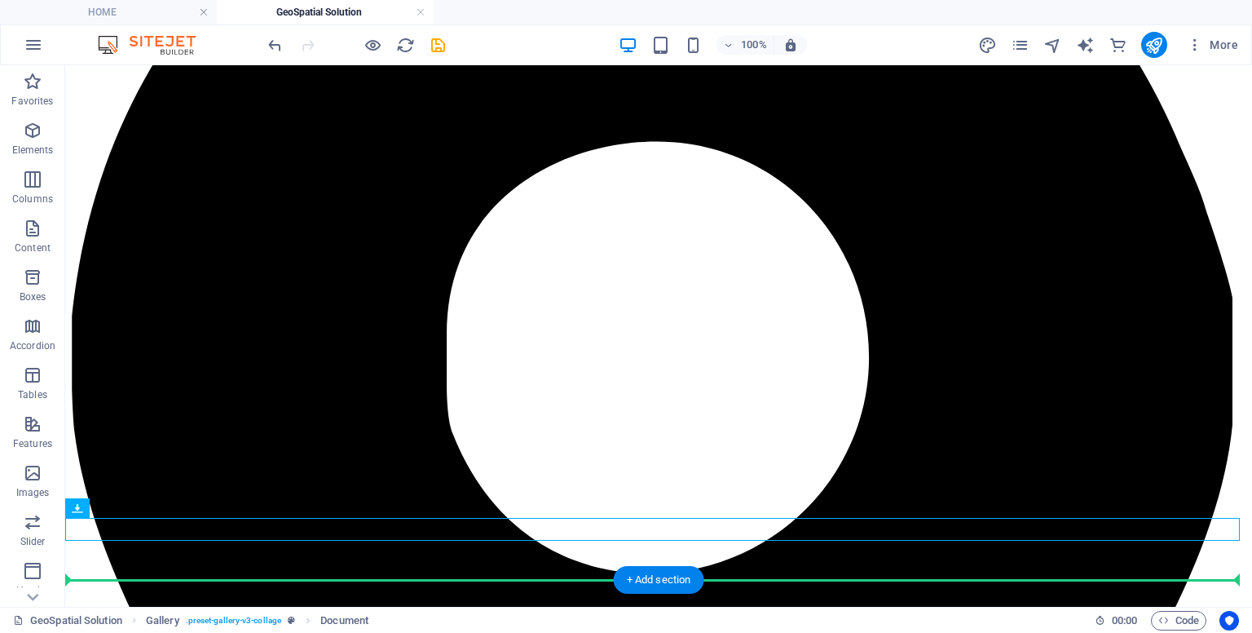
drag, startPoint x: 251, startPoint y: 536, endPoint x: 245, endPoint y: 423, distance: 112.7
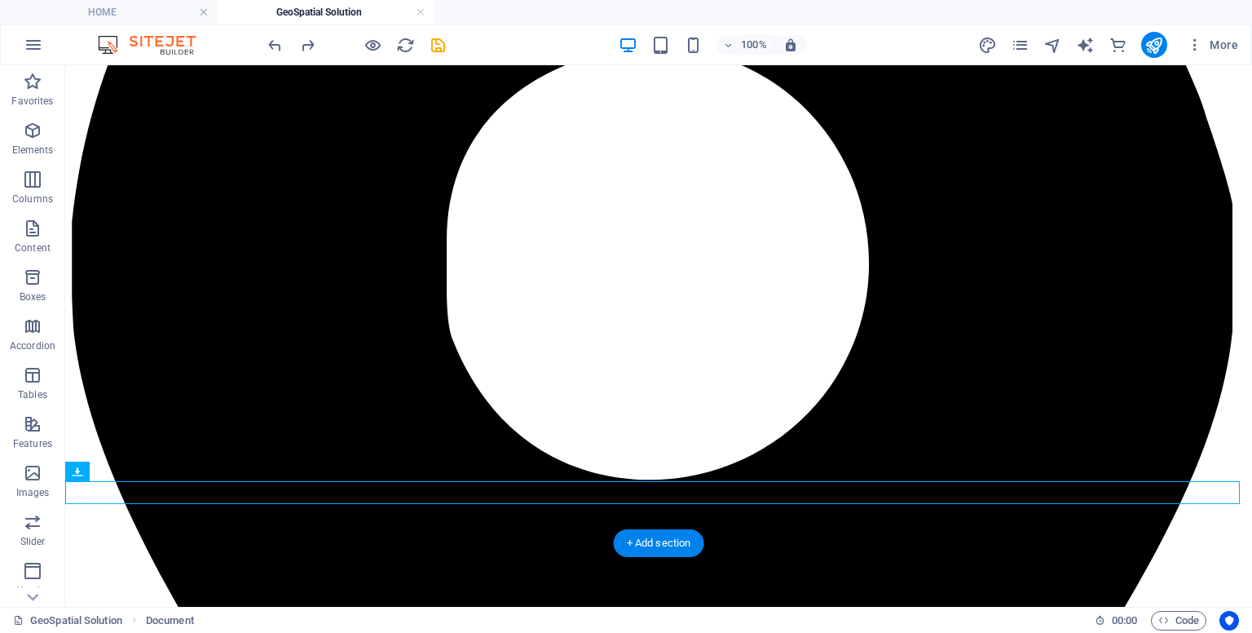
scroll to position [459, 0]
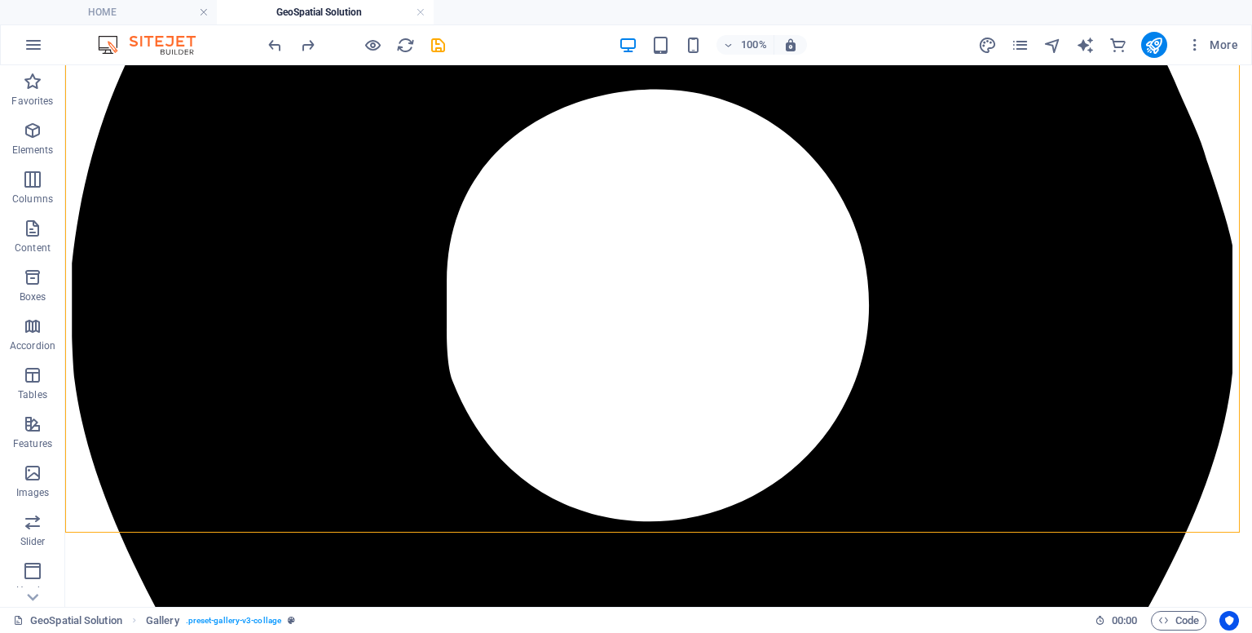
scroll to position [493, 0]
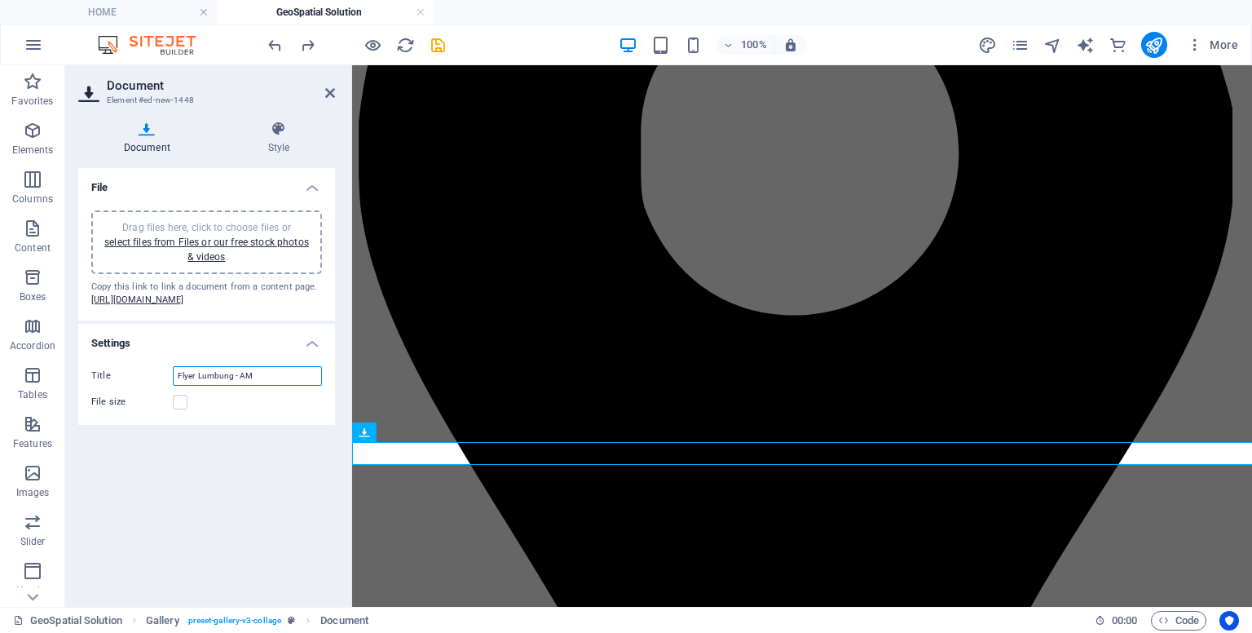
drag, startPoint x: 264, startPoint y: 402, endPoint x: 108, endPoint y: 403, distance: 155.7
click at [108, 386] on div "Title Flyer Lumbung - AM" at bounding box center [206, 376] width 231 height 20
type input "Open"
click at [329, 95] on icon at bounding box center [330, 92] width 10 height 13
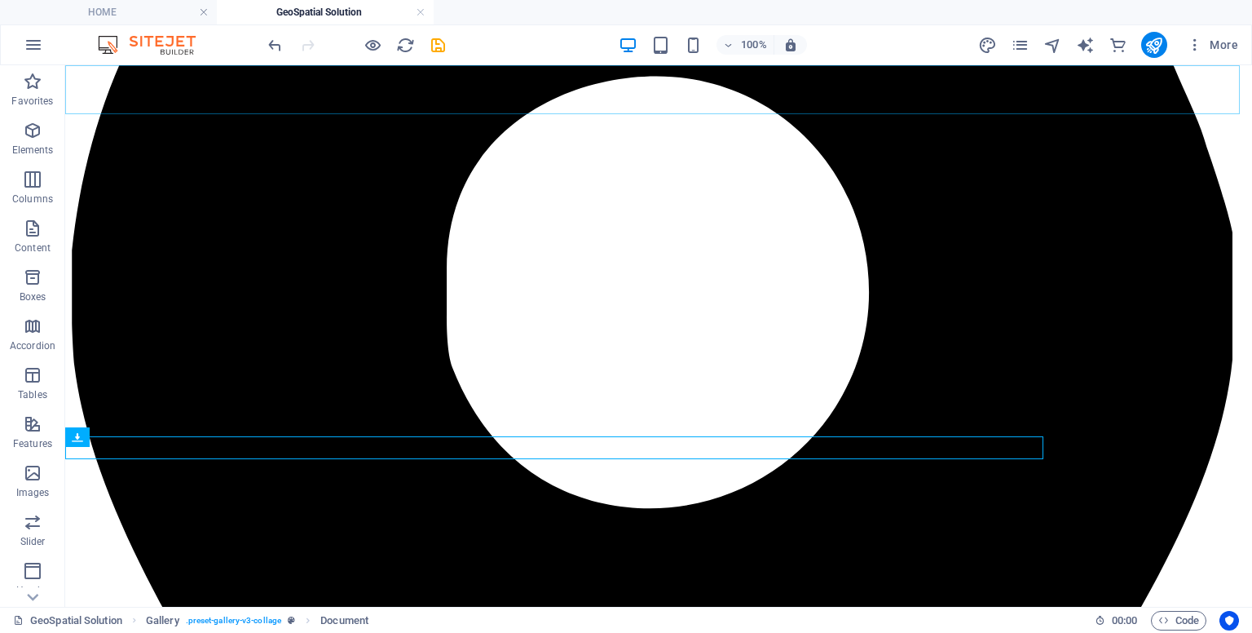
scroll to position [493, 0]
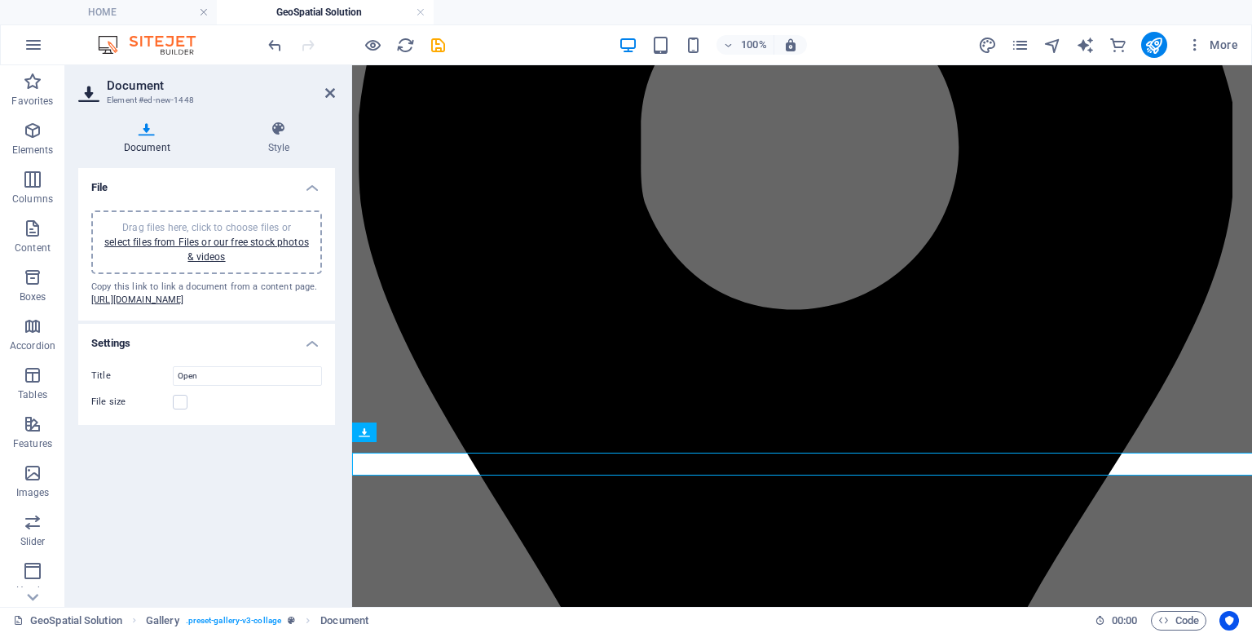
scroll to position [488, 0]
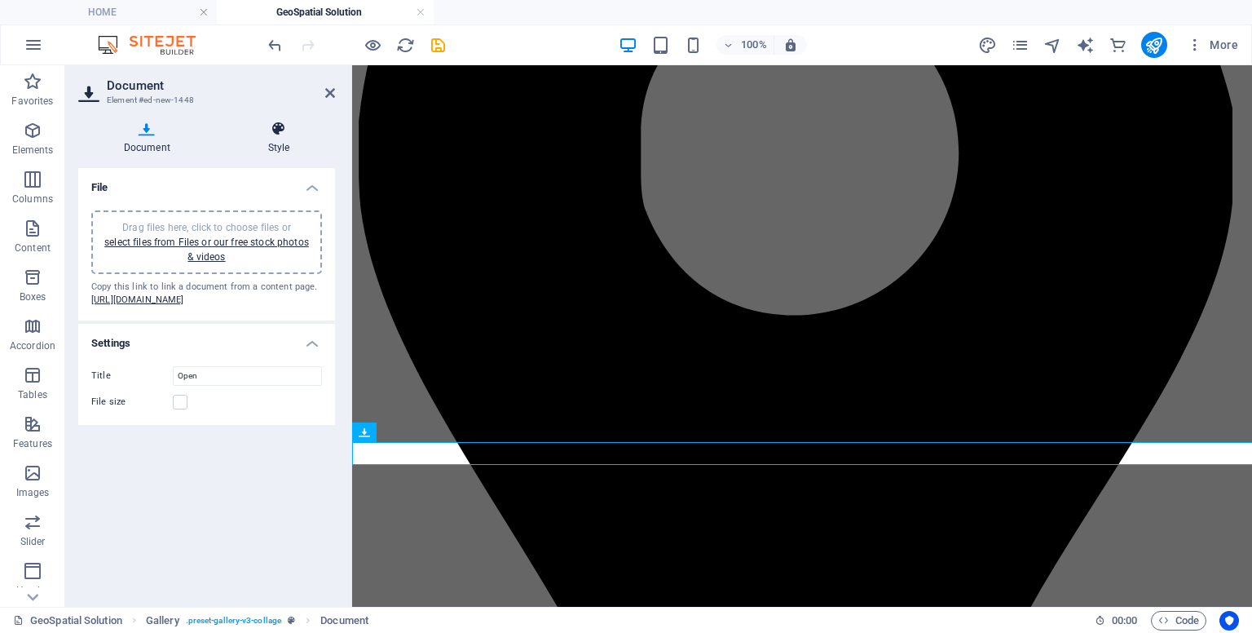
click at [286, 143] on h4 "Style" at bounding box center [279, 138] width 113 height 34
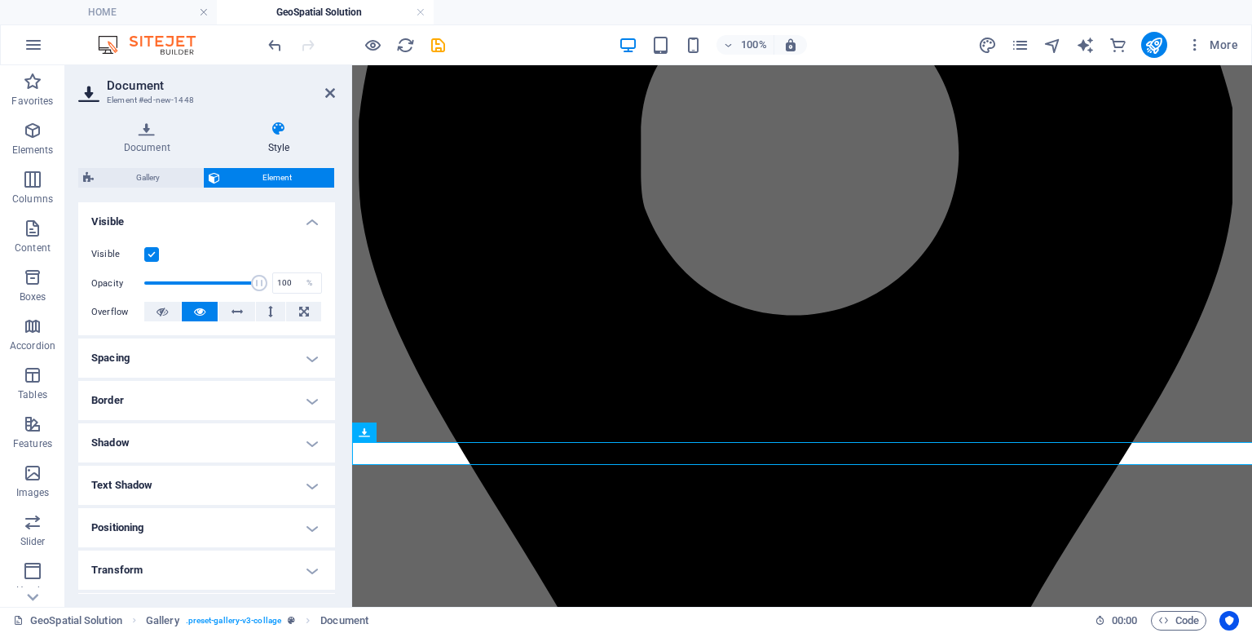
scroll to position [296, 0]
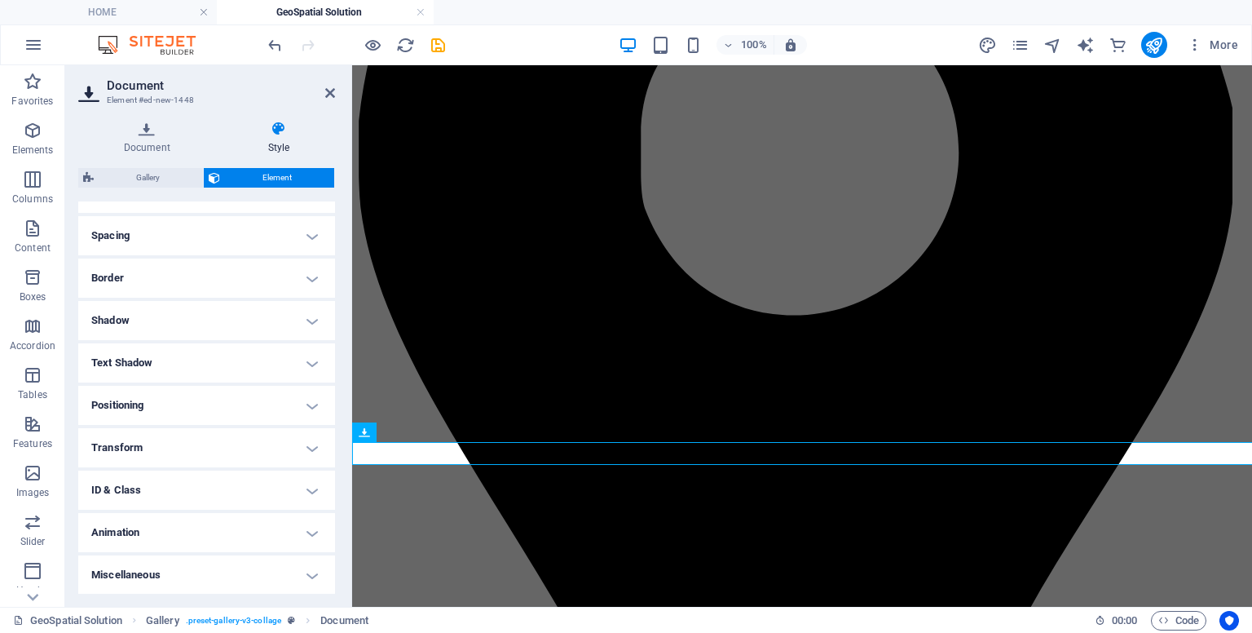
click at [196, 461] on h4 "Transform" at bounding box center [206, 447] width 257 height 39
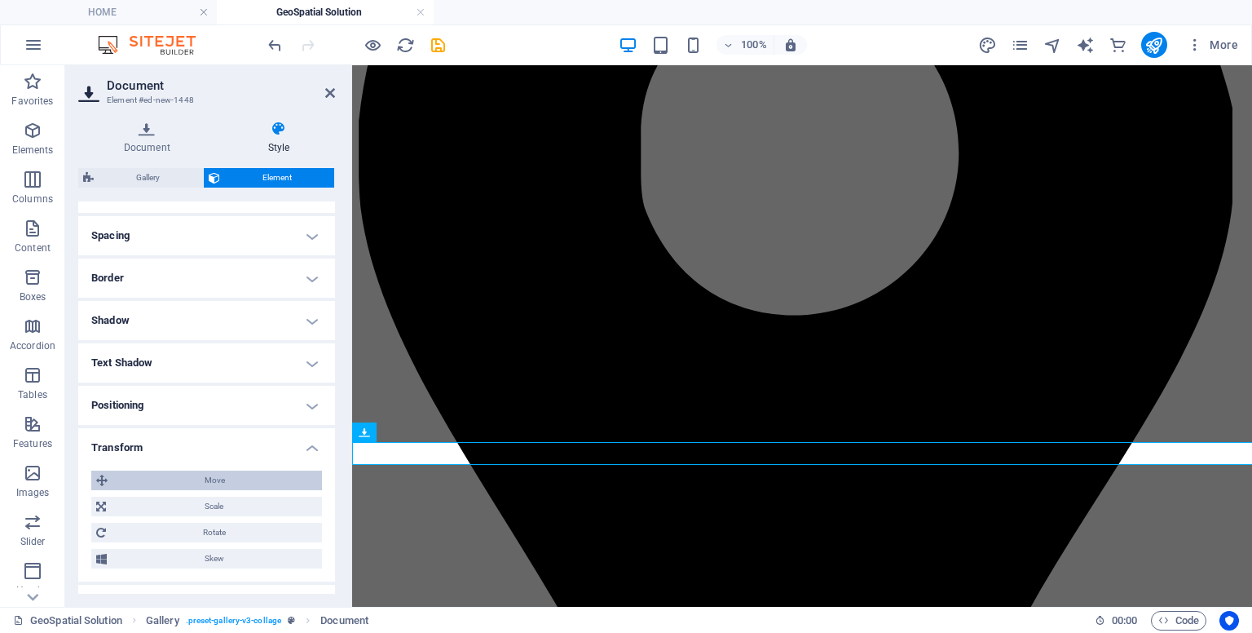
click at [281, 475] on span "Move" at bounding box center [215, 480] width 205 height 20
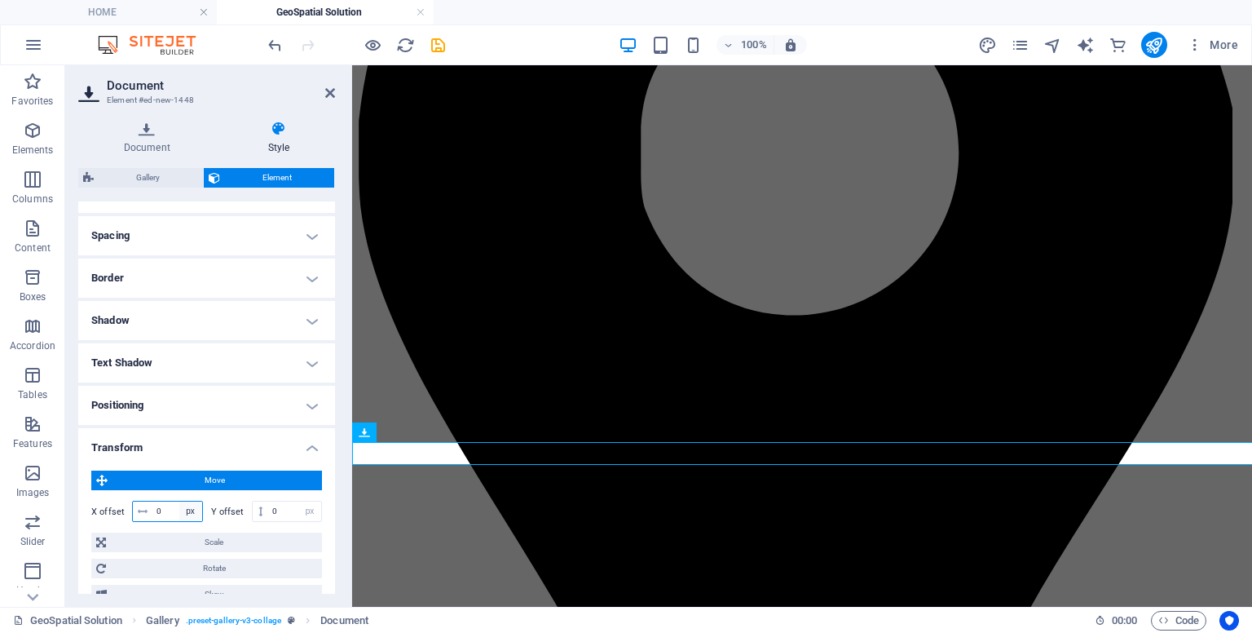
drag, startPoint x: 154, startPoint y: 511, endPoint x: 177, endPoint y: 516, distance: 23.3
click at [177, 516] on div "0 px rem % em vh vw" at bounding box center [167, 511] width 71 height 21
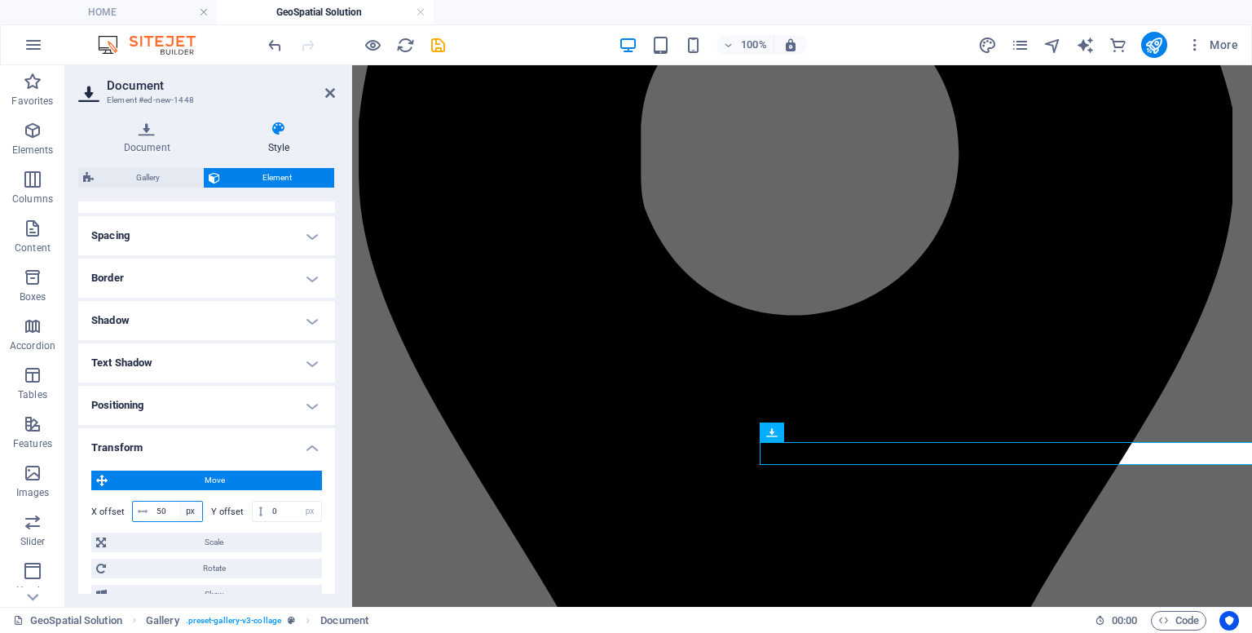
type input "5"
type input "7"
type input "8"
type input "780"
click at [282, 518] on input "0" at bounding box center [294, 511] width 53 height 20
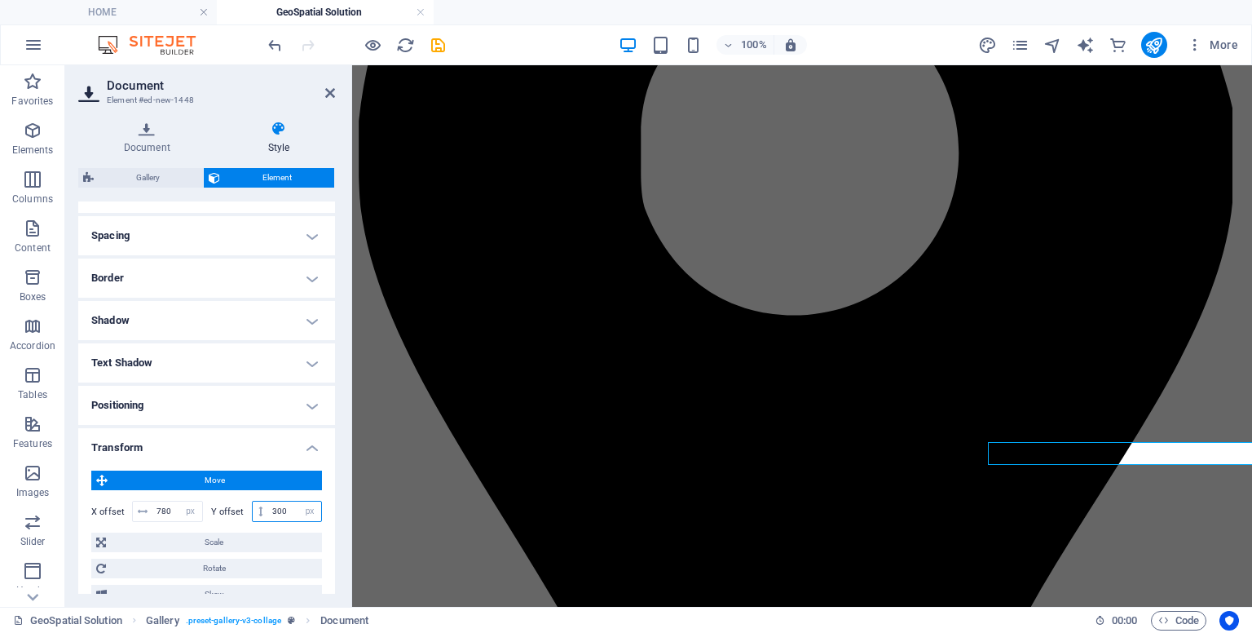
scroll to position [493, 0]
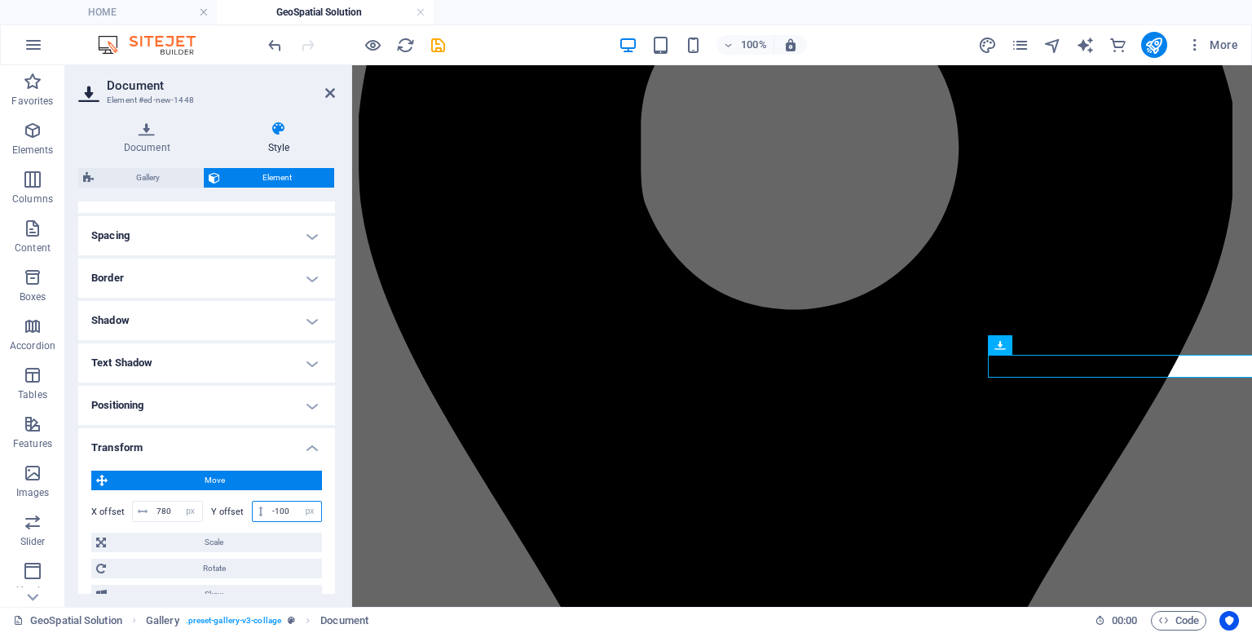
type input "-100"
click at [313, 368] on h4 "Text Shadow" at bounding box center [206, 362] width 257 height 39
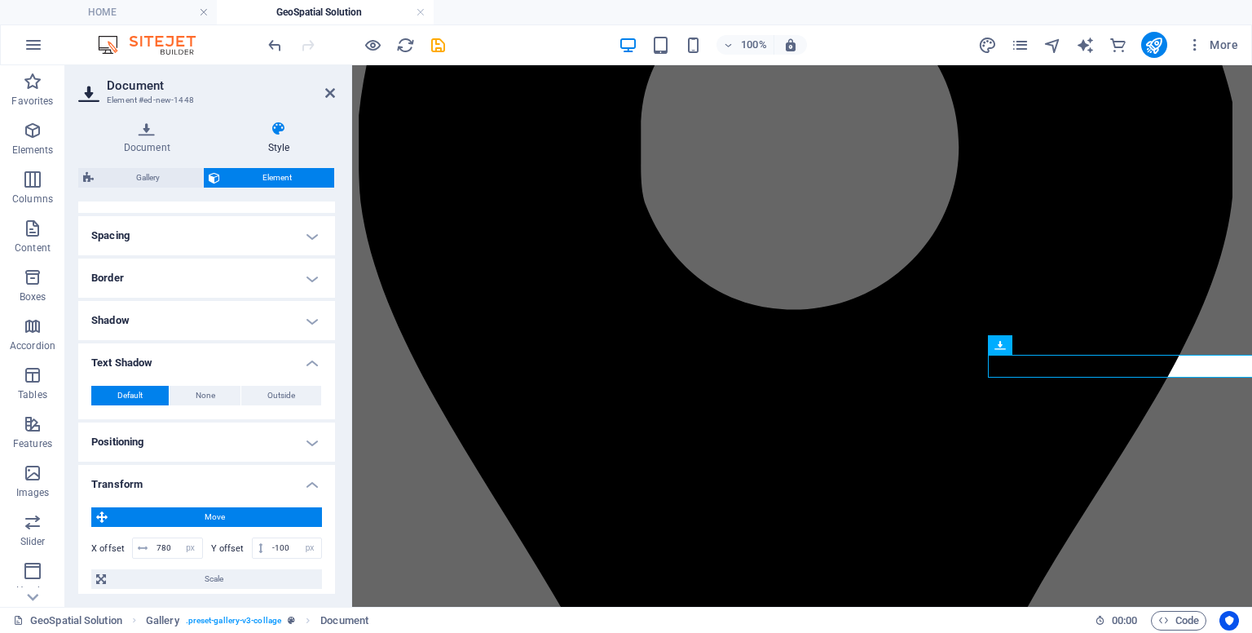
click at [313, 368] on h4 "Text Shadow" at bounding box center [206, 357] width 257 height 29
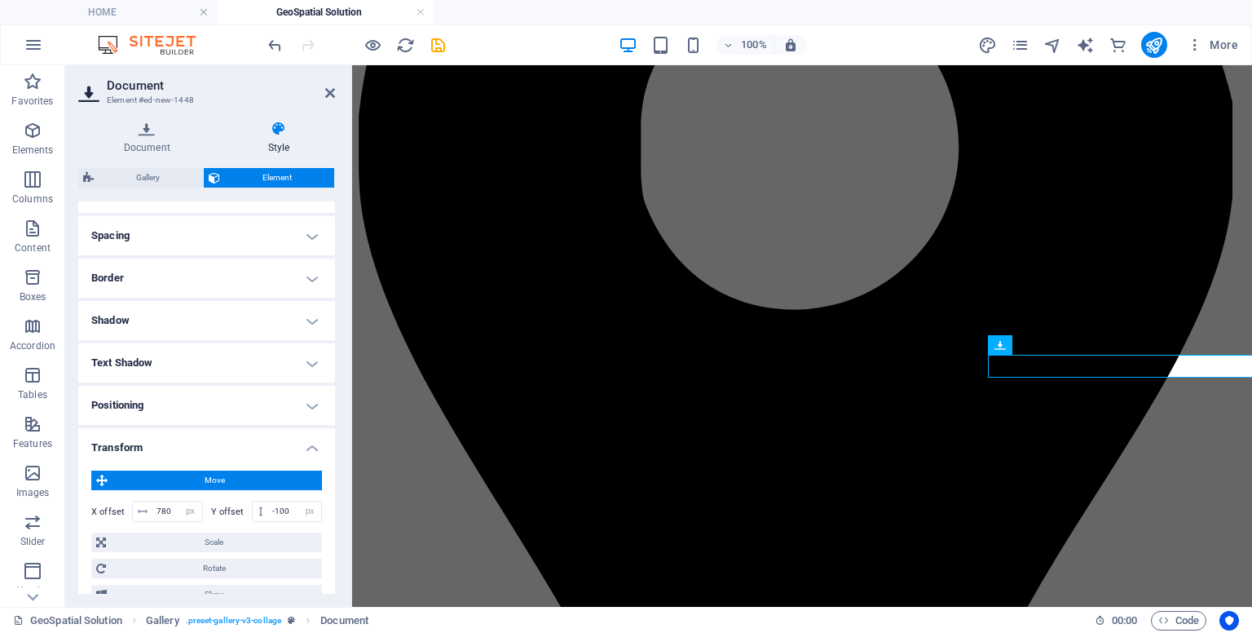
click at [309, 369] on h4 "Text Shadow" at bounding box center [206, 362] width 257 height 39
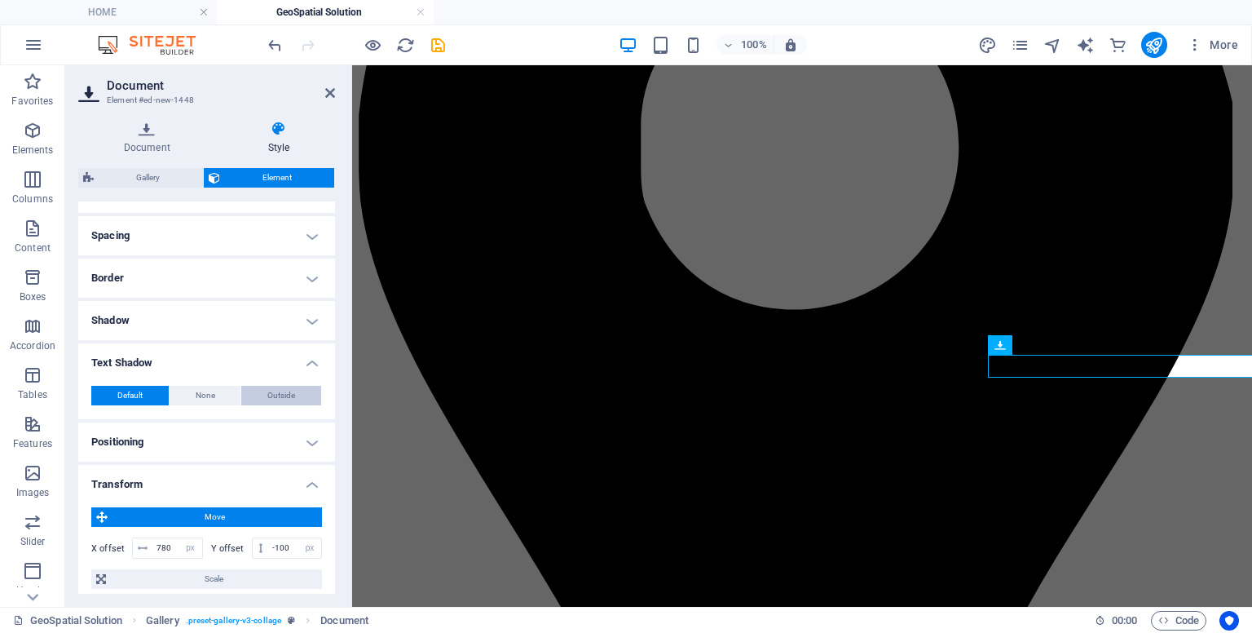
click at [276, 392] on span "Outside" at bounding box center [281, 396] width 28 height 20
type input "2"
type input "4"
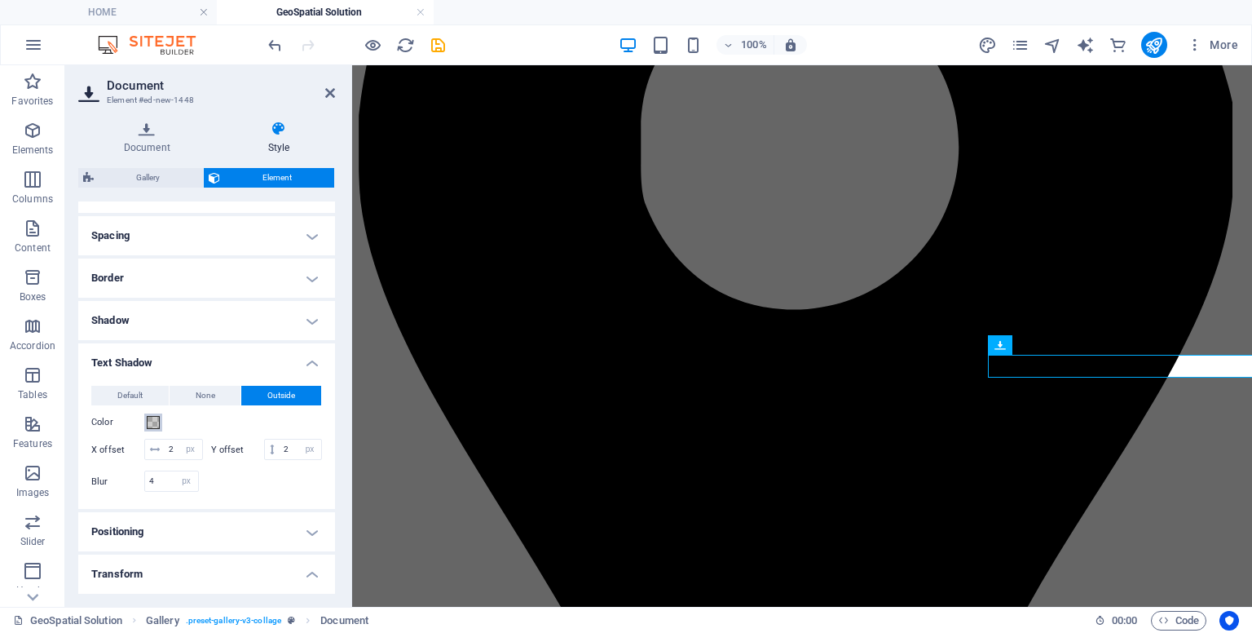
click at [153, 418] on span at bounding box center [153, 422] width 13 height 13
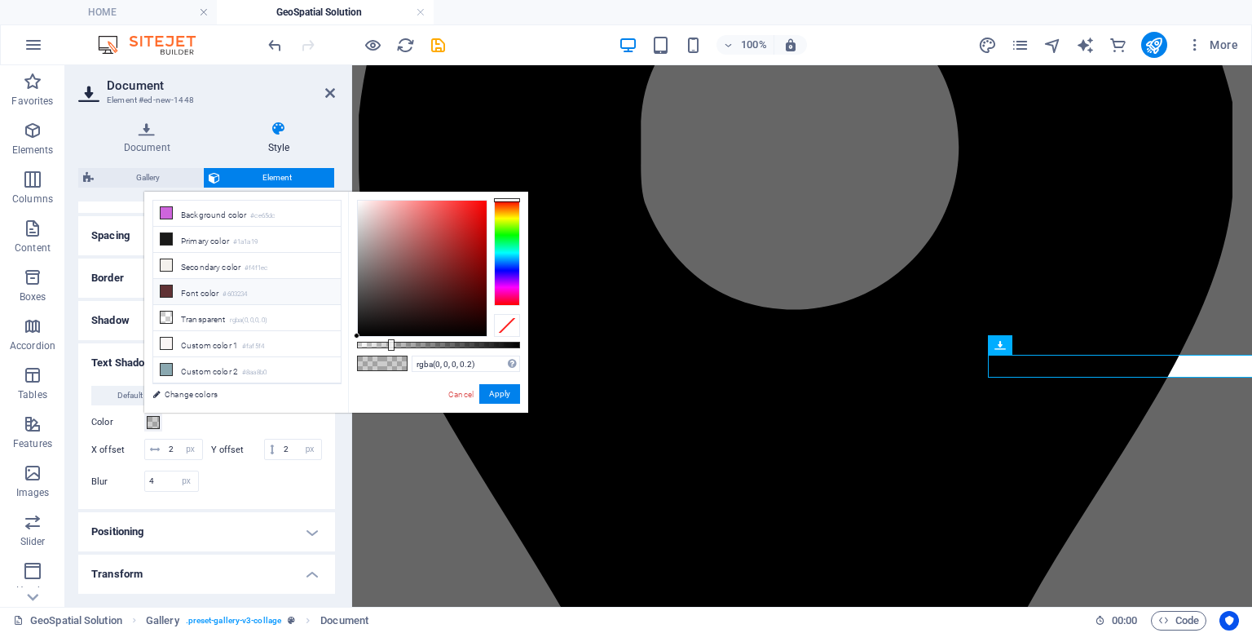
click at [236, 289] on small "#603234" at bounding box center [235, 294] width 24 height 11
click at [502, 255] on div at bounding box center [507, 253] width 26 height 106
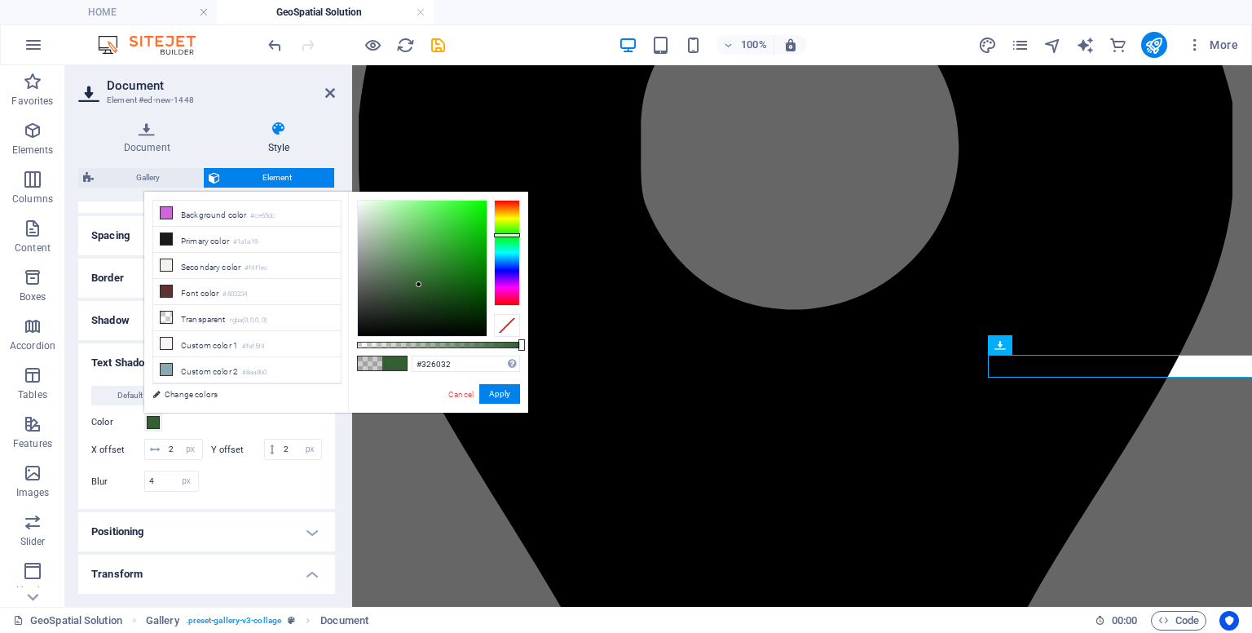
click at [503, 234] on div at bounding box center [507, 253] width 26 height 106
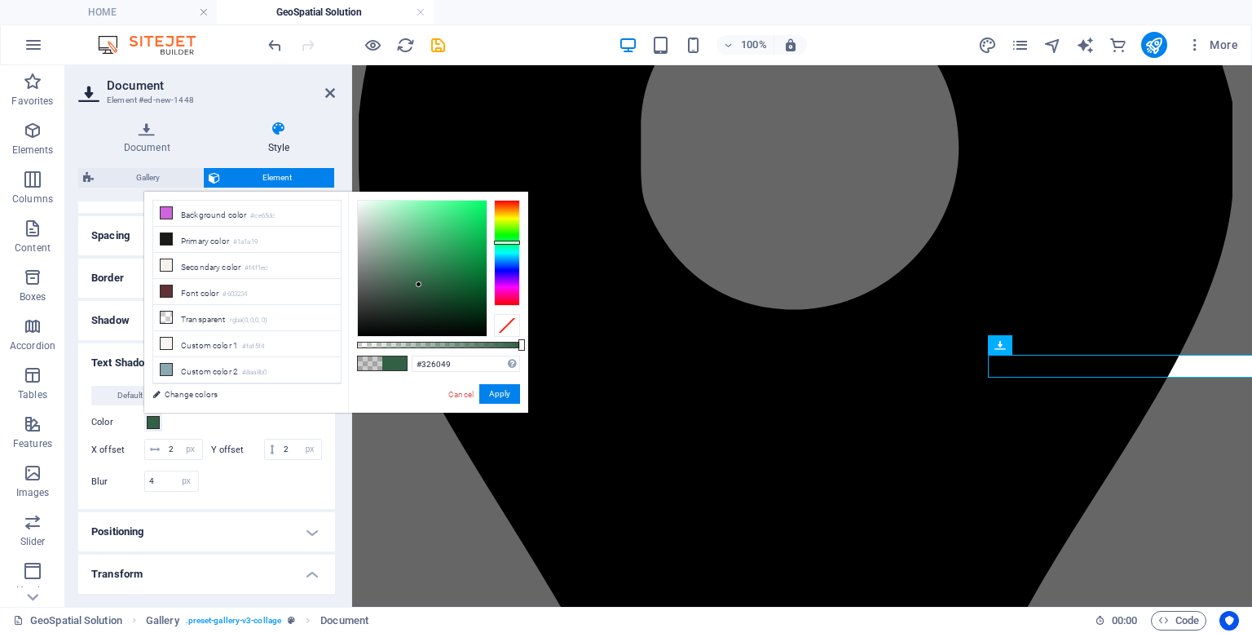
click at [502, 245] on div at bounding box center [507, 253] width 26 height 106
click at [408, 250] on div at bounding box center [422, 268] width 129 height 135
click at [408, 232] on div at bounding box center [422, 268] width 129 height 135
type input "#75c29f"
click at [495, 392] on button "Apply" at bounding box center [499, 394] width 41 height 20
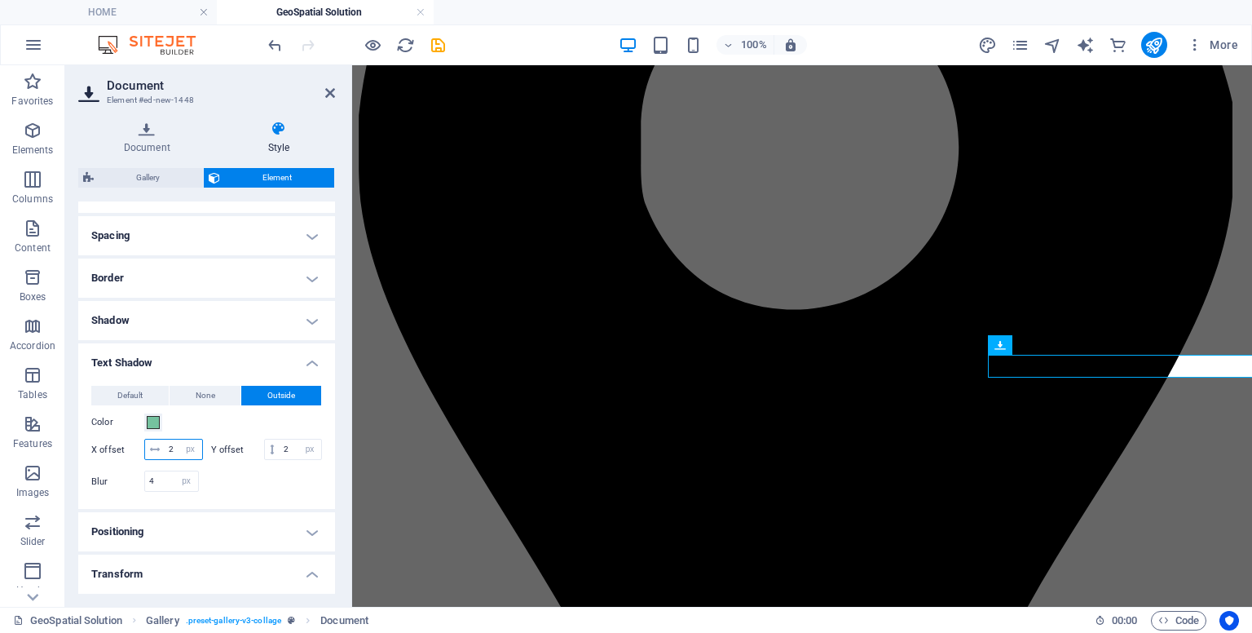
click at [197, 449] on input "2" at bounding box center [184, 449] width 38 height 20
type input "5"
type input "2"
click at [336, 410] on div "Document Style File Drag files here, click to choose files or select files from…" at bounding box center [206, 357] width 283 height 499
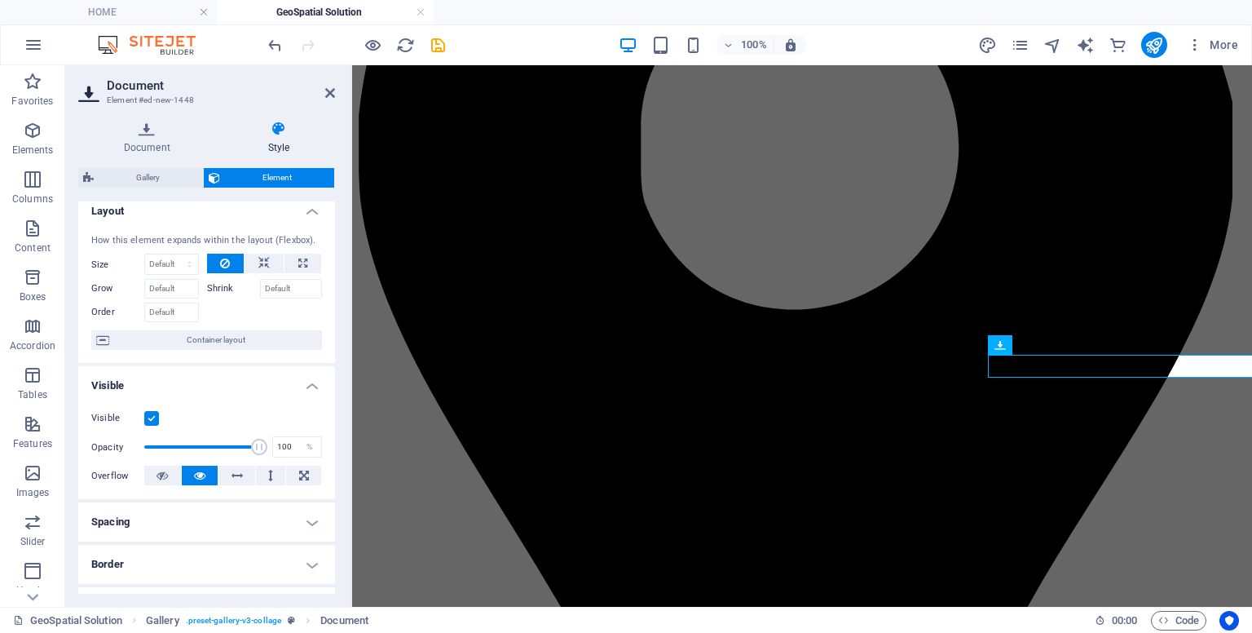
scroll to position [0, 0]
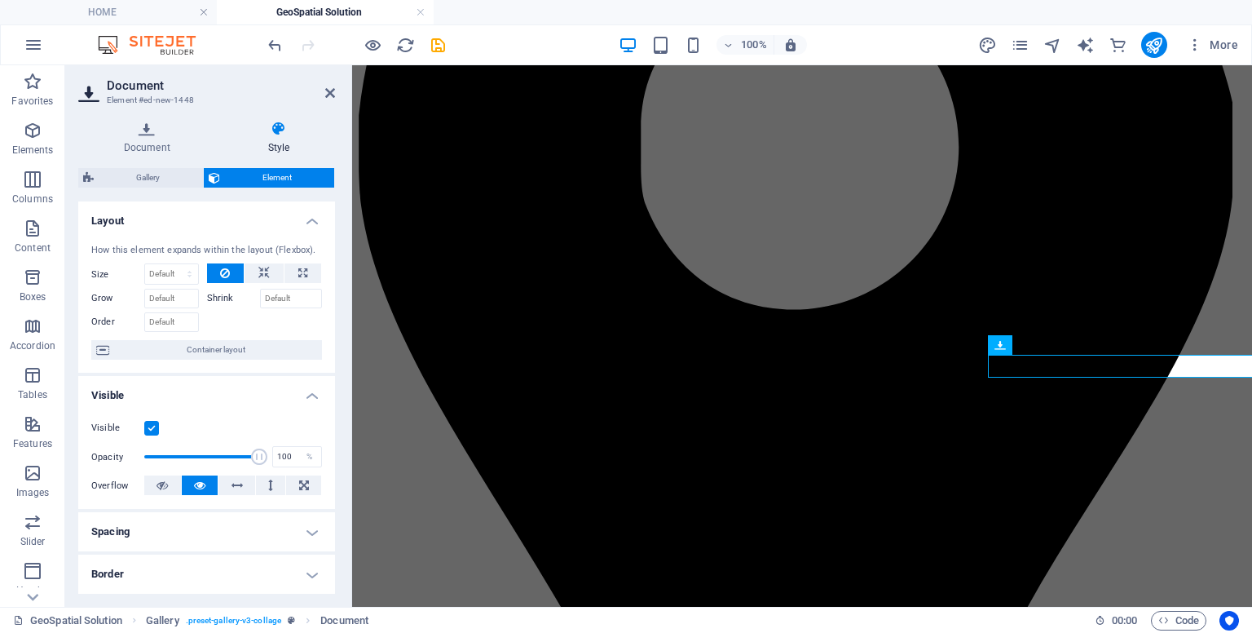
click at [306, 219] on h4 "Layout" at bounding box center [206, 215] width 257 height 29
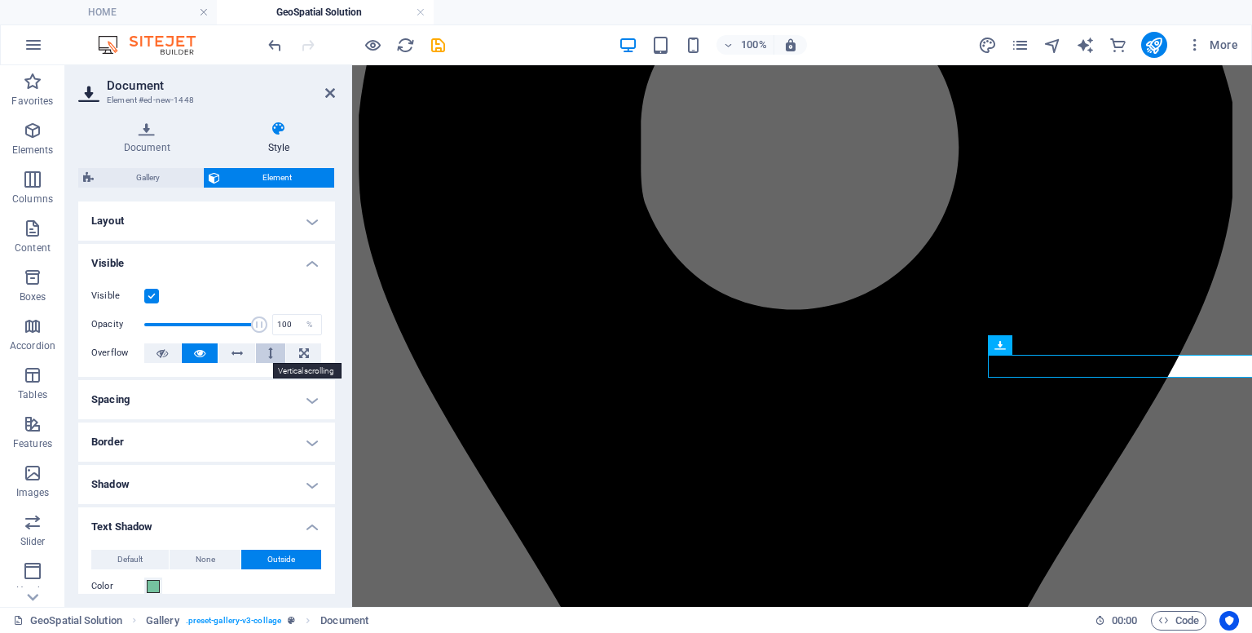
click at [268, 357] on icon at bounding box center [270, 353] width 5 height 20
click at [307, 348] on button at bounding box center [303, 353] width 35 height 20
click at [227, 348] on button at bounding box center [237, 353] width 37 height 20
click at [209, 348] on button at bounding box center [200, 353] width 37 height 20
drag, startPoint x: 329, startPoint y: 372, endPoint x: 329, endPoint y: 426, distance: 53.8
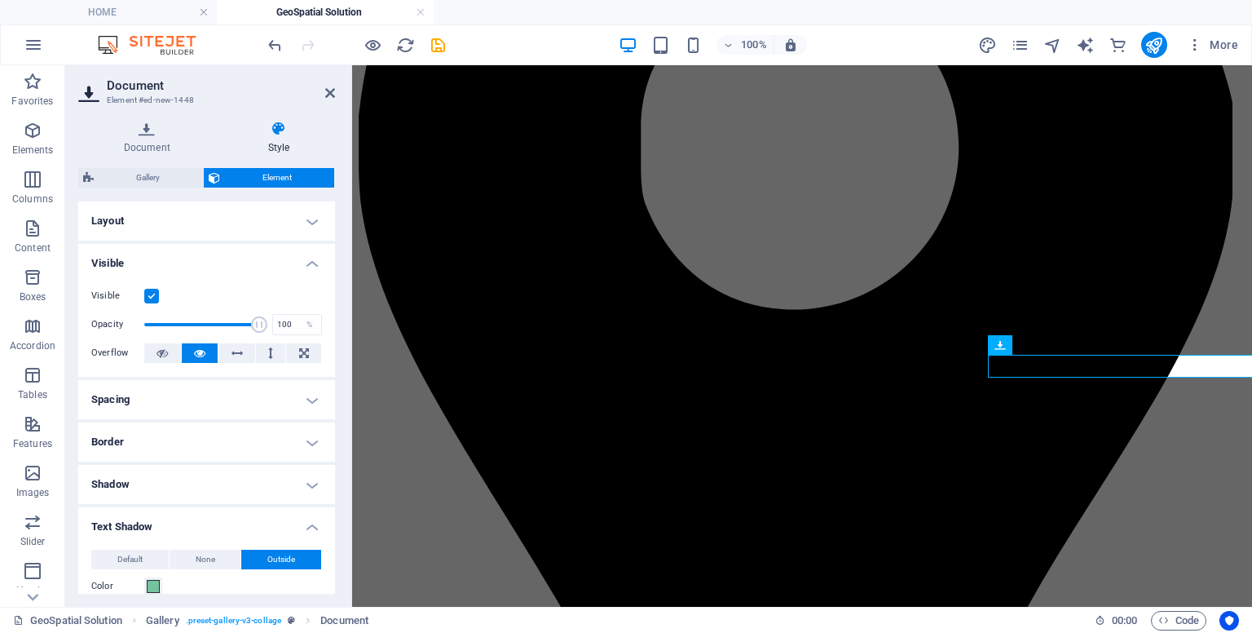
click at [329, 435] on ul "Layout How this element expands within the layout (Flexbox). Size Default auto …" at bounding box center [206, 617] width 257 height 833
click at [307, 263] on h4 "Visible" at bounding box center [206, 258] width 257 height 29
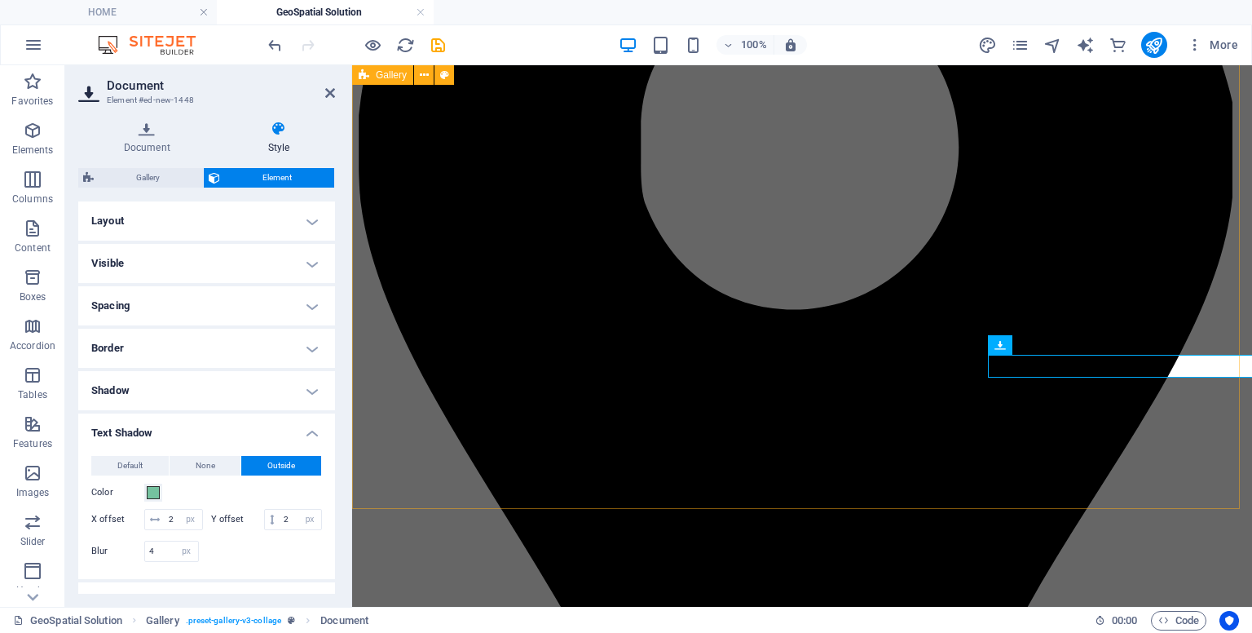
drag, startPoint x: 402, startPoint y: 494, endPoint x: 689, endPoint y: 493, distance: 287.0
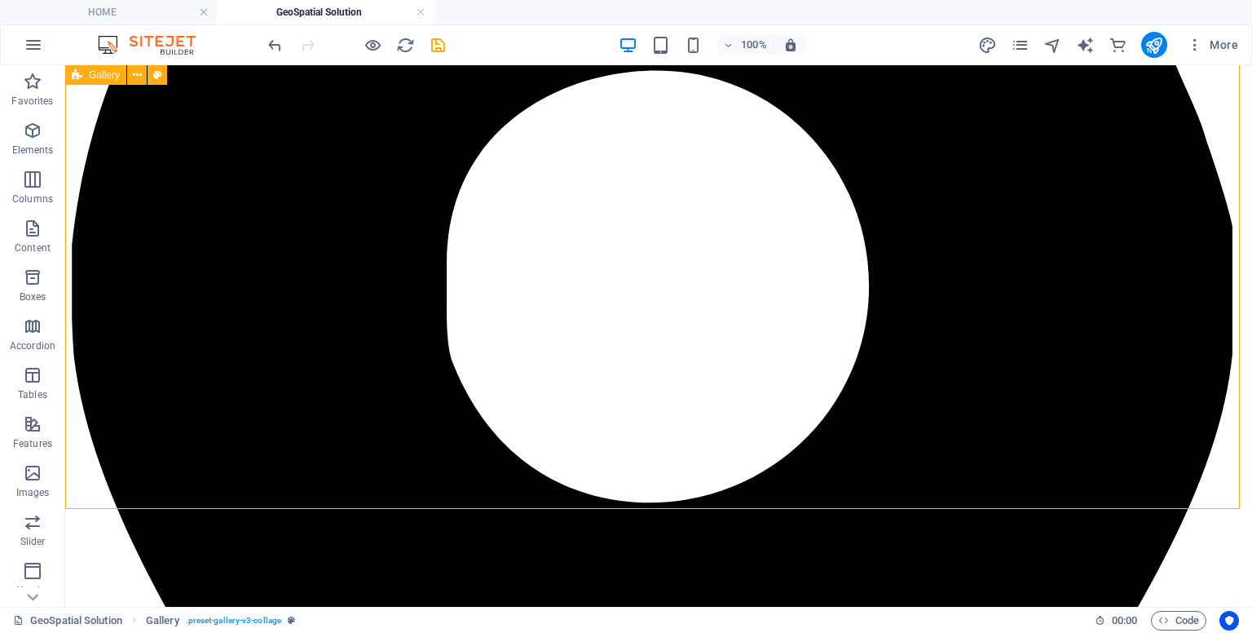
select select "px"
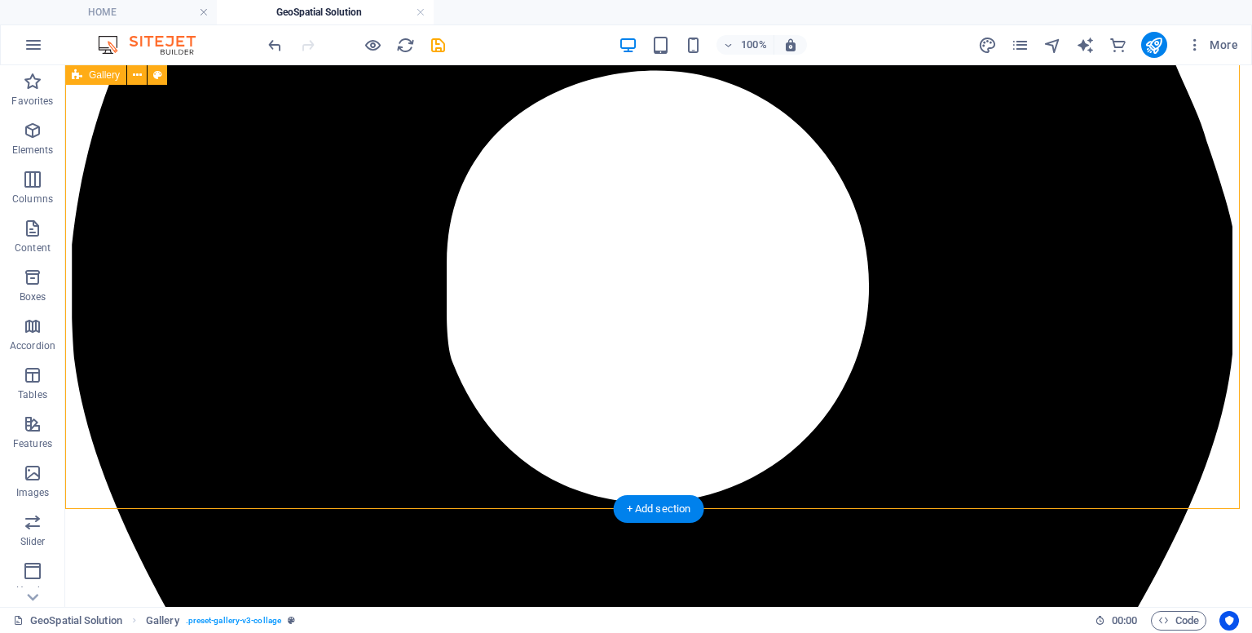
select select "px"
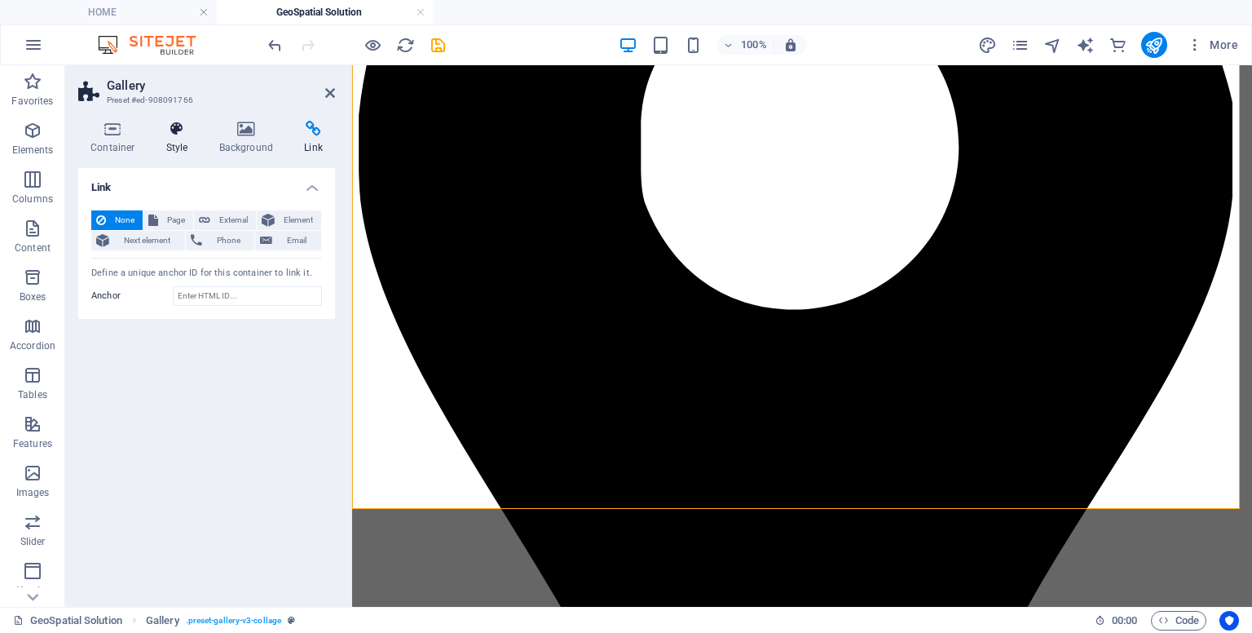
click at [174, 148] on h4 "Style" at bounding box center [180, 138] width 53 height 34
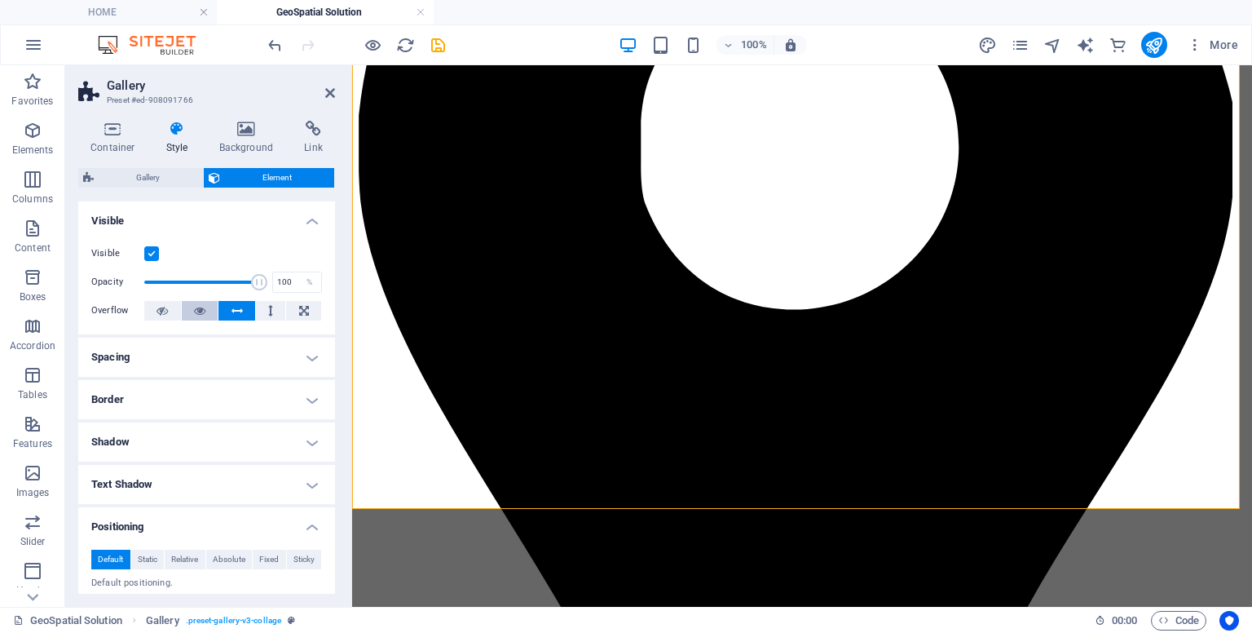
click at [194, 302] on icon at bounding box center [199, 311] width 11 height 20
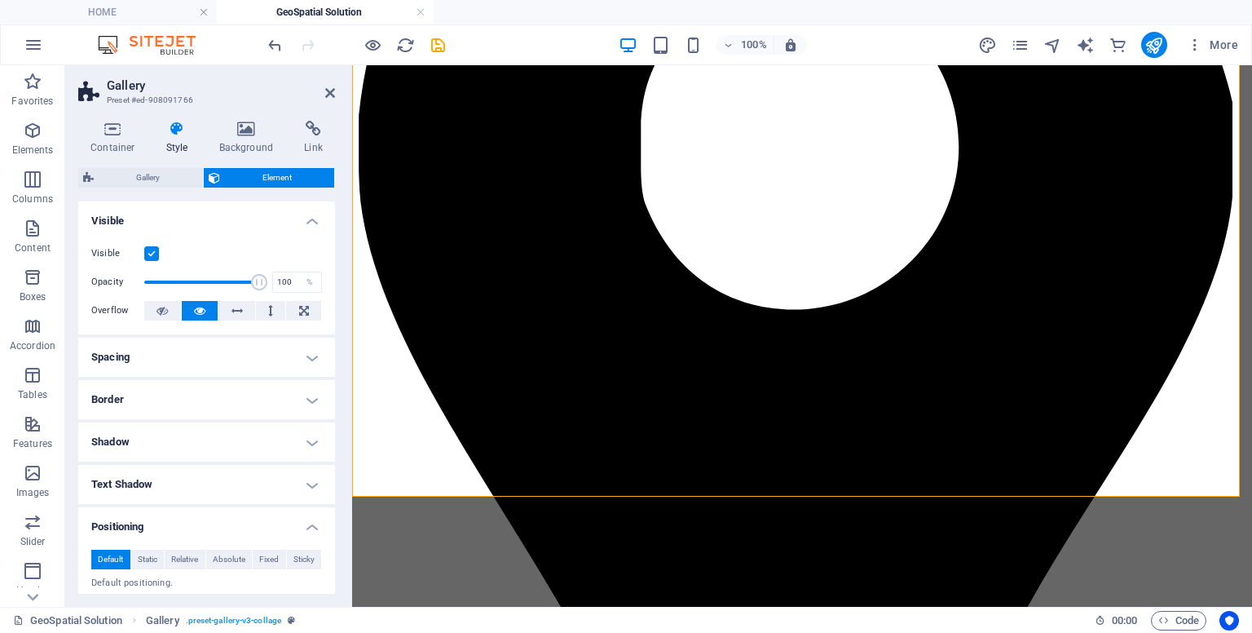
scroll to position [506, 0]
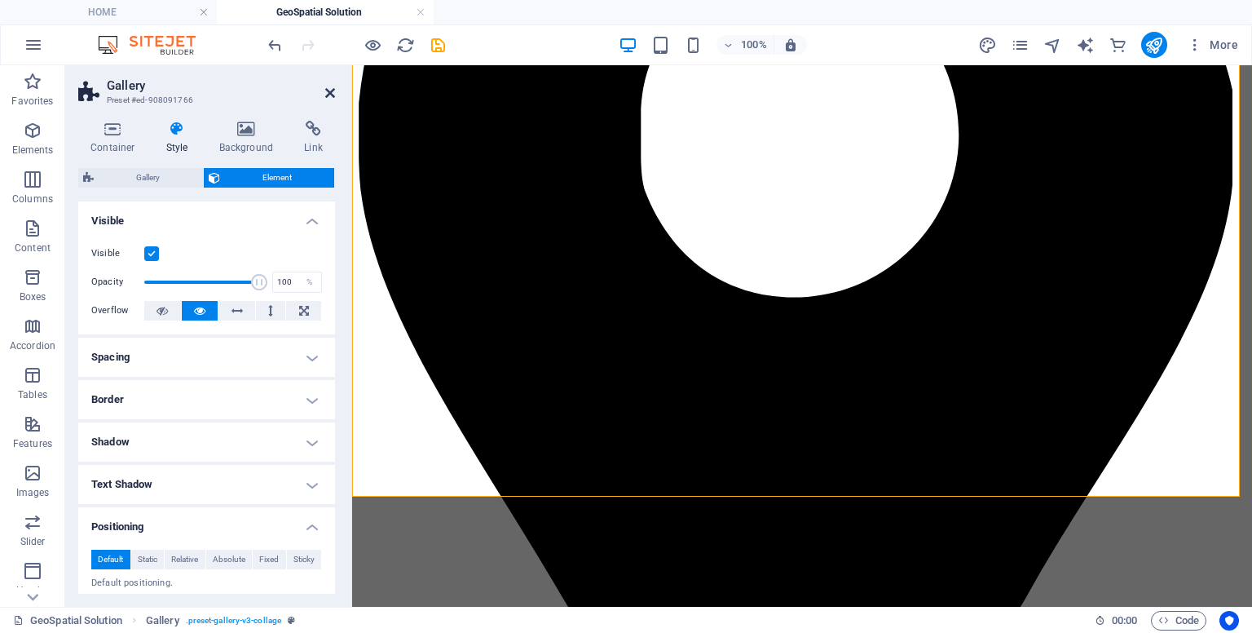
drag, startPoint x: 267, startPoint y: 21, endPoint x: 333, endPoint y: 86, distance: 92.2
click at [333, 86] on icon at bounding box center [330, 92] width 10 height 13
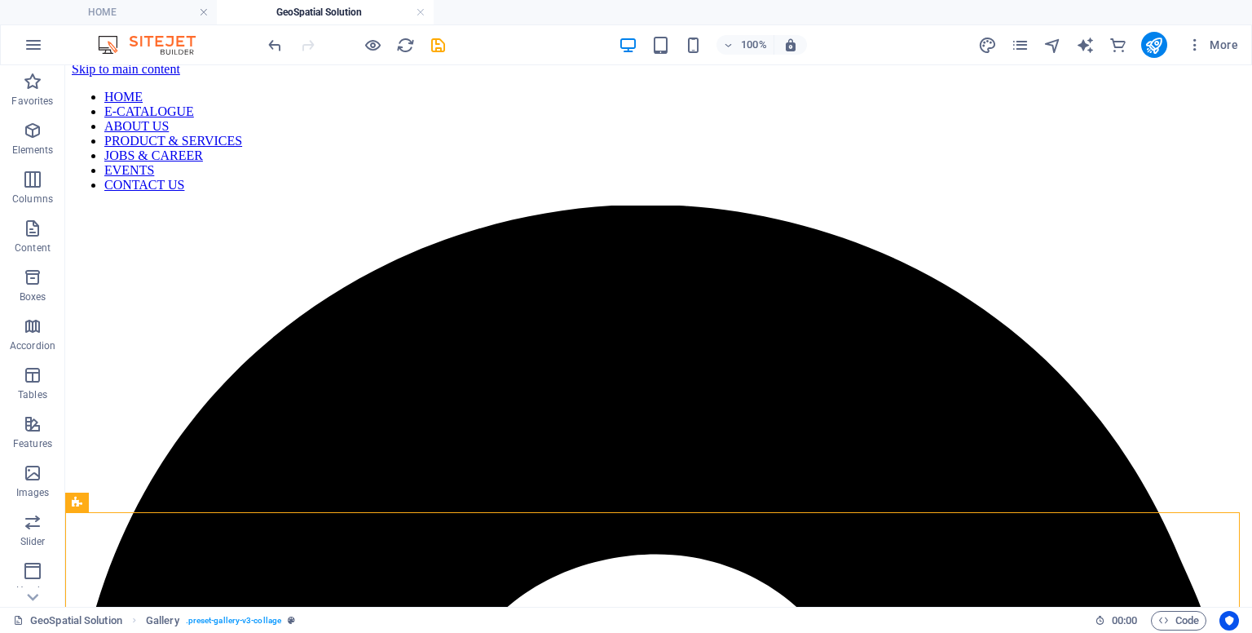
scroll to position [0, 0]
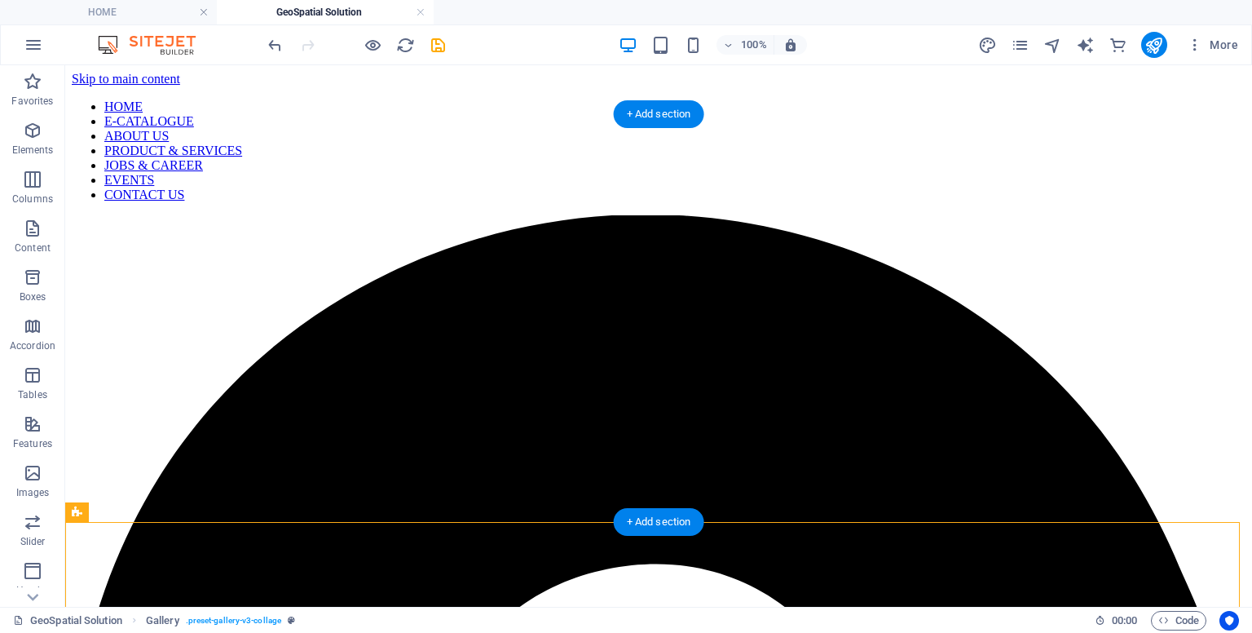
select select "px"
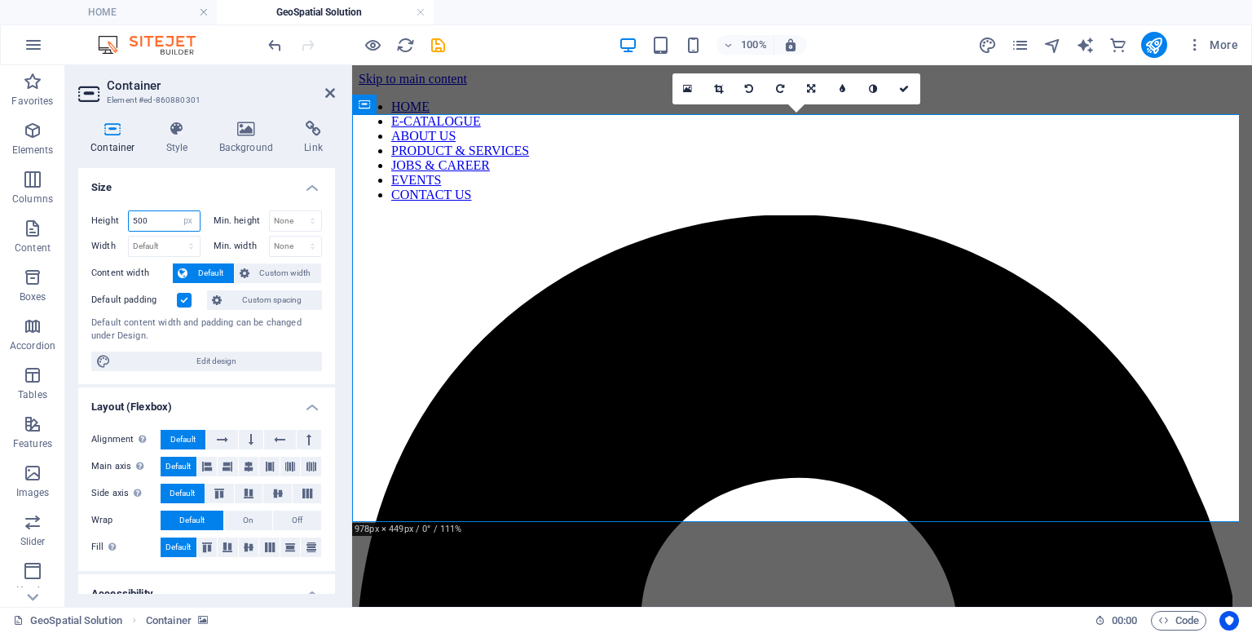
click at [155, 218] on input "500" at bounding box center [164, 221] width 71 height 20
type input "5"
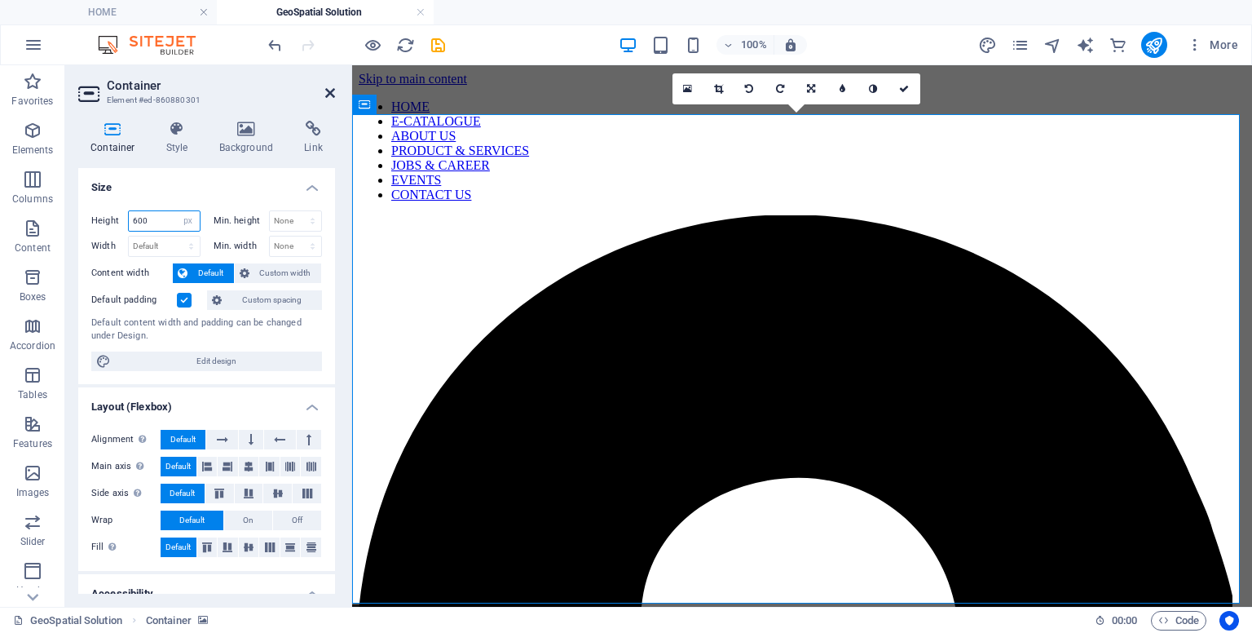
type input "600"
click at [327, 89] on icon at bounding box center [330, 92] width 10 height 13
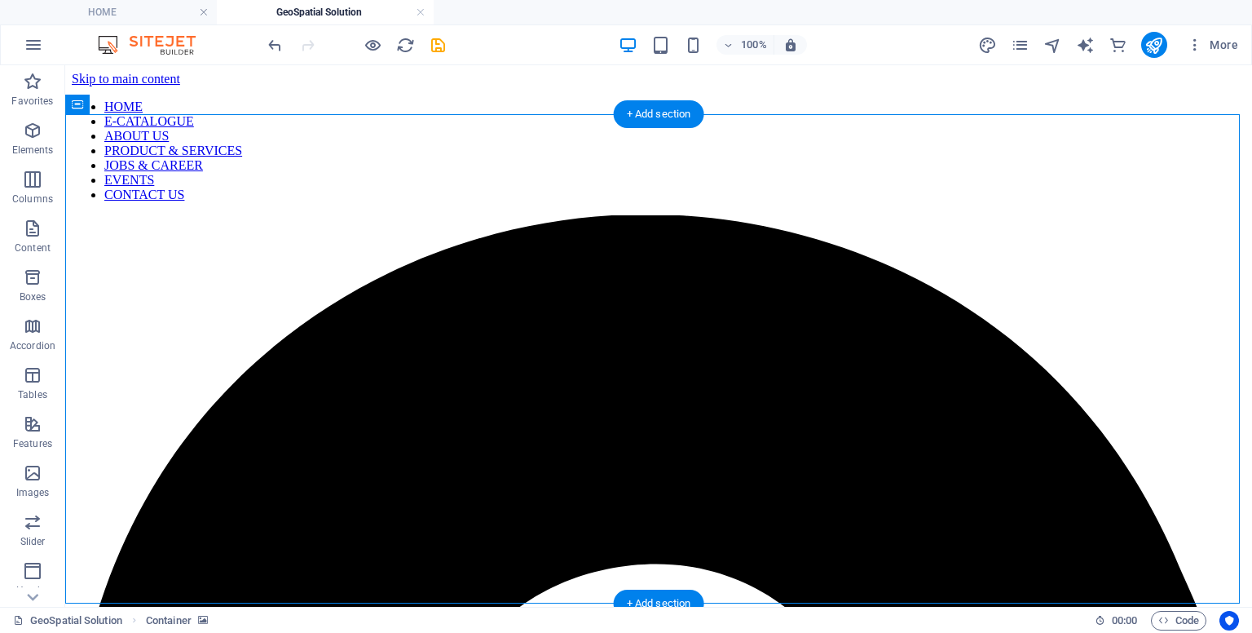
select select "px"
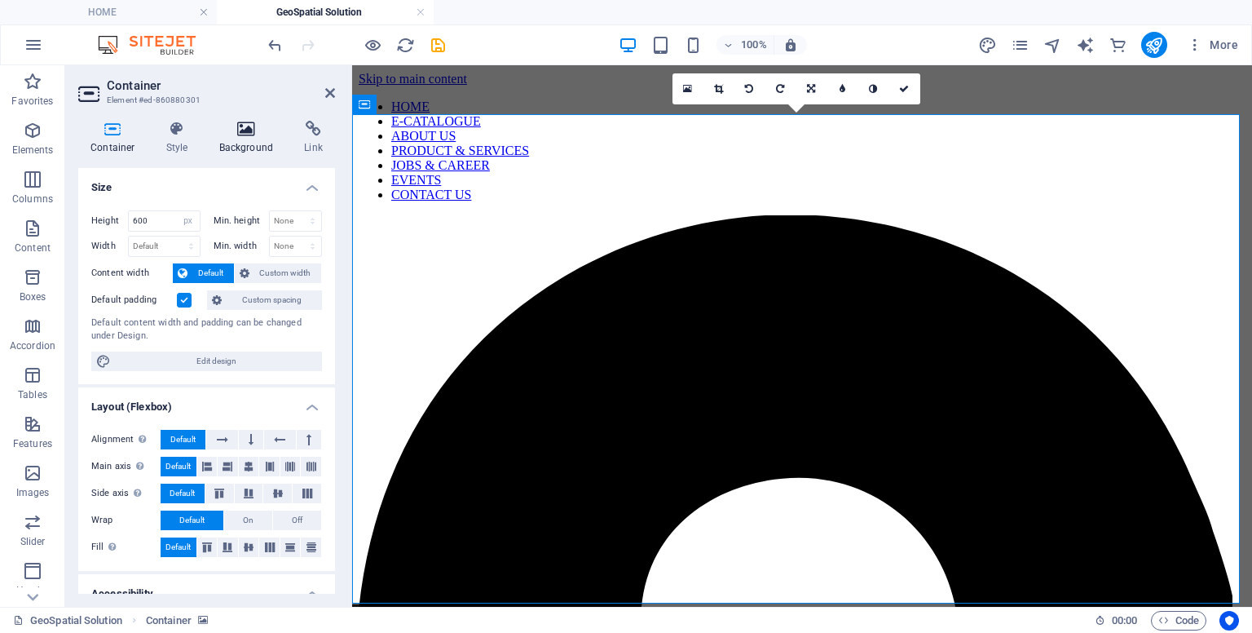
click at [261, 140] on h4 "Background" at bounding box center [250, 138] width 86 height 34
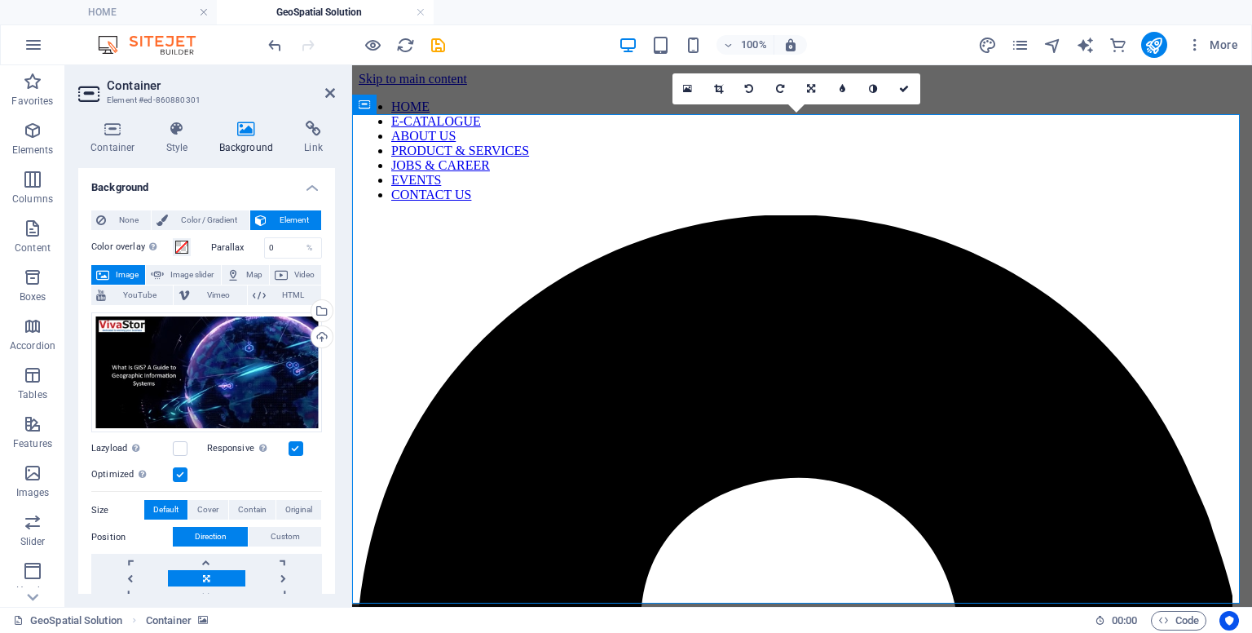
click at [261, 140] on h4 "Background" at bounding box center [250, 138] width 86 height 34
click at [317, 336] on div "Upload" at bounding box center [320, 338] width 24 height 24
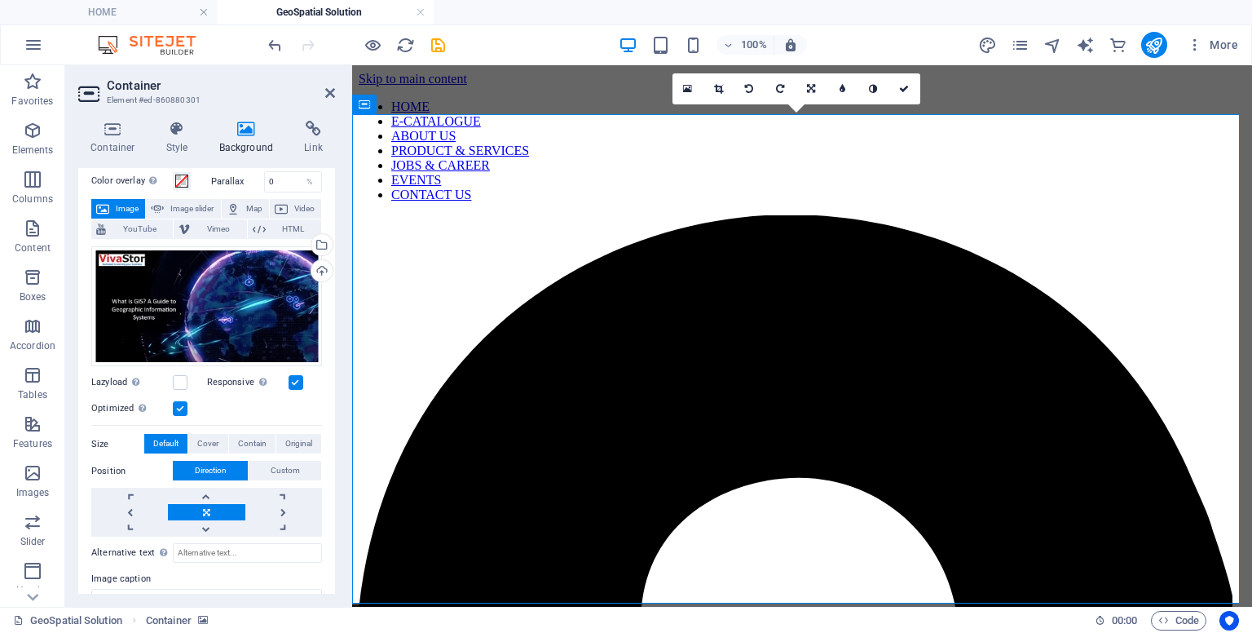
scroll to position [61, 0]
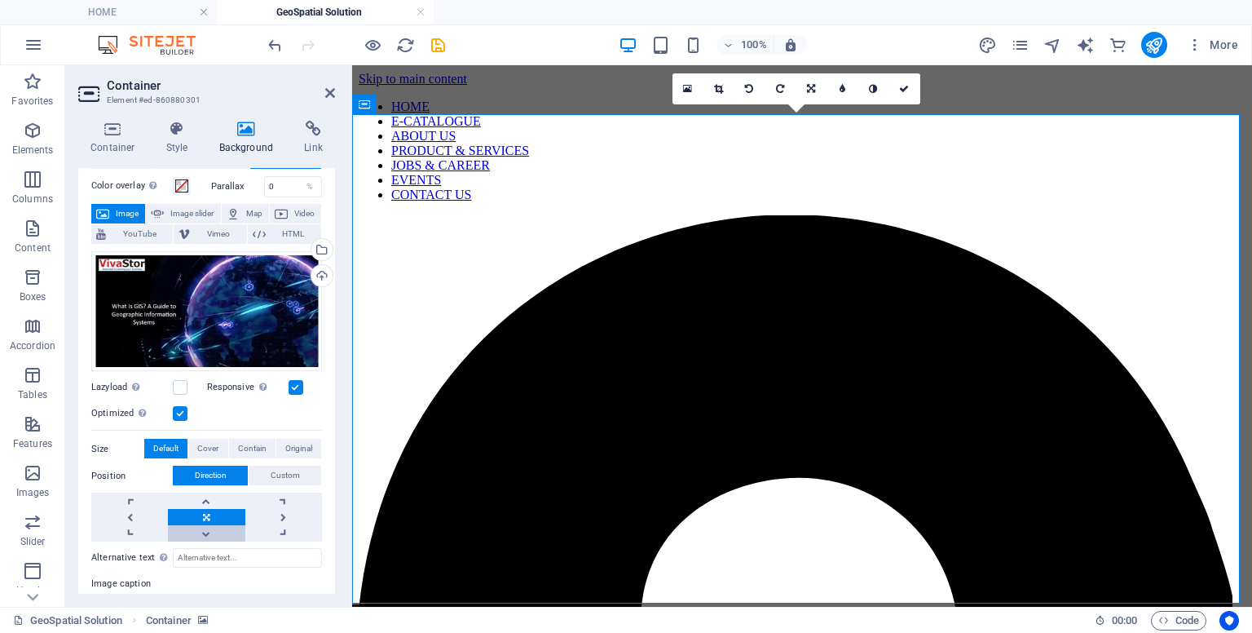
click at [211, 526] on link at bounding box center [206, 533] width 77 height 16
click at [206, 514] on link at bounding box center [206, 517] width 77 height 16
click at [817, 94] on link at bounding box center [812, 88] width 31 height 31
click at [817, 119] on link at bounding box center [812, 119] width 31 height 31
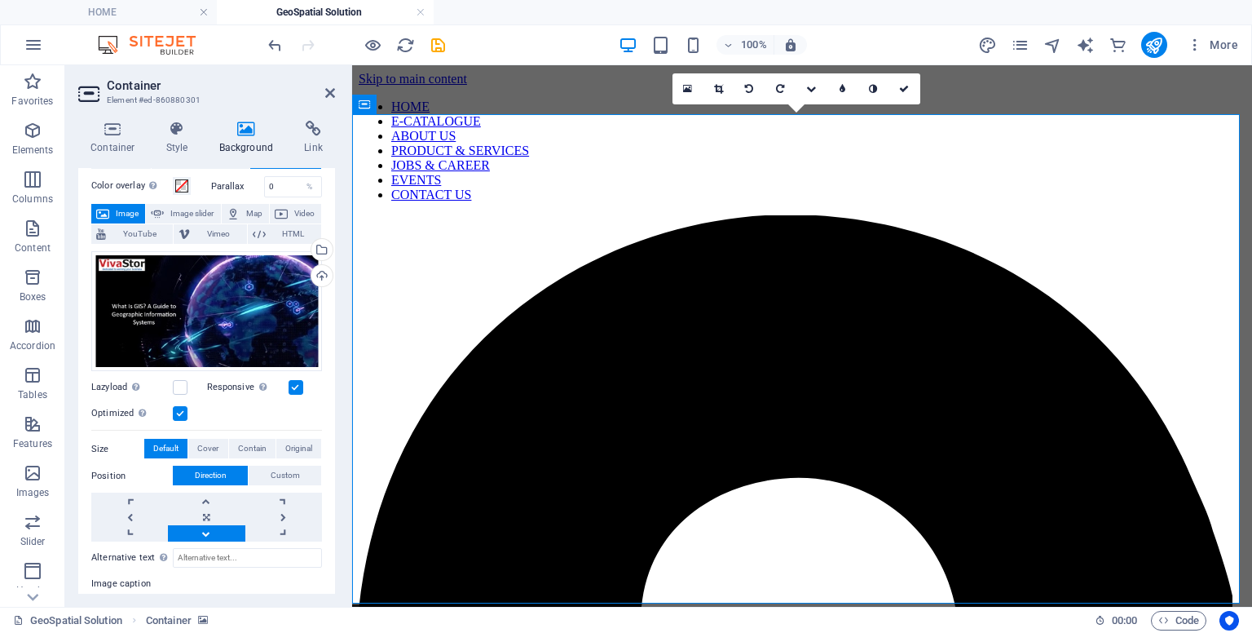
click at [187, 136] on icon at bounding box center [177, 129] width 46 height 16
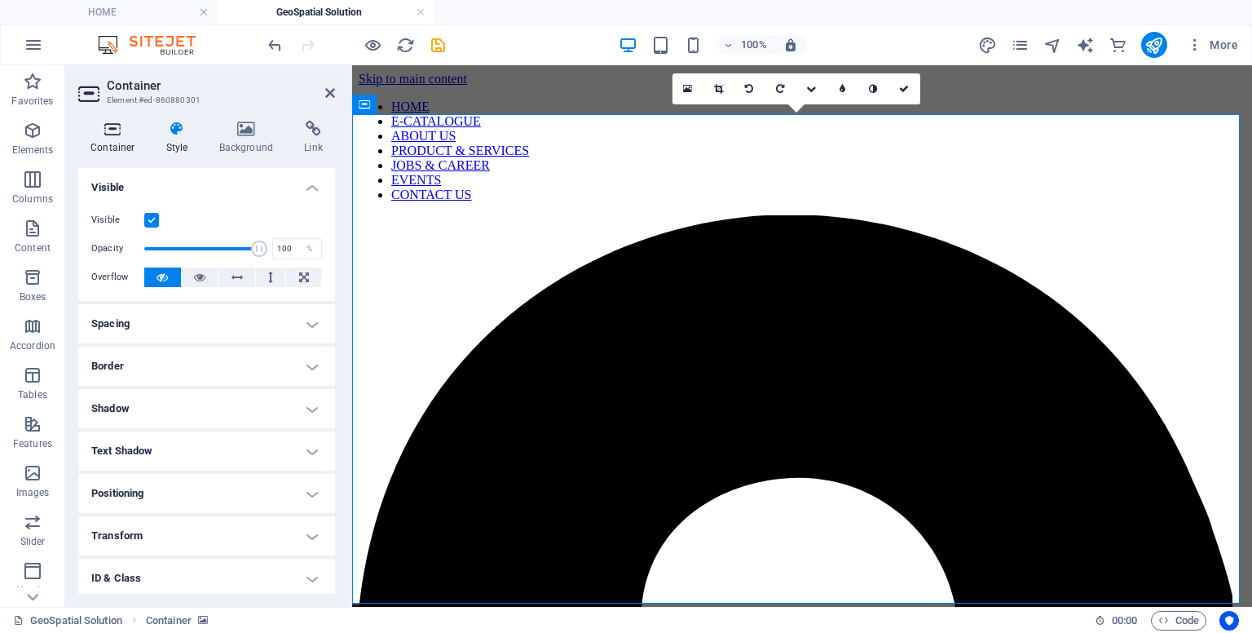
click at [132, 137] on h4 "Container" at bounding box center [116, 138] width 76 height 34
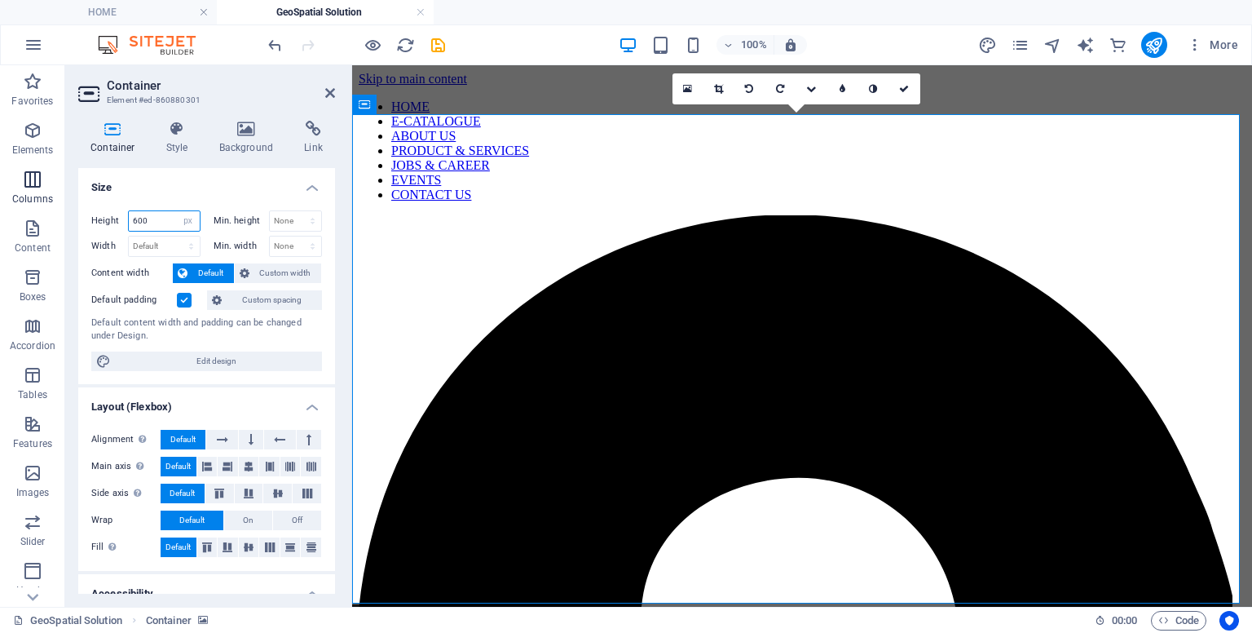
drag, startPoint x: 164, startPoint y: 223, endPoint x: 0, endPoint y: 193, distance: 166.6
click at [0, 193] on section "Favorites Elements Columns Content Boxes Accordion Tables Features Images Slide…" at bounding box center [626, 335] width 1252 height 541
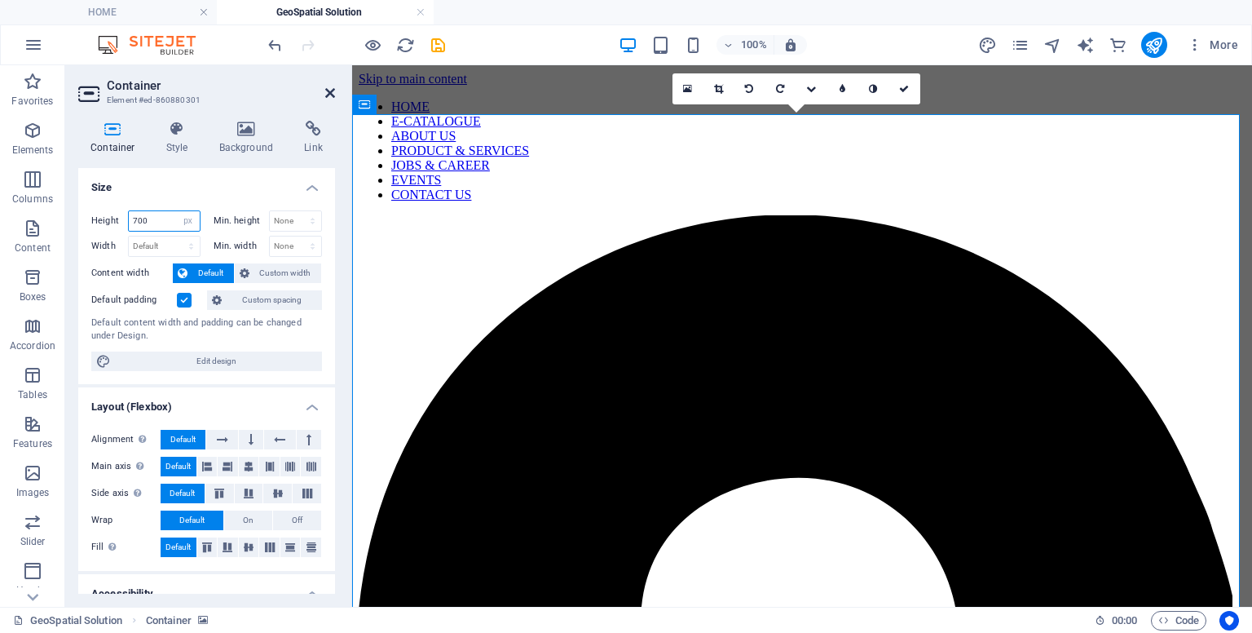
type input "700"
click at [330, 90] on icon at bounding box center [330, 92] width 10 height 13
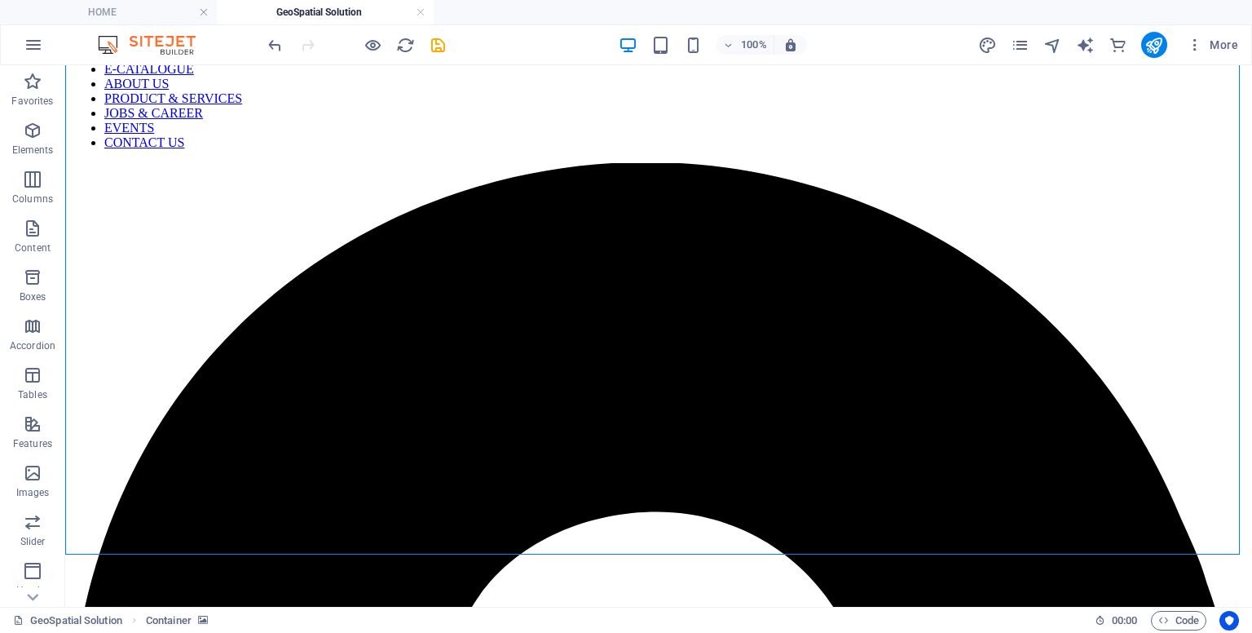
scroll to position [0, 0]
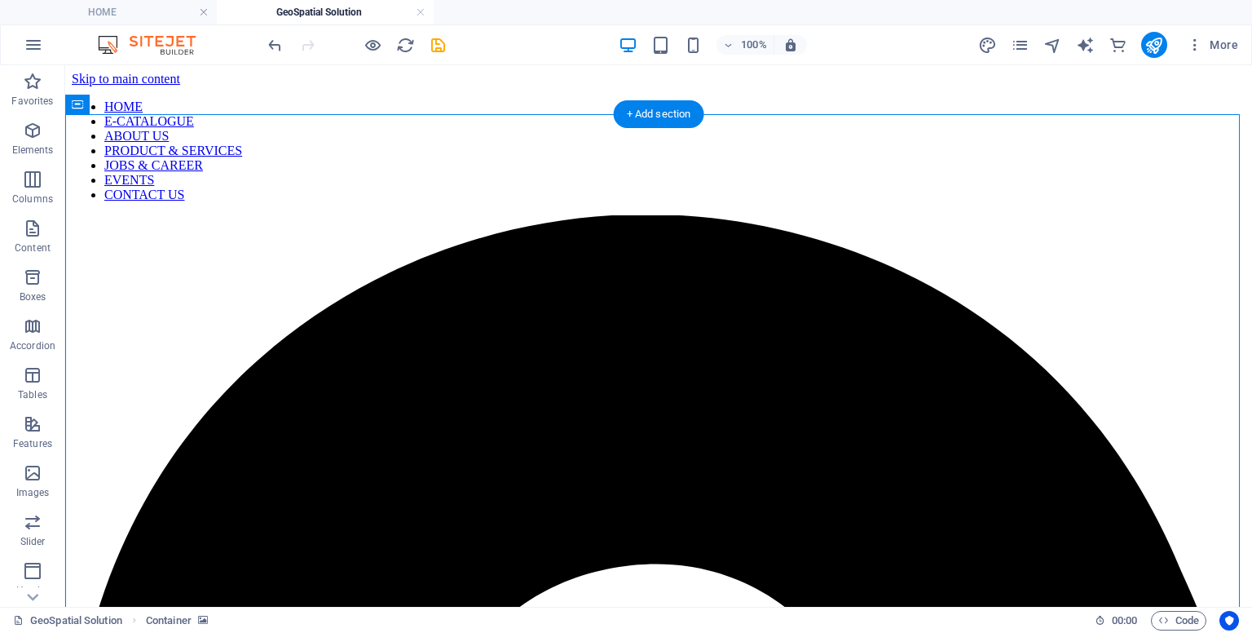
select select "px"
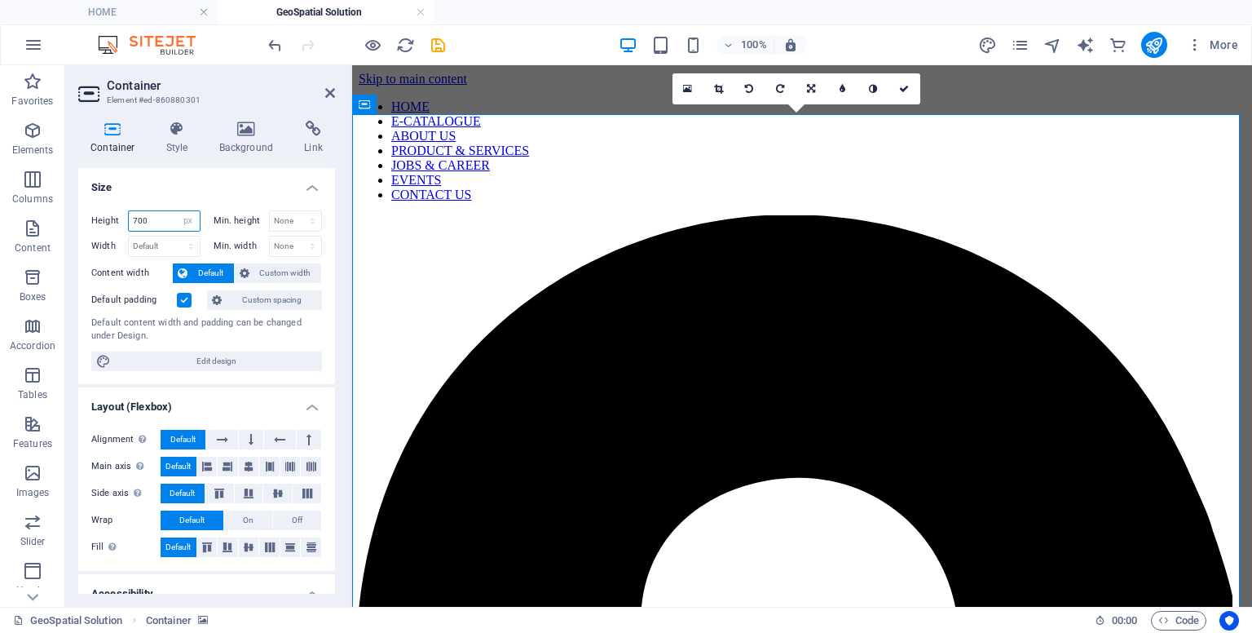
drag, startPoint x: 158, startPoint y: 220, endPoint x: 71, endPoint y: 213, distance: 87.6
click at [71, 213] on div "Container Style Background Link Size Height 700 Default px rem % vh vw Min. hei…" at bounding box center [206, 357] width 283 height 499
type input "750"
click at [167, 248] on select "Default px rem % em vh vw" at bounding box center [164, 246] width 71 height 20
click at [129, 236] on select "Default px rem % em vh vw" at bounding box center [164, 246] width 71 height 20
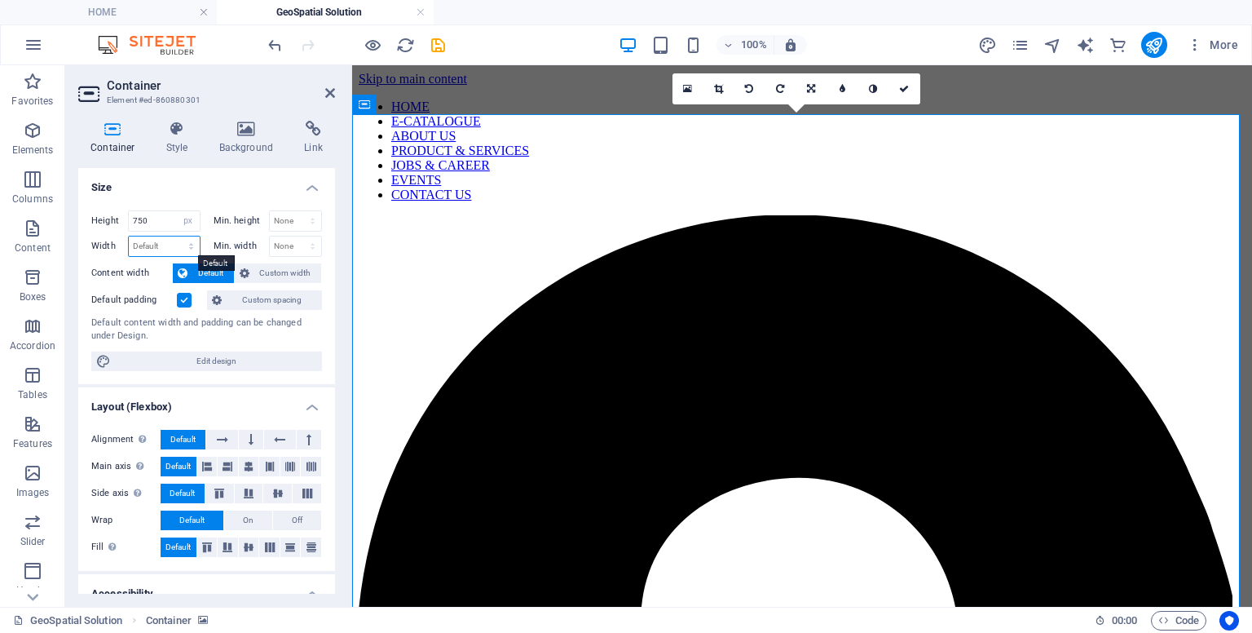
click at [167, 238] on select "Default px rem % em vh vw" at bounding box center [164, 246] width 71 height 20
select select "px"
click at [174, 236] on select "Default px rem % em vh vw" at bounding box center [164, 246] width 71 height 20
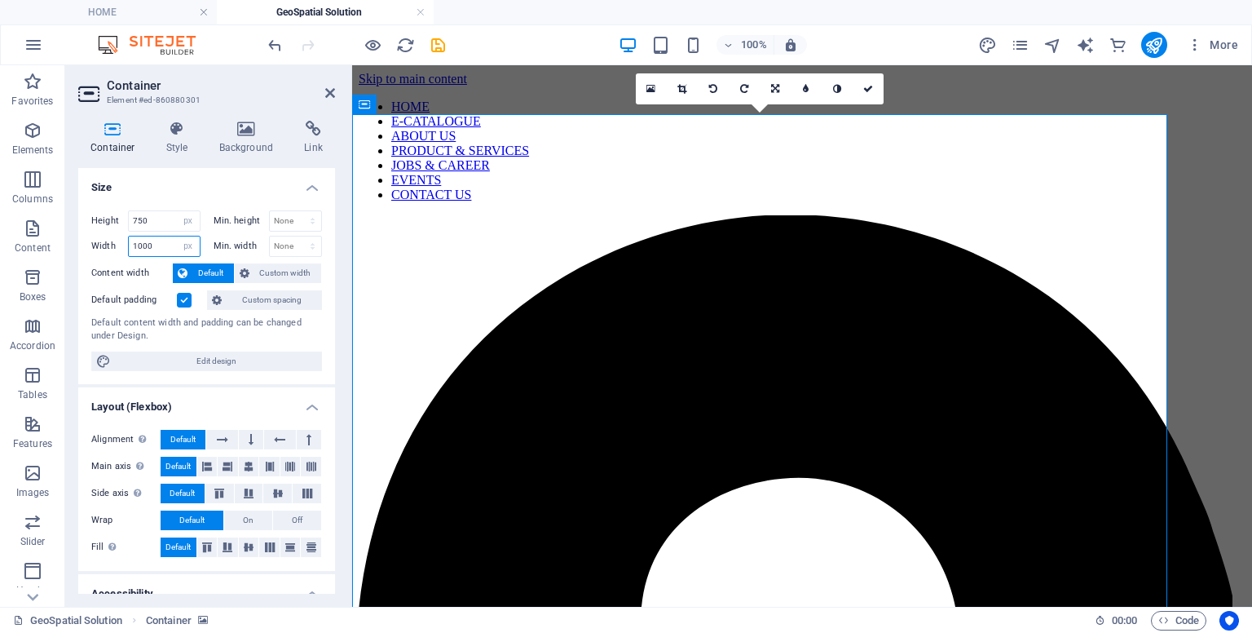
type input "1089"
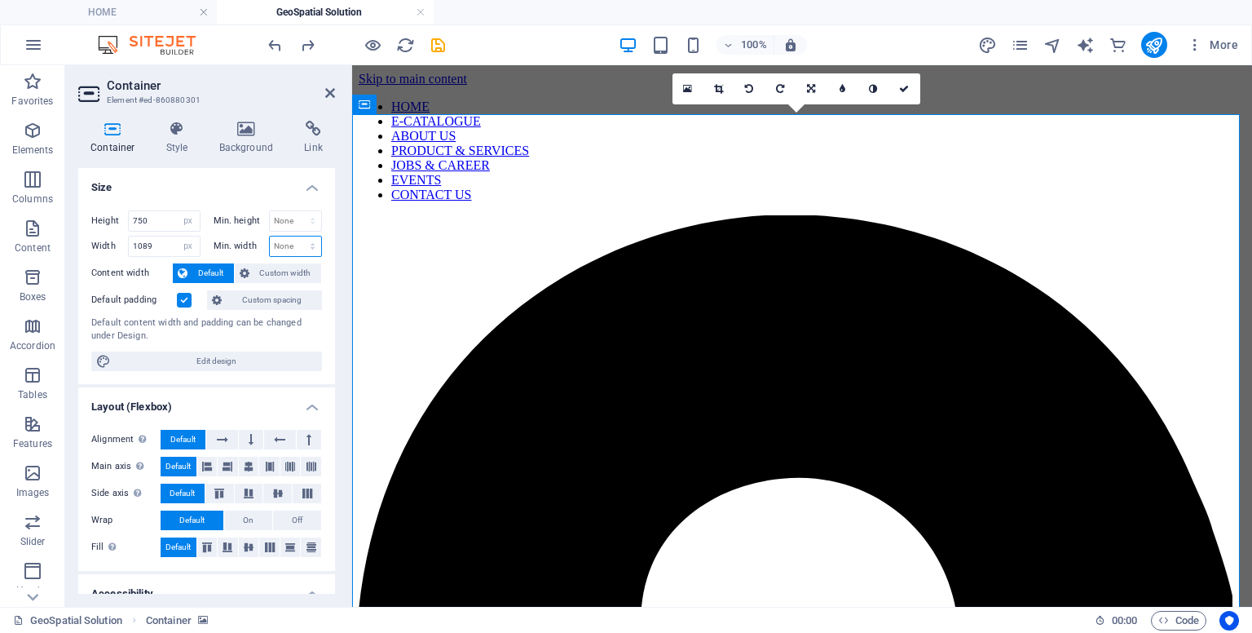
click at [280, 249] on select "None px rem % vh vw" at bounding box center [296, 246] width 52 height 20
click at [192, 249] on select "Default px rem % em vh vw" at bounding box center [188, 246] width 23 height 20
select select "default"
click at [177, 236] on select "Default px rem % em vh vw" at bounding box center [188, 246] width 23 height 20
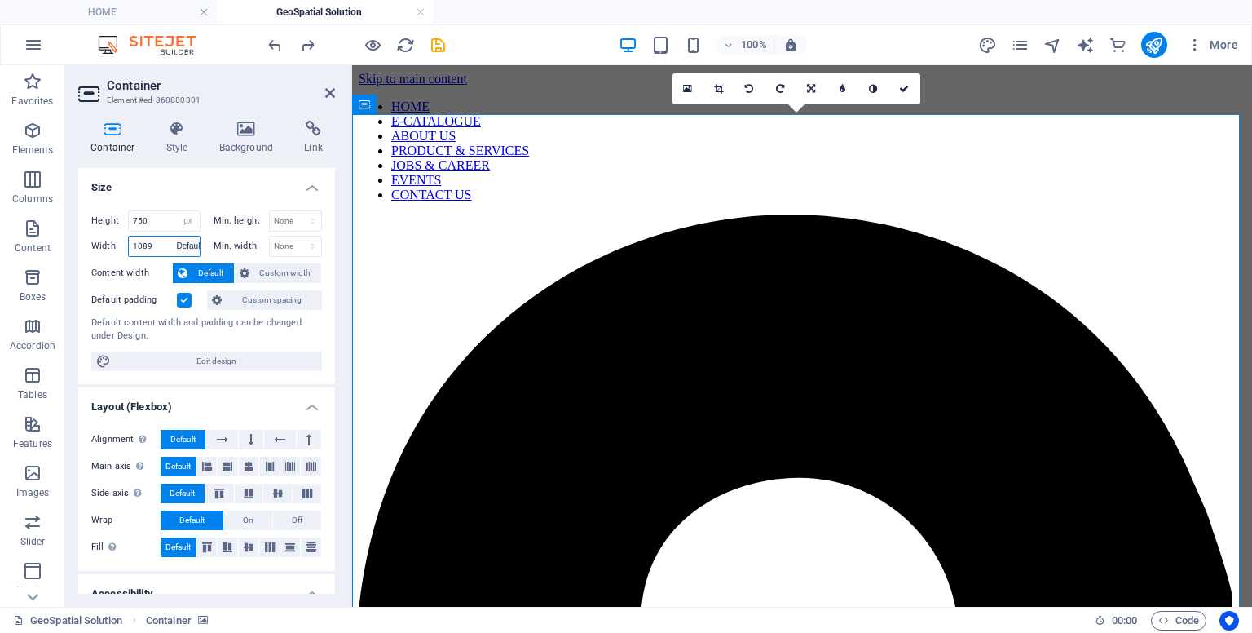
select select "DISABLED_OPTION_VALUE"
click at [189, 271] on button "Default" at bounding box center [203, 273] width 61 height 20
click at [185, 303] on label at bounding box center [184, 300] width 15 height 15
click at [0, 0] on input "Default padding" at bounding box center [0, 0] width 0 height 0
click at [326, 95] on icon at bounding box center [330, 92] width 10 height 13
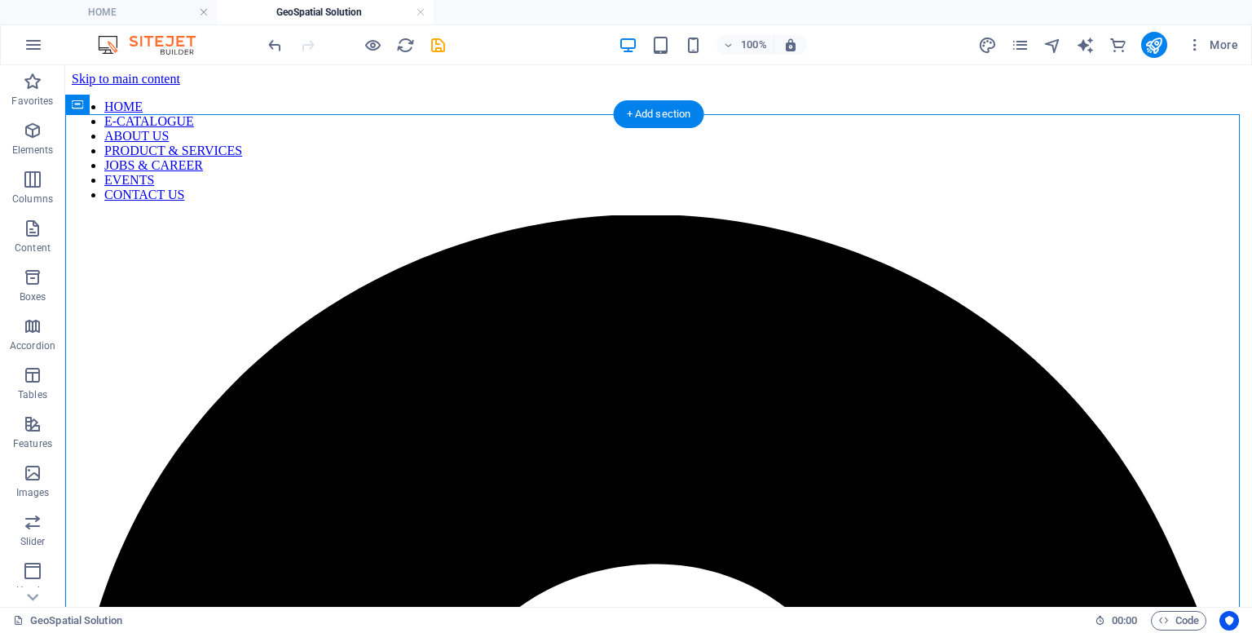
select select "px"
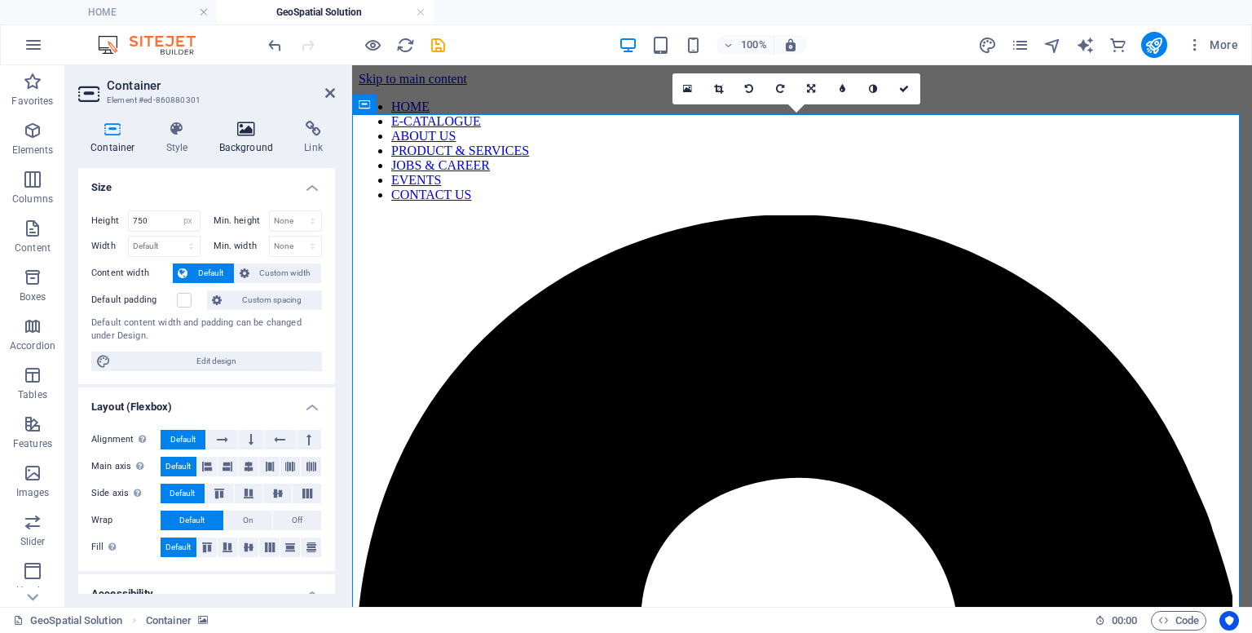
click at [255, 130] on icon at bounding box center [246, 129] width 79 height 16
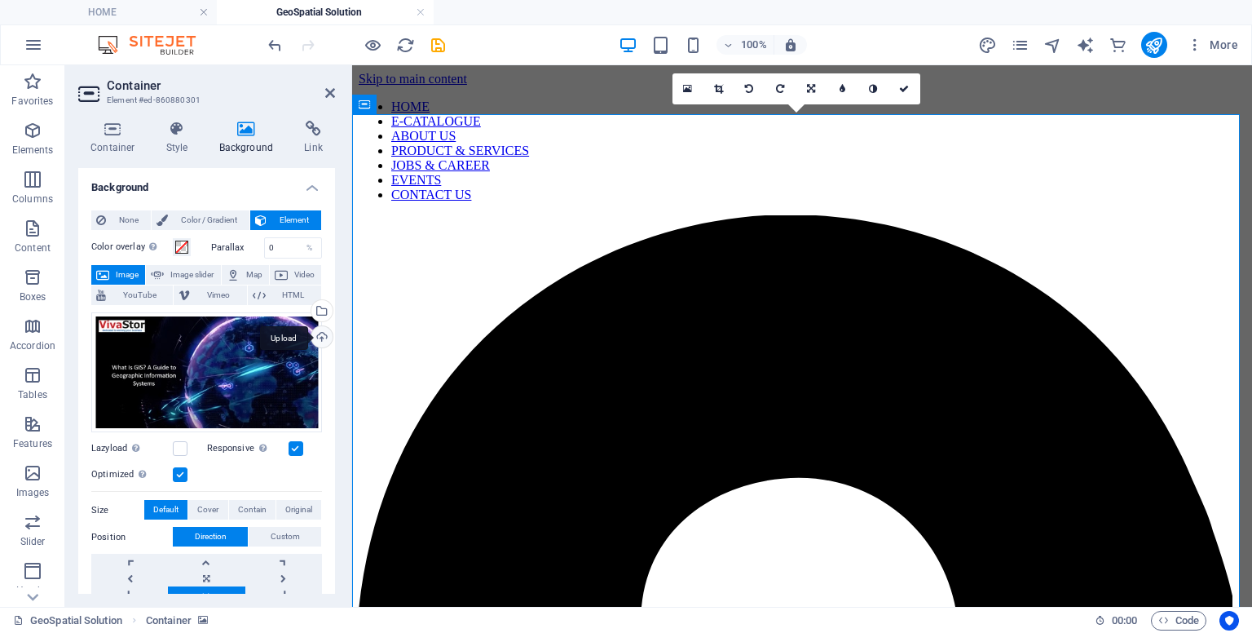
click at [316, 340] on div "Upload" at bounding box center [320, 338] width 24 height 24
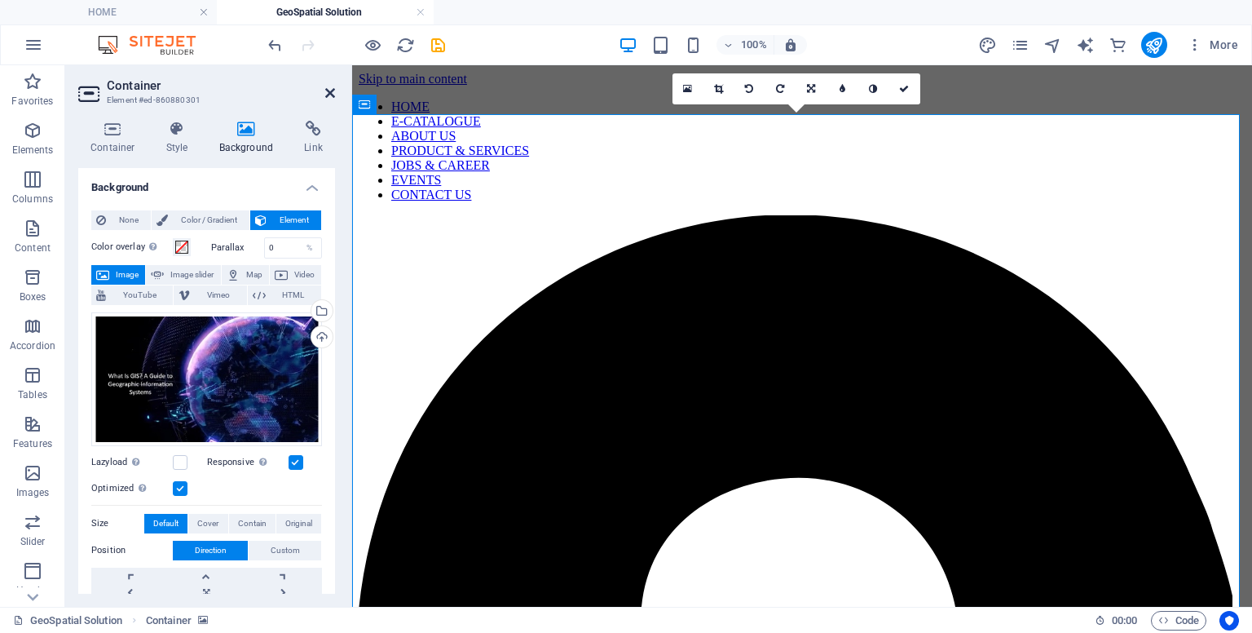
click at [332, 94] on icon at bounding box center [330, 92] width 10 height 13
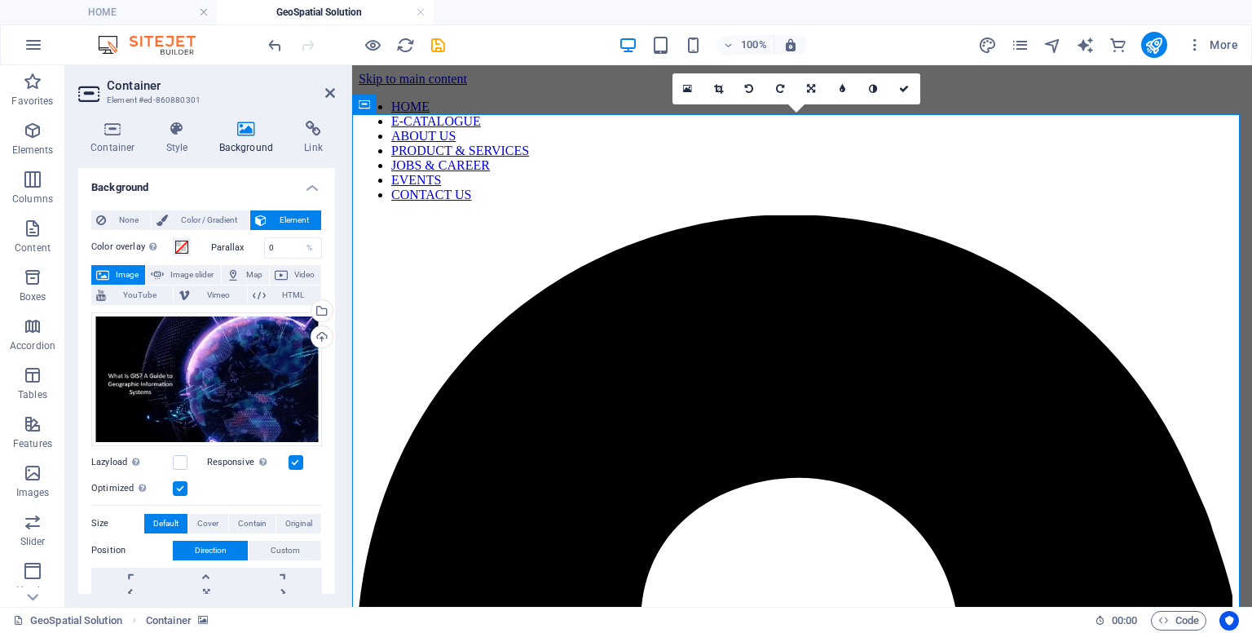
drag, startPoint x: 331, startPoint y: 337, endPoint x: 347, endPoint y: 436, distance: 100.8
click at [347, 436] on div "Container Style Background Link Size Height 750 Default px rem % vh vw Min. hei…" at bounding box center [206, 357] width 283 height 499
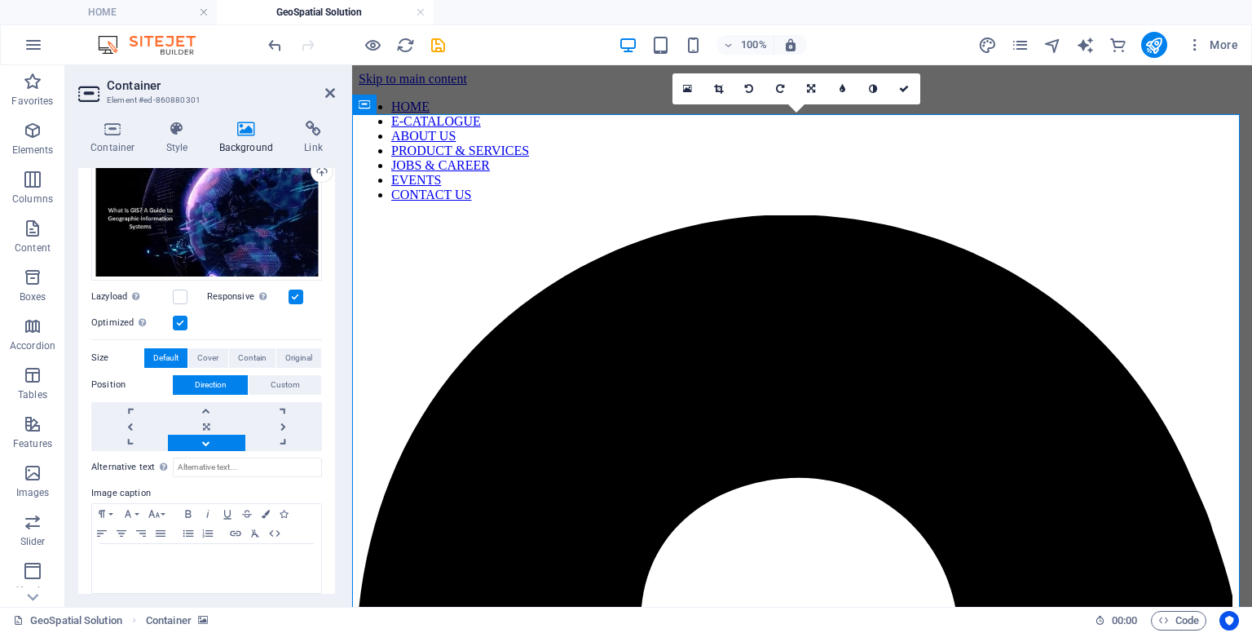
scroll to position [176, 0]
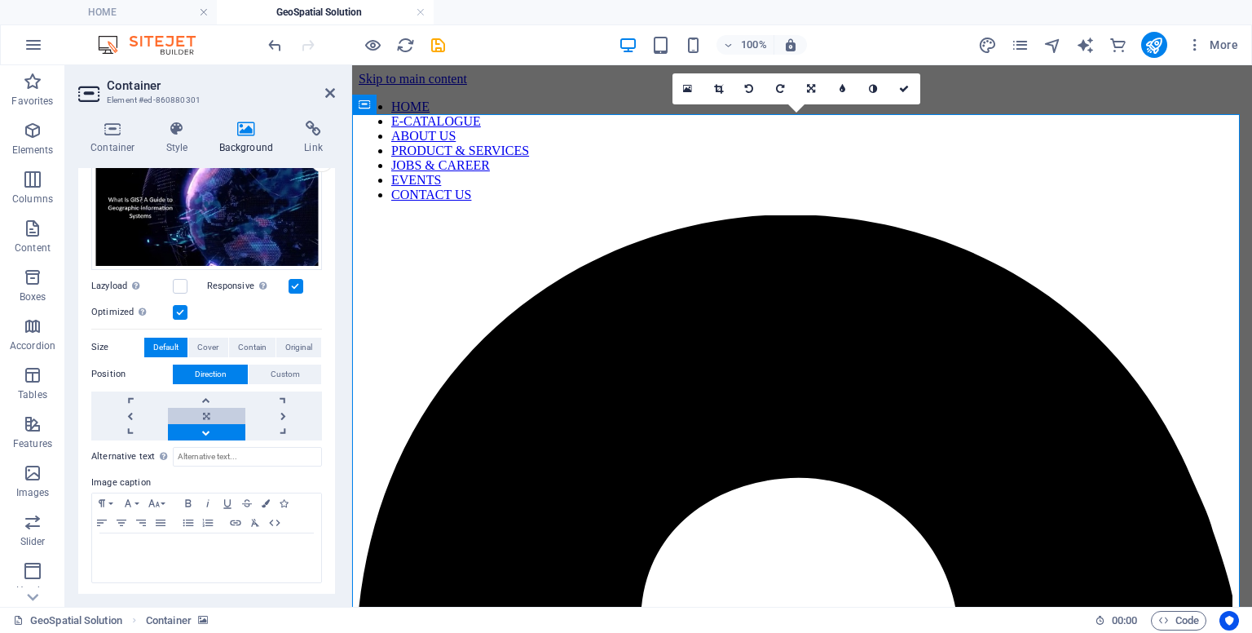
click at [202, 417] on link at bounding box center [206, 416] width 77 height 16
click at [810, 89] on icon at bounding box center [811, 89] width 8 height 10
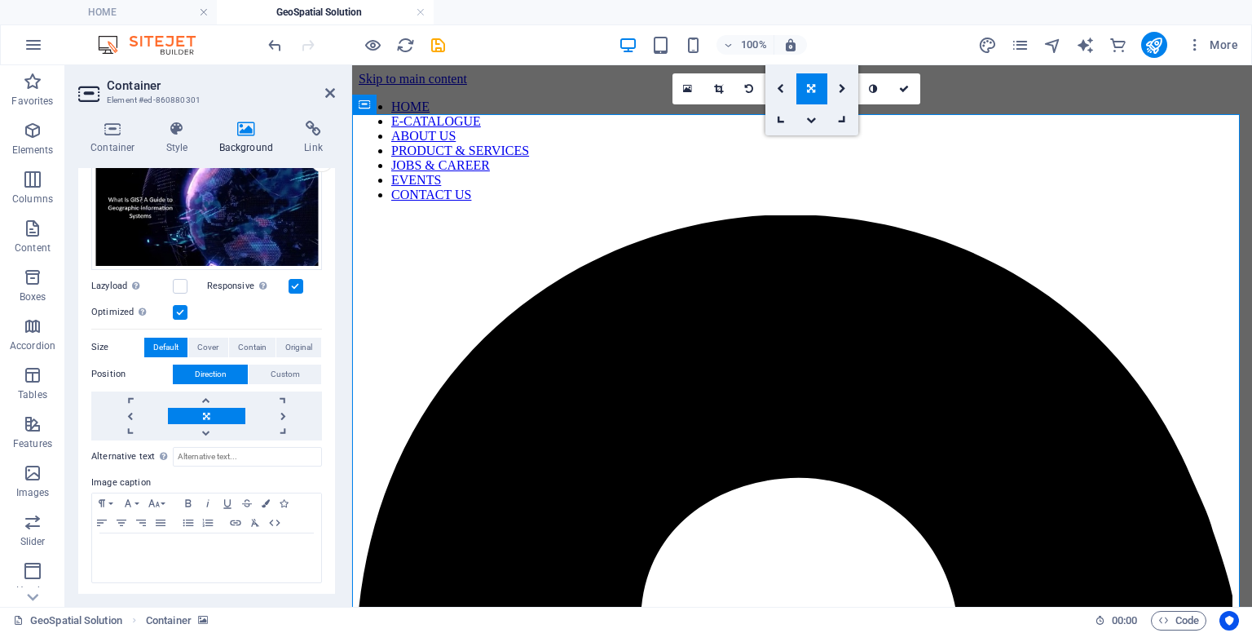
click at [810, 89] on icon at bounding box center [811, 89] width 8 height 10
drag, startPoint x: 329, startPoint y: 422, endPoint x: 317, endPoint y: 267, distance: 156.2
click at [318, 268] on div "None Color / Gradient Element Stretch background to full-width Color overlay Pl…" at bounding box center [206, 309] width 257 height 576
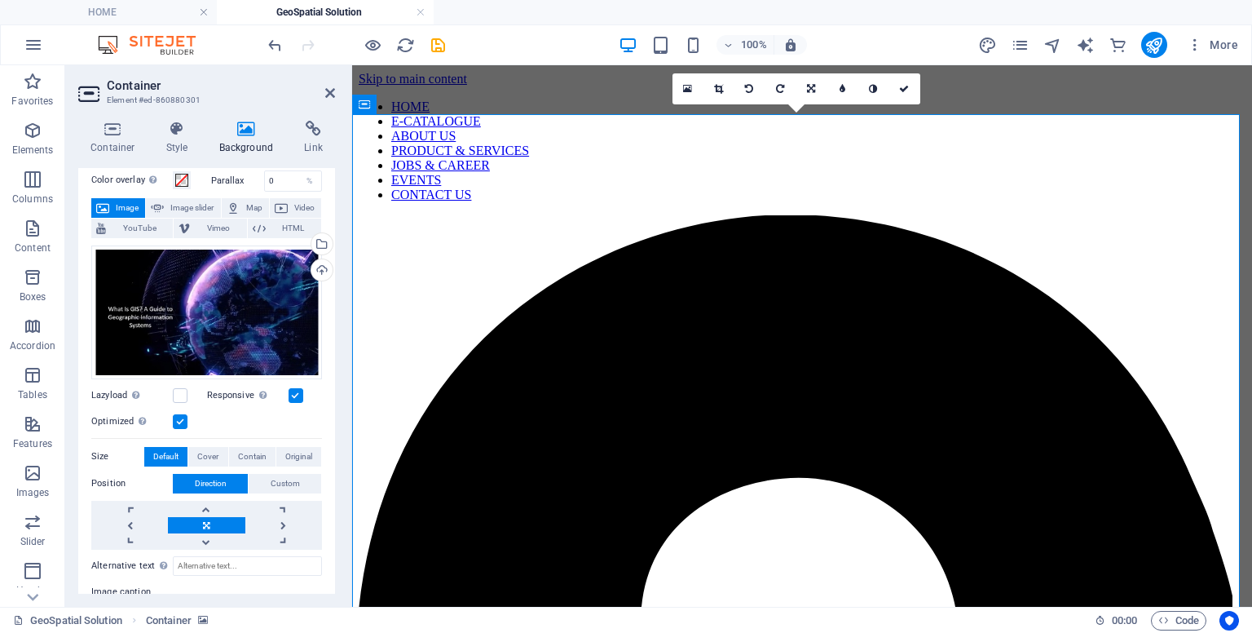
drag, startPoint x: 344, startPoint y: 281, endPoint x: 344, endPoint y: 217, distance: 64.4
click at [344, 217] on div "Container Style Background Link Size Height 750 Default px rem % vh vw Min. hei…" at bounding box center [206, 357] width 283 height 499
click at [139, 135] on icon at bounding box center [112, 129] width 69 height 16
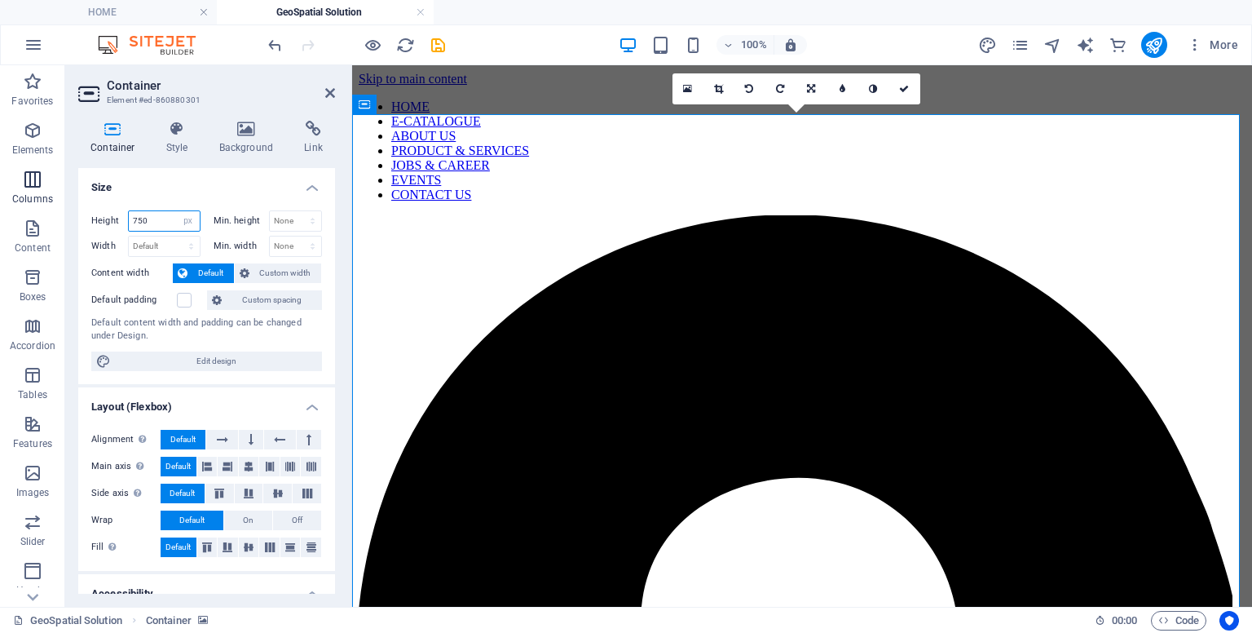
drag, startPoint x: 150, startPoint y: 220, endPoint x: 51, endPoint y: 200, distance: 101.5
click at [51, 200] on section "Favorites Elements Columns Content Boxes Accordion Tables Features Images Slide…" at bounding box center [626, 335] width 1252 height 541
type input "650"
click at [331, 91] on icon at bounding box center [330, 92] width 10 height 13
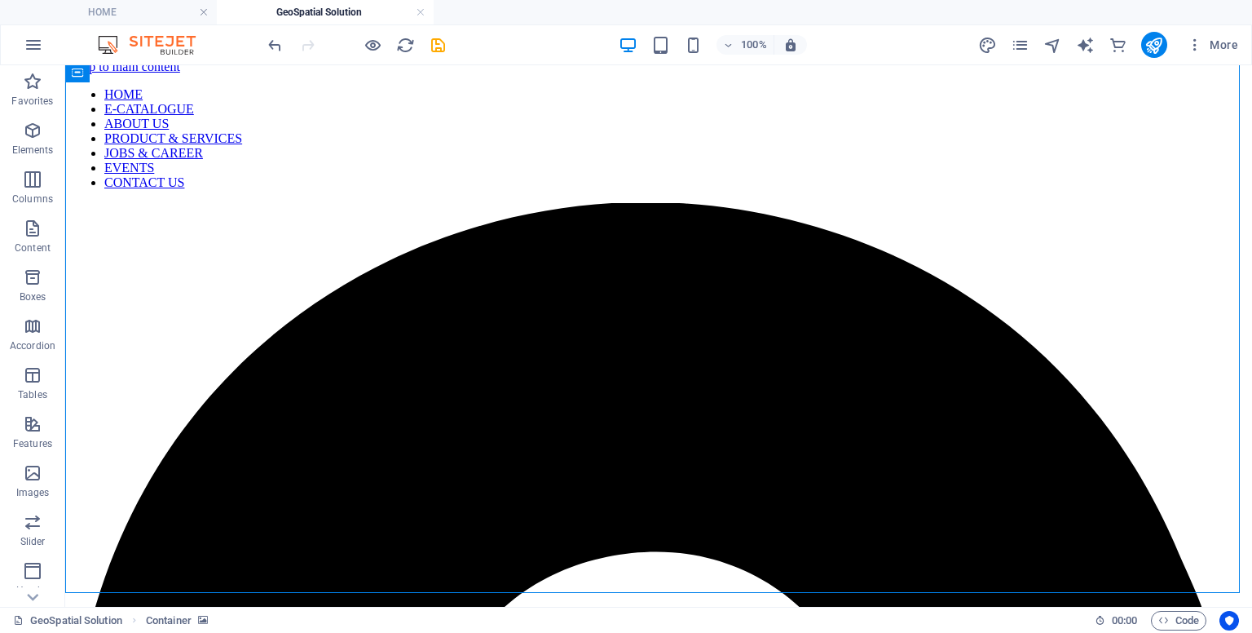
scroll to position [0, 0]
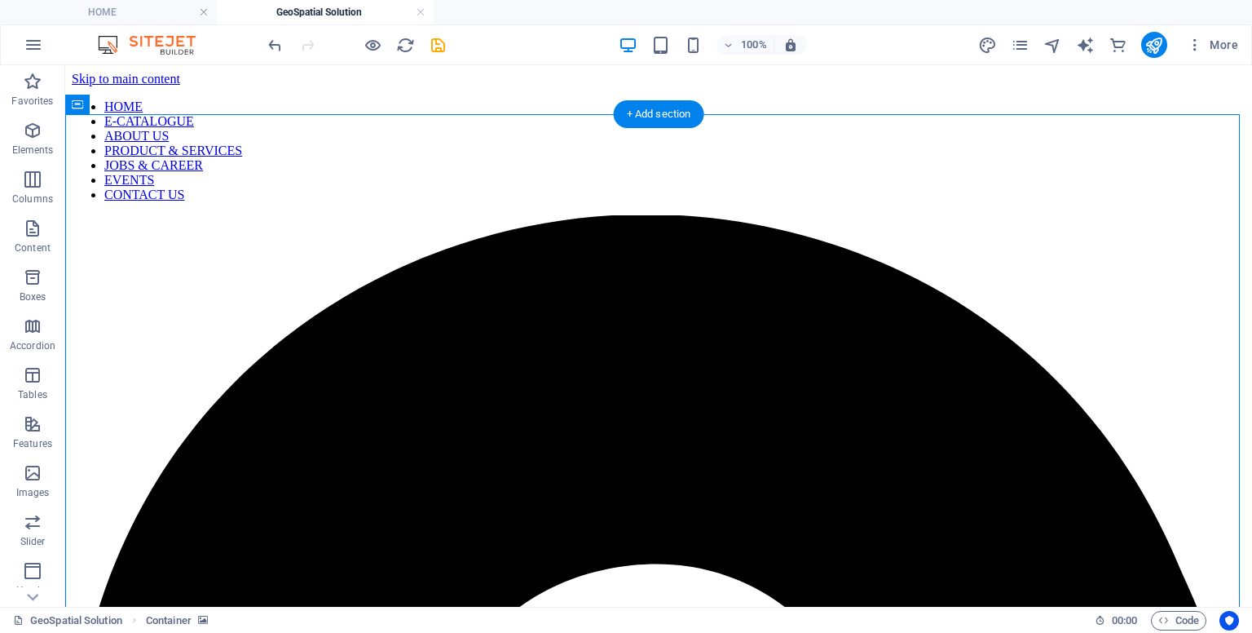
select select "px"
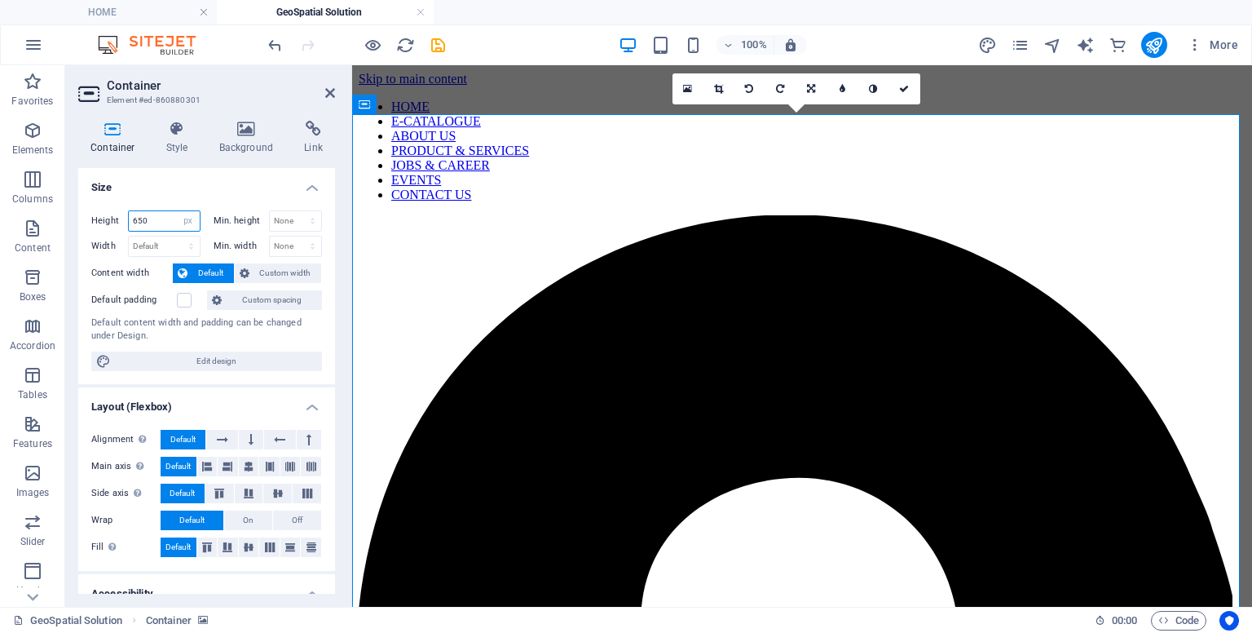
drag, startPoint x: 152, startPoint y: 227, endPoint x: 77, endPoint y: 219, distance: 75.5
click at [77, 219] on div "Container Style Background Link Size Height 650 Default px rem % vh vw Min. hei…" at bounding box center [206, 357] width 283 height 499
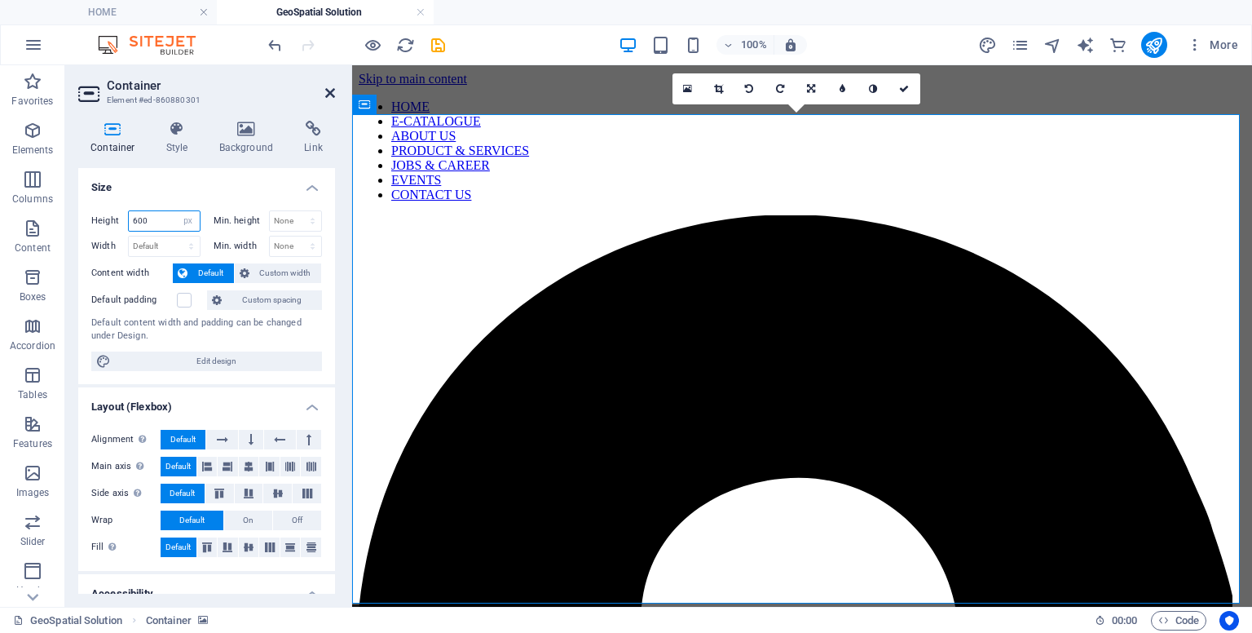
type input "600"
click at [327, 95] on icon at bounding box center [330, 92] width 10 height 13
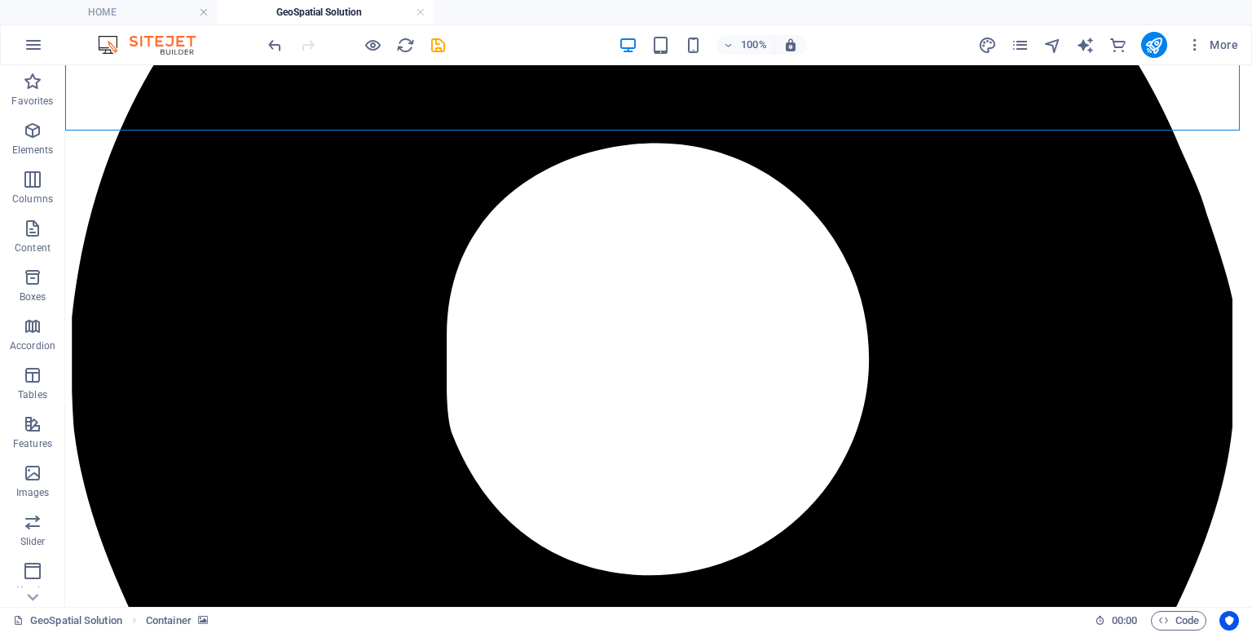
scroll to position [428, 0]
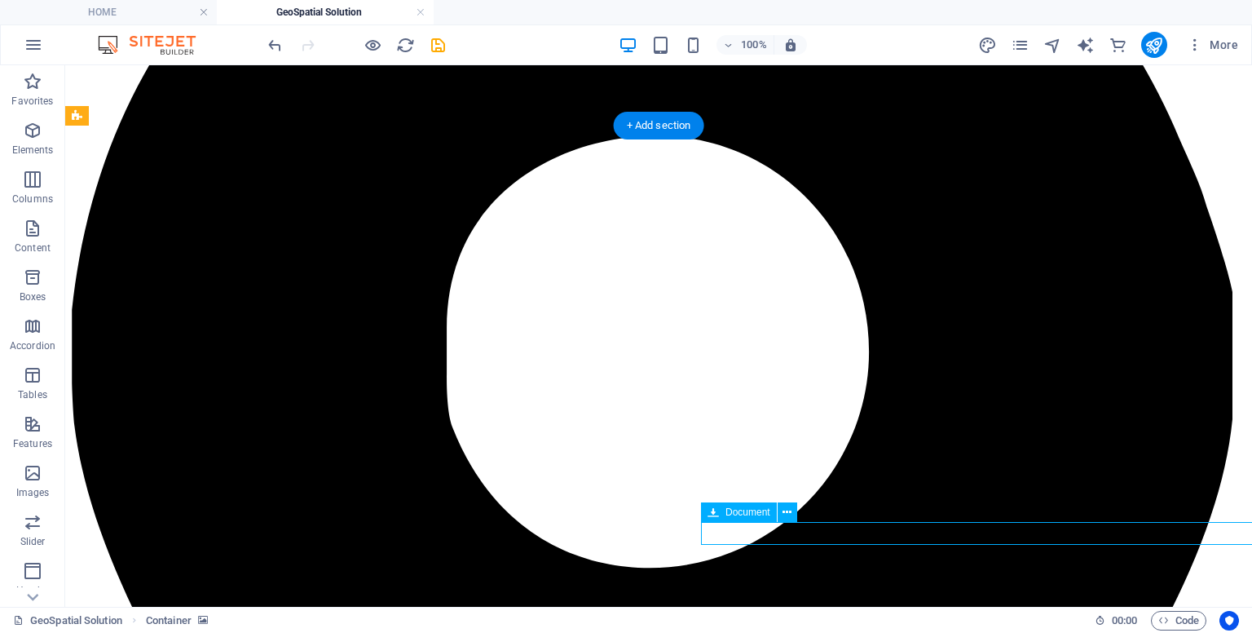
select select "px"
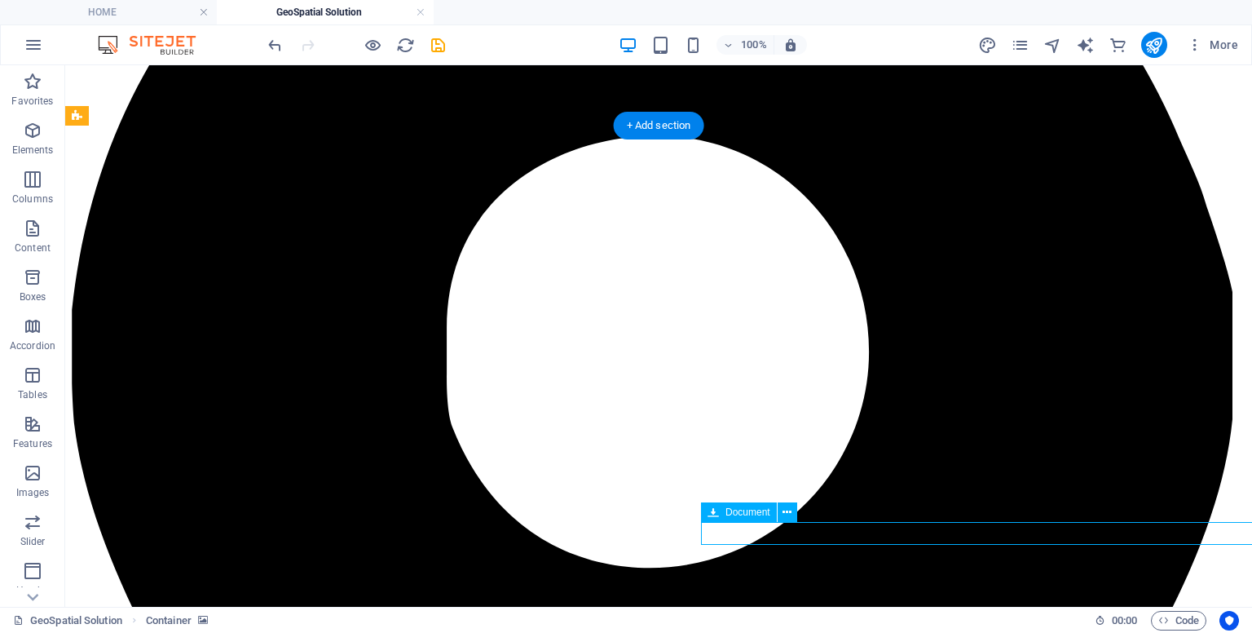
select select "px"
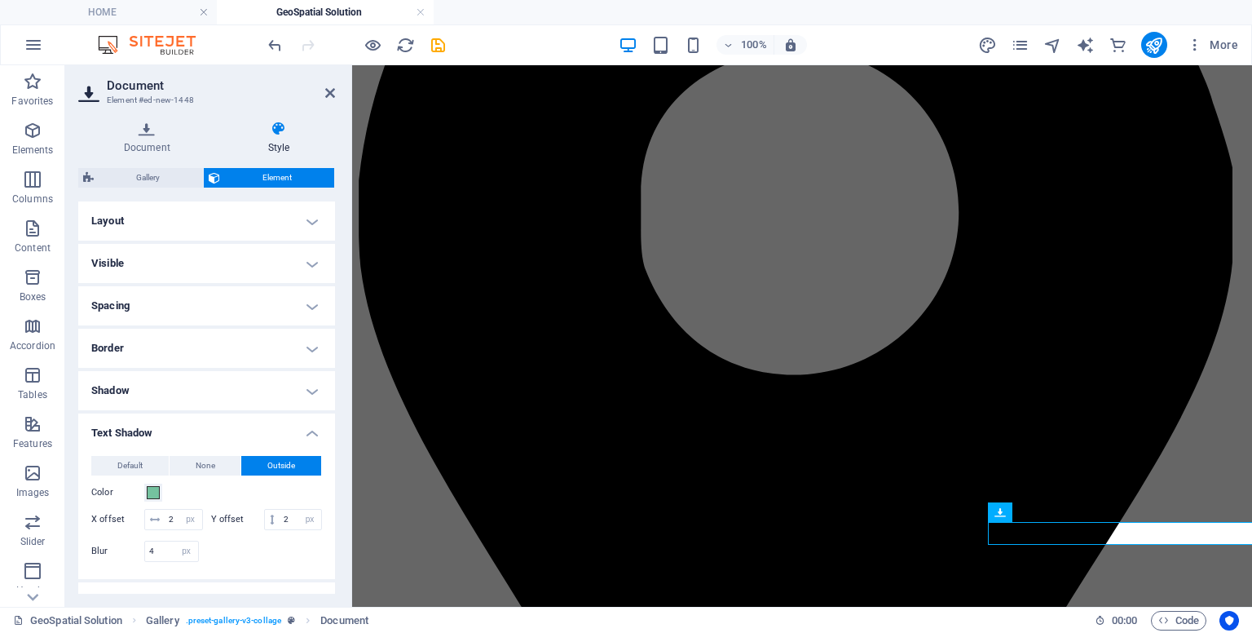
drag, startPoint x: 339, startPoint y: 360, endPoint x: 338, endPoint y: 394, distance: 33.4
click at [338, 394] on div "Document Style File Drag files here, click to choose files or select files from…" at bounding box center [206, 357] width 283 height 499
drag, startPoint x: 329, startPoint y: 389, endPoint x: 327, endPoint y: 415, distance: 26.2
click at [327, 415] on ul "Layout How this element expands within the layout (Flexbox). Size Default auto …" at bounding box center [206, 571] width 257 height 740
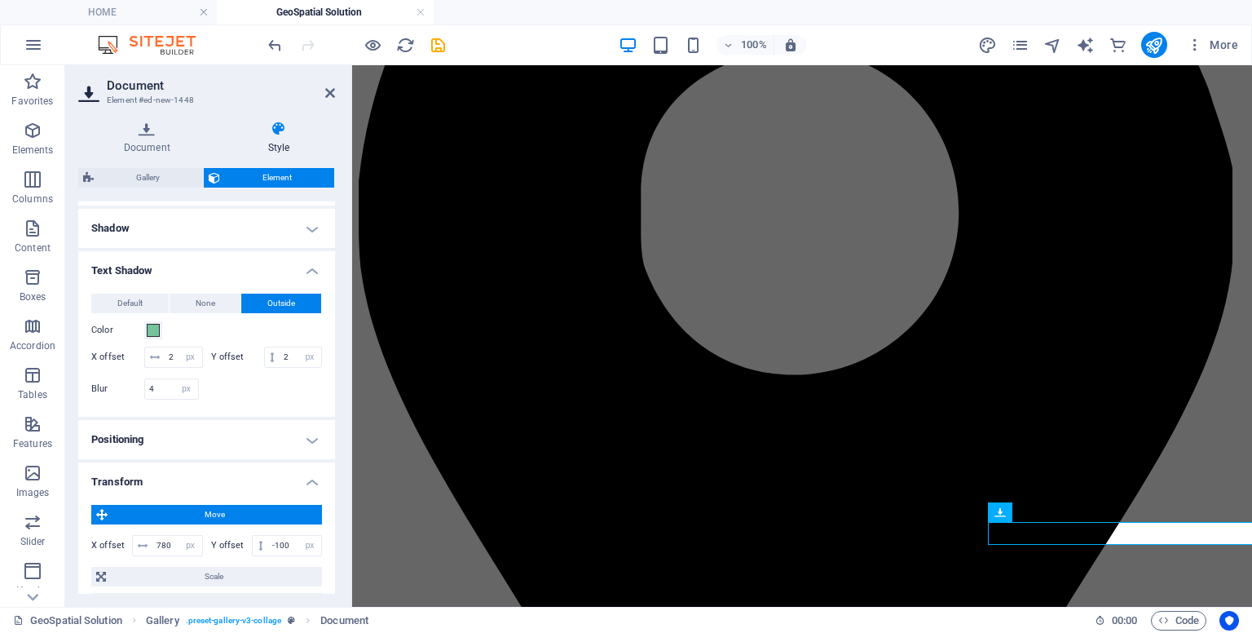
scroll to position [175, 0]
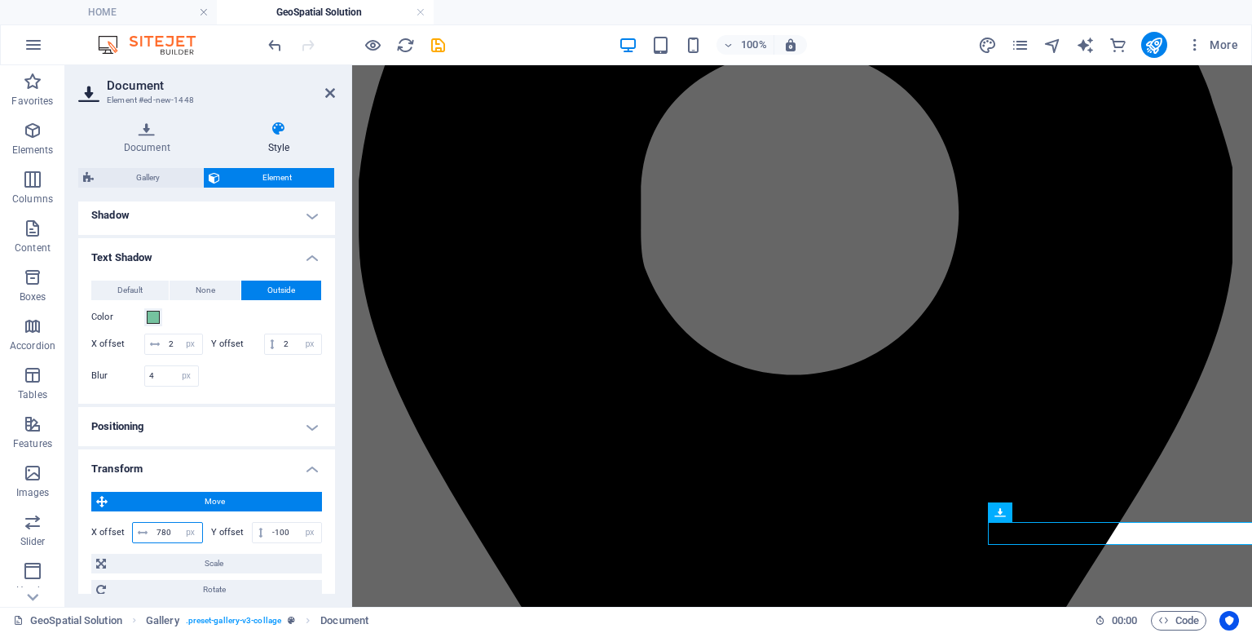
click at [170, 542] on input "780" at bounding box center [177, 533] width 50 height 20
type input "770"
click at [328, 97] on icon at bounding box center [330, 92] width 10 height 13
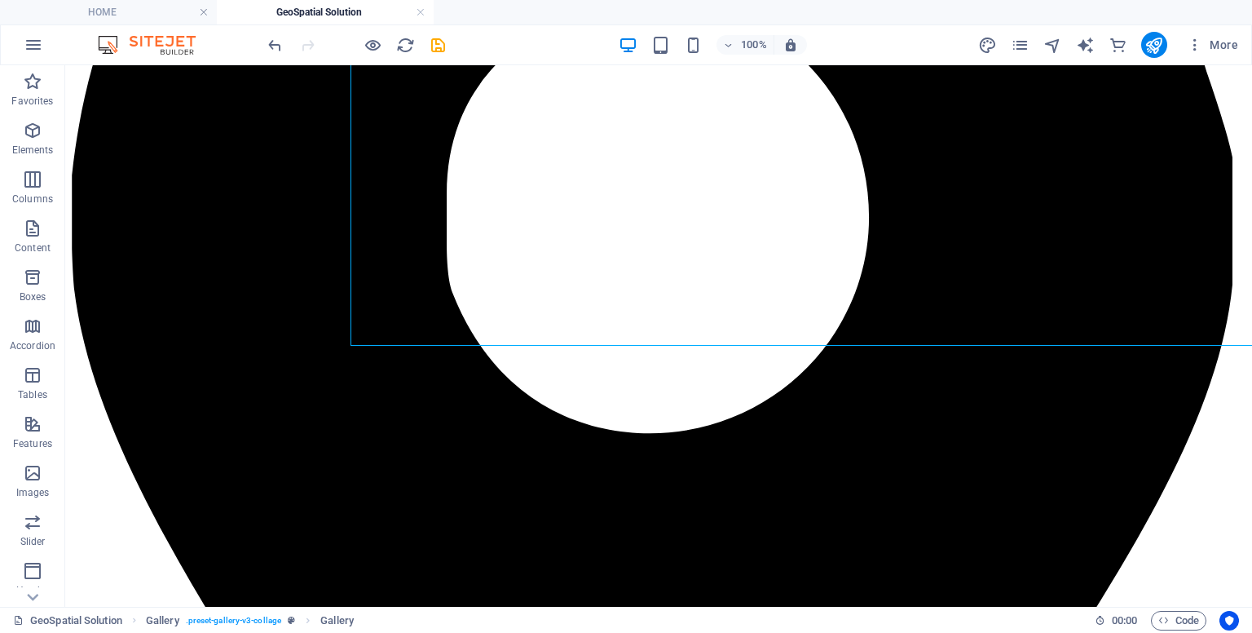
scroll to position [587, 0]
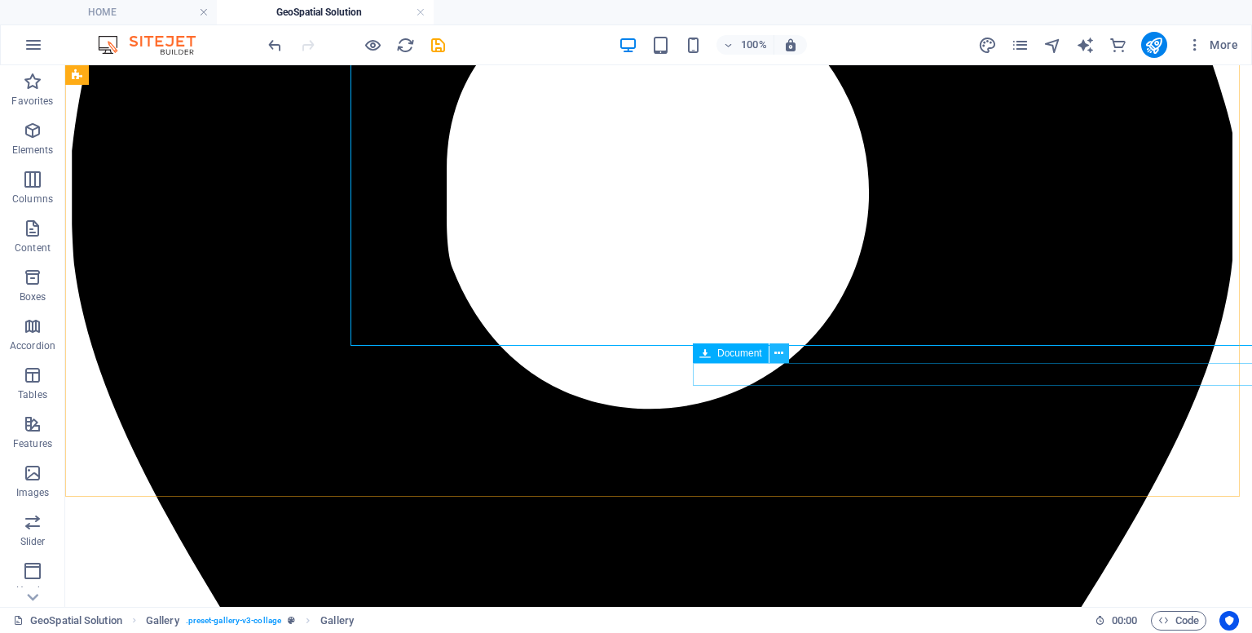
click at [780, 351] on icon at bounding box center [779, 353] width 9 height 17
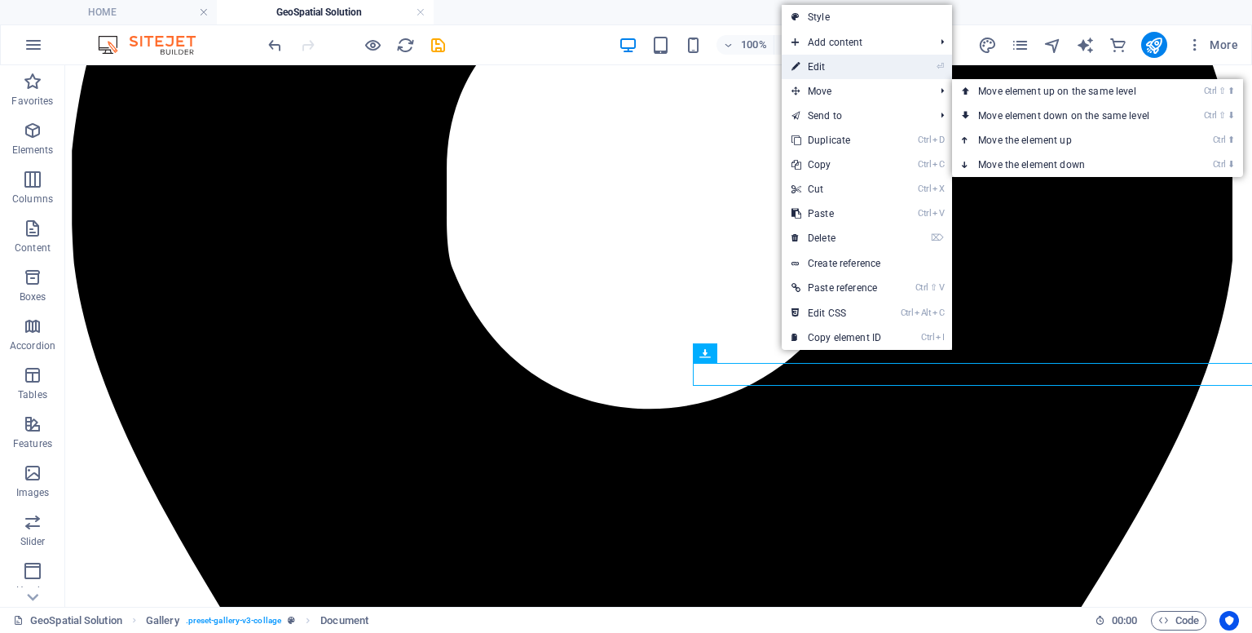
click at [815, 68] on link "⏎ Edit" at bounding box center [836, 67] width 109 height 24
select select "px"
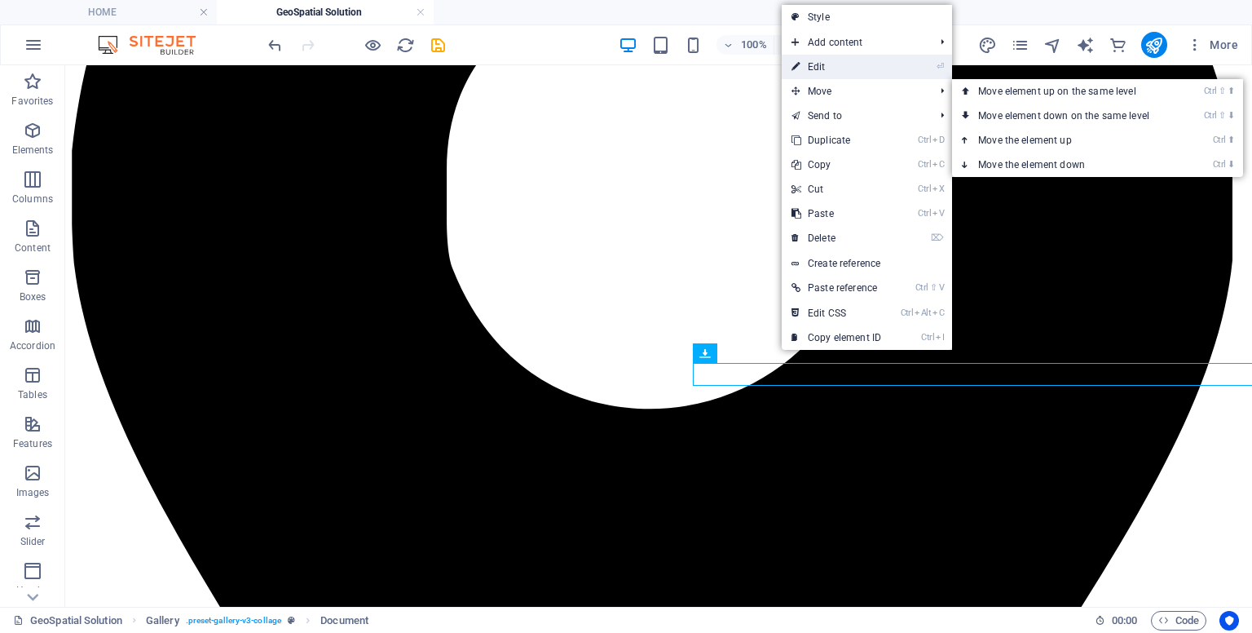
select select "px"
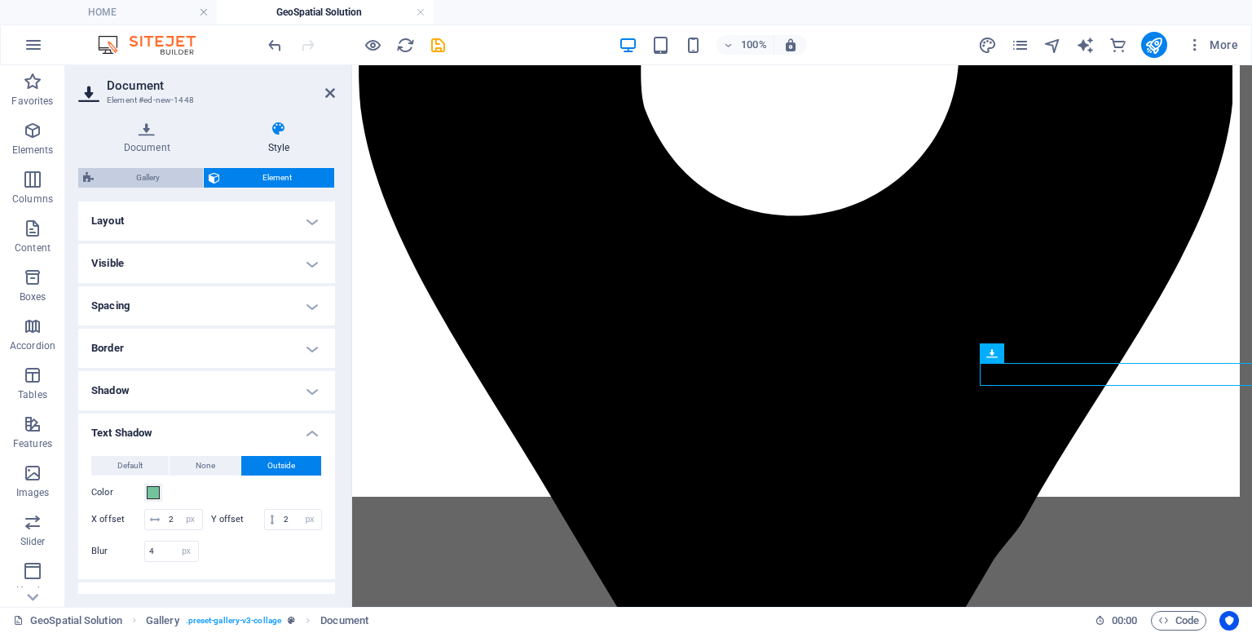
click at [171, 178] on span "Gallery" at bounding box center [148, 178] width 99 height 20
select select "rem"
select select "preset-gallery-v3-collage"
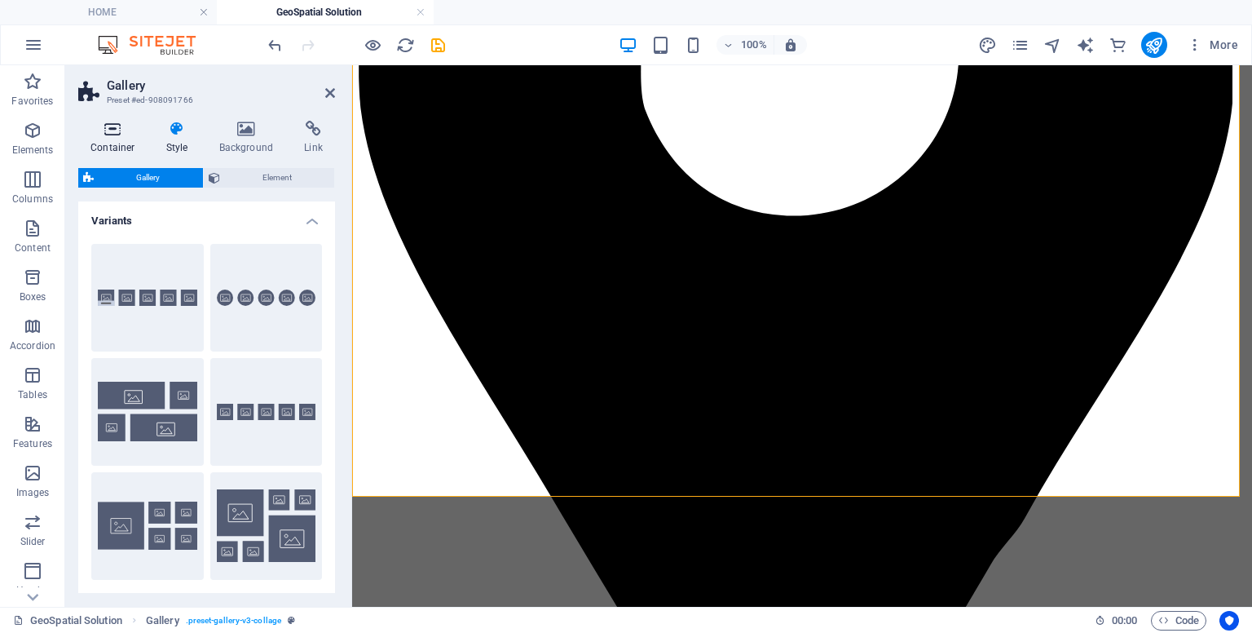
click at [113, 131] on icon at bounding box center [112, 129] width 69 height 16
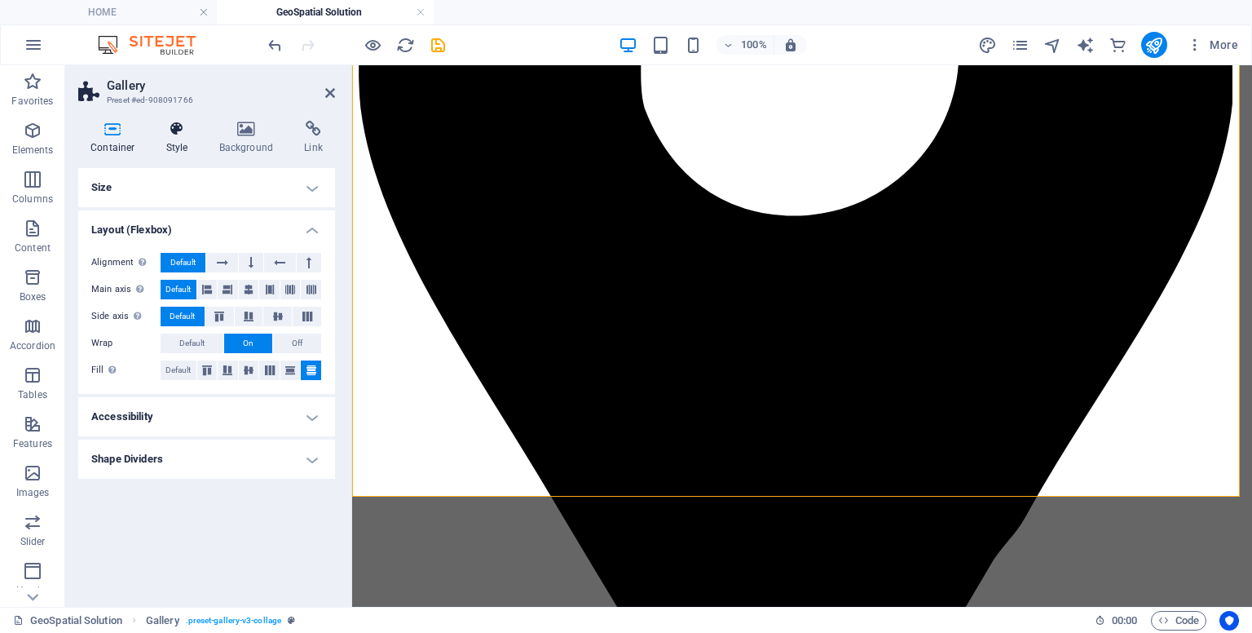
click at [179, 151] on h4 "Style" at bounding box center [180, 138] width 53 height 34
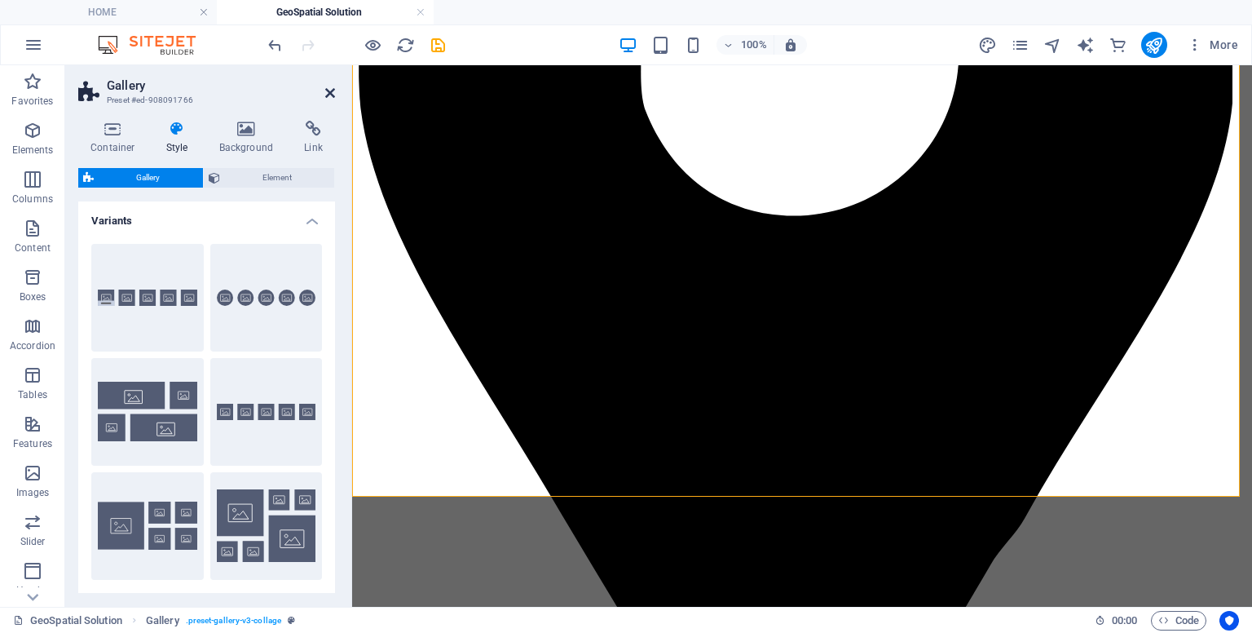
click at [325, 95] on icon at bounding box center [330, 92] width 10 height 13
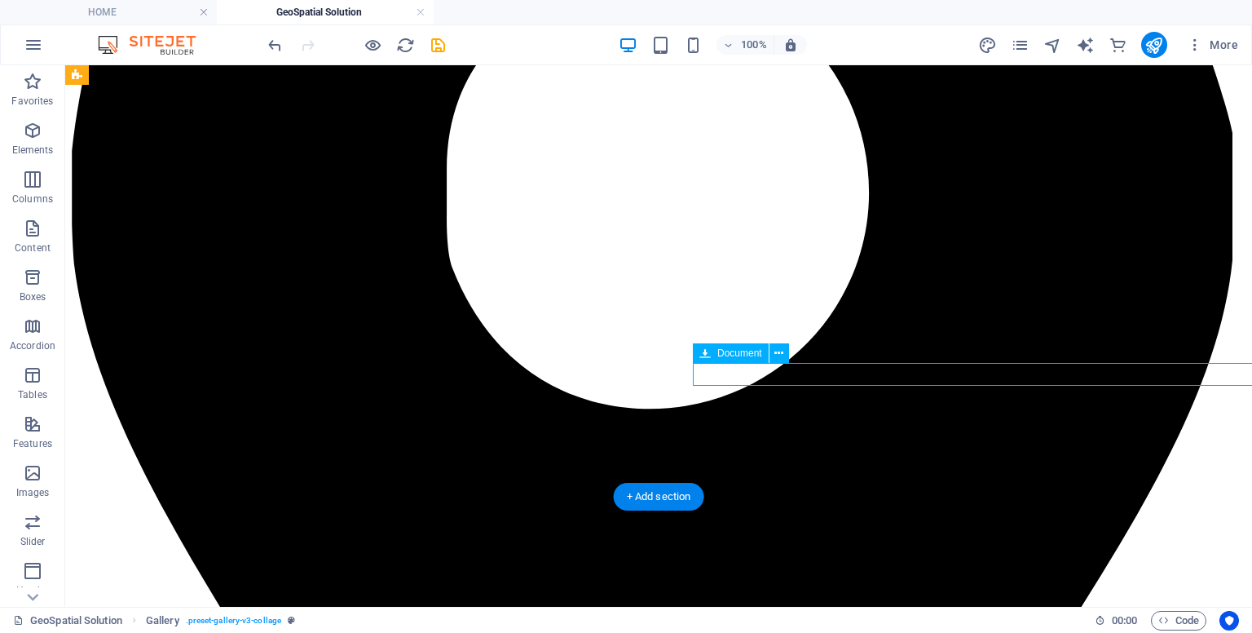
select select "px"
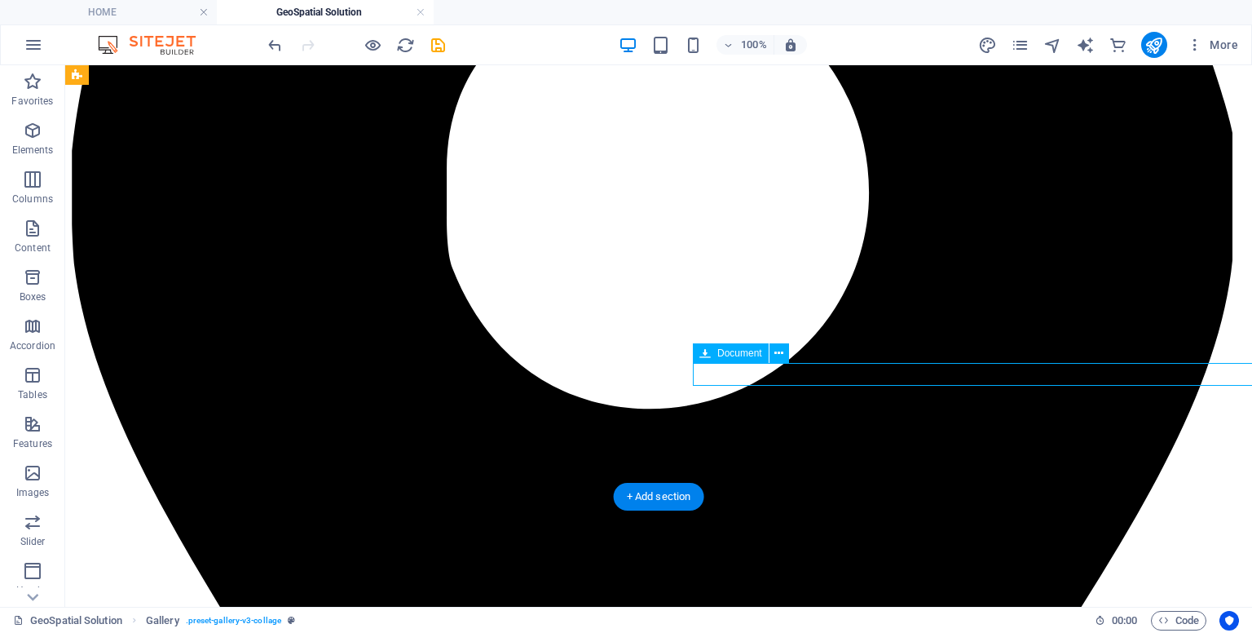
select select "px"
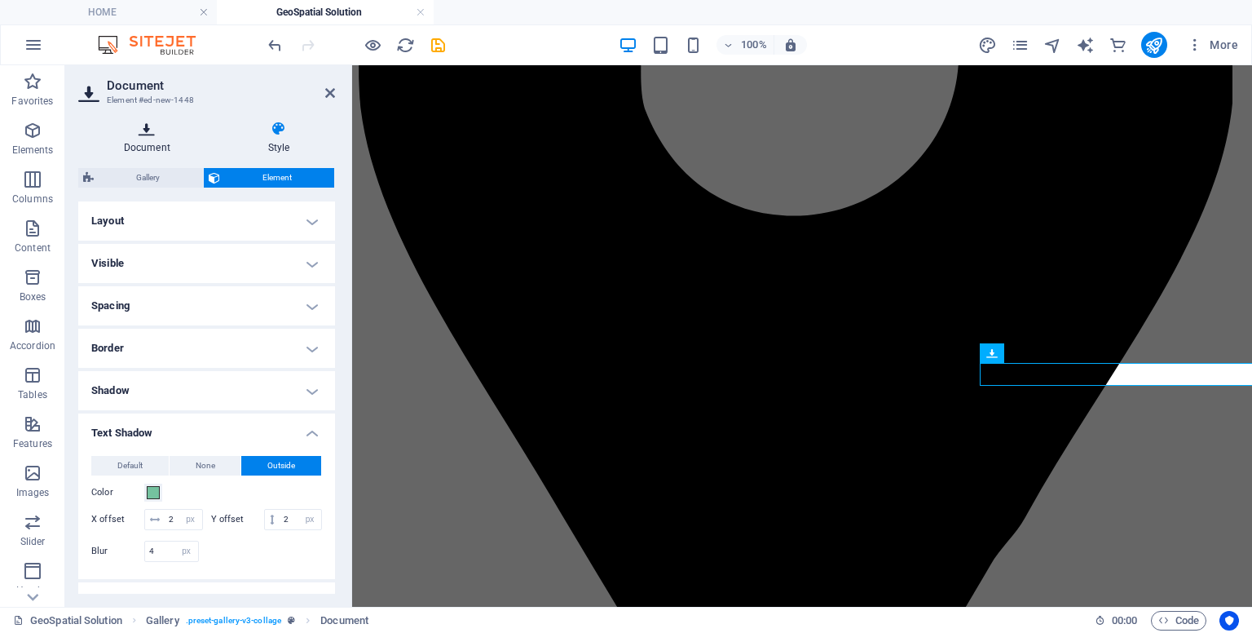
click at [144, 128] on icon at bounding box center [147, 129] width 138 height 16
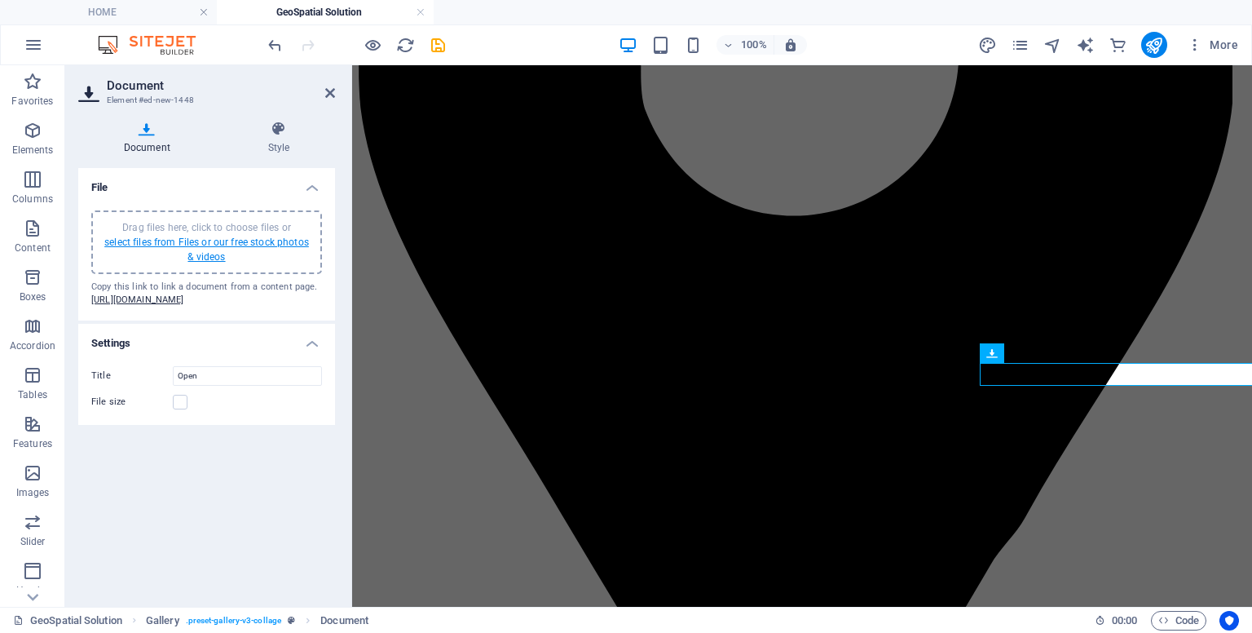
click at [207, 252] on link "select files from Files or our free stock photos & videos" at bounding box center [206, 249] width 205 height 26
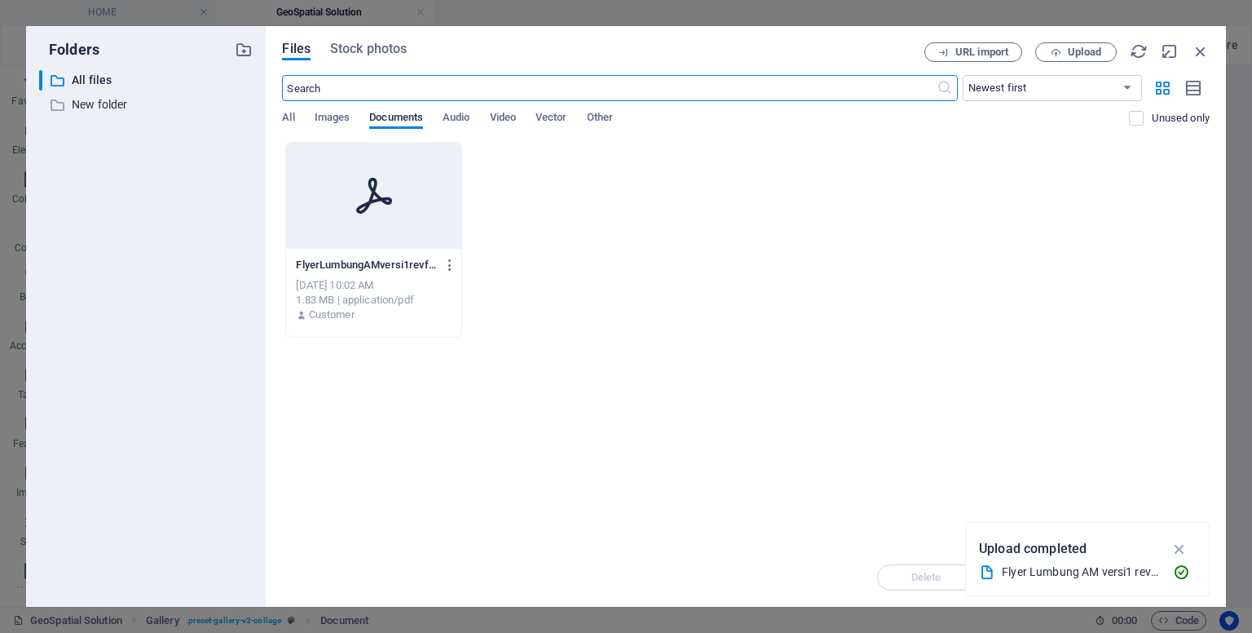
scroll to position [302, 0]
click at [349, 280] on div "[DATE] 10:02 AM" at bounding box center [373, 285] width 155 height 15
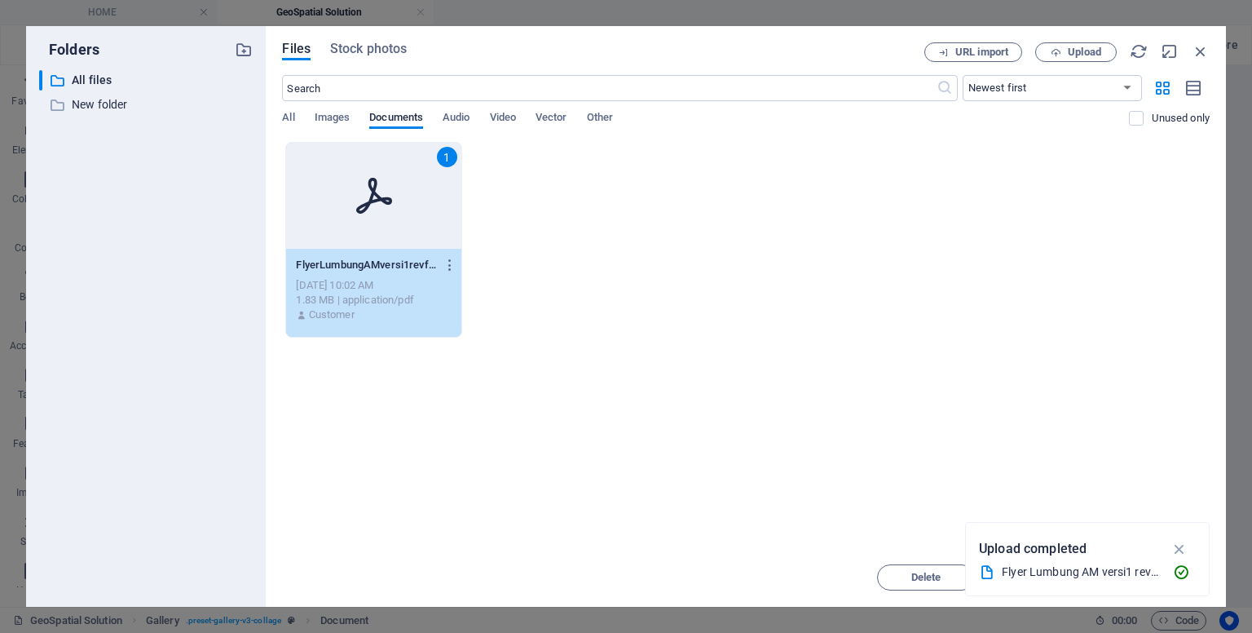
click at [349, 280] on div "[DATE] 10:02 AM" at bounding box center [373, 285] width 155 height 15
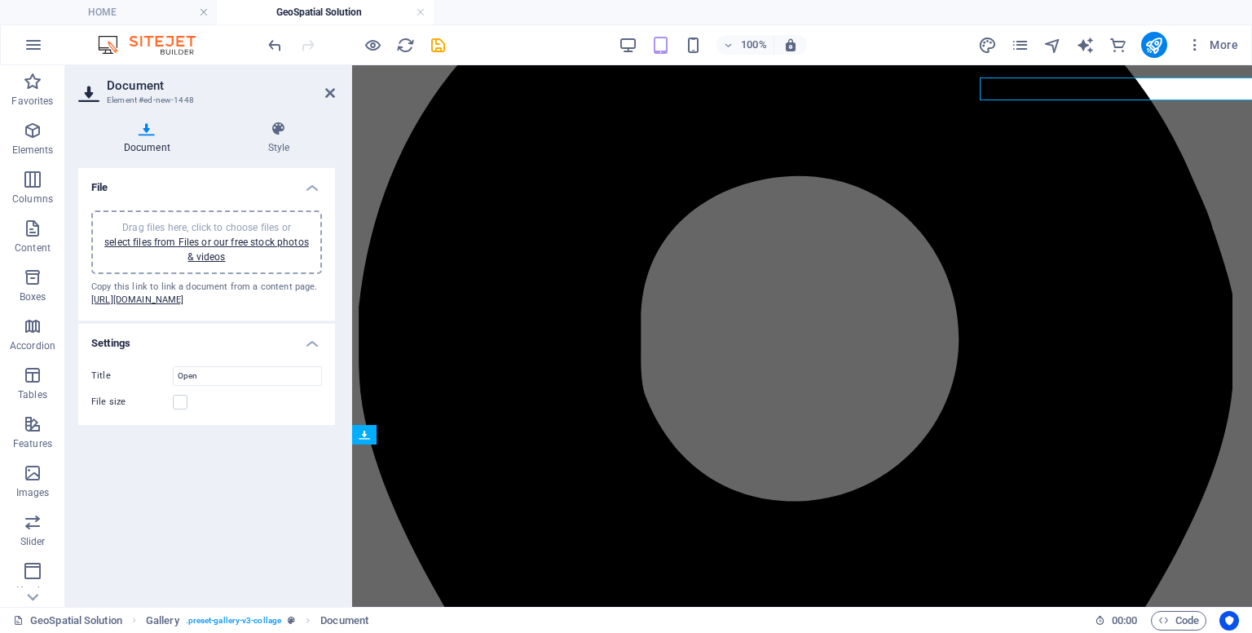
scroll to position [587, 0]
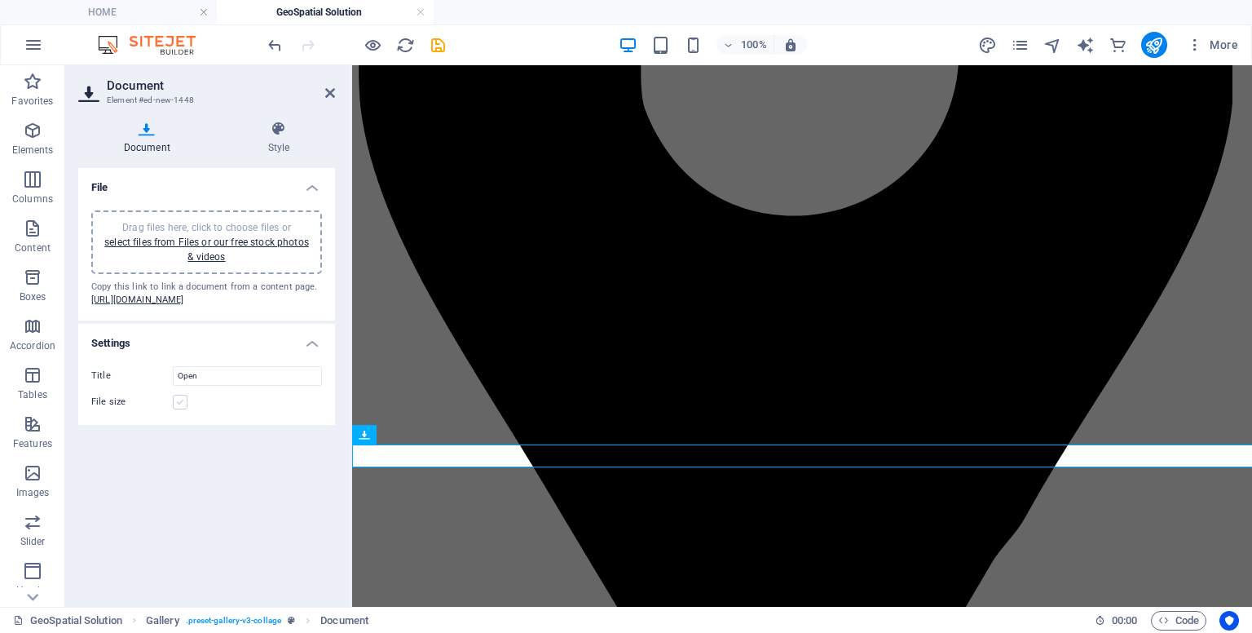
click at [183, 409] on label at bounding box center [180, 402] width 15 height 15
click at [0, 0] on input "File size" at bounding box center [0, 0] width 0 height 0
click at [182, 409] on label at bounding box center [180, 402] width 15 height 15
click at [0, 0] on input "File size" at bounding box center [0, 0] width 0 height 0
click at [229, 242] on link "select files from Files or our free stock photos & videos" at bounding box center [206, 249] width 205 height 26
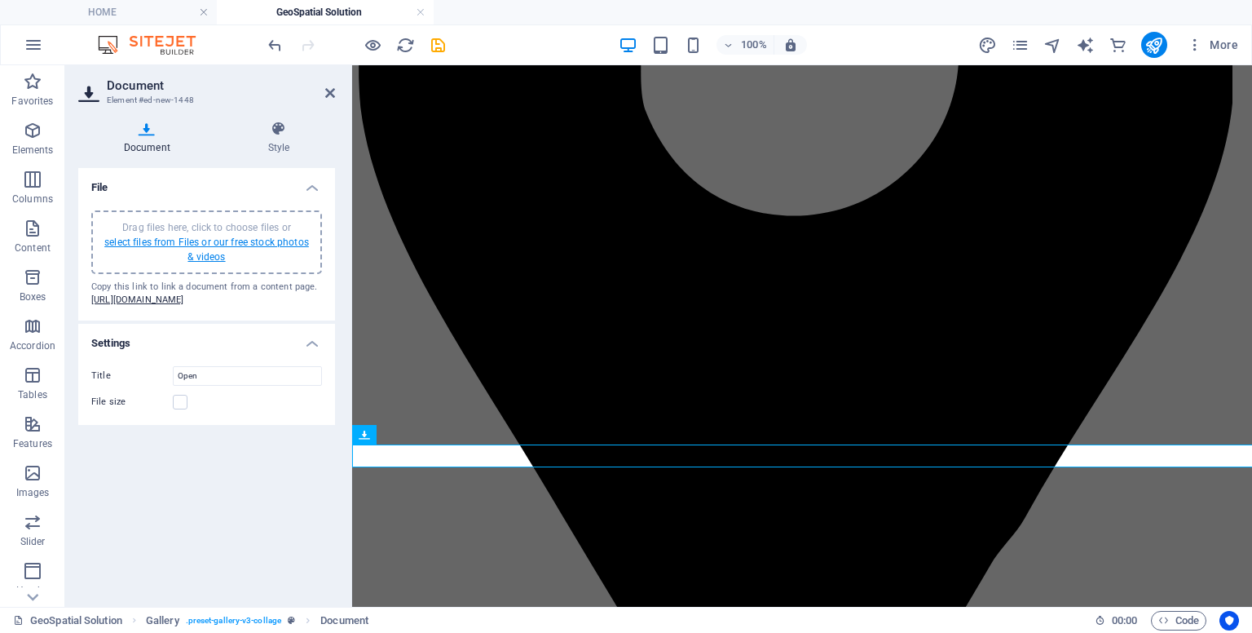
scroll to position [302, 0]
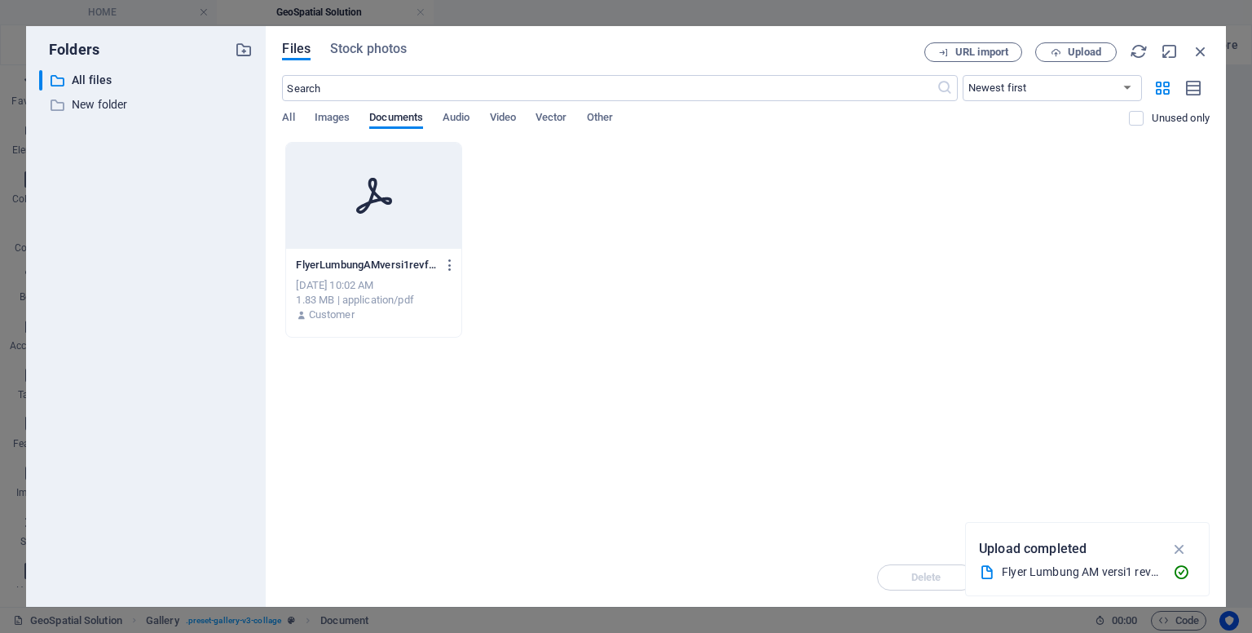
click at [406, 262] on p "FlyerLumbungAMversi1revfinal-IoYGuaLetpz0iprRMxfbow.pdf" at bounding box center [366, 265] width 140 height 15
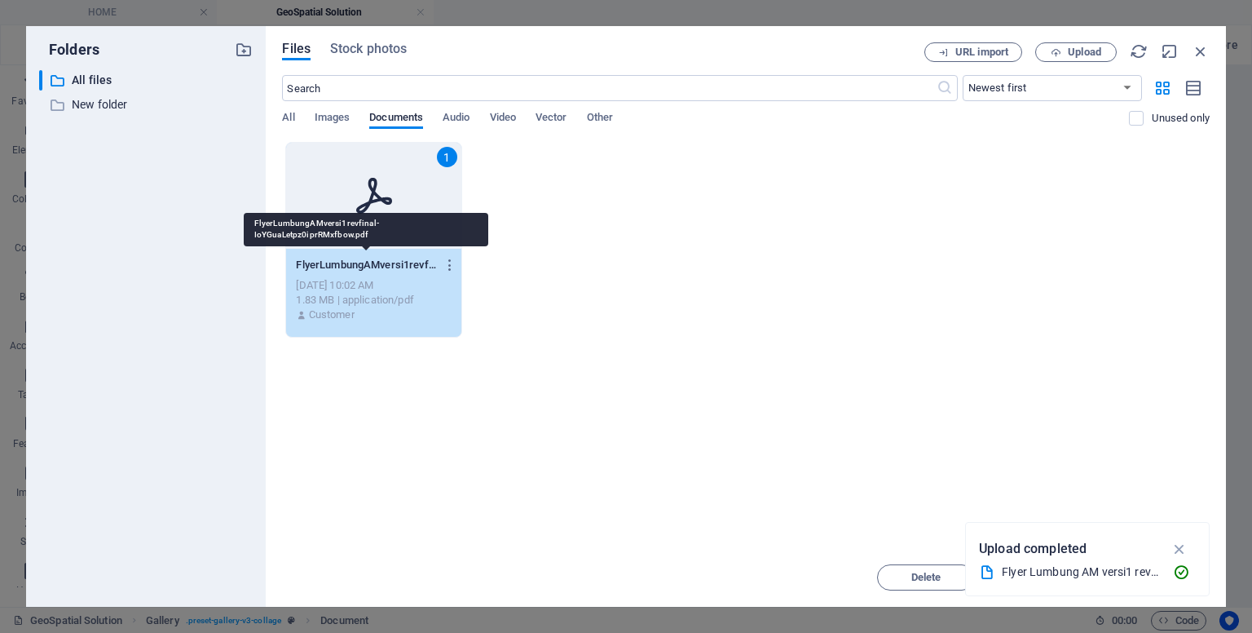
click at [406, 262] on p "FlyerLumbungAMversi1revfinal-IoYGuaLetpz0iprRMxfbow.pdf" at bounding box center [366, 265] width 140 height 15
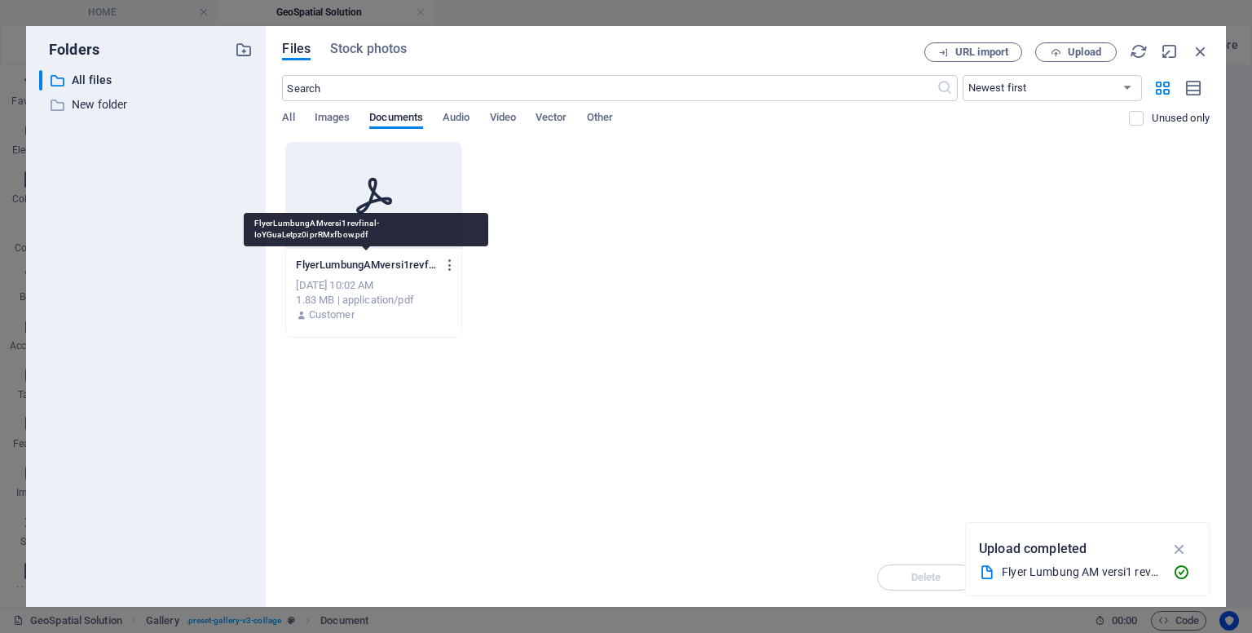
click at [406, 262] on p "FlyerLumbungAMversi1revfinal-IoYGuaLetpz0iprRMxfbow.pdf" at bounding box center [366, 265] width 140 height 15
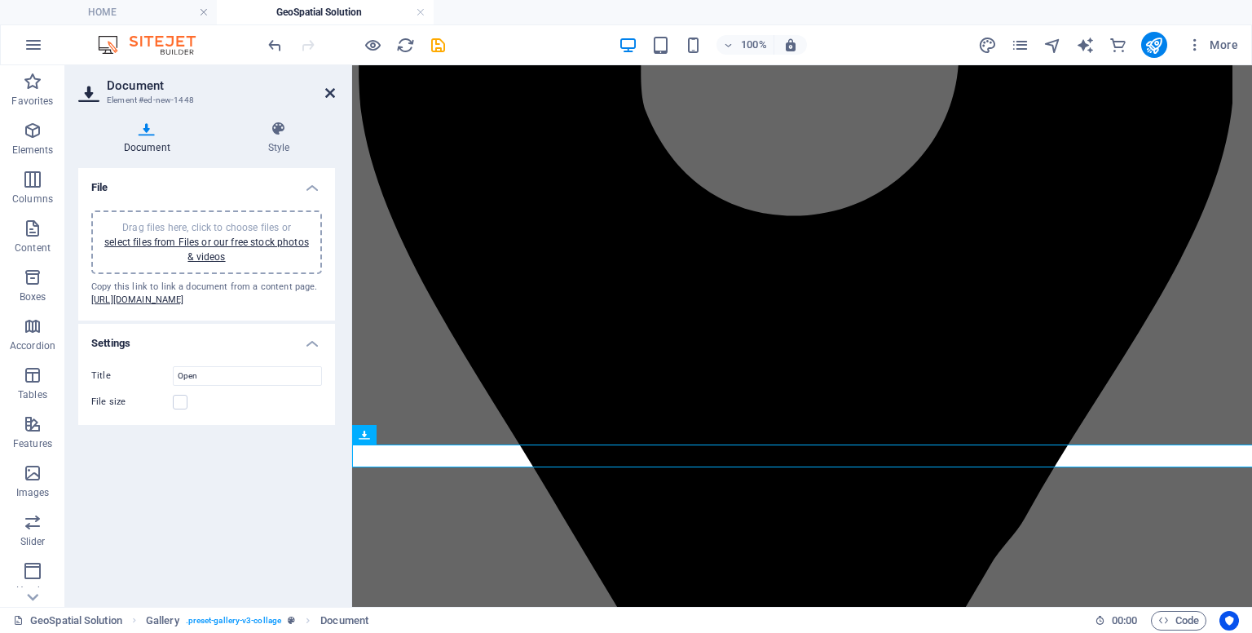
click at [328, 95] on icon at bounding box center [330, 92] width 10 height 13
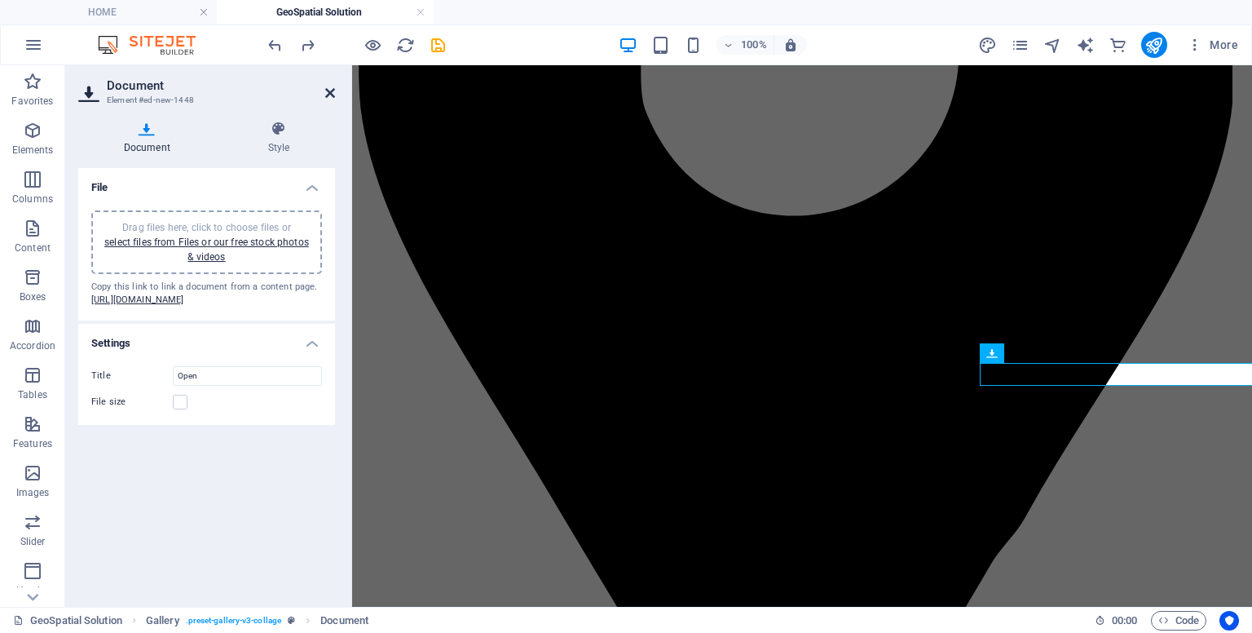
click at [329, 95] on icon at bounding box center [330, 92] width 10 height 13
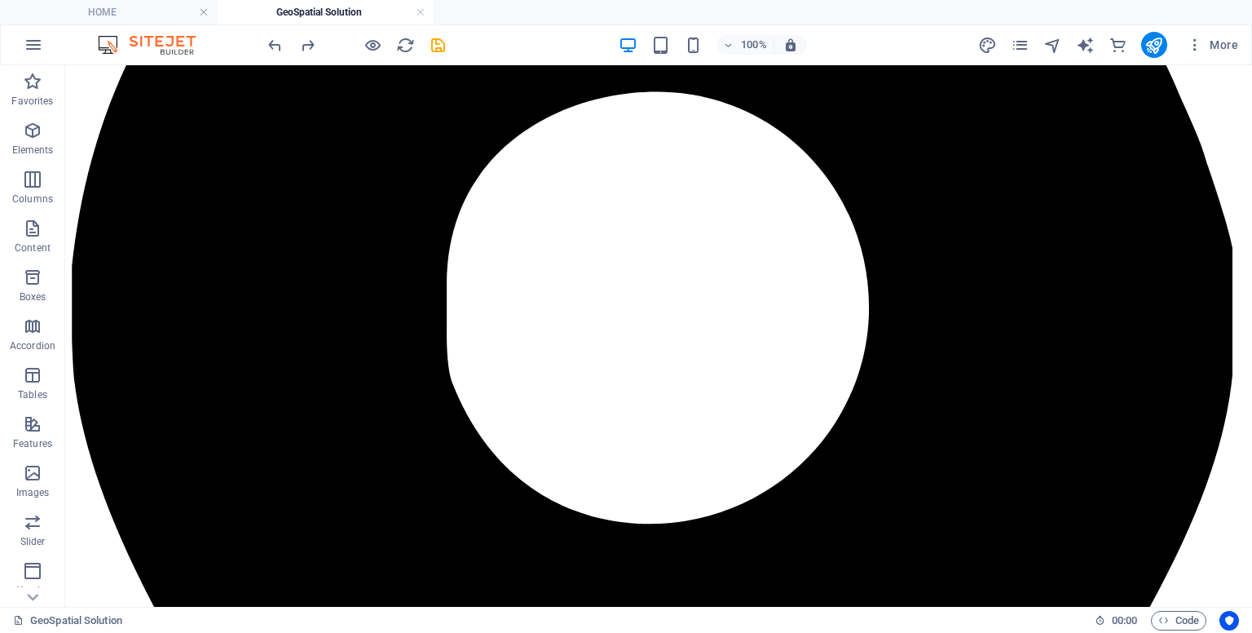
scroll to position [479, 0]
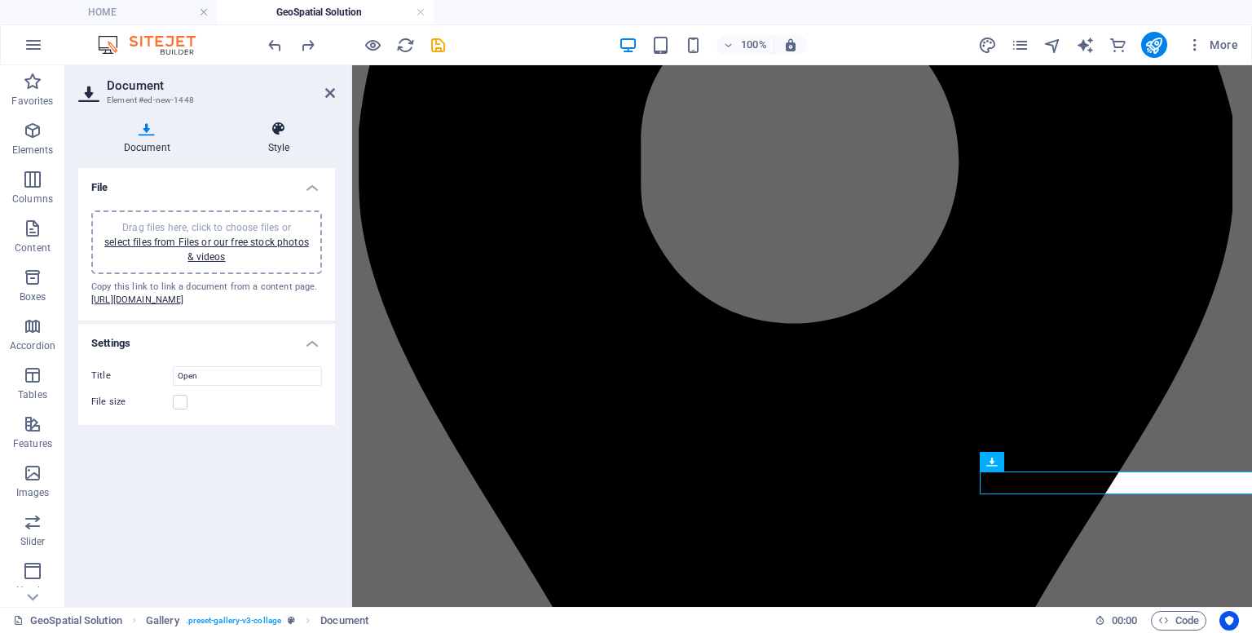
click at [278, 127] on icon at bounding box center [279, 129] width 113 height 16
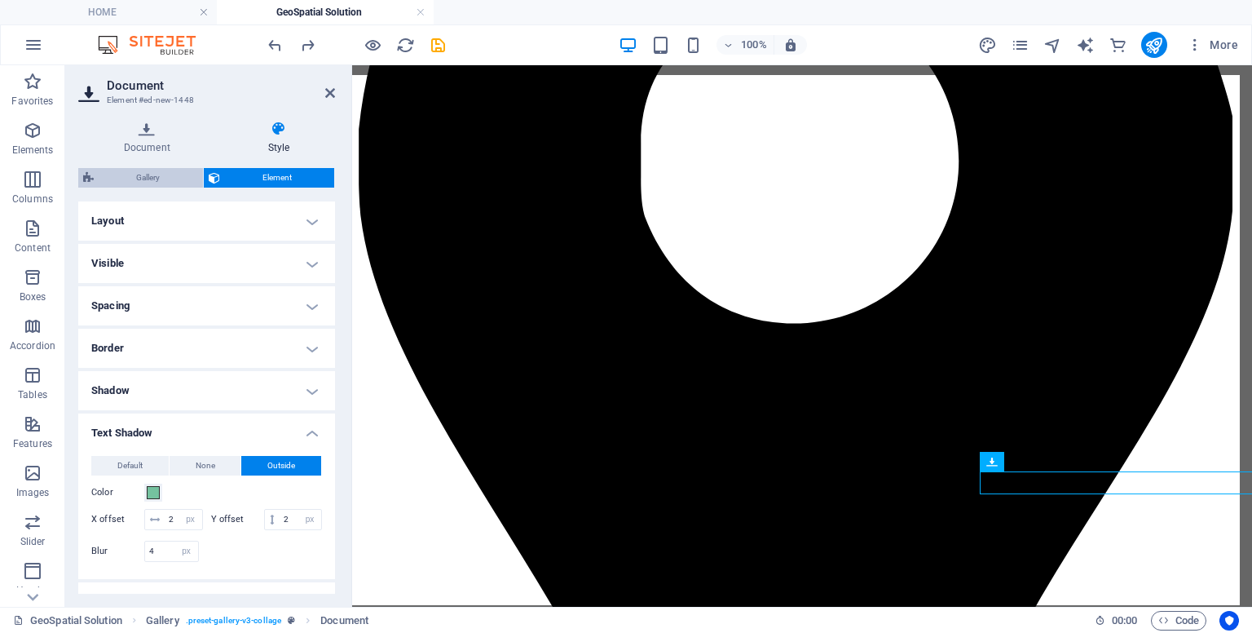
click at [179, 168] on span "Gallery" at bounding box center [148, 178] width 99 height 20
select select "rem"
select select "preset-gallery-v3-collage"
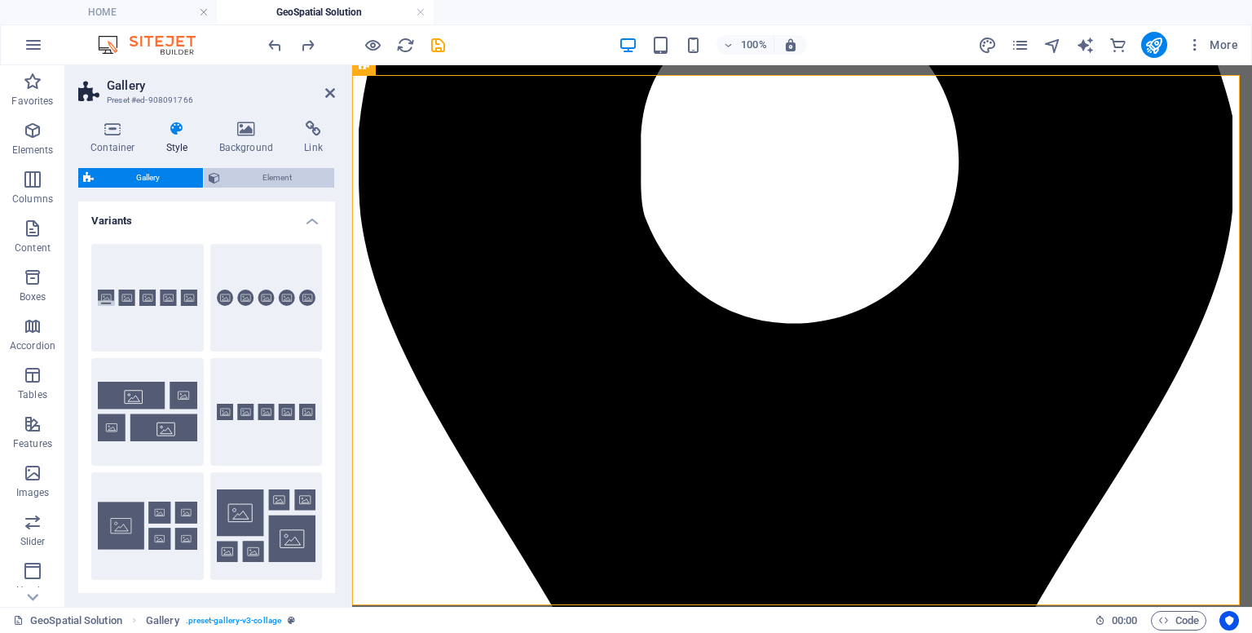
click at [280, 169] on span "Element" at bounding box center [277, 178] width 105 height 20
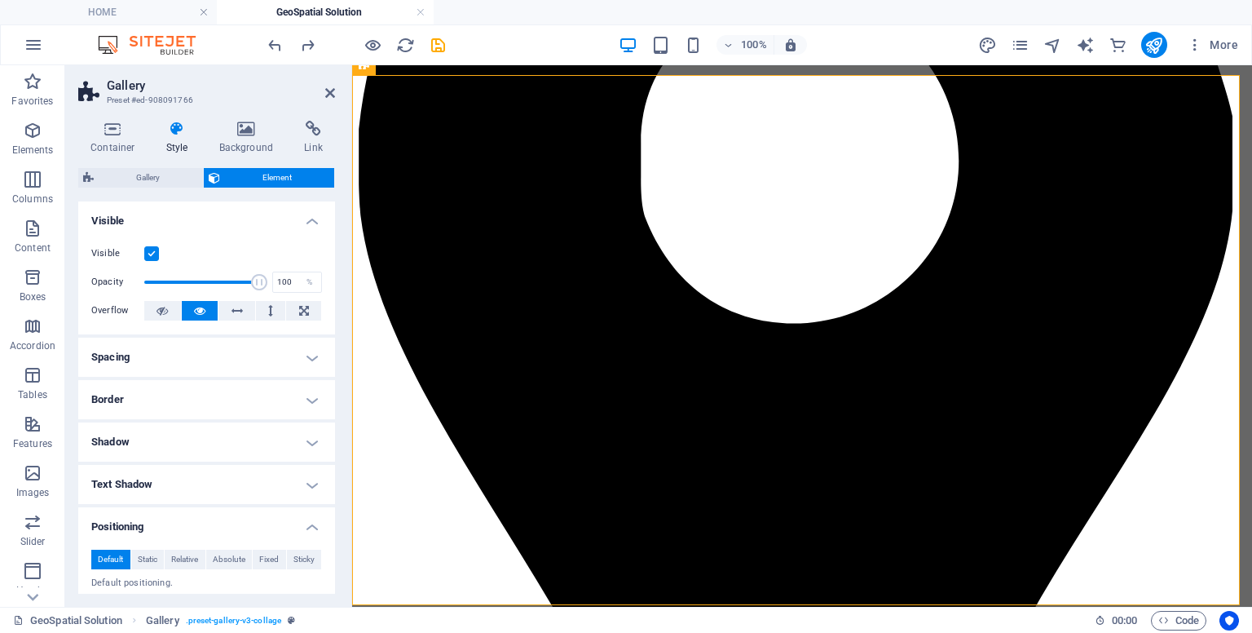
click at [184, 128] on icon at bounding box center [177, 129] width 46 height 16
click at [219, 484] on h4 "Text Shadow" at bounding box center [206, 484] width 257 height 39
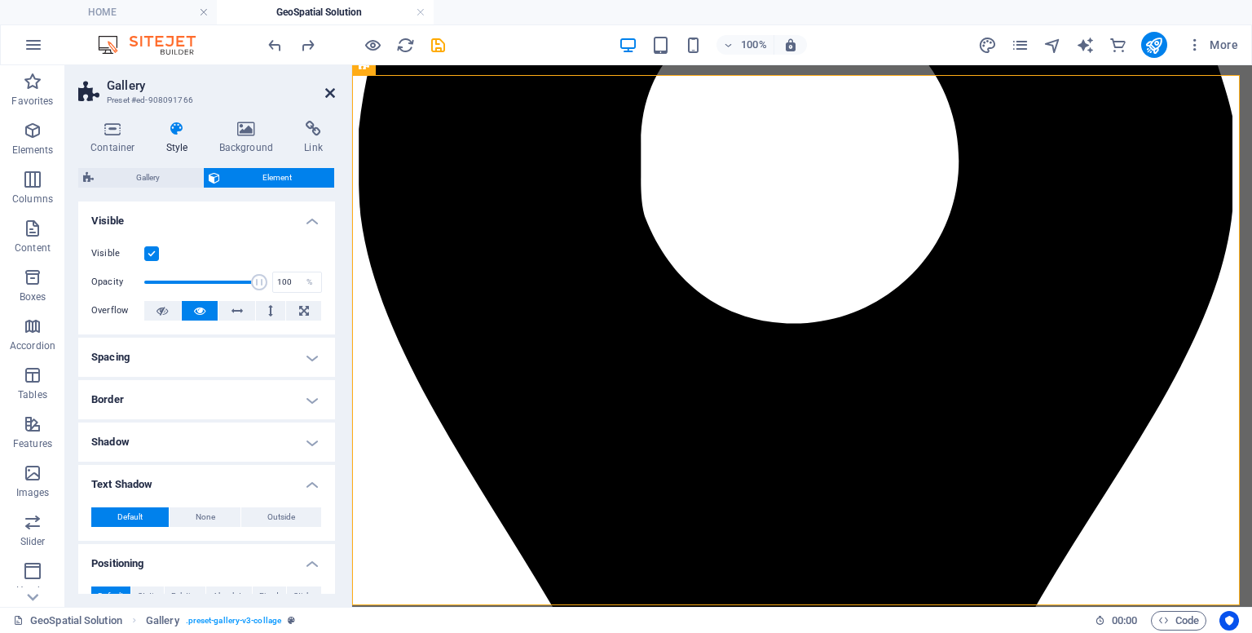
click at [333, 92] on icon at bounding box center [330, 92] width 10 height 13
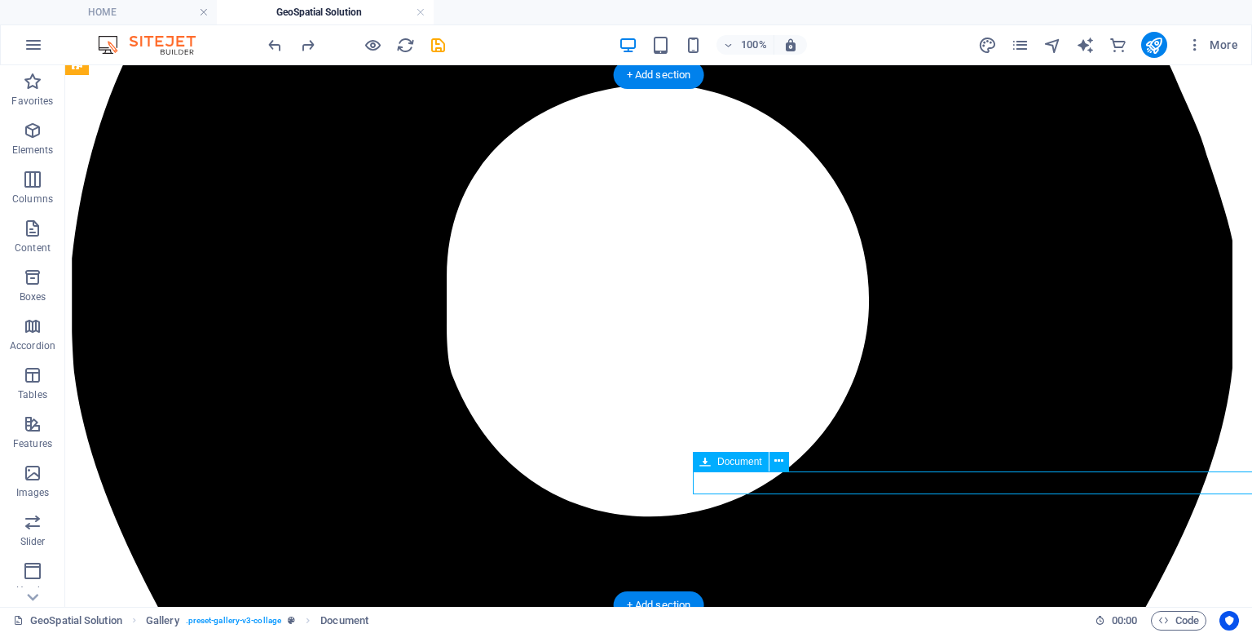
select select "px"
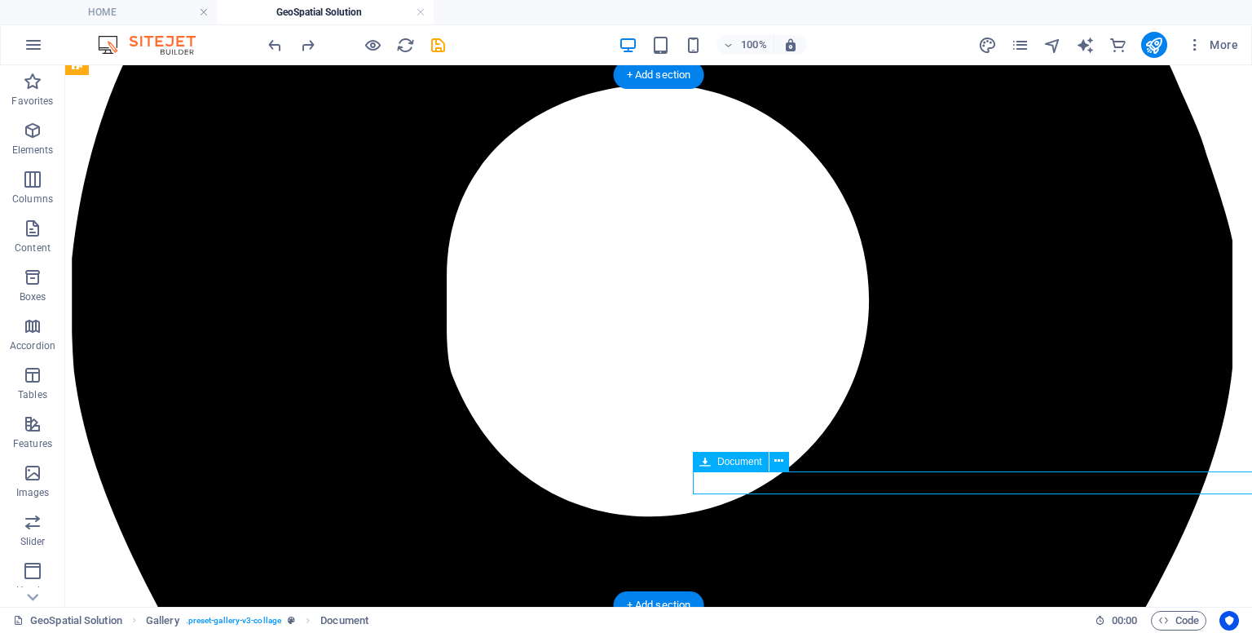
select select "px"
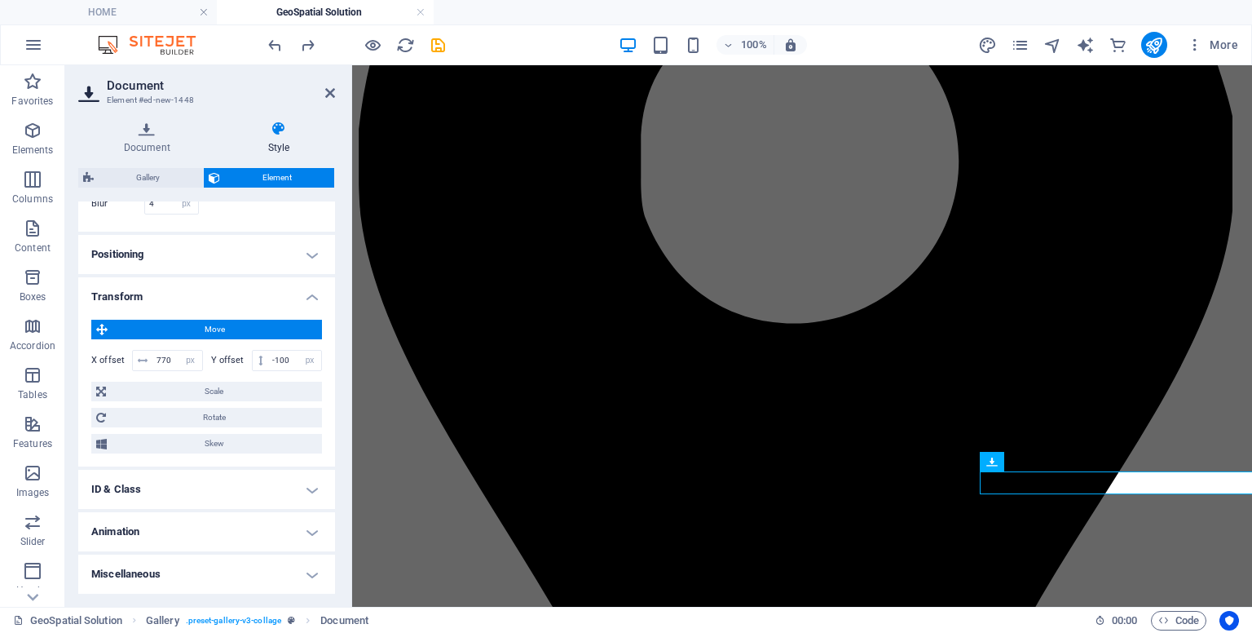
scroll to position [0, 0]
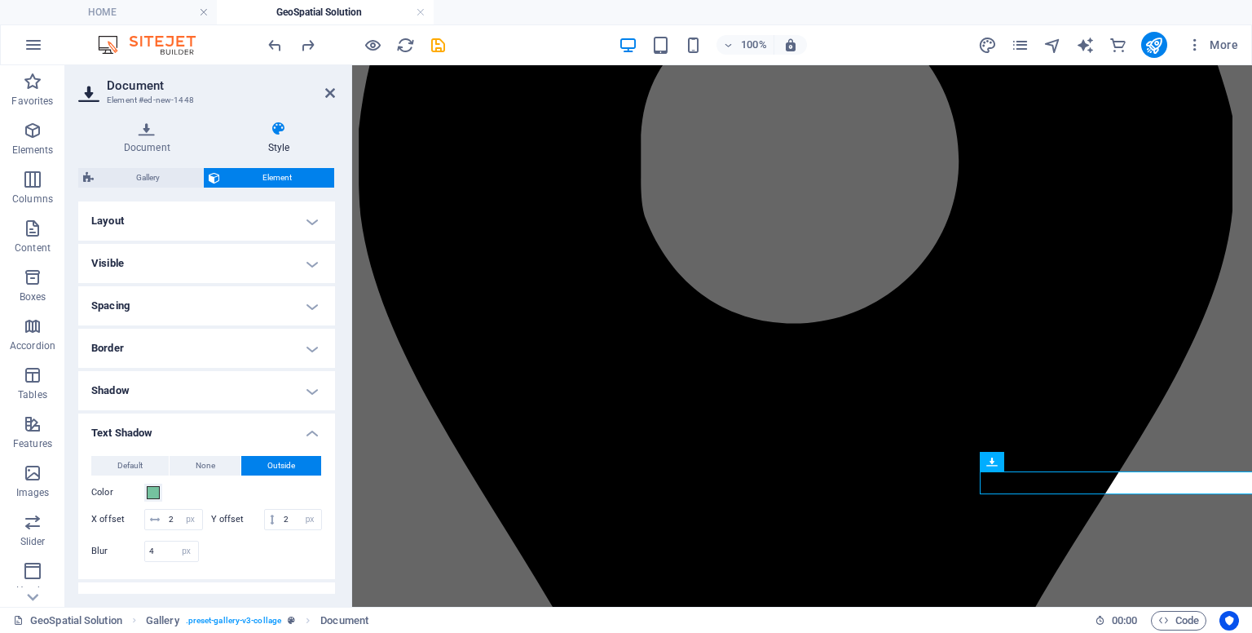
click at [258, 206] on h4 "Layout" at bounding box center [206, 220] width 257 height 39
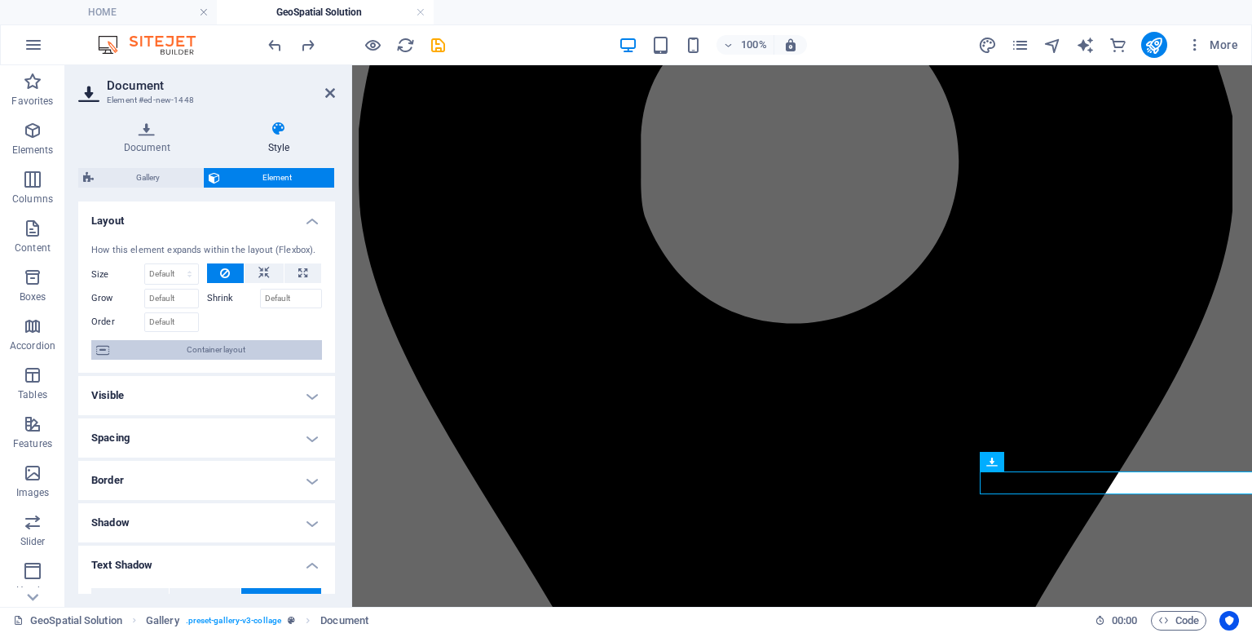
click at [199, 349] on span "Container layout" at bounding box center [215, 350] width 203 height 20
select select "px"
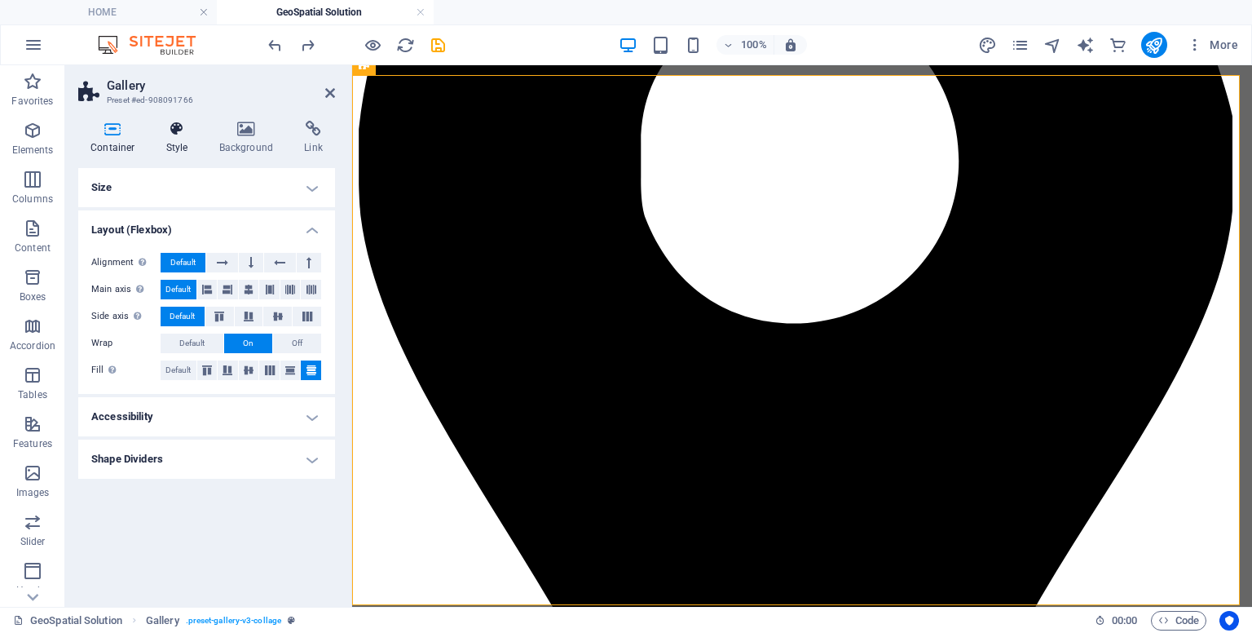
click at [173, 121] on icon at bounding box center [177, 129] width 46 height 16
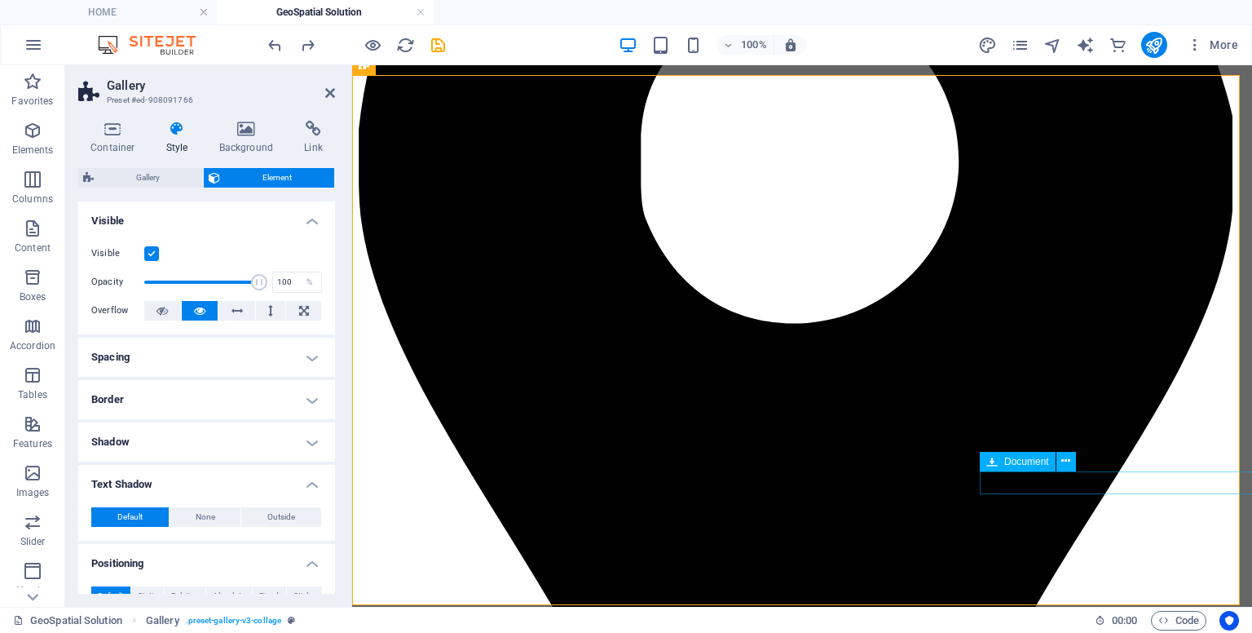
click at [1069, 458] on icon at bounding box center [1066, 461] width 9 height 17
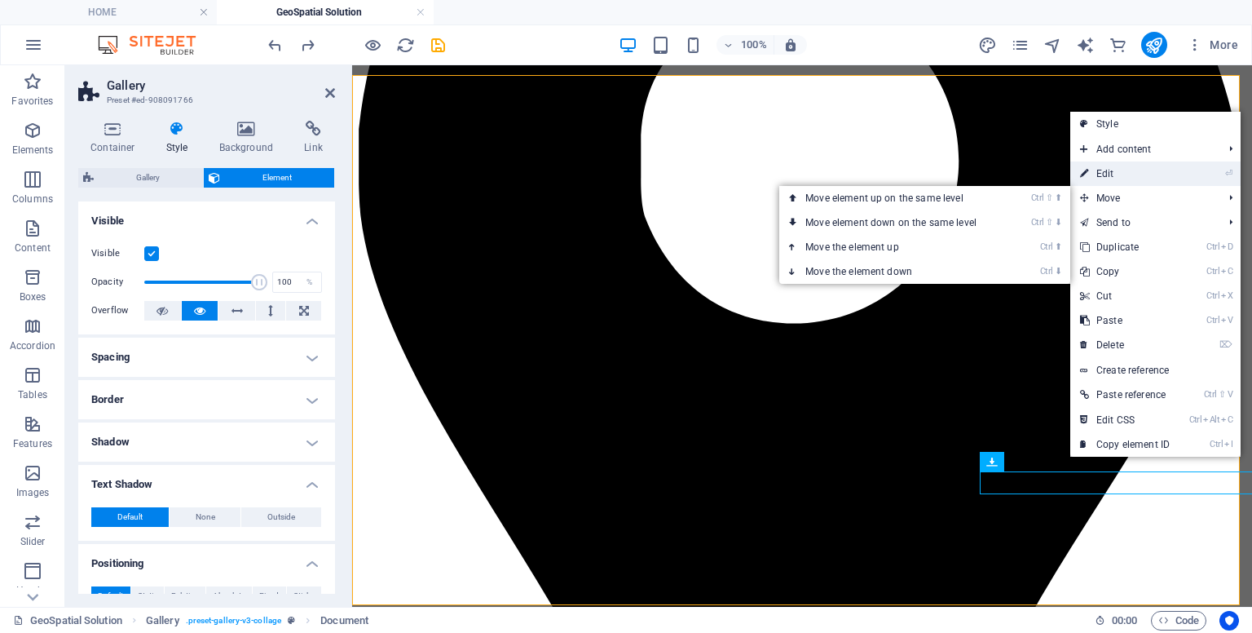
click at [1097, 177] on link "⏎ Edit" at bounding box center [1125, 173] width 109 height 24
select select "px"
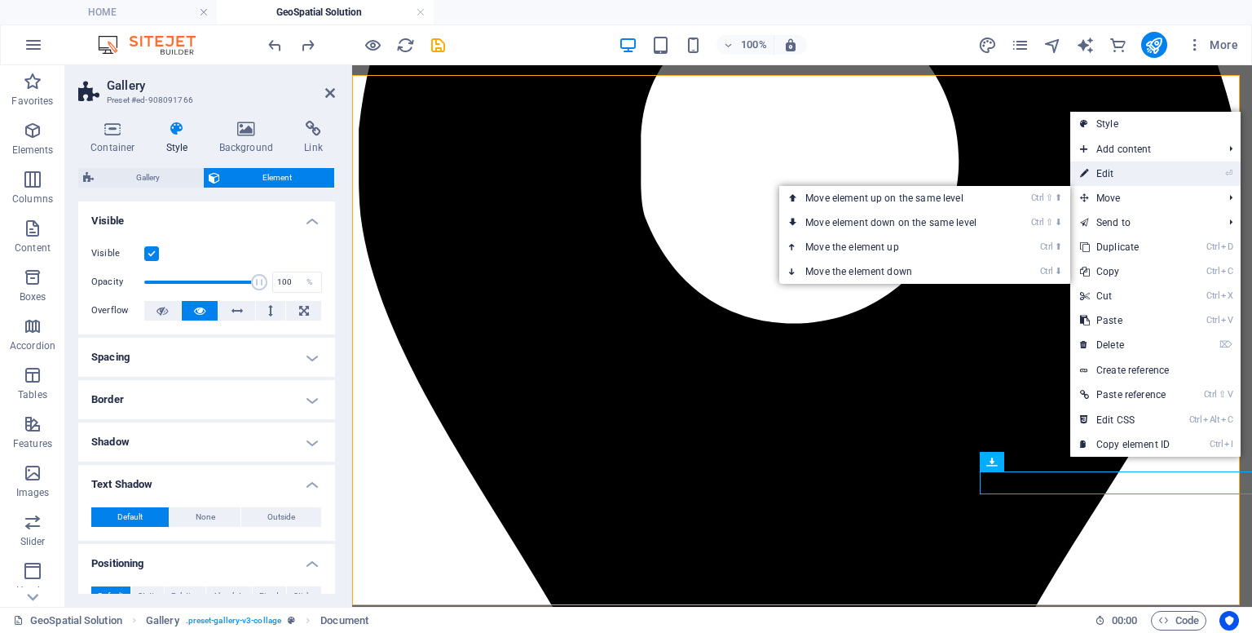
select select "px"
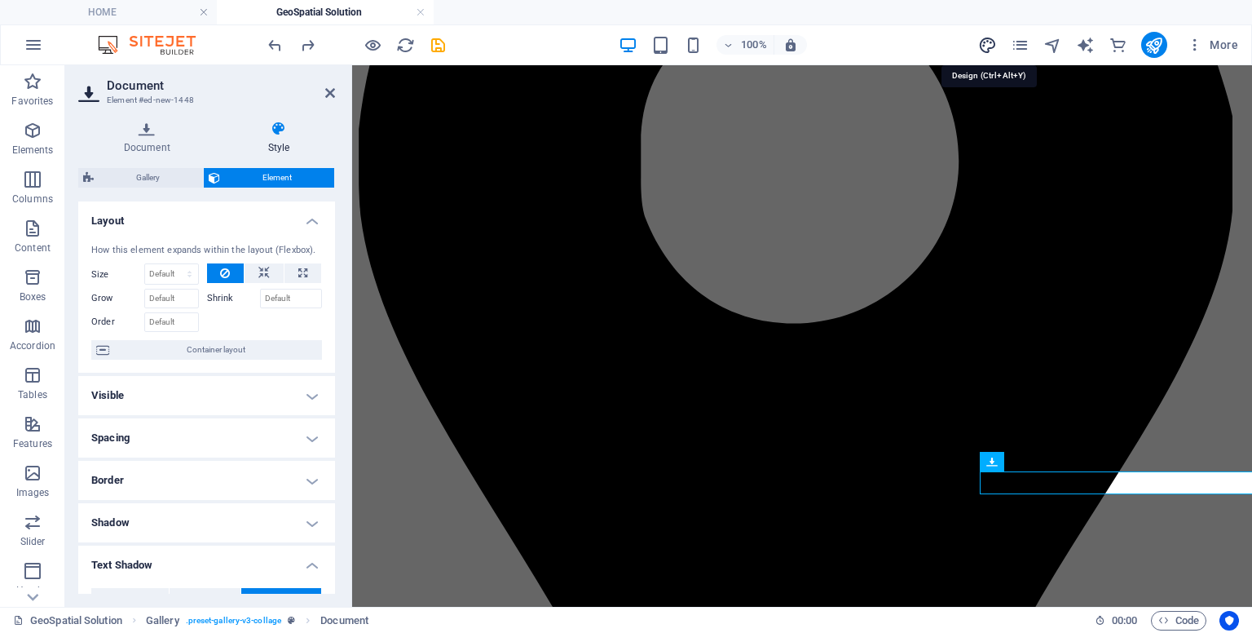
click at [994, 48] on icon "design" at bounding box center [987, 45] width 19 height 19
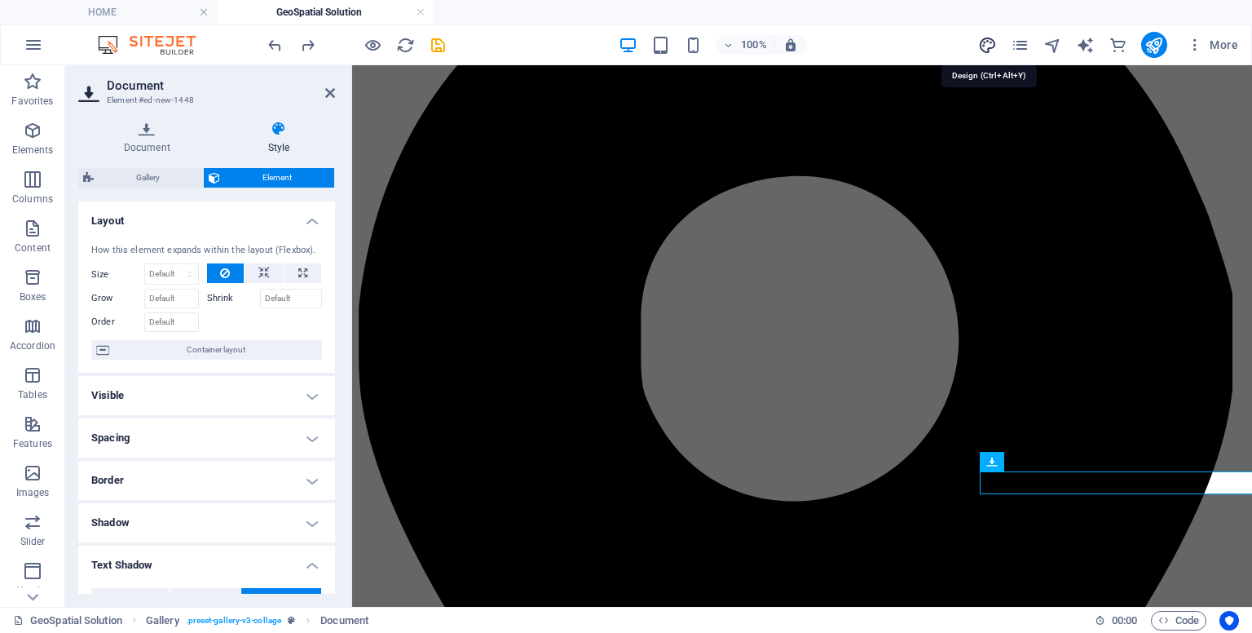
select select "rem"
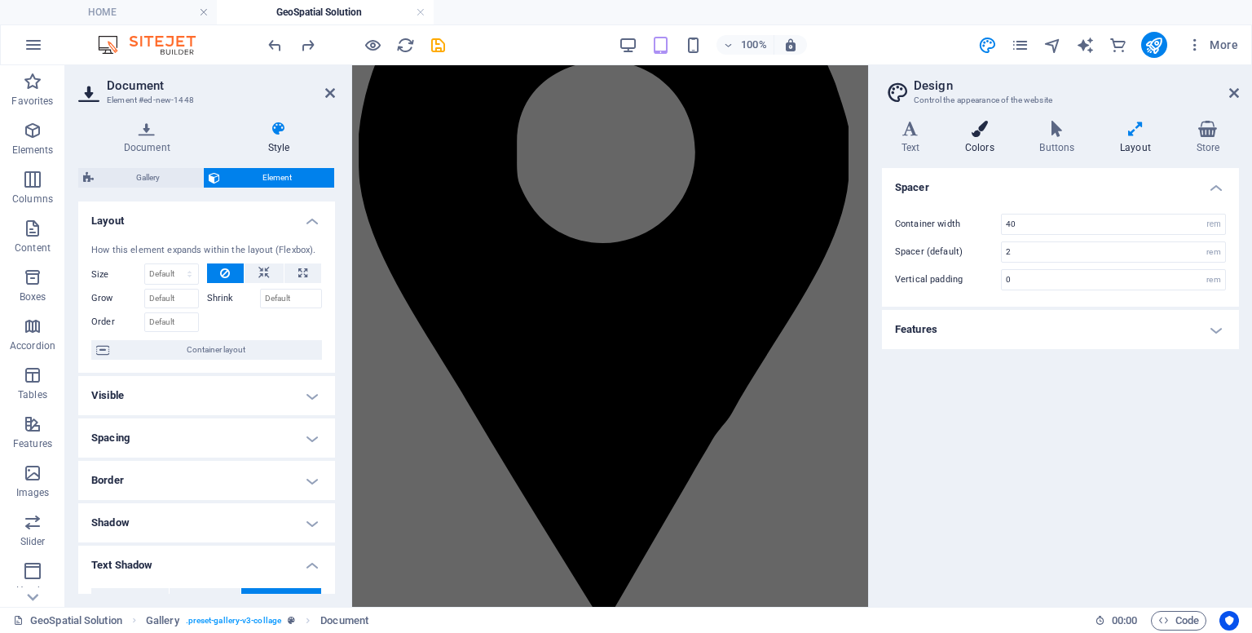
click at [989, 145] on h4 "Colors" at bounding box center [983, 138] width 74 height 34
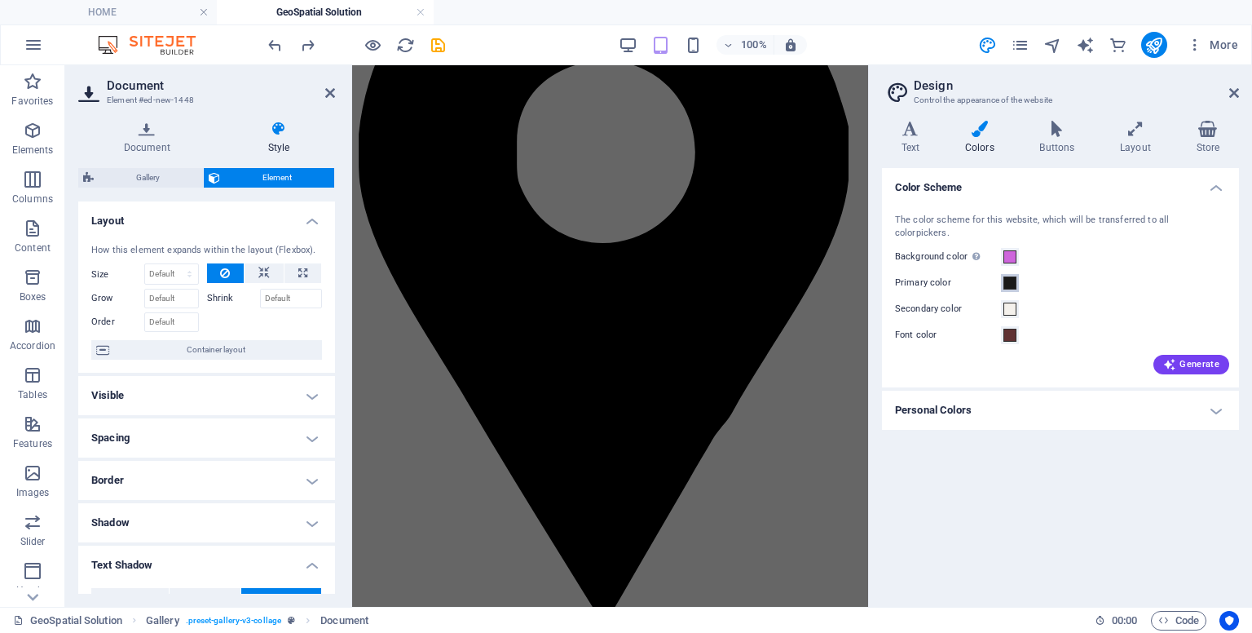
click at [1010, 276] on span at bounding box center [1010, 282] width 13 height 13
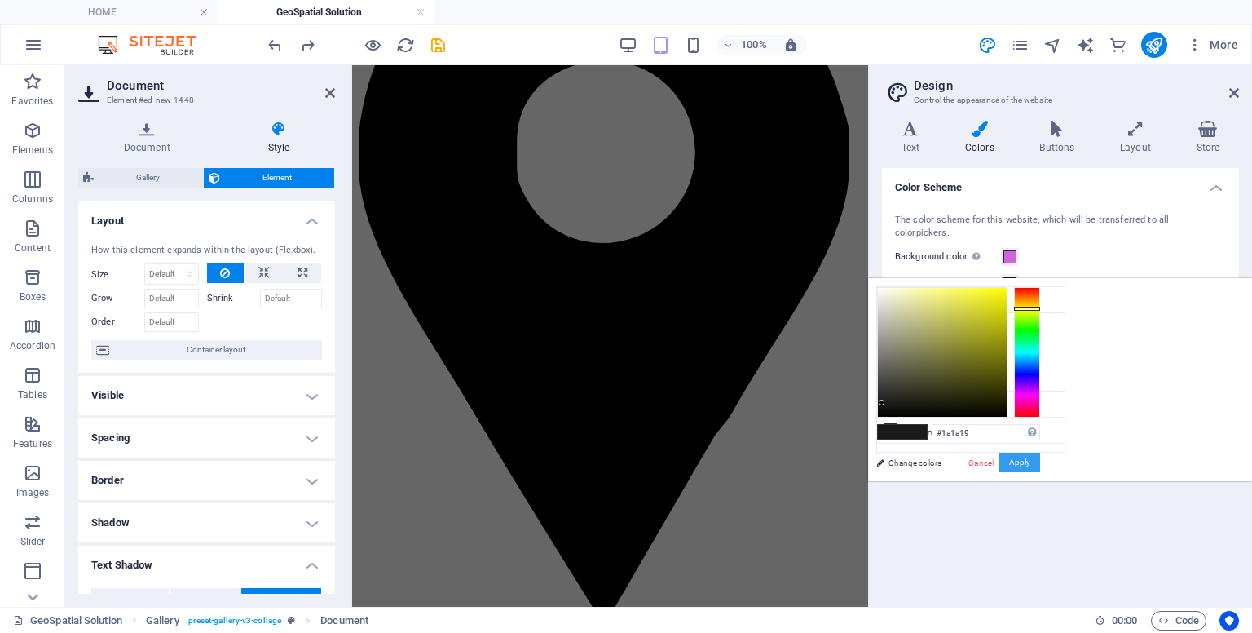
click at [1040, 453] on button "Apply" at bounding box center [1020, 463] width 41 height 20
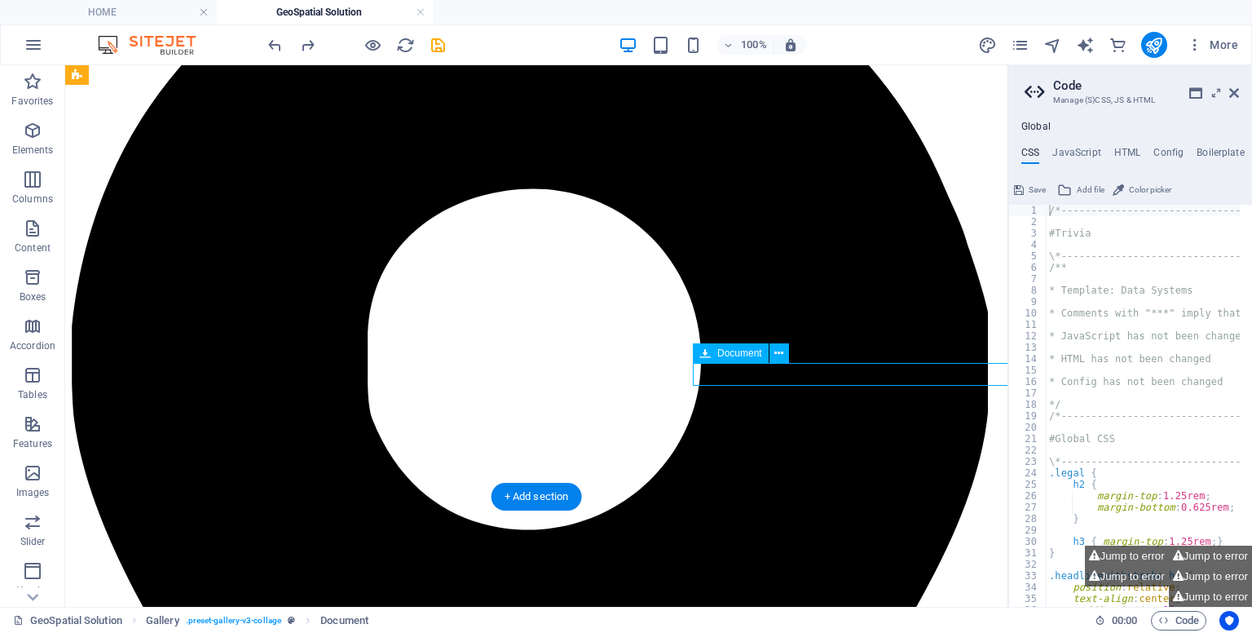
select select "px"
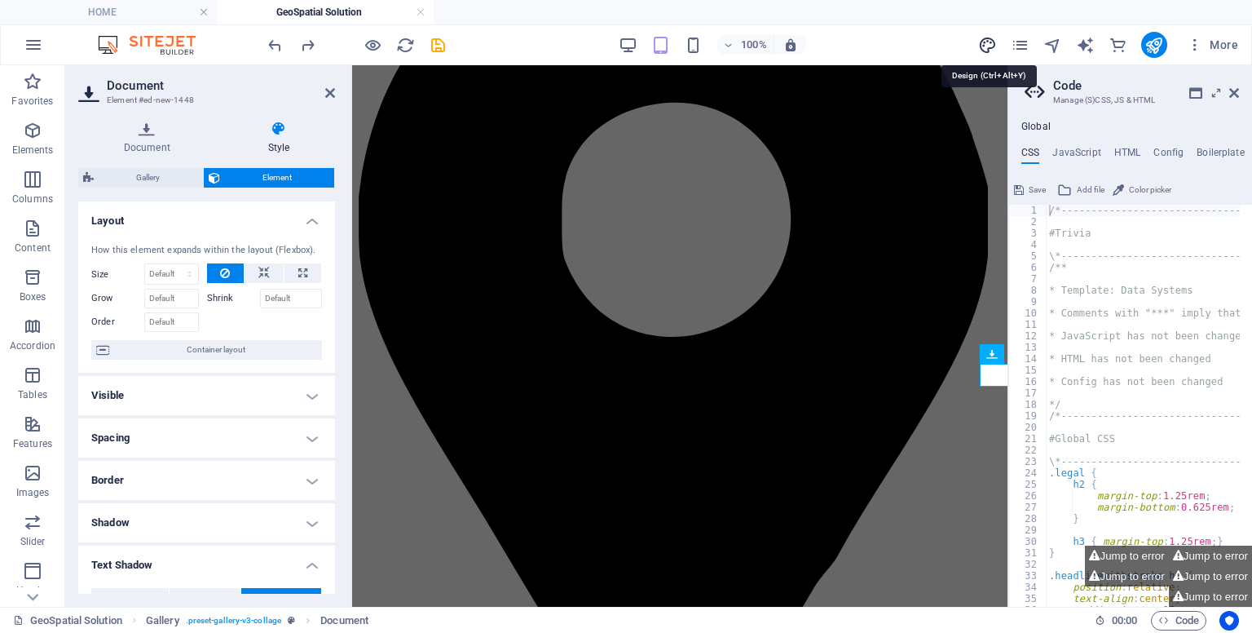
click at [988, 46] on icon "design" at bounding box center [987, 45] width 19 height 19
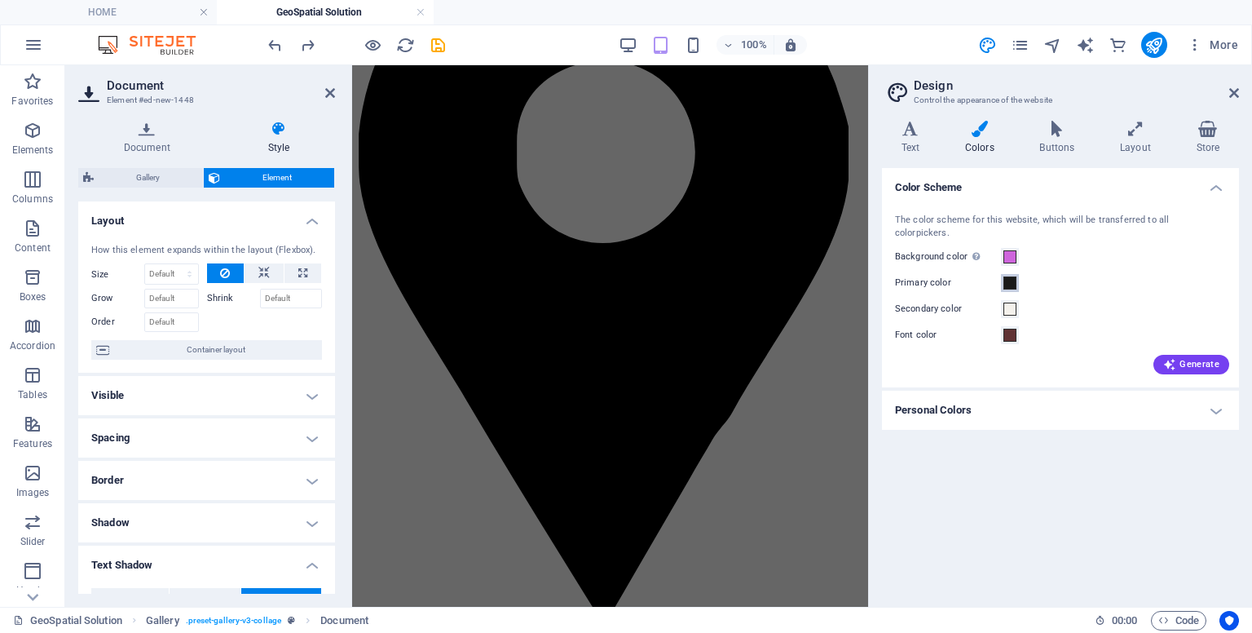
click at [1001, 274] on button "Primary color" at bounding box center [1010, 283] width 18 height 18
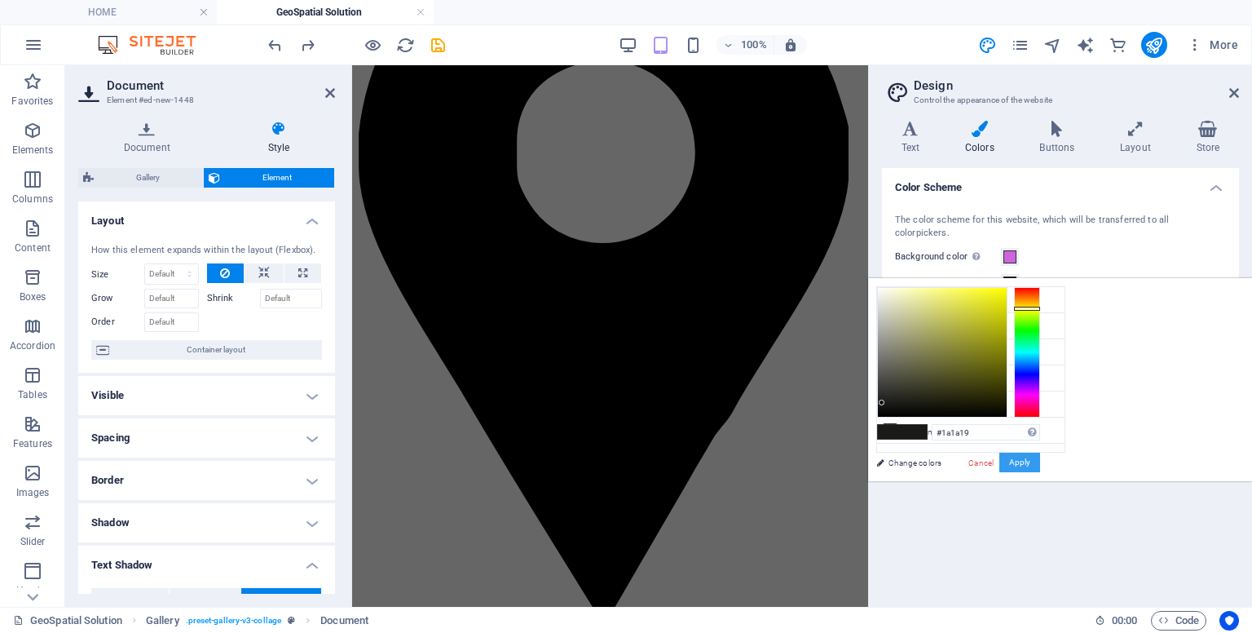
click at [1040, 457] on button "Apply" at bounding box center [1020, 463] width 41 height 20
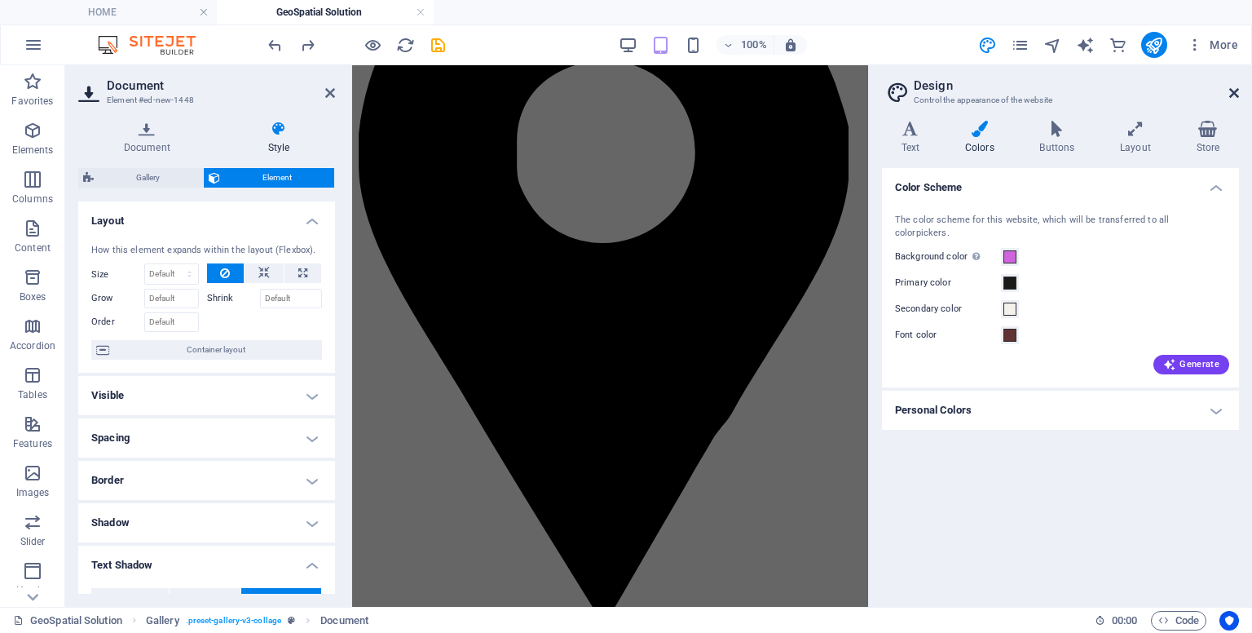
click at [1234, 86] on icon at bounding box center [1235, 92] width 10 height 13
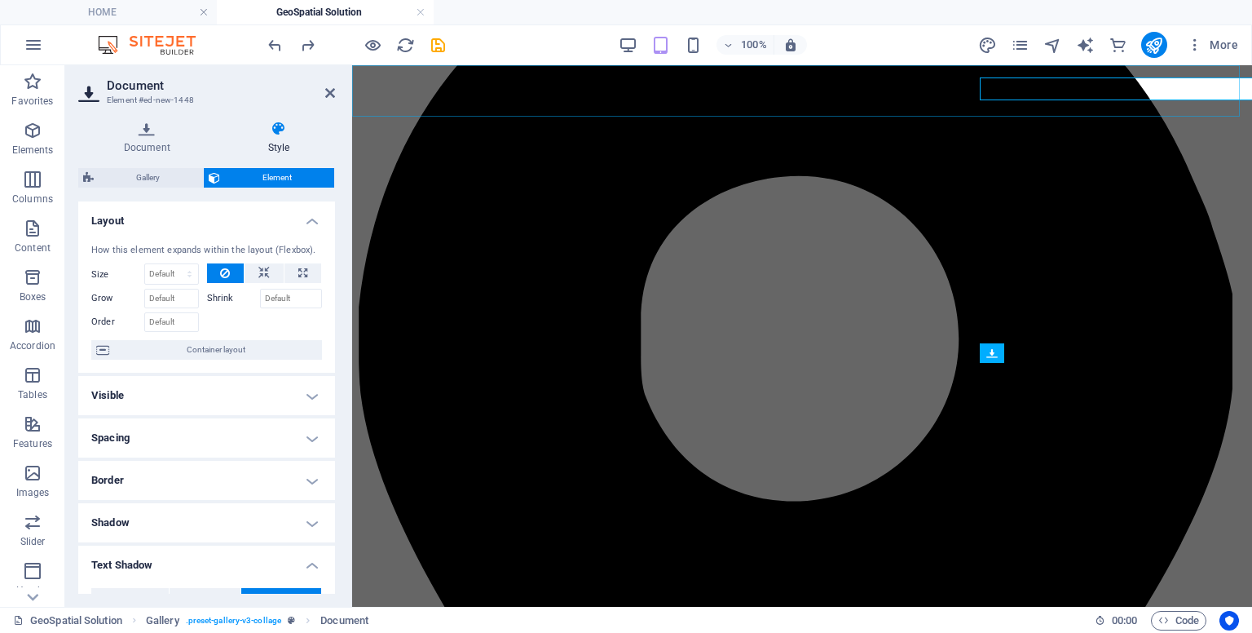
scroll to position [587, 0]
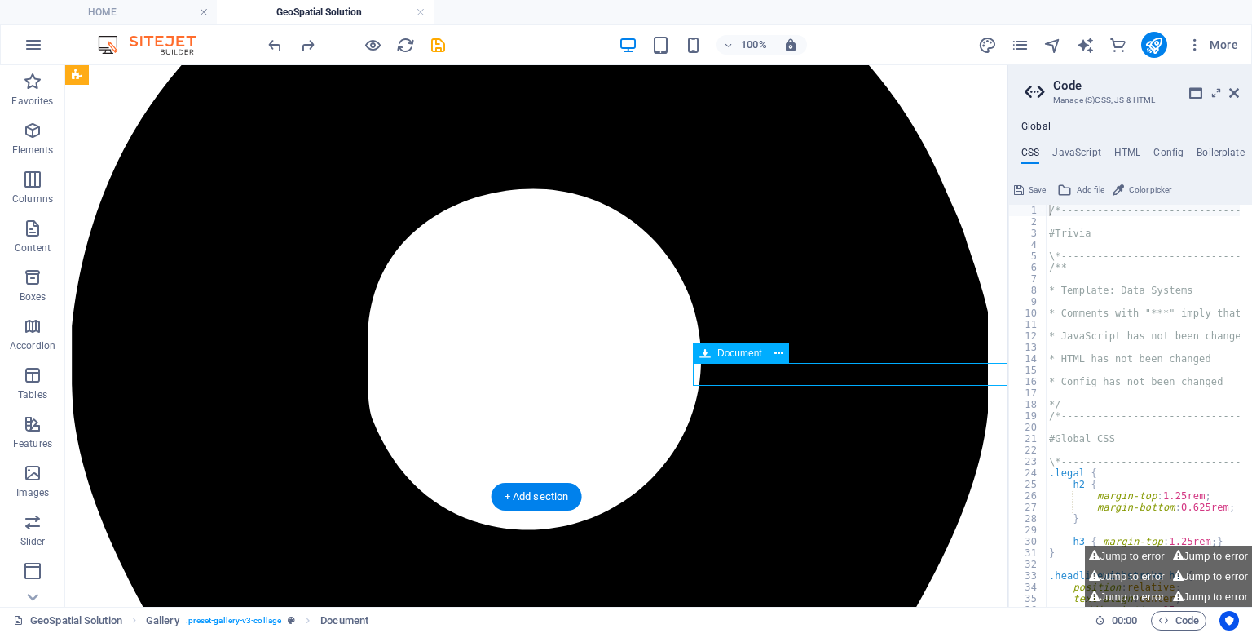
select select "px"
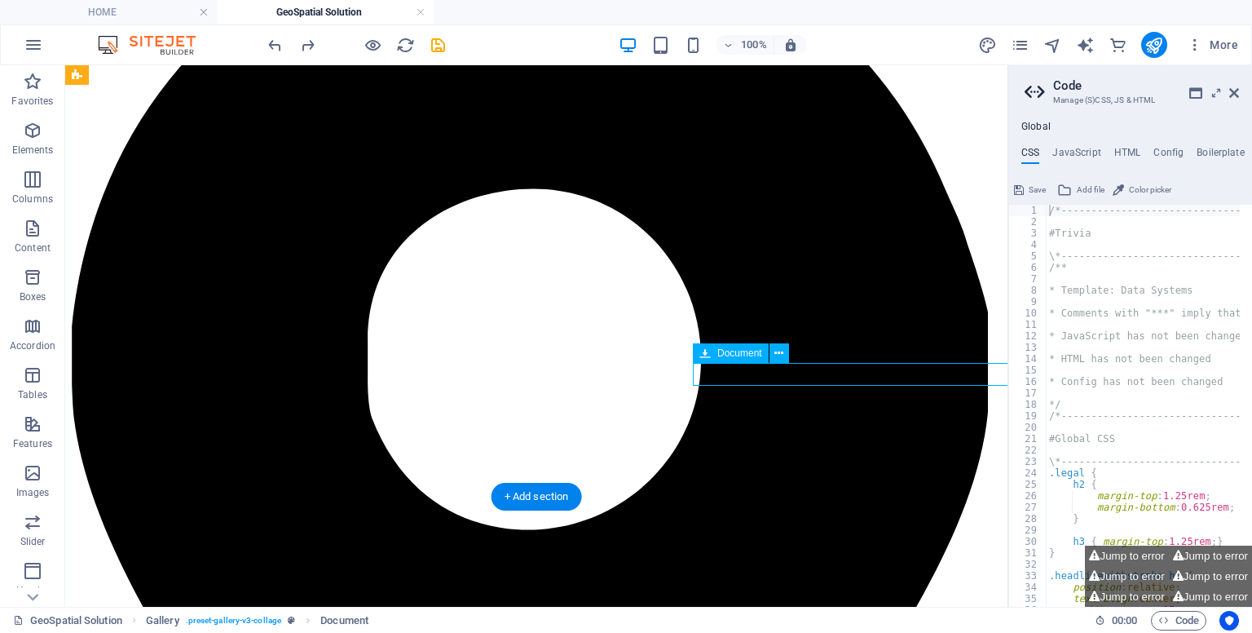
select select "px"
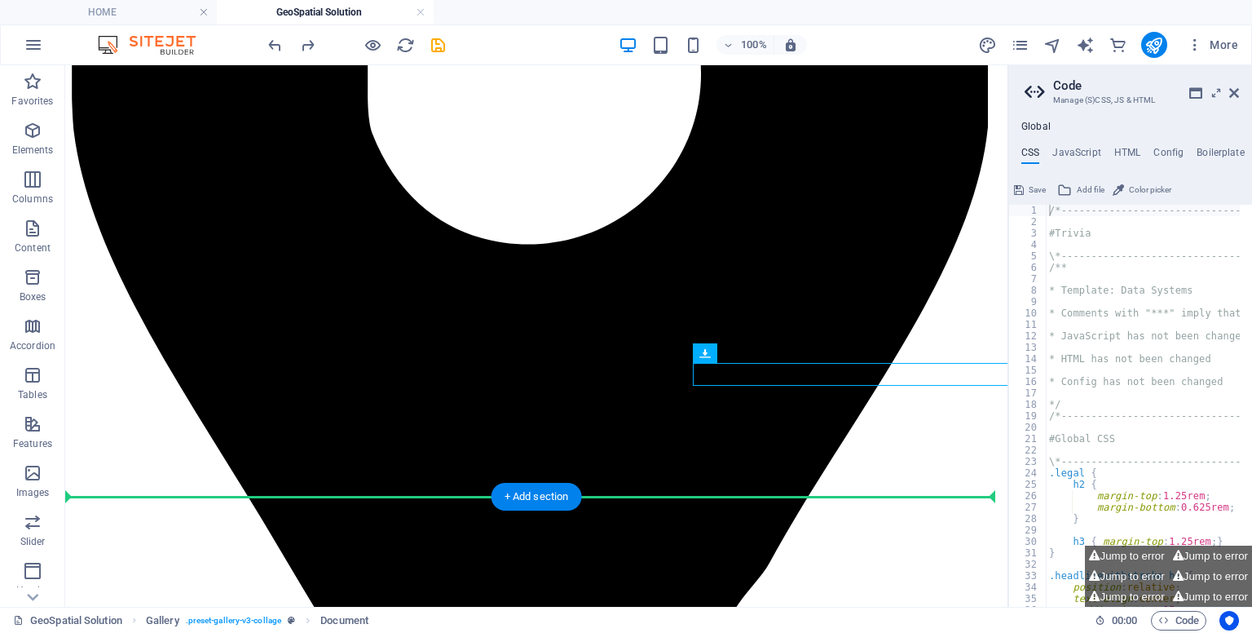
drag, startPoint x: 757, startPoint y: 373, endPoint x: 690, endPoint y: 374, distance: 67.7
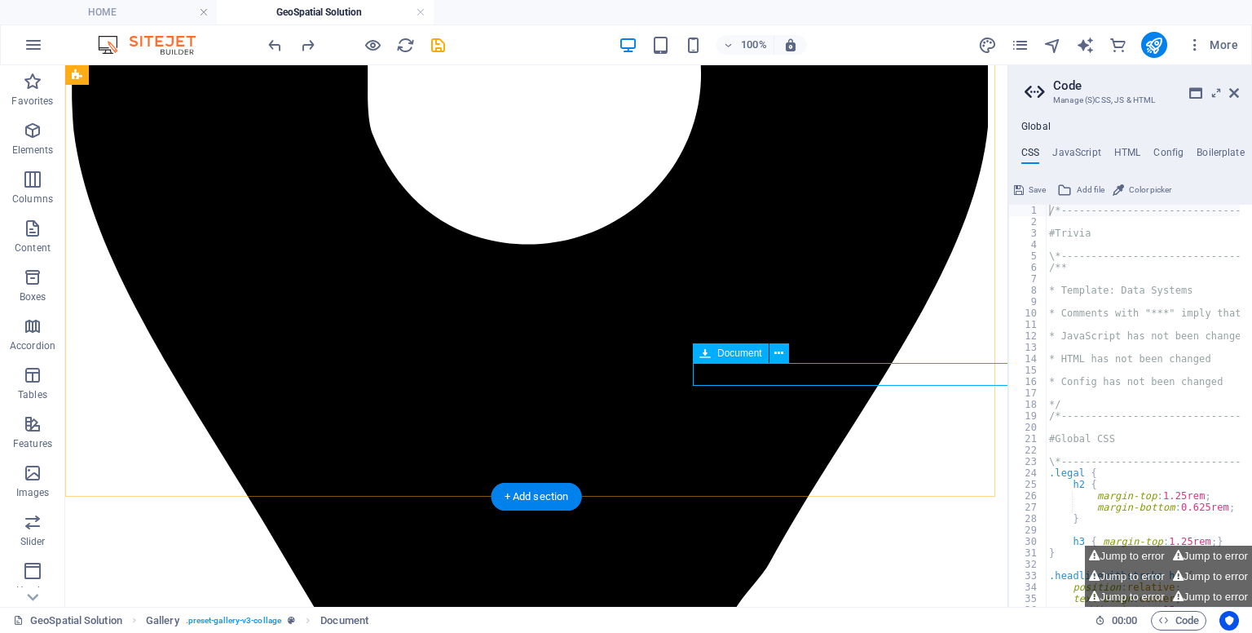
select select "px"
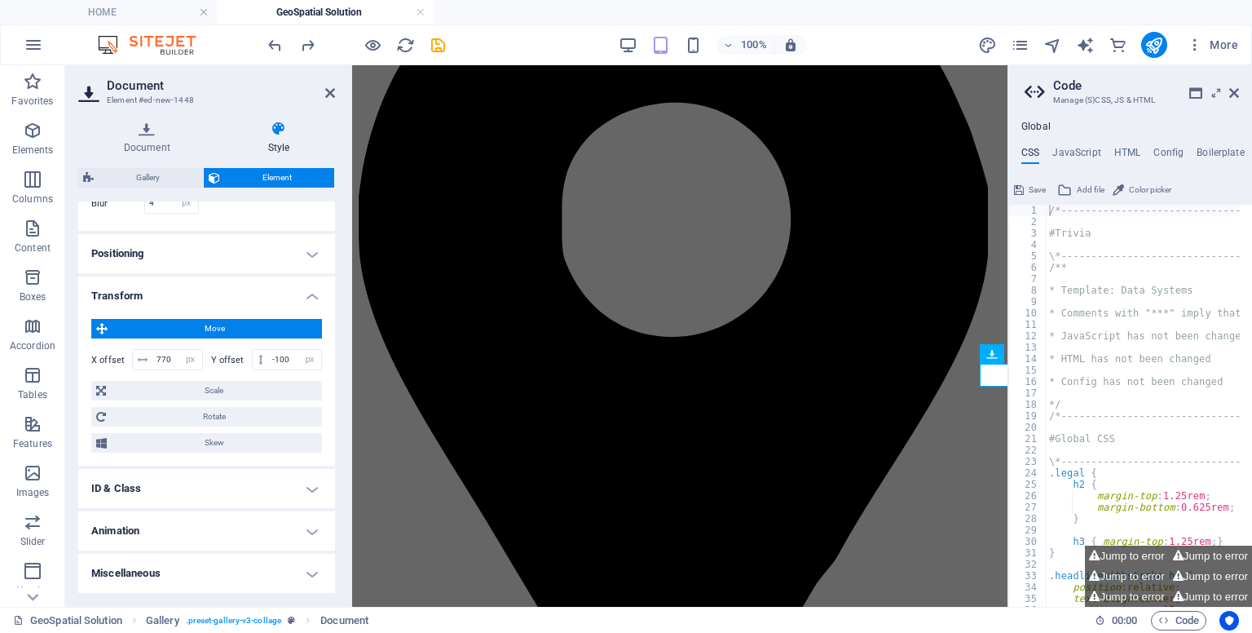
scroll to position [0, 0]
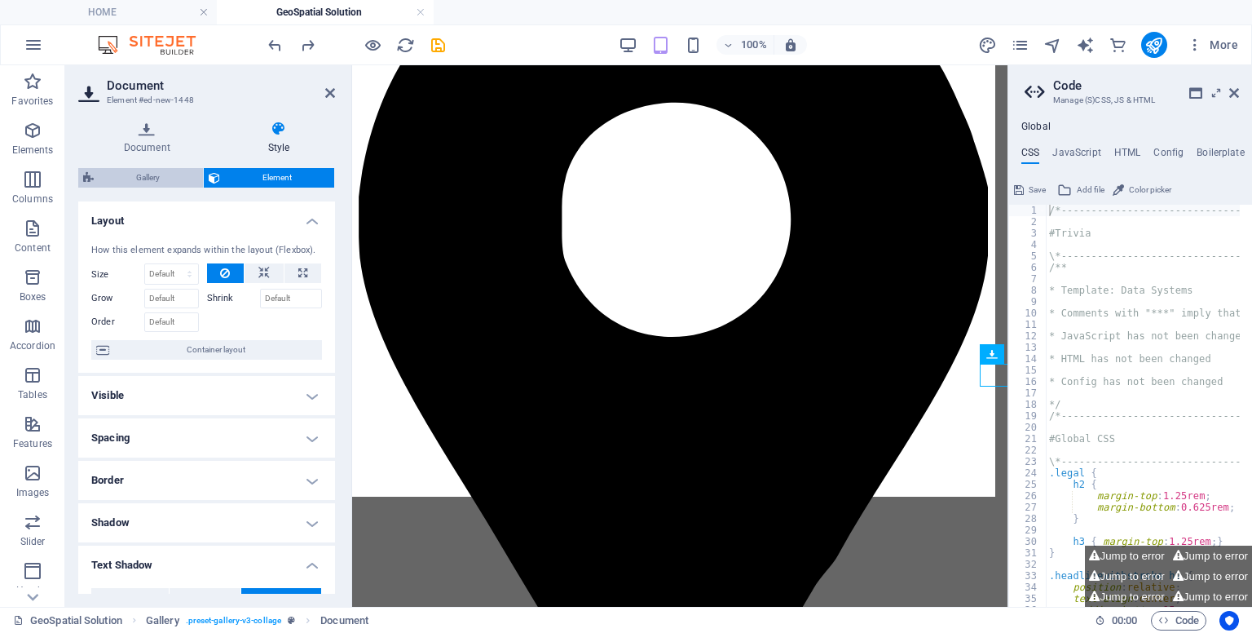
click at [121, 174] on span "Gallery" at bounding box center [148, 178] width 99 height 20
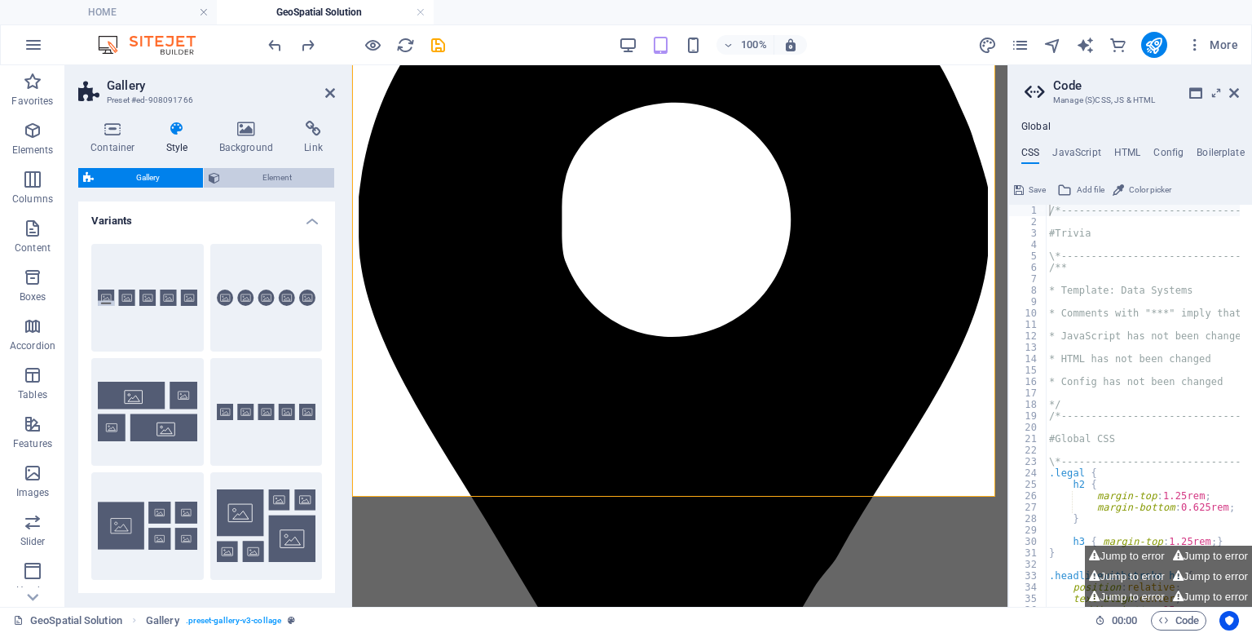
click at [245, 182] on span "Element" at bounding box center [277, 178] width 105 height 20
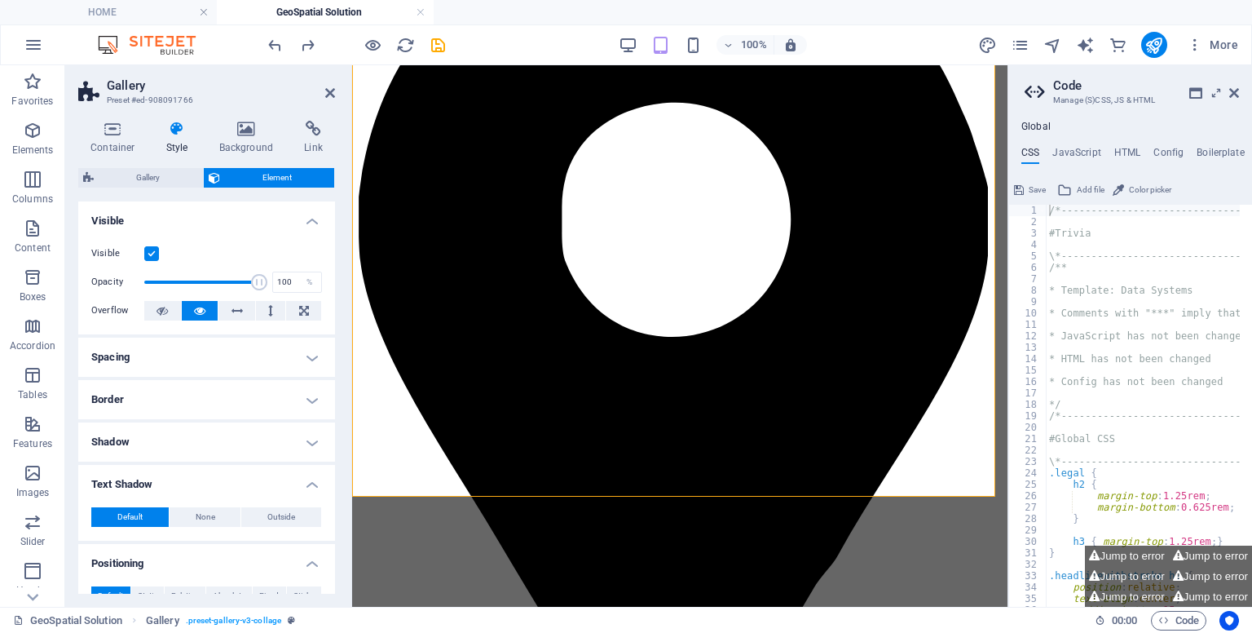
drag, startPoint x: 332, startPoint y: 270, endPoint x: 5, endPoint y: 35, distance: 402.5
click at [121, 177] on span "Gallery" at bounding box center [148, 178] width 99 height 20
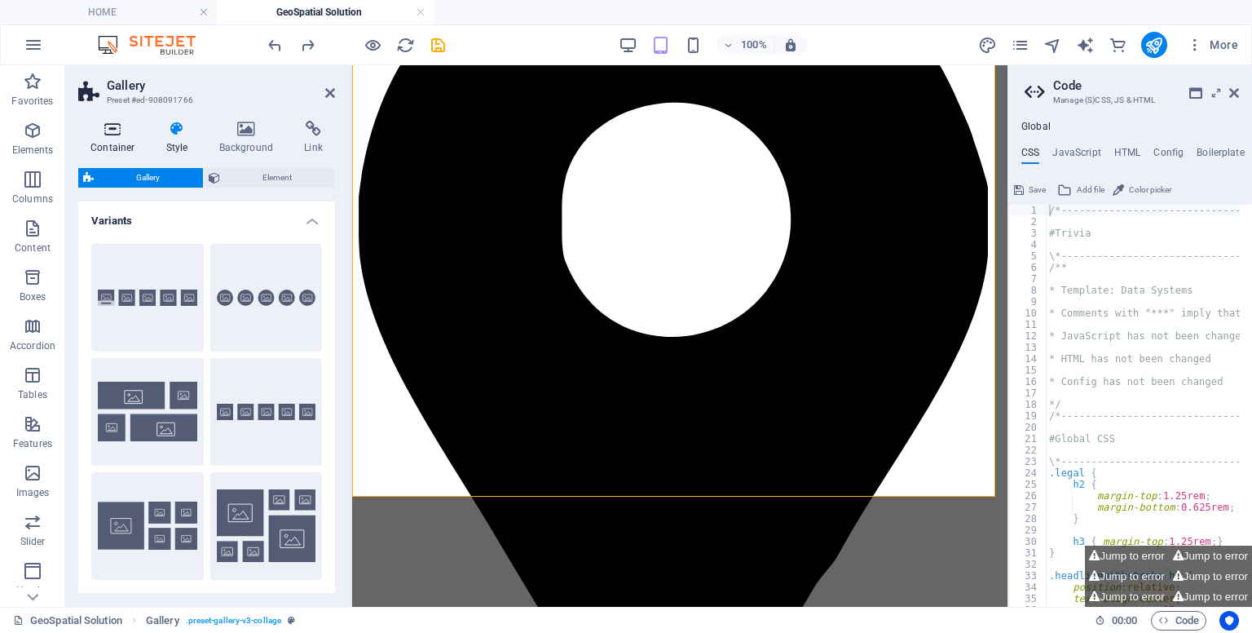
click at [122, 128] on icon at bounding box center [112, 129] width 69 height 16
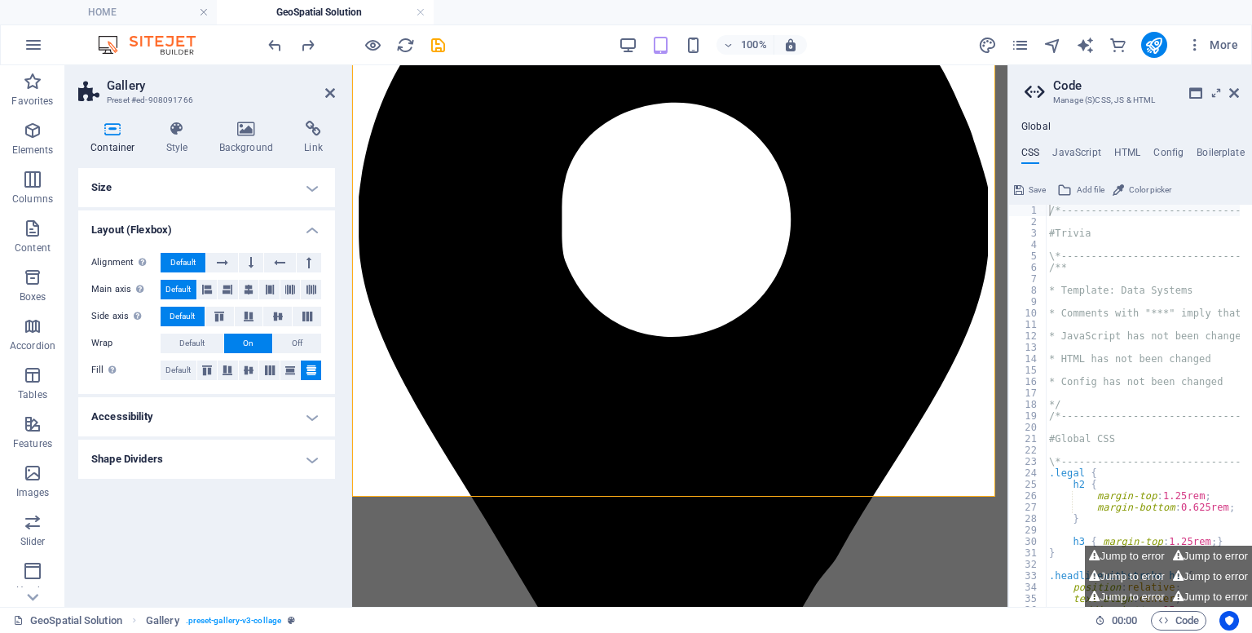
click at [254, 422] on h4 "Accessibility" at bounding box center [206, 416] width 257 height 39
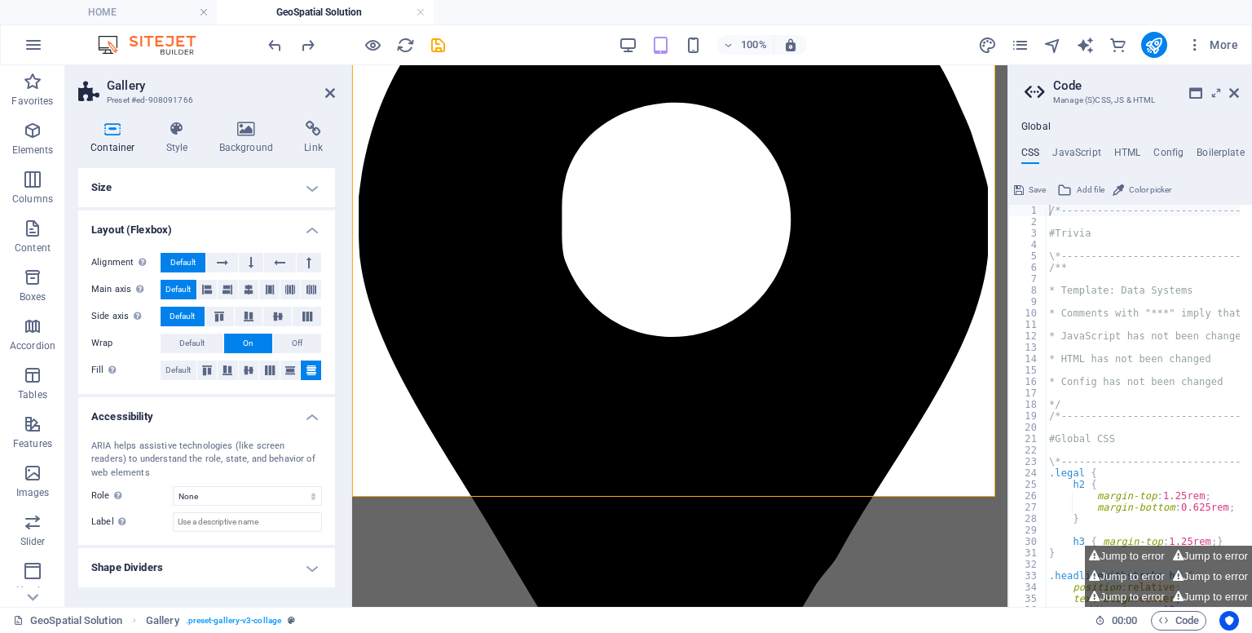
click at [254, 422] on h4 "Accessibility" at bounding box center [206, 411] width 257 height 29
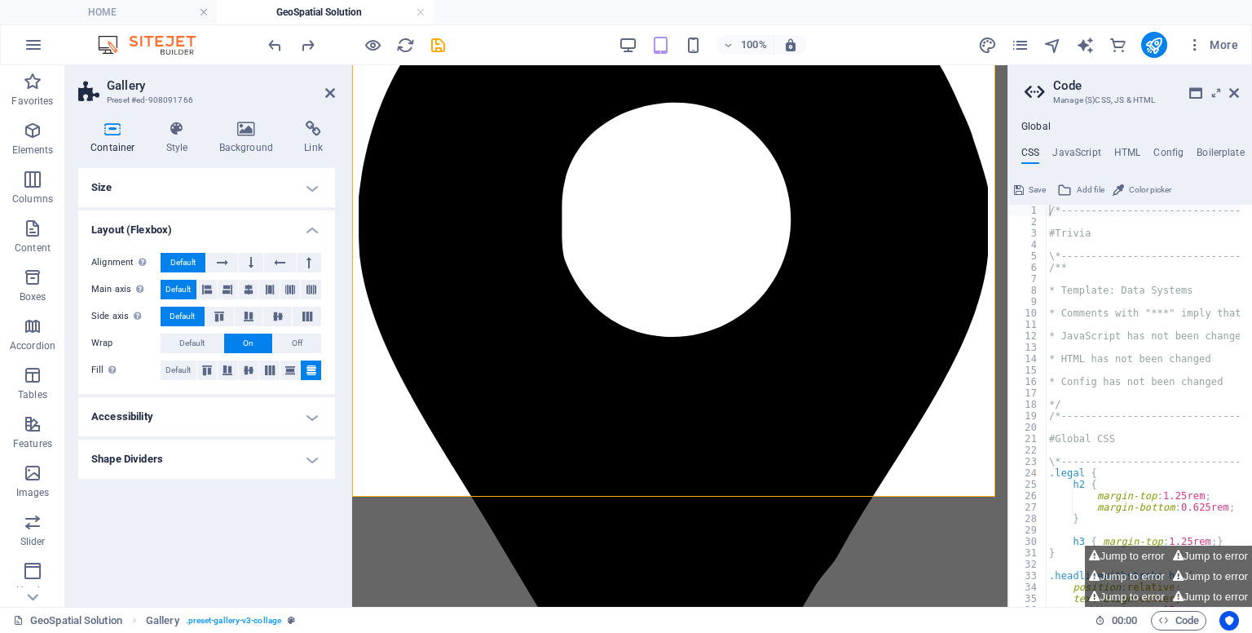
click at [246, 454] on h4 "Shape Dividers" at bounding box center [206, 458] width 257 height 39
click at [246, 454] on h4 "Shape Dividers" at bounding box center [206, 453] width 257 height 29
click at [174, 137] on h4 "Style" at bounding box center [180, 138] width 53 height 34
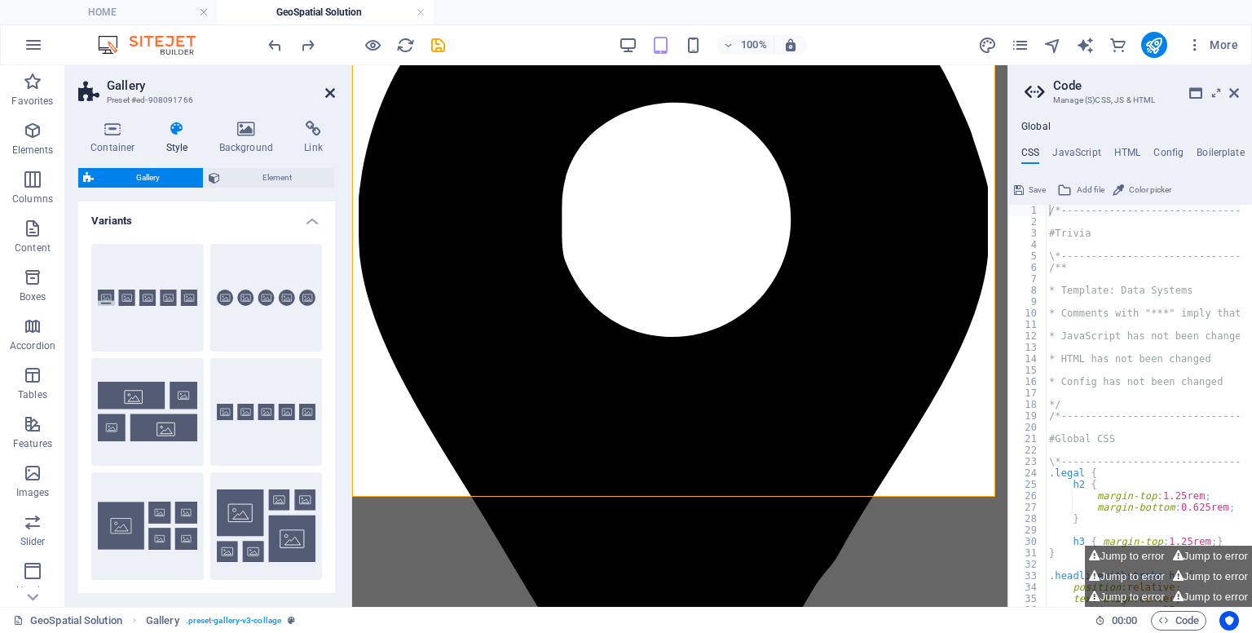
click at [326, 96] on icon at bounding box center [330, 92] width 10 height 13
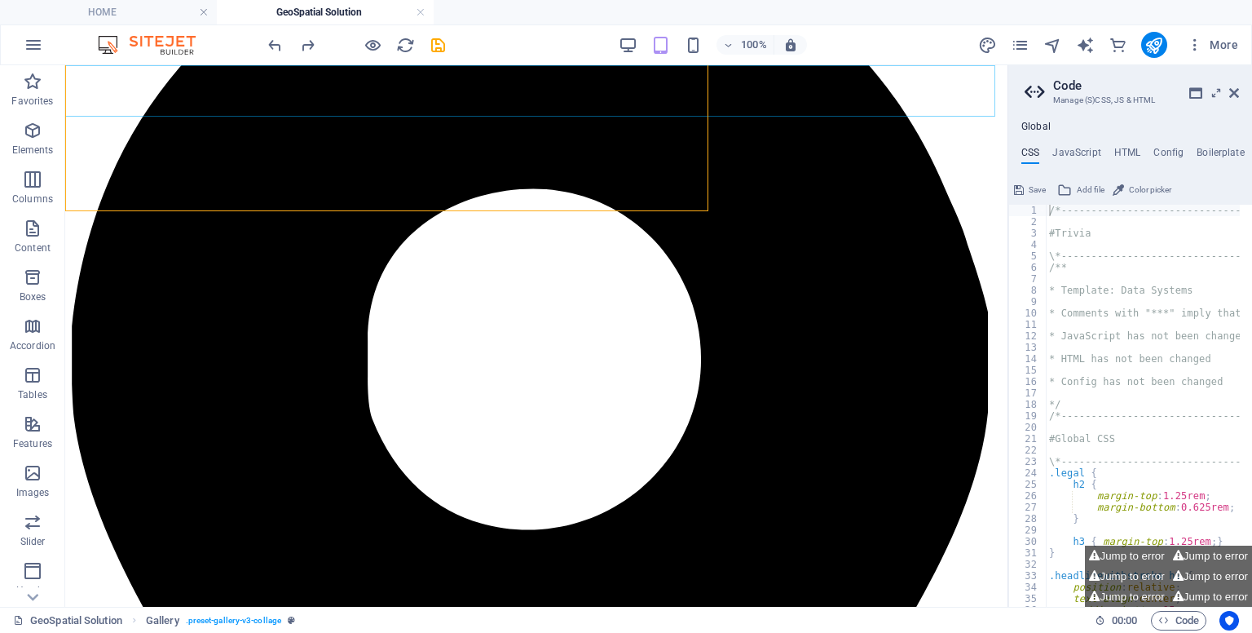
scroll to position [587, 0]
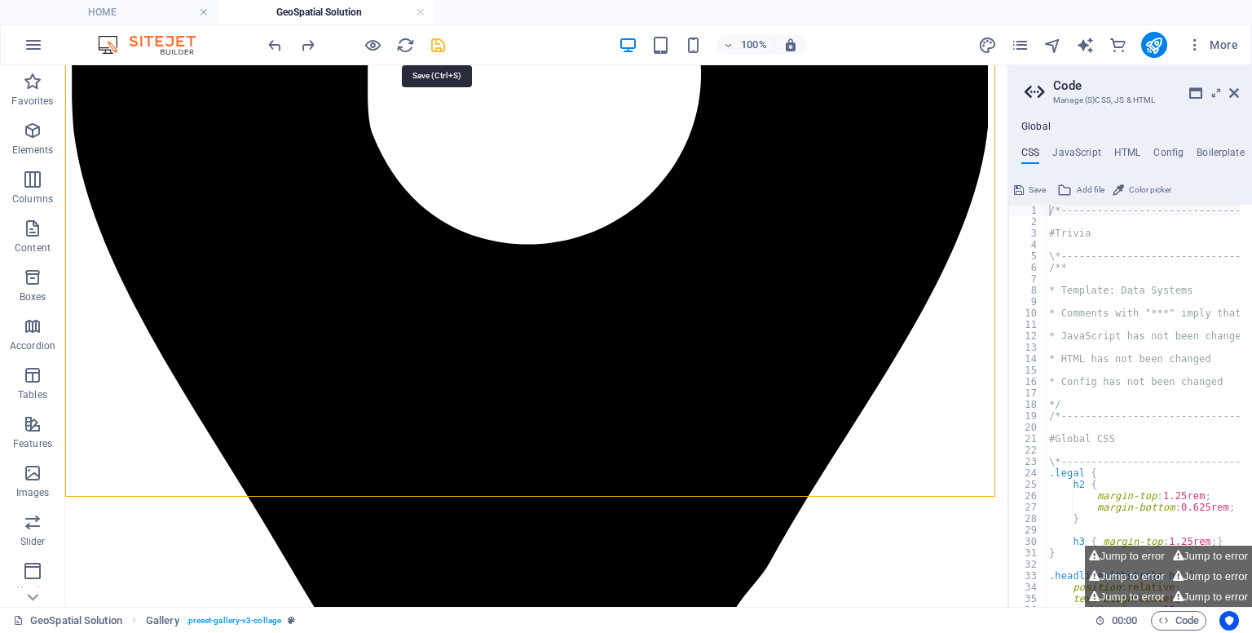
click at [446, 46] on icon "save" at bounding box center [438, 45] width 19 height 19
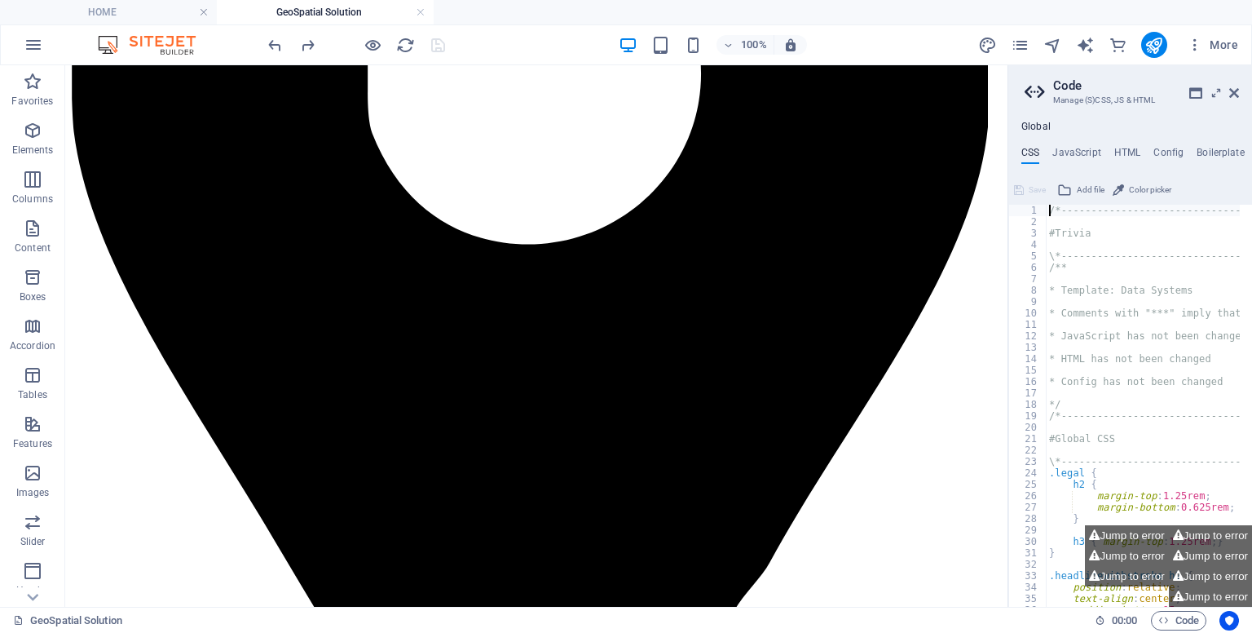
drag, startPoint x: 999, startPoint y: 353, endPoint x: 1078, endPoint y: 501, distance: 167.4
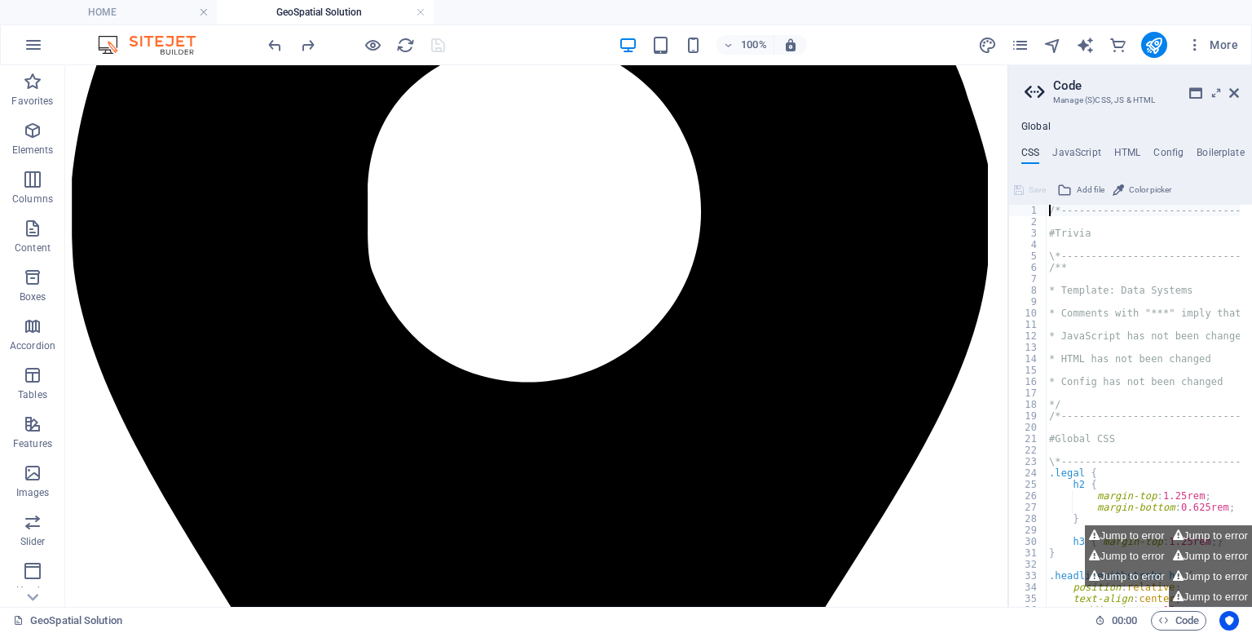
scroll to position [444, 0]
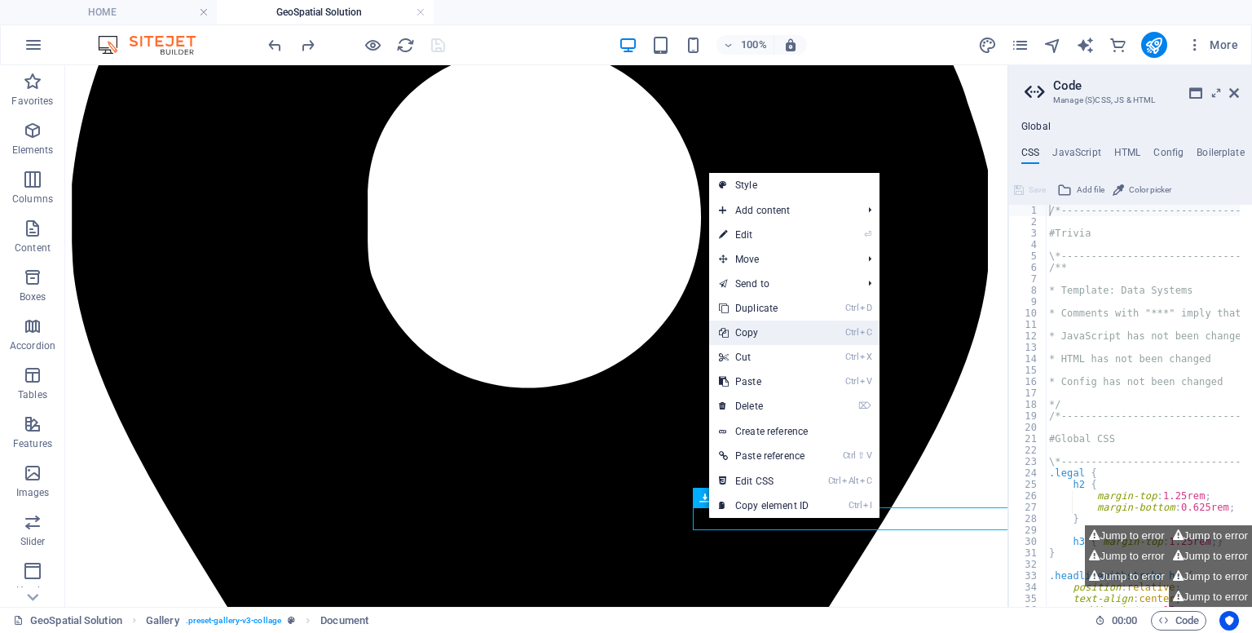
click at [760, 337] on link "Ctrl C Copy" at bounding box center [763, 332] width 109 height 24
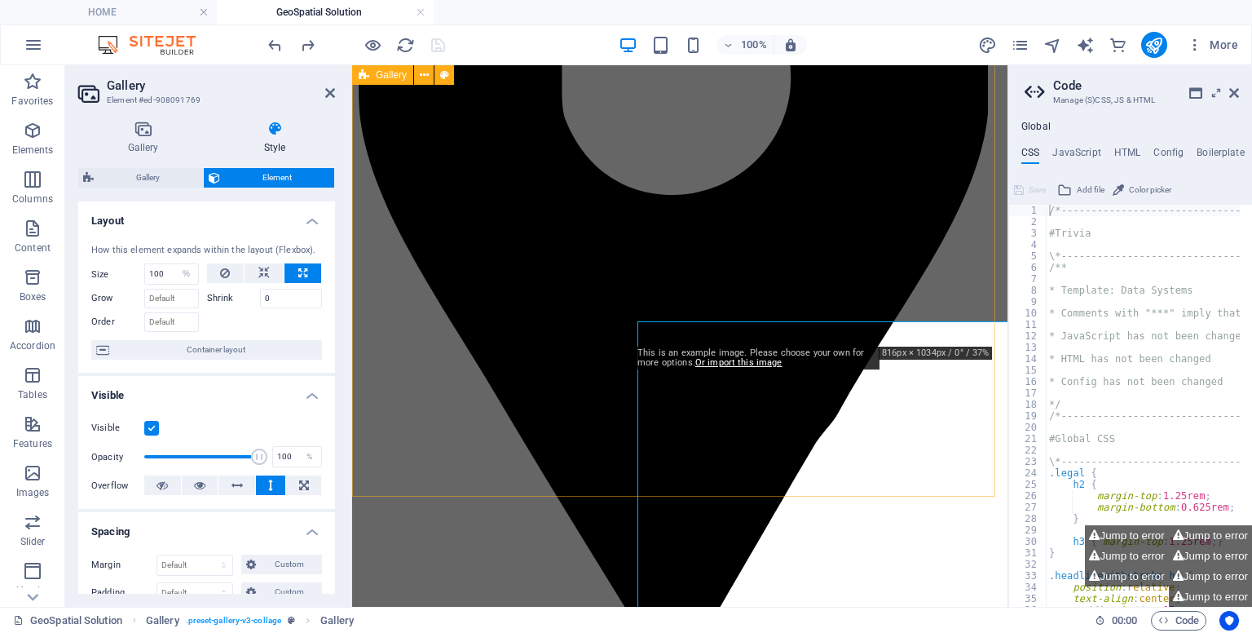
scroll to position [302, 0]
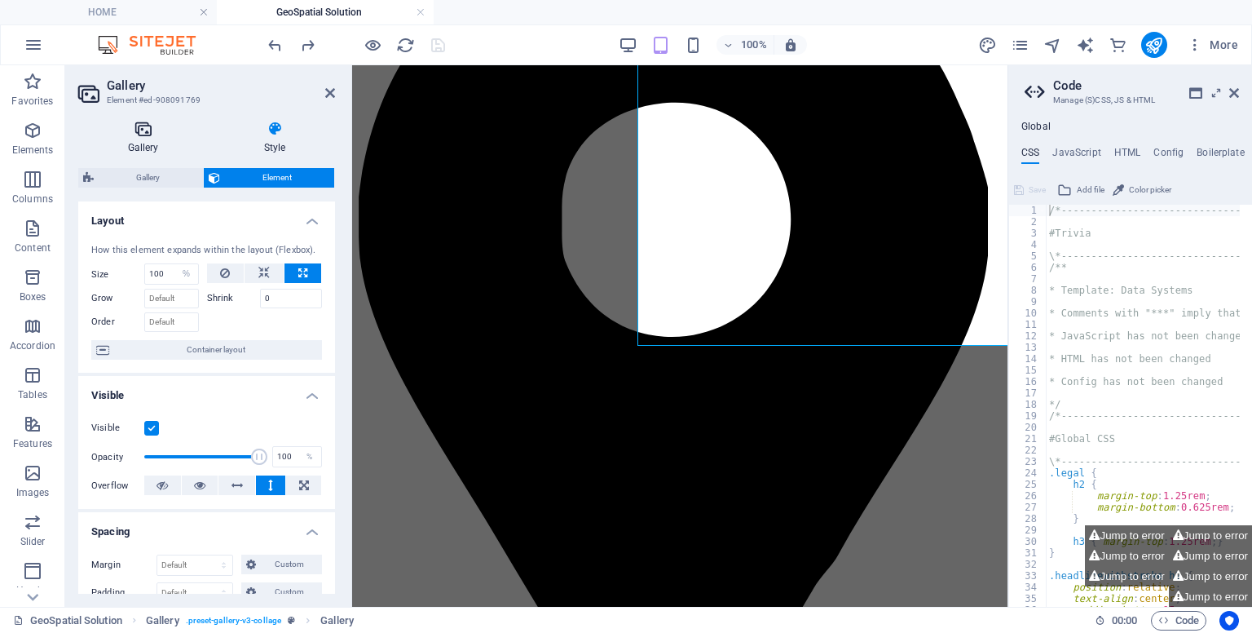
click at [150, 145] on h4 "Gallery" at bounding box center [146, 138] width 136 height 34
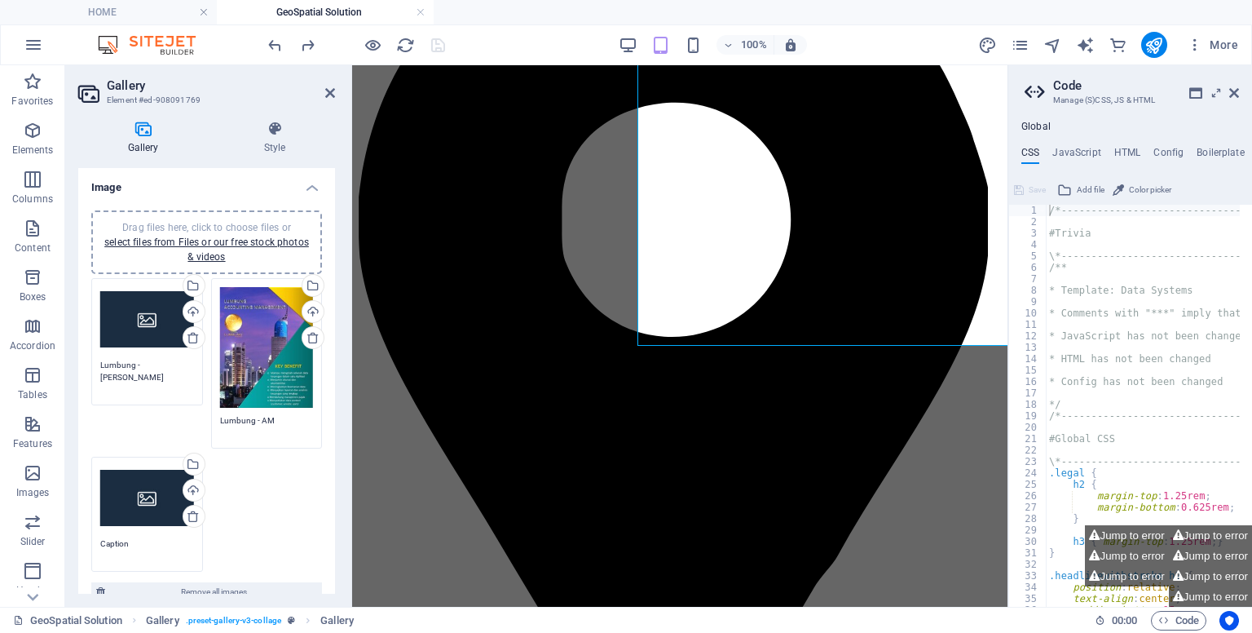
click at [146, 364] on textarea "Lumbung -[PERSON_NAME]" at bounding box center [147, 377] width 94 height 37
click at [189, 311] on div "Upload" at bounding box center [192, 313] width 24 height 24
click at [330, 90] on icon at bounding box center [330, 92] width 10 height 13
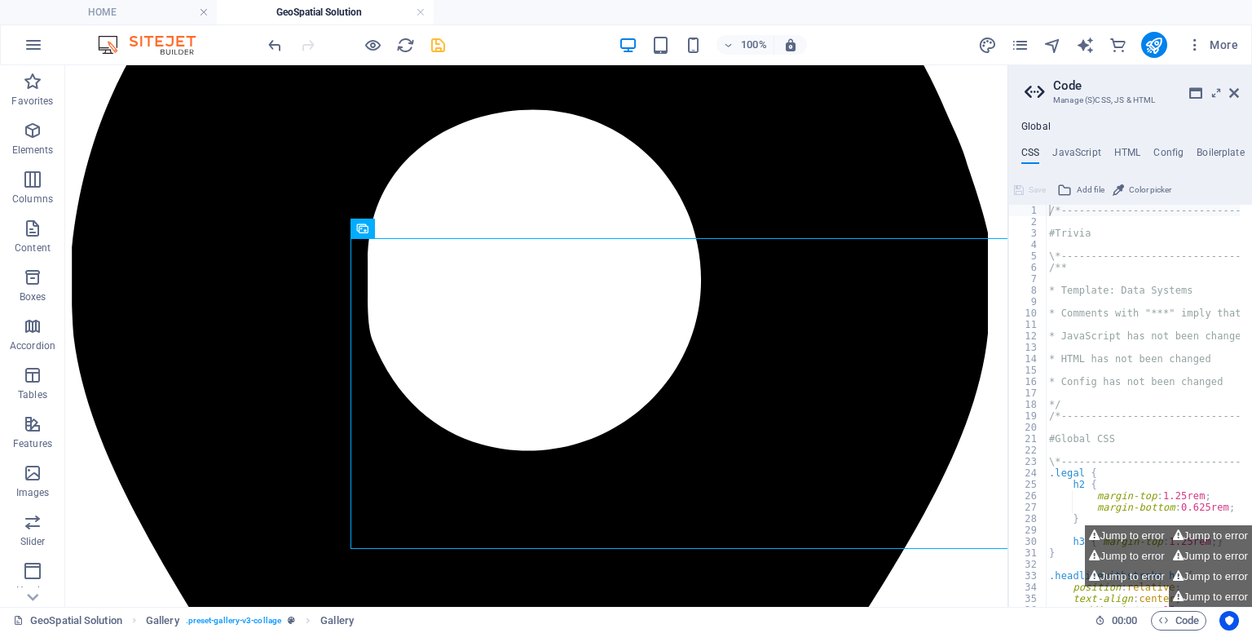
scroll to position [391, 0]
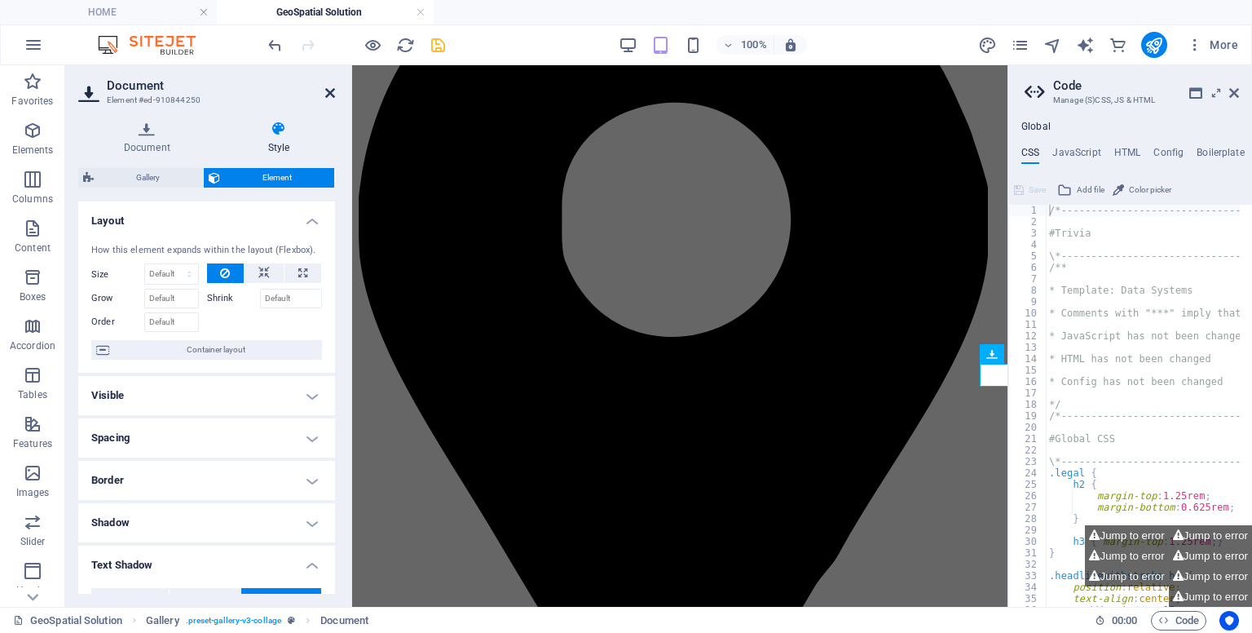
click at [329, 89] on icon at bounding box center [330, 92] width 10 height 13
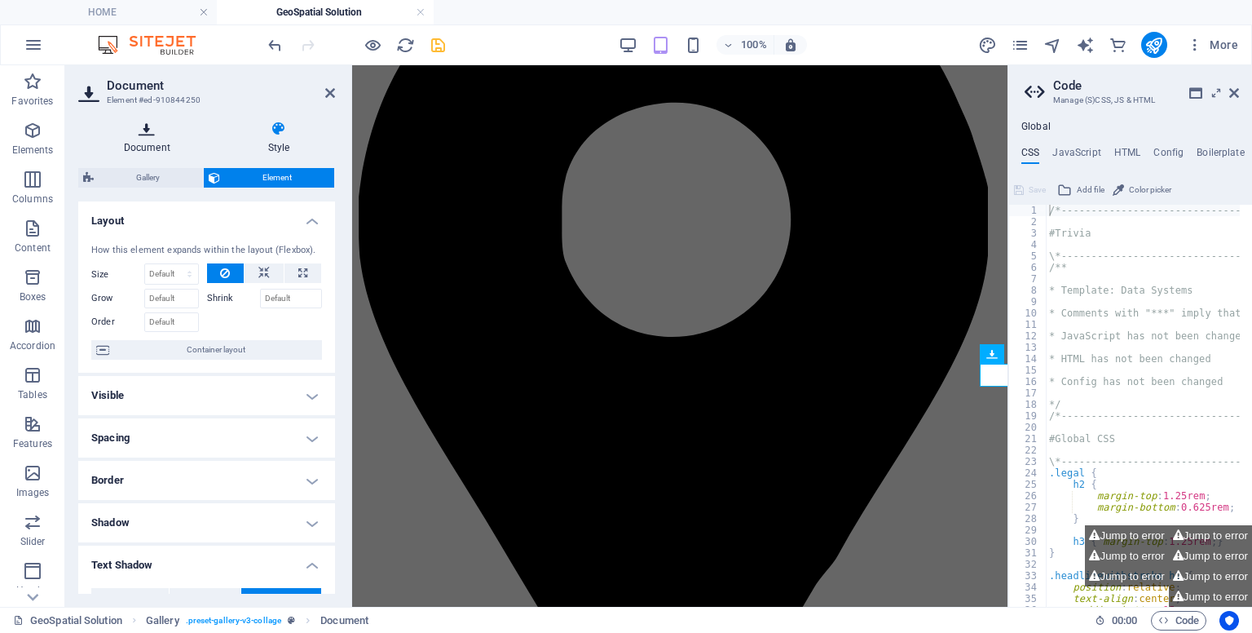
click at [135, 140] on h4 "Document" at bounding box center [150, 138] width 144 height 34
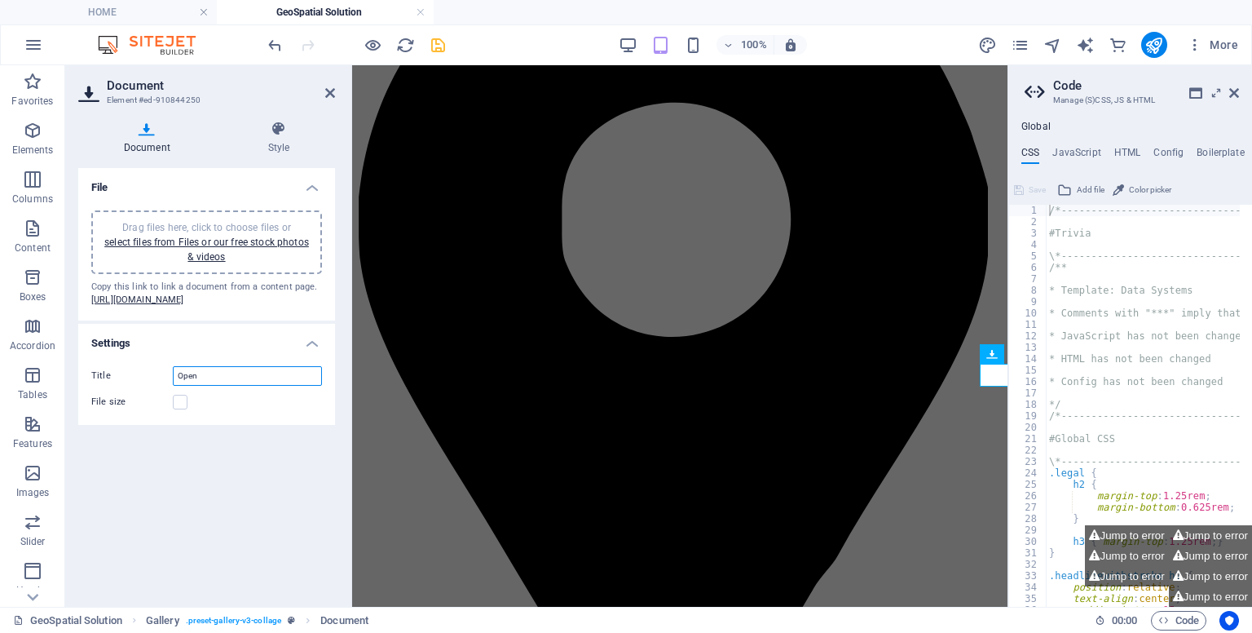
click at [201, 386] on input "Open" at bounding box center [247, 376] width 149 height 20
click at [331, 93] on icon at bounding box center [330, 92] width 10 height 13
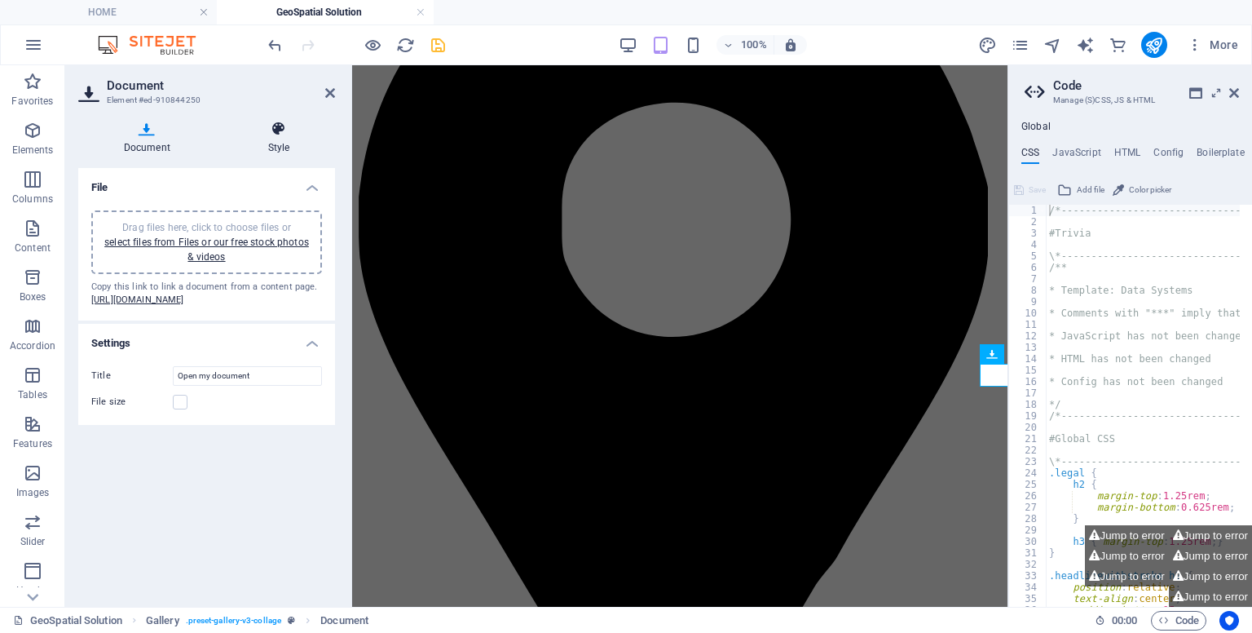
click at [281, 146] on h4 "Style" at bounding box center [279, 138] width 113 height 34
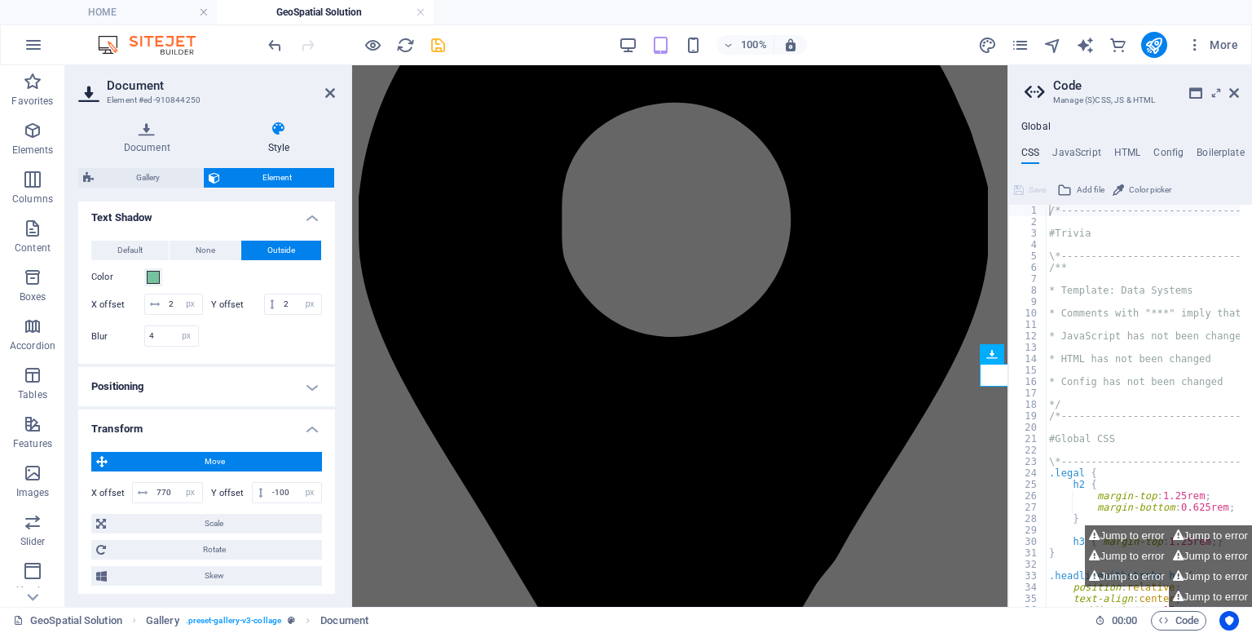
scroll to position [349, 0]
click at [1233, 93] on icon at bounding box center [1235, 92] width 10 height 13
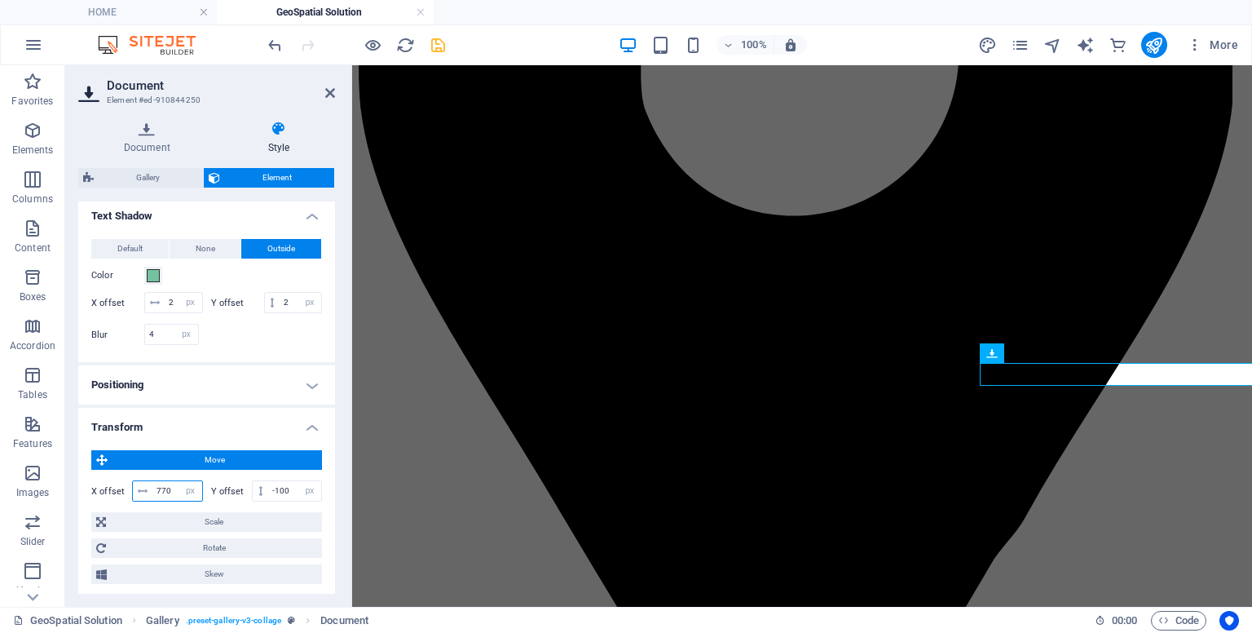
click at [169, 501] on input "770" at bounding box center [177, 491] width 50 height 20
click at [144, 147] on h4 "Document" at bounding box center [150, 138] width 144 height 34
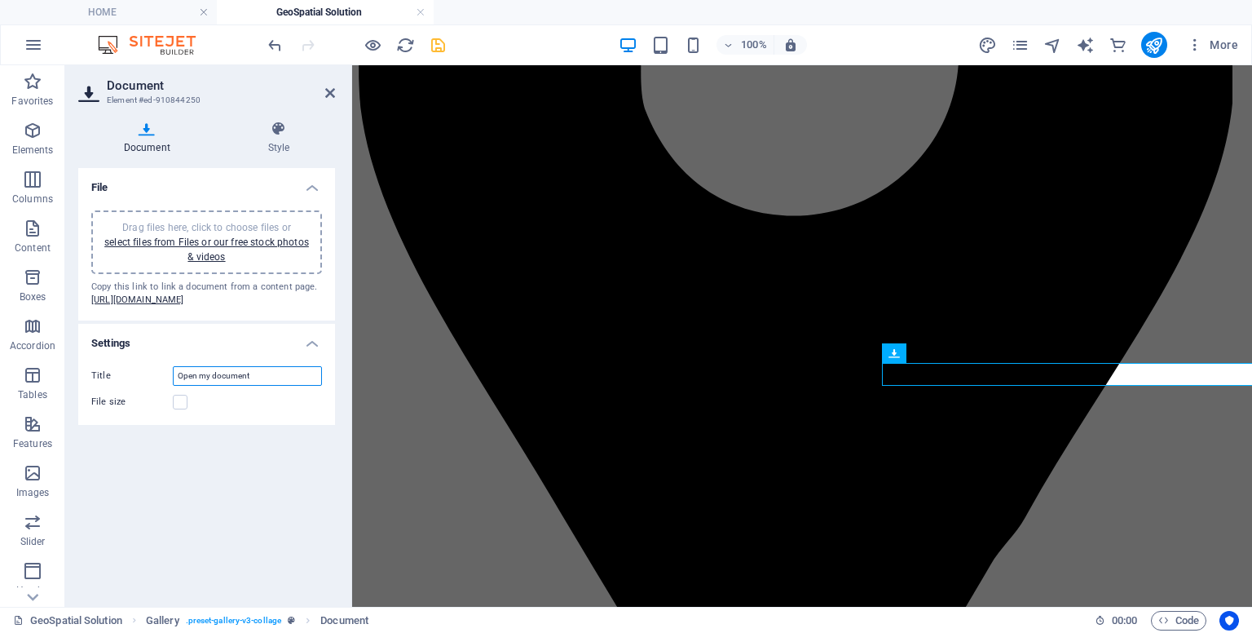
drag, startPoint x: 274, startPoint y: 399, endPoint x: 155, endPoint y: 378, distance: 120.9
click at [155, 378] on li "Settings Title Open my document File size" at bounding box center [206, 374] width 257 height 101
click at [329, 91] on icon at bounding box center [330, 92] width 10 height 13
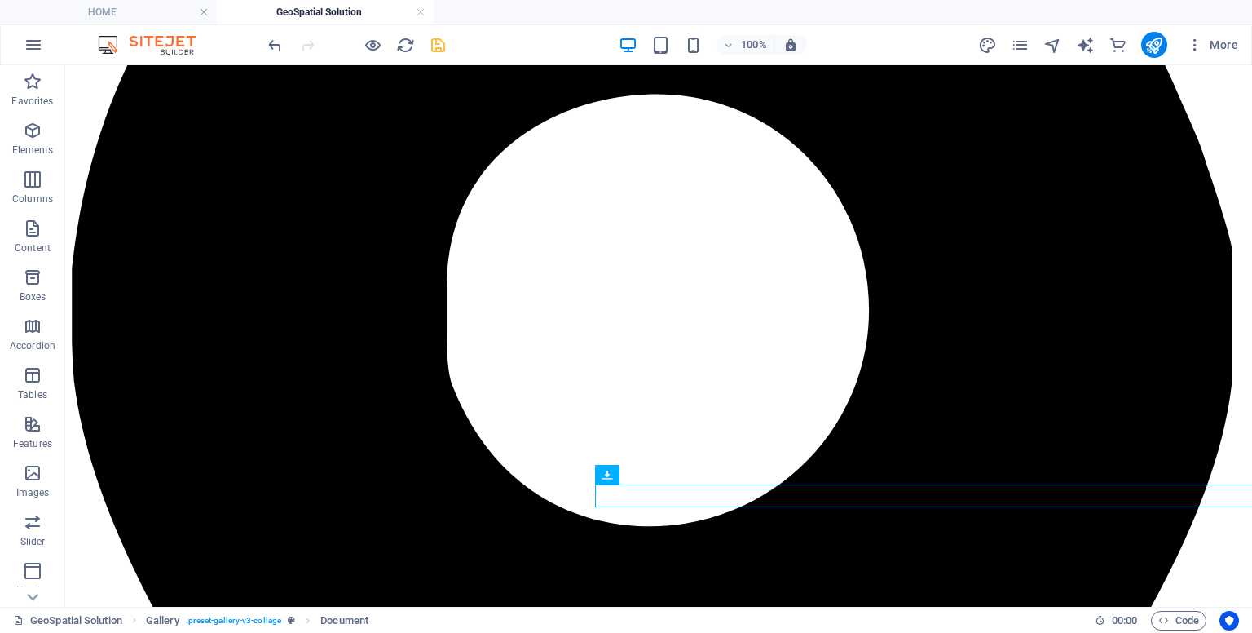
scroll to position [466, 0]
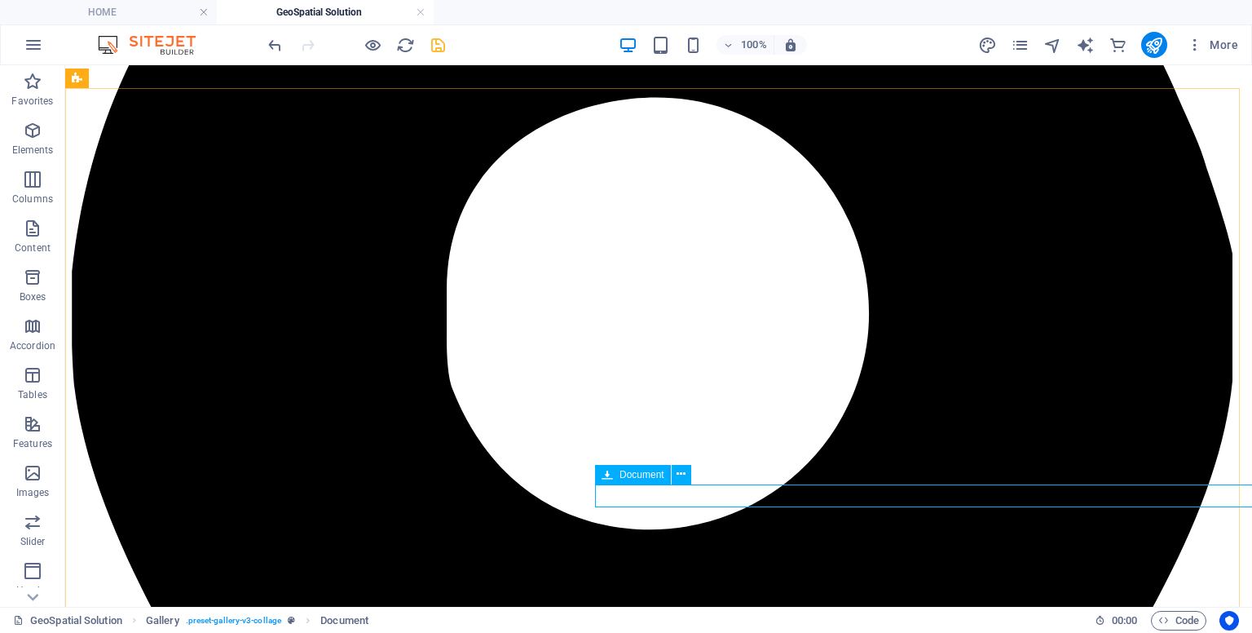
click at [612, 477] on icon at bounding box center [607, 475] width 11 height 20
click at [685, 475] on icon at bounding box center [681, 474] width 9 height 17
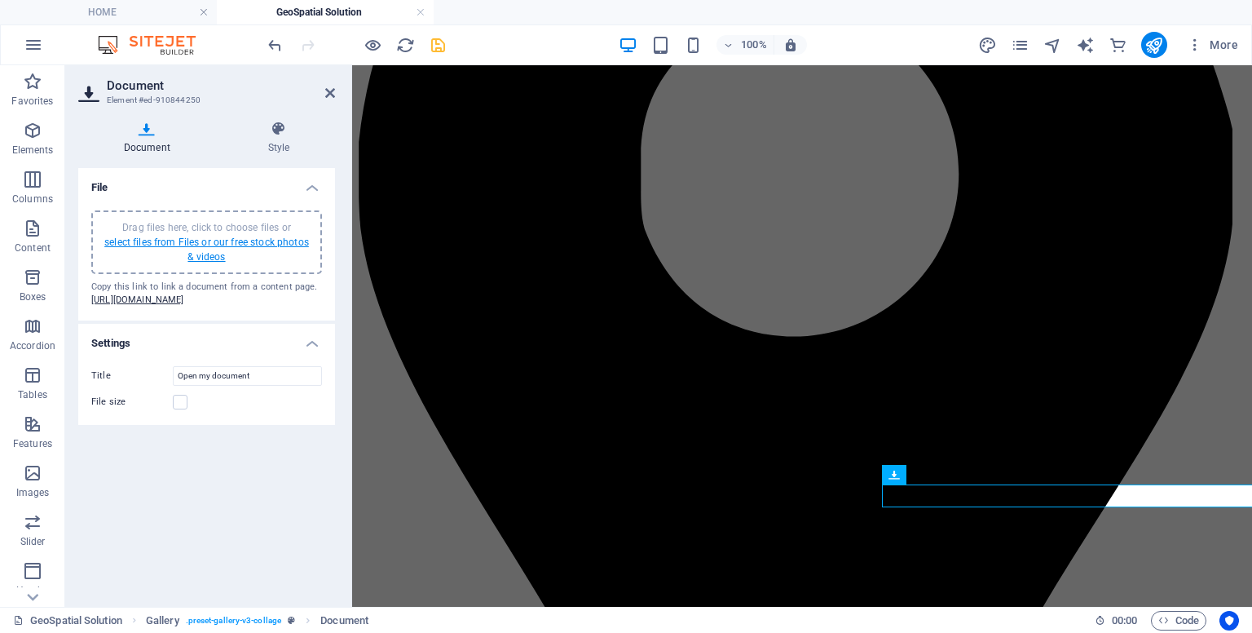
click at [204, 245] on link "select files from Files or our free stock photos & videos" at bounding box center [206, 249] width 205 height 26
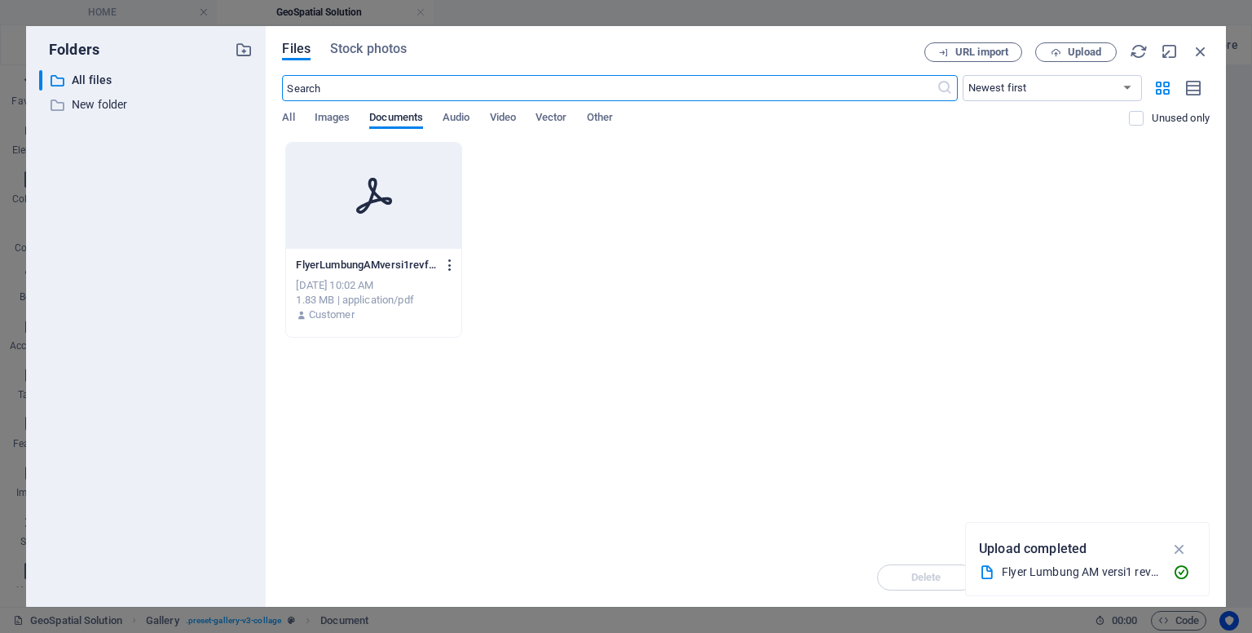
click at [453, 263] on icon "button" at bounding box center [450, 265] width 15 height 15
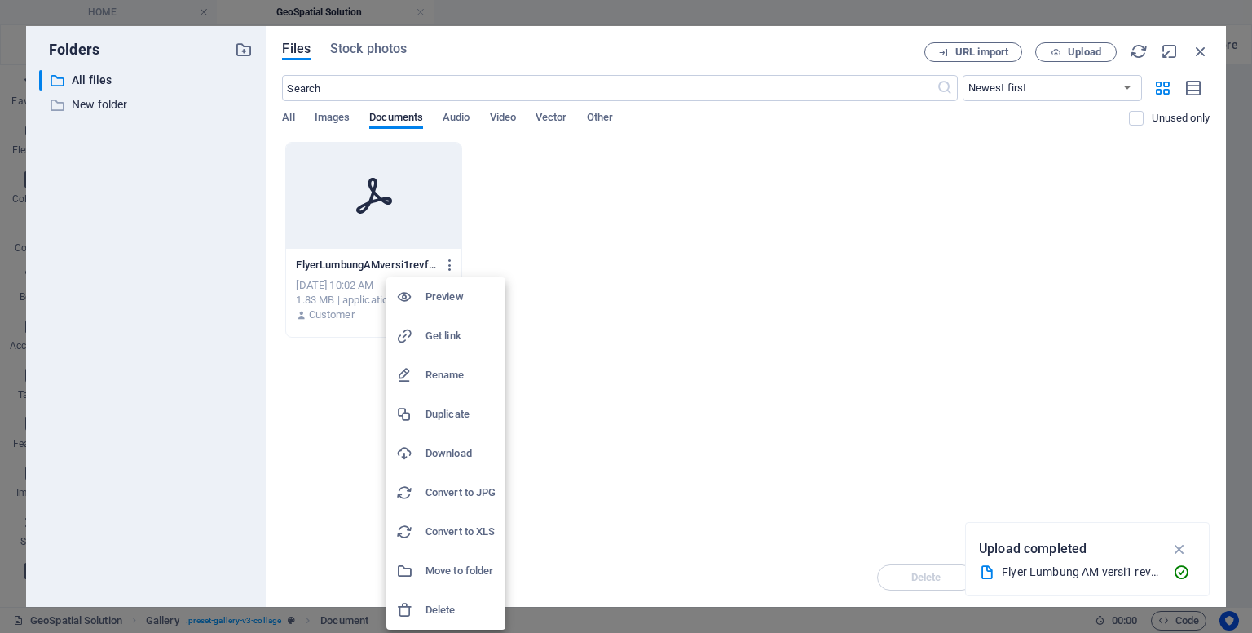
click at [439, 617] on h6 "Delete" at bounding box center [461, 610] width 70 height 20
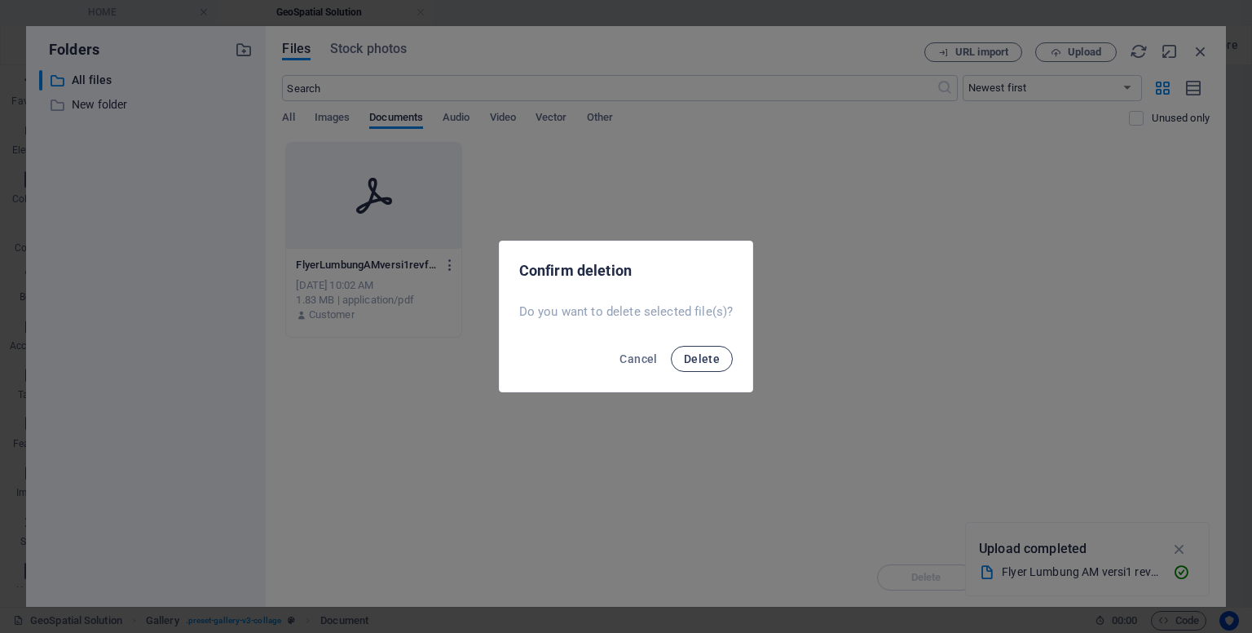
click at [693, 360] on span "Delete" at bounding box center [702, 358] width 36 height 13
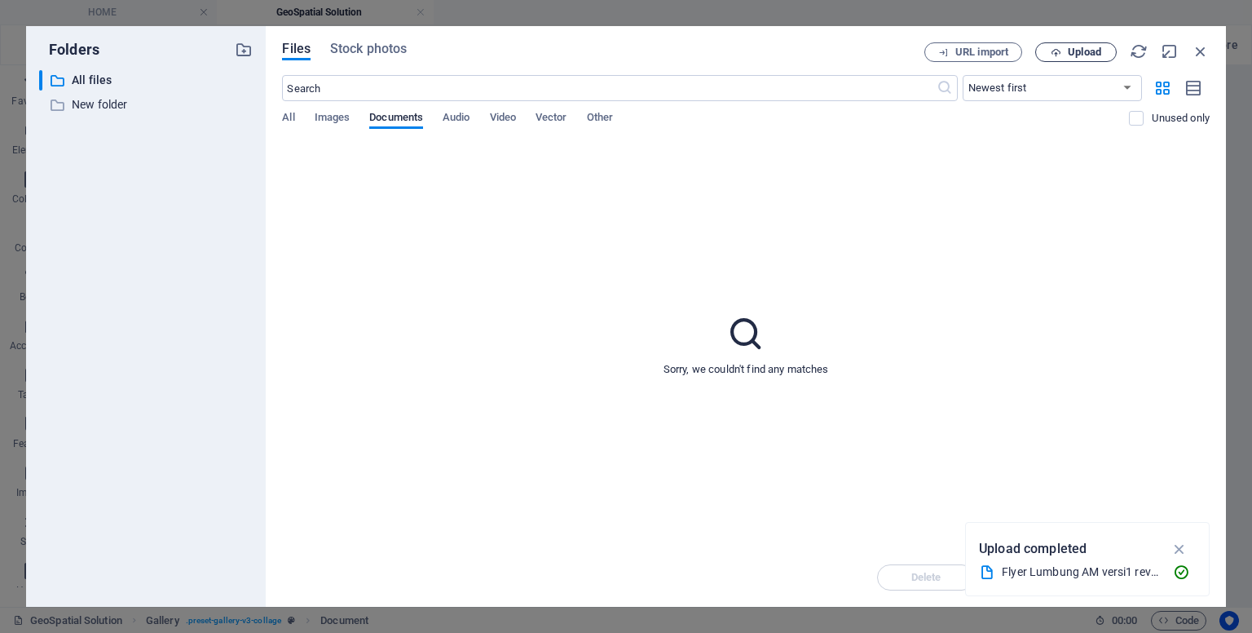
click at [1084, 57] on span "Upload" at bounding box center [1084, 52] width 33 height 10
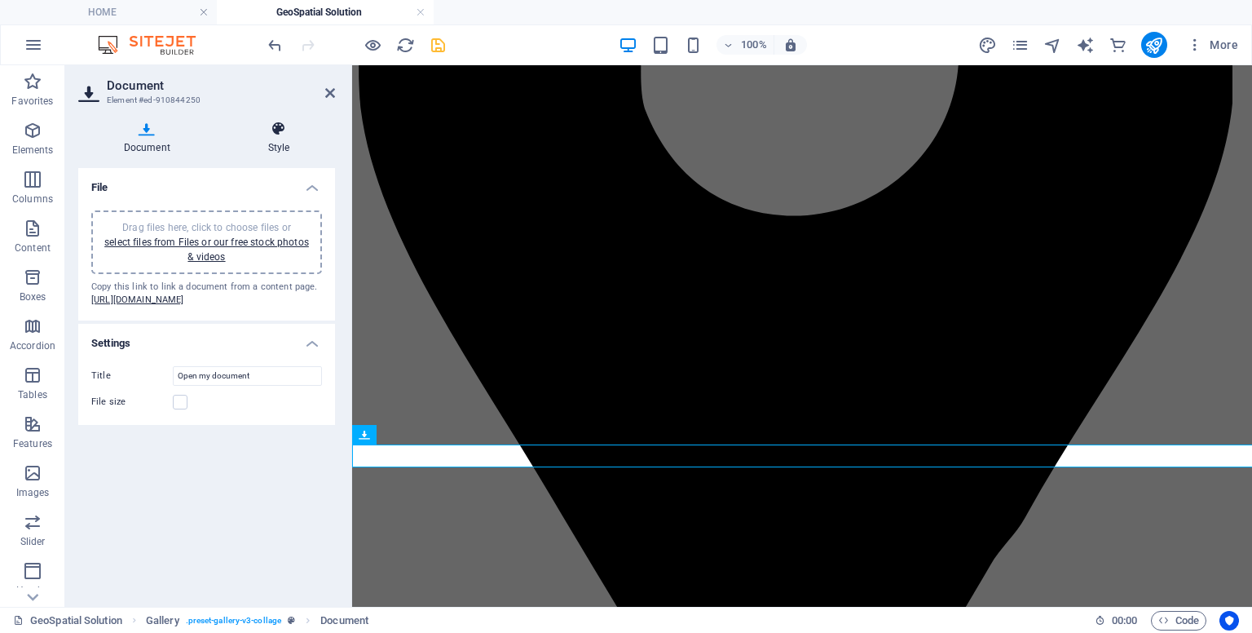
click at [277, 153] on h4 "Style" at bounding box center [279, 138] width 113 height 34
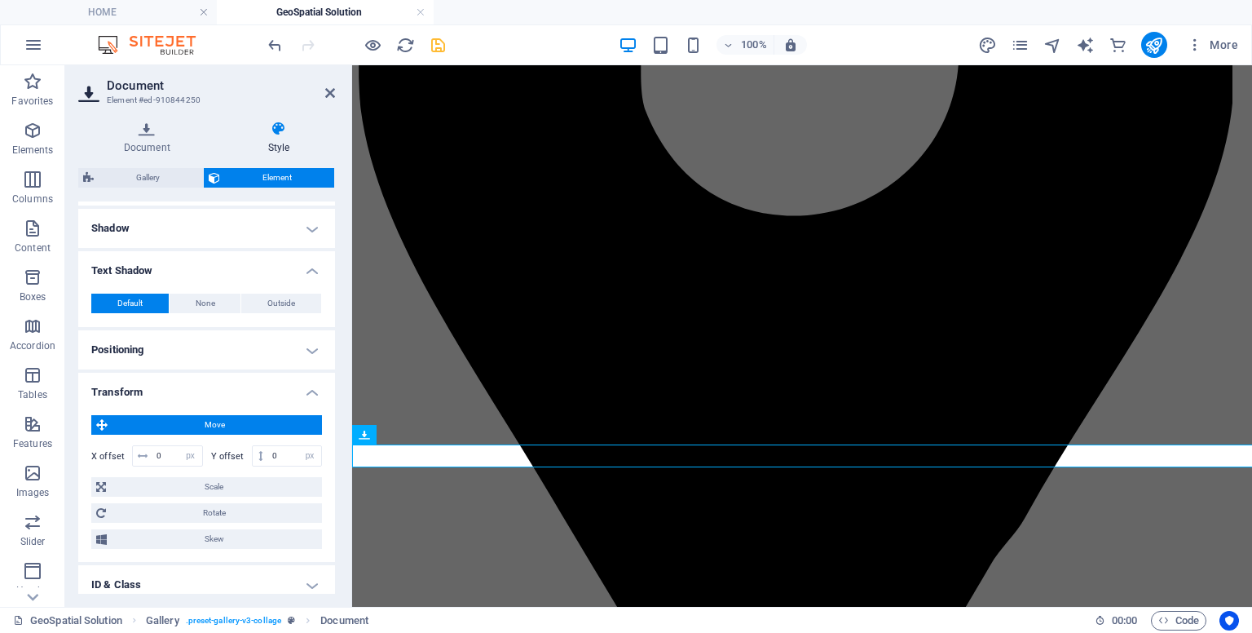
scroll to position [300, 0]
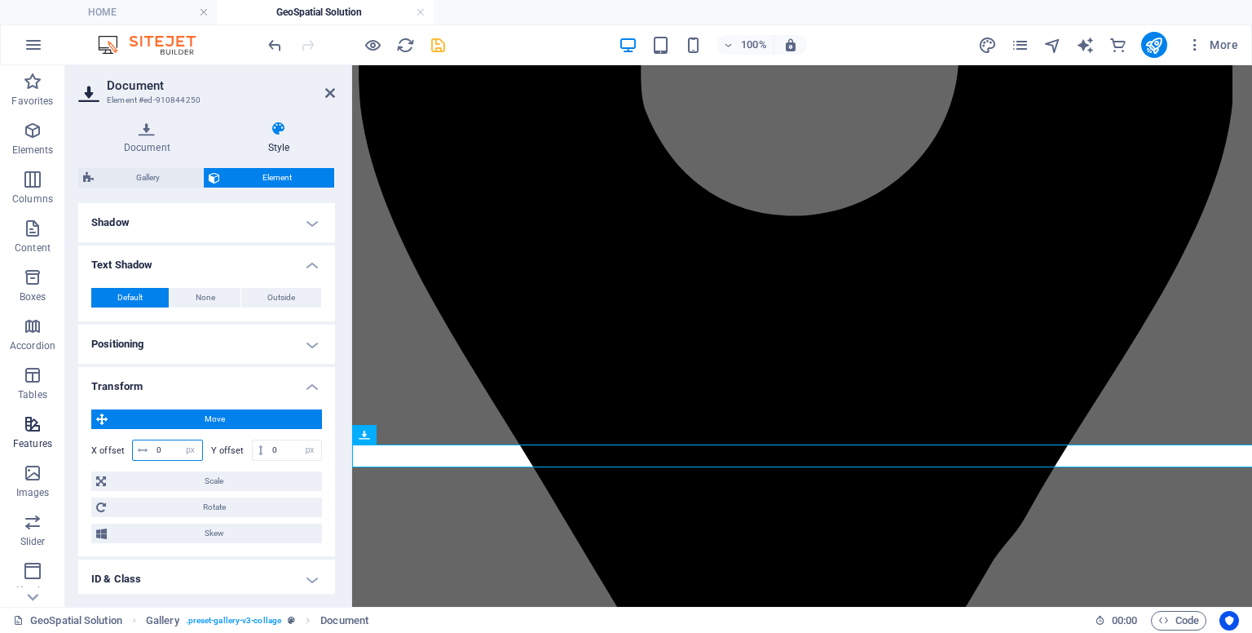
drag, startPoint x: 172, startPoint y: 444, endPoint x: 42, endPoint y: 417, distance: 132.4
click at [42, 417] on section "Favorites Elements Columns Content Boxes Accordion Tables Features Images Slide…" at bounding box center [626, 335] width 1252 height 541
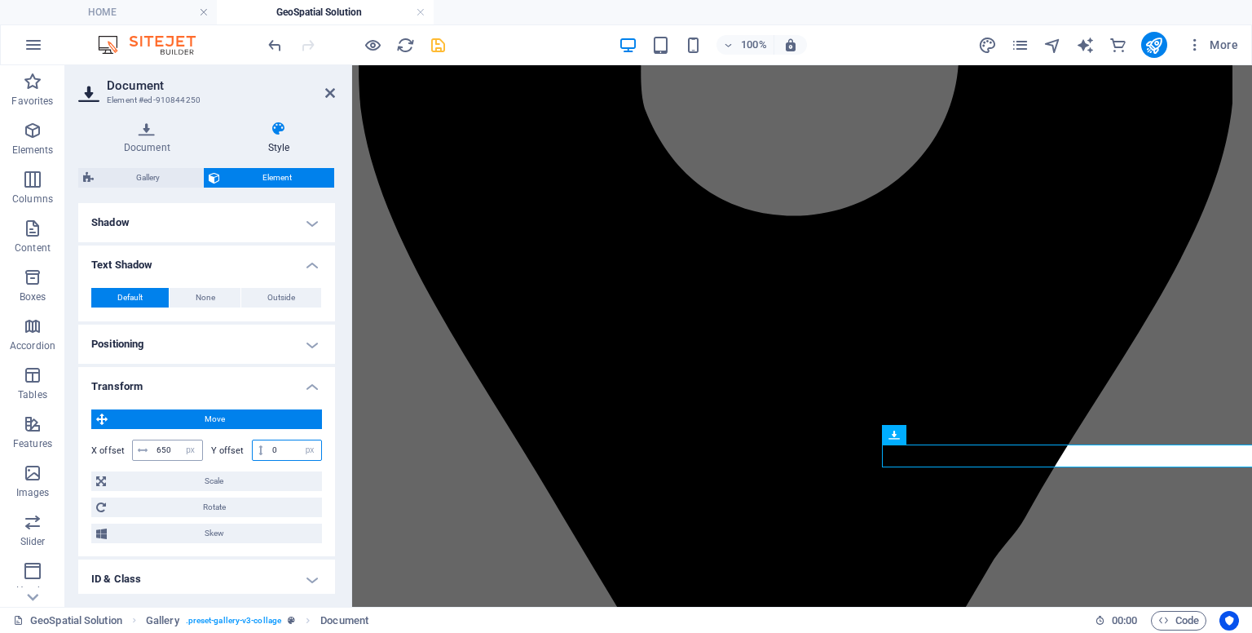
drag, startPoint x: 276, startPoint y: 444, endPoint x: 161, endPoint y: 438, distance: 116.0
click at [161, 439] on div "X offset 650 px rem % em vh vw Y offset 0 px rem % em vh vw" at bounding box center [206, 449] width 231 height 21
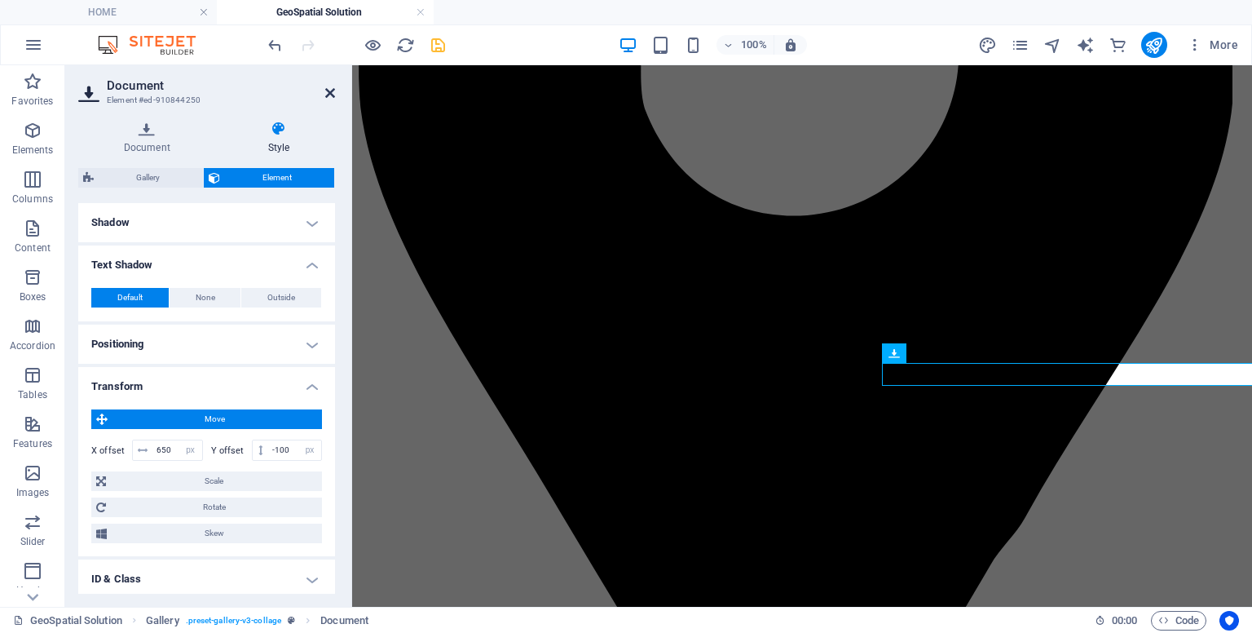
click at [333, 91] on icon at bounding box center [330, 92] width 10 height 13
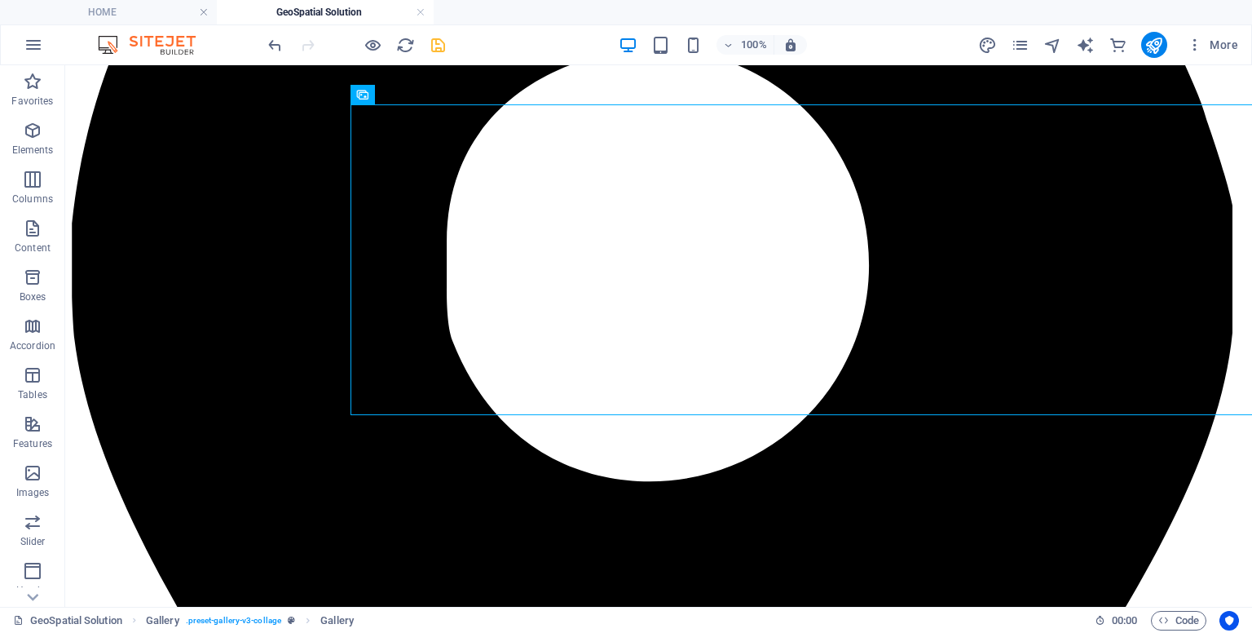
scroll to position [512, 0]
